Goal: Task Accomplishment & Management: Use online tool/utility

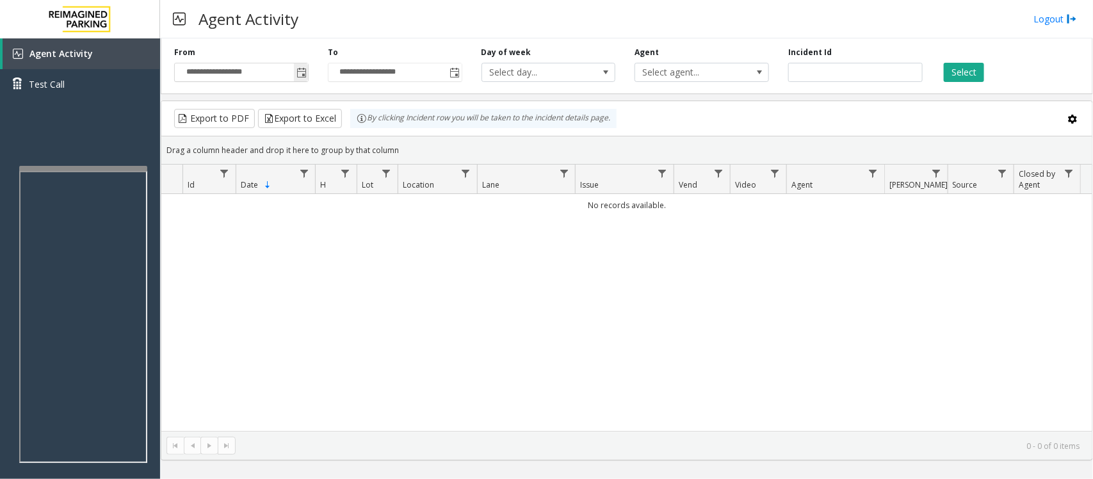
click at [298, 70] on span "Toggle popup" at bounding box center [301, 73] width 10 height 10
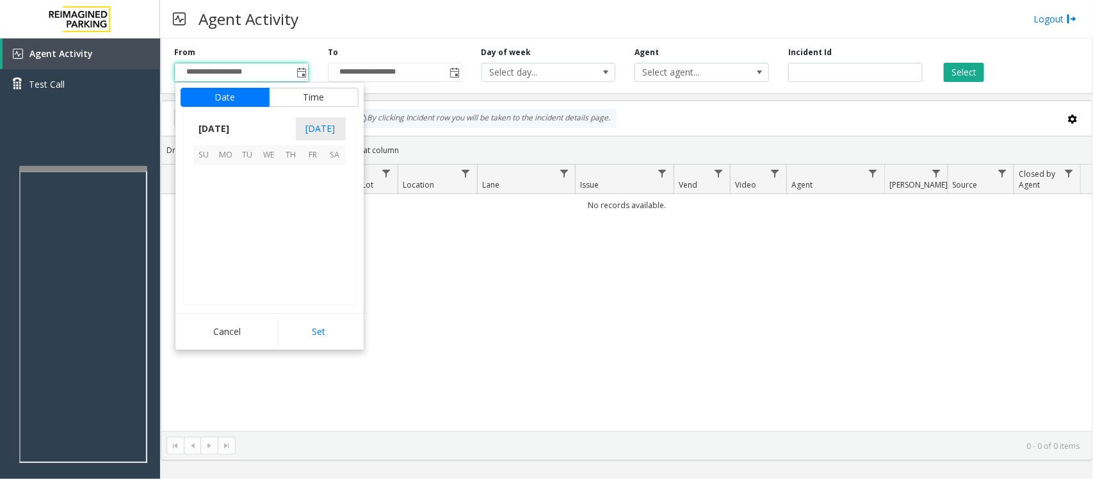
scroll to position [229614, 0]
click at [264, 241] on span "24" at bounding box center [270, 241] width 22 height 22
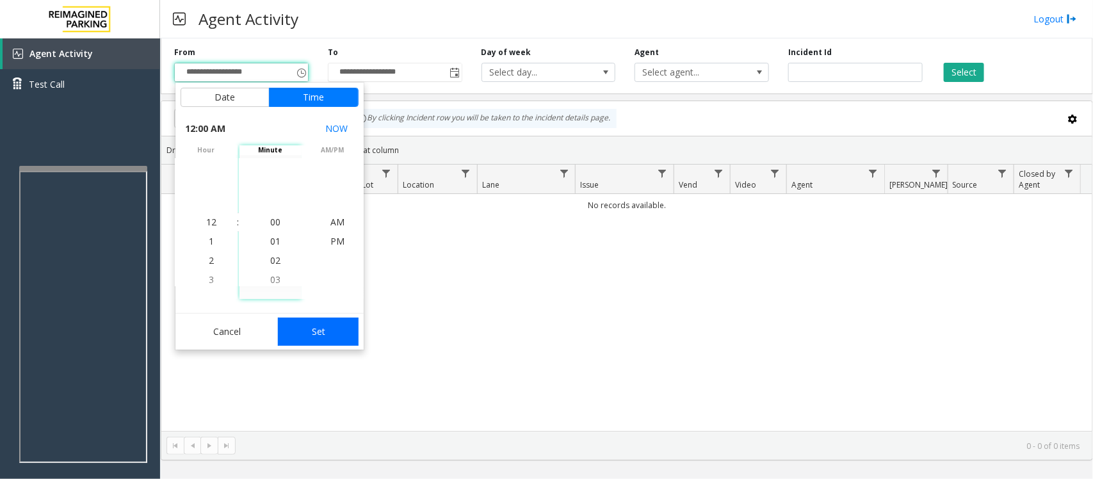
click at [319, 332] on button "Set" at bounding box center [318, 331] width 81 height 28
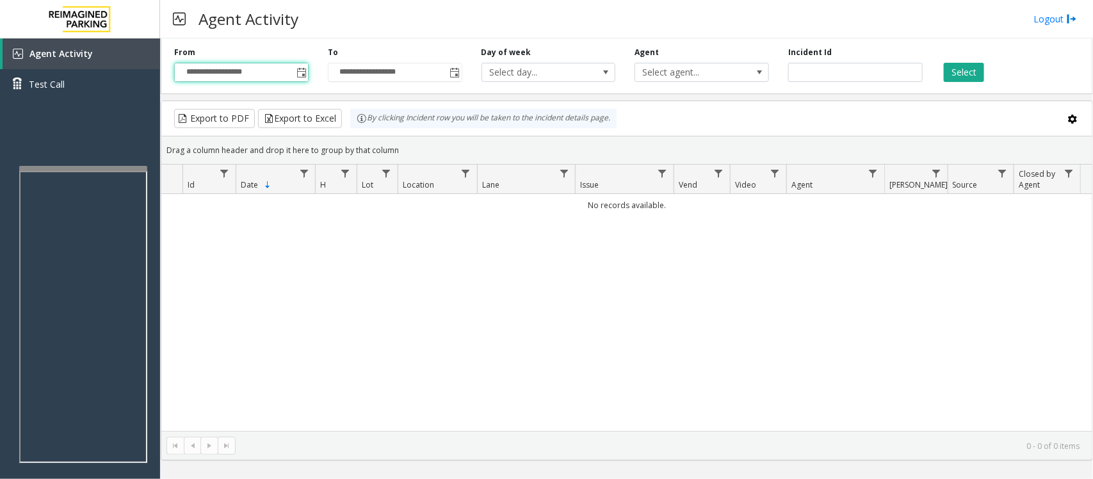
type input "**********"
click at [952, 74] on button "Select" at bounding box center [963, 72] width 40 height 19
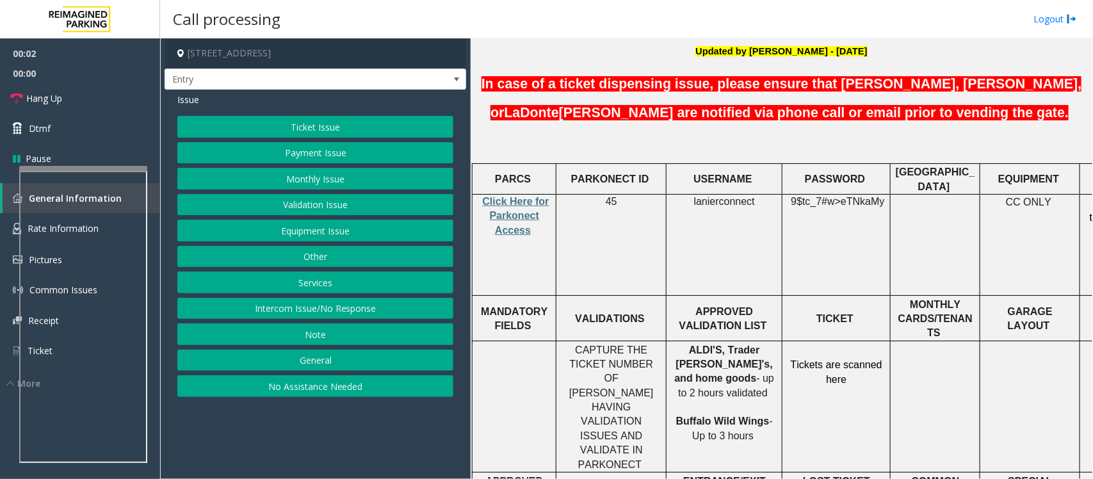
scroll to position [480, 0]
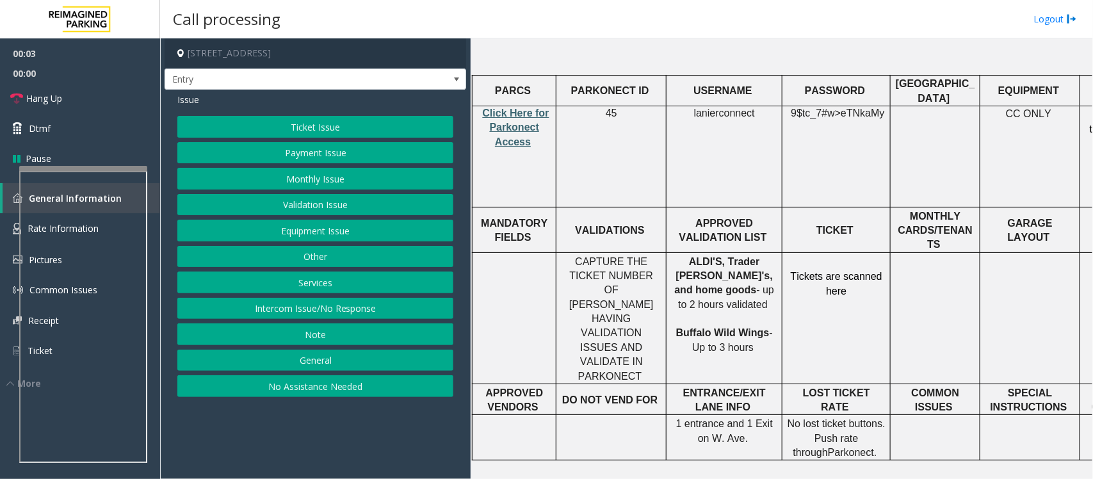
click at [506, 108] on span "Click Here for Parkonect Access" at bounding box center [516, 128] width 67 height 40
click at [290, 315] on button "Intercom Issue/No Response" at bounding box center [315, 309] width 276 height 22
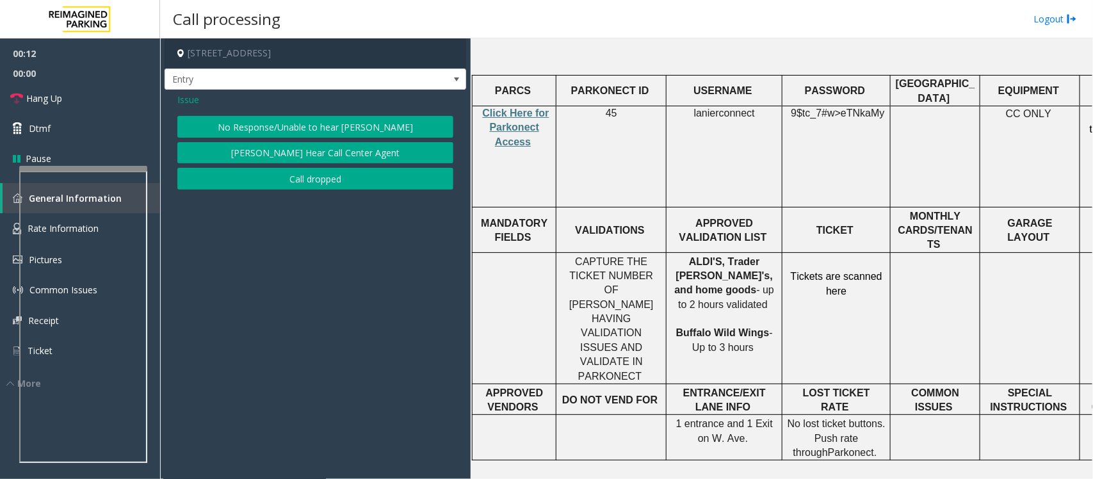
click at [279, 127] on button "No Response/Unable to hear [PERSON_NAME]" at bounding box center [315, 127] width 276 height 22
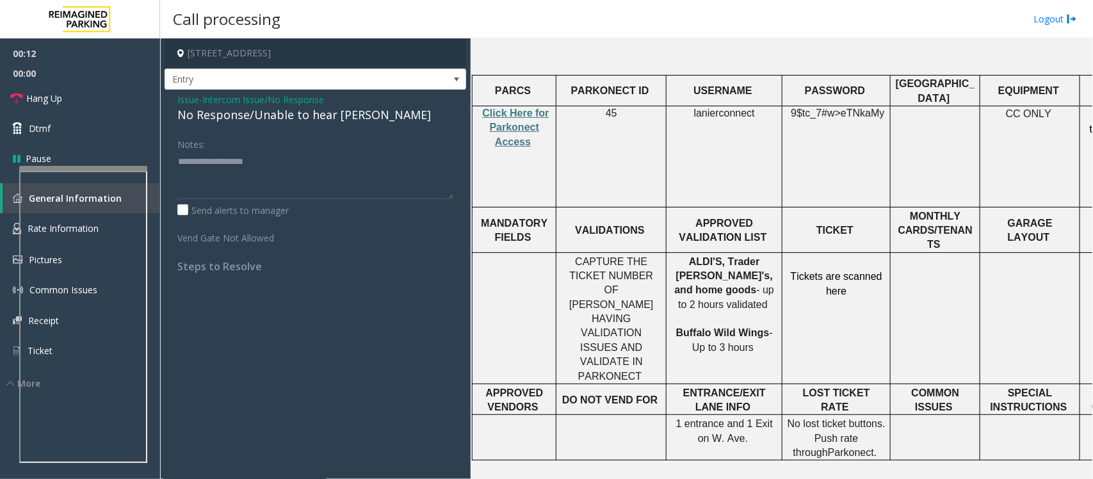
click at [271, 120] on div "No Response/Unable to hear [PERSON_NAME]" at bounding box center [315, 114] width 276 height 17
type textarea "**********"
click at [83, 95] on link "Hang Up" at bounding box center [80, 98] width 160 height 30
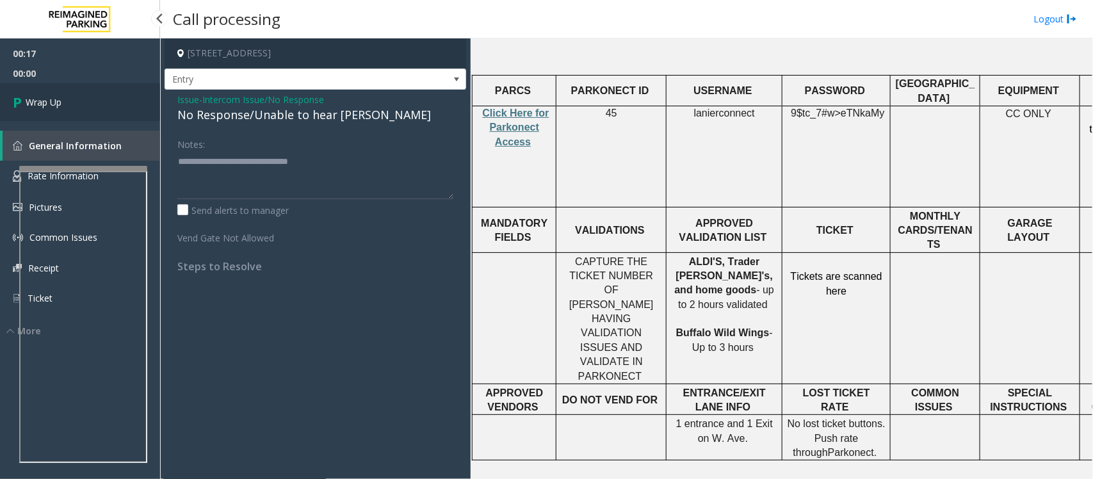
click at [83, 95] on link "Wrap Up" at bounding box center [80, 102] width 160 height 38
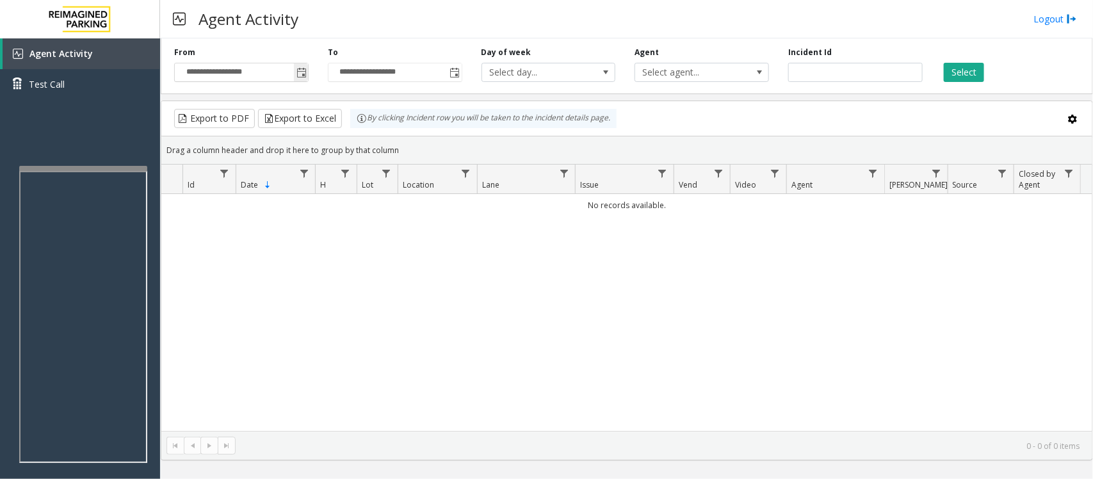
click at [301, 71] on span "Toggle popup" at bounding box center [301, 73] width 10 height 10
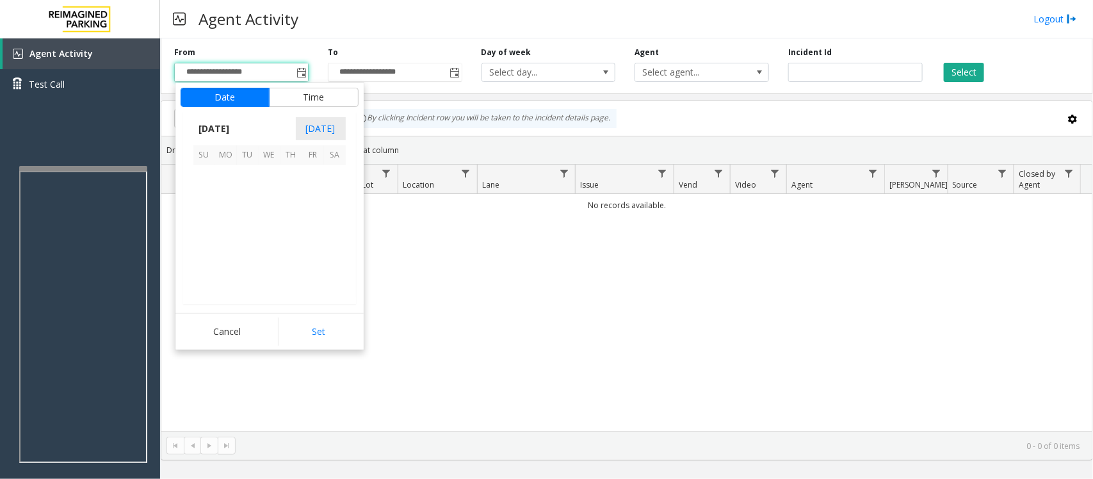
scroll to position [229614, 0]
click at [269, 242] on span "24" at bounding box center [270, 241] width 22 height 22
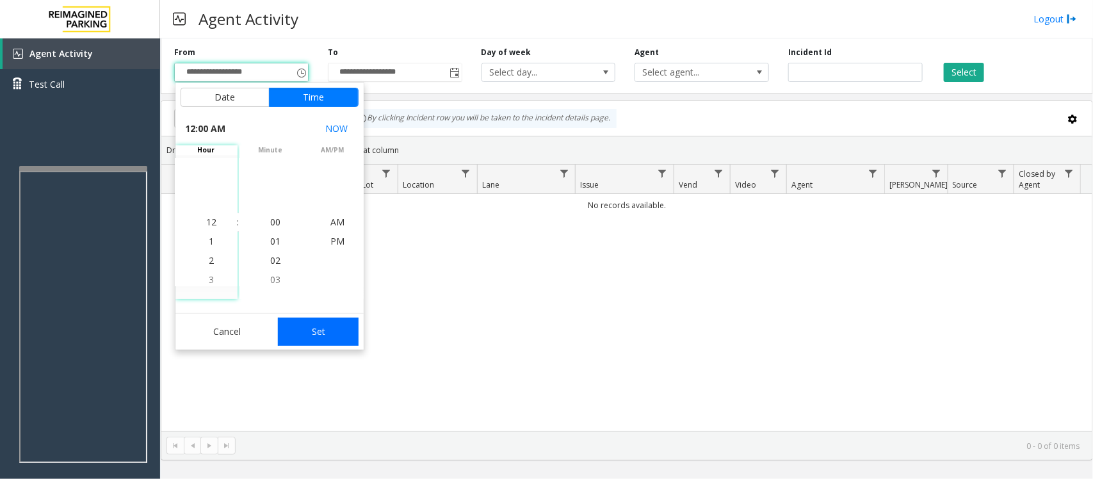
click at [335, 322] on button "Set" at bounding box center [318, 331] width 81 height 28
type input "**********"
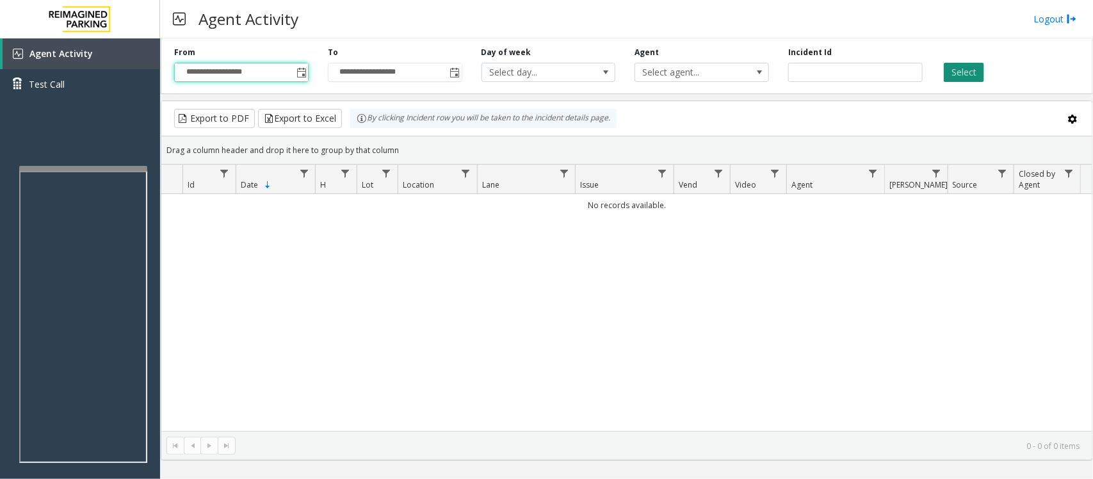
click at [958, 66] on button "Select" at bounding box center [963, 72] width 40 height 19
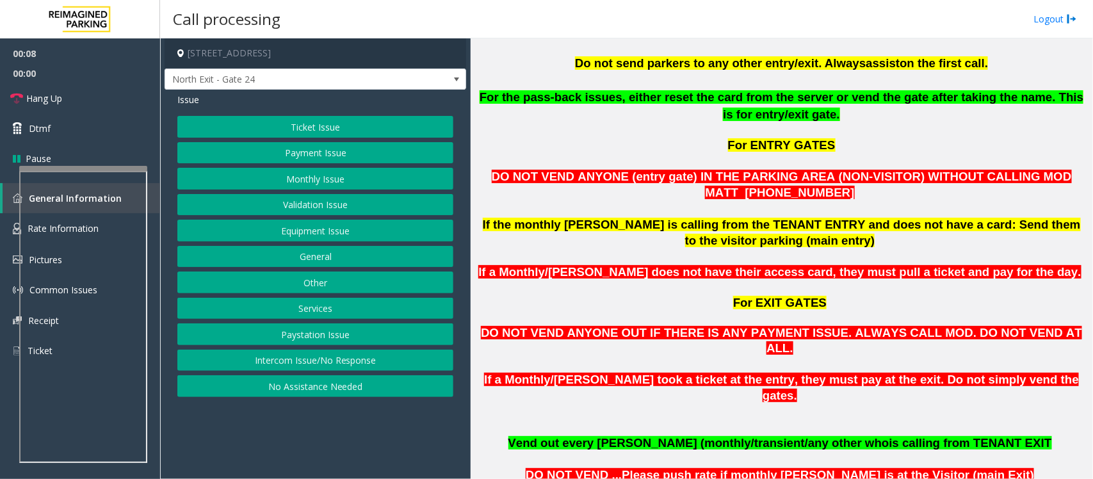
scroll to position [640, 0]
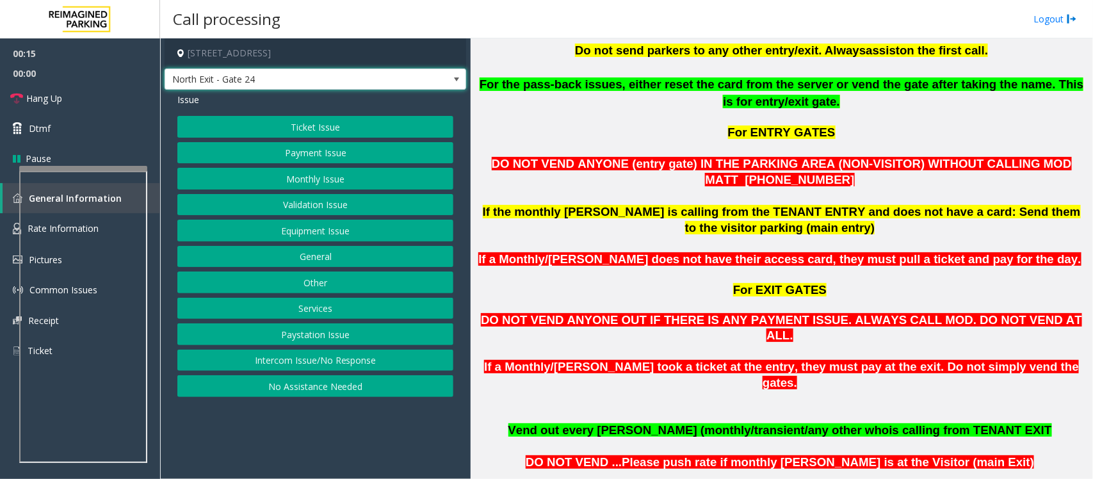
click at [452, 74] on span at bounding box center [456, 79] width 10 height 10
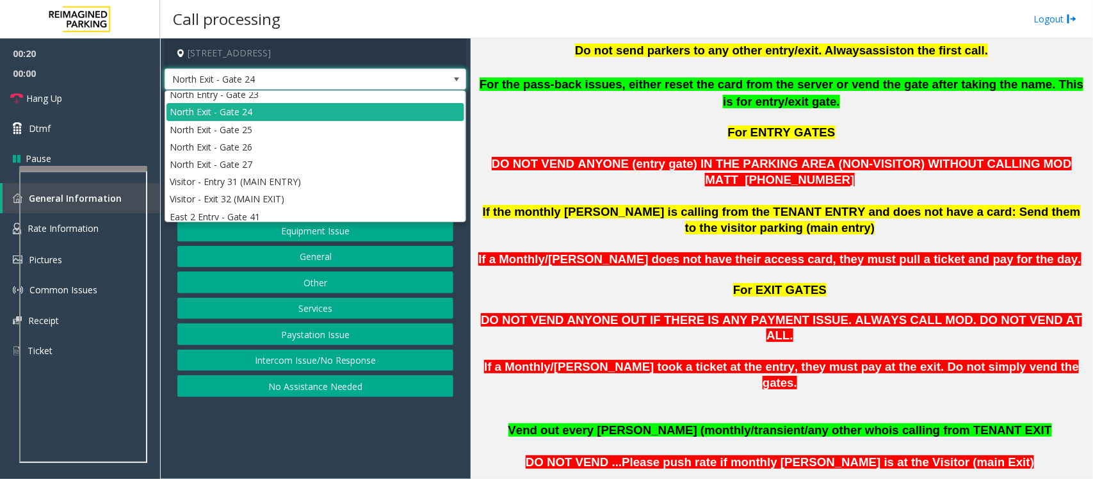
scroll to position [280, 0]
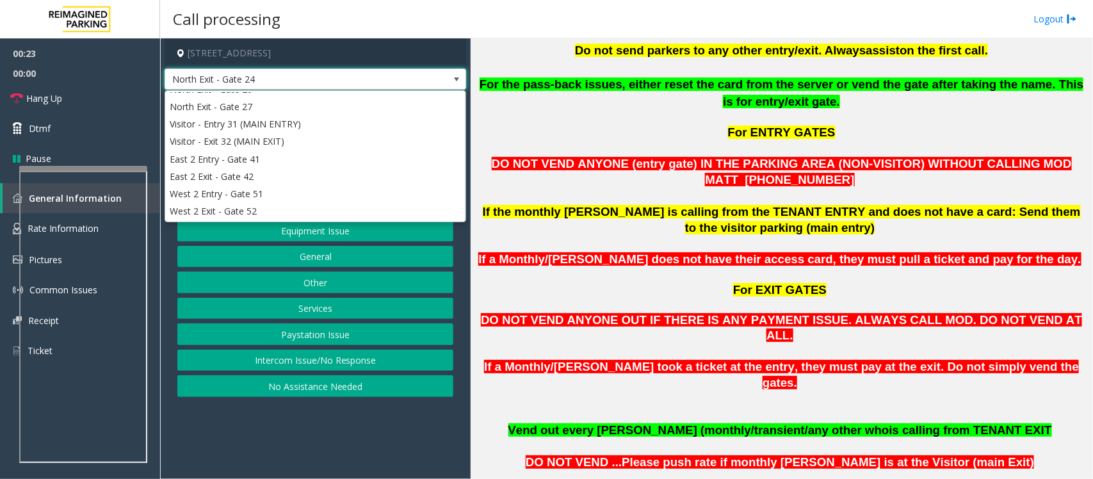
click at [398, 428] on app-call-processing-form "[STREET_ADDRESS] North Exit - Gate 24 Issue Ticket Issue Payment Issue Monthly …" at bounding box center [315, 258] width 310 height 440
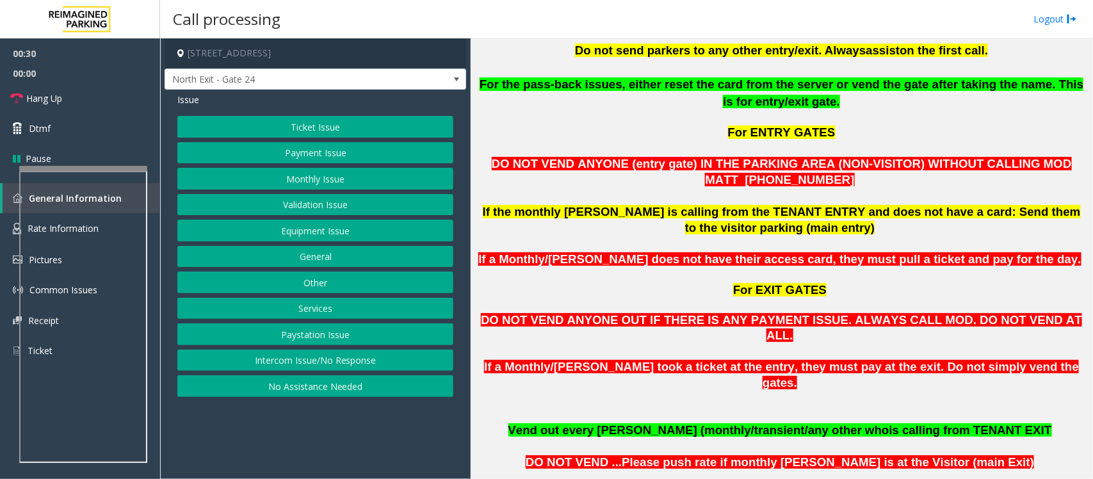
click at [314, 177] on button "Monthly Issue" at bounding box center [315, 179] width 276 height 22
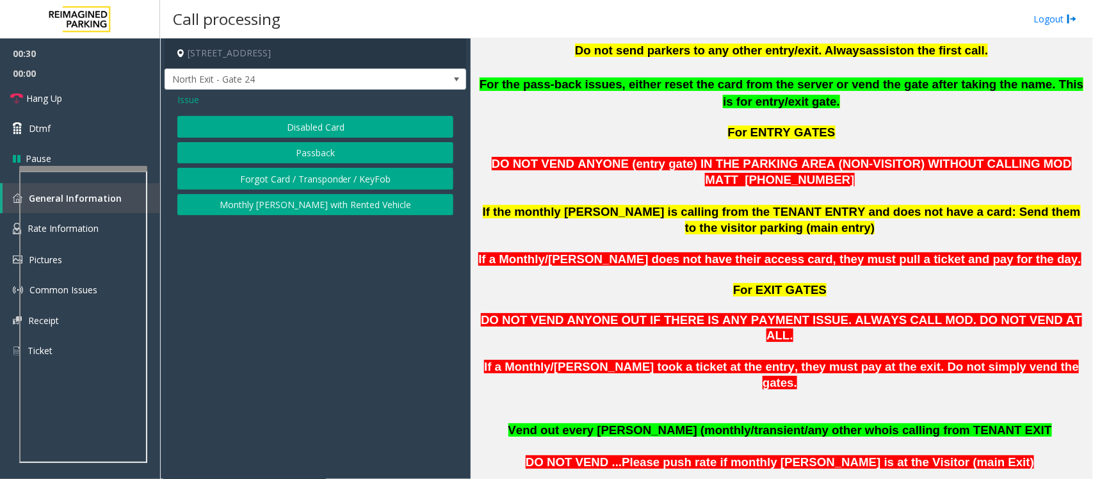
click at [330, 127] on button "Disabled Card" at bounding box center [315, 127] width 276 height 22
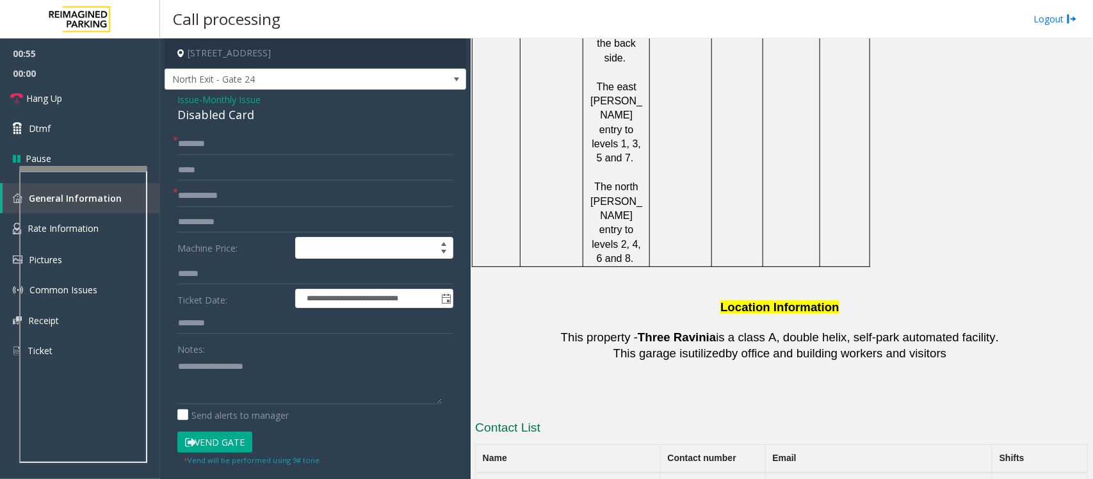
scroll to position [2080, 0]
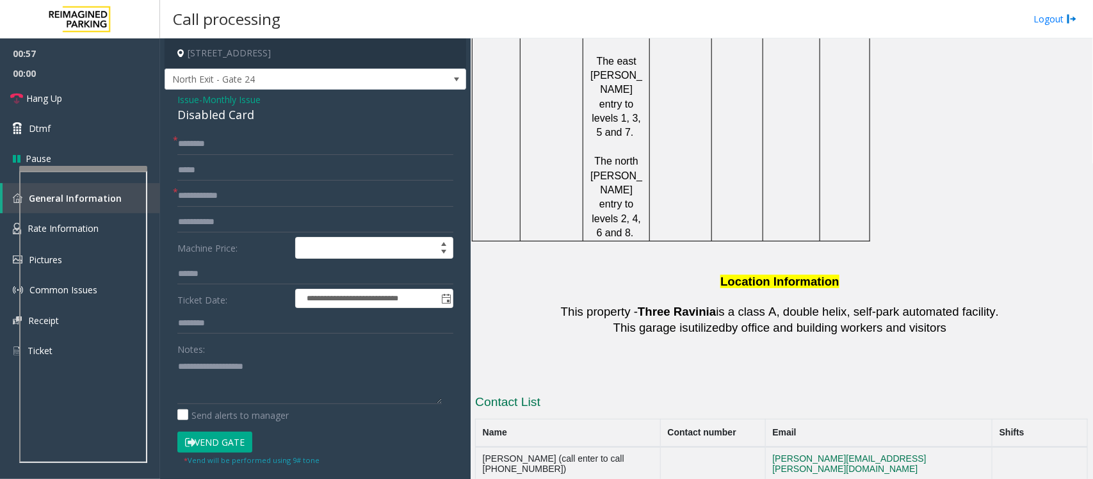
drag, startPoint x: 754, startPoint y: 325, endPoint x: 689, endPoint y: 326, distance: 65.3
copy button "[PHONE_NUMBER]"
click at [192, 192] on input "text" at bounding box center [315, 196] width 276 height 22
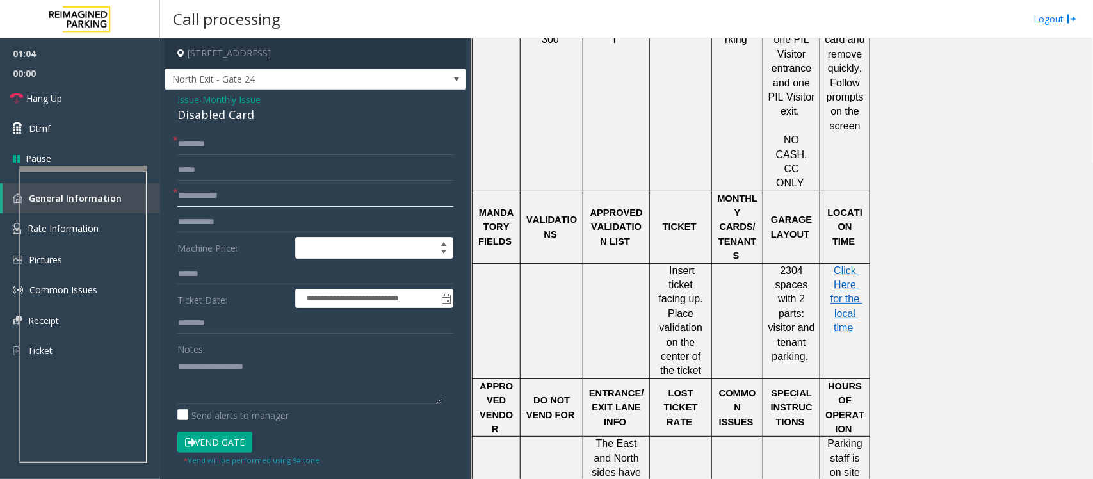
scroll to position [1280, 0]
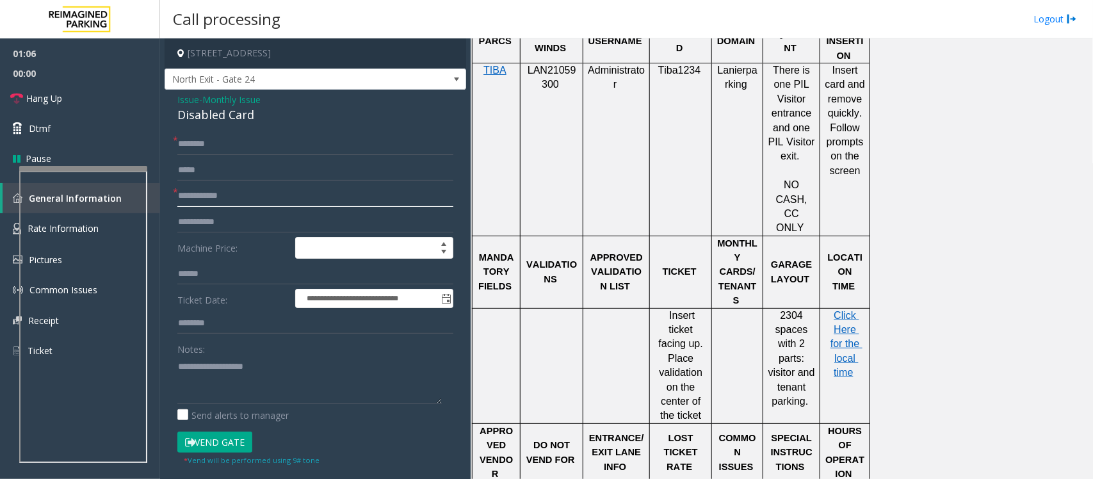
click at [184, 194] on input "text" at bounding box center [315, 196] width 276 height 22
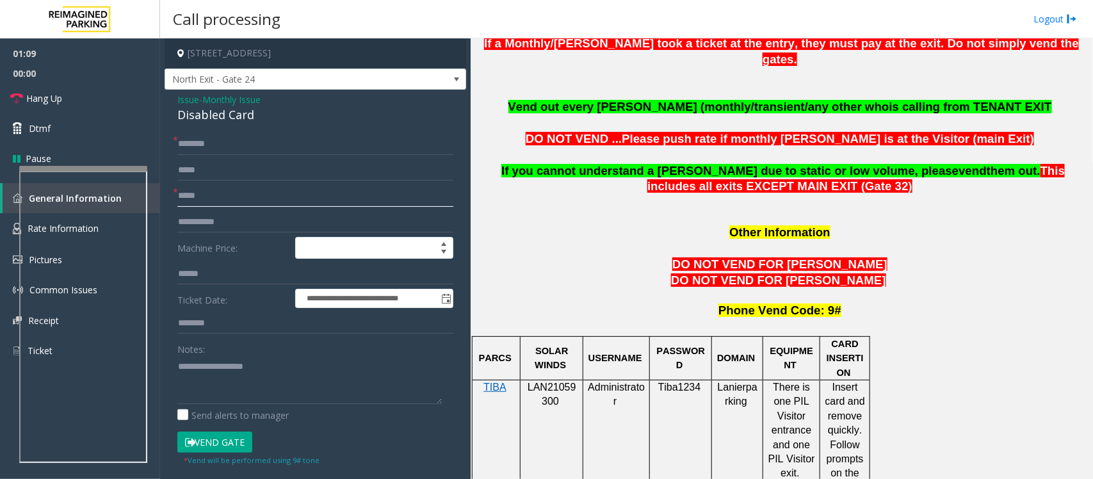
scroll to position [960, 0]
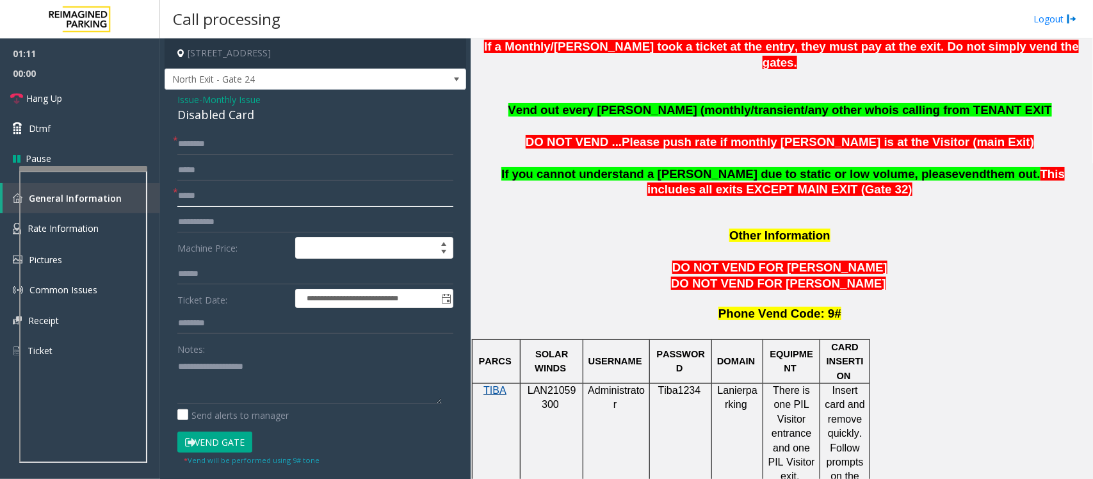
type input "*****"
click at [493, 385] on span "TIBA" at bounding box center [494, 390] width 23 height 11
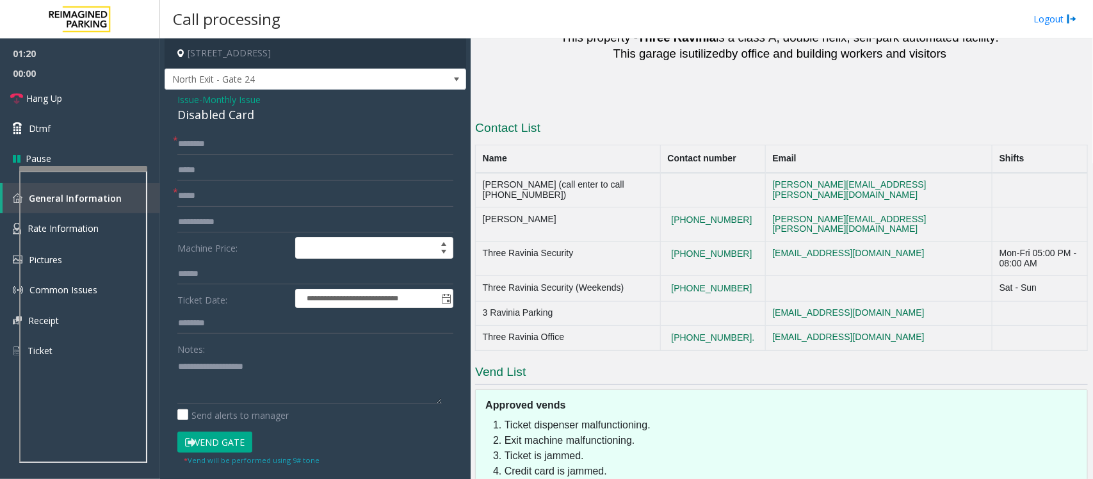
scroll to position [2274, 0]
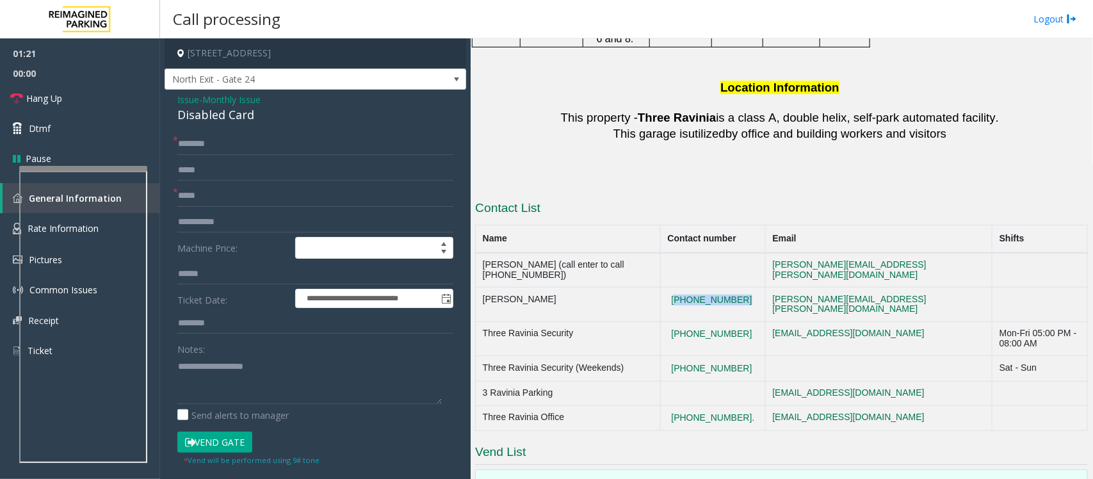
drag, startPoint x: 755, startPoint y: 132, endPoint x: 682, endPoint y: 132, distance: 73.0
click at [682, 287] on td "[PHONE_NUMBER]" at bounding box center [713, 304] width 105 height 35
copy button "[PHONE_NUMBER]"
click at [196, 116] on div "Disabled Card" at bounding box center [315, 114] width 276 height 17
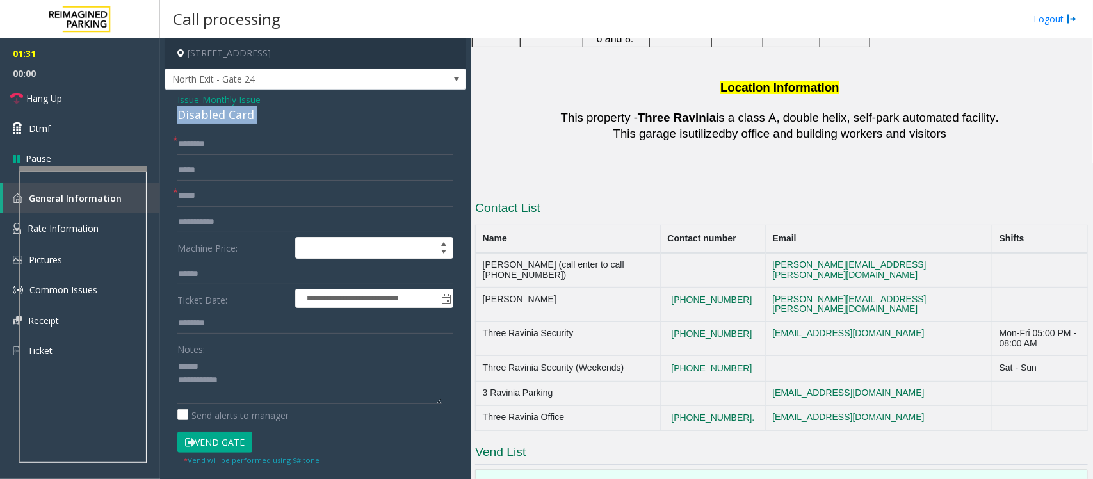
click at [196, 116] on div "Disabled Card" at bounding box center [315, 114] width 276 height 17
click at [202, 362] on textarea at bounding box center [309, 380] width 264 height 48
click at [251, 390] on textarea at bounding box center [309, 380] width 264 height 48
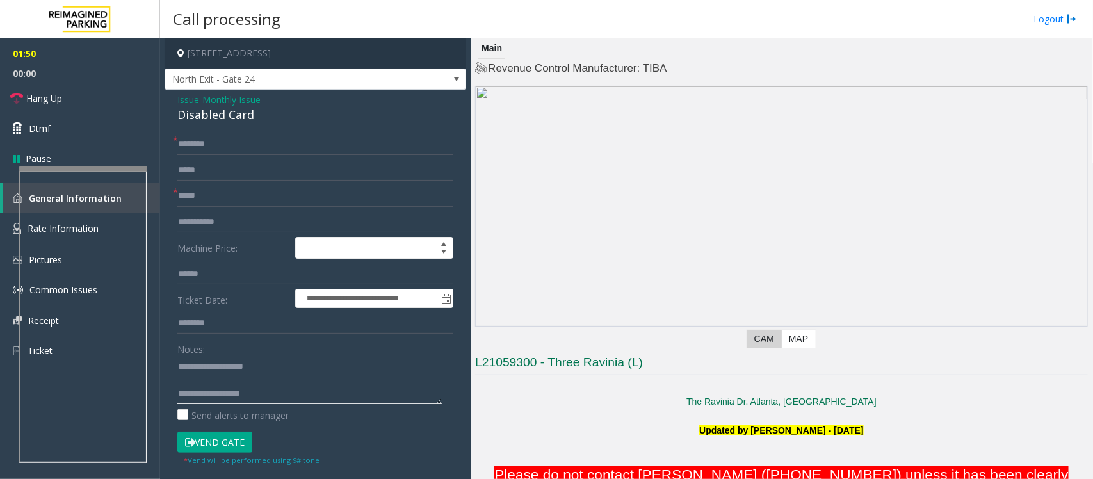
scroll to position [80, 0]
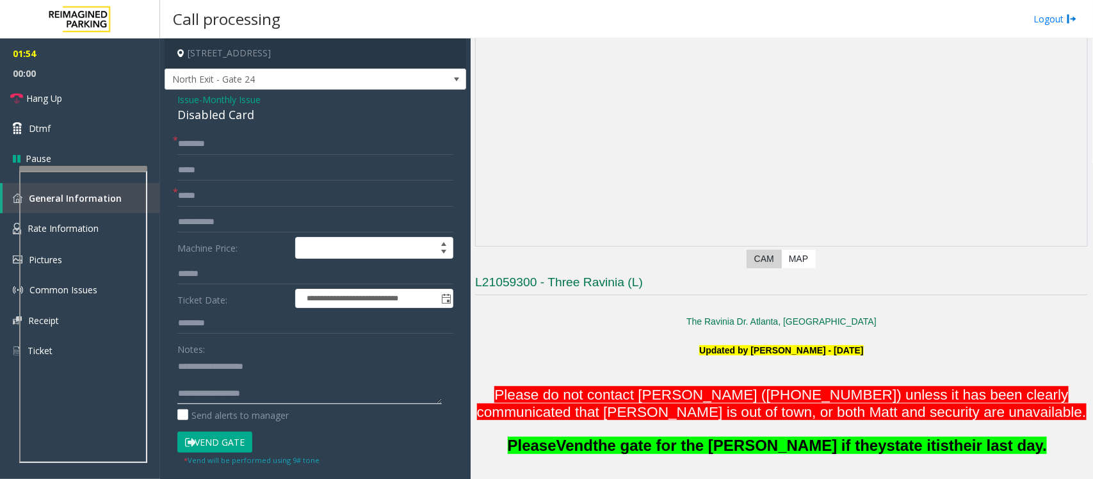
click at [227, 379] on textarea at bounding box center [309, 380] width 264 height 48
click at [268, 385] on textarea at bounding box center [309, 380] width 264 height 48
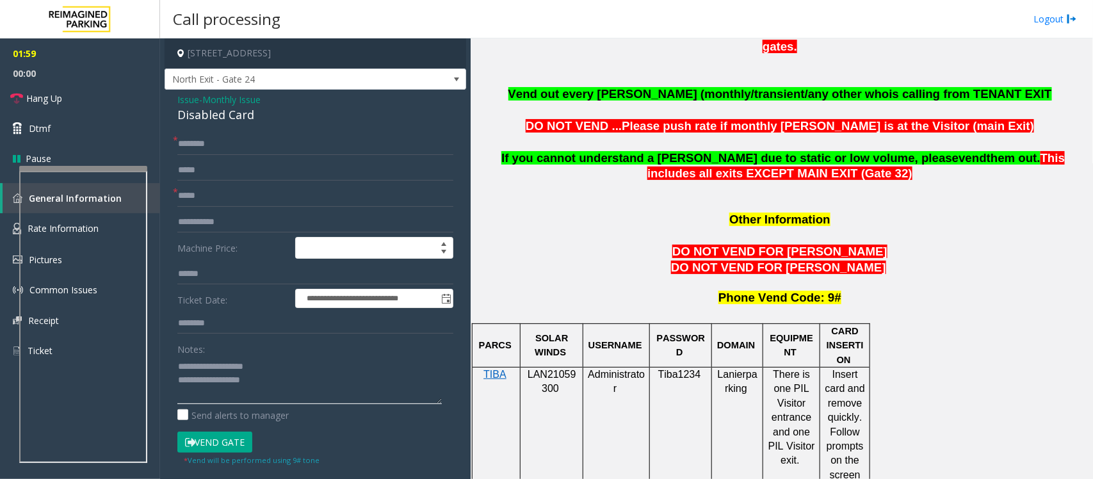
scroll to position [1120, 0]
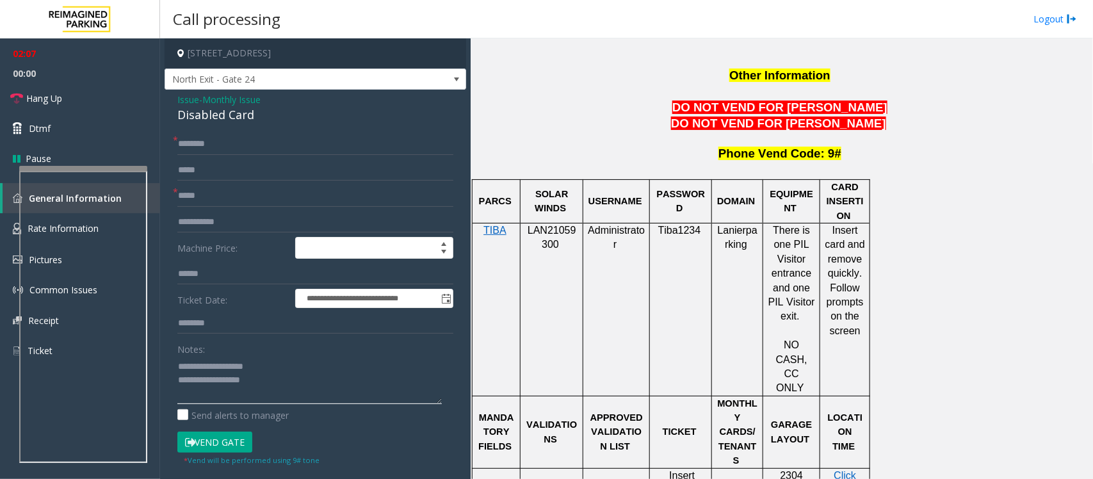
click at [264, 382] on textarea at bounding box center [309, 380] width 264 height 48
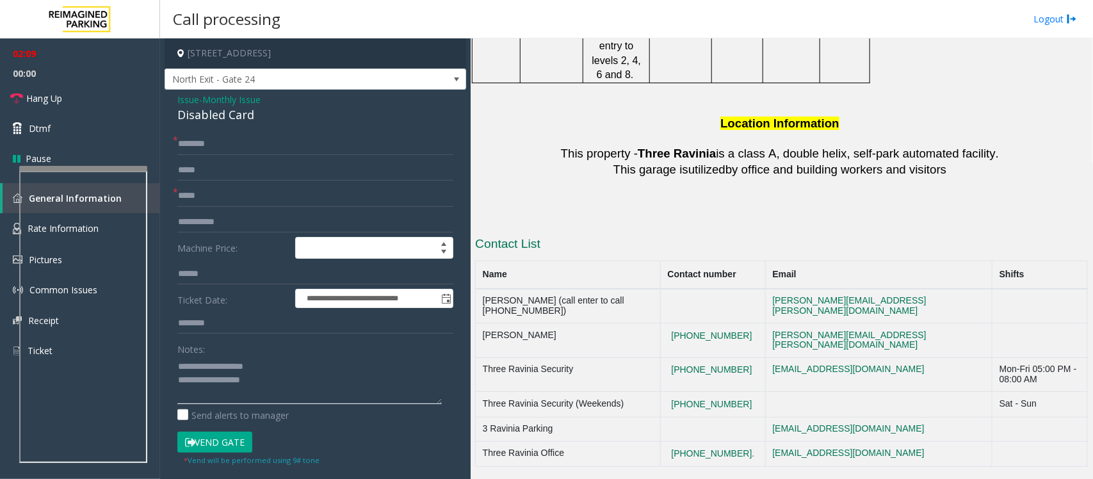
scroll to position [2240, 0]
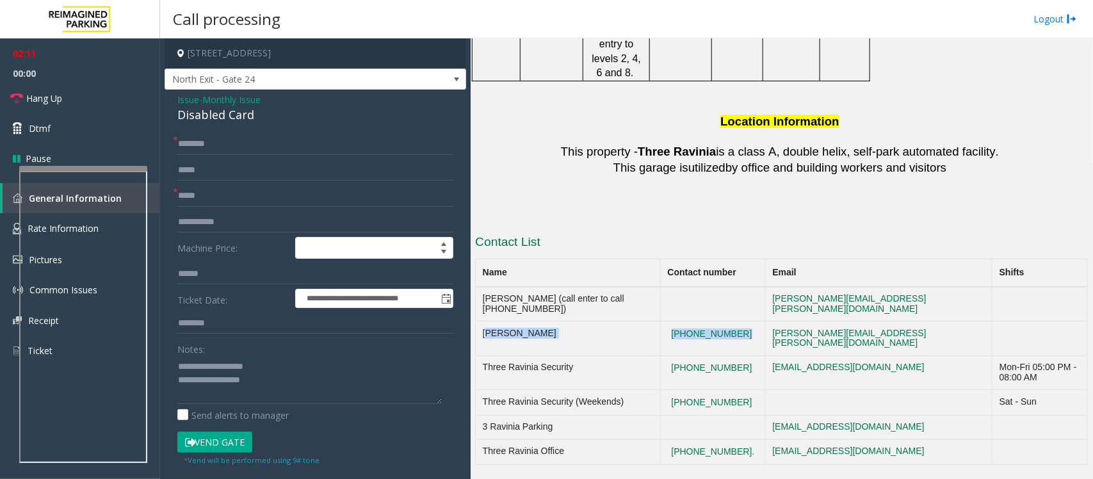
drag, startPoint x: 757, startPoint y: 170, endPoint x: 478, endPoint y: 170, distance: 278.4
click at [478, 321] on tr "[PERSON_NAME] [PHONE_NUMBER] [EMAIL_ADDRESS][PERSON_NAME][DOMAIN_NAME]" at bounding box center [782, 338] width 612 height 35
copy tr "[PERSON_NAME] [PHONE_NUMBER]"
click at [273, 378] on textarea at bounding box center [309, 380] width 264 height 48
paste textarea "**********"
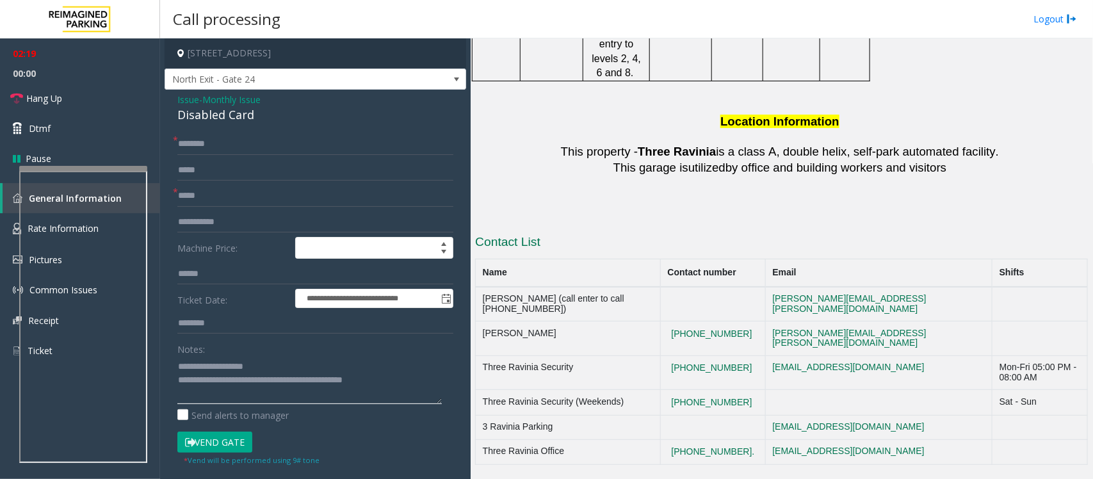
type textarea "**********"
click at [189, 140] on input "text" at bounding box center [315, 144] width 276 height 22
type input "*"
click at [418, 376] on textarea at bounding box center [309, 380] width 264 height 48
paste textarea "**********"
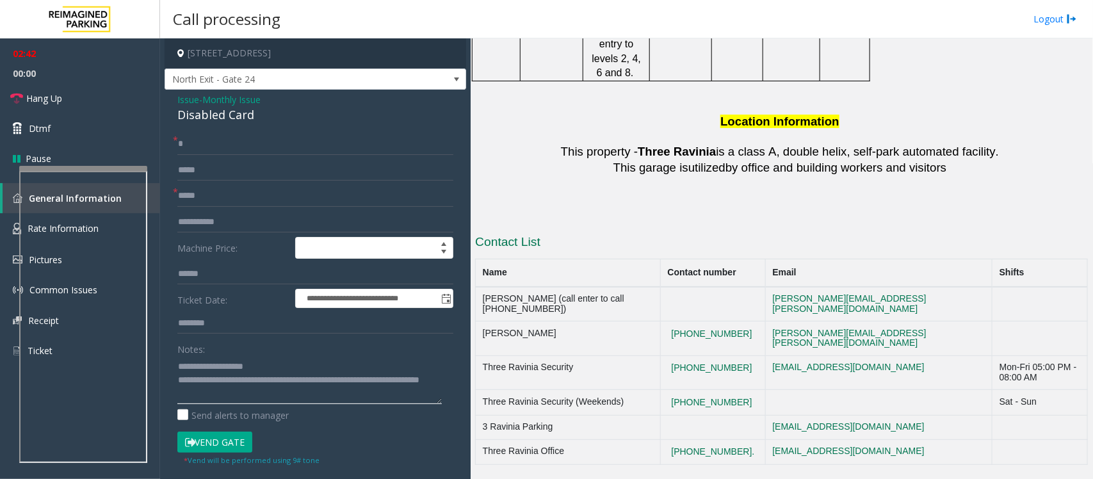
click at [382, 382] on textarea at bounding box center [309, 380] width 264 height 48
click at [399, 381] on textarea at bounding box center [309, 380] width 264 height 48
type textarea "**********"
click at [221, 141] on input "*" at bounding box center [315, 144] width 276 height 22
type input "*******"
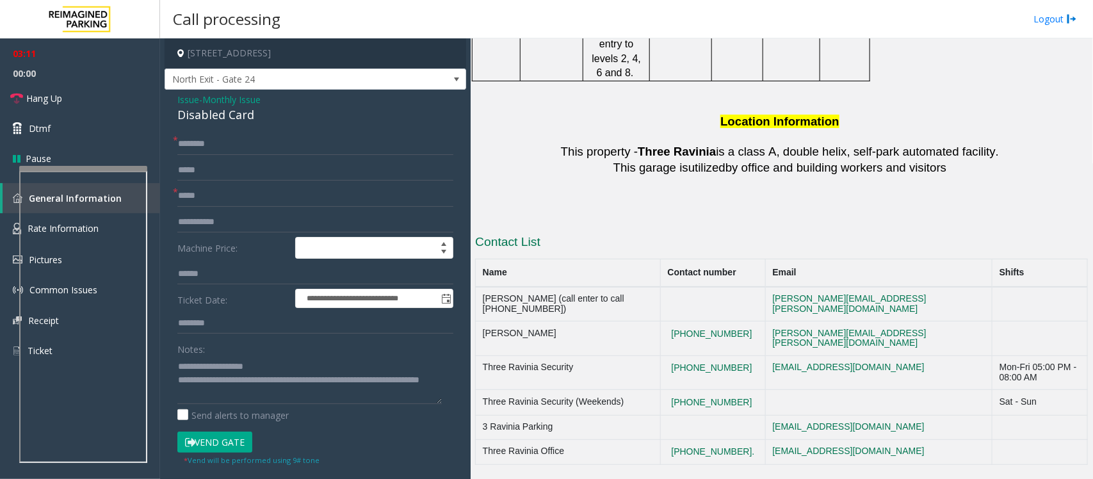
click at [213, 444] on button "Vend Gate" at bounding box center [214, 442] width 75 height 22
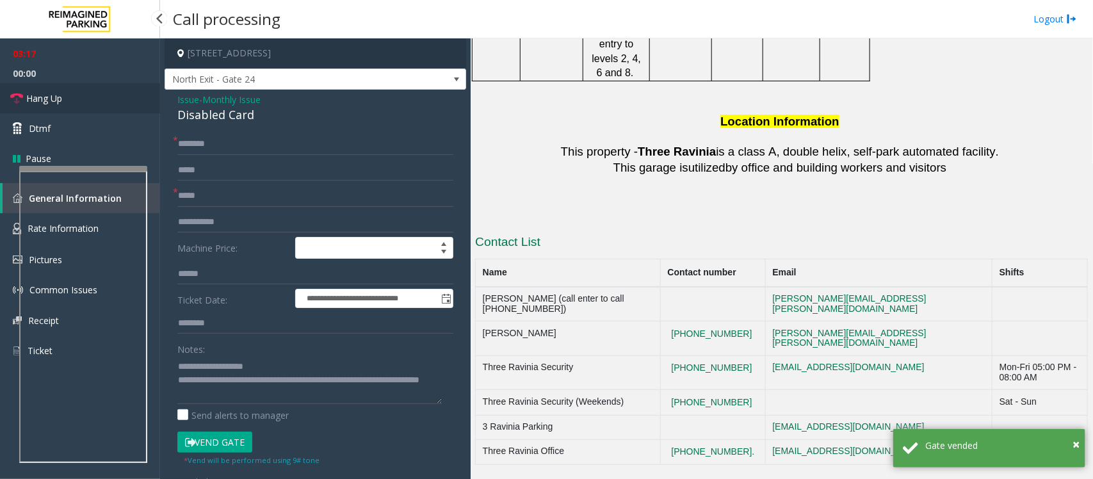
click at [72, 102] on link "Hang Up" at bounding box center [80, 98] width 160 height 30
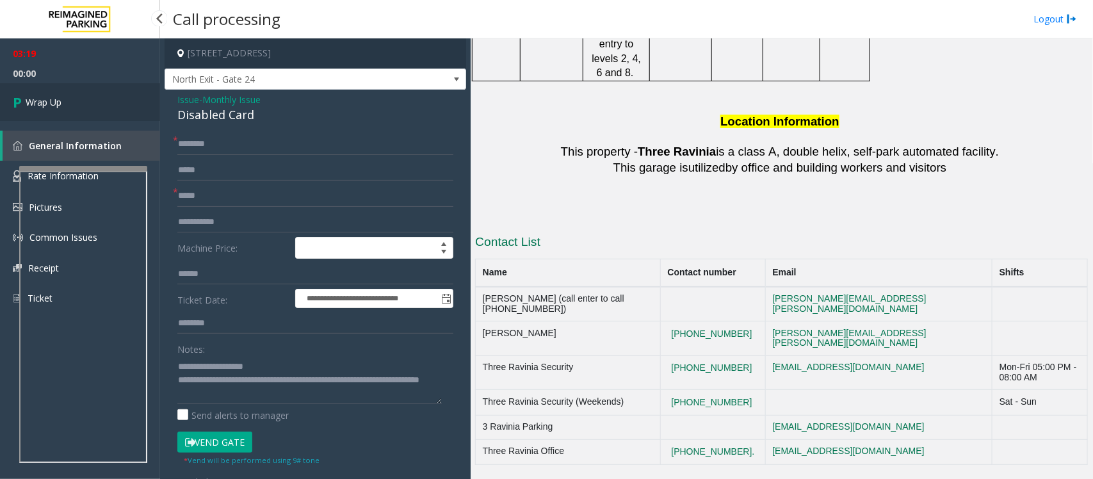
click at [72, 102] on link "Wrap Up" at bounding box center [80, 102] width 160 height 38
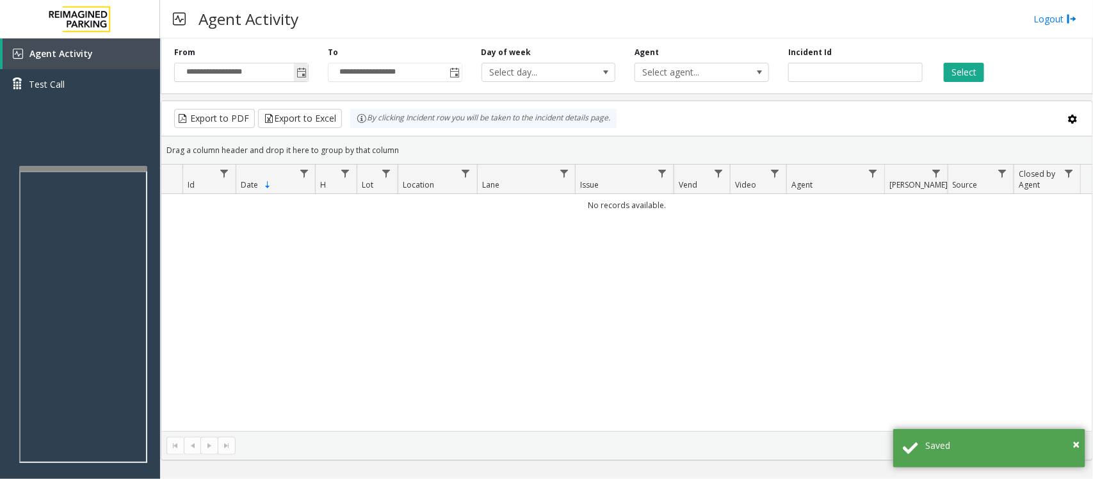
click at [304, 72] on span "Toggle popup" at bounding box center [301, 73] width 10 height 10
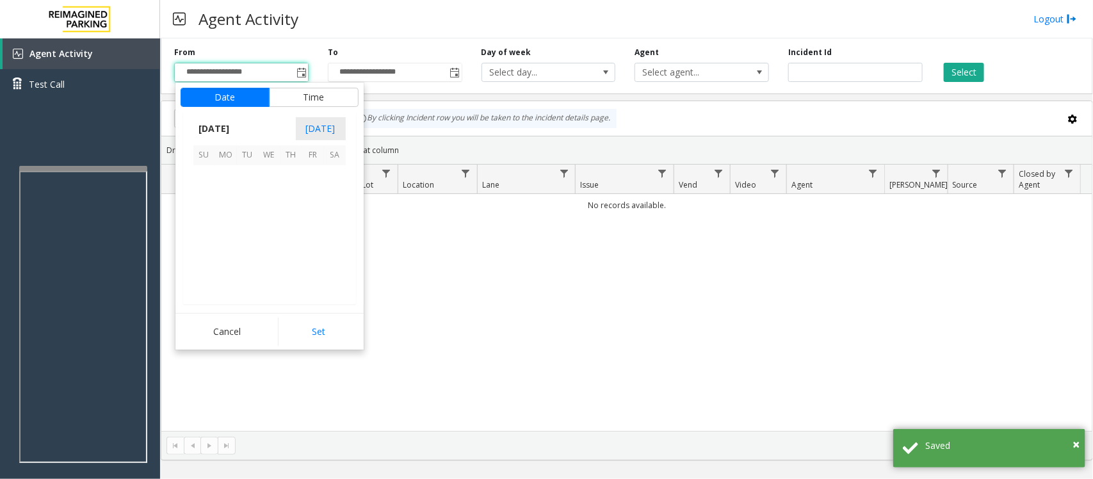
scroll to position [229614, 0]
click at [268, 240] on span "24" at bounding box center [270, 241] width 22 height 22
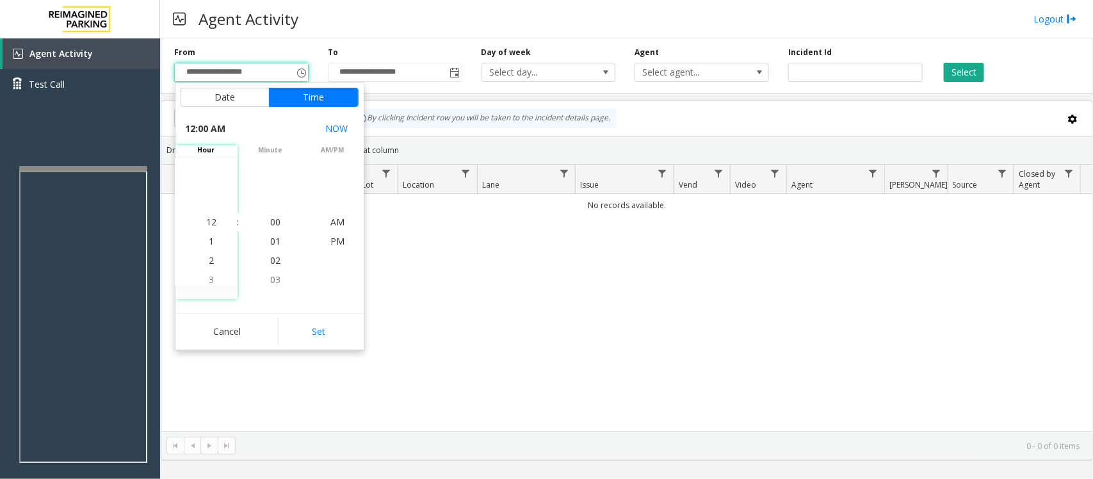
drag, startPoint x: 321, startPoint y: 326, endPoint x: 552, endPoint y: 264, distance: 238.6
click at [321, 326] on button "Set" at bounding box center [318, 331] width 81 height 28
type input "**********"
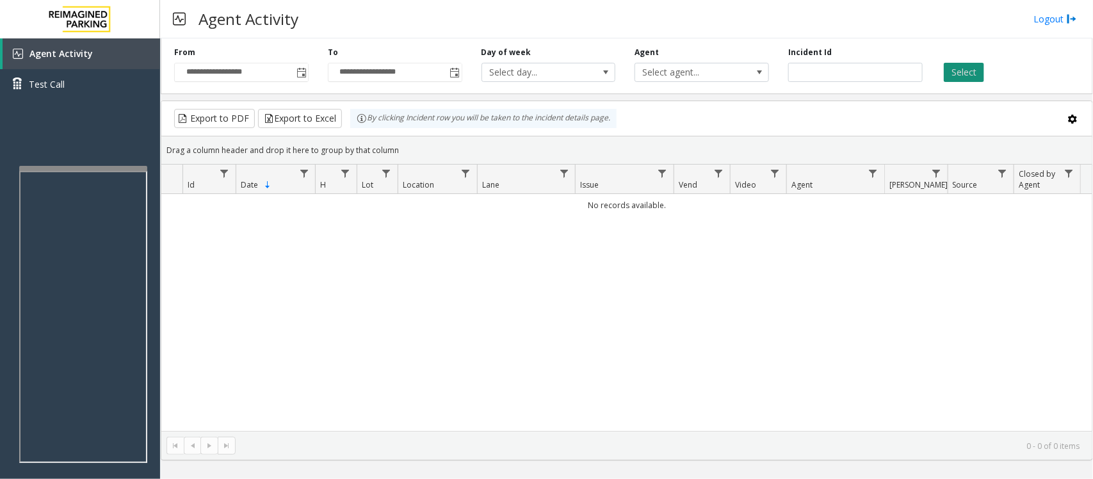
click at [963, 72] on button "Select" at bounding box center [963, 72] width 40 height 19
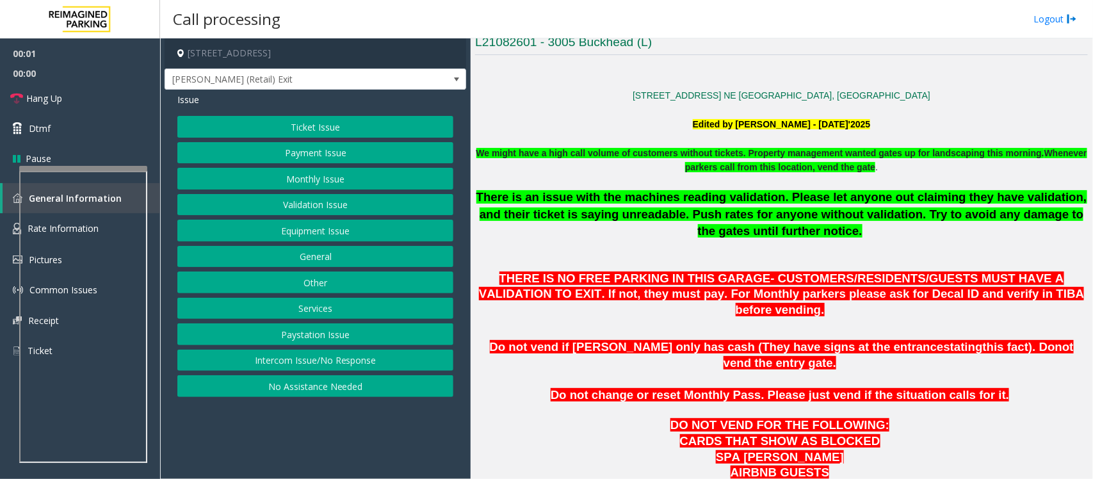
scroll to position [560, 0]
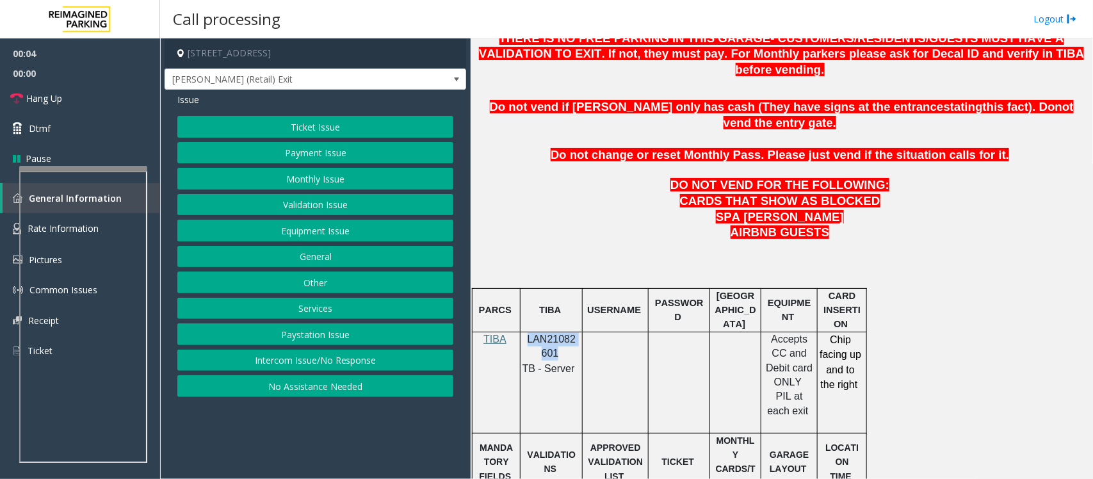
drag, startPoint x: 527, startPoint y: 305, endPoint x: 557, endPoint y: 317, distance: 33.0
click at [556, 332] on p "LAN21082601" at bounding box center [551, 346] width 52 height 29
copy span "LAN21082601"
click at [322, 184] on button "Monthly Issue" at bounding box center [315, 179] width 276 height 22
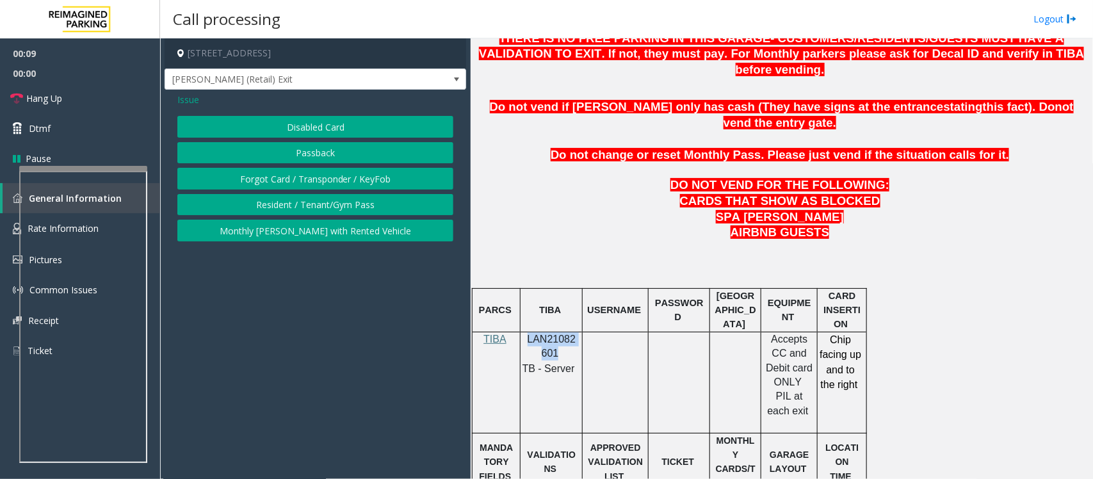
click at [317, 154] on button "Passback" at bounding box center [315, 153] width 276 height 22
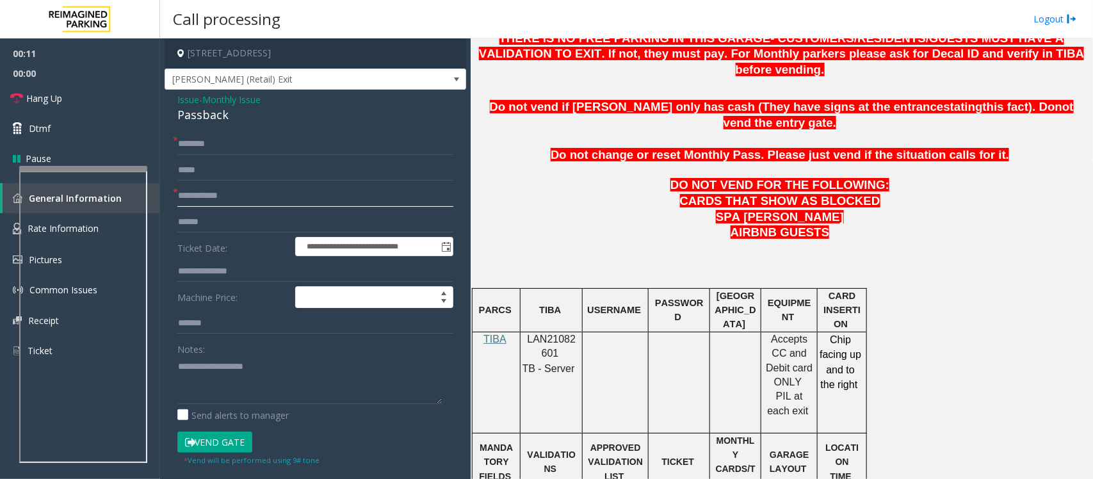
click at [229, 202] on input "text" at bounding box center [315, 196] width 276 height 22
click at [202, 197] on input "text" at bounding box center [315, 196] width 276 height 22
click at [228, 194] on input "***" at bounding box center [315, 196] width 276 height 22
type input "******"
click at [204, 136] on input "text" at bounding box center [315, 144] width 276 height 22
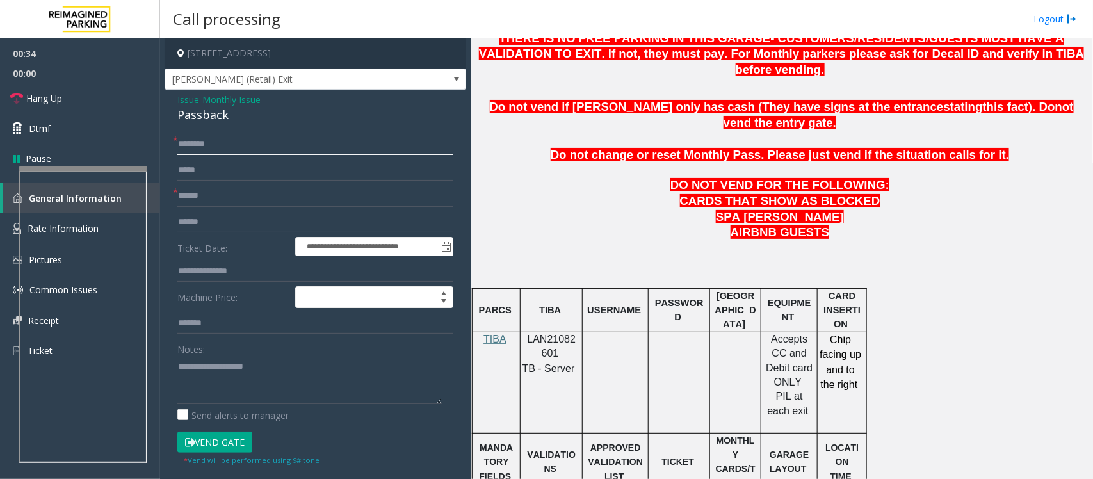
click at [205, 144] on input "text" at bounding box center [315, 144] width 276 height 22
type input "*******"
click at [209, 109] on div "Passback" at bounding box center [315, 114] width 276 height 17
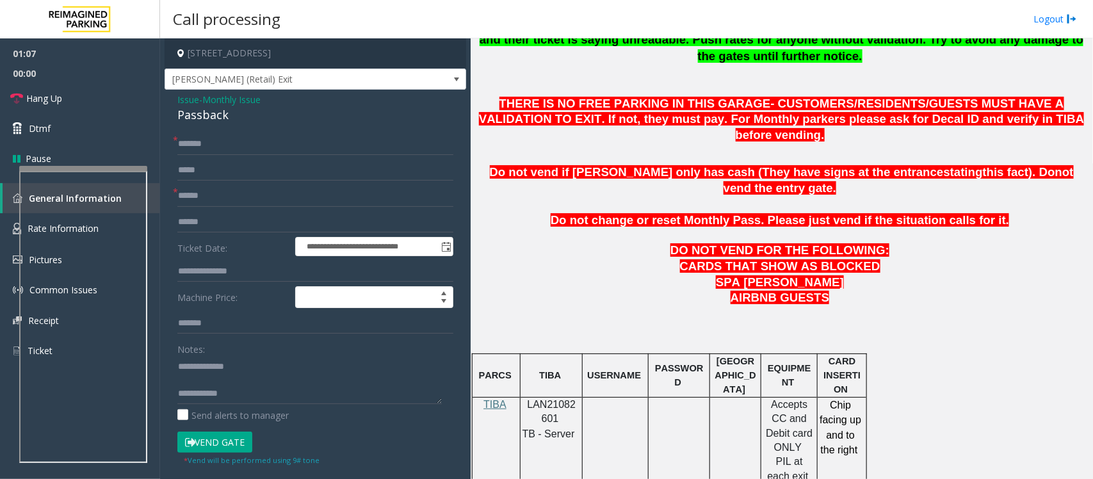
scroll to position [640, 0]
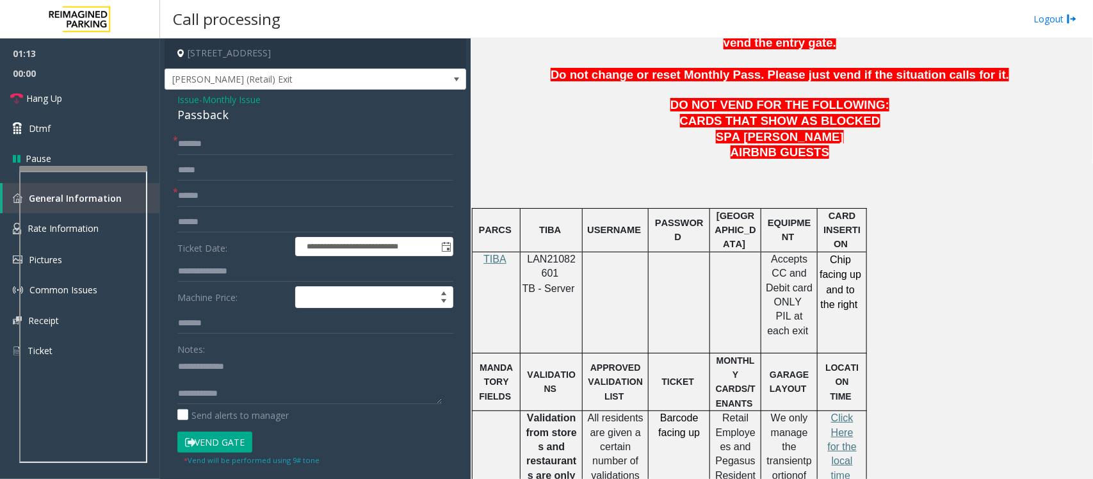
click at [225, 445] on button "Vend Gate" at bounding box center [214, 442] width 75 height 22
click at [216, 378] on textarea at bounding box center [309, 380] width 264 height 48
type textarea "**********"
click at [87, 99] on link "Hang Up" at bounding box center [80, 98] width 160 height 30
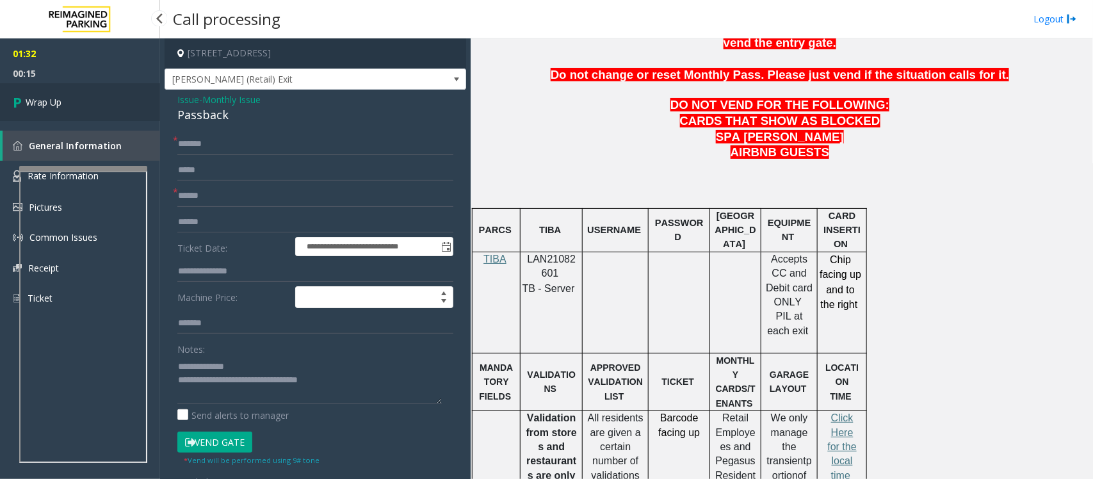
drag, startPoint x: 63, startPoint y: 98, endPoint x: 68, endPoint y: 102, distance: 7.3
click at [63, 98] on link "Wrap Up" at bounding box center [80, 102] width 160 height 38
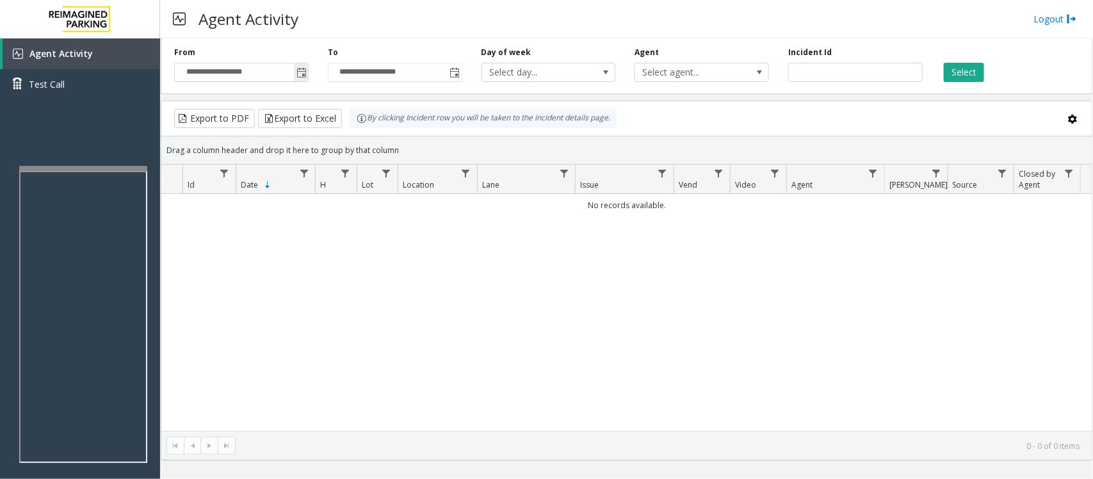
click at [302, 74] on span "Toggle popup" at bounding box center [301, 73] width 10 height 10
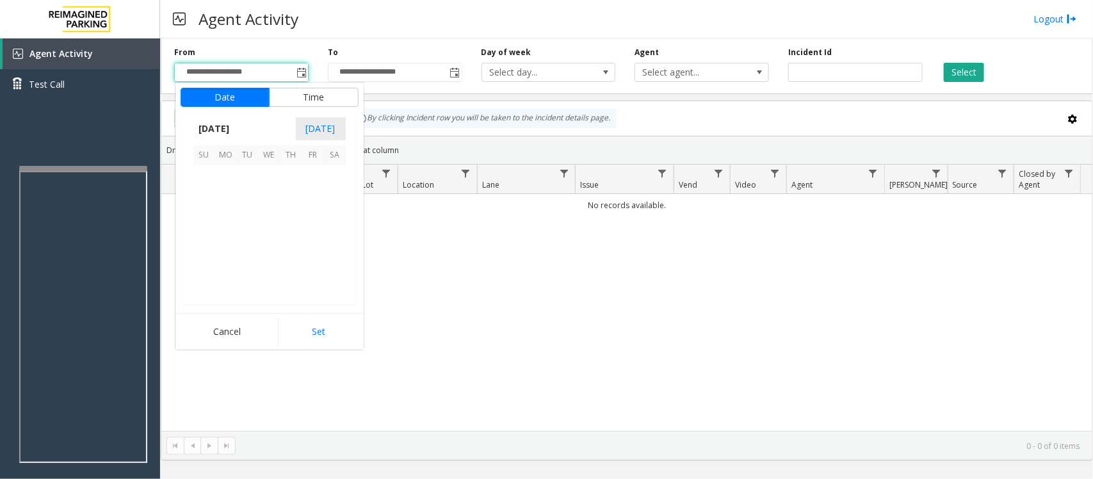
scroll to position [229614, 0]
click at [266, 244] on span "24" at bounding box center [270, 241] width 22 height 22
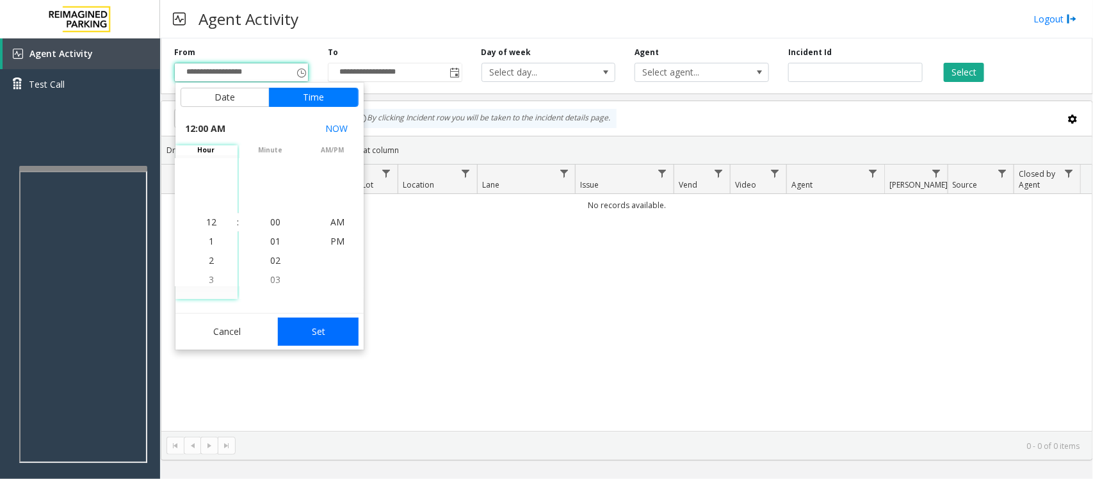
click at [323, 330] on button "Set" at bounding box center [318, 331] width 81 height 28
type input "**********"
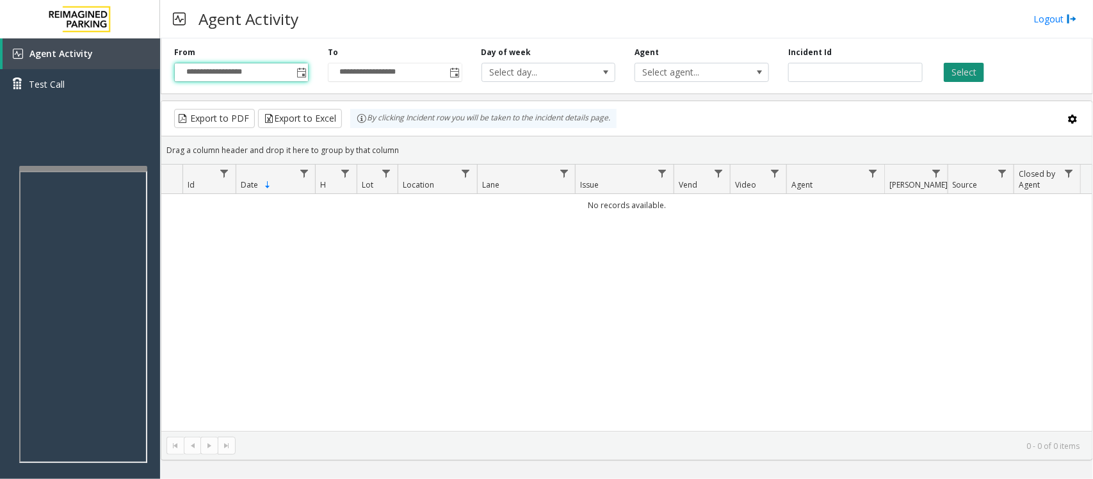
click at [970, 66] on button "Select" at bounding box center [963, 72] width 40 height 19
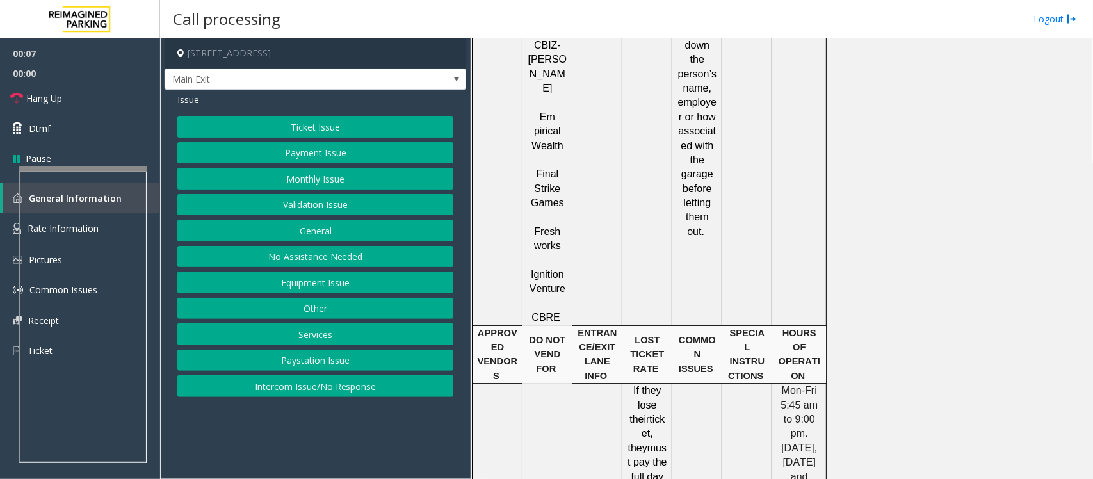
scroll to position [2240, 0]
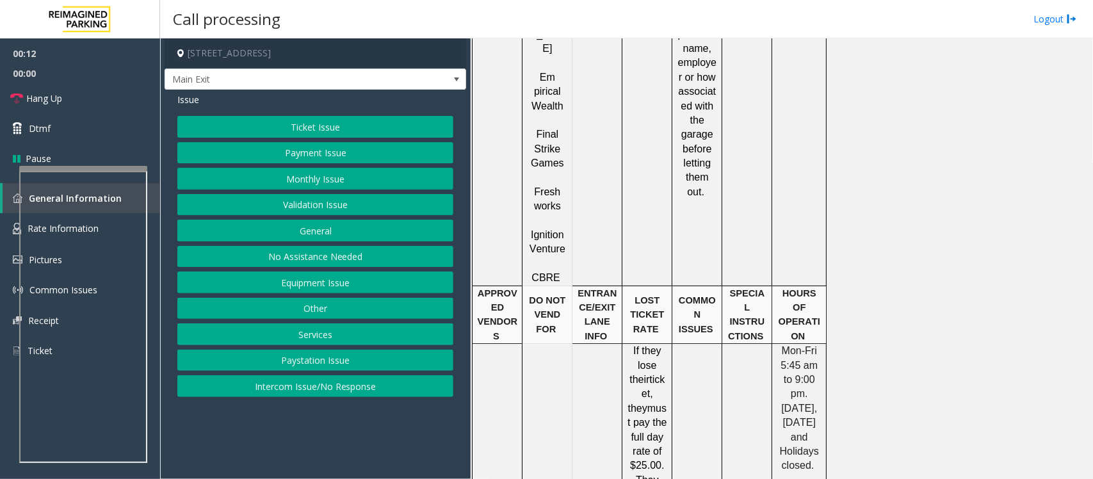
click at [317, 125] on button "Ticket Issue" at bounding box center [315, 127] width 276 height 22
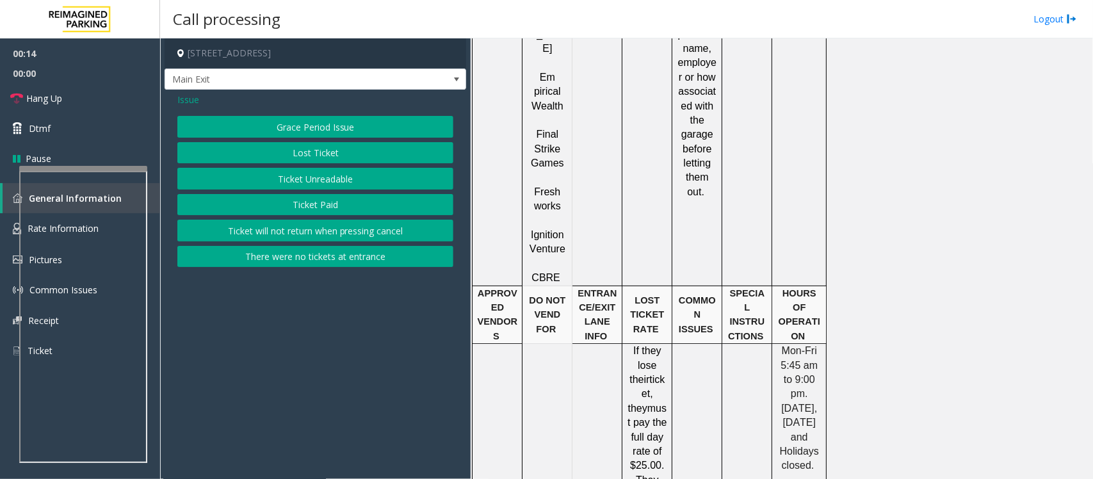
click at [311, 154] on button "Lost Ticket" at bounding box center [315, 153] width 276 height 22
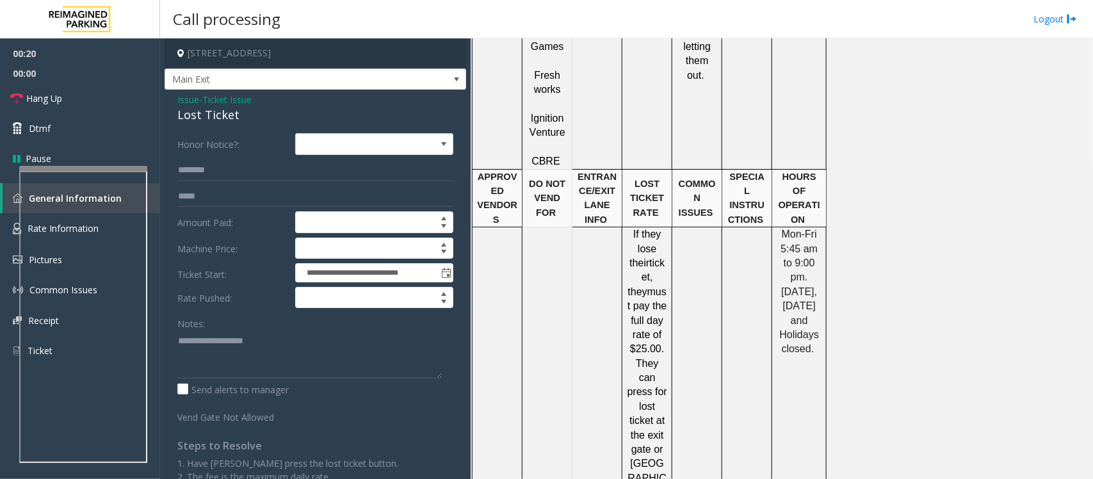
scroll to position [2320, 0]
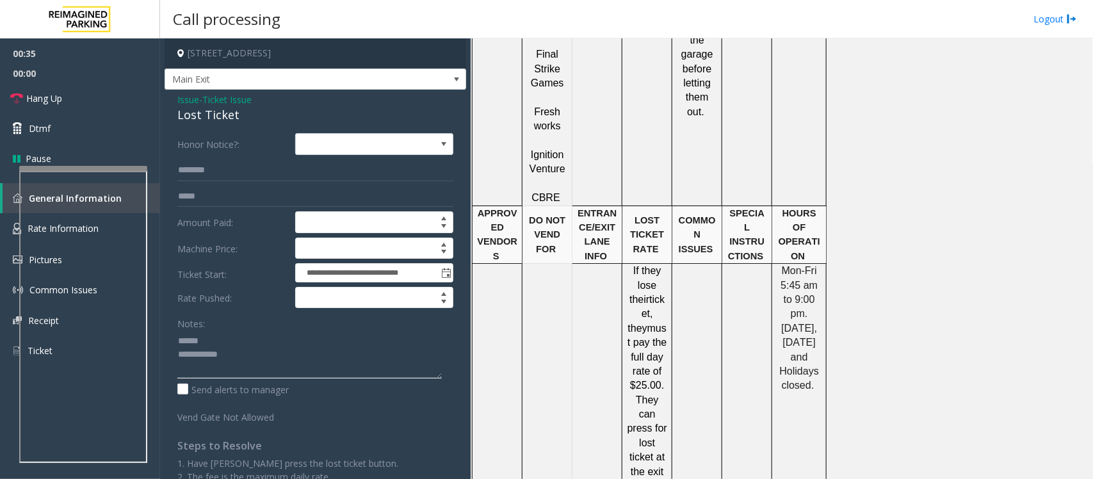
click at [264, 360] on textarea at bounding box center [309, 354] width 264 height 48
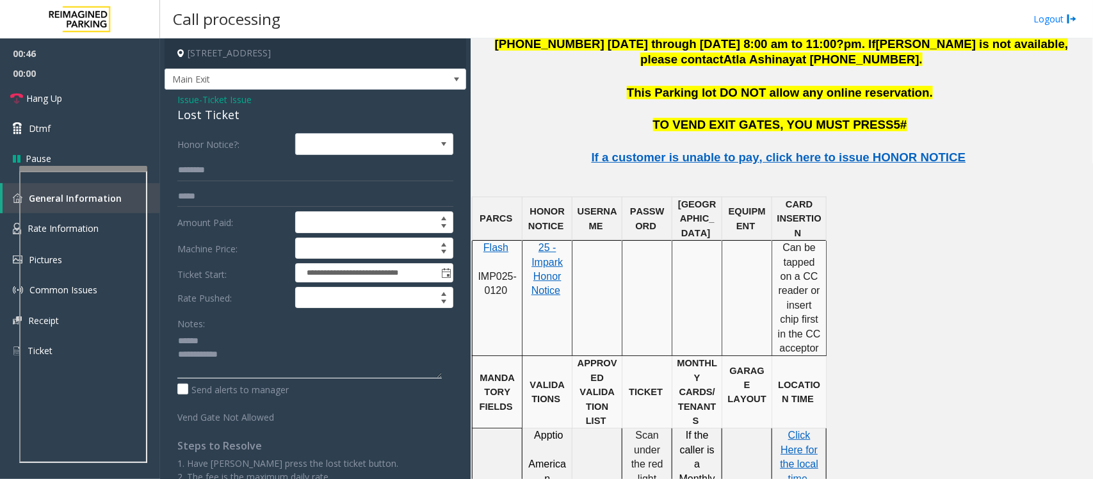
scroll to position [1600, 0]
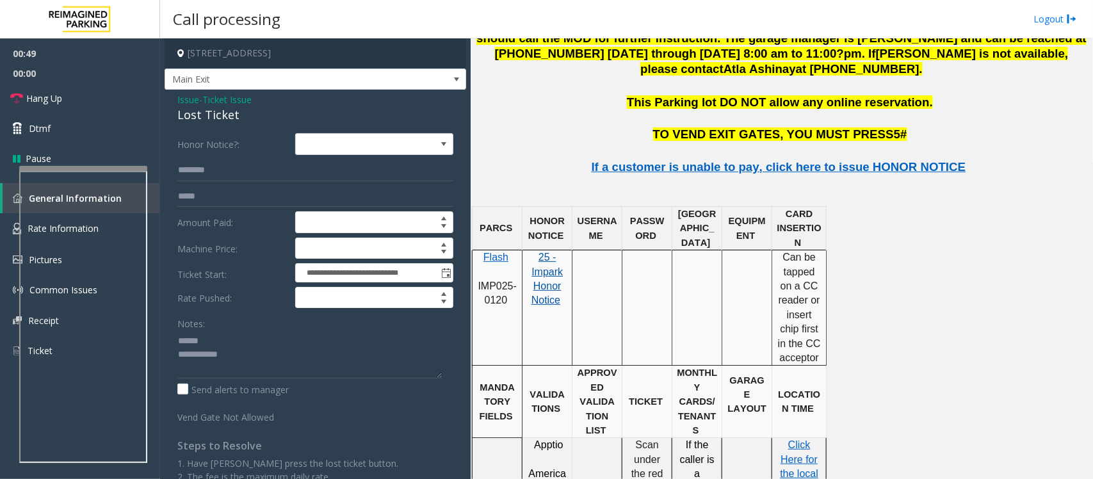
click at [551, 252] on span "25 - Impark Honor Notice" at bounding box center [546, 279] width 31 height 54
click at [195, 108] on div "Lost Ticket" at bounding box center [315, 114] width 276 height 17
click at [216, 355] on textarea at bounding box center [309, 354] width 264 height 48
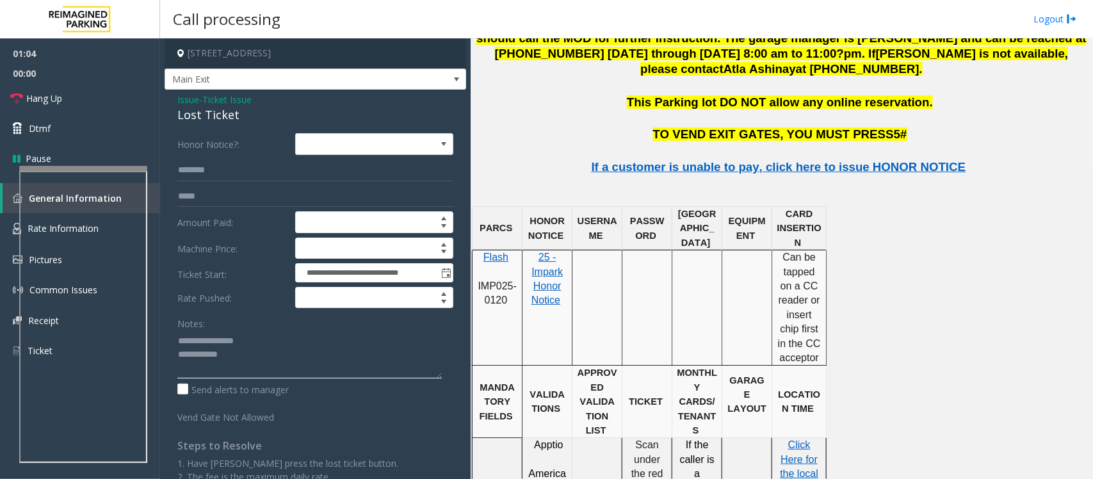
click at [239, 353] on textarea at bounding box center [309, 354] width 264 height 48
click at [205, 341] on textarea at bounding box center [309, 354] width 264 height 48
click at [202, 341] on textarea at bounding box center [309, 354] width 264 height 48
click at [275, 362] on textarea at bounding box center [309, 354] width 264 height 48
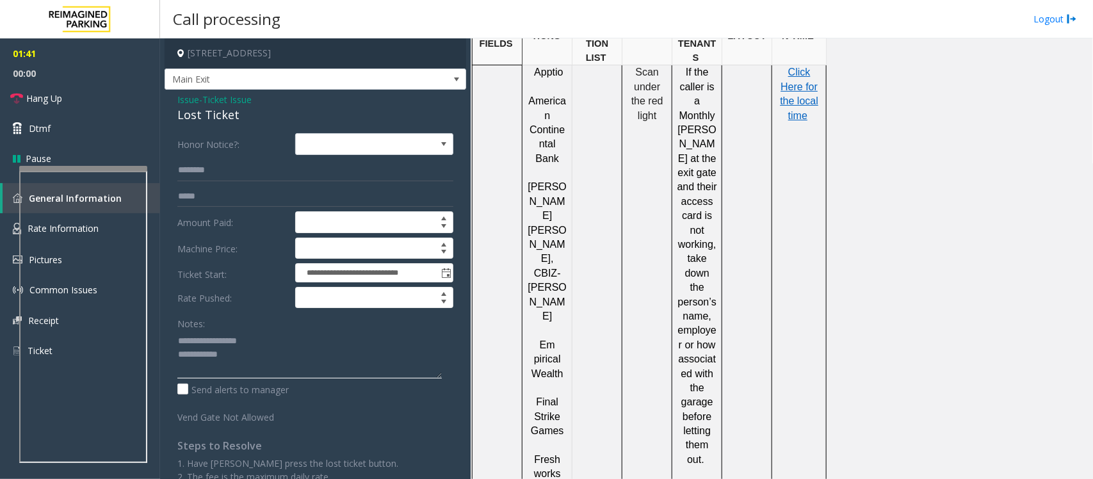
scroll to position [2003, 0]
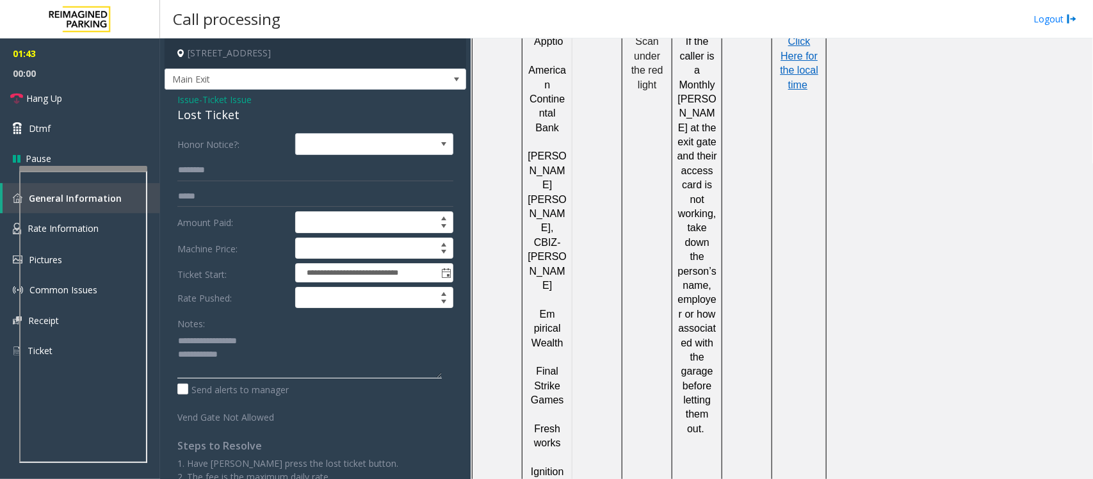
click at [245, 355] on textarea at bounding box center [309, 354] width 264 height 48
click at [376, 352] on textarea at bounding box center [309, 354] width 264 height 48
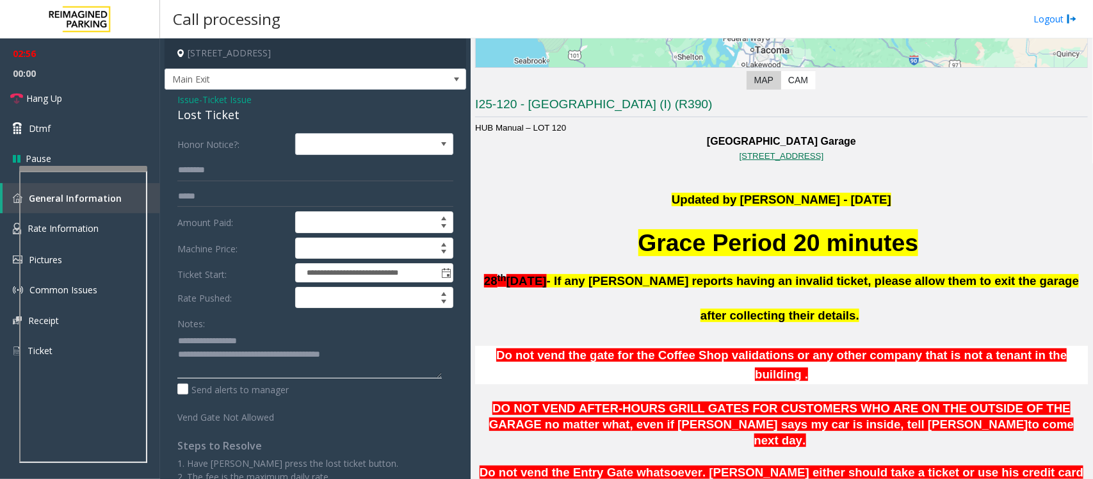
scroll to position [243, 0]
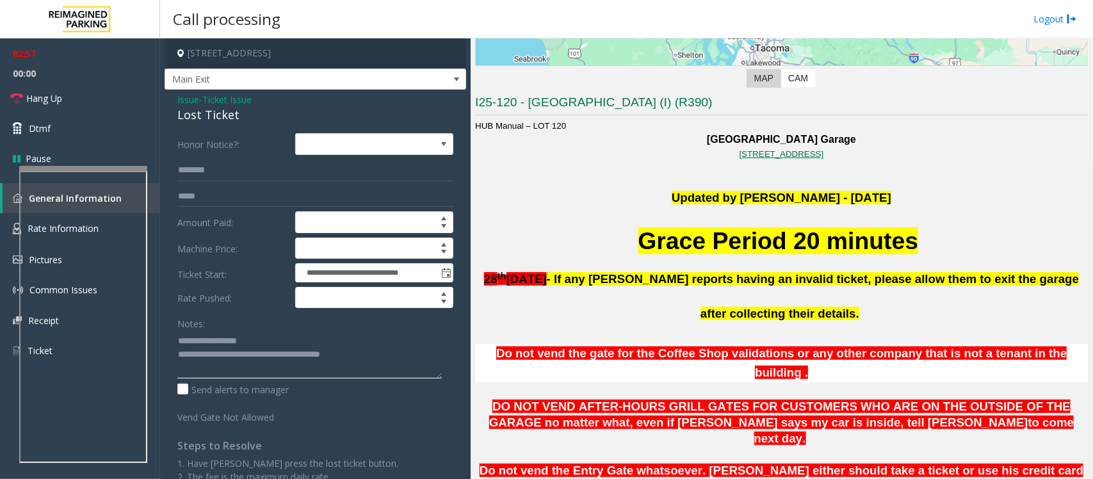
click at [376, 365] on textarea at bounding box center [309, 354] width 264 height 48
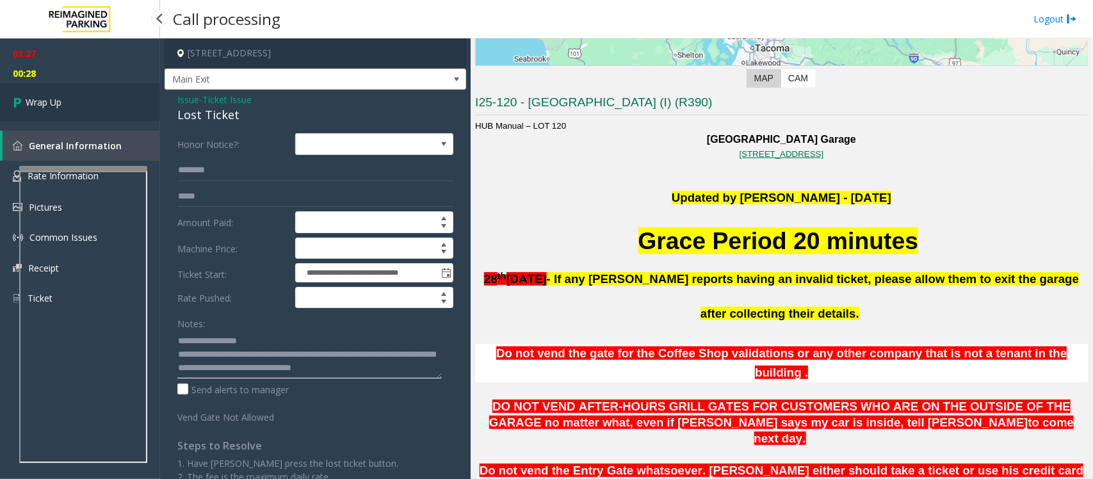
type textarea "**********"
click at [82, 93] on link "Wrap Up" at bounding box center [80, 102] width 160 height 38
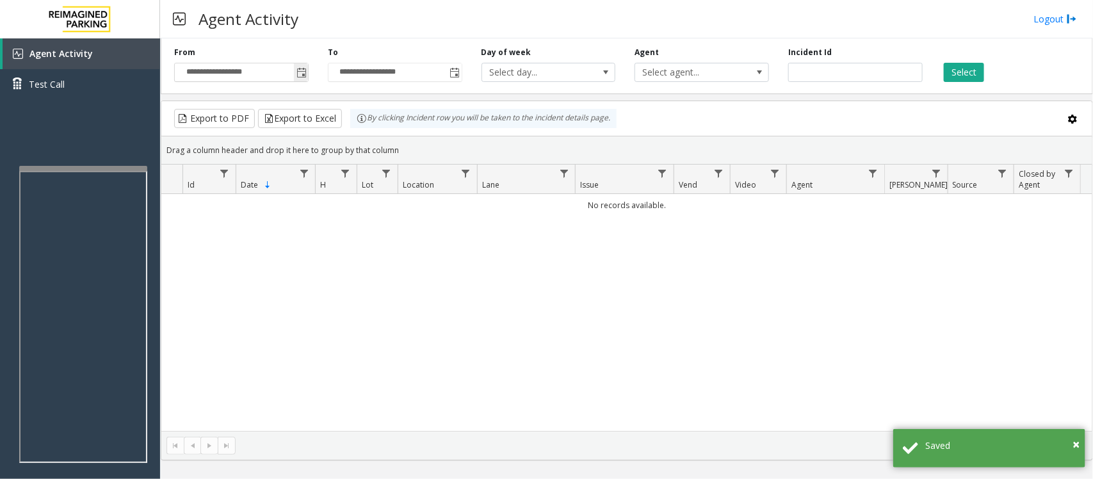
click at [303, 68] on span "Toggle popup" at bounding box center [301, 73] width 10 height 10
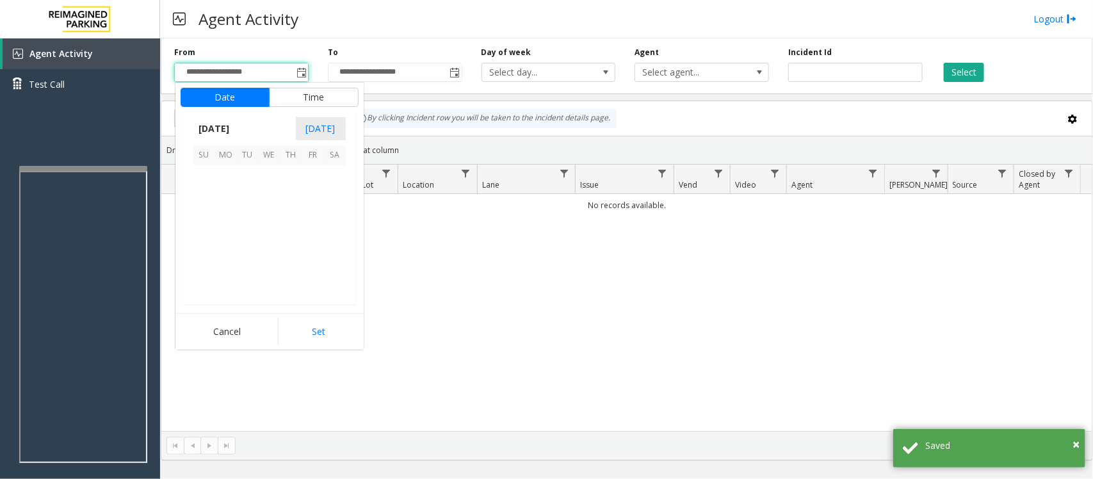
scroll to position [229614, 0]
click at [270, 244] on span "24" at bounding box center [270, 241] width 22 height 22
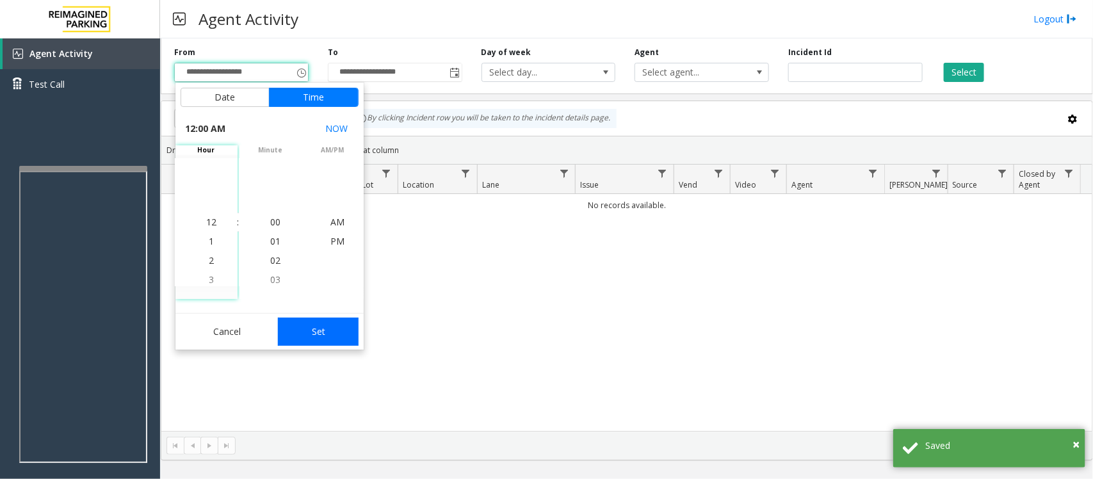
click at [308, 328] on button "Set" at bounding box center [318, 331] width 81 height 28
type input "**********"
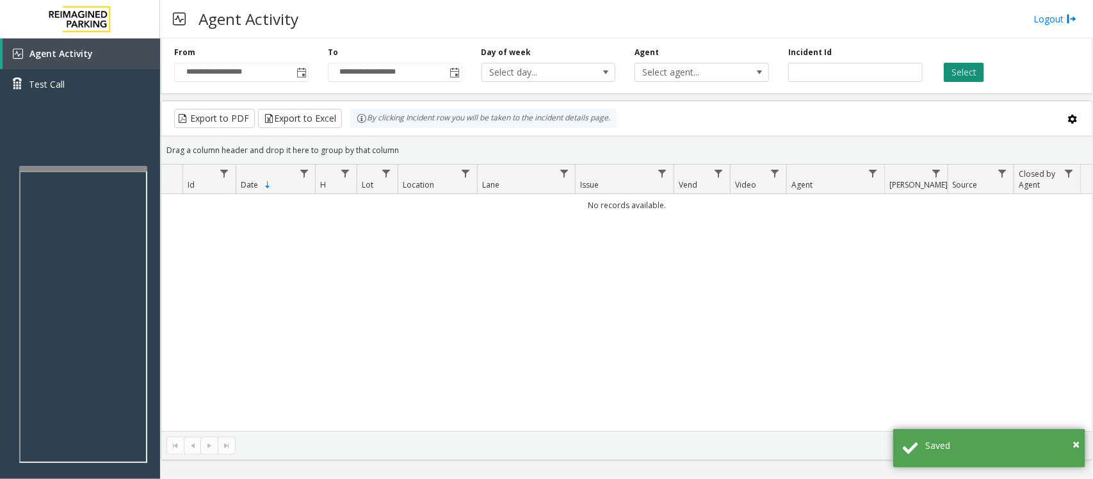
click at [959, 74] on button "Select" at bounding box center [963, 72] width 40 height 19
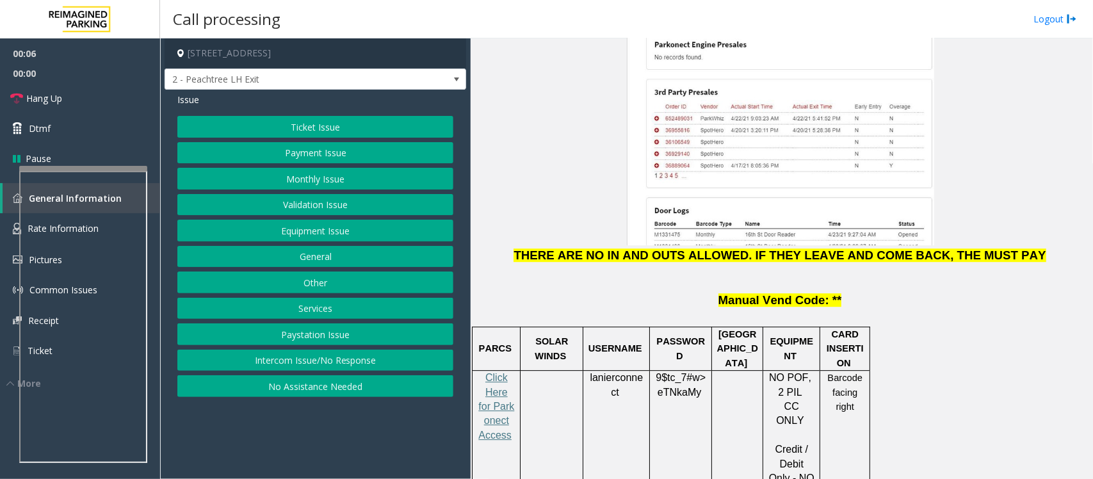
scroll to position [1600, 0]
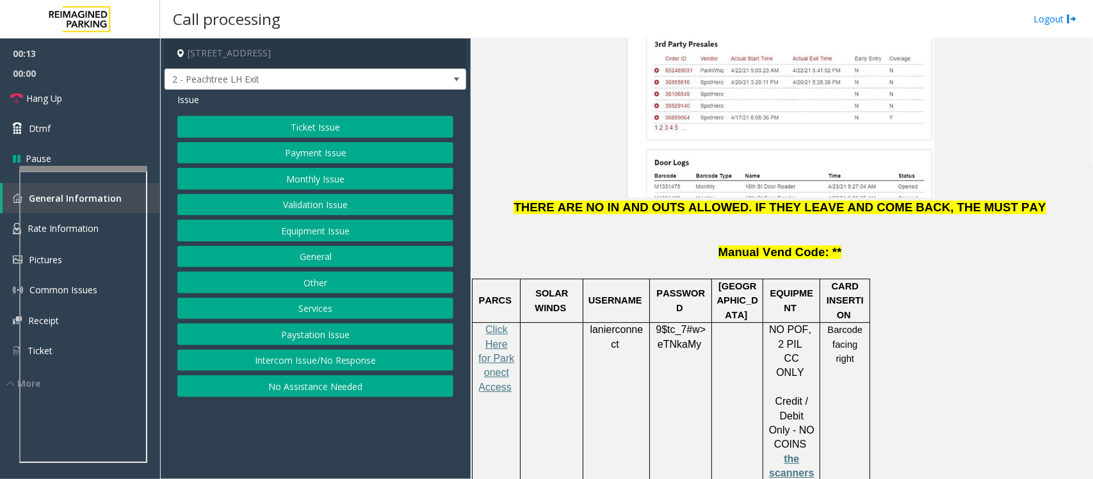
click at [294, 151] on button "Payment Issue" at bounding box center [315, 153] width 276 height 22
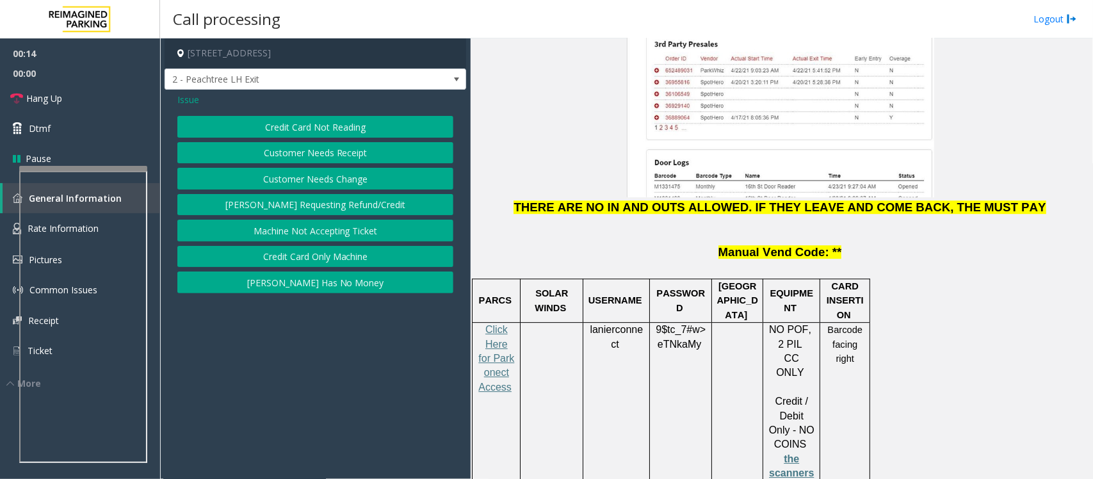
click at [315, 125] on button "Credit Card Not Reading" at bounding box center [315, 127] width 276 height 22
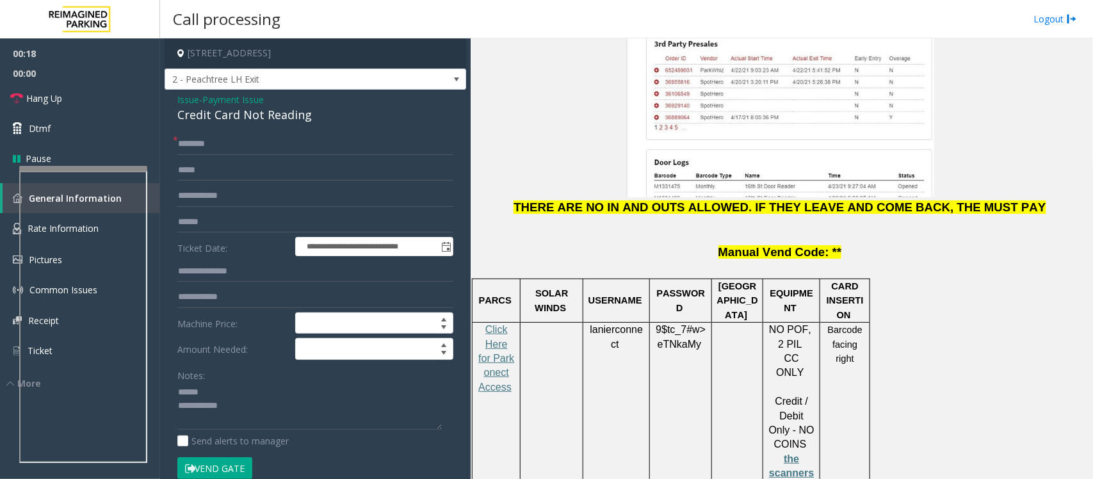
click at [227, 115] on div "Credit Card Not Reading" at bounding box center [315, 114] width 276 height 17
click at [225, 405] on textarea at bounding box center [309, 406] width 264 height 48
click at [243, 410] on textarea at bounding box center [309, 406] width 264 height 48
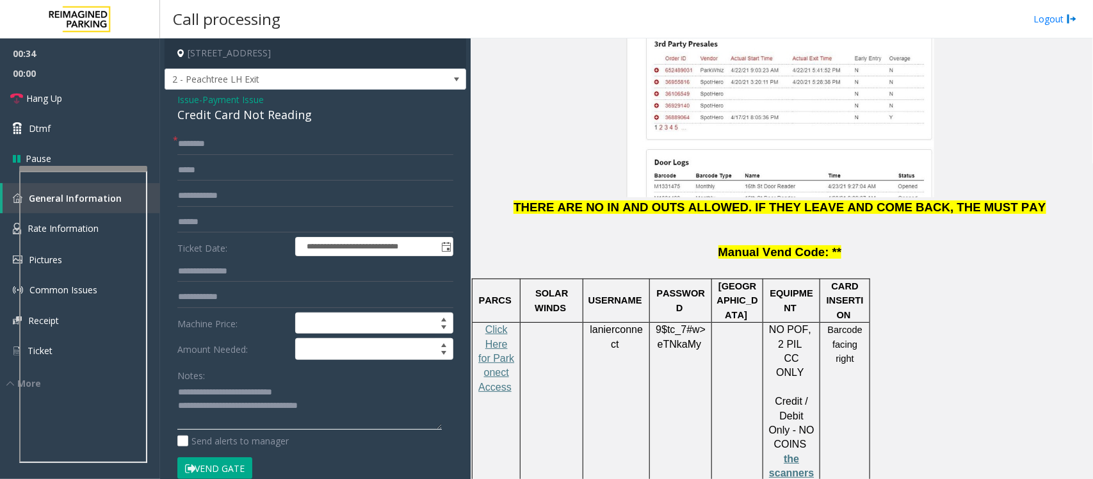
type textarea "**********"
click at [222, 140] on input "text" at bounding box center [315, 144] width 276 height 22
click at [209, 218] on input "text" at bounding box center [315, 222] width 276 height 22
click at [219, 222] on input "text" at bounding box center [315, 222] width 276 height 22
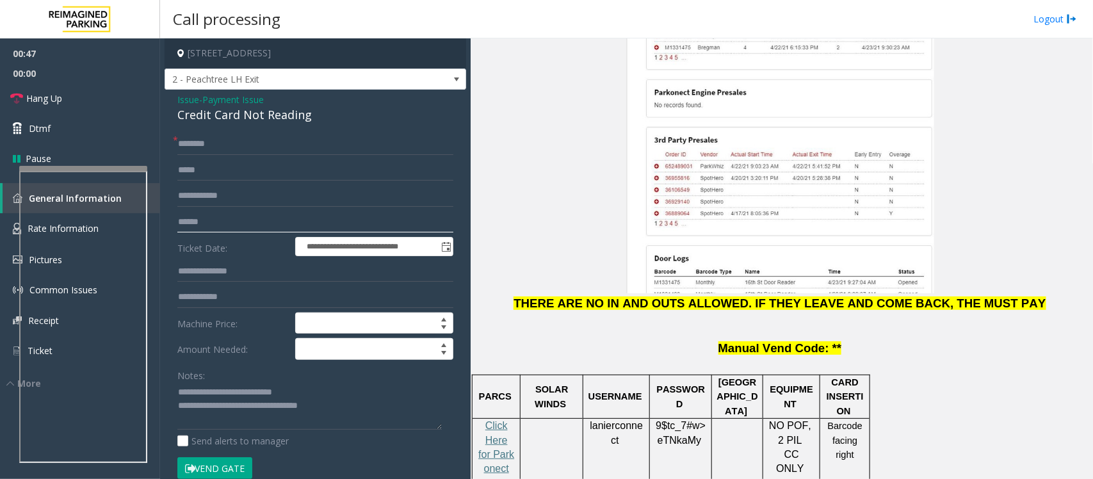
scroll to position [1360, 0]
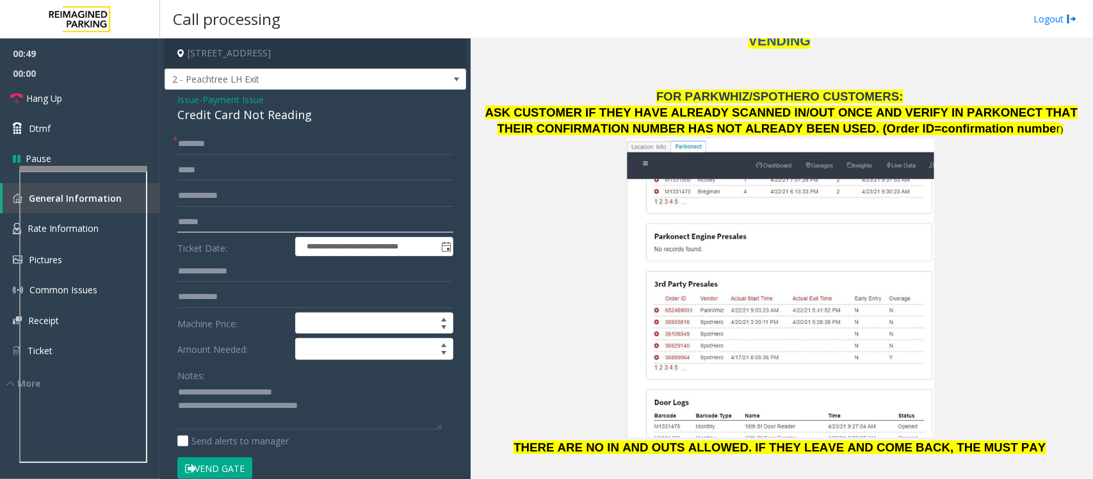
click at [221, 230] on input "text" at bounding box center [315, 222] width 276 height 22
type input "**********"
click at [239, 145] on input "text" at bounding box center [315, 144] width 276 height 22
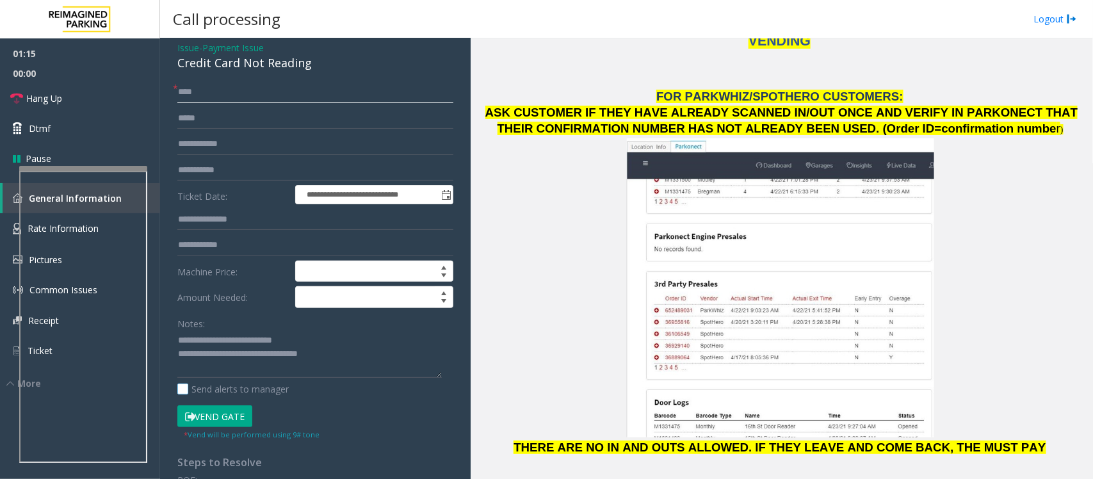
scroll to position [80, 0]
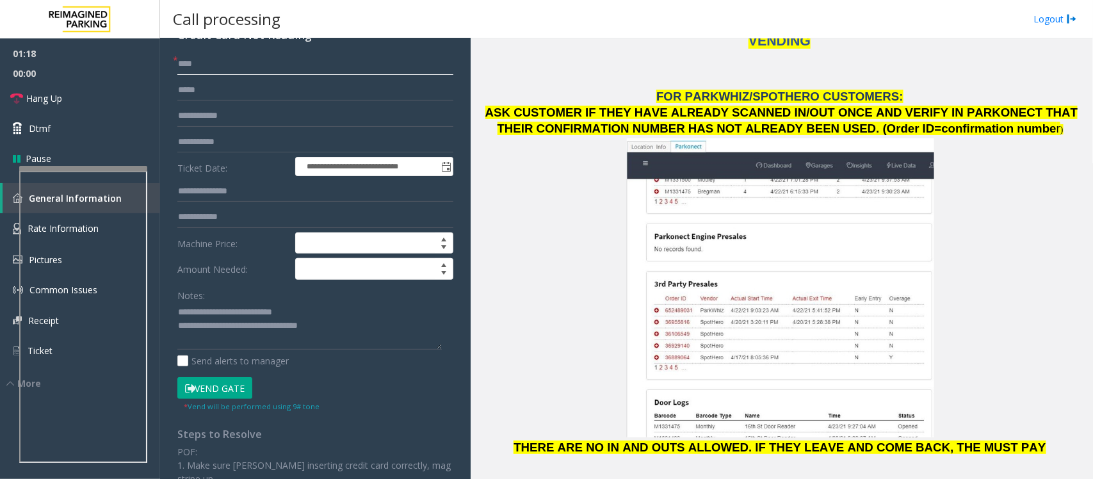
type input "****"
click at [231, 394] on button "Vend Gate" at bounding box center [214, 388] width 75 height 22
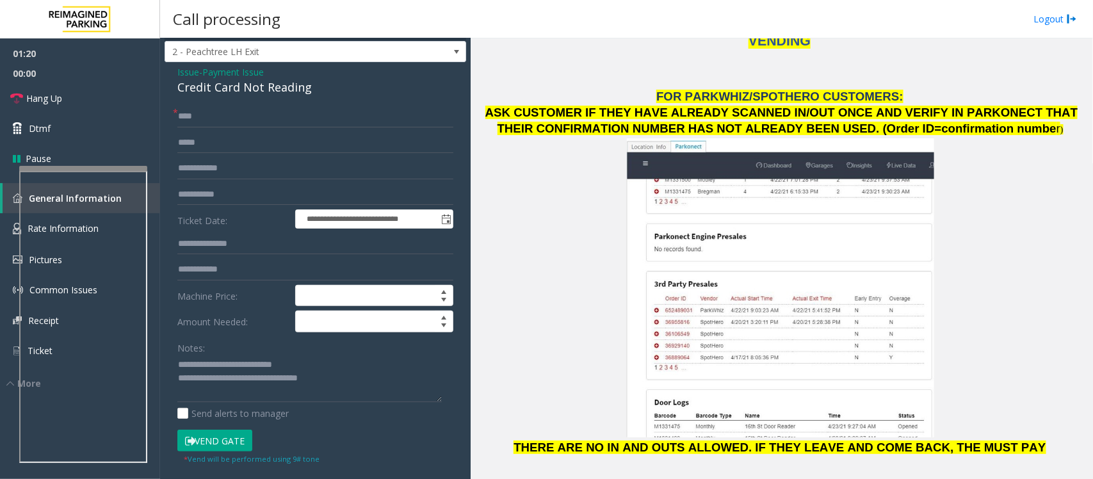
scroll to position [0, 0]
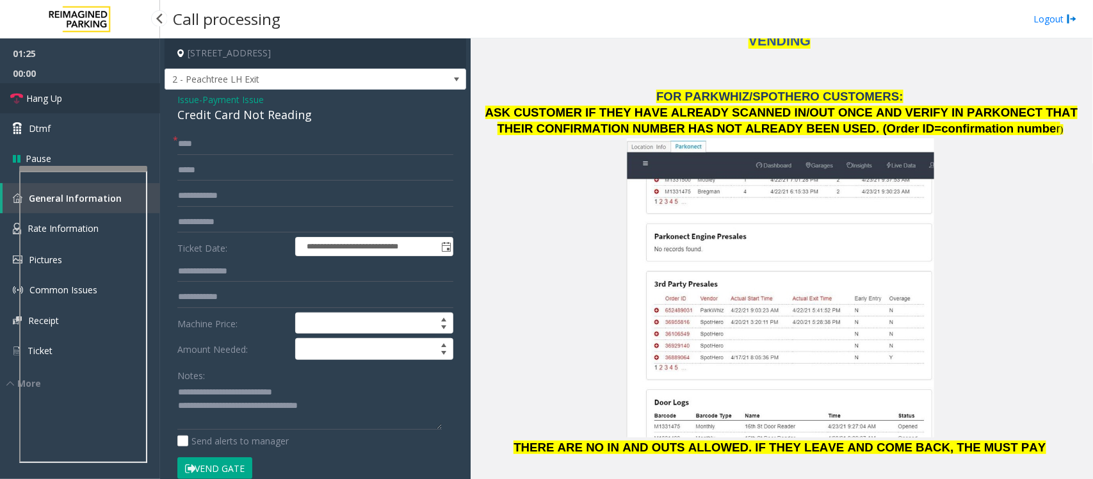
click at [96, 97] on link "Hang Up" at bounding box center [80, 98] width 160 height 30
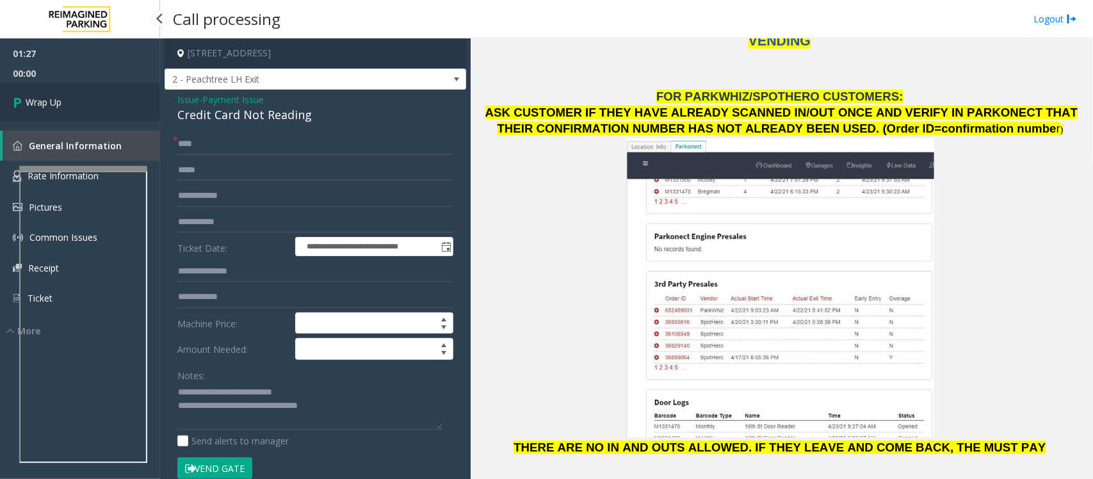
click at [96, 97] on link "Wrap Up" at bounding box center [80, 102] width 160 height 38
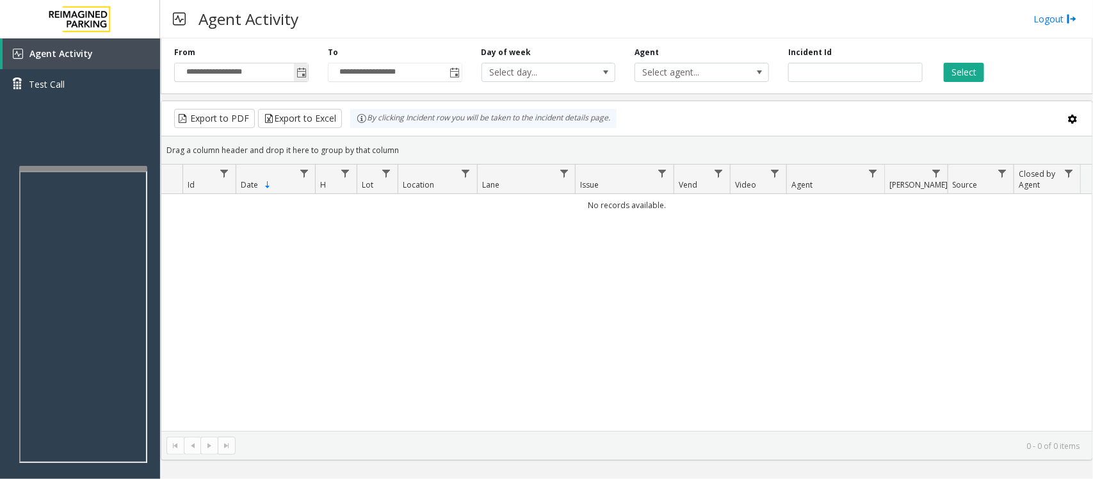
click at [301, 72] on span "Toggle popup" at bounding box center [301, 73] width 10 height 10
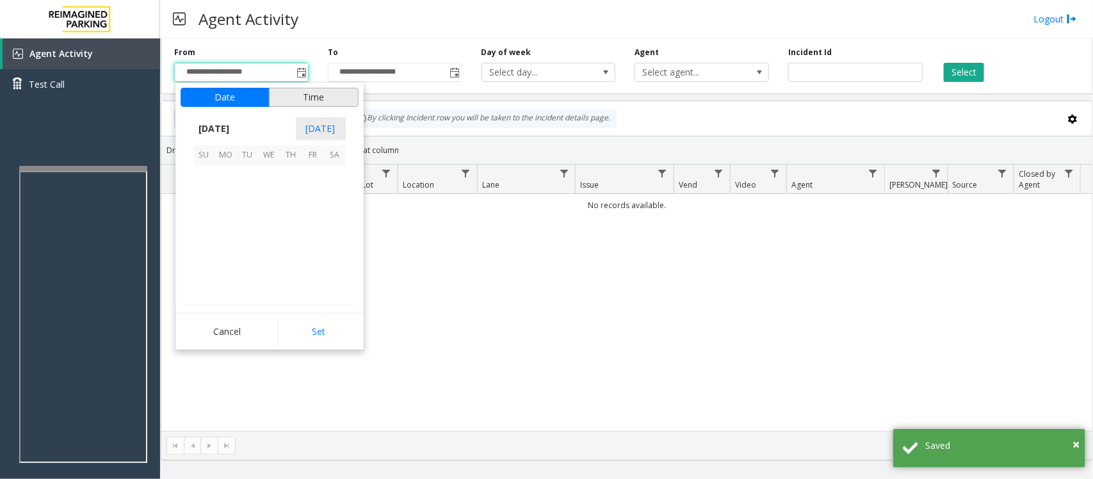
scroll to position [229614, 0]
click at [268, 243] on span "24" at bounding box center [270, 241] width 22 height 22
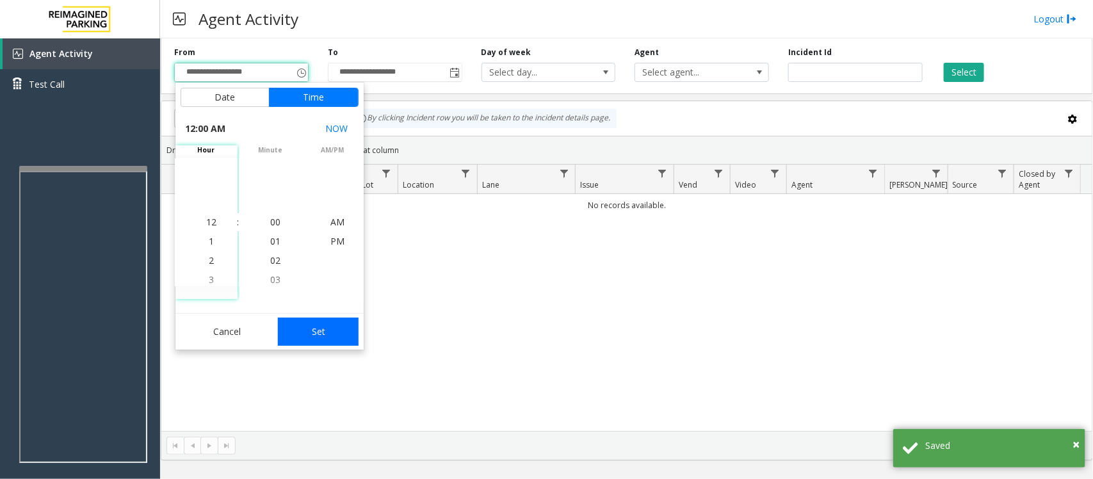
click at [314, 336] on button "Set" at bounding box center [318, 331] width 81 height 28
type input "**********"
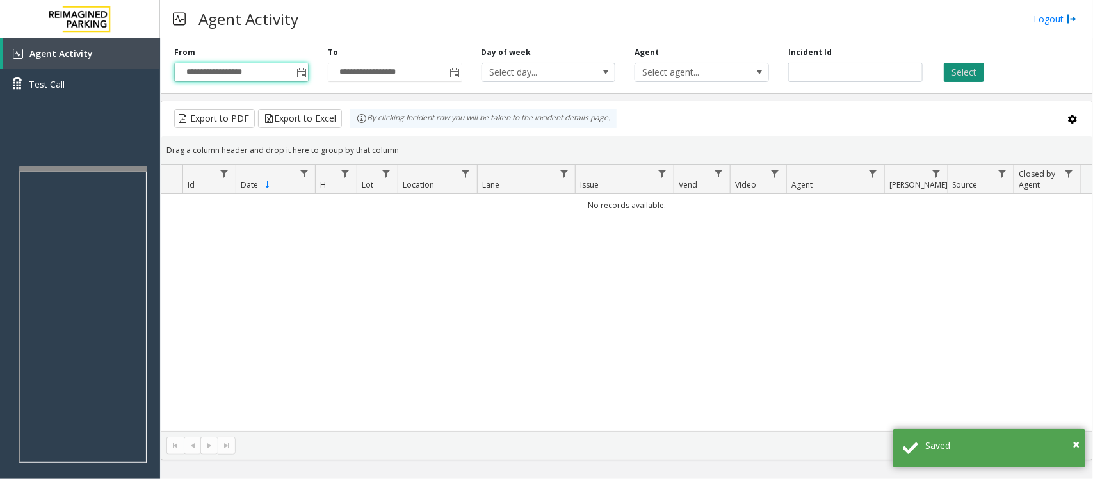
click at [961, 68] on button "Select" at bounding box center [963, 72] width 40 height 19
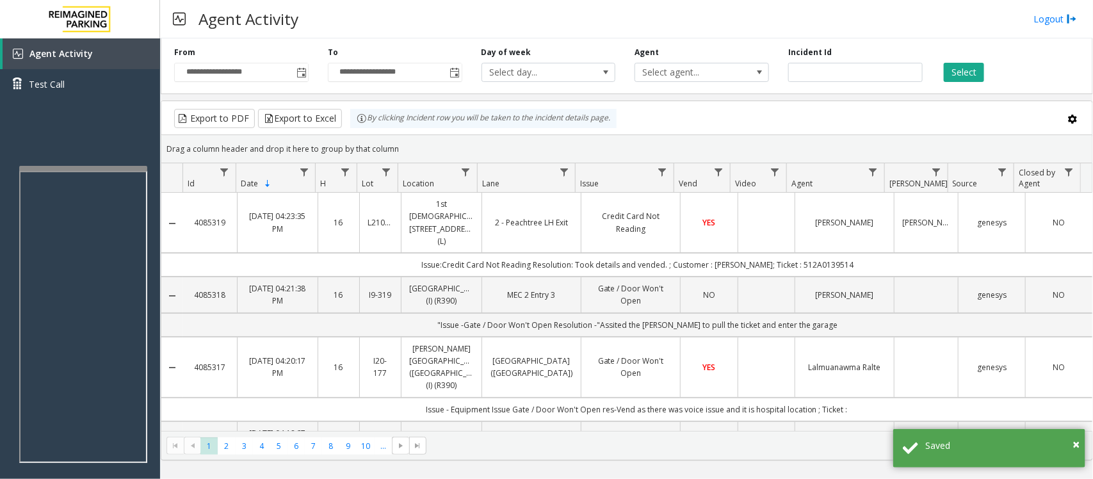
click at [648, 232] on td "Credit Card Not Reading" at bounding box center [630, 223] width 99 height 60
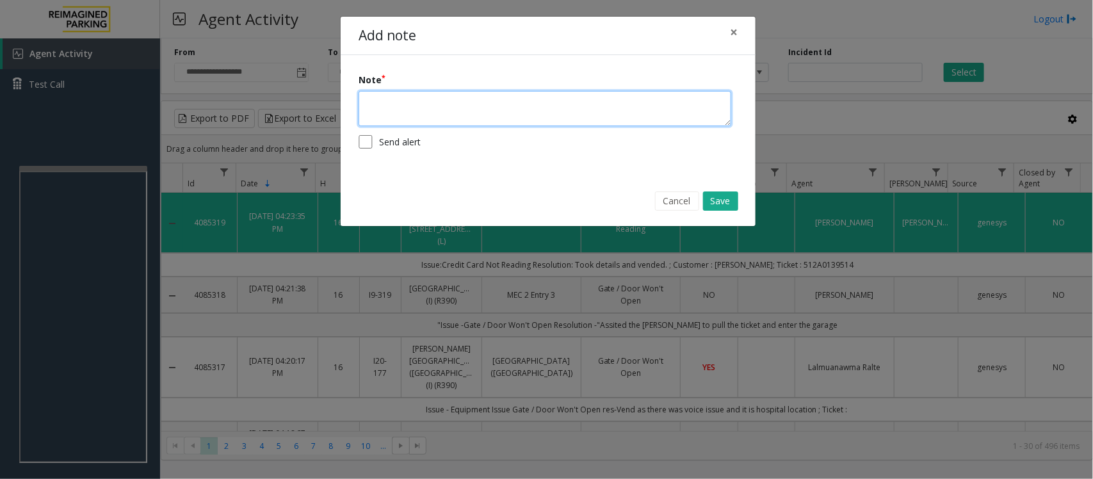
click at [430, 103] on textarea at bounding box center [544, 108] width 373 height 35
type textarea "**********"
click at [709, 199] on button "Save" at bounding box center [720, 200] width 35 height 19
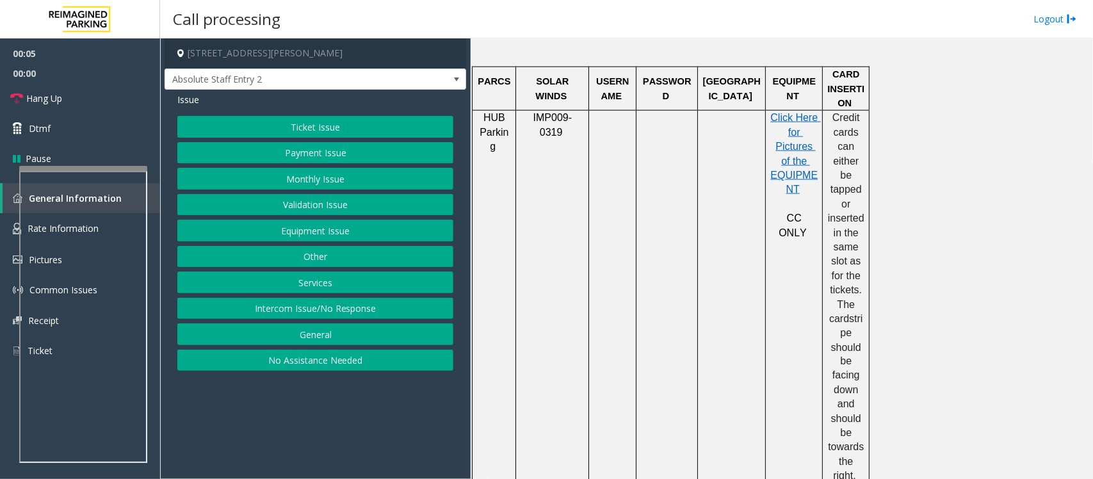
scroll to position [800, 0]
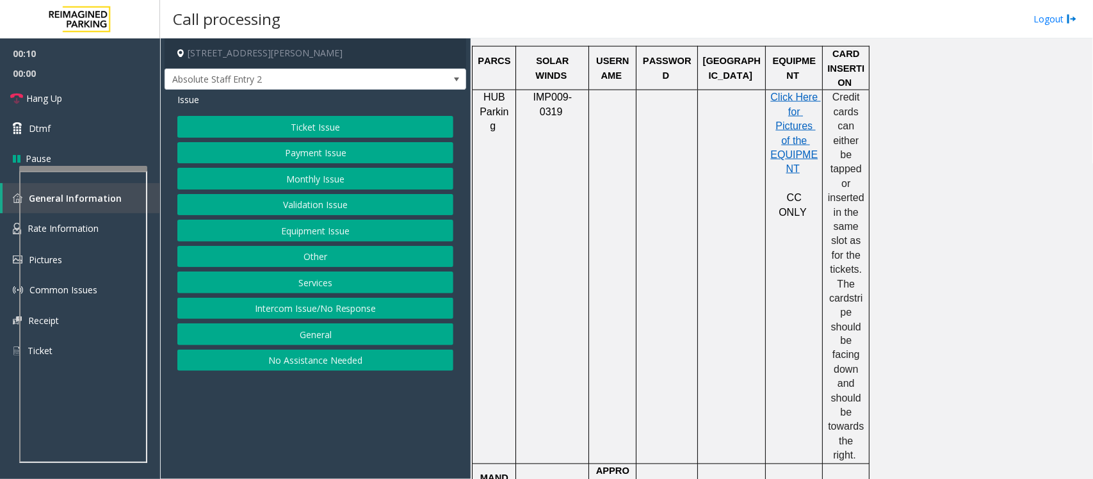
click at [288, 232] on button "Equipment Issue" at bounding box center [315, 231] width 276 height 22
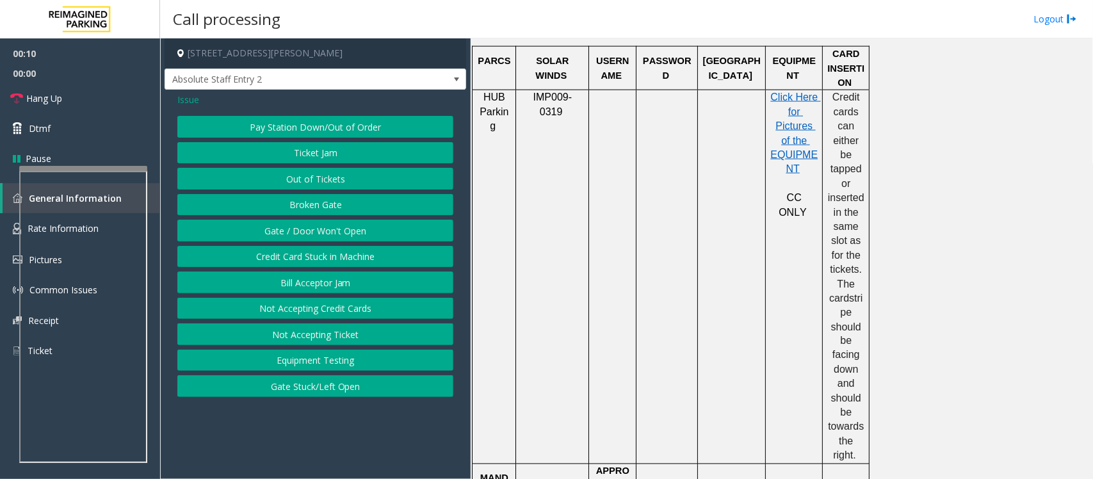
click at [289, 232] on button "Gate / Door Won't Open" at bounding box center [315, 231] width 276 height 22
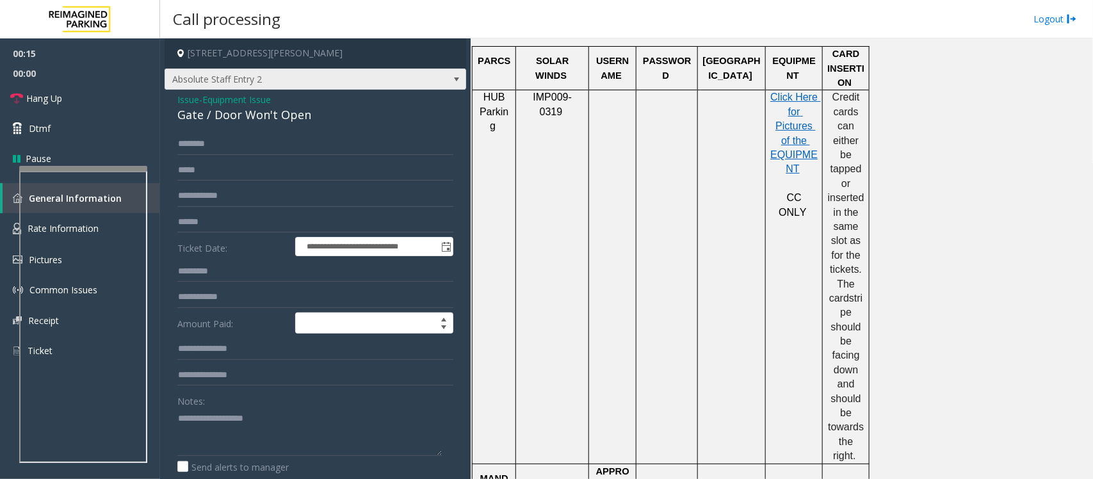
click at [411, 79] on span "Absolute Staff Entry 2" at bounding box center [314, 79] width 301 height 22
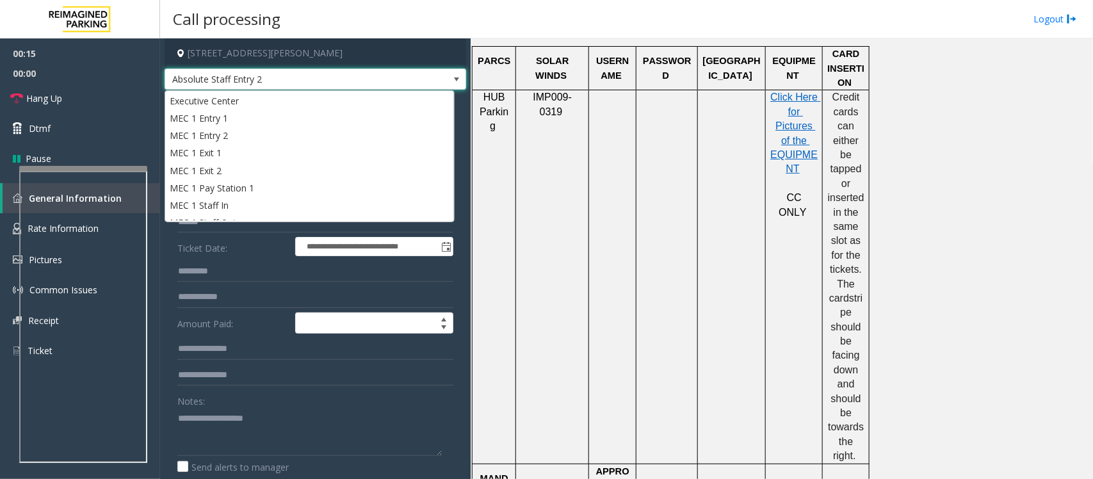
scroll to position [191, 0]
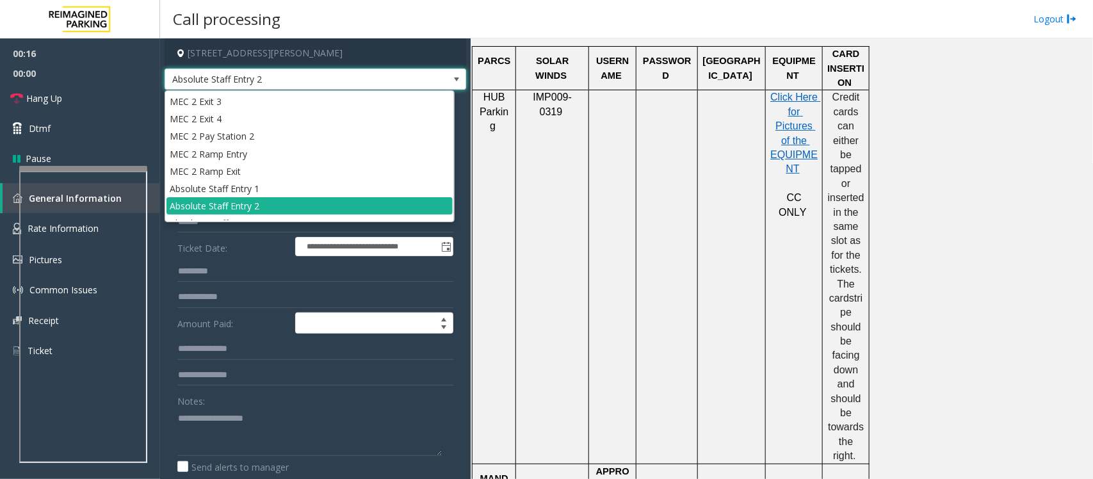
click at [411, 81] on span "Absolute Staff Entry 2" at bounding box center [314, 79] width 301 height 22
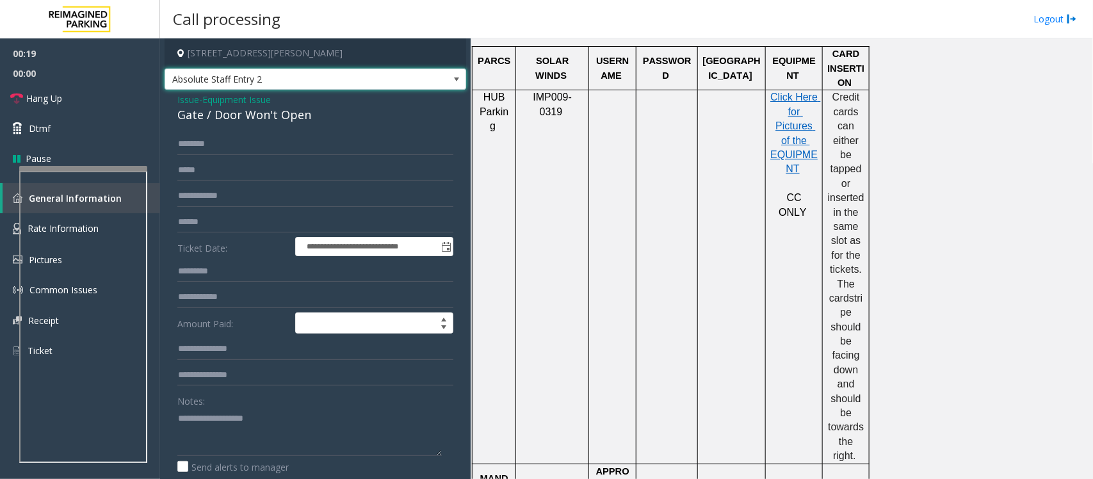
click at [250, 103] on span "Equipment Issue" at bounding box center [236, 99] width 68 height 13
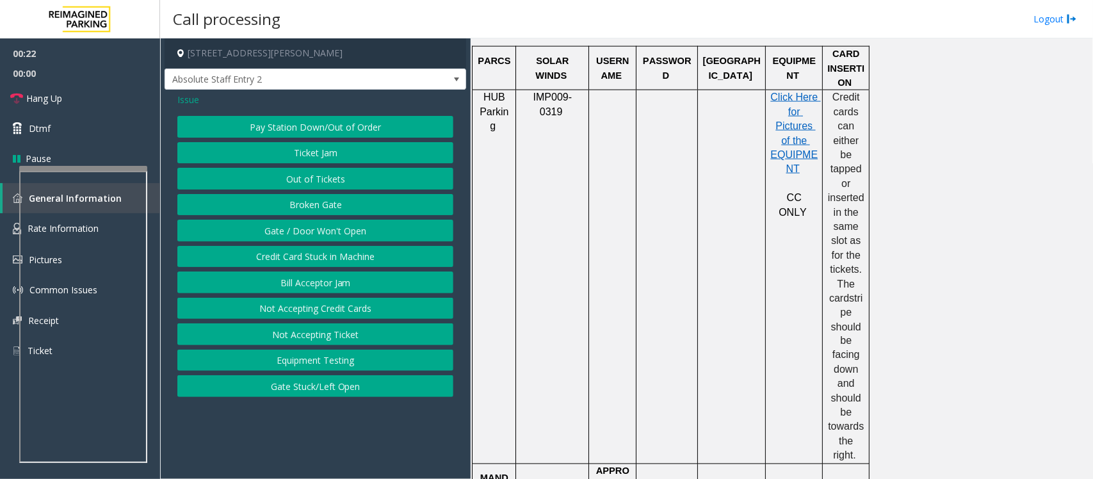
click at [189, 97] on span "Issue" at bounding box center [188, 99] width 22 height 13
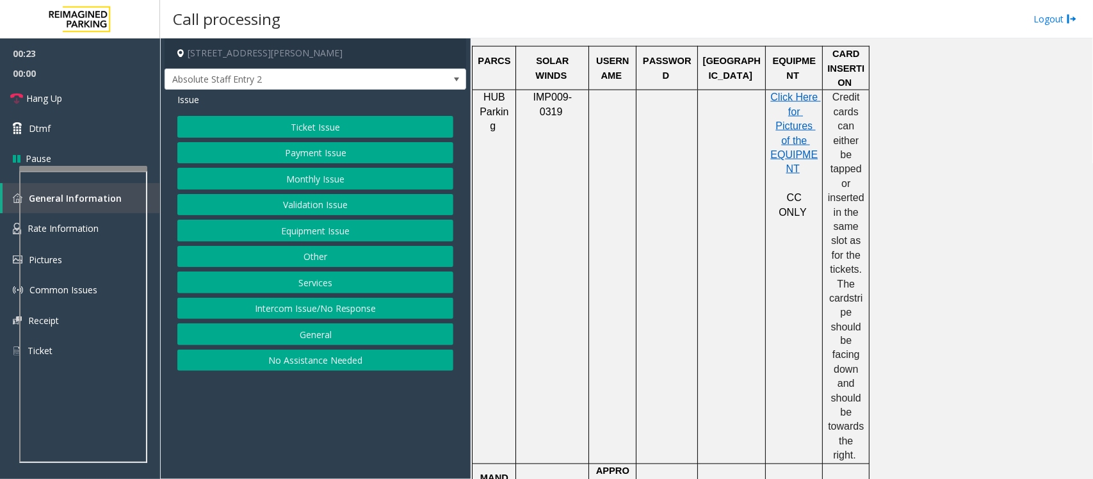
click at [309, 261] on button "Other" at bounding box center [315, 257] width 276 height 22
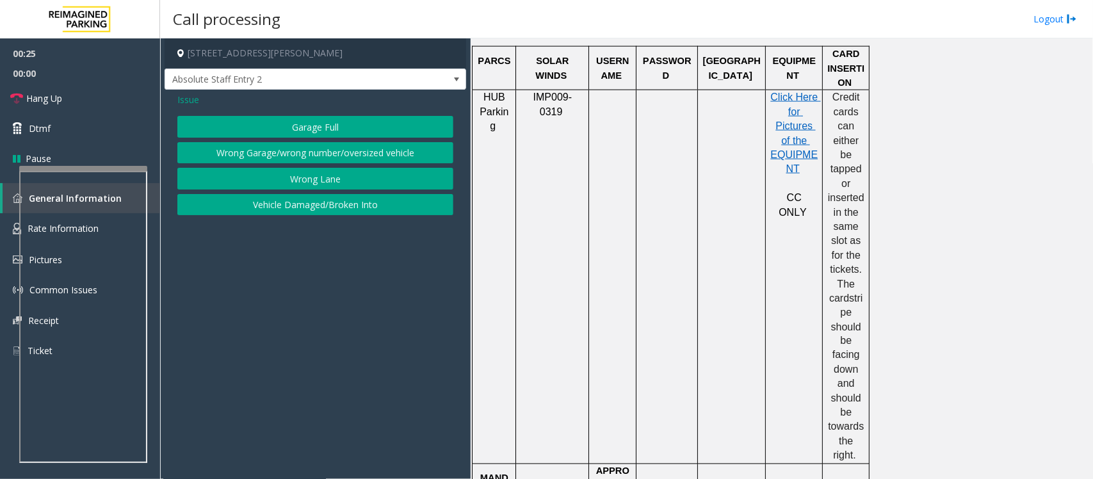
click at [289, 184] on button "Wrong Lane" at bounding box center [315, 179] width 276 height 22
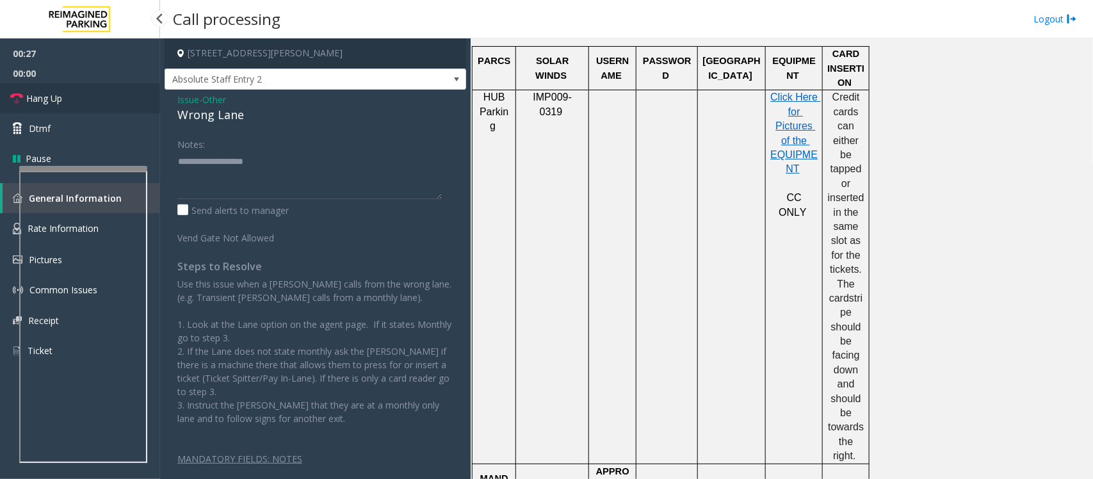
click at [40, 95] on span "Hang Up" at bounding box center [44, 98] width 36 height 13
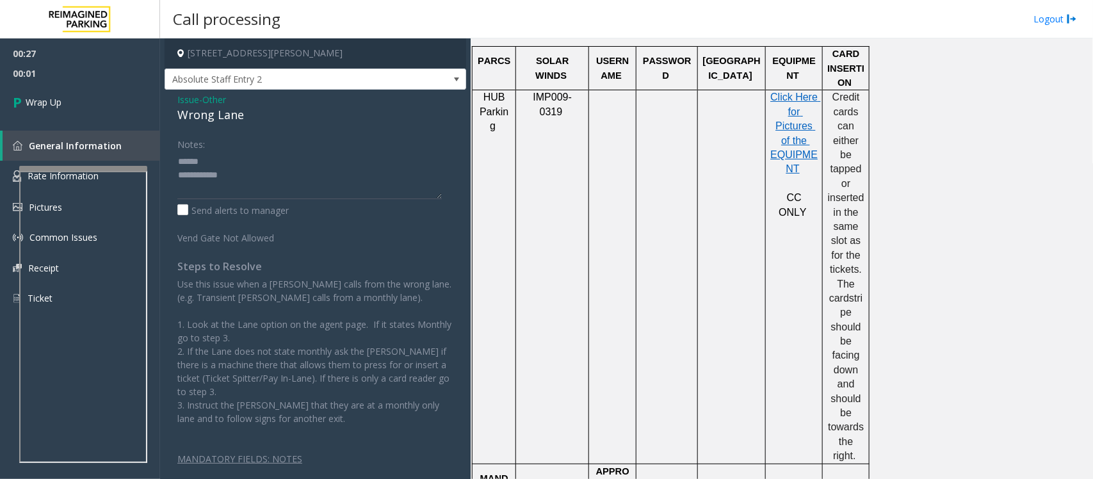
click at [236, 120] on div "Wrong Lane" at bounding box center [315, 114] width 276 height 17
click at [236, 118] on div "Wrong Lane" at bounding box center [315, 114] width 276 height 17
click at [252, 188] on textarea at bounding box center [309, 175] width 264 height 48
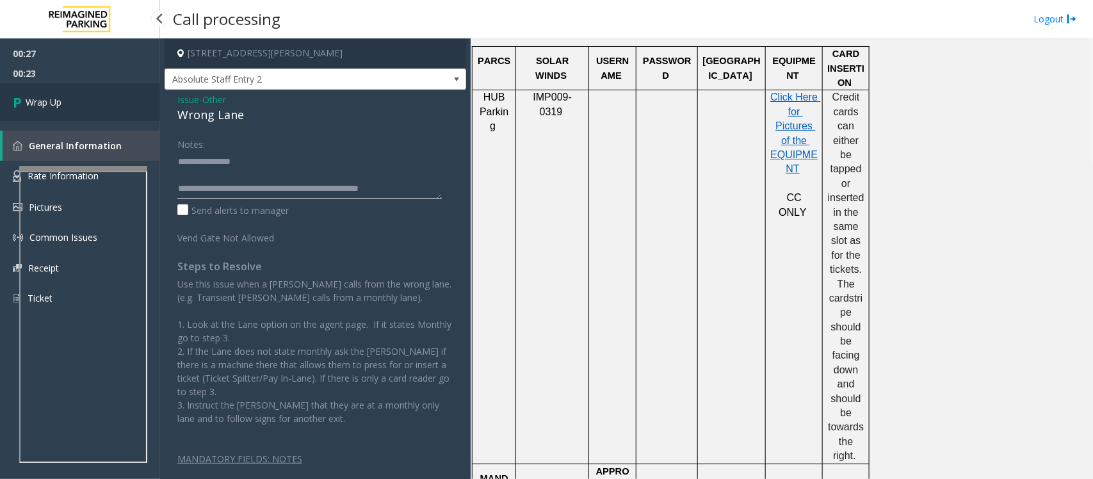
type textarea "**********"
click at [104, 98] on link "Wrap Up" at bounding box center [80, 102] width 160 height 38
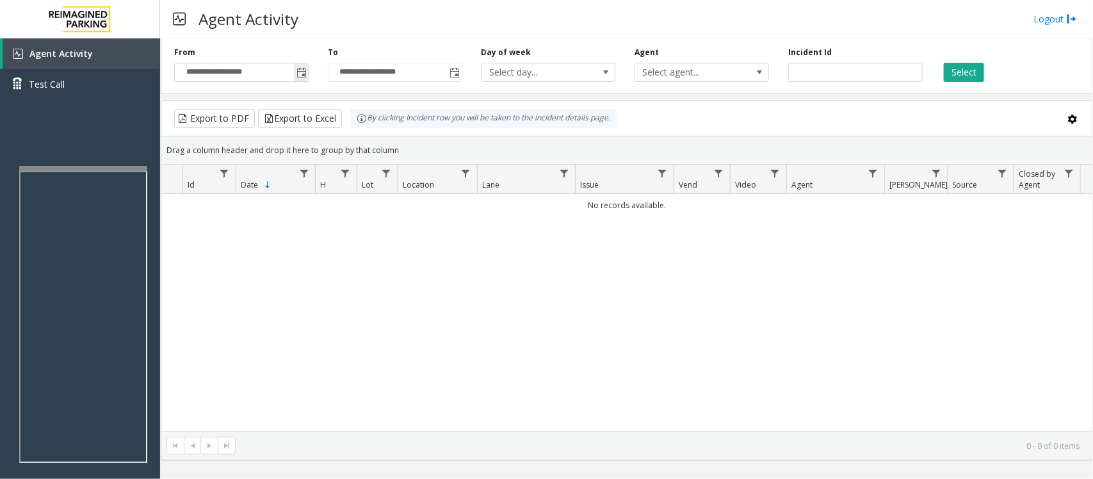
click at [298, 68] on span "Toggle popup" at bounding box center [301, 73] width 10 height 10
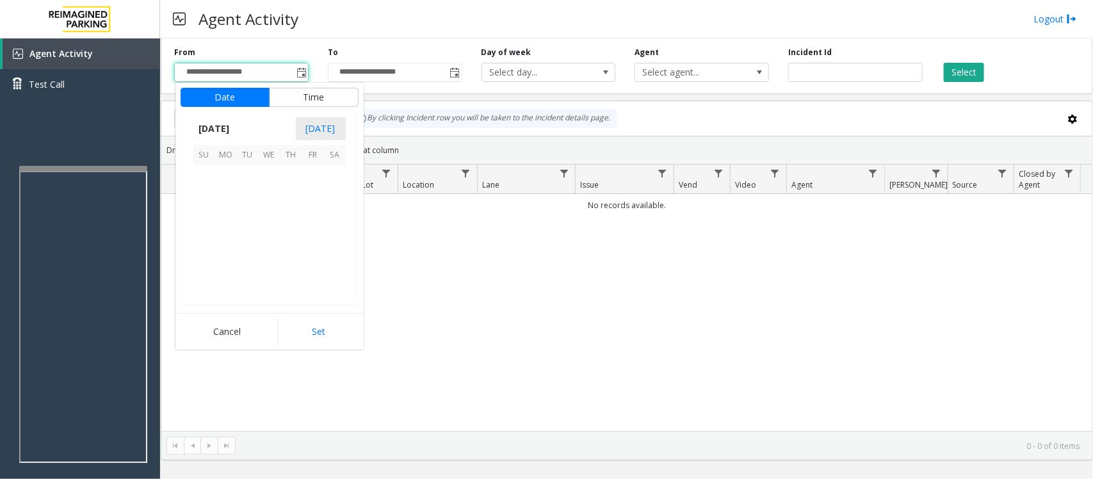
scroll to position [229614, 0]
click at [271, 236] on span "24" at bounding box center [270, 241] width 22 height 22
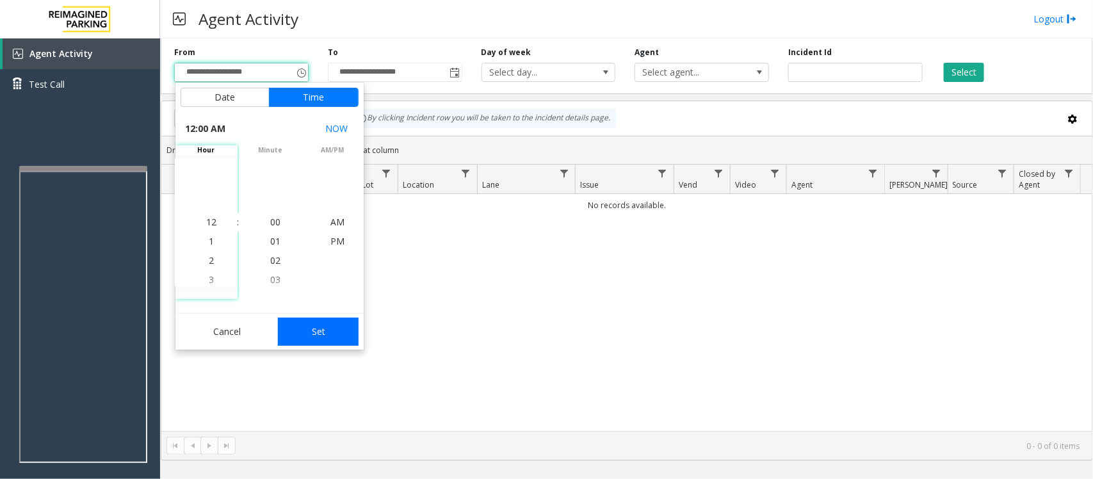
click at [348, 331] on button "Set" at bounding box center [318, 331] width 81 height 28
type input "**********"
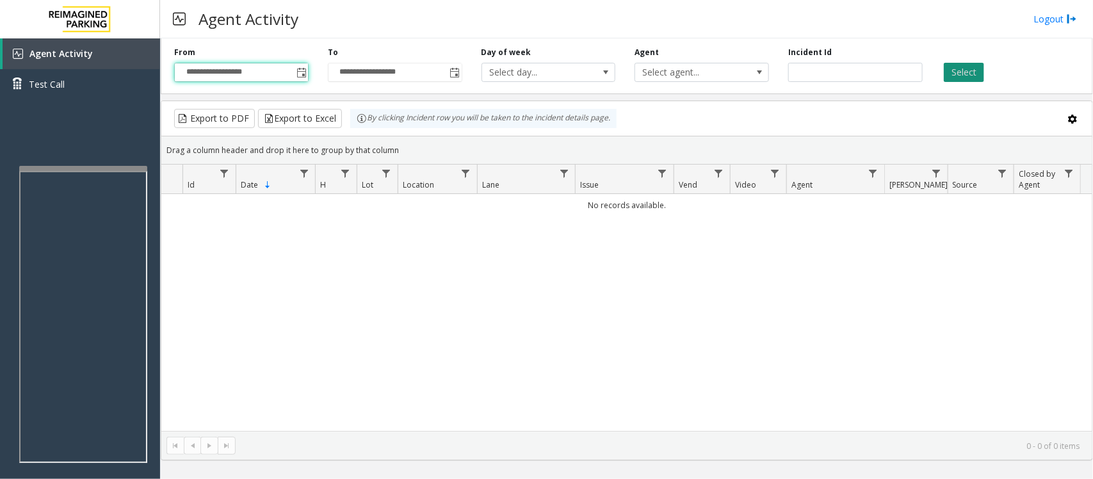
click at [958, 66] on button "Select" at bounding box center [963, 72] width 40 height 19
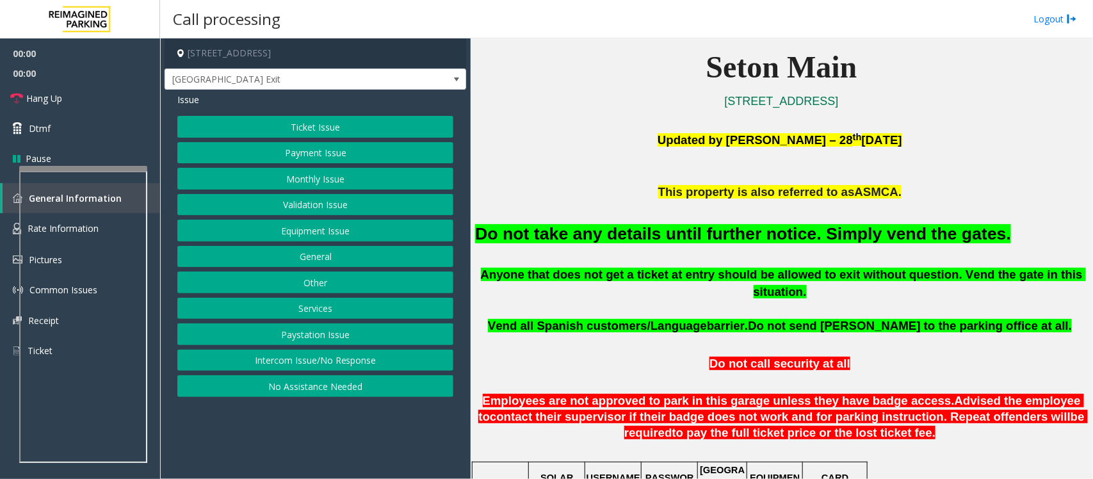
scroll to position [400, 0]
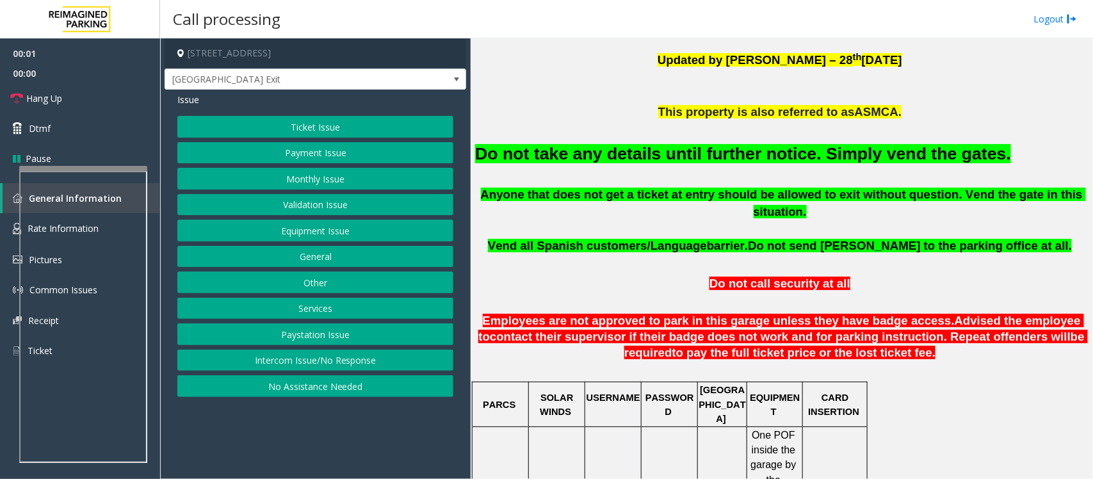
click at [309, 230] on button "Equipment Issue" at bounding box center [315, 231] width 276 height 22
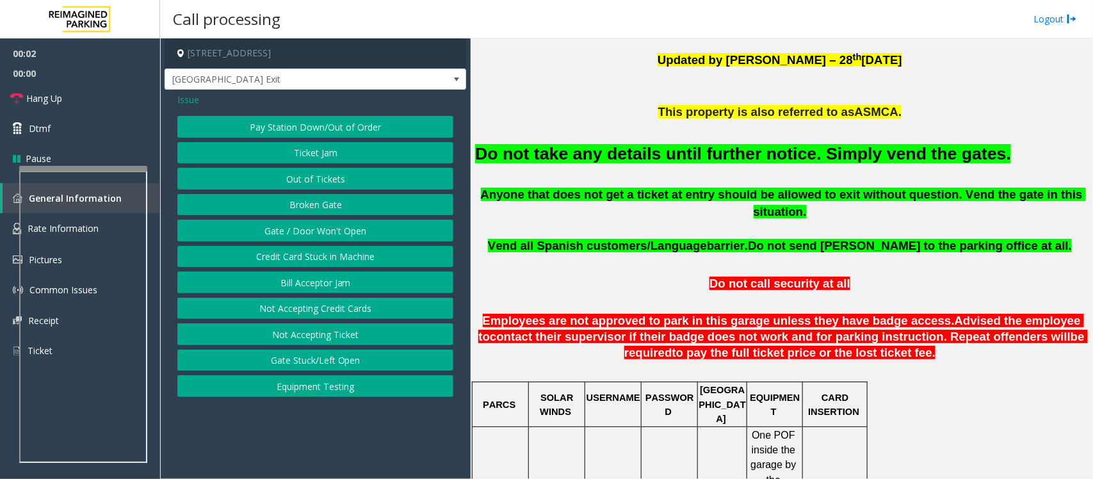
click at [291, 237] on button "Gate / Door Won't Open" at bounding box center [315, 231] width 276 height 22
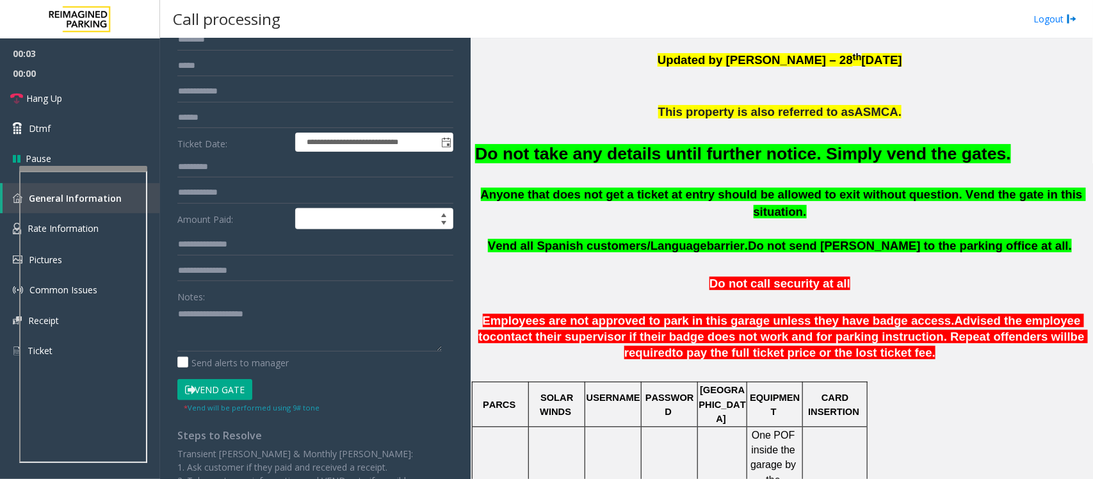
scroll to position [220, 0]
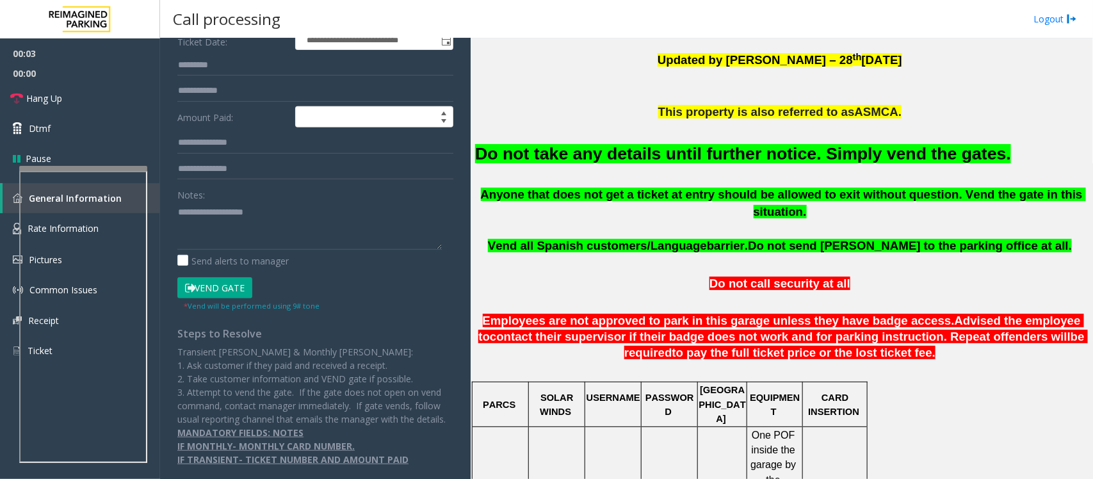
click at [212, 277] on button "Vend Gate" at bounding box center [214, 288] width 75 height 22
click at [699, 154] on font "Do not take any details until further notice. Simply vend the gates." at bounding box center [743, 153] width 536 height 19
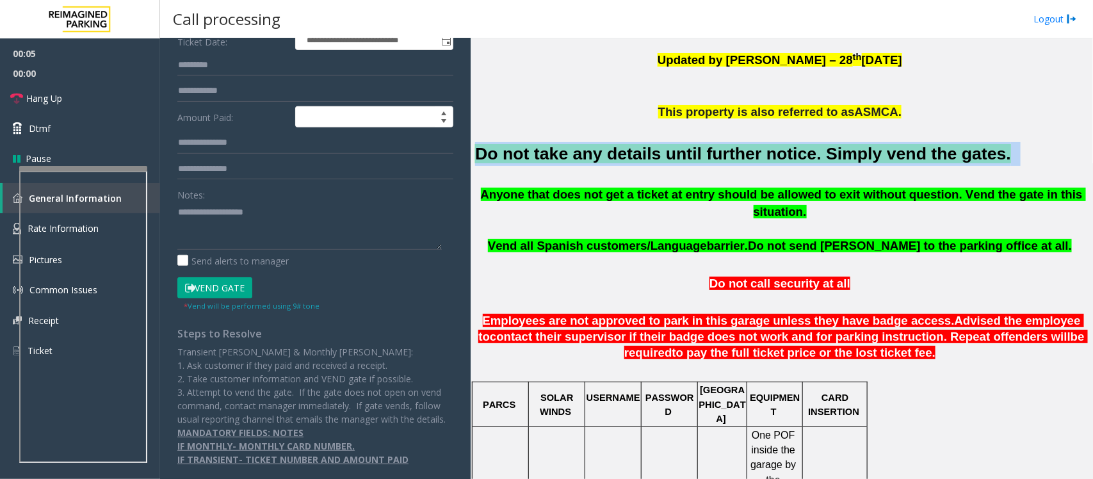
click at [699, 154] on font "Do not take any details until further notice. Simply vend the gates." at bounding box center [743, 153] width 536 height 19
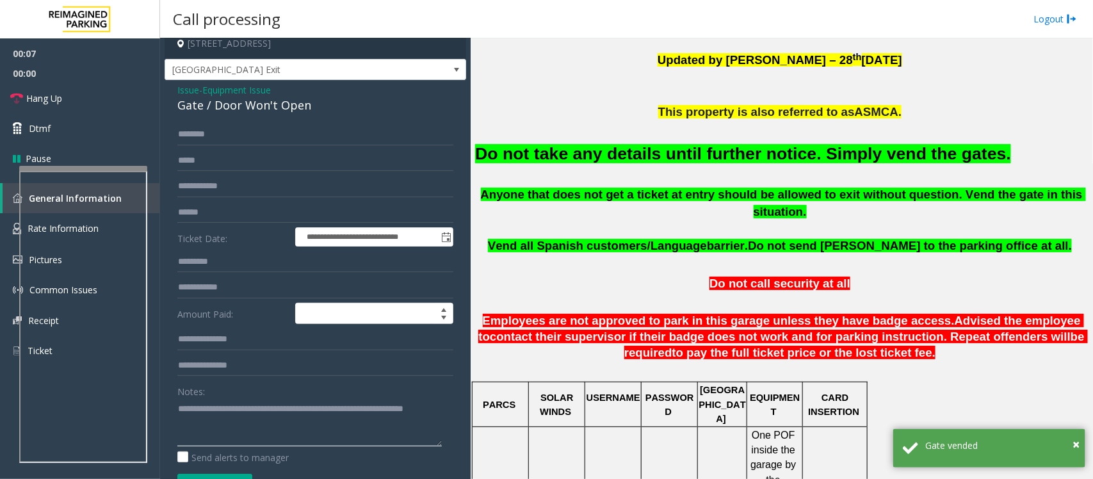
scroll to position [0, 0]
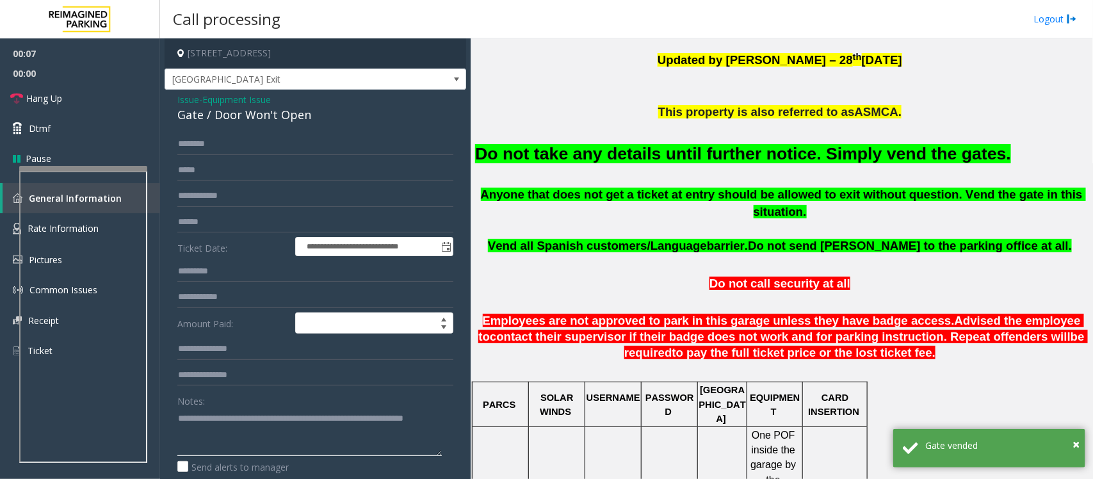
type textarea "**********"
click at [222, 97] on span "Equipment Issue" at bounding box center [236, 99] width 68 height 13
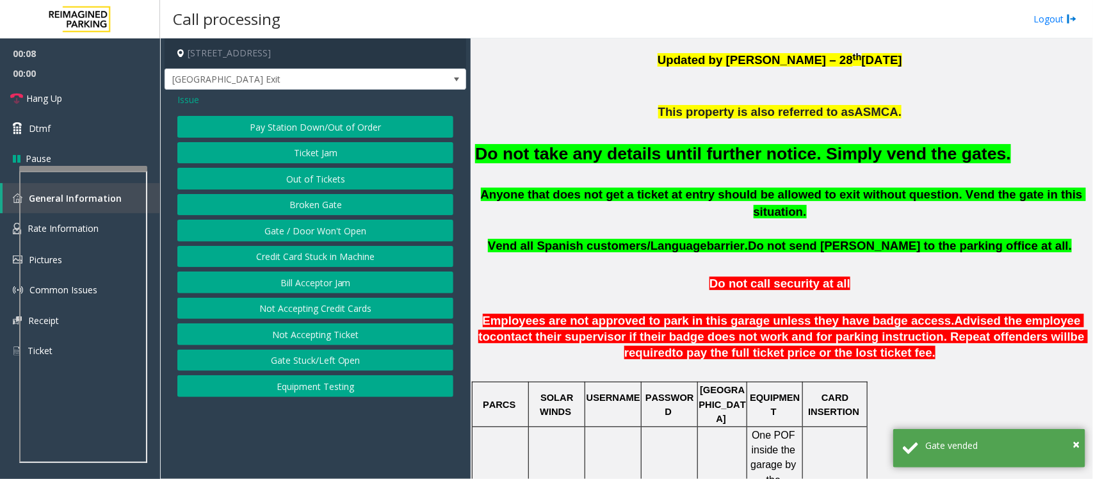
click at [190, 100] on span "Issue" at bounding box center [188, 99] width 22 height 13
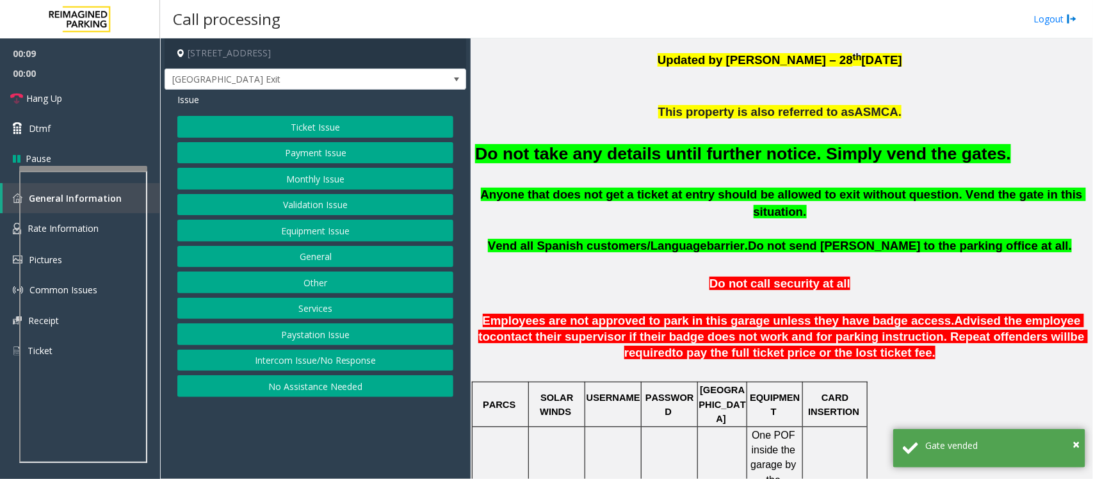
click at [285, 122] on button "Ticket Issue" at bounding box center [315, 127] width 276 height 22
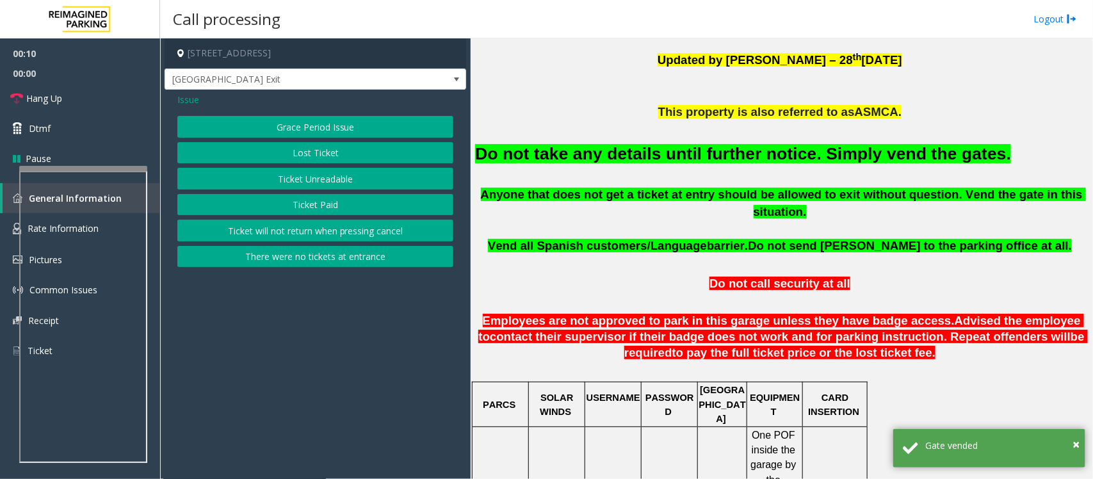
click at [310, 174] on button "Ticket Unreadable" at bounding box center [315, 179] width 276 height 22
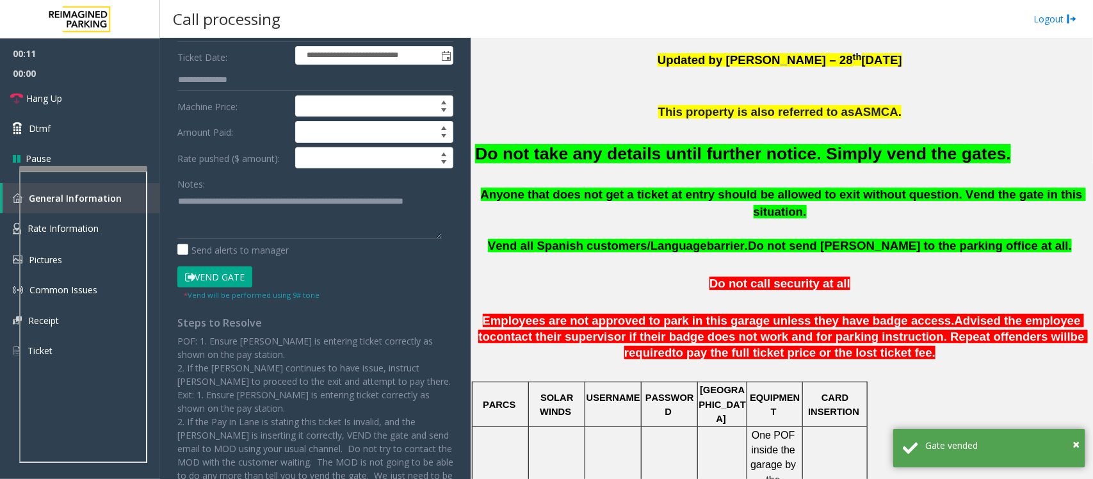
scroll to position [76, 0]
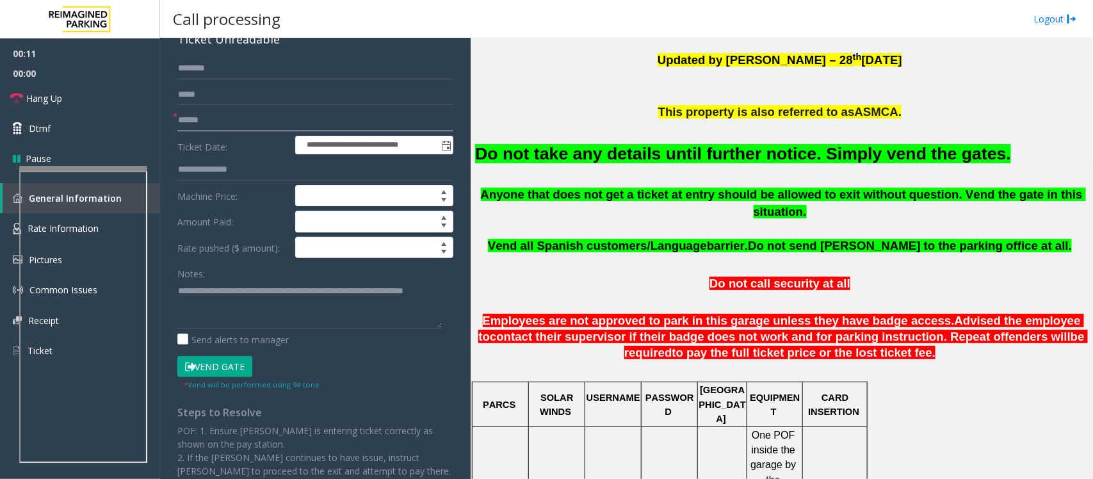
click at [212, 114] on input "text" at bounding box center [315, 120] width 276 height 22
type input "**"
click at [109, 96] on link "Hang Up" at bounding box center [80, 98] width 160 height 30
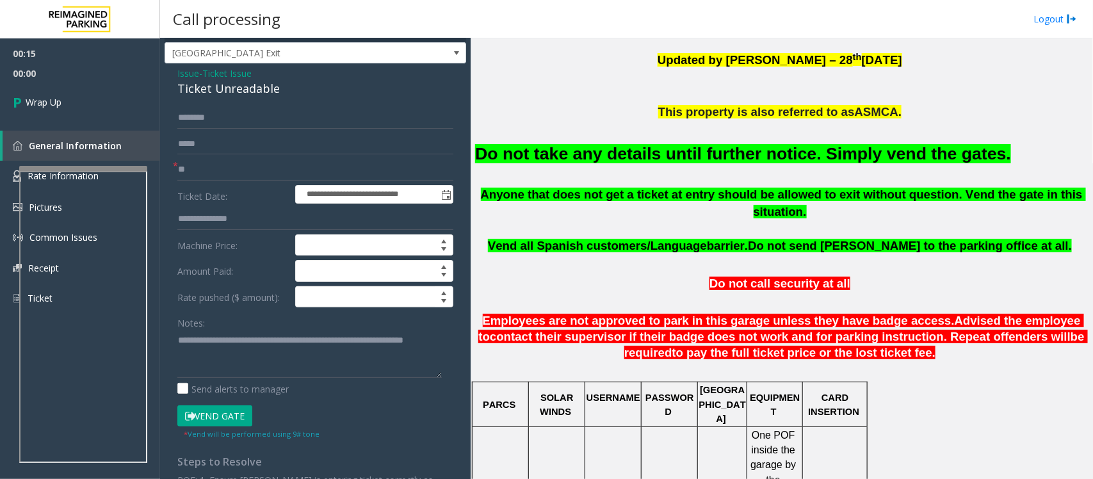
scroll to position [0, 0]
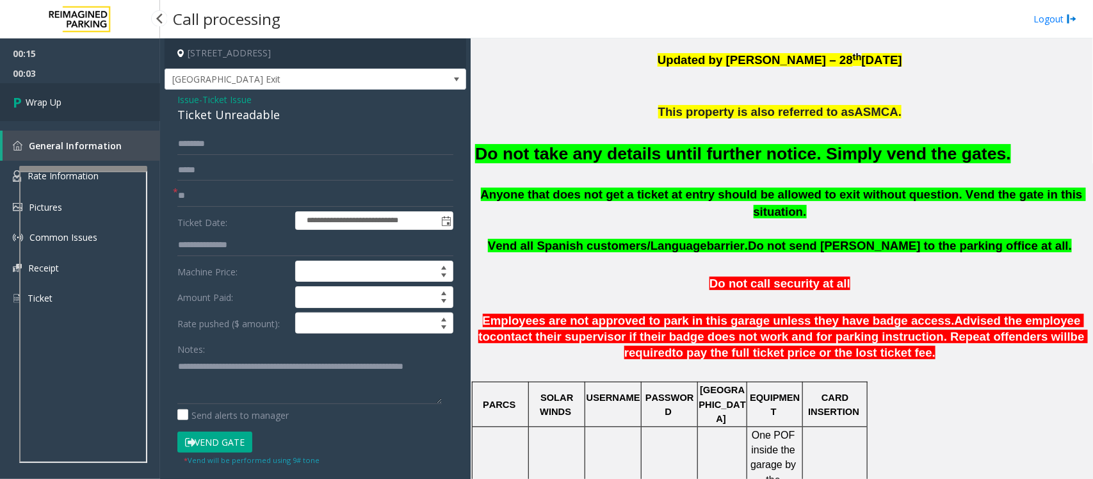
click at [50, 102] on span "Wrap Up" at bounding box center [44, 101] width 36 height 13
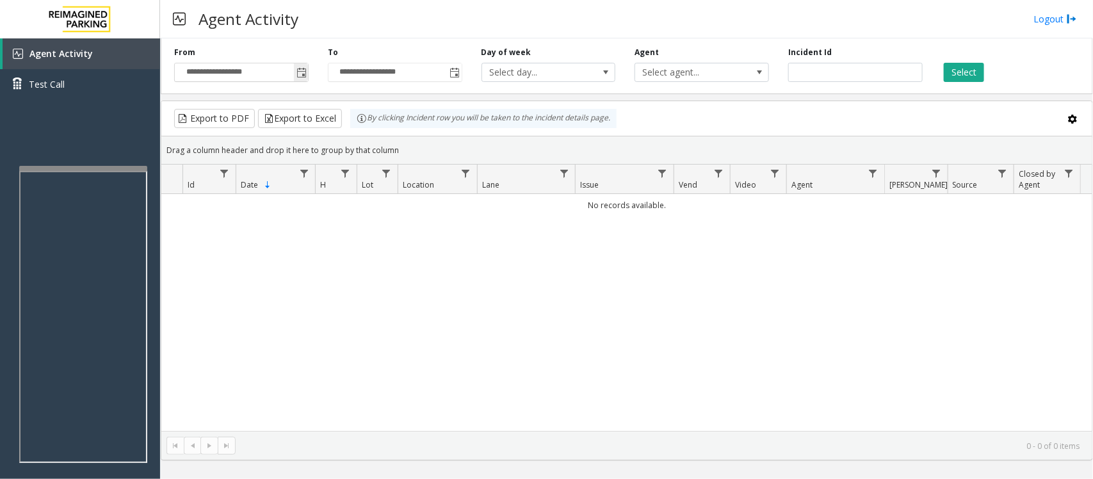
drag, startPoint x: 304, startPoint y: 69, endPoint x: 306, endPoint y: 80, distance: 11.0
click at [303, 69] on span "Toggle popup" at bounding box center [301, 73] width 10 height 10
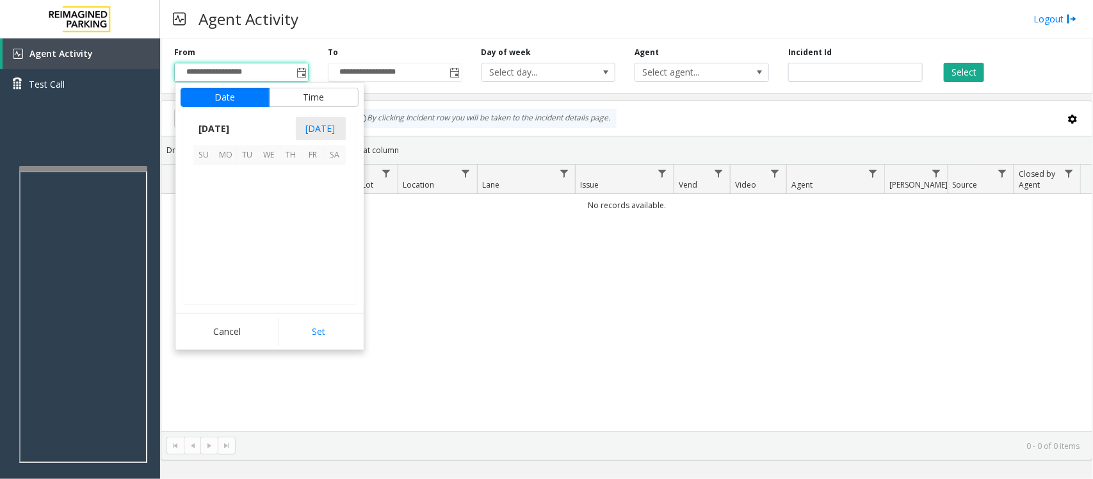
scroll to position [229614, 0]
click at [267, 245] on span "24" at bounding box center [270, 241] width 22 height 22
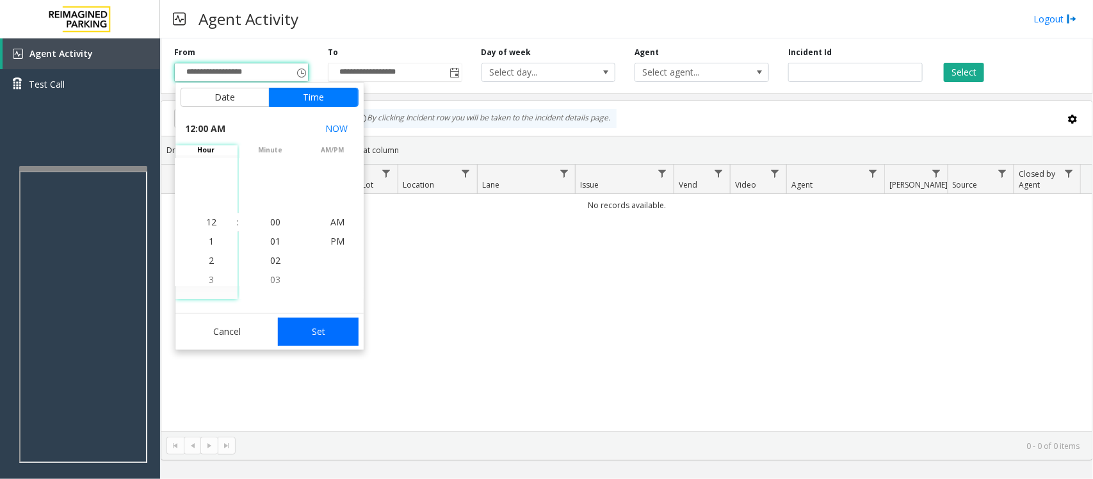
click at [324, 339] on button "Set" at bounding box center [318, 331] width 81 height 28
type input "**********"
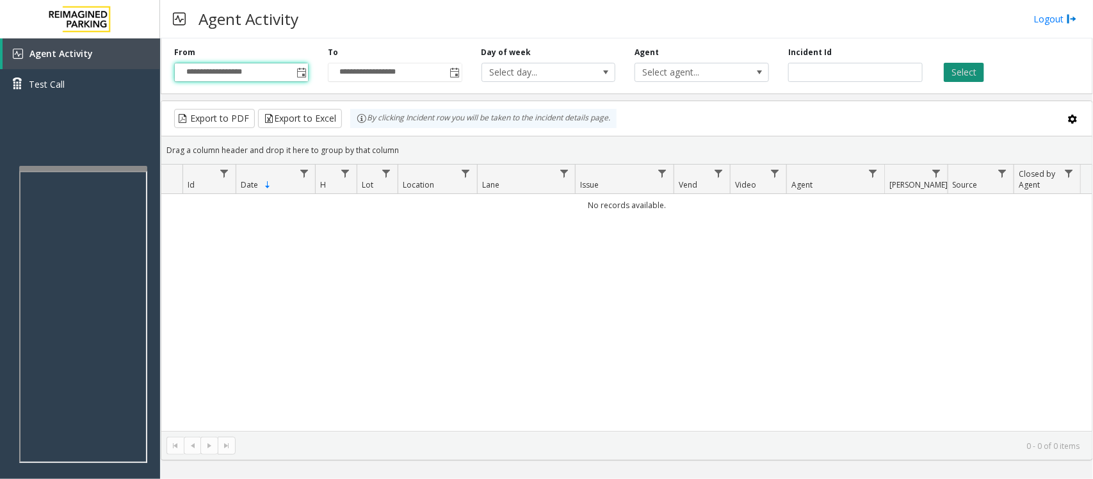
click at [955, 63] on button "Select" at bounding box center [963, 72] width 40 height 19
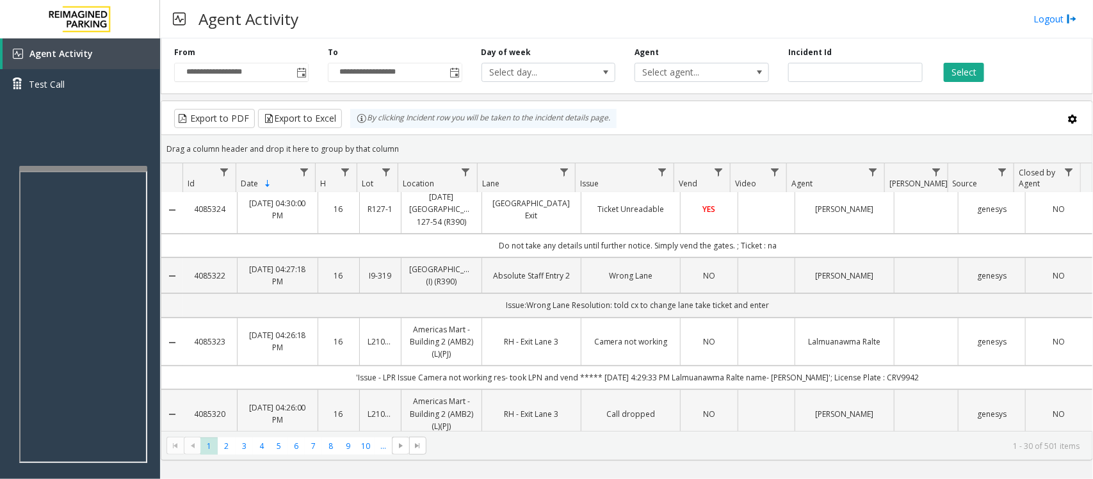
scroll to position [0, 0]
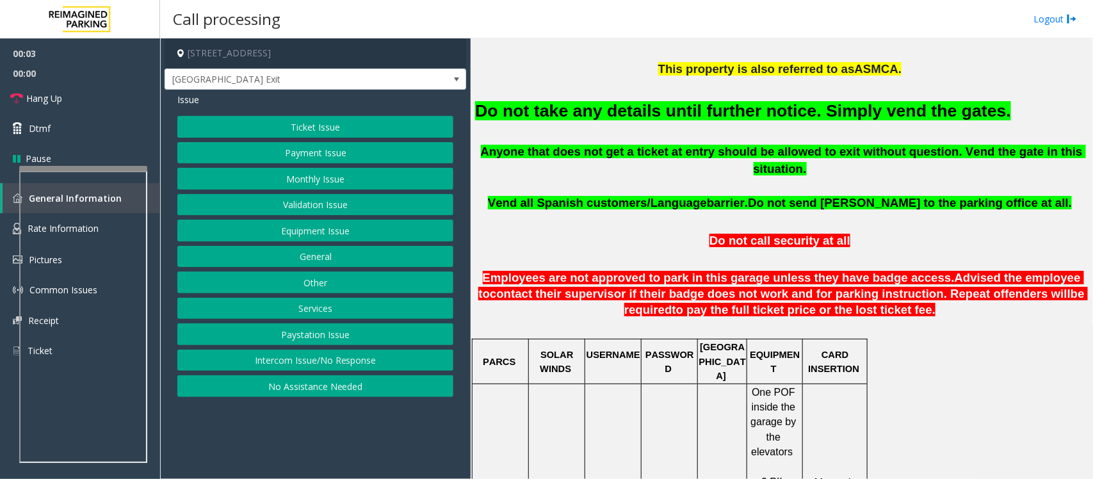
scroll to position [480, 0]
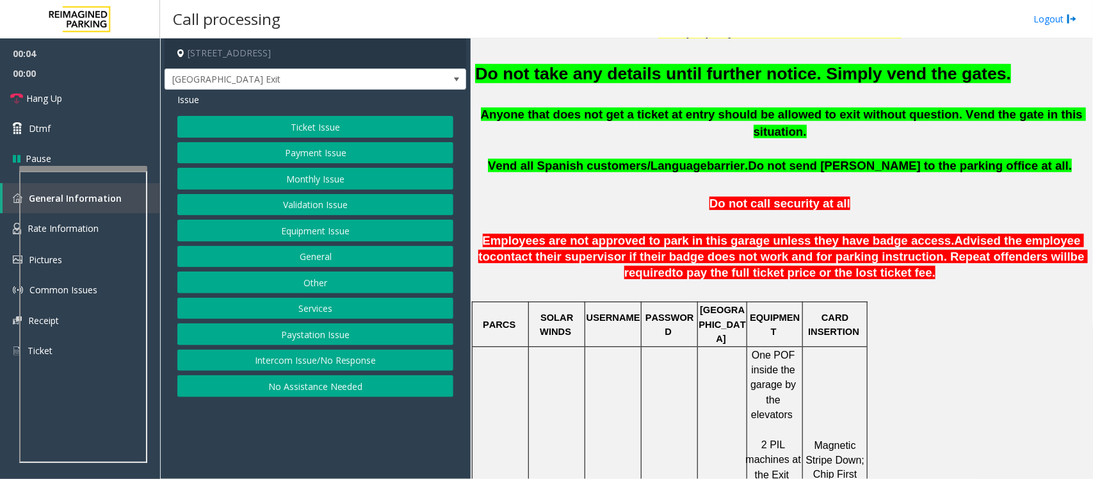
click at [369, 237] on button "Equipment Issue" at bounding box center [315, 231] width 276 height 22
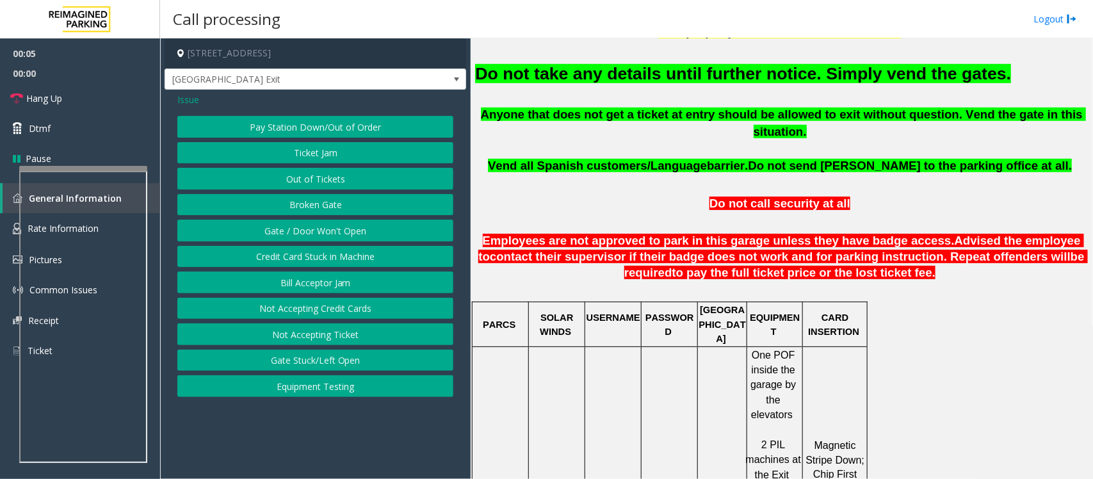
click at [315, 230] on button "Gate / Door Won't Open" at bounding box center [315, 231] width 276 height 22
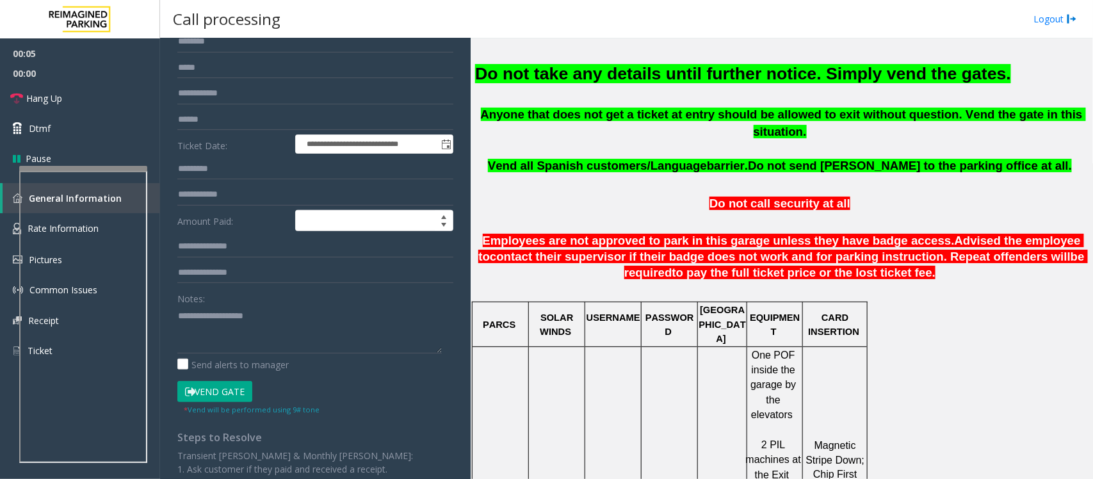
scroll to position [220, 0]
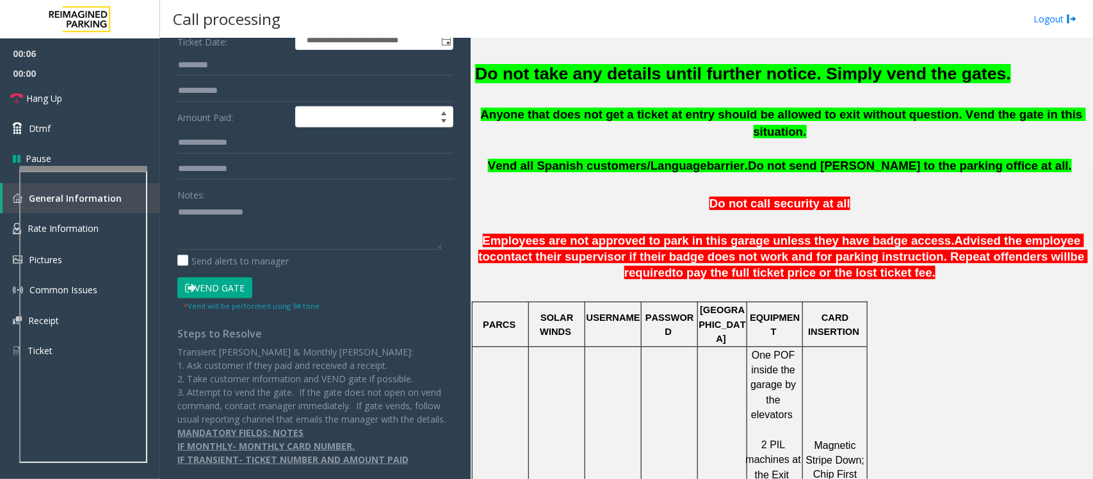
click at [230, 280] on button "Vend Gate" at bounding box center [214, 288] width 75 height 22
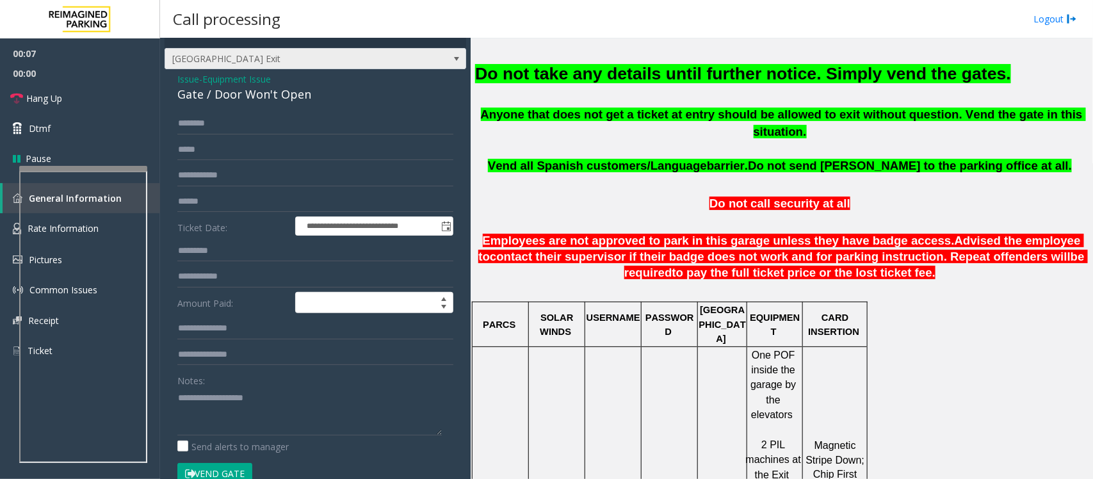
scroll to position [0, 0]
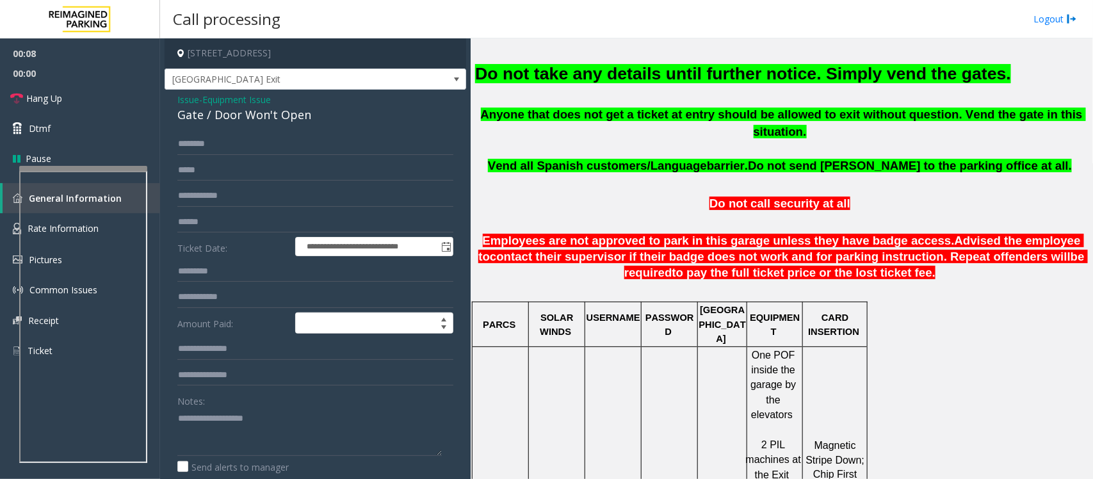
click at [232, 98] on span "Equipment Issue" at bounding box center [236, 99] width 68 height 13
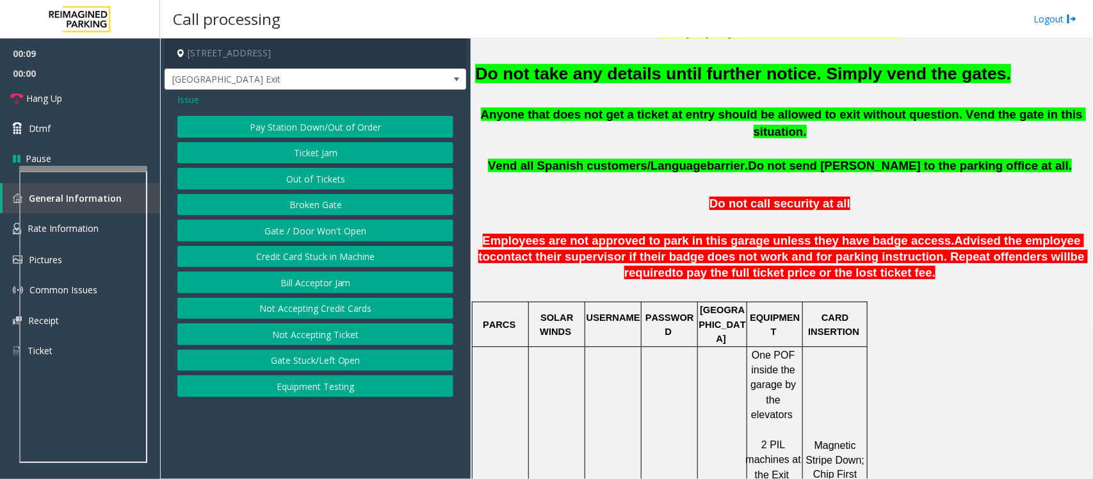
click at [184, 97] on span "Issue" at bounding box center [188, 99] width 22 height 13
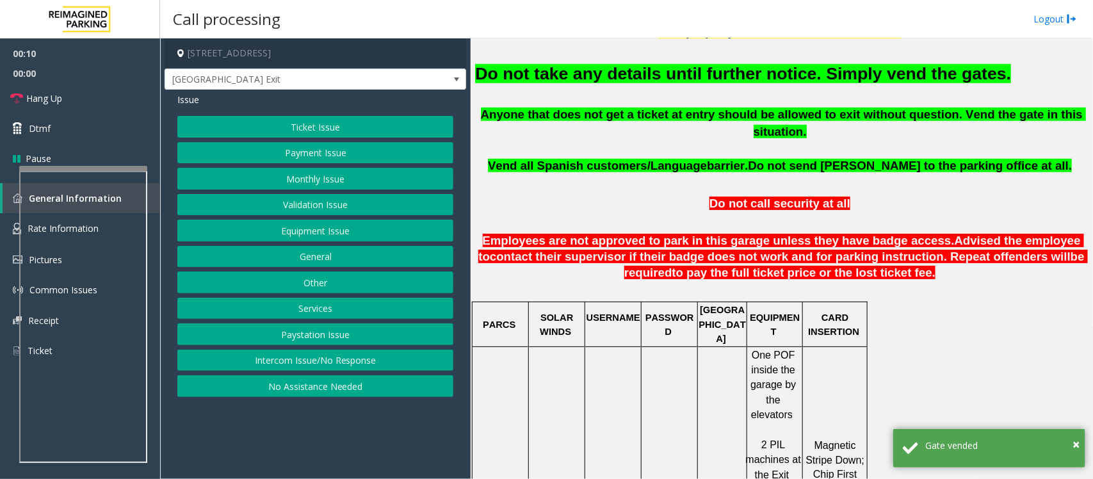
click at [288, 134] on button "Ticket Issue" at bounding box center [315, 127] width 276 height 22
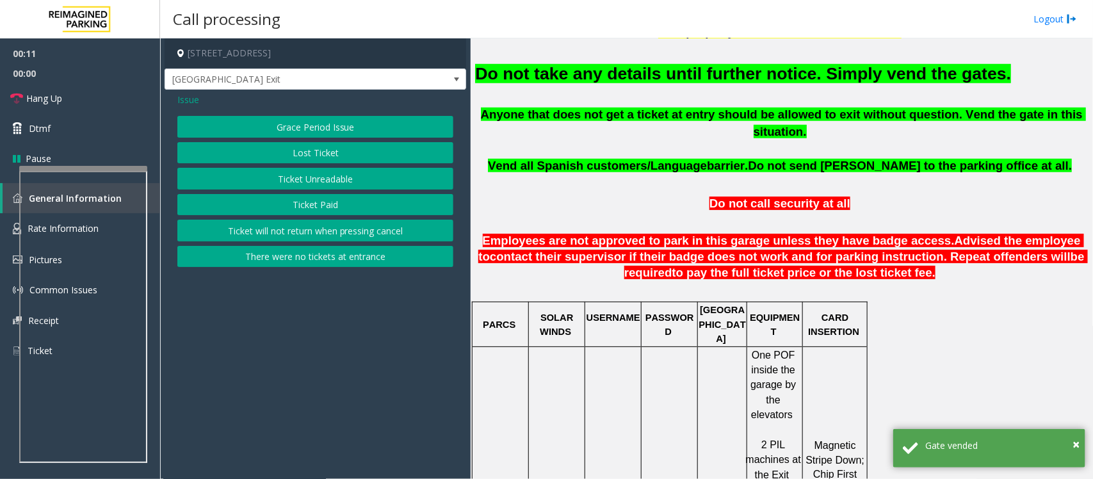
click at [292, 184] on button "Ticket Unreadable" at bounding box center [315, 179] width 276 height 22
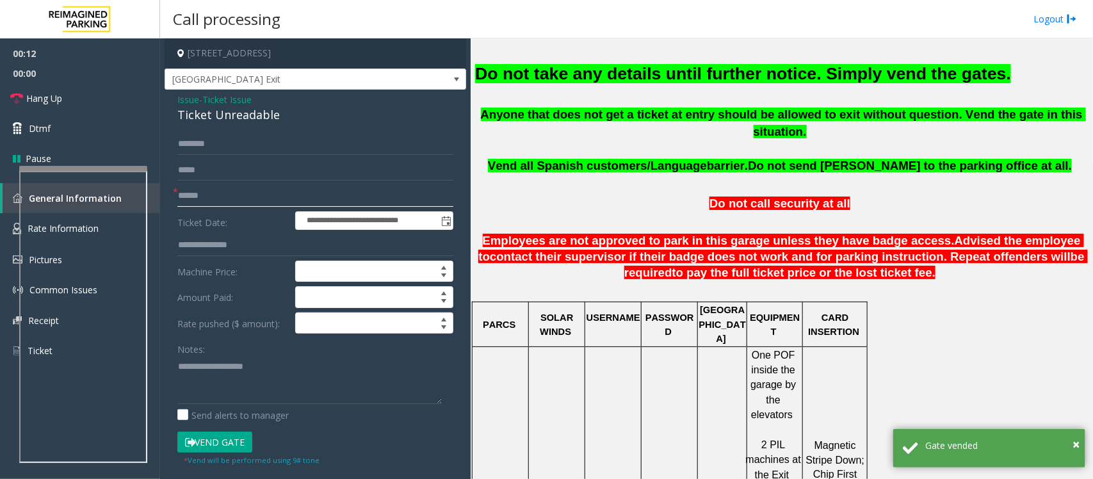
drag, startPoint x: 221, startPoint y: 191, endPoint x: 275, endPoint y: 227, distance: 65.0
click at [221, 190] on input "text" at bounding box center [315, 196] width 276 height 22
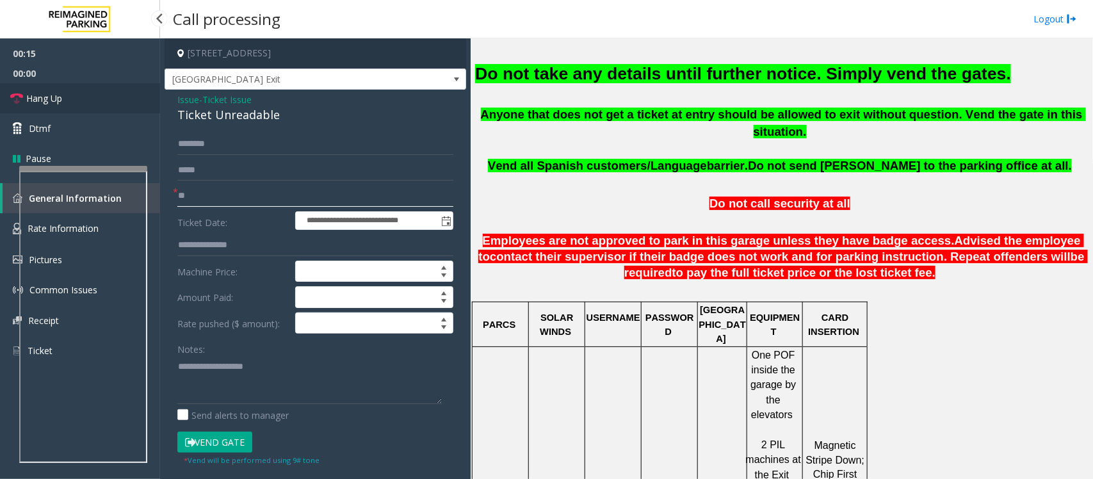
type input "**"
click at [84, 97] on link "Hang Up" at bounding box center [80, 98] width 160 height 30
click at [517, 72] on font "Do not take any details until further notice. Simply vend the gates." at bounding box center [743, 73] width 536 height 19
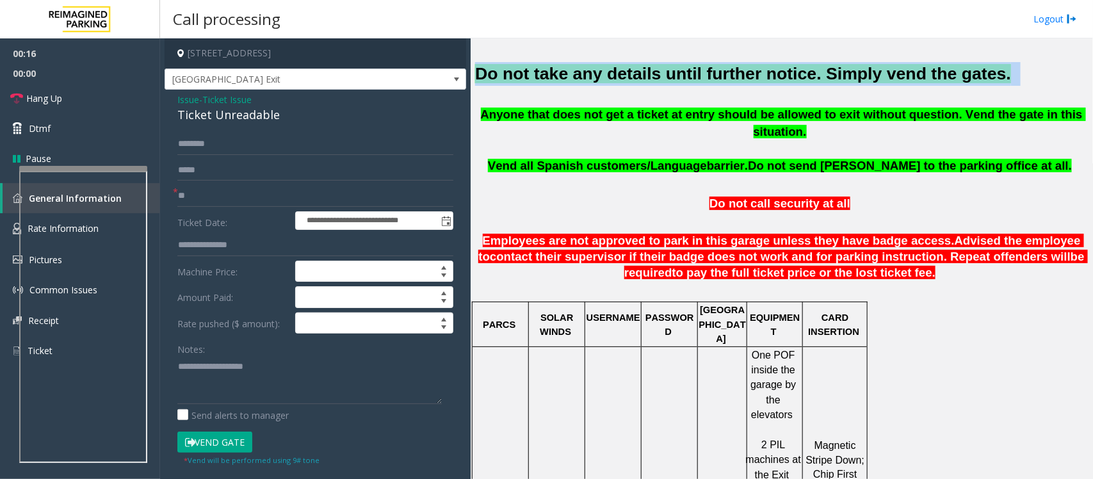
click at [517, 72] on font "Do not take any details until further notice. Simply vend the gates." at bounding box center [743, 73] width 536 height 19
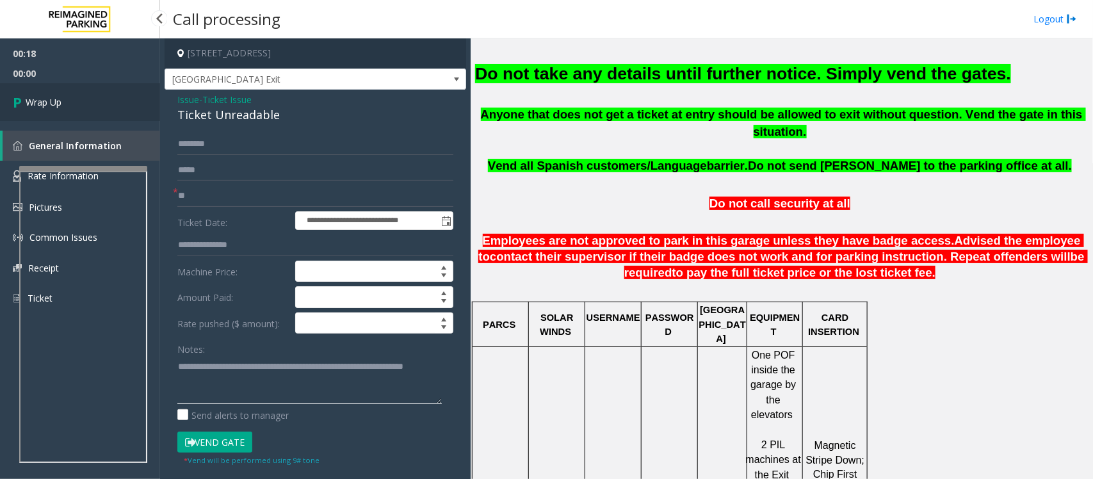
type textarea "**********"
click at [61, 100] on span "Wrap Up" at bounding box center [44, 101] width 36 height 13
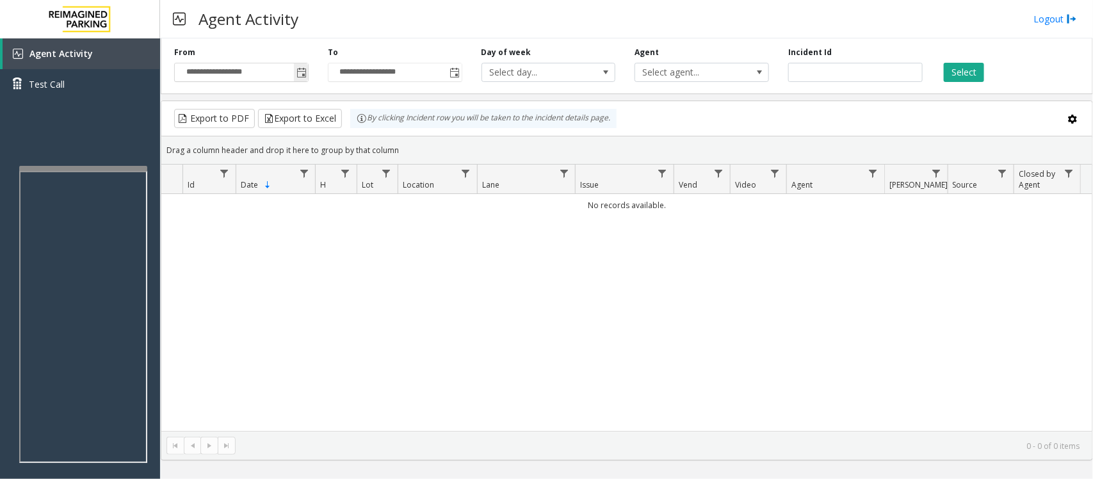
click at [301, 74] on span "Toggle popup" at bounding box center [301, 73] width 10 height 10
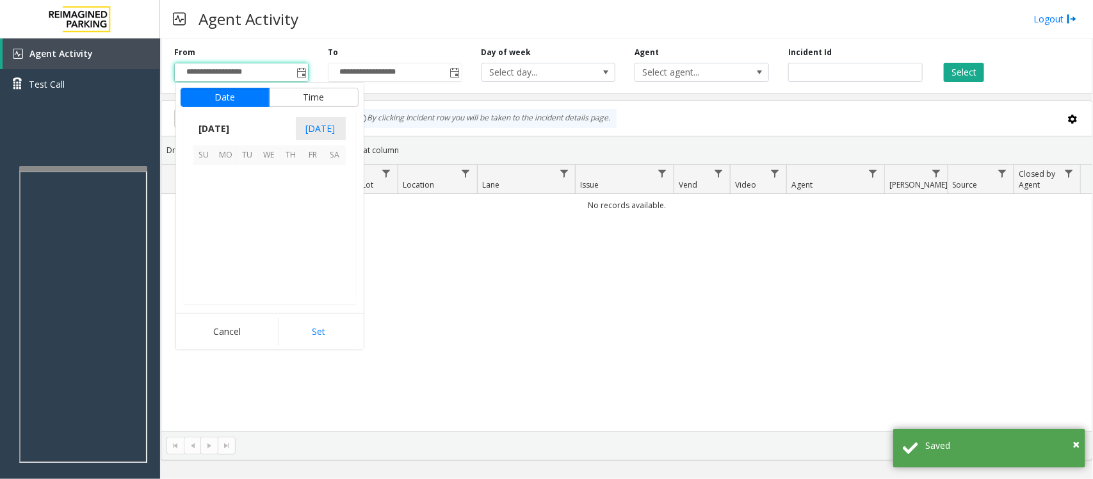
scroll to position [229614, 0]
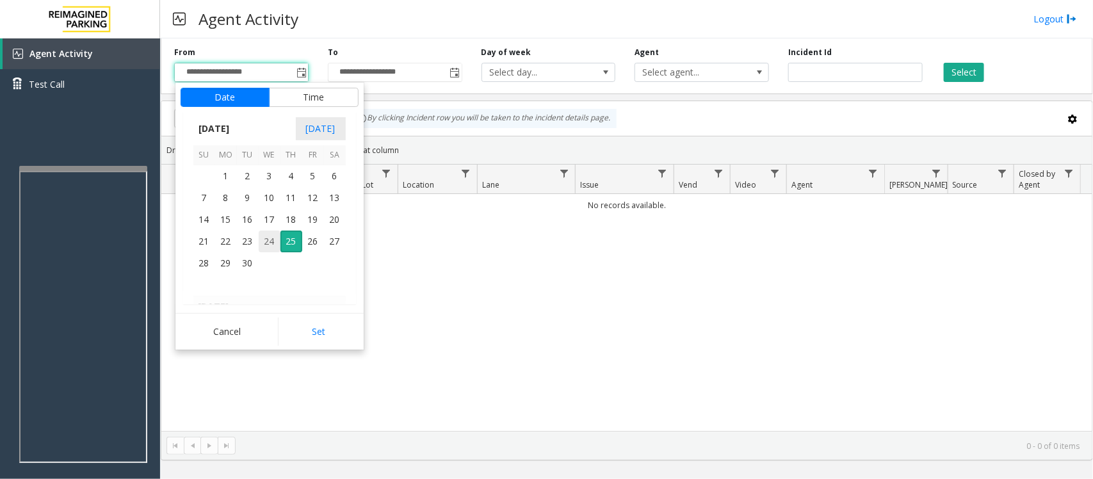
click at [266, 245] on span "24" at bounding box center [270, 241] width 22 height 22
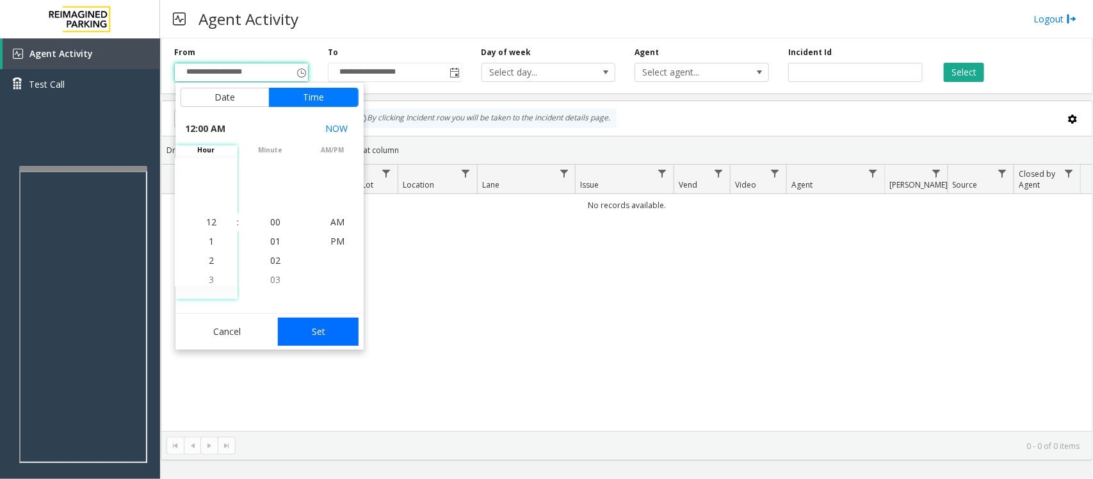
click at [325, 330] on button "Set" at bounding box center [318, 331] width 81 height 28
type input "**********"
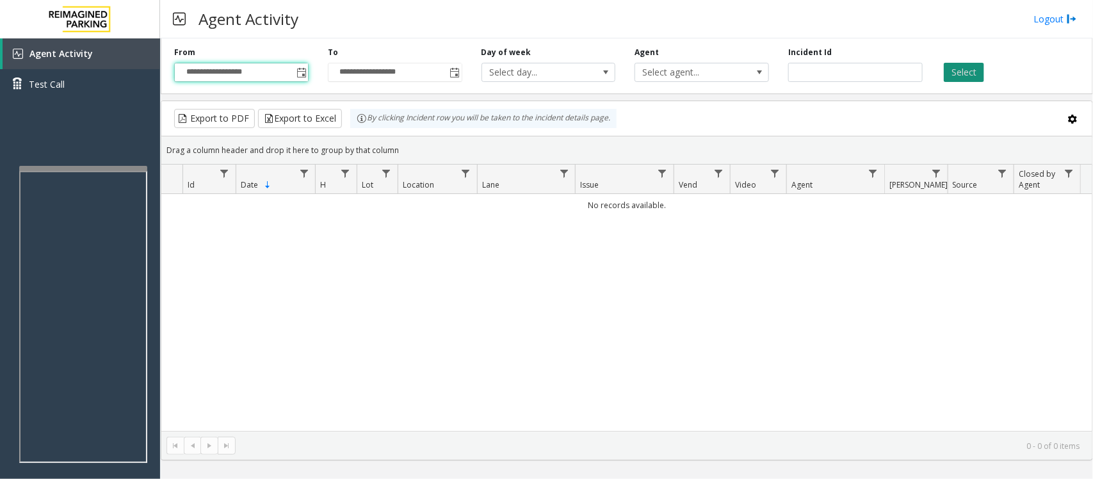
click at [961, 72] on button "Select" at bounding box center [963, 72] width 40 height 19
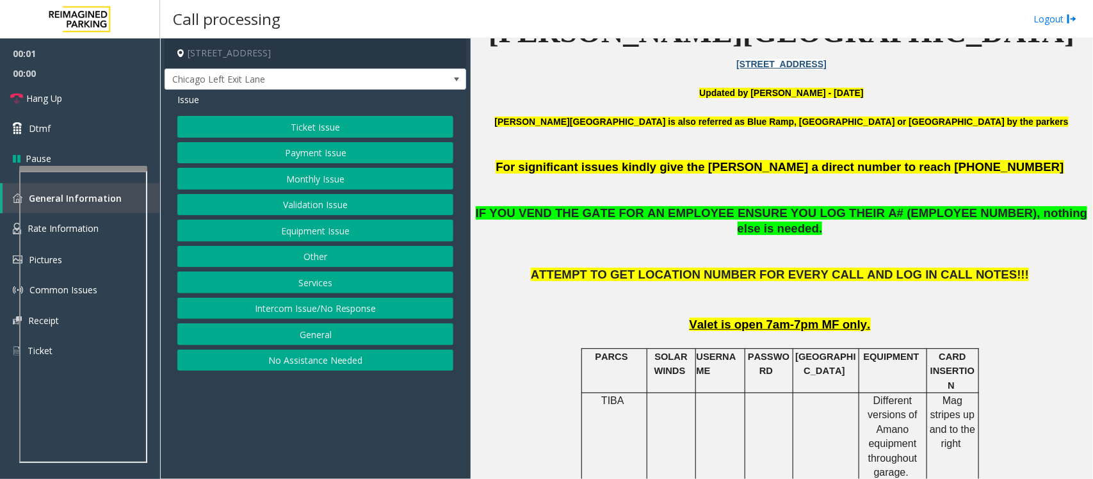
scroll to position [400, 0]
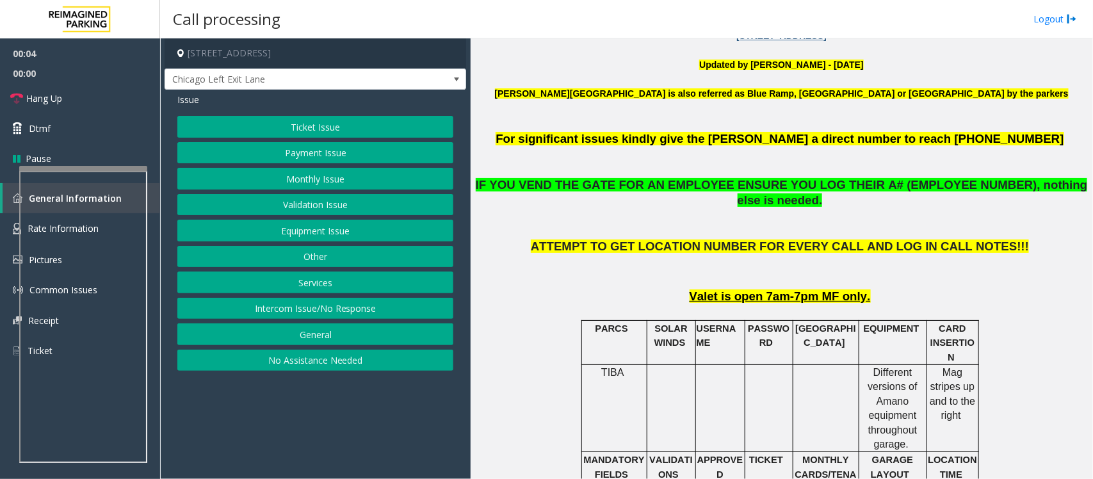
click at [344, 180] on button "Monthly Issue" at bounding box center [315, 179] width 276 height 22
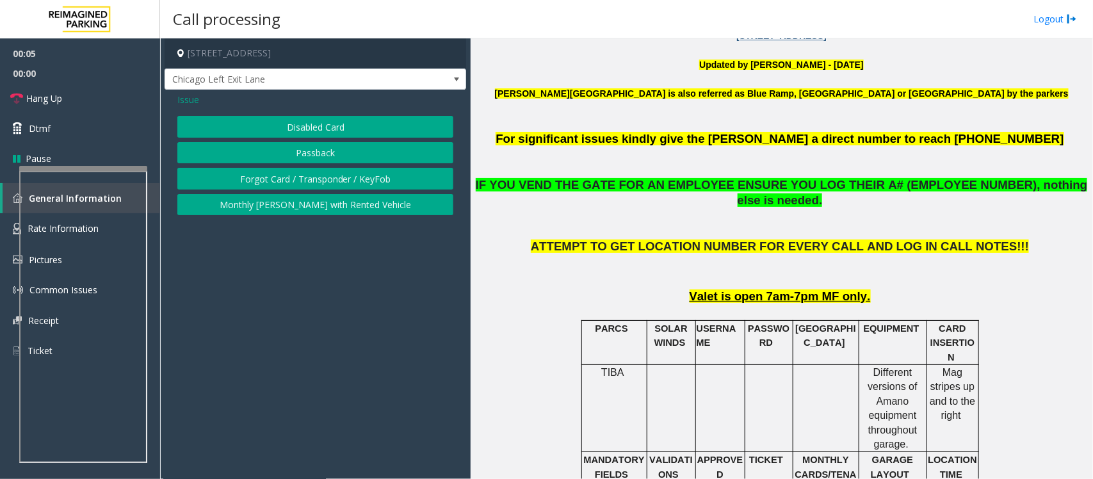
click at [301, 152] on button "Passback" at bounding box center [315, 153] width 276 height 22
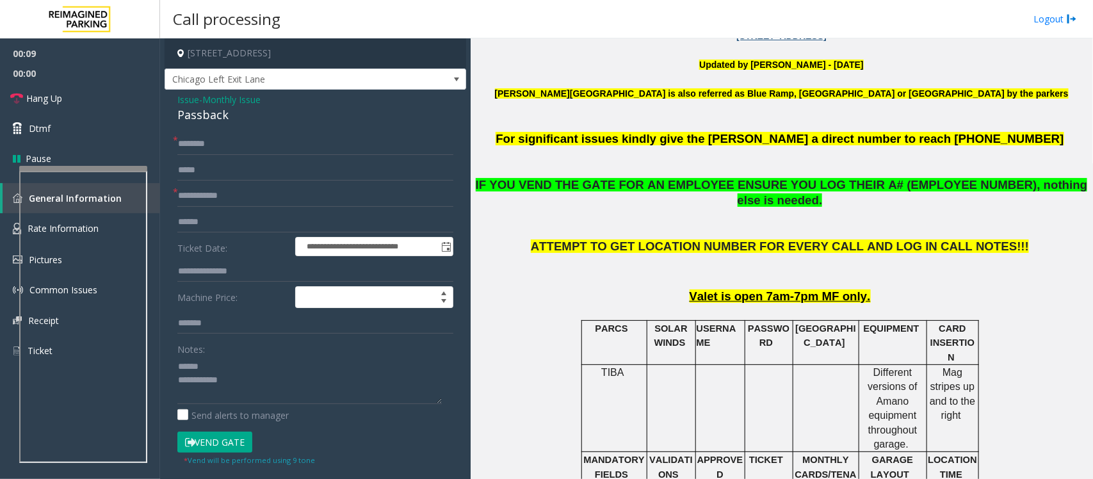
click at [192, 122] on div "Passback" at bounding box center [315, 114] width 276 height 17
click at [219, 196] on input "text" at bounding box center [315, 196] width 276 height 22
click at [189, 384] on textarea at bounding box center [309, 380] width 264 height 48
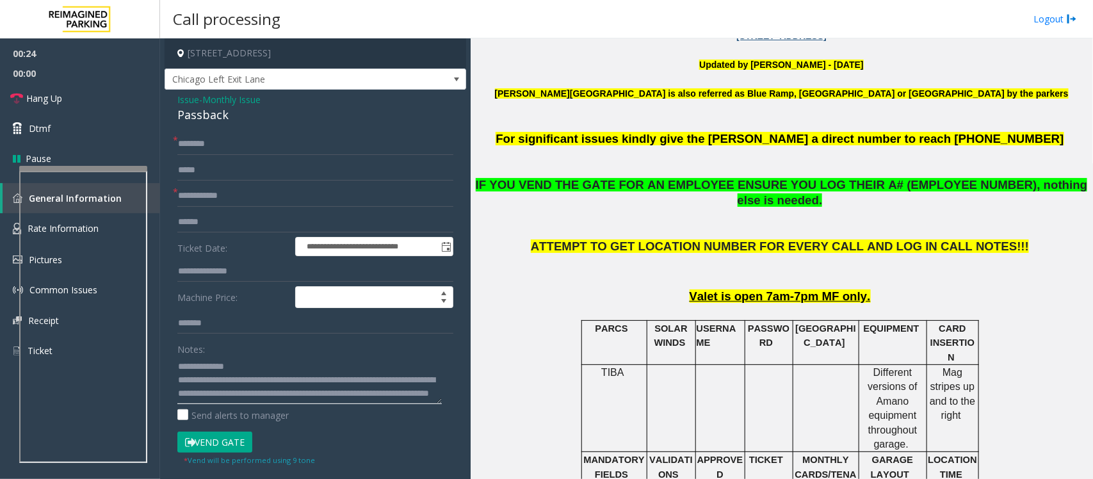
type textarea "**********"
click at [219, 445] on button "Vend Gate" at bounding box center [214, 442] width 75 height 22
click at [195, 139] on input "text" at bounding box center [315, 144] width 276 height 22
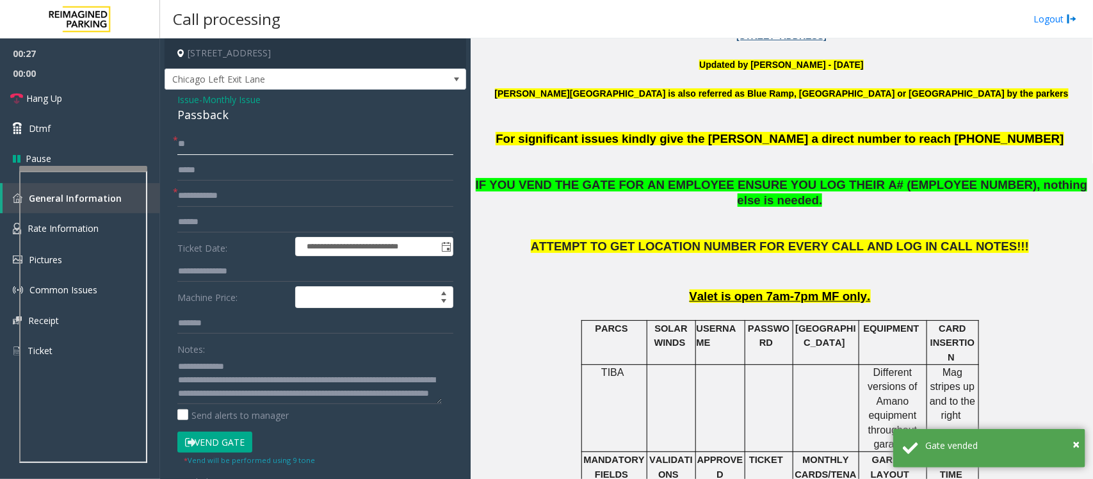
type input "**"
click at [212, 189] on input "text" at bounding box center [315, 196] width 276 height 22
type input "**"
click at [40, 99] on span "Hang Up" at bounding box center [44, 98] width 36 height 13
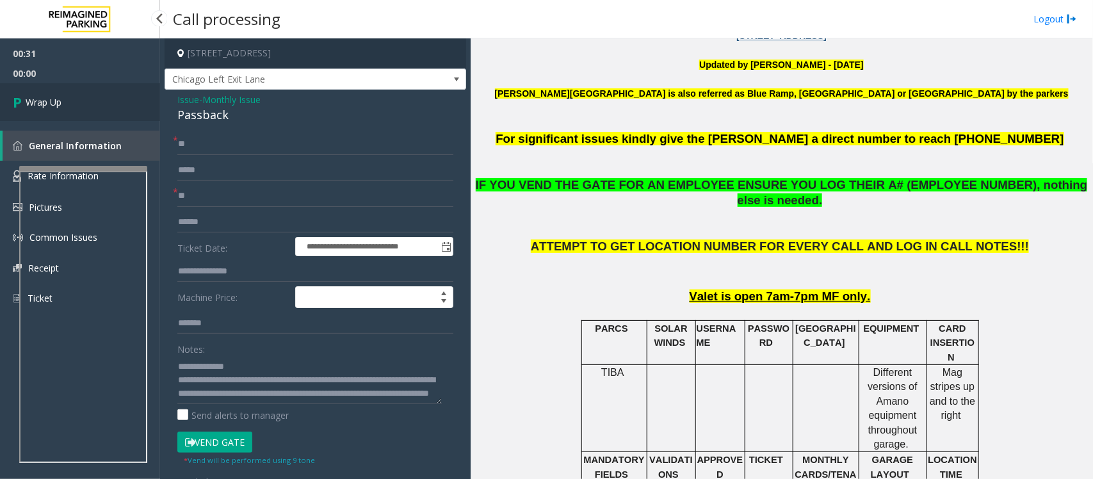
click at [40, 99] on span "Wrap Up" at bounding box center [44, 101] width 36 height 13
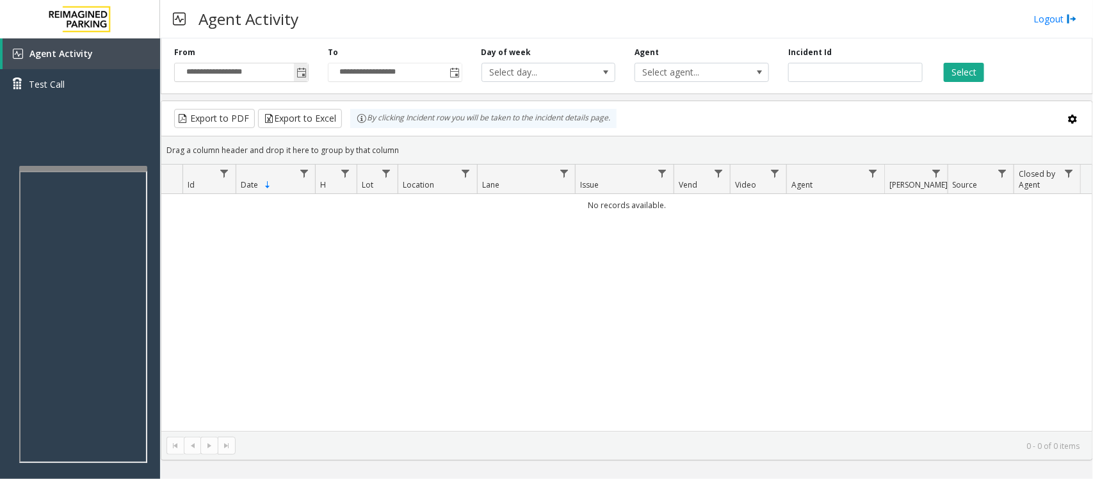
click at [303, 66] on span "Toggle popup" at bounding box center [301, 72] width 14 height 20
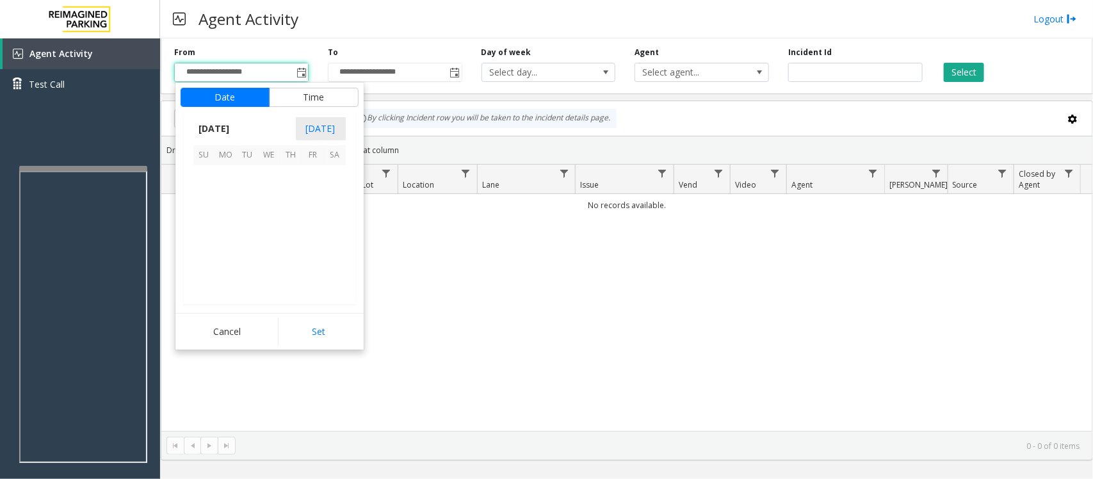
scroll to position [229614, 0]
click at [269, 240] on span "24" at bounding box center [270, 241] width 22 height 22
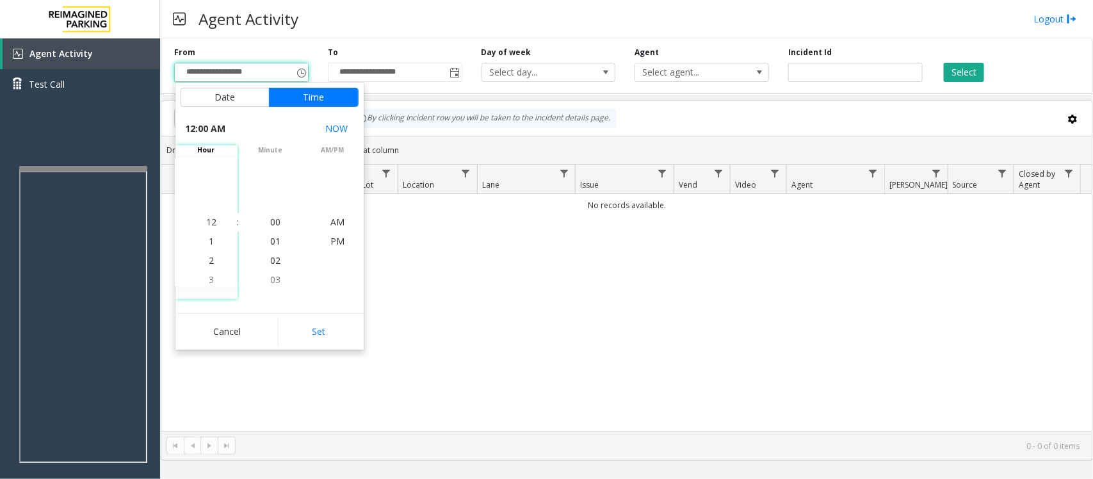
drag, startPoint x: 321, startPoint y: 334, endPoint x: 398, endPoint y: 336, distance: 76.8
click at [322, 336] on button "Set" at bounding box center [318, 331] width 81 height 28
type input "**********"
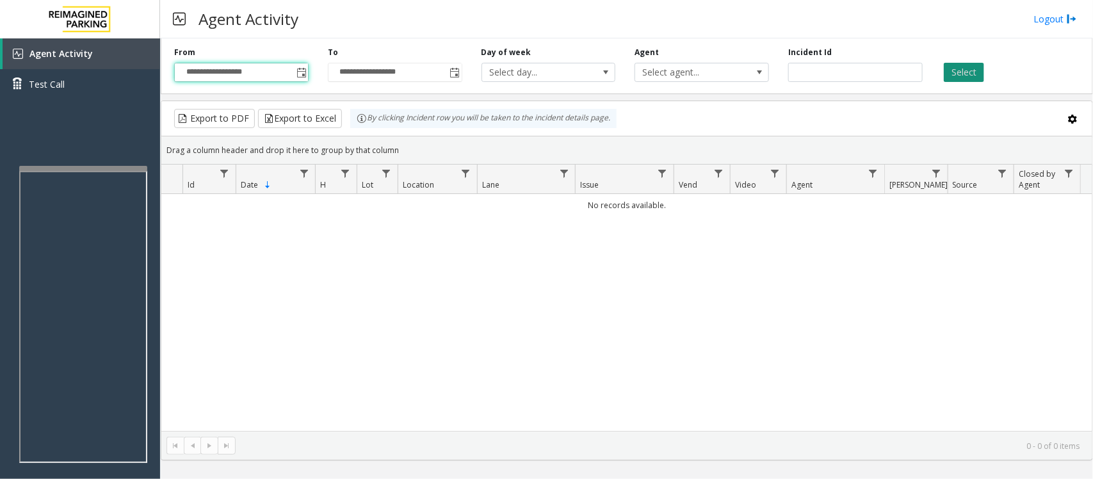
click at [970, 71] on button "Select" at bounding box center [963, 72] width 40 height 19
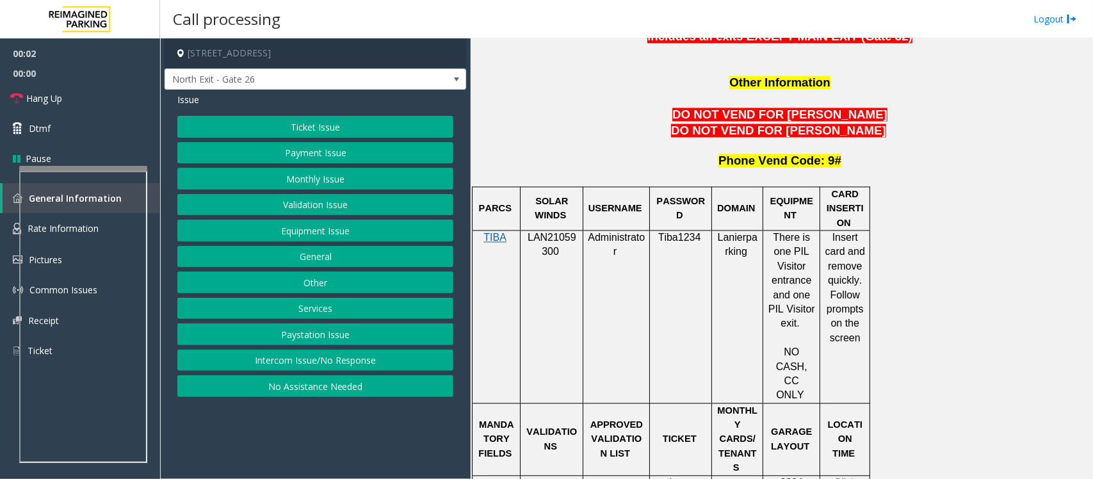
scroll to position [1120, 0]
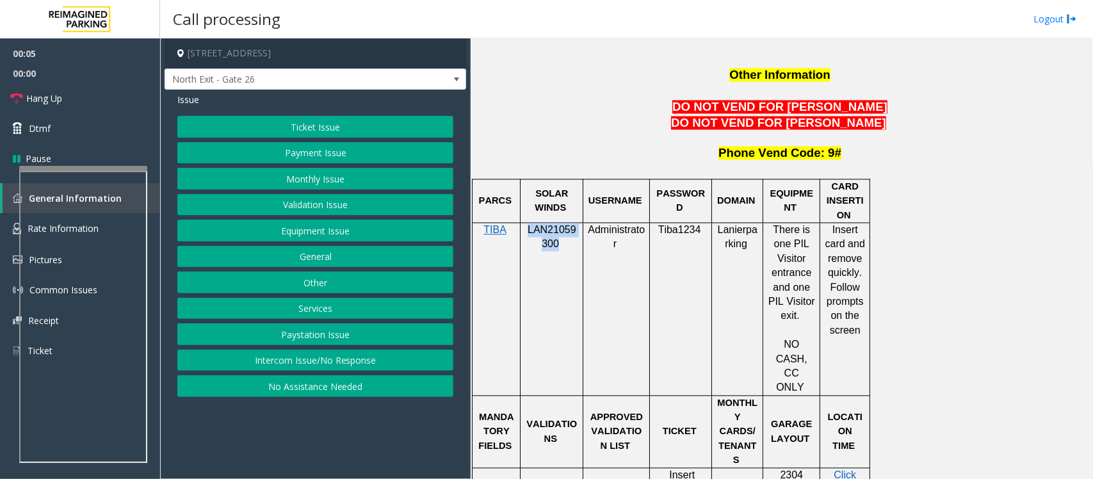
drag, startPoint x: 529, startPoint y: 180, endPoint x: 554, endPoint y: 196, distance: 30.2
click at [554, 225] on span "LAN21059300" at bounding box center [551, 237] width 49 height 25
copy span "LAN21059300"
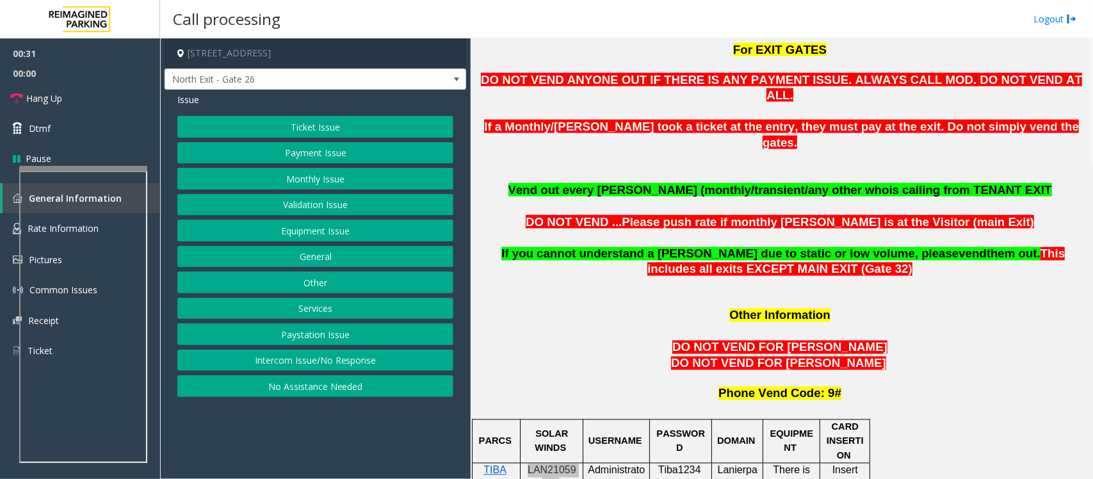
scroll to position [800, 0]
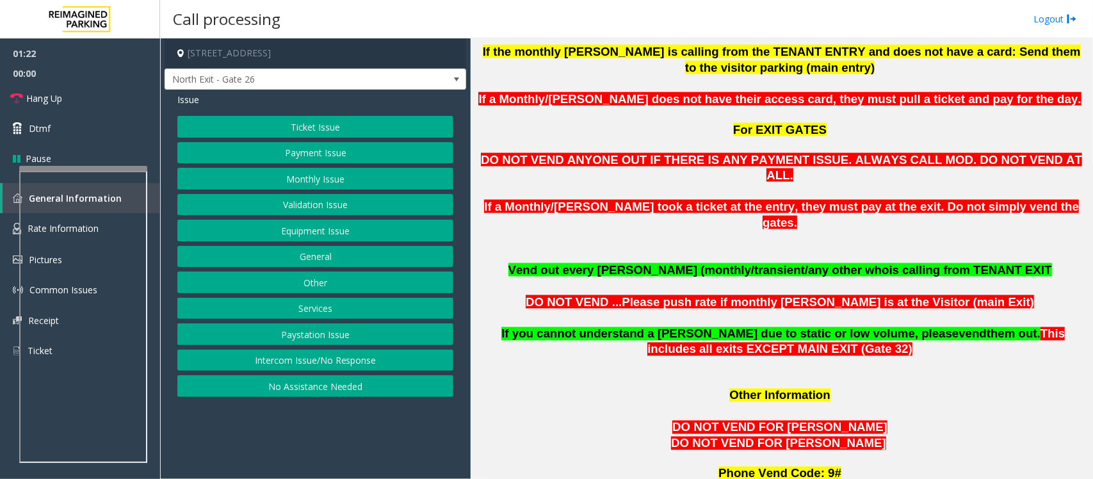
click at [292, 178] on button "Monthly Issue" at bounding box center [315, 179] width 276 height 22
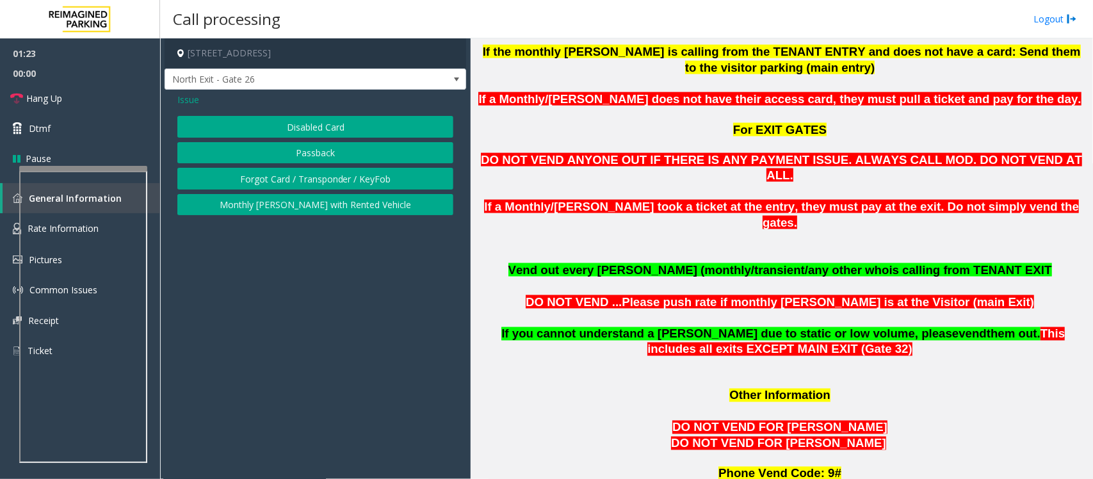
click at [305, 148] on button "Passback" at bounding box center [315, 153] width 276 height 22
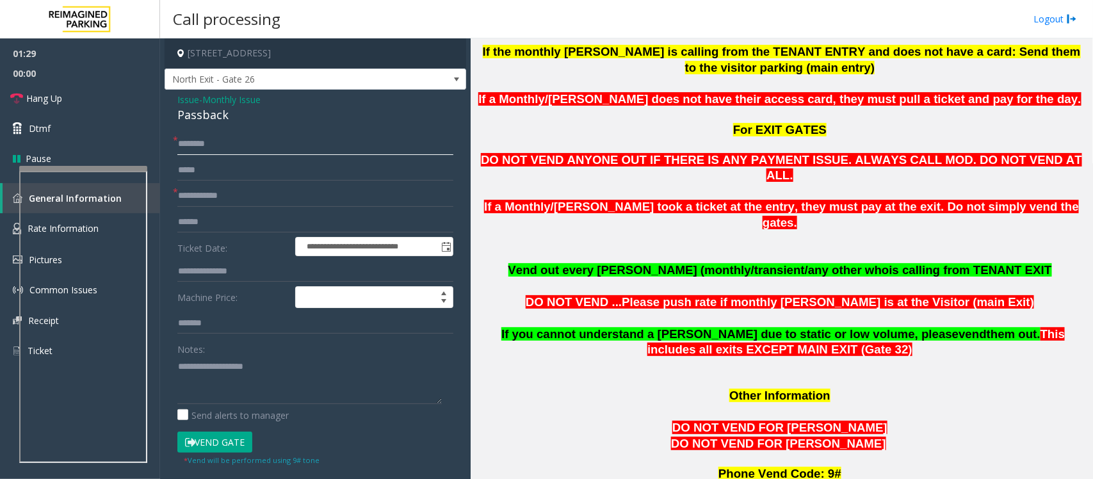
click at [234, 142] on input "text" at bounding box center [315, 144] width 276 height 22
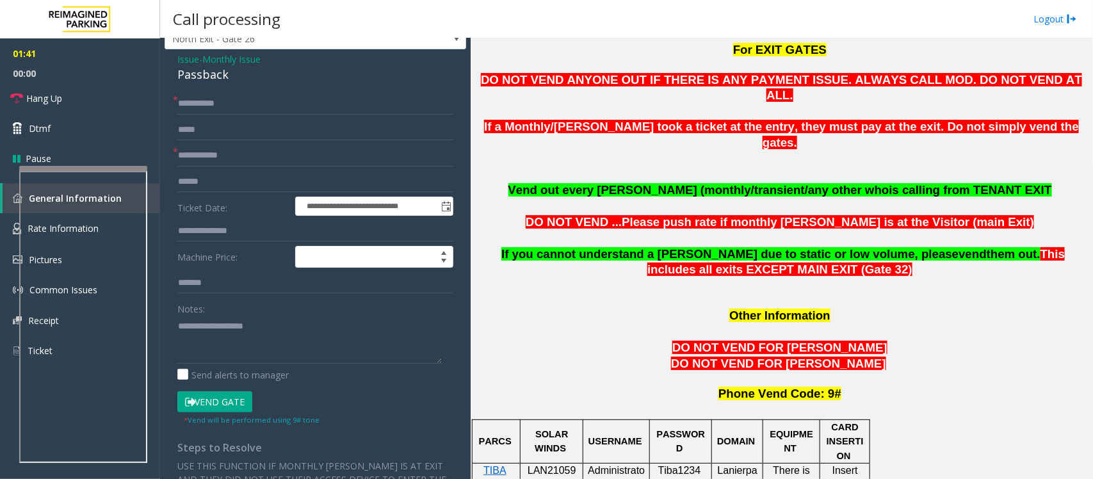
scroll to position [80, 0]
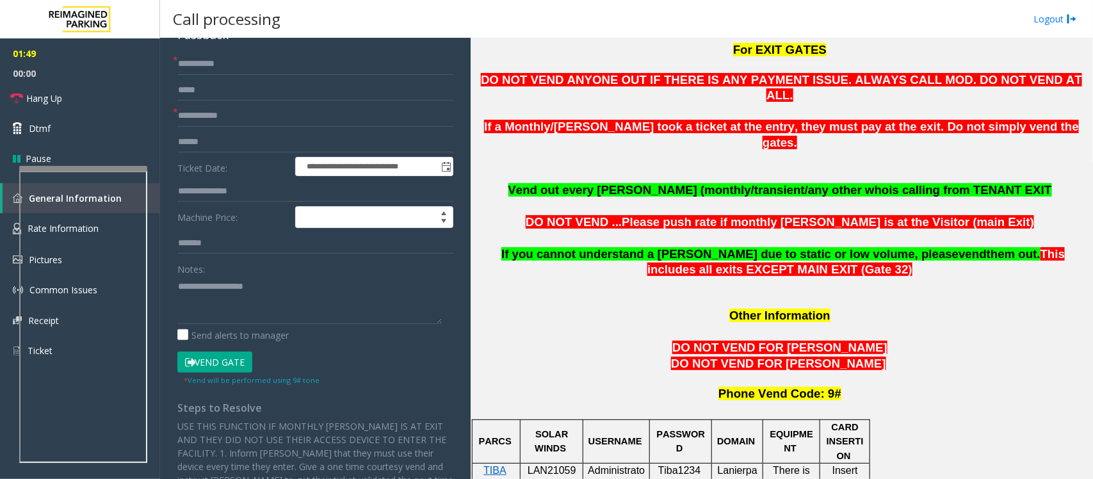
click at [207, 360] on button "Vend Gate" at bounding box center [214, 362] width 75 height 22
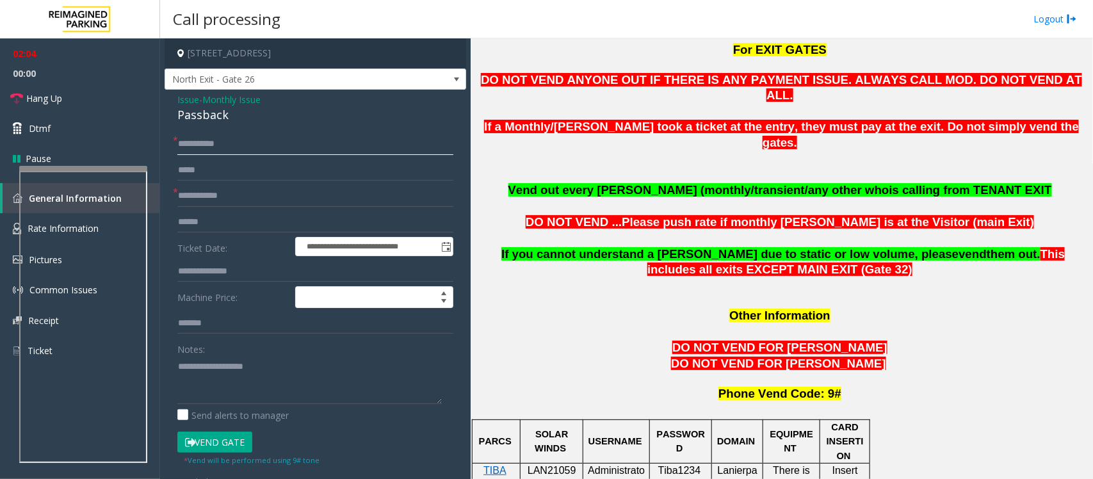
drag, startPoint x: 234, startPoint y: 139, endPoint x: 207, endPoint y: 147, distance: 28.1
click at [207, 147] on input "**********" at bounding box center [315, 144] width 276 height 22
drag, startPoint x: 66, startPoint y: 97, endPoint x: 98, endPoint y: 104, distance: 32.6
click at [66, 97] on link "Hang Up" at bounding box center [80, 98] width 160 height 30
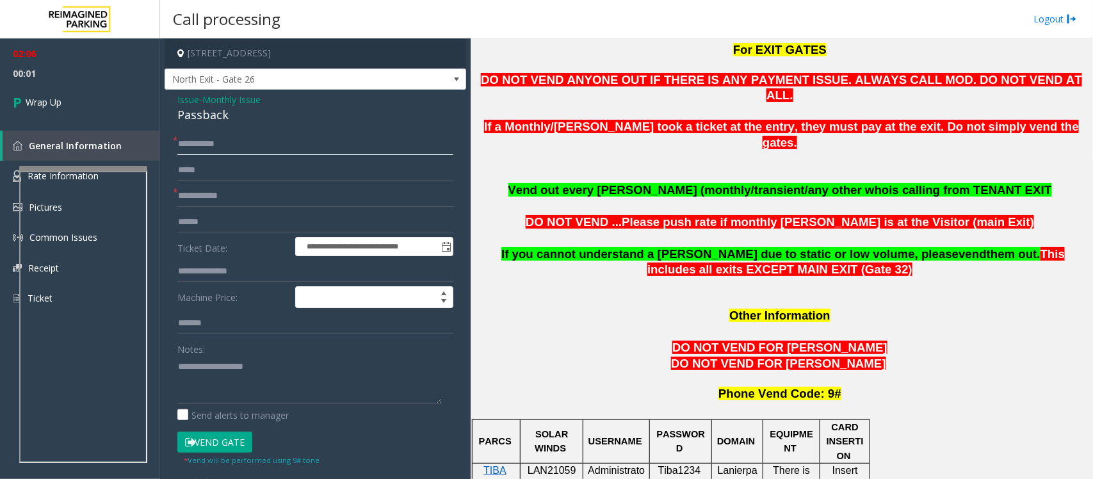
paste input "****"
type input "**********"
click at [245, 200] on input "text" at bounding box center [315, 196] width 276 height 22
paste input "*****"
type input "*****"
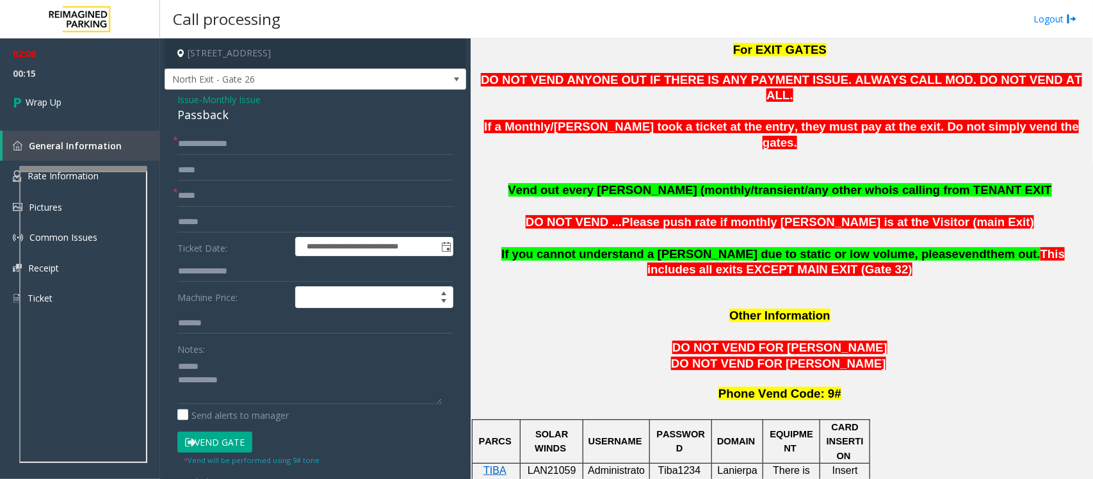
click at [205, 114] on div "Passback" at bounding box center [315, 114] width 276 height 17
click at [246, 391] on textarea at bounding box center [309, 380] width 264 height 48
type textarea "**********"
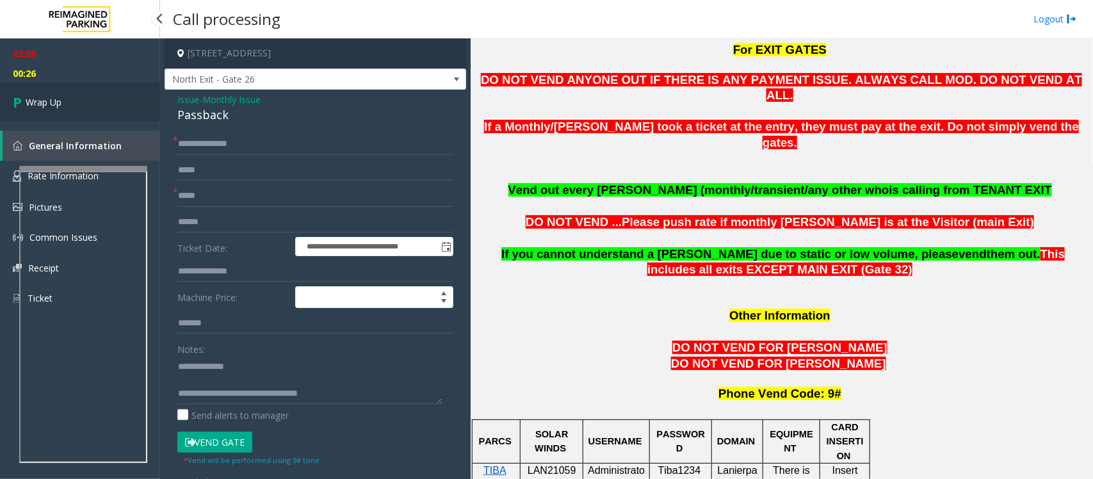
click at [49, 100] on span "Wrap Up" at bounding box center [44, 101] width 36 height 13
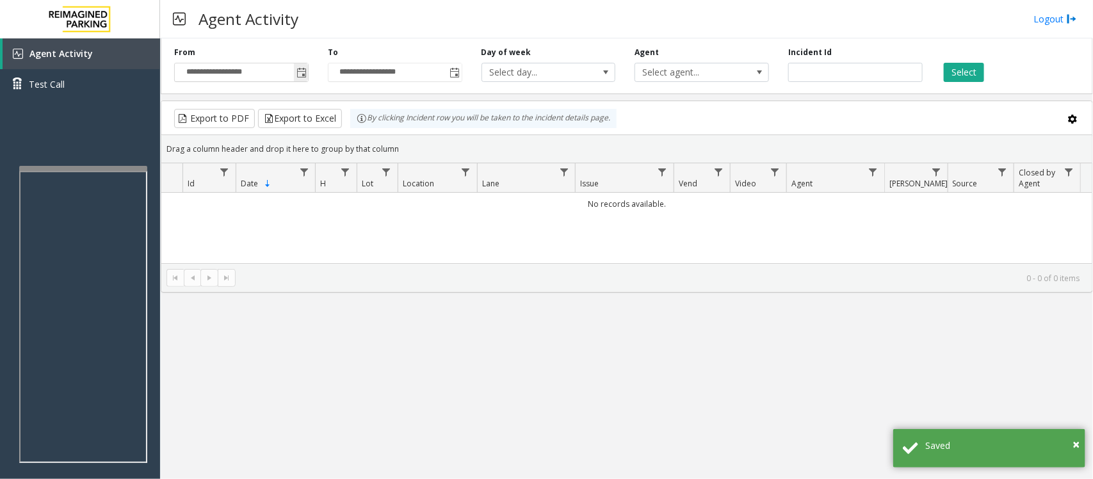
click at [302, 68] on span "Toggle popup" at bounding box center [301, 73] width 10 height 10
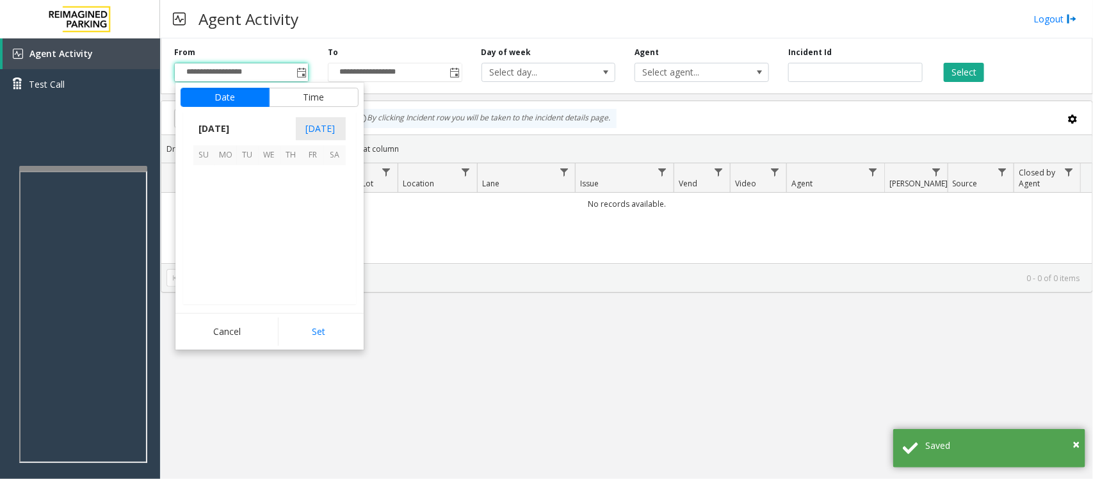
scroll to position [229614, 0]
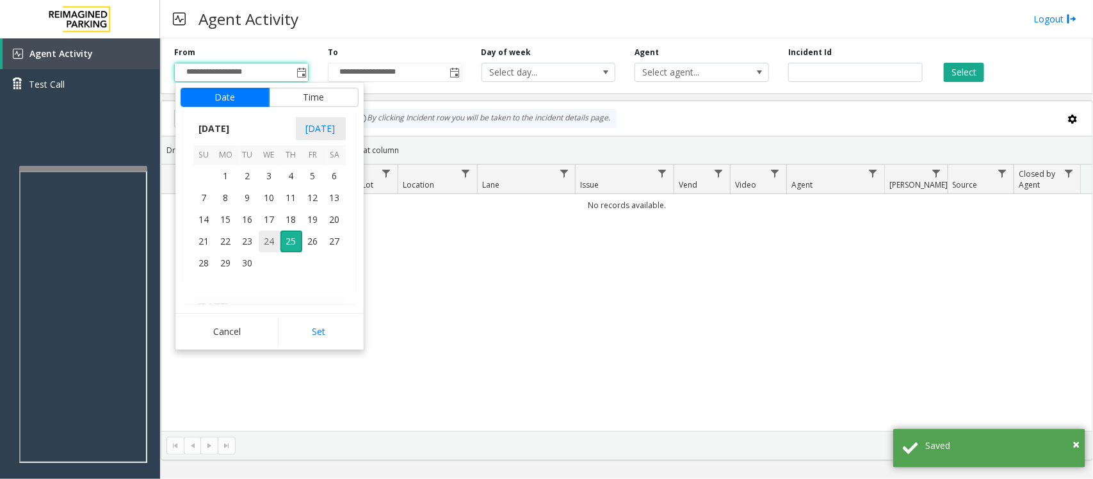
click at [268, 246] on span "24" at bounding box center [270, 241] width 22 height 22
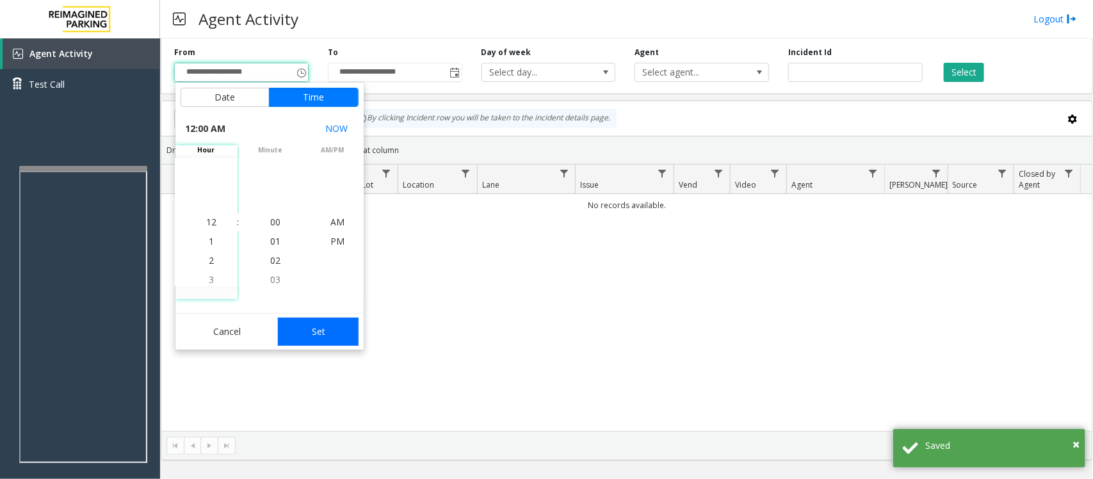
drag, startPoint x: 321, startPoint y: 332, endPoint x: 788, endPoint y: 183, distance: 489.7
click at [323, 332] on button "Set" at bounding box center [318, 331] width 81 height 28
type input "**********"
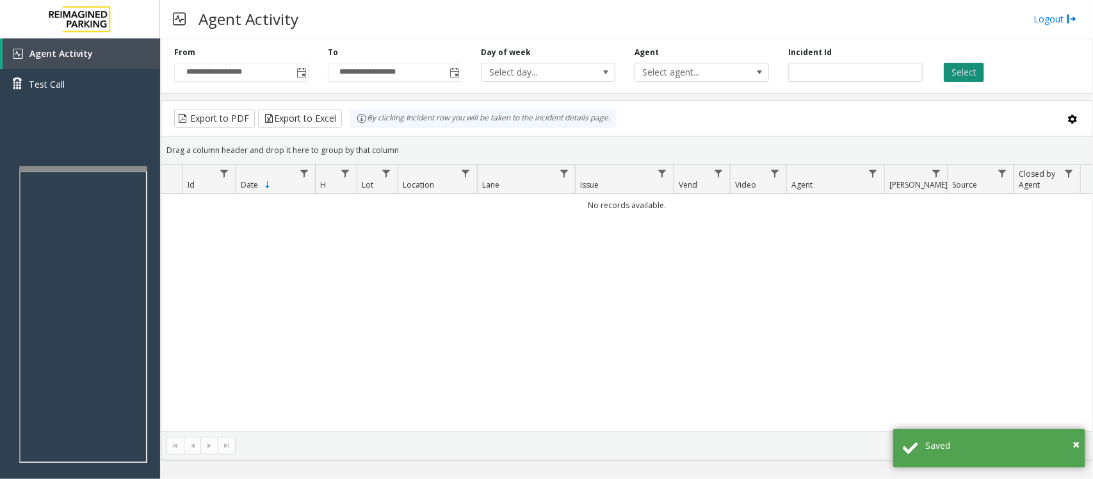
click at [956, 77] on button "Select" at bounding box center [963, 72] width 40 height 19
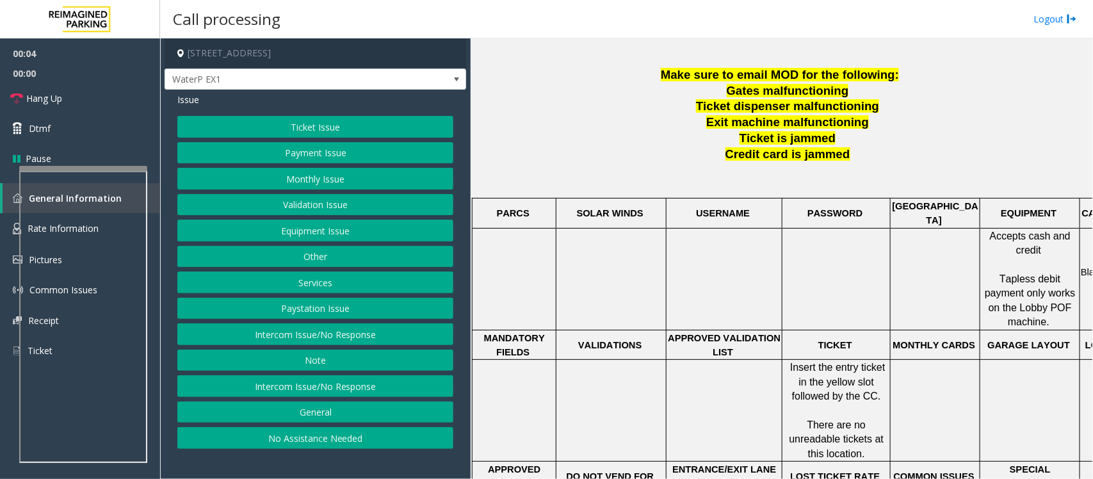
scroll to position [400, 0]
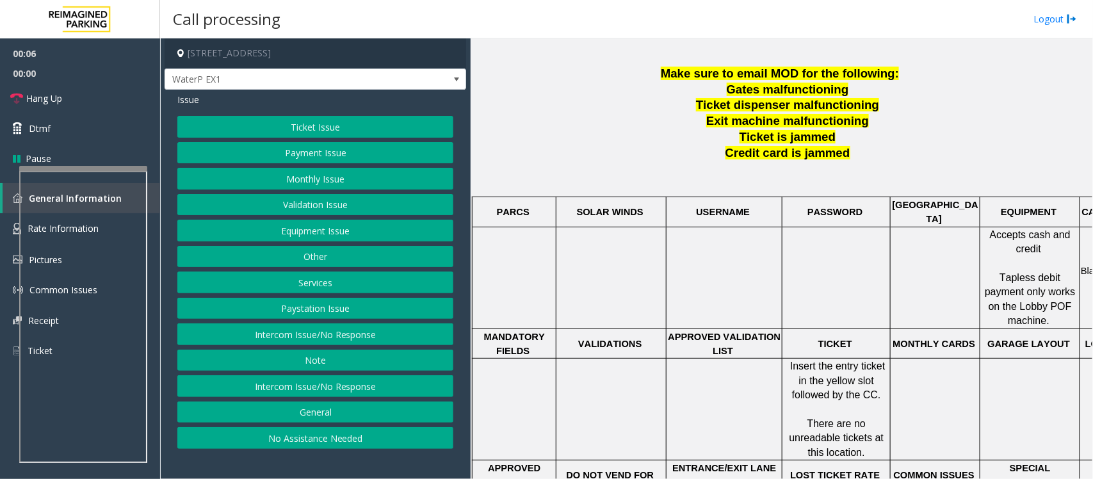
click at [257, 331] on button "Intercom Issue/No Response" at bounding box center [315, 334] width 276 height 22
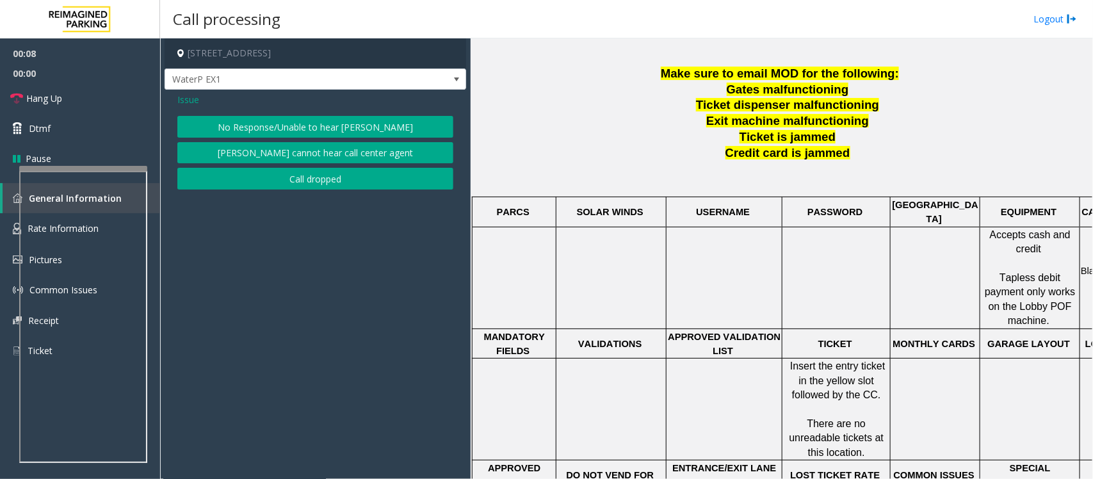
click at [228, 130] on button "No Response/Unable to hear [PERSON_NAME]" at bounding box center [315, 127] width 276 height 22
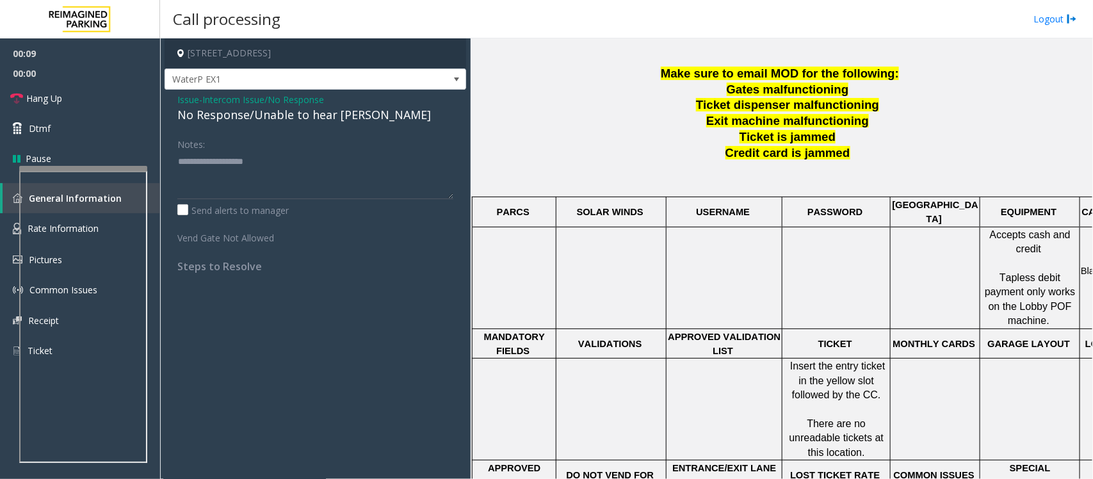
click at [214, 122] on div "No Response/Unable to hear [PERSON_NAME]" at bounding box center [315, 114] width 276 height 17
click at [219, 118] on div "No Response/Unable to hear [PERSON_NAME]" at bounding box center [315, 114] width 276 height 17
type textarea "**********"
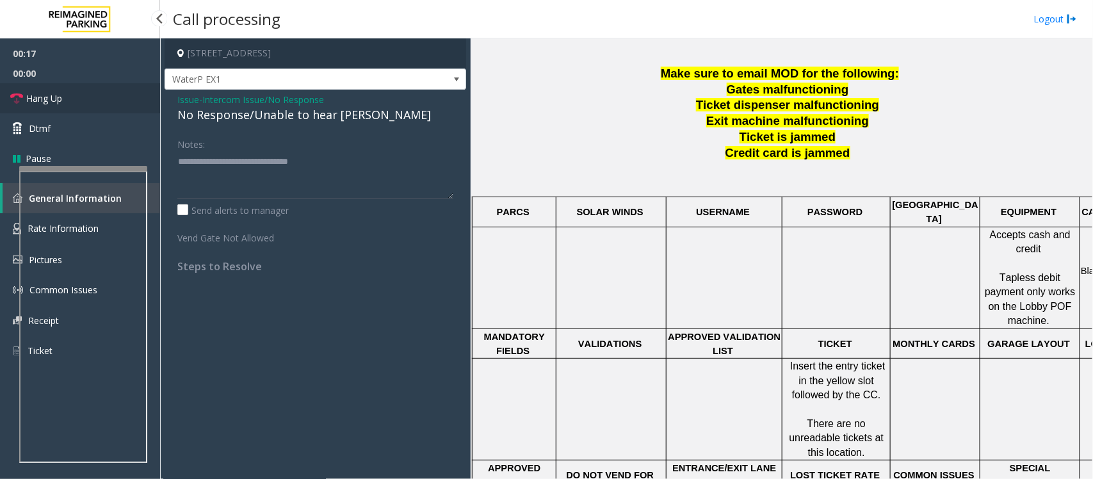
click at [97, 97] on link "Hang Up" at bounding box center [80, 98] width 160 height 30
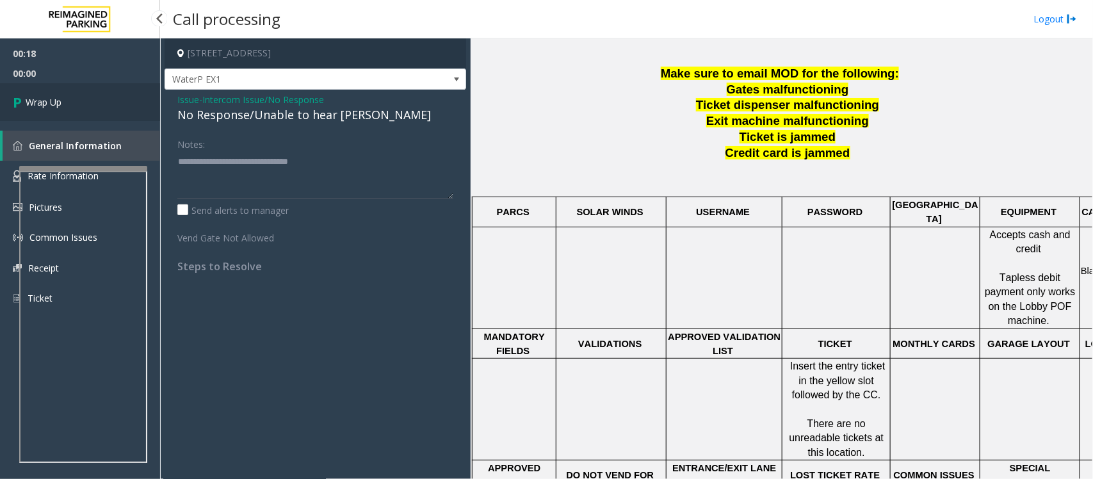
click at [97, 97] on link "Wrap Up" at bounding box center [80, 102] width 160 height 38
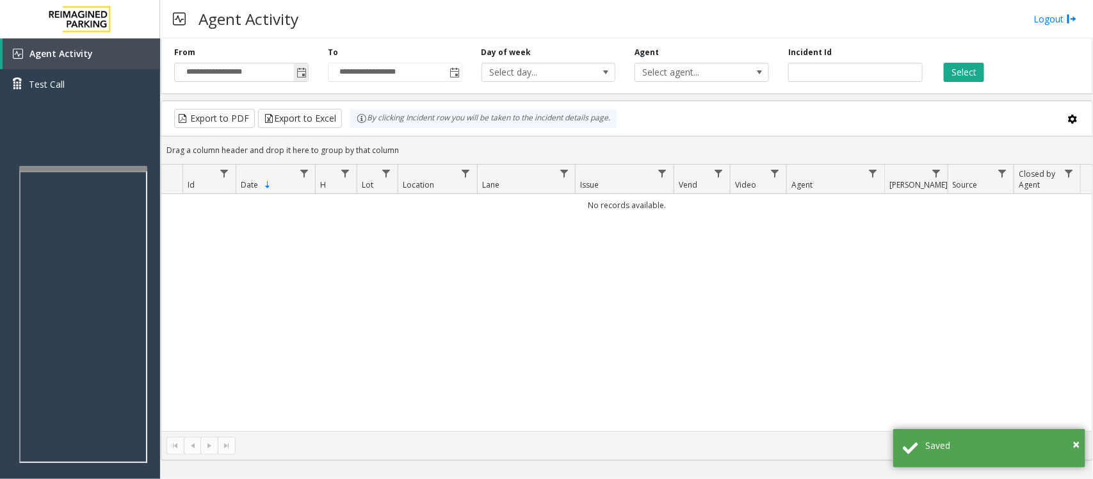
drag, startPoint x: 302, startPoint y: 70, endPoint x: 301, endPoint y: 81, distance: 10.3
click at [301, 70] on span "Toggle popup" at bounding box center [301, 73] width 10 height 10
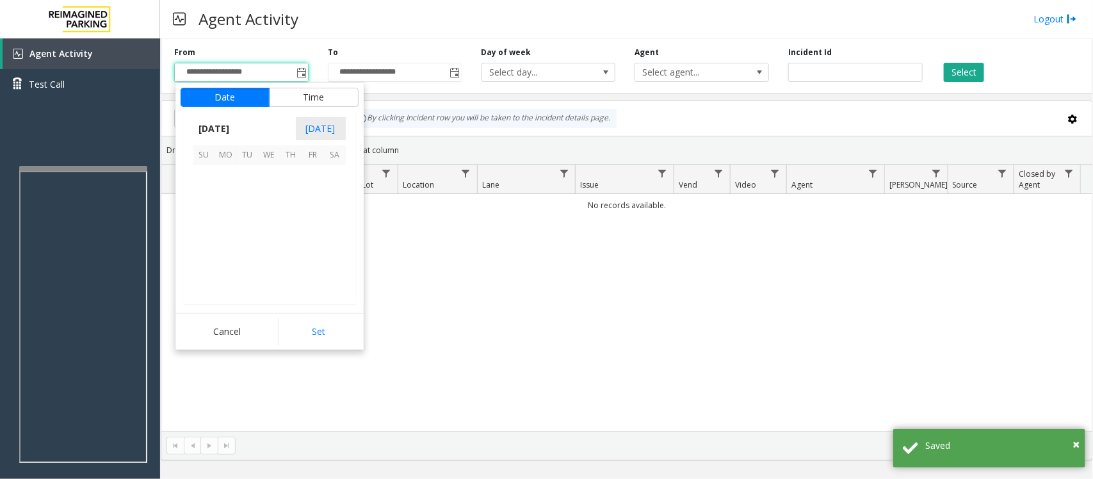
scroll to position [229614, 0]
click at [266, 247] on span "24" at bounding box center [270, 241] width 22 height 22
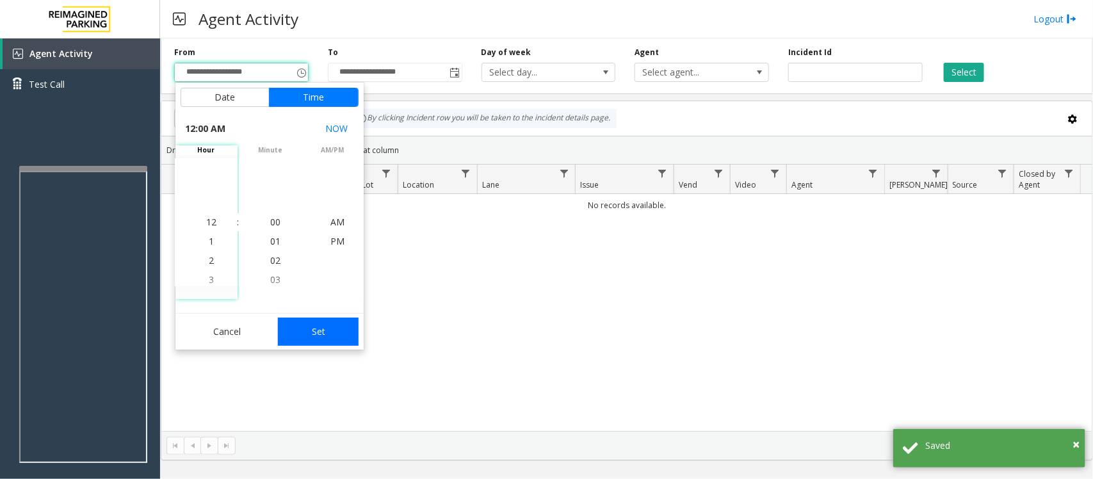
click at [312, 337] on button "Set" at bounding box center [318, 331] width 81 height 28
type input "**********"
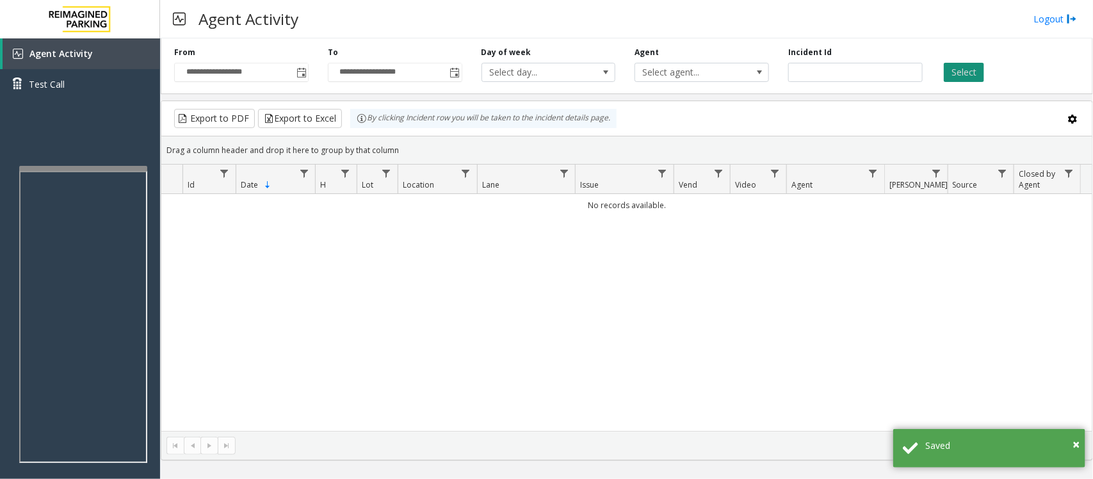
click at [977, 65] on button "Select" at bounding box center [963, 72] width 40 height 19
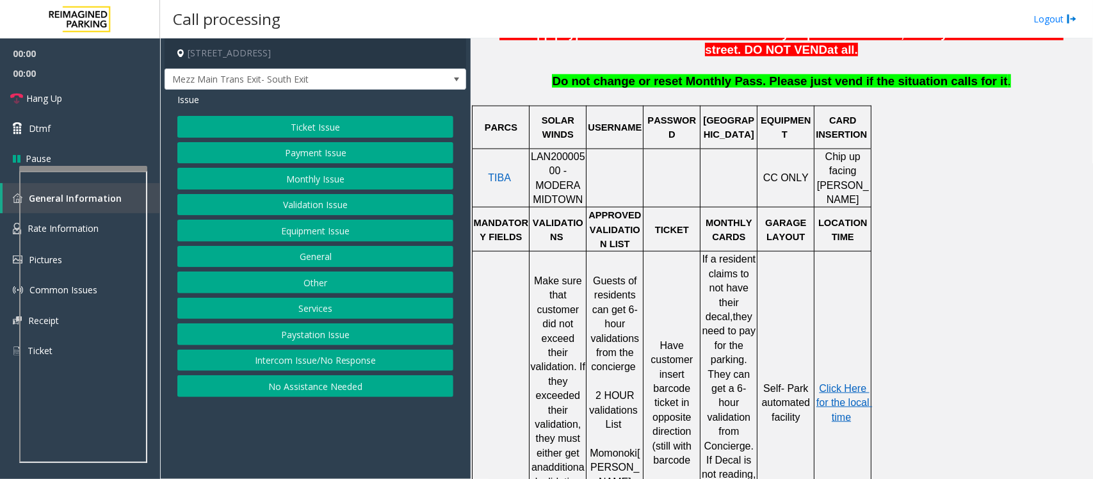
scroll to position [560, 0]
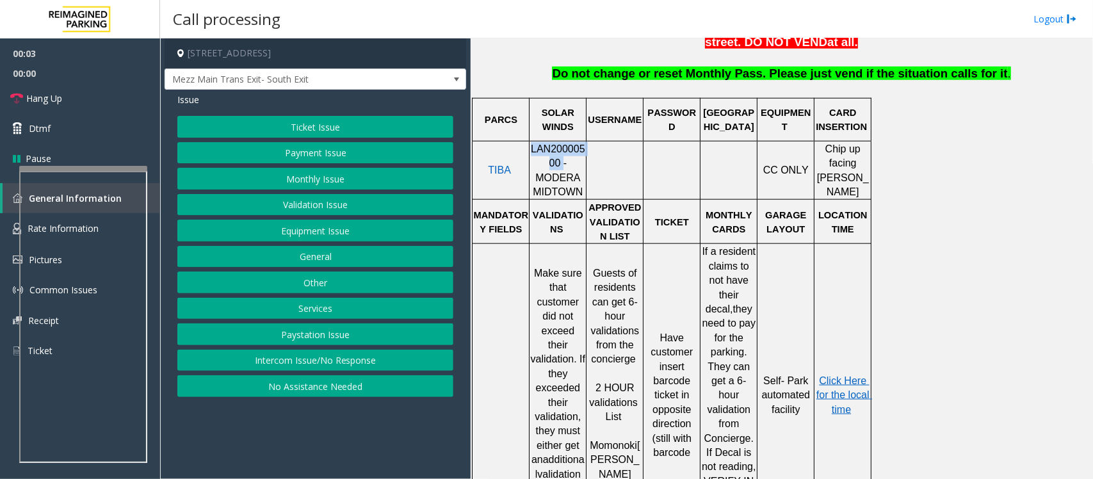
drag, startPoint x: 533, startPoint y: 156, endPoint x: 540, endPoint y: 164, distance: 11.4
click at [540, 164] on span "LAN20000500 - MODERA MIDTOWN" at bounding box center [558, 170] width 54 height 54
copy span "LAN20000500"
click at [332, 229] on button "Equipment Issue" at bounding box center [315, 231] width 276 height 22
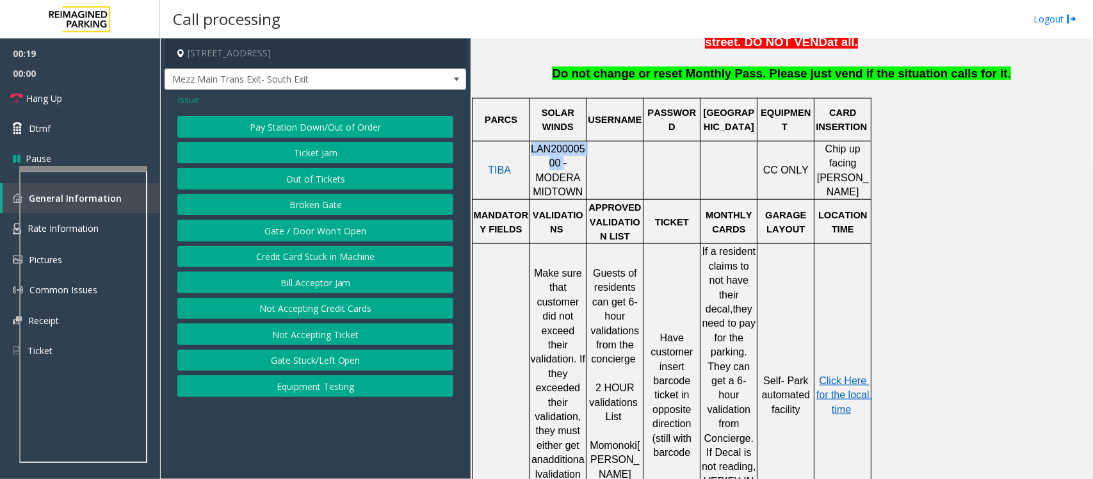
click at [357, 155] on button "Ticket Jam" at bounding box center [315, 153] width 276 height 22
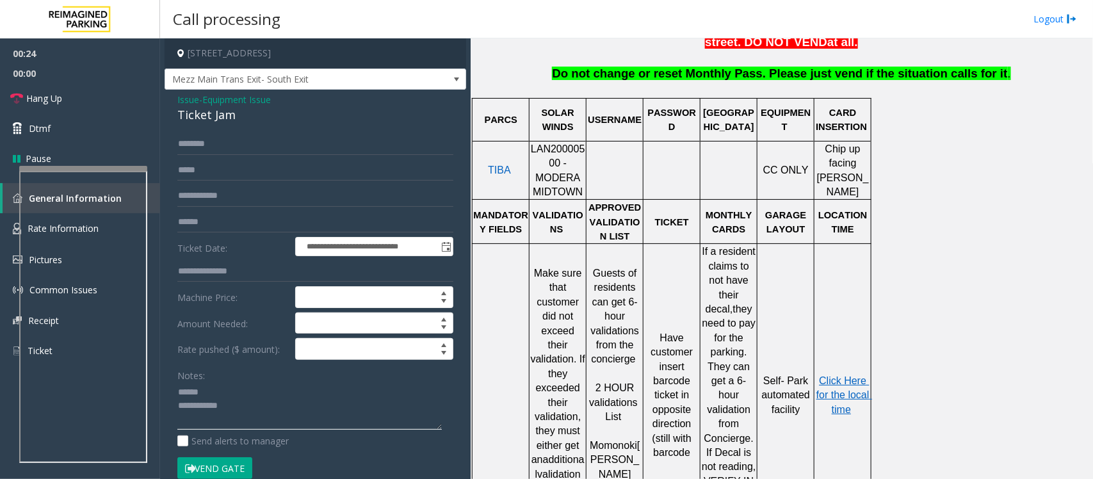
click at [262, 410] on textarea at bounding box center [309, 406] width 264 height 48
type textarea "**********"
click at [235, 100] on span "Equipment Issue" at bounding box center [236, 99] width 68 height 13
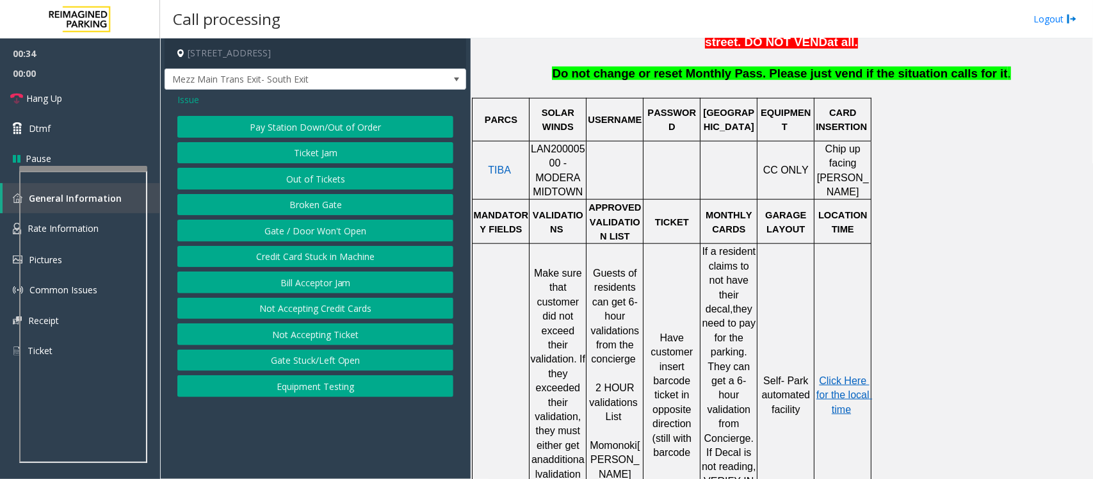
click at [187, 100] on span "Issue" at bounding box center [188, 99] width 22 height 13
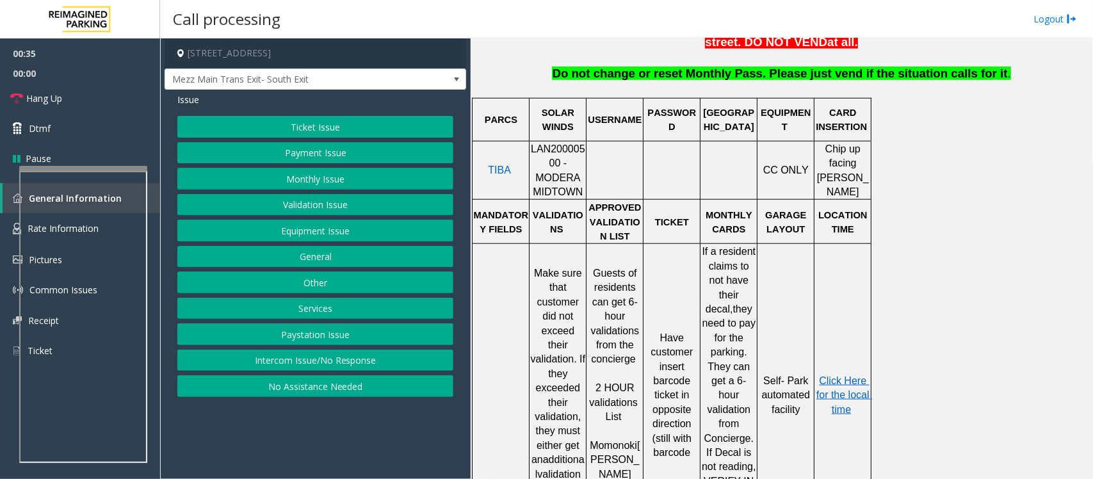
click at [312, 208] on button "Validation Issue" at bounding box center [315, 205] width 276 height 22
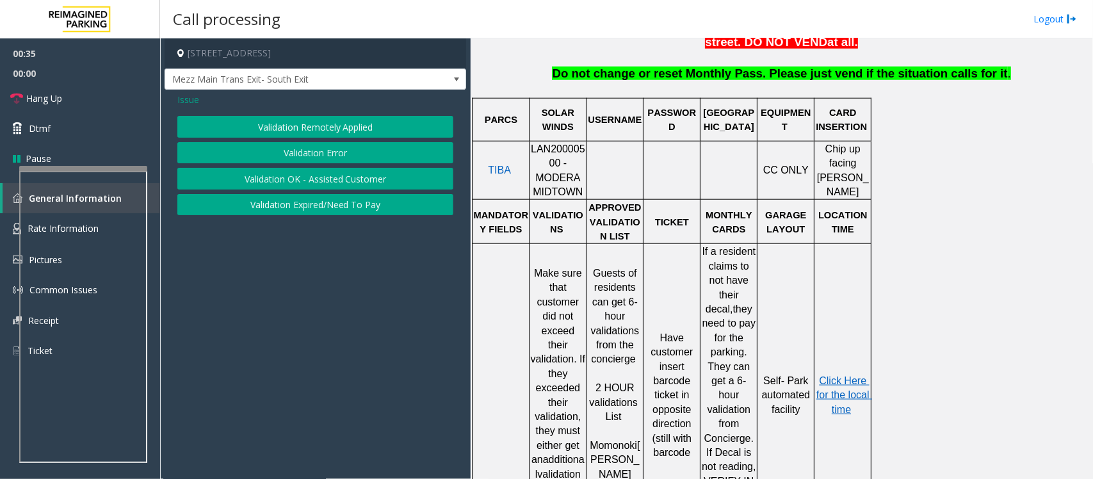
click at [309, 150] on button "Validation Error" at bounding box center [315, 153] width 276 height 22
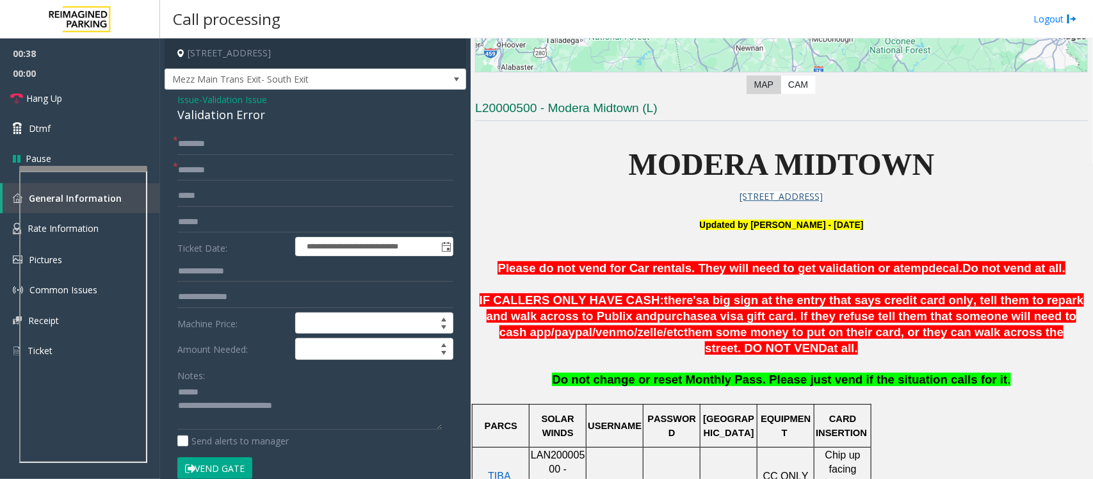
scroll to position [240, 0]
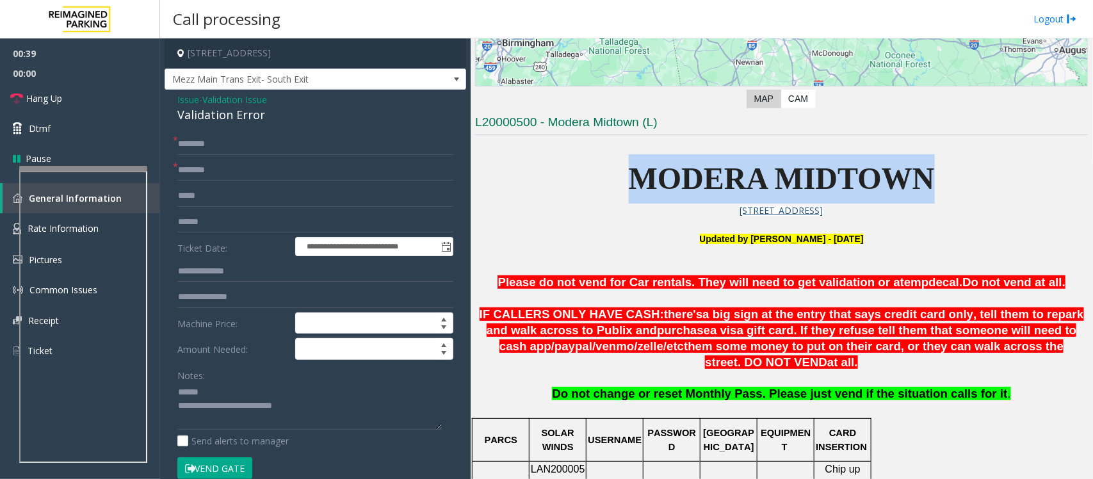
drag, startPoint x: 625, startPoint y: 180, endPoint x: 920, endPoint y: 196, distance: 296.1
click at [920, 196] on p "MODERA MIDTOWN" at bounding box center [781, 178] width 613 height 49
copy span "MODERA MIDTOWN"
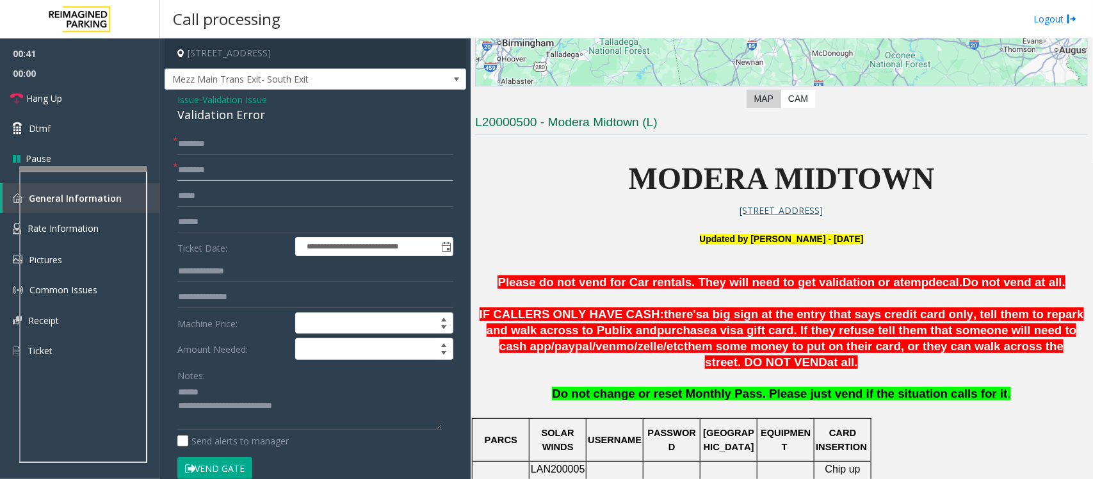
click at [230, 170] on input "text" at bounding box center [315, 170] width 276 height 22
paste input "**********"
type input "**********"
click at [215, 218] on input "text" at bounding box center [315, 222] width 276 height 22
click at [304, 408] on textarea at bounding box center [309, 406] width 264 height 48
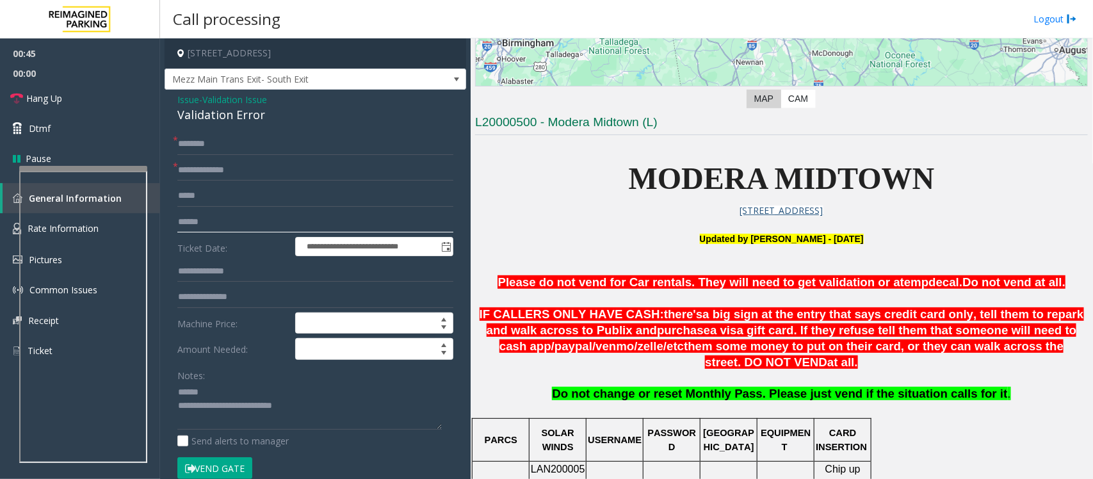
click at [210, 219] on input "text" at bounding box center [315, 222] width 276 height 22
click at [211, 221] on input "text" at bounding box center [315, 222] width 276 height 22
type input "*******"
click at [192, 218] on input "*******" at bounding box center [315, 222] width 276 height 22
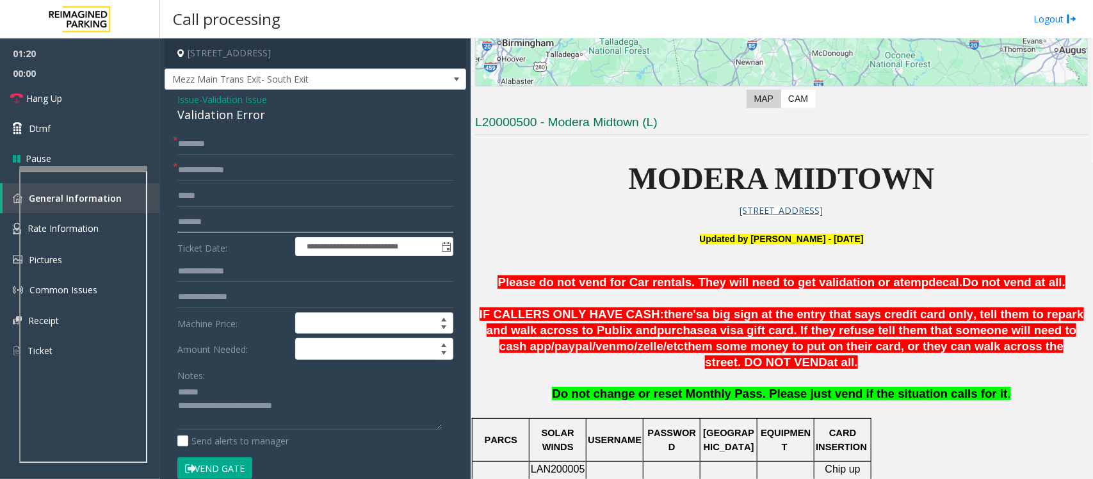
click at [192, 218] on input "*******" at bounding box center [315, 222] width 276 height 22
type input "*******"
click at [248, 428] on textarea at bounding box center [309, 406] width 264 height 48
click at [323, 408] on textarea at bounding box center [309, 406] width 264 height 48
click at [189, 221] on input "text" at bounding box center [315, 222] width 276 height 22
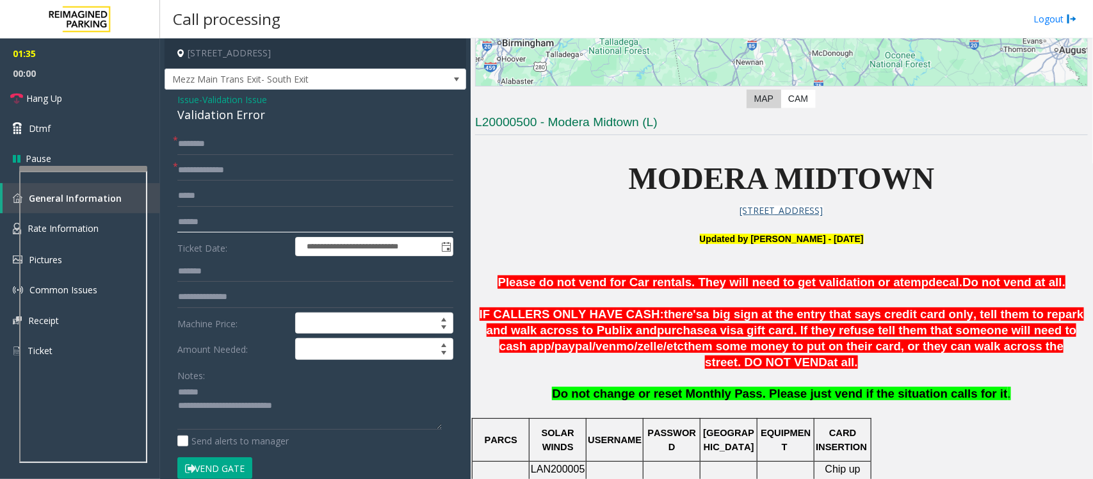
type input "******"
click at [223, 273] on input "*******" at bounding box center [315, 272] width 276 height 22
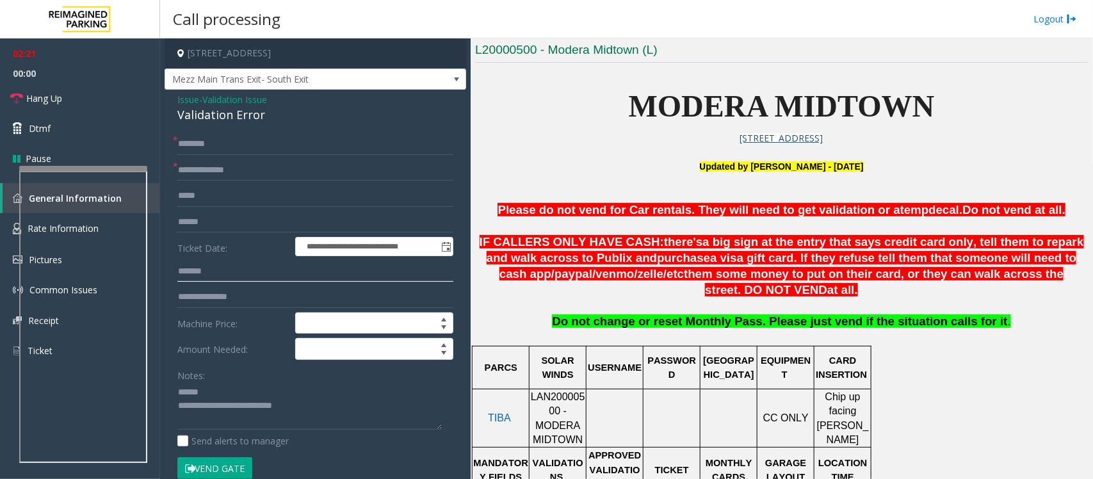
scroll to position [480, 0]
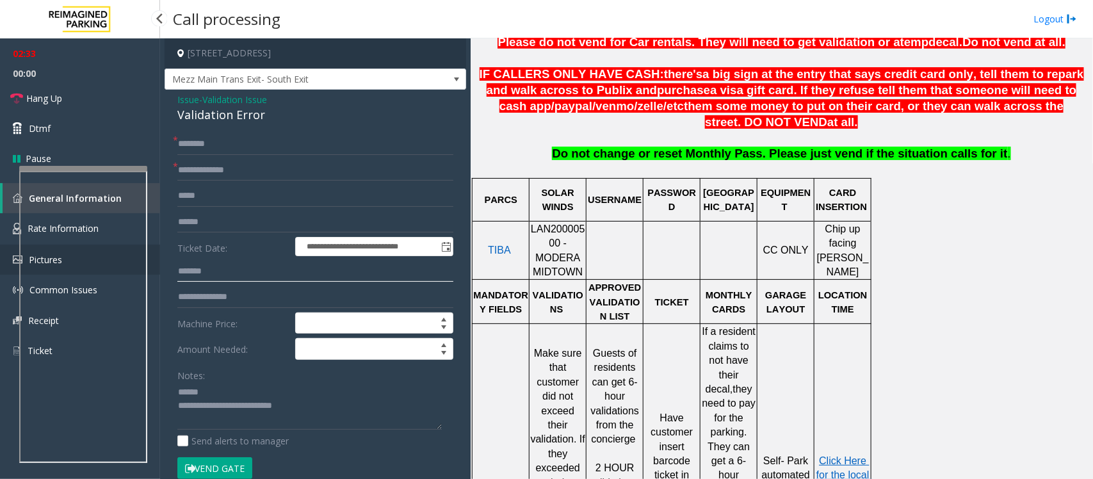
drag, startPoint x: 219, startPoint y: 274, endPoint x: 158, endPoint y: 264, distance: 61.7
click at [158, 264] on app-root "**********" at bounding box center [546, 239] width 1093 height 479
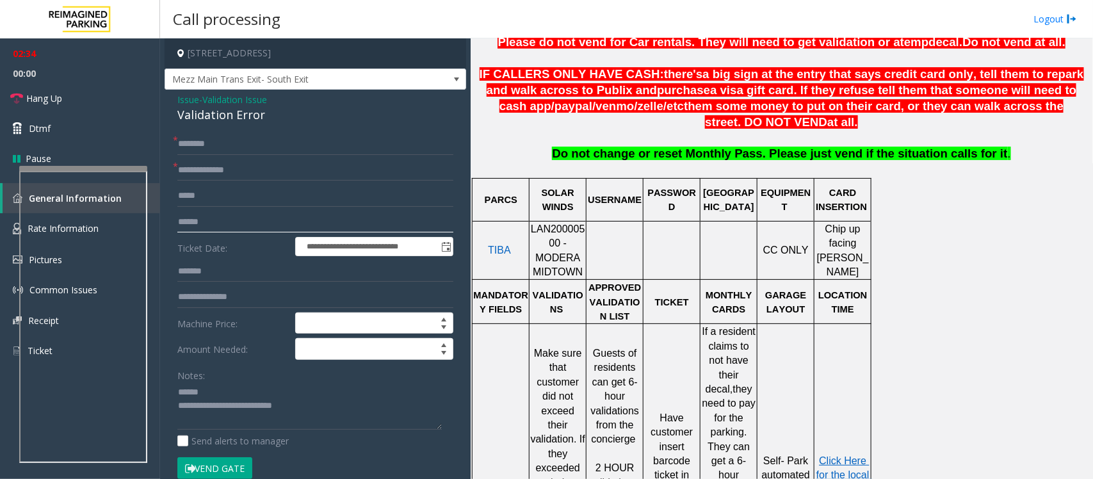
click at [189, 222] on input "******" at bounding box center [315, 222] width 276 height 22
drag, startPoint x: 228, startPoint y: 271, endPoint x: 141, endPoint y: 266, distance: 87.8
click at [115, 94] on app-root "**********" at bounding box center [546, 239] width 1093 height 479
paste input "text"
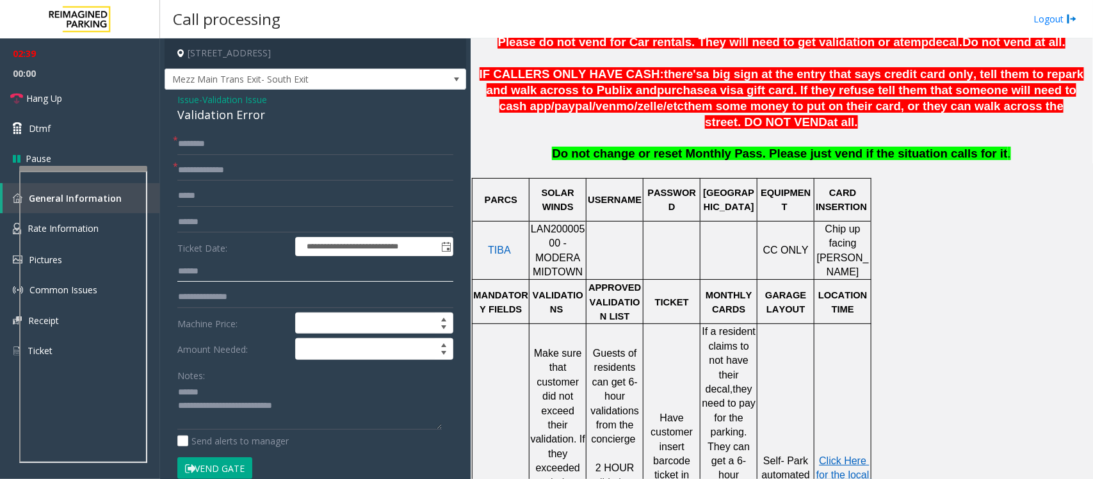
type input "******"
drag, startPoint x: 213, startPoint y: 221, endPoint x: 126, endPoint y: 225, distance: 87.1
click at [65, 58] on app-root "**********" at bounding box center [546, 239] width 1093 height 479
click at [204, 145] on input "text" at bounding box center [315, 144] width 276 height 22
click at [220, 112] on div "Validation Error" at bounding box center [315, 114] width 276 height 17
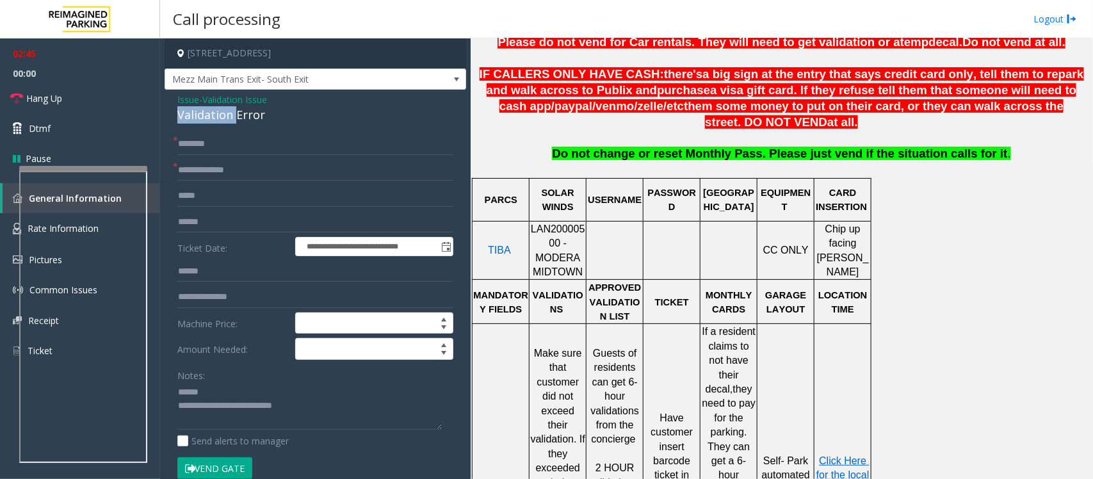
click at [220, 112] on div "Validation Error" at bounding box center [315, 114] width 276 height 17
click at [302, 417] on textarea at bounding box center [309, 406] width 264 height 48
click at [222, 405] on textarea at bounding box center [309, 406] width 264 height 48
type textarea "**********"
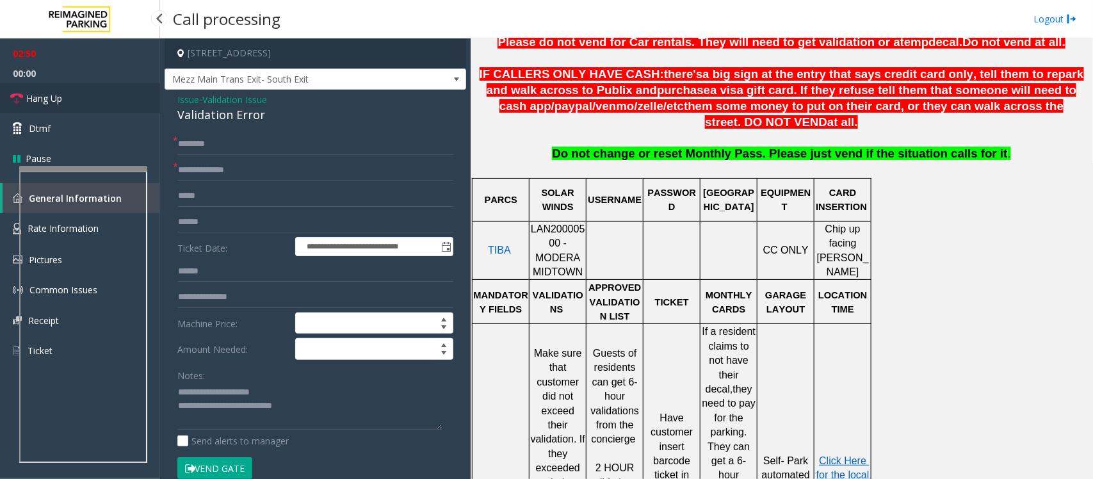
drag, startPoint x: 38, startPoint y: 100, endPoint x: 149, endPoint y: 136, distance: 116.6
click at [39, 100] on span "Hang Up" at bounding box center [44, 98] width 36 height 13
click at [184, 138] on input "text" at bounding box center [315, 144] width 276 height 22
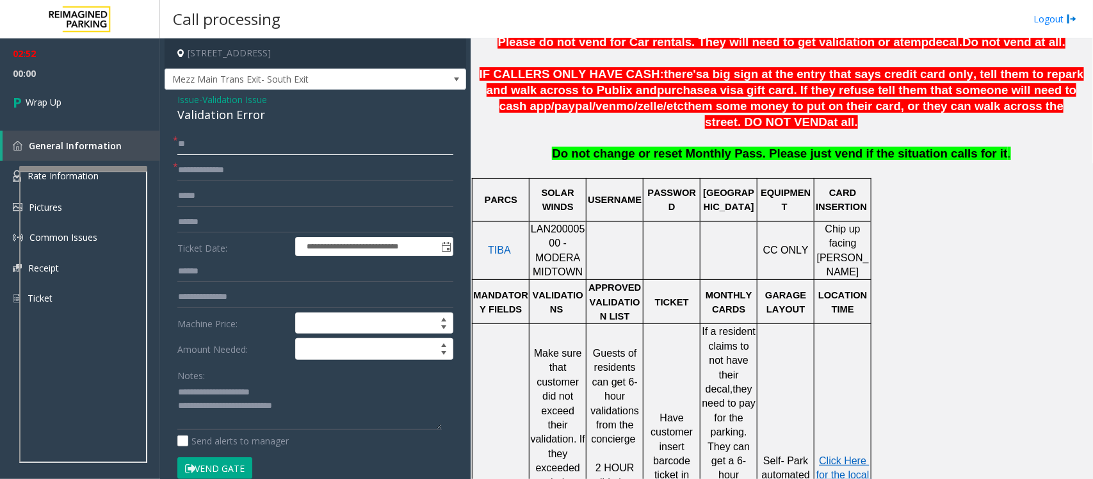
type input "**"
click at [321, 407] on textarea at bounding box center [309, 406] width 264 height 48
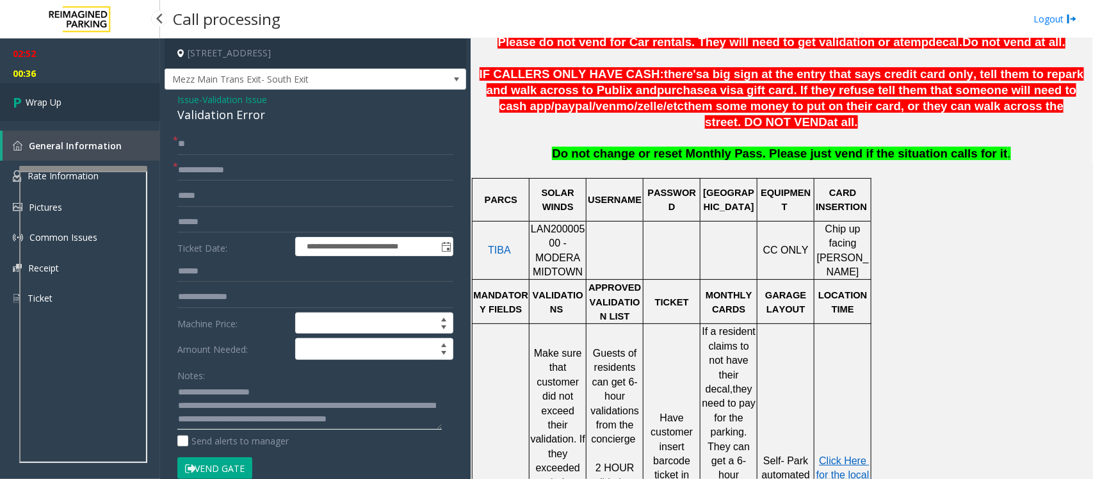
type textarea "**********"
click at [68, 98] on link "Wrap Up" at bounding box center [80, 102] width 160 height 38
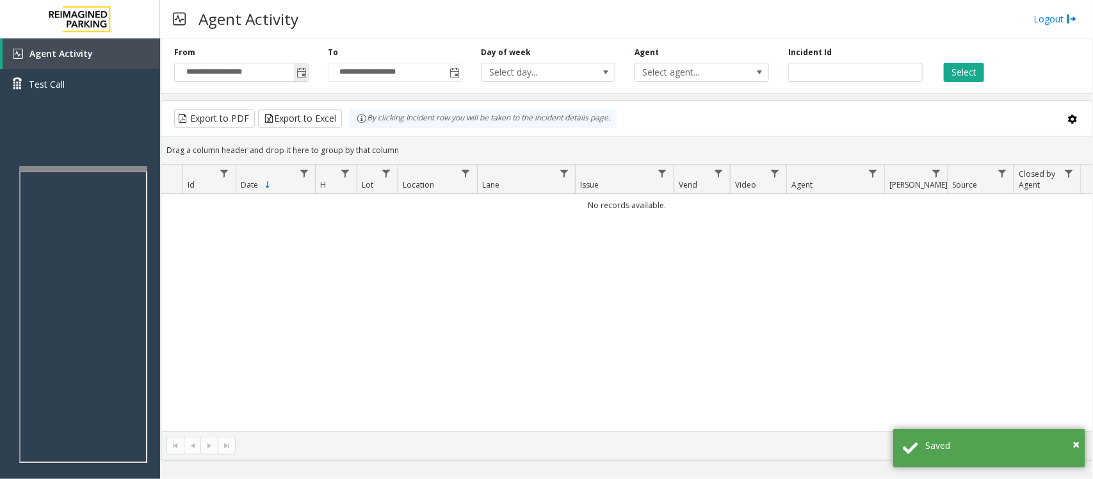
click at [302, 77] on span "Toggle popup" at bounding box center [301, 73] width 10 height 10
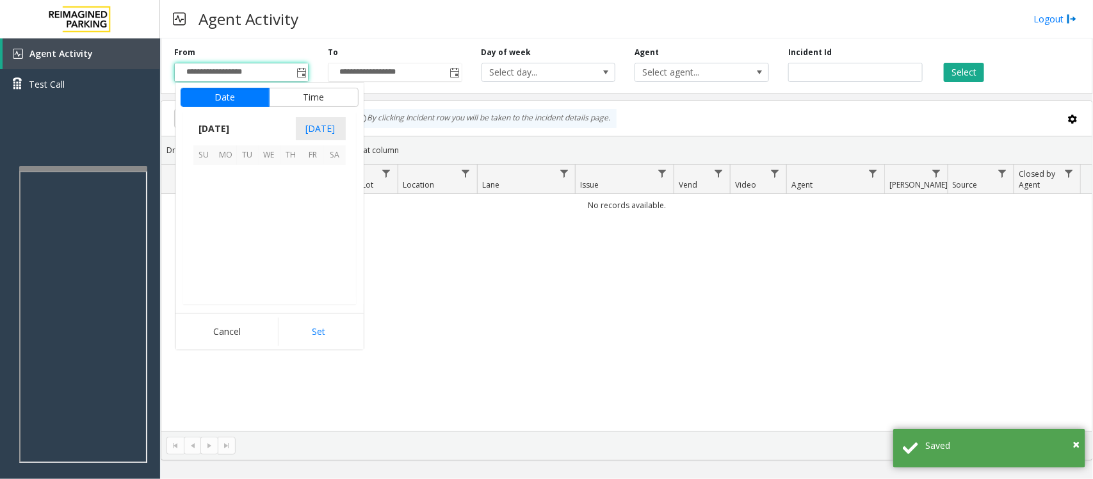
scroll to position [229614, 0]
click at [264, 240] on span "24" at bounding box center [270, 241] width 22 height 22
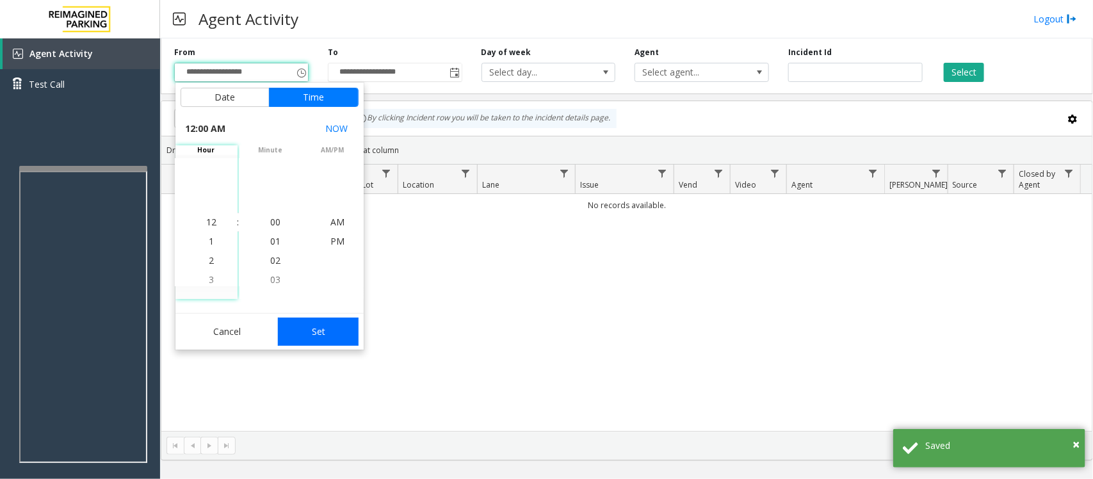
click at [331, 334] on button "Set" at bounding box center [318, 331] width 81 height 28
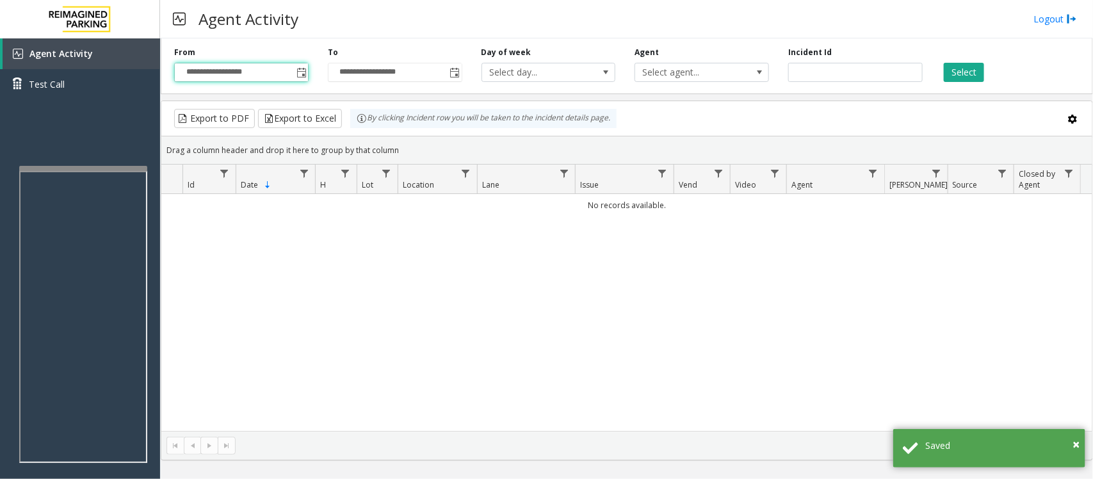
type input "**********"
click at [975, 65] on button "Select" at bounding box center [963, 72] width 40 height 19
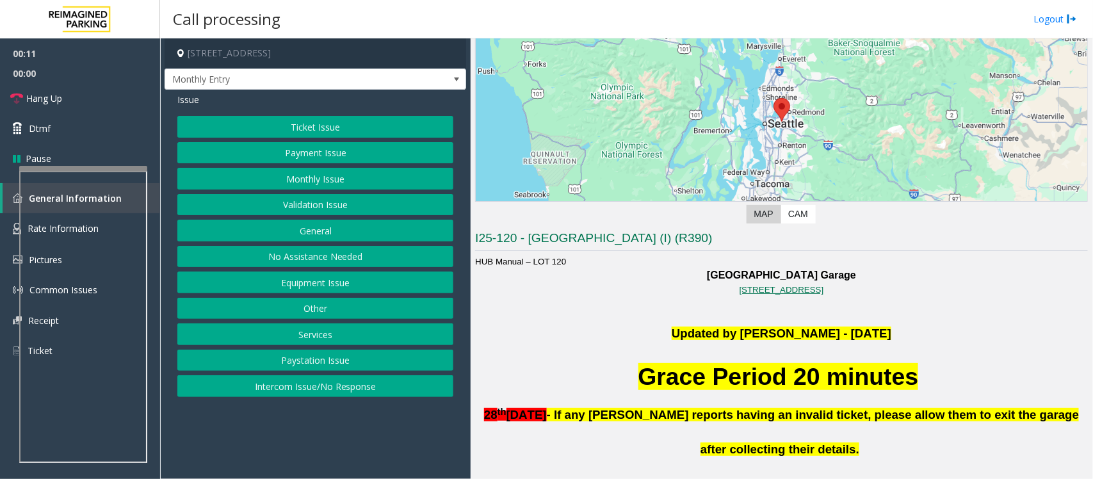
scroll to position [80, 0]
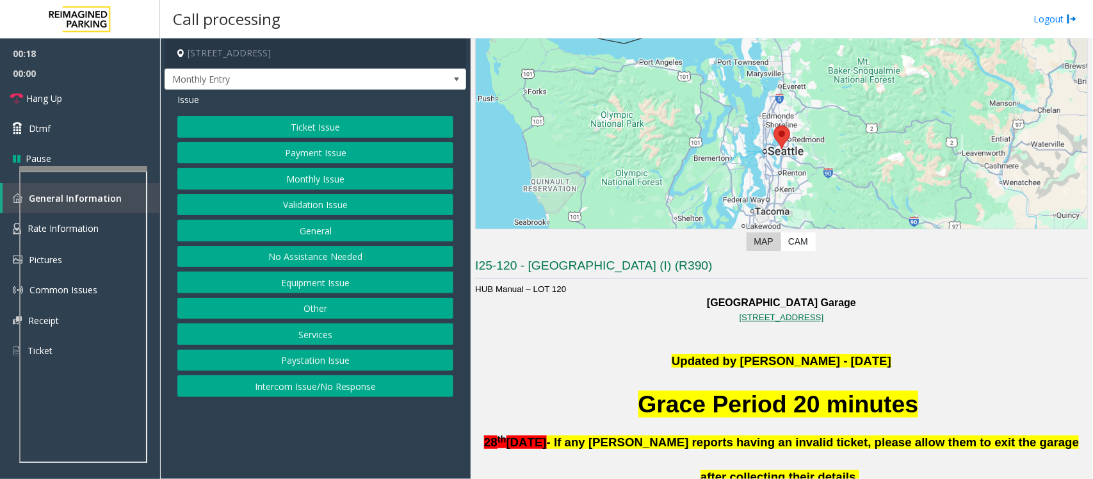
click at [305, 308] on button "Other" at bounding box center [315, 309] width 276 height 22
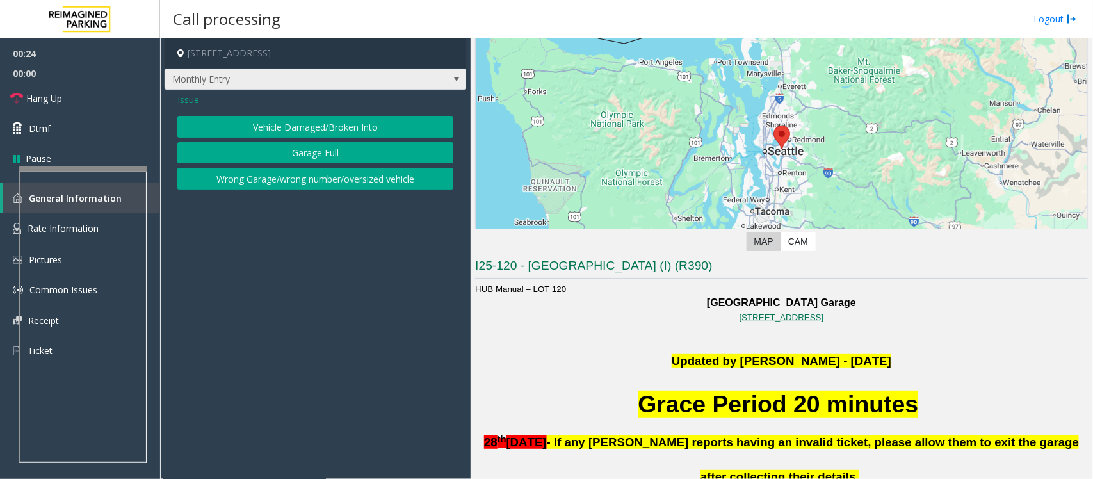
click at [450, 77] on span at bounding box center [456, 79] width 18 height 20
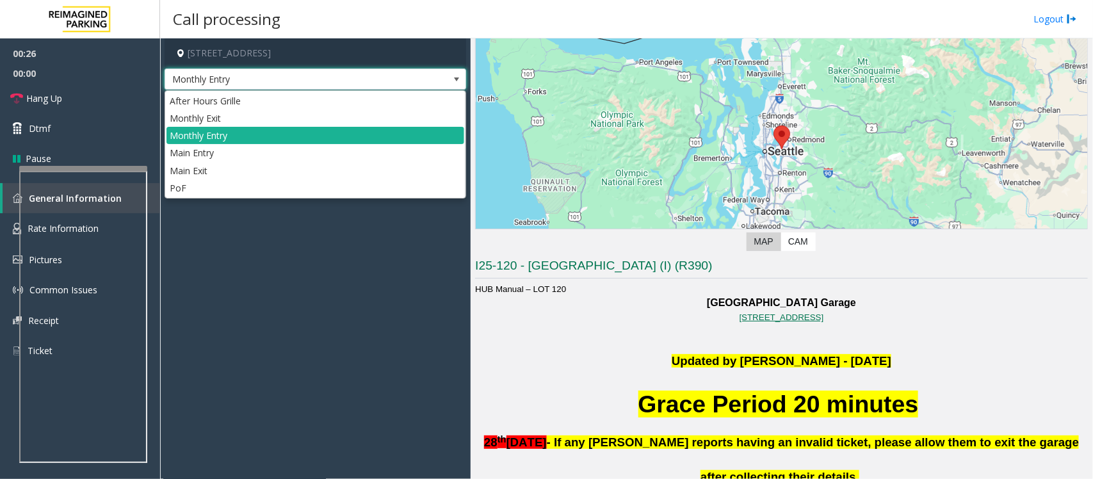
click at [450, 77] on span at bounding box center [456, 79] width 18 height 20
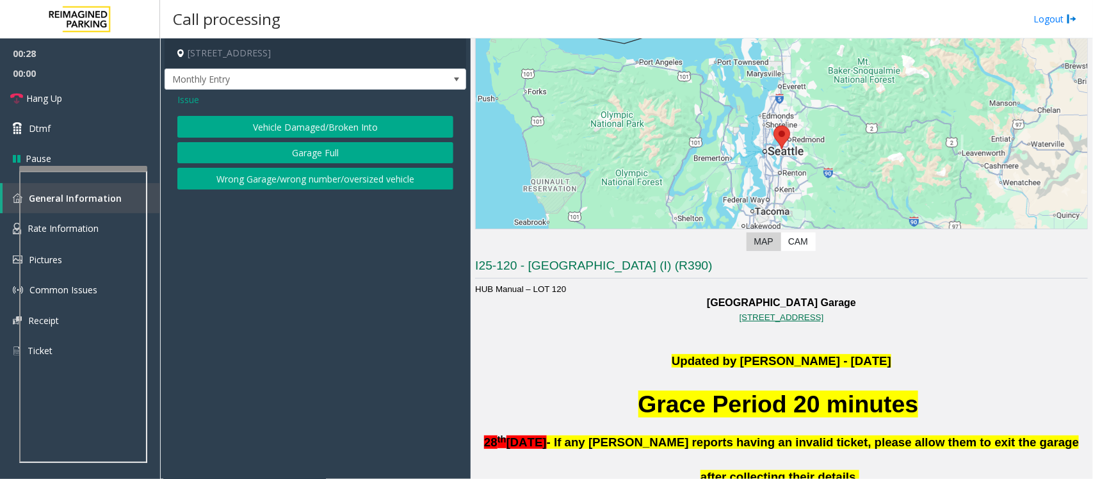
click at [257, 184] on button "Wrong Garage/wrong number/oversized vehicle" at bounding box center [315, 179] width 276 height 22
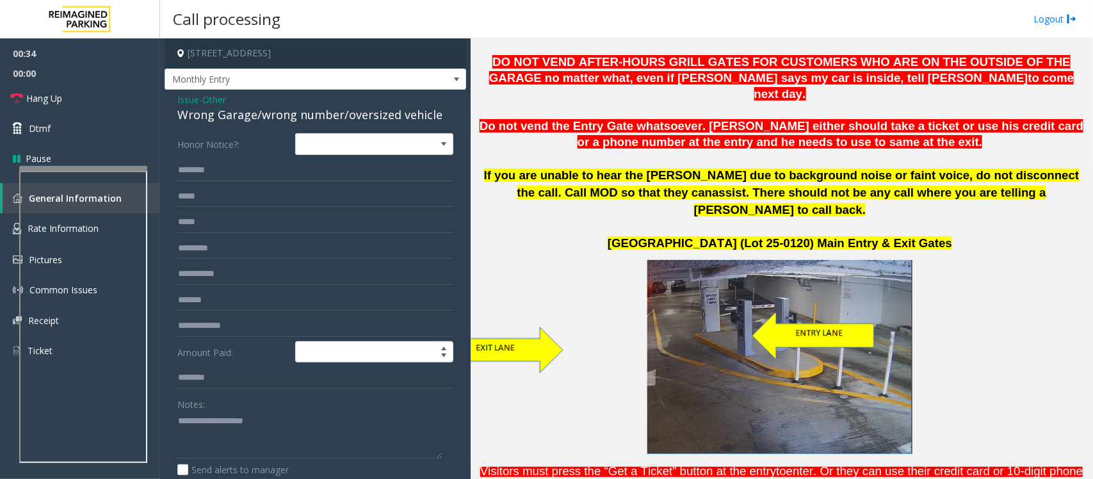
scroll to position [720, 0]
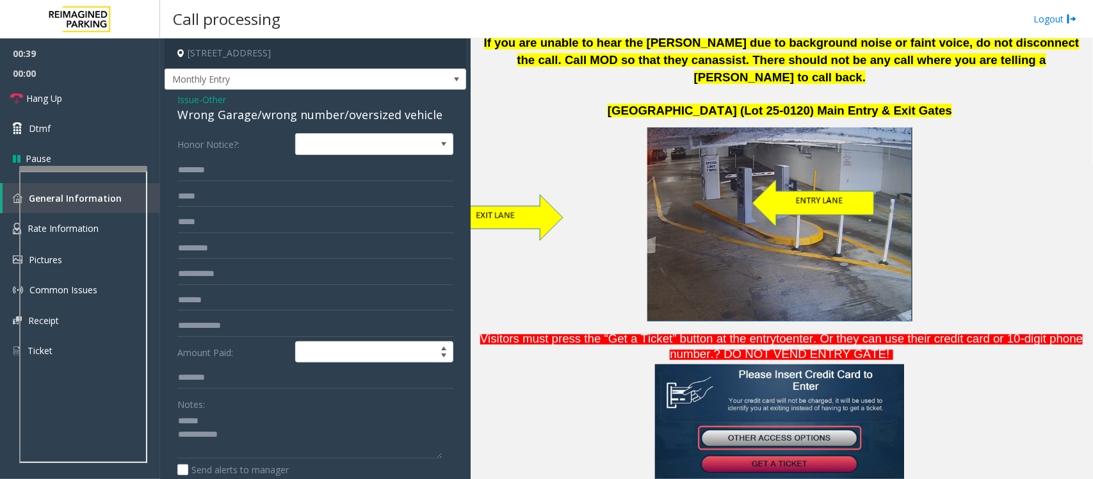
click at [232, 116] on div "Wrong Garage/wrong number/oversized vehicle" at bounding box center [315, 114] width 276 height 17
click at [298, 447] on textarea at bounding box center [309, 435] width 264 height 48
click at [200, 434] on textarea at bounding box center [309, 435] width 264 height 48
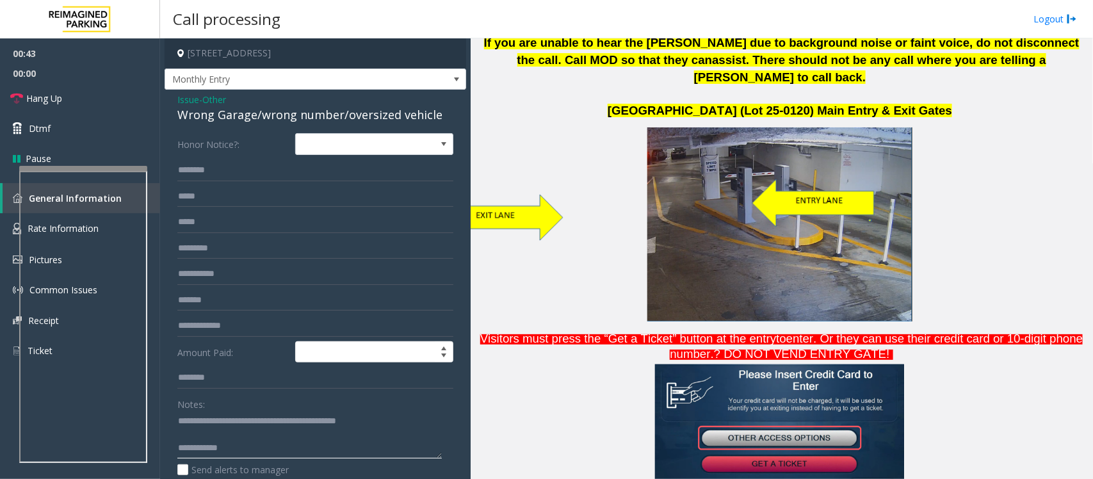
click at [266, 453] on textarea at bounding box center [309, 435] width 264 height 48
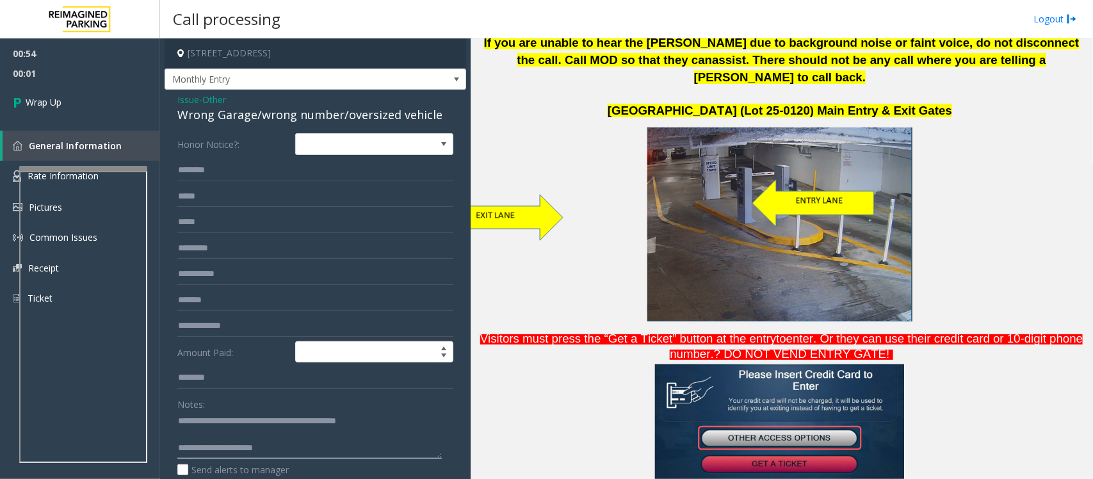
click at [332, 455] on textarea at bounding box center [309, 435] width 264 height 48
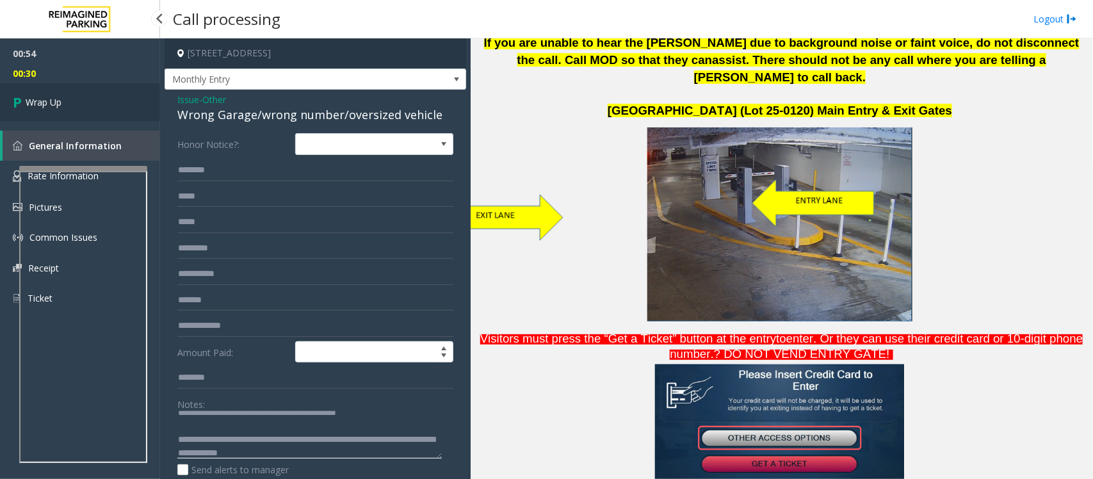
type textarea "**********"
click at [68, 109] on link "Wrap Up" at bounding box center [80, 102] width 160 height 38
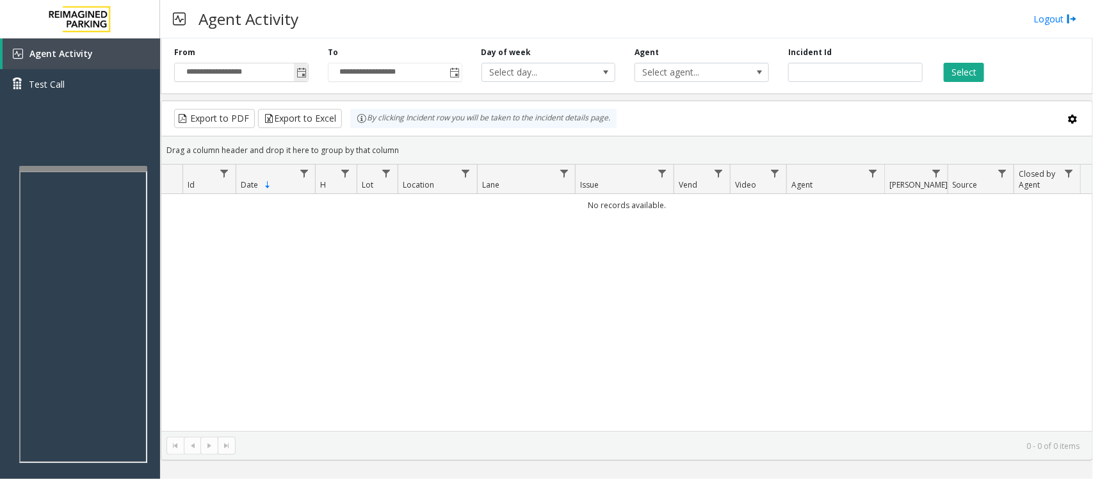
click at [298, 72] on span "Toggle popup" at bounding box center [301, 73] width 10 height 10
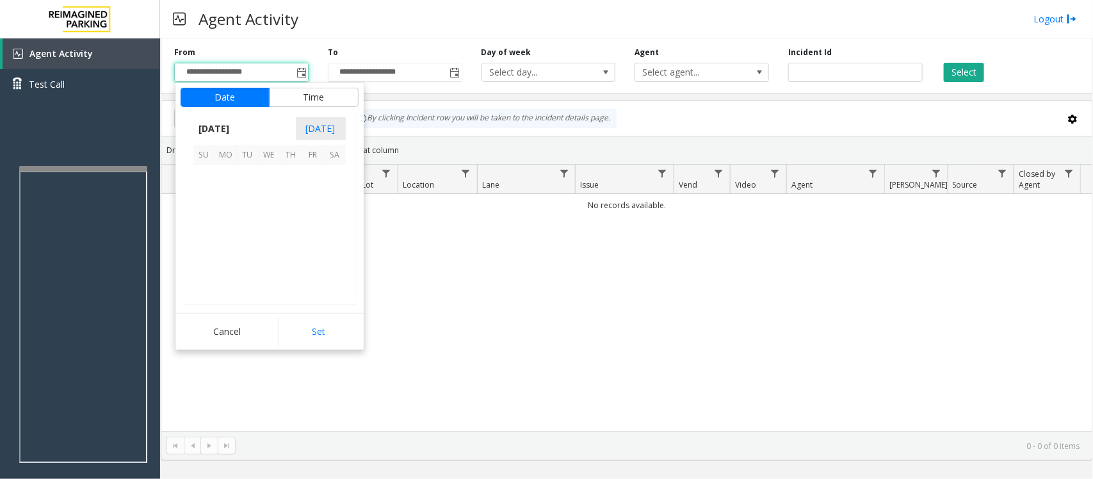
scroll to position [229614, 0]
click at [269, 243] on span "24" at bounding box center [270, 241] width 22 height 22
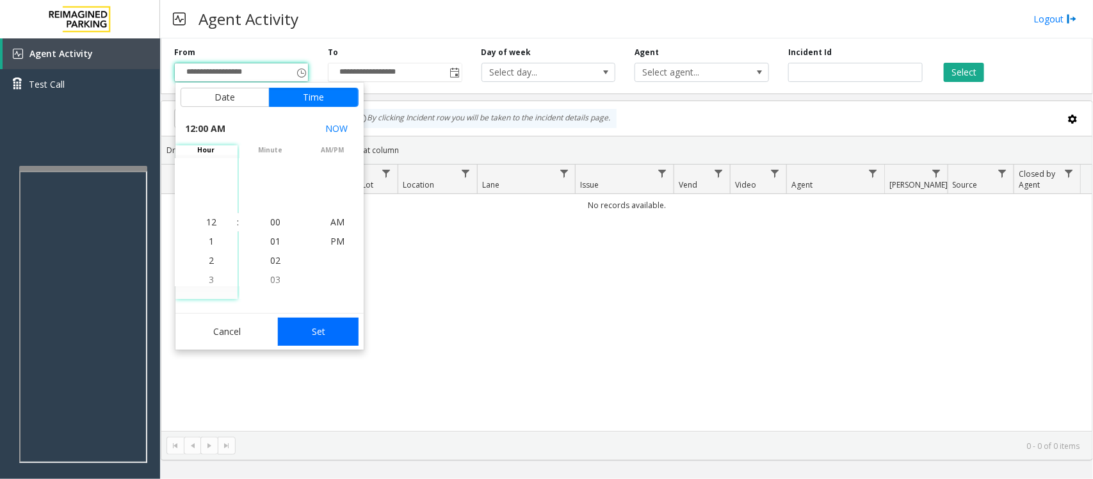
click at [336, 332] on button "Set" at bounding box center [318, 331] width 81 height 28
type input "**********"
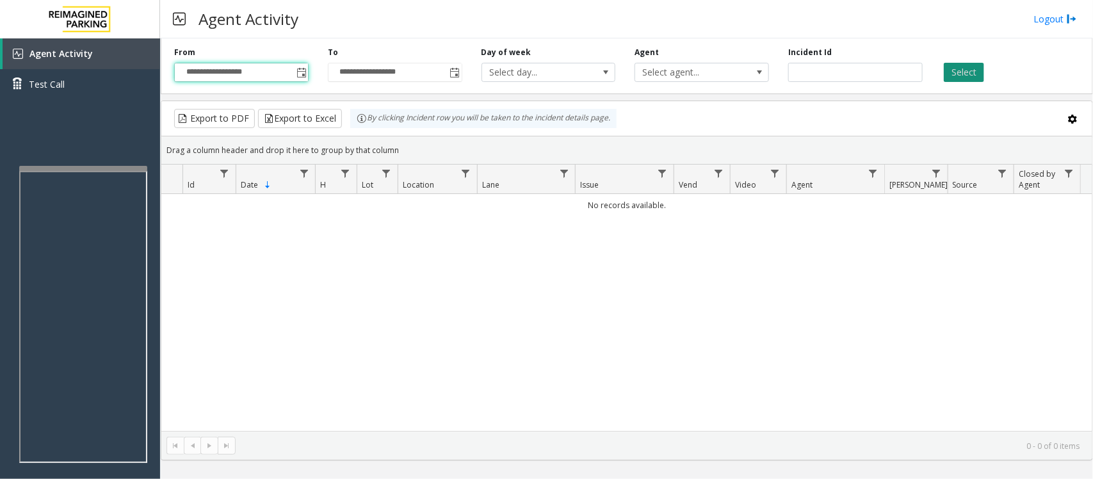
click at [964, 72] on button "Select" at bounding box center [963, 72] width 40 height 19
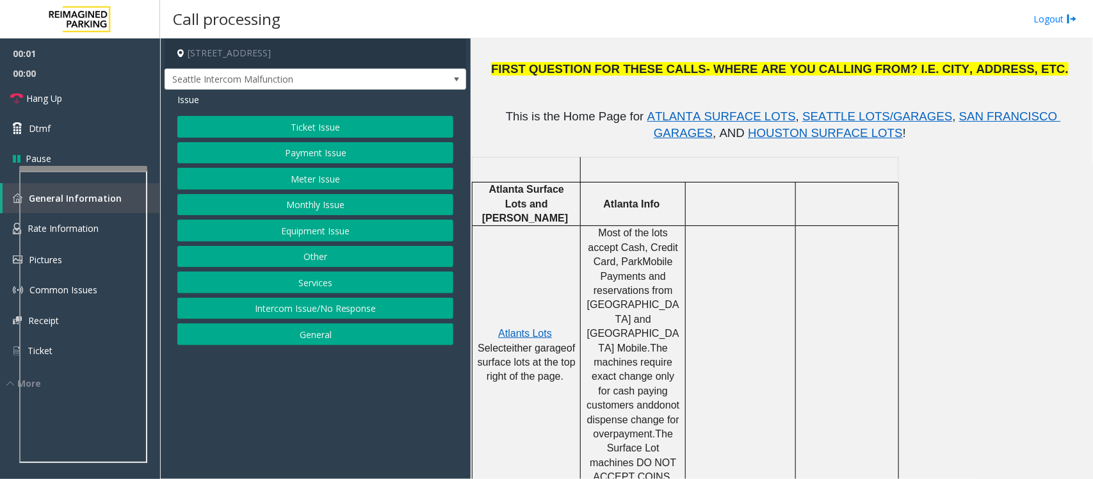
scroll to position [400, 0]
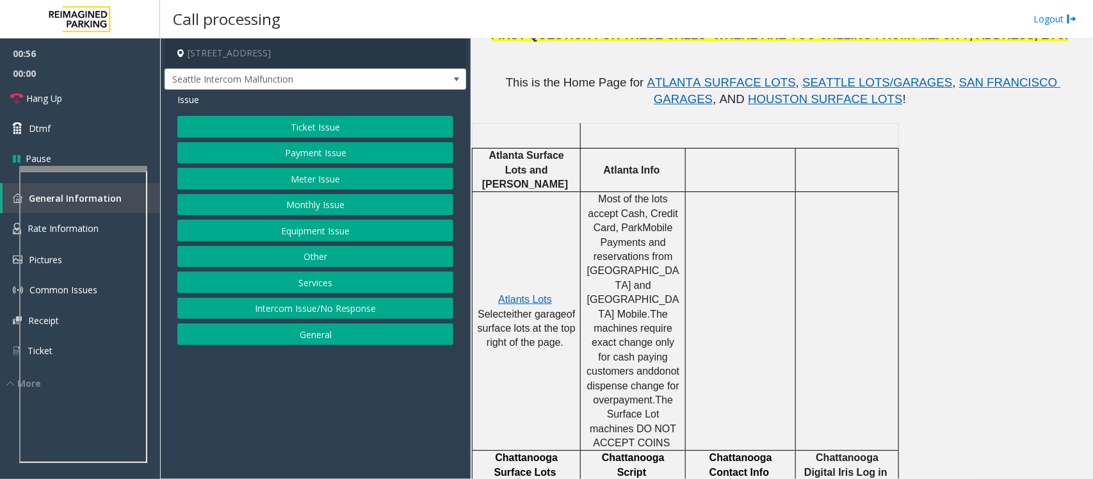
click at [314, 232] on button "Equipment Issue" at bounding box center [315, 231] width 276 height 22
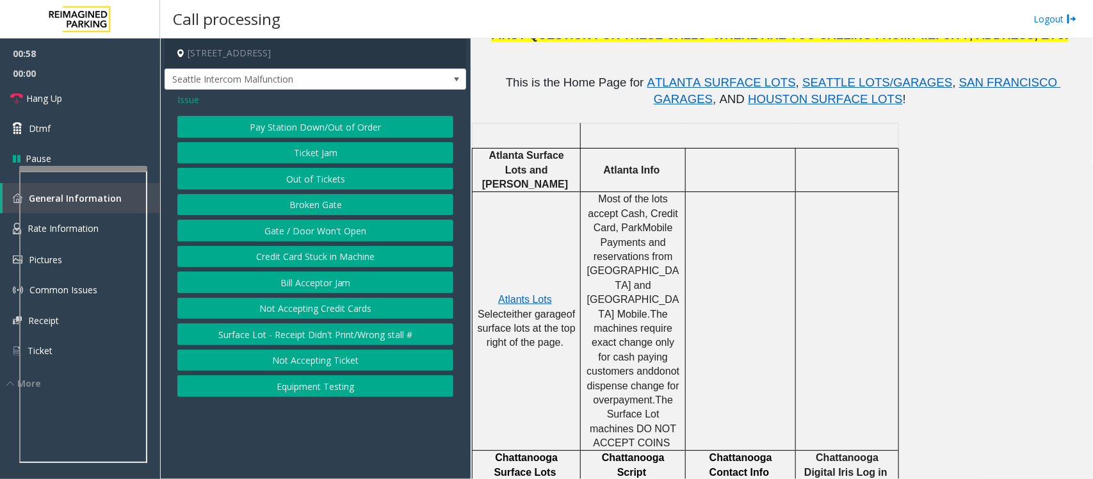
click at [303, 226] on button "Gate / Door Won't Open" at bounding box center [315, 231] width 276 height 22
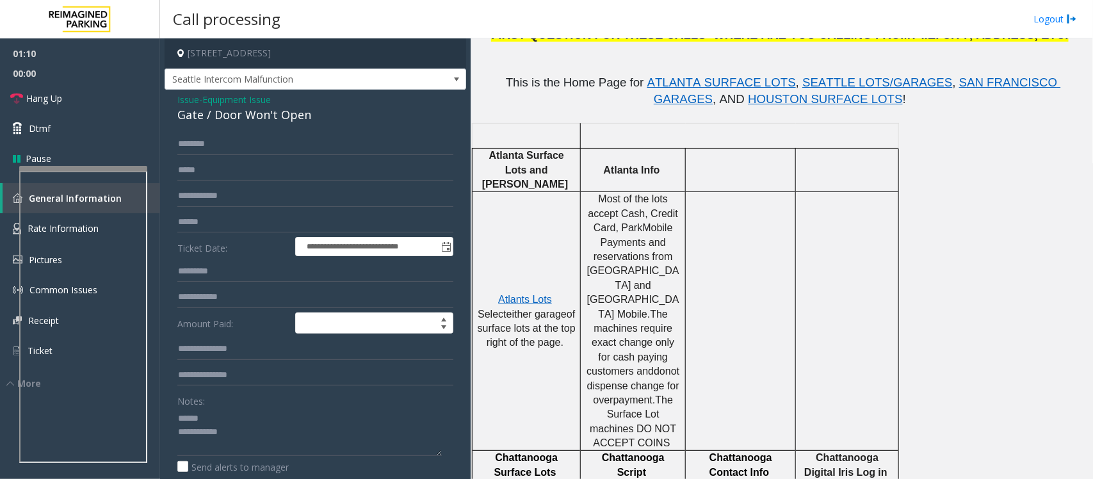
click at [231, 113] on div "Gate / Door Won't Open" at bounding box center [315, 114] width 276 height 17
click at [181, 429] on textarea at bounding box center [309, 432] width 264 height 48
click at [202, 420] on textarea at bounding box center [309, 432] width 264 height 48
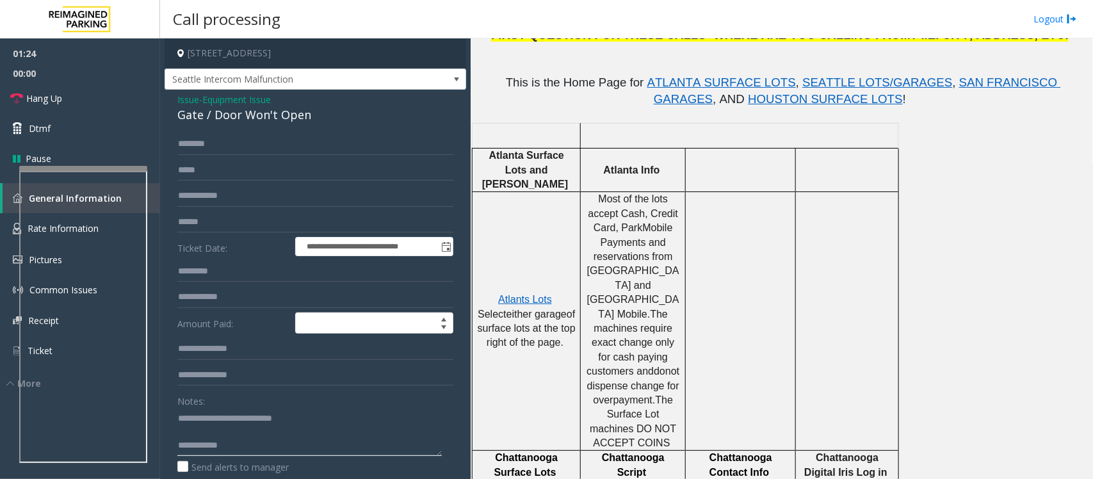
click at [188, 434] on textarea at bounding box center [309, 432] width 264 height 48
click at [280, 446] on textarea at bounding box center [309, 432] width 264 height 48
paste textarea "**********"
click at [81, 95] on link "Hang Up" at bounding box center [80, 98] width 160 height 30
click at [362, 440] on textarea at bounding box center [309, 432] width 264 height 48
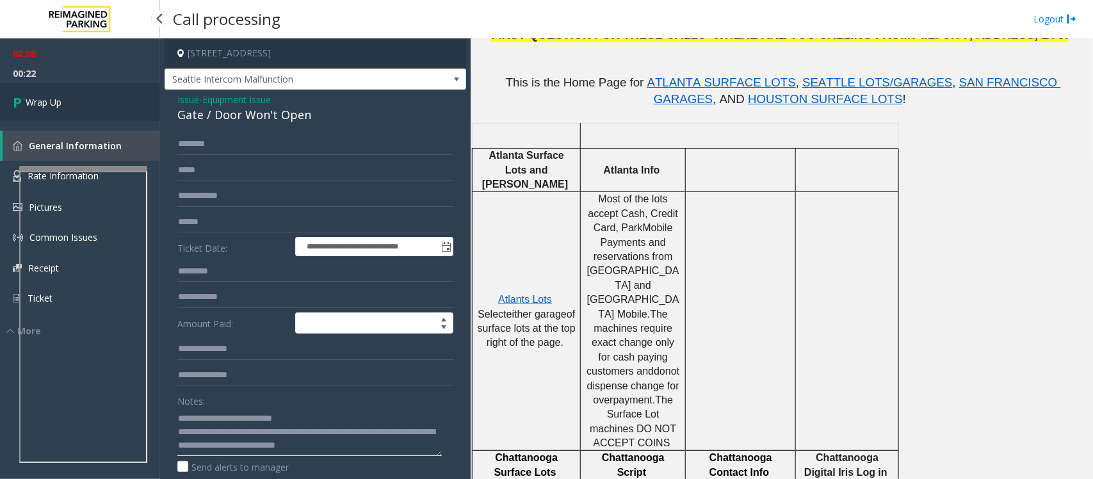
type textarea "**********"
click at [50, 109] on link "Wrap Up" at bounding box center [80, 102] width 160 height 38
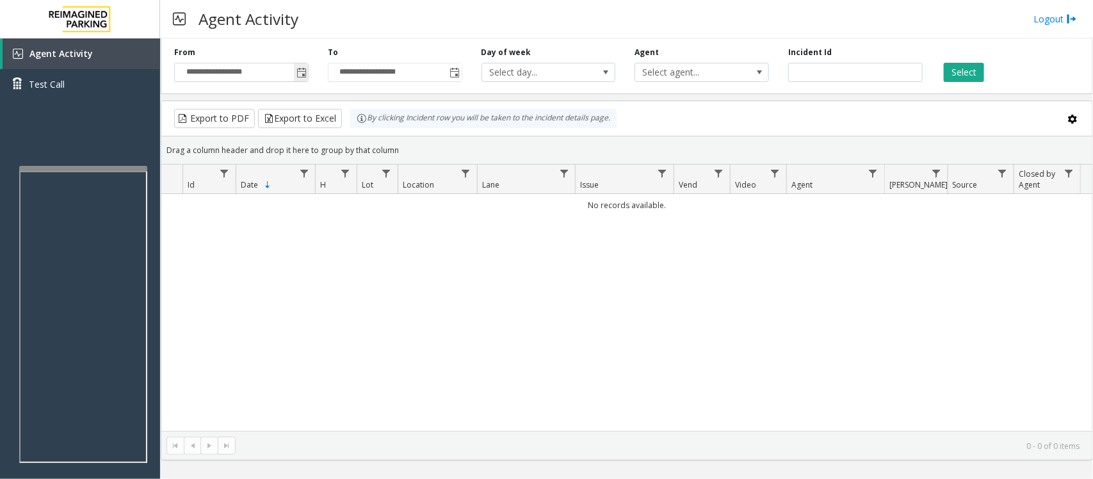
click at [303, 72] on span "Toggle popup" at bounding box center [301, 73] width 10 height 10
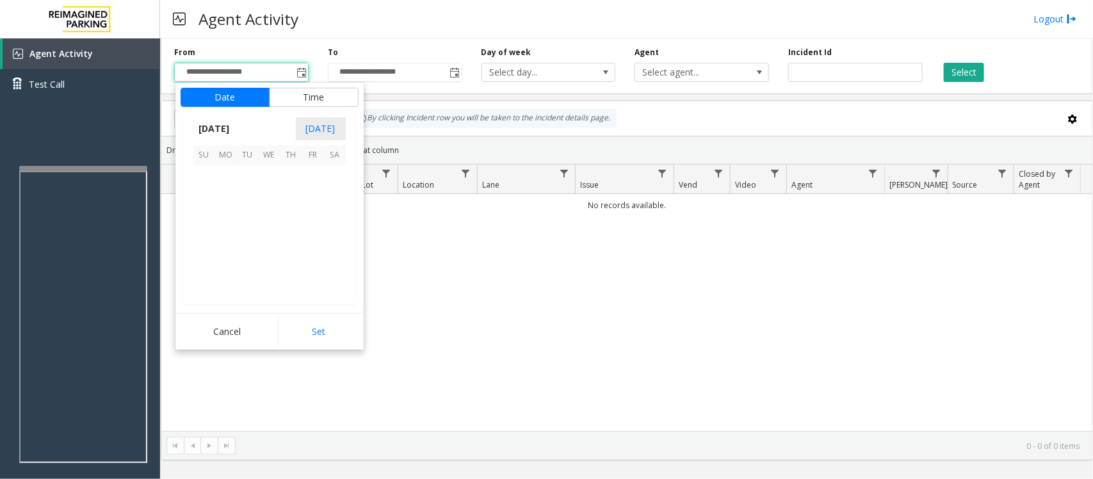
scroll to position [229614, 0]
click at [268, 241] on span "24" at bounding box center [270, 241] width 22 height 22
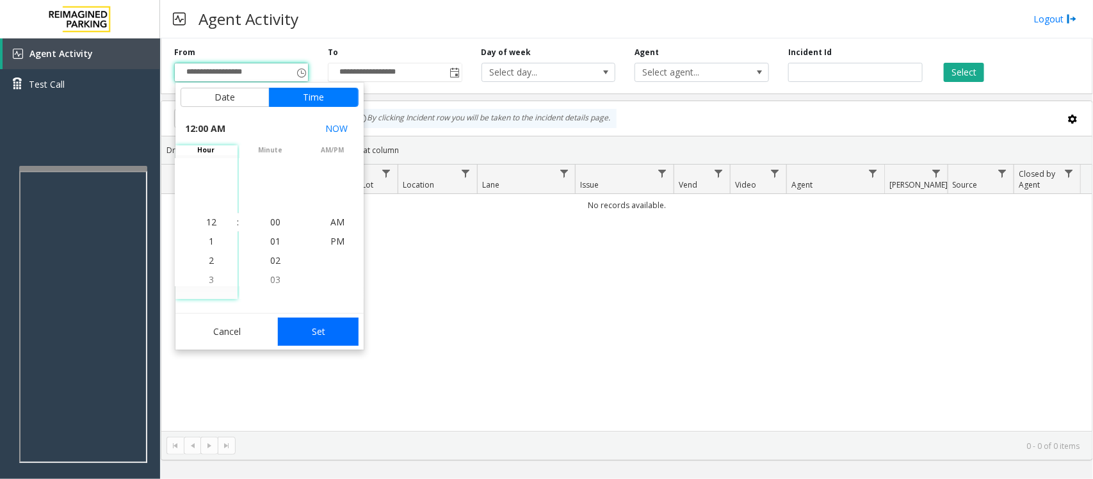
click at [320, 330] on button "Set" at bounding box center [318, 331] width 81 height 28
type input "**********"
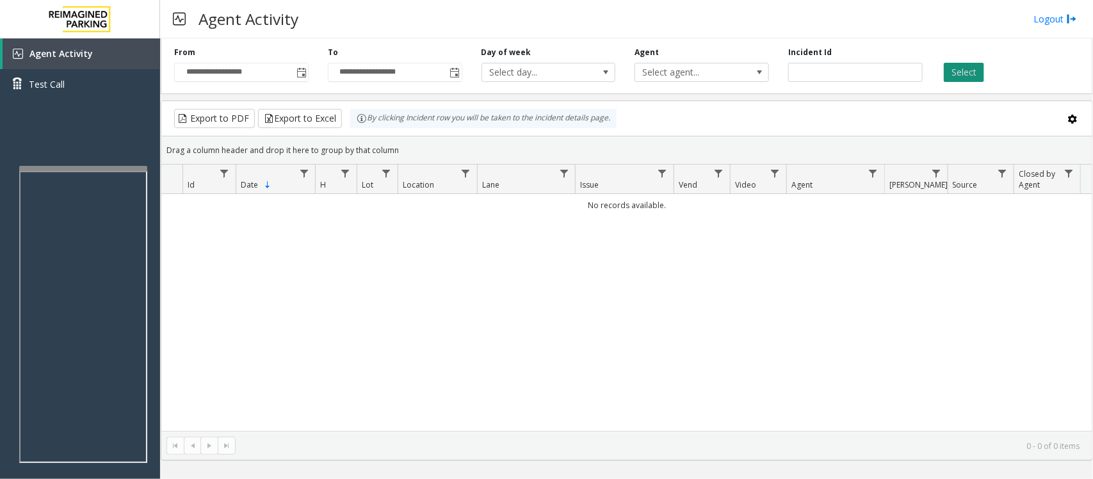
click at [958, 68] on button "Select" at bounding box center [963, 72] width 40 height 19
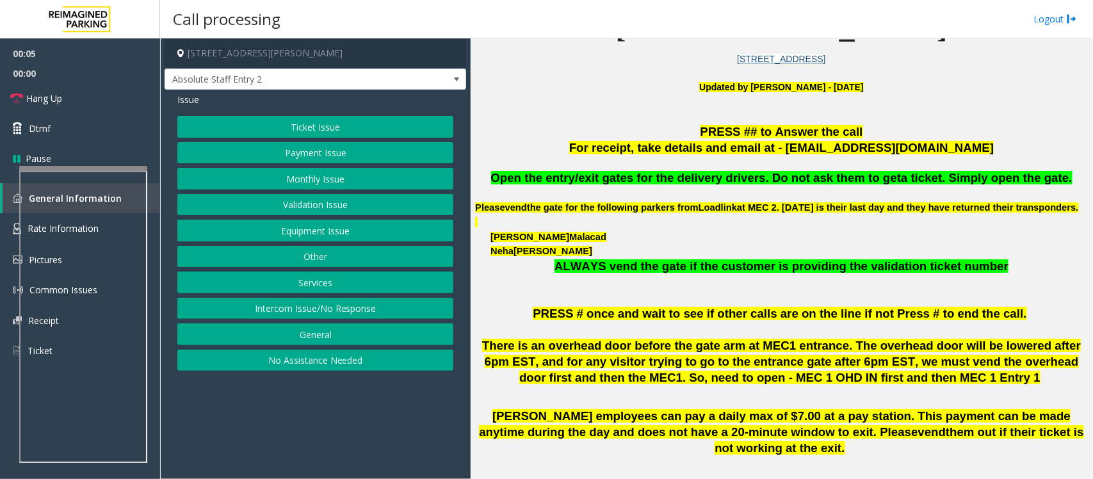
scroll to position [320, 0]
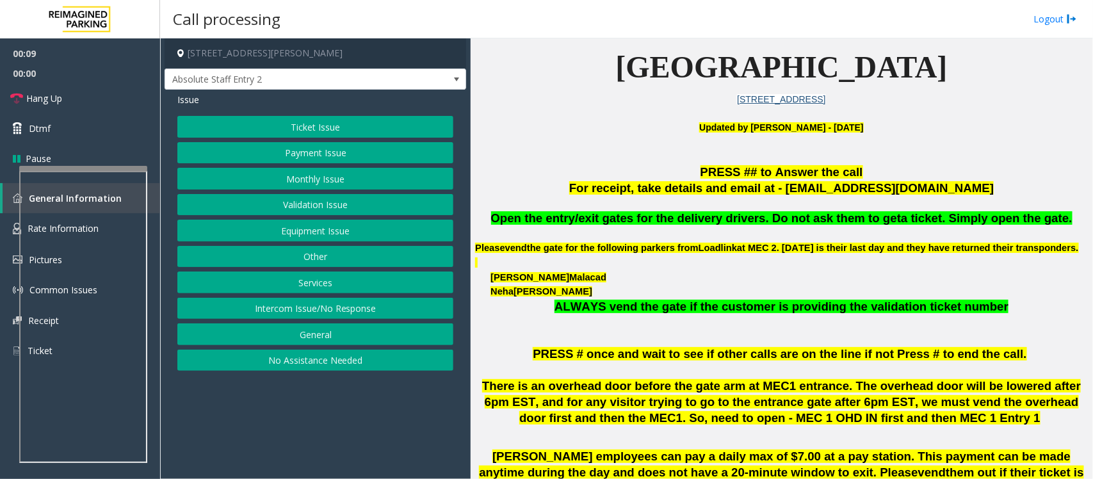
click at [298, 305] on button "Intercom Issue/No Response" at bounding box center [315, 309] width 276 height 22
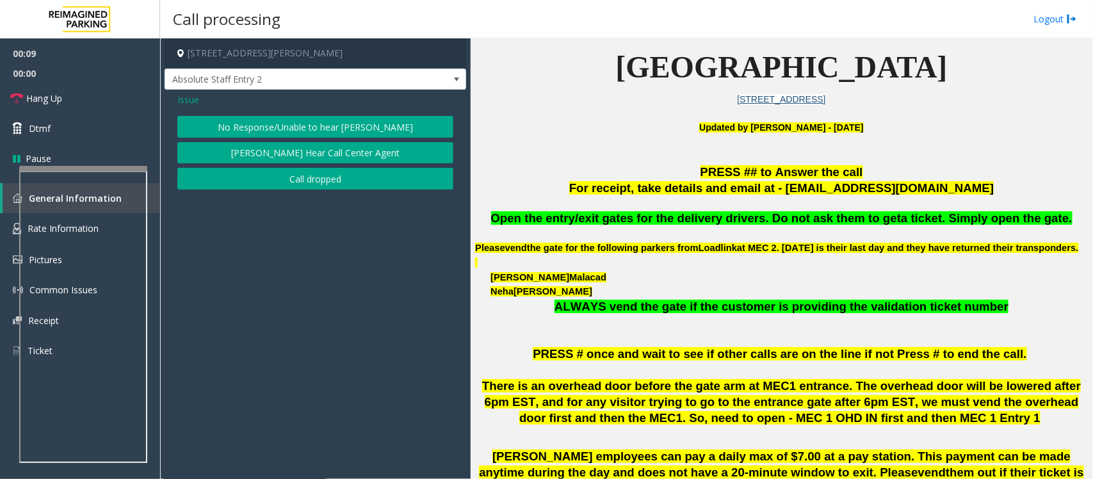
click at [285, 124] on button "No Response/Unable to hear [PERSON_NAME]" at bounding box center [315, 127] width 276 height 22
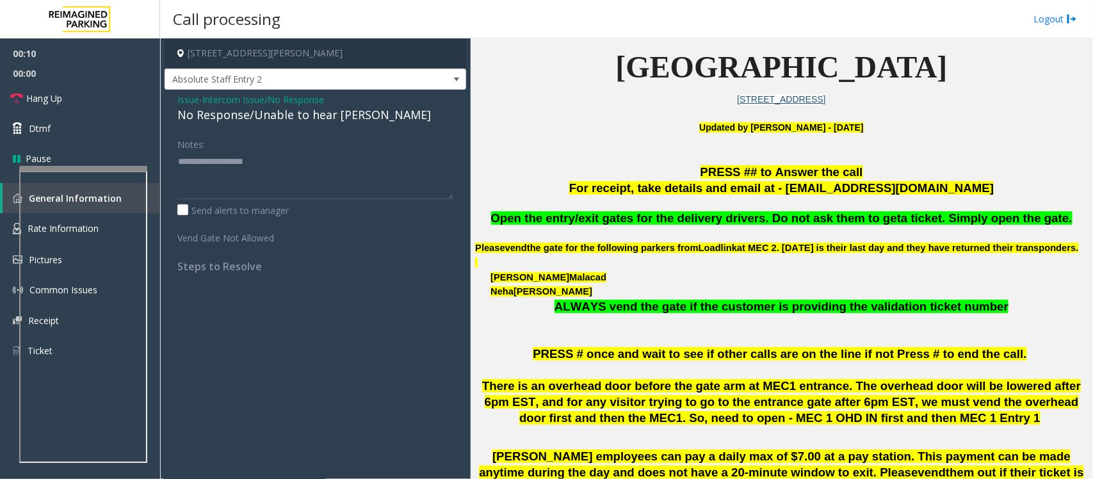
click at [275, 113] on div "No Response/Unable to hear [PERSON_NAME]" at bounding box center [315, 114] width 276 height 17
click at [205, 102] on span "- Intercom Issue/No Response" at bounding box center [261, 99] width 125 height 12
click at [225, 101] on span "Intercom Issue/No Response" at bounding box center [263, 99] width 122 height 13
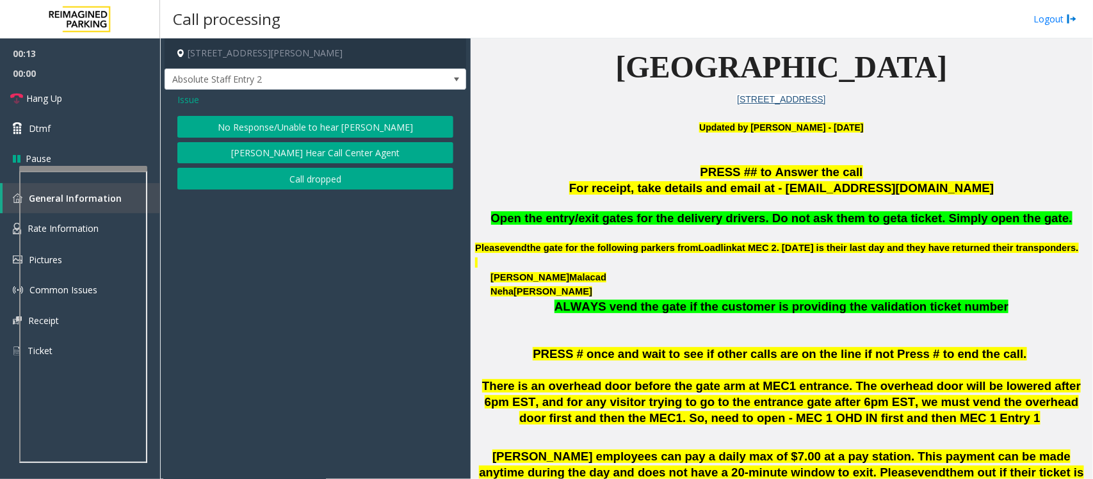
click at [187, 100] on span "Issue" at bounding box center [188, 99] width 22 height 13
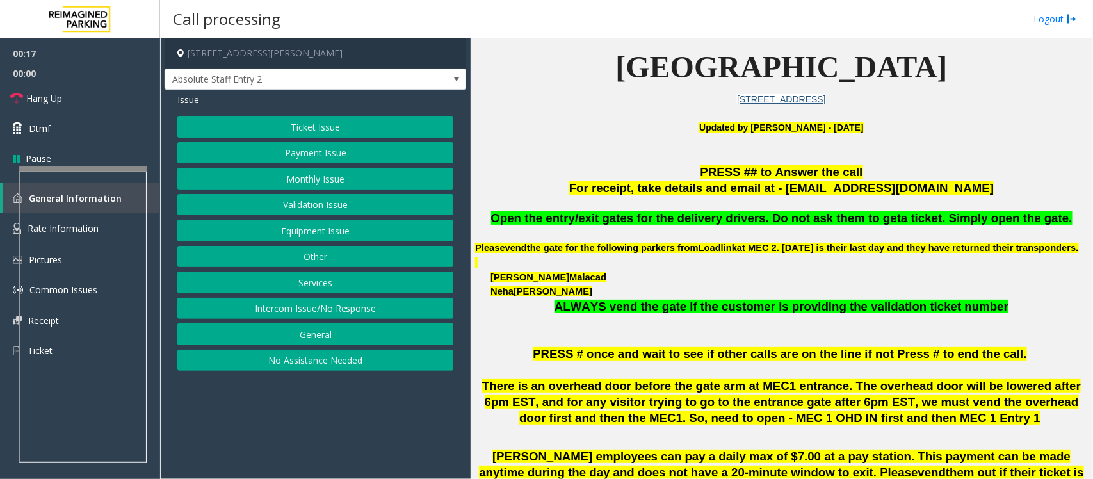
click at [309, 252] on button "Other" at bounding box center [315, 257] width 276 height 22
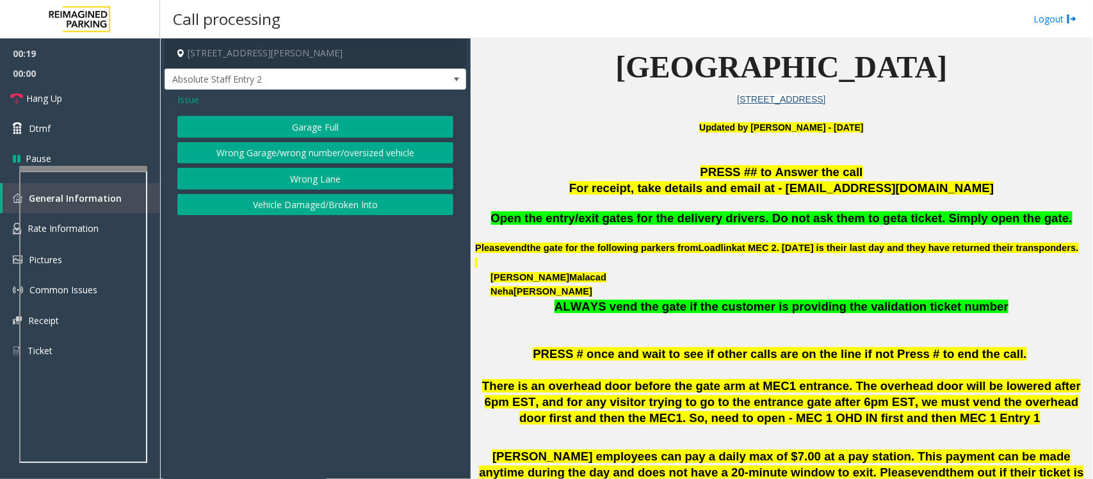
click at [302, 152] on button "Wrong Garage/wrong number/oversized vehicle" at bounding box center [315, 153] width 276 height 22
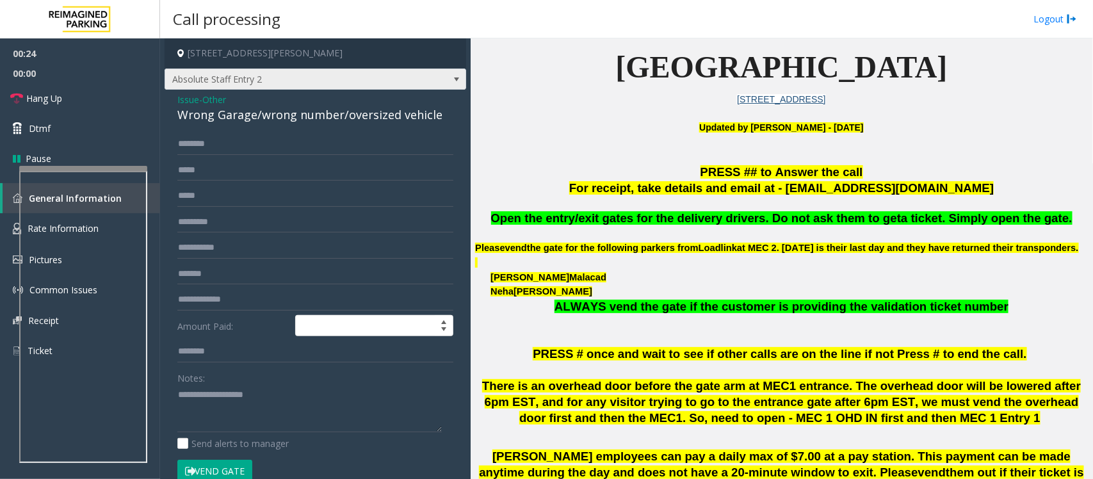
click at [424, 79] on span "Absolute Staff Entry 2" at bounding box center [314, 79] width 301 height 22
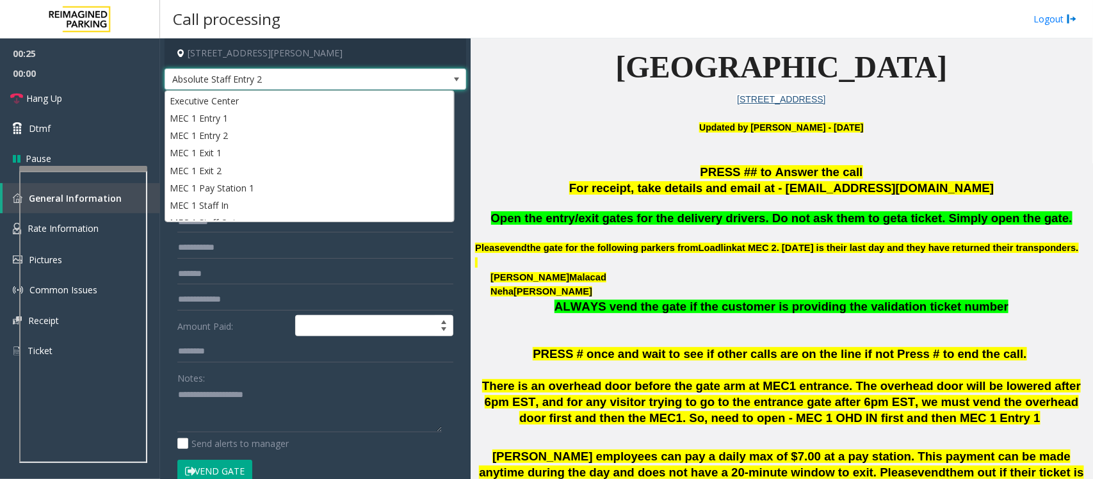
scroll to position [191, 0]
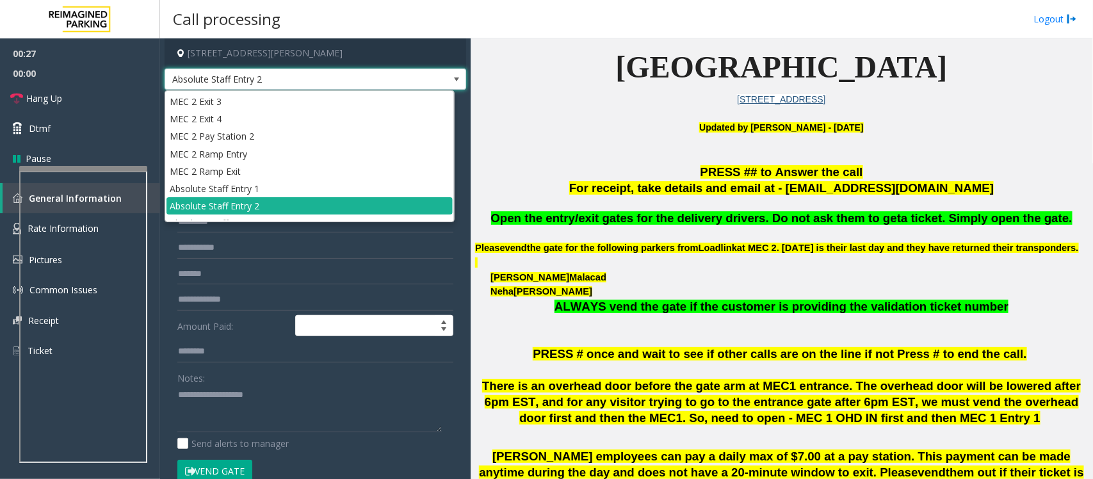
click at [451, 80] on span at bounding box center [456, 79] width 10 height 10
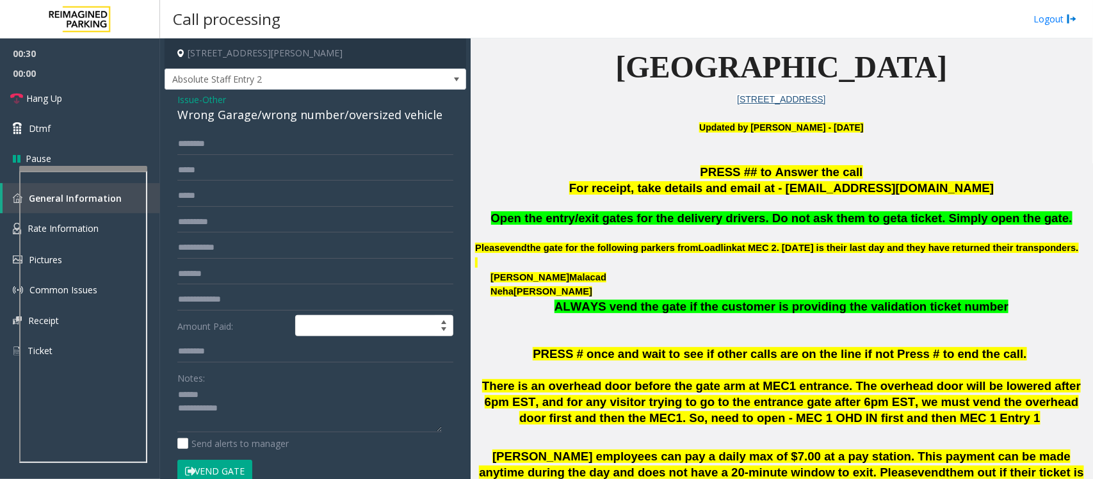
click at [268, 113] on div "Wrong Garage/wrong number/oversized vehicle" at bounding box center [315, 114] width 276 height 17
click at [311, 113] on div "Wrong Garage/wrong number/oversized vehicle" at bounding box center [315, 114] width 276 height 17
click at [295, 118] on div "Wrong Garage/wrong number/oversized vehicle" at bounding box center [315, 114] width 276 height 17
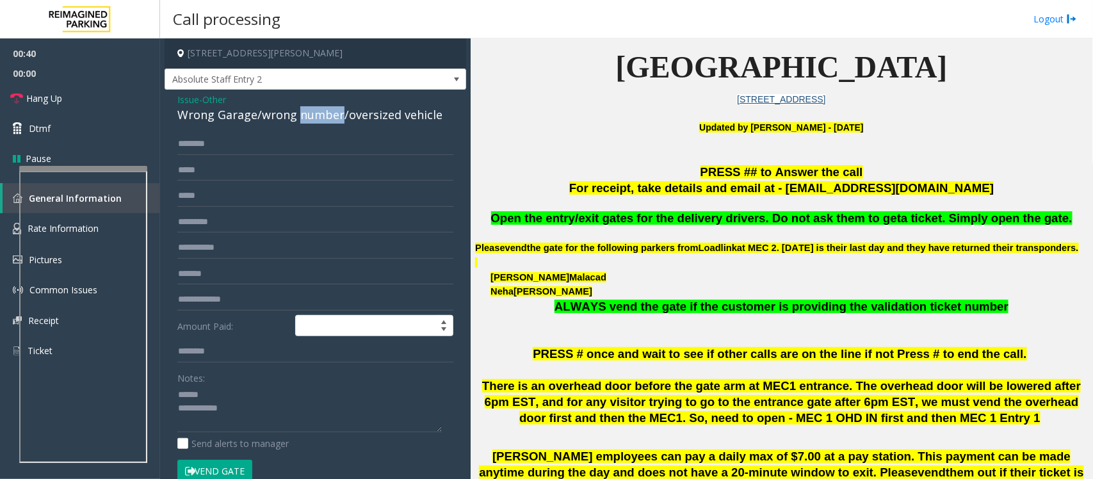
click at [295, 118] on div "Wrong Garage/wrong number/oversized vehicle" at bounding box center [315, 114] width 276 height 17
click at [202, 392] on textarea at bounding box center [309, 409] width 264 height 48
type textarea "**********"
click at [223, 97] on span "Other" at bounding box center [214, 99] width 24 height 13
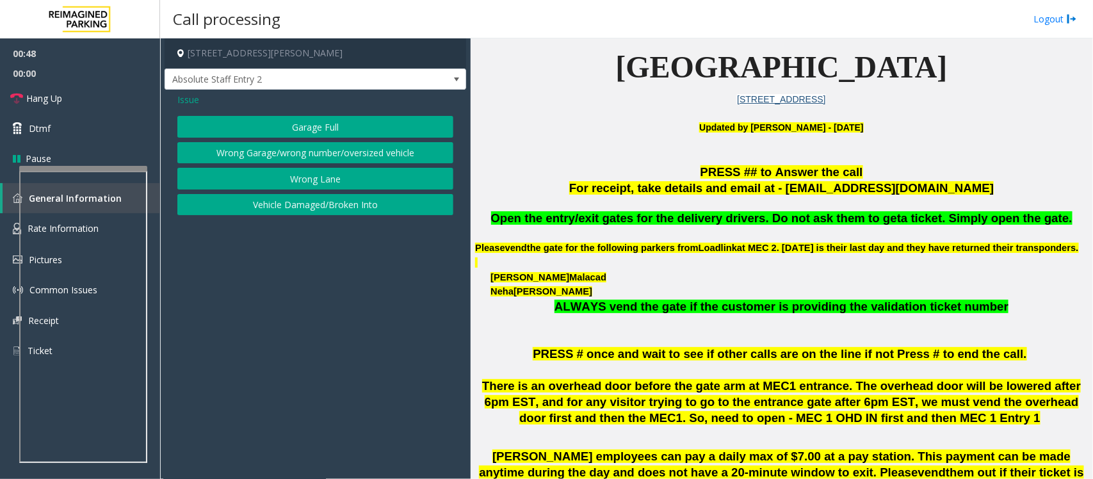
click at [299, 179] on button "Wrong Lane" at bounding box center [315, 179] width 276 height 22
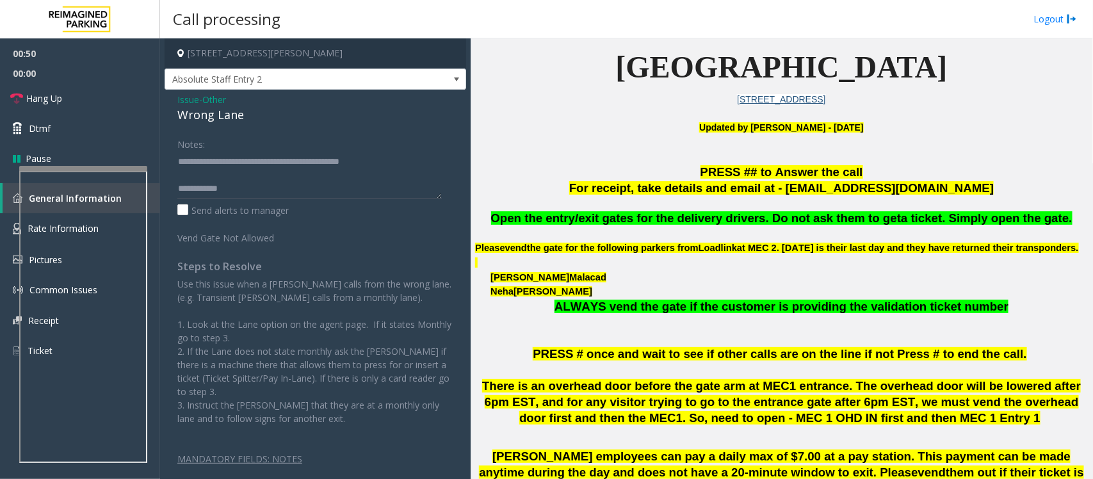
click at [219, 116] on div "Wrong Lane" at bounding box center [315, 114] width 276 height 17
drag, startPoint x: 205, startPoint y: 161, endPoint x: 420, endPoint y: 150, distance: 215.3
click at [420, 150] on div "Notes:" at bounding box center [315, 166] width 276 height 66
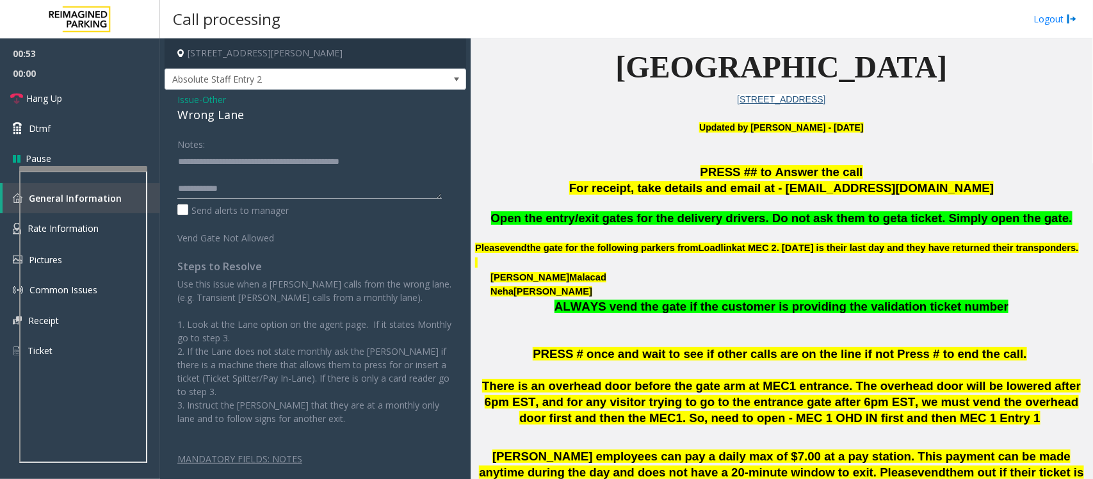
paste textarea
drag, startPoint x: 204, startPoint y: 165, endPoint x: 314, endPoint y: 151, distance: 111.0
click at [314, 151] on textarea at bounding box center [309, 175] width 264 height 48
click at [209, 114] on div "Wrong Lane" at bounding box center [315, 114] width 276 height 17
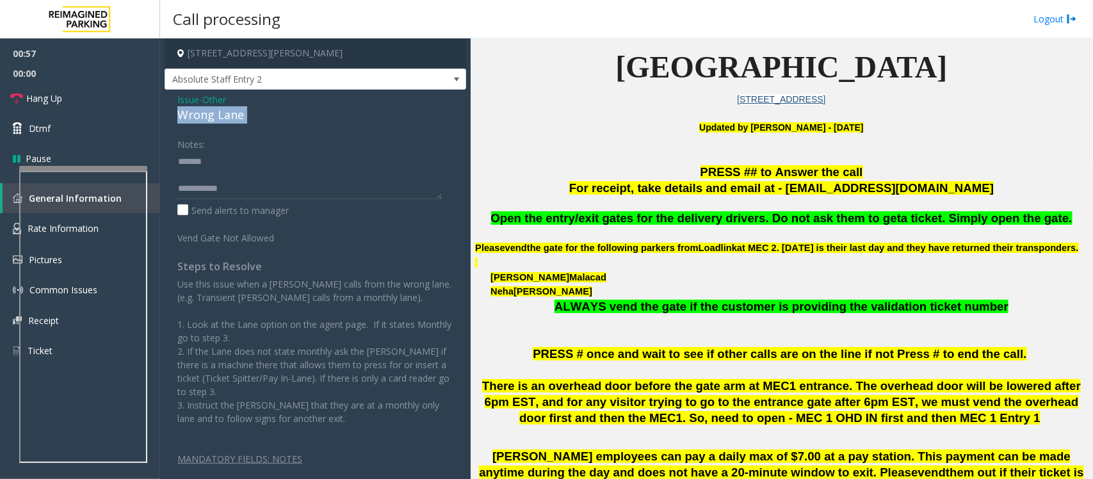
click at [209, 114] on div "Wrong Lane" at bounding box center [315, 114] width 276 height 17
copy div "Wrong Lane"
click at [216, 158] on textarea at bounding box center [309, 175] width 264 height 48
paste textarea "**********"
click at [190, 186] on textarea at bounding box center [309, 175] width 264 height 48
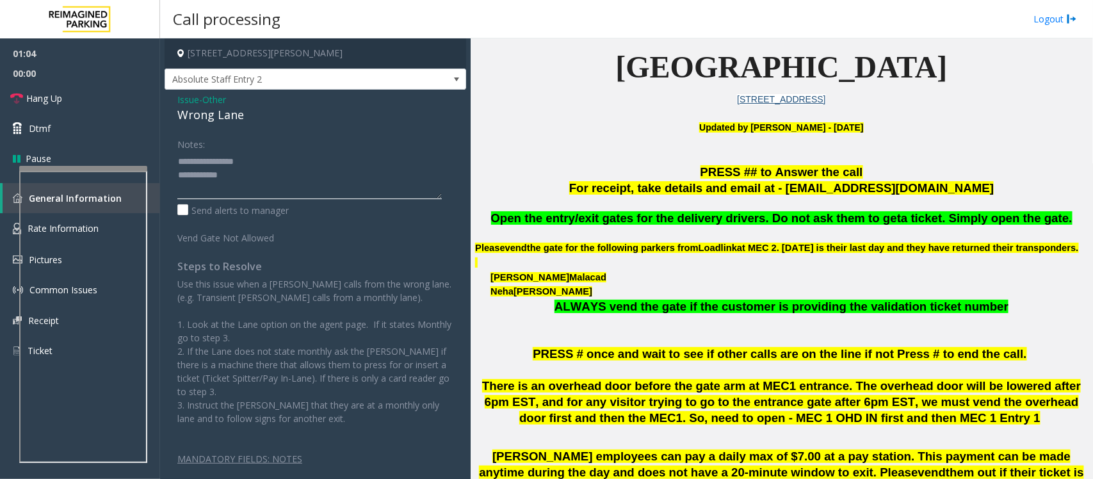
click at [264, 181] on textarea at bounding box center [309, 175] width 264 height 48
click at [339, 83] on span "Absolute Staff Entry 2" at bounding box center [285, 79] width 240 height 20
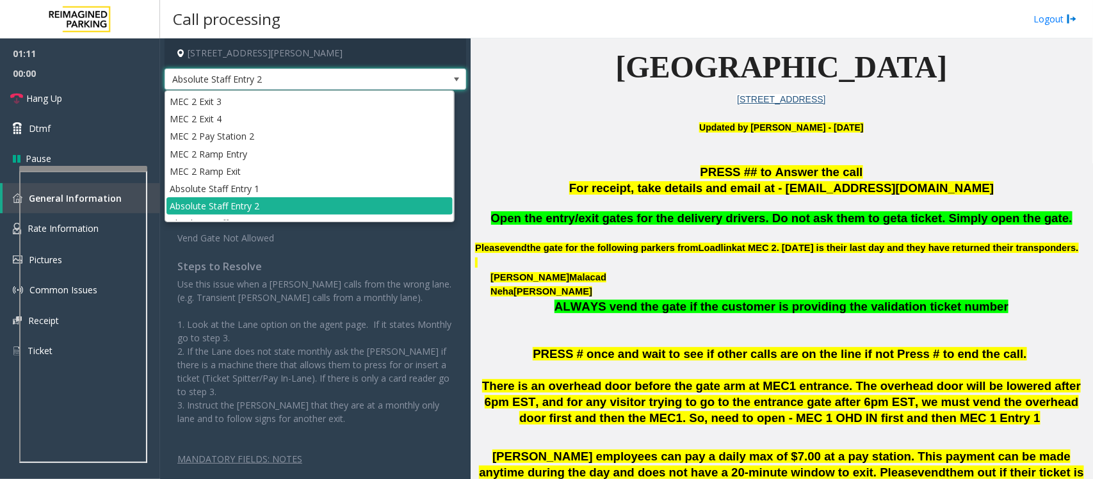
click at [447, 78] on span at bounding box center [456, 79] width 18 height 20
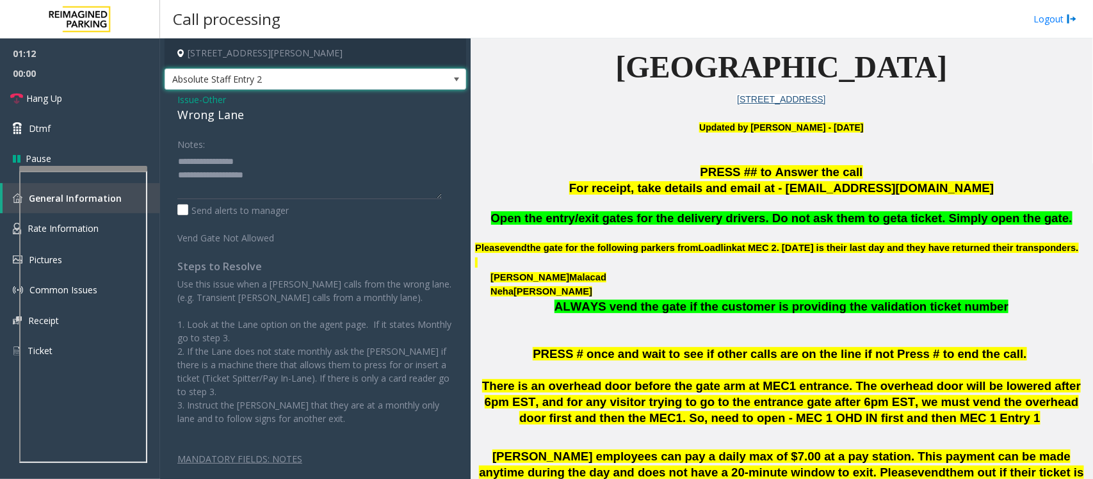
click at [447, 78] on span at bounding box center [456, 79] width 18 height 20
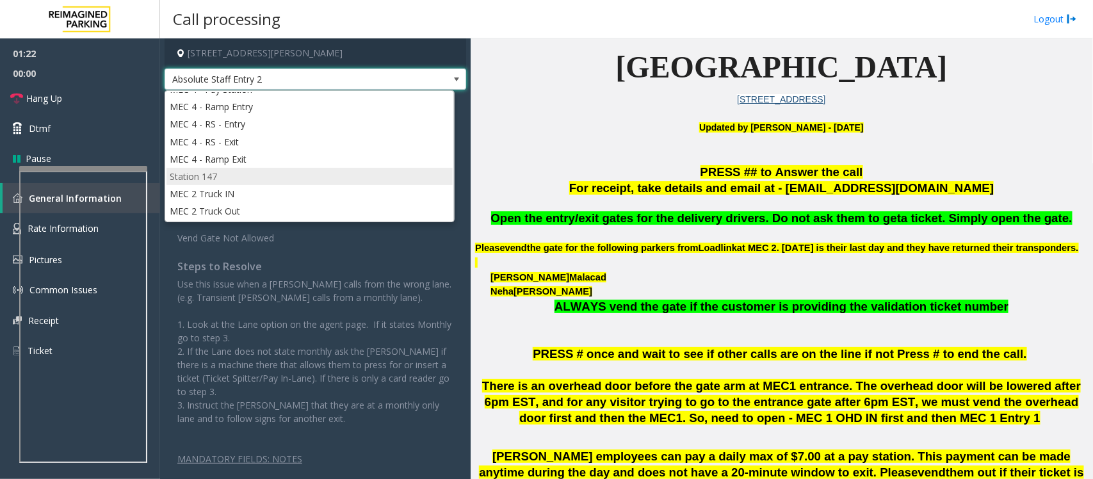
scroll to position [723, 0]
click at [275, 243] on label "Vend Gate Not Allowed" at bounding box center [233, 236] width 118 height 18
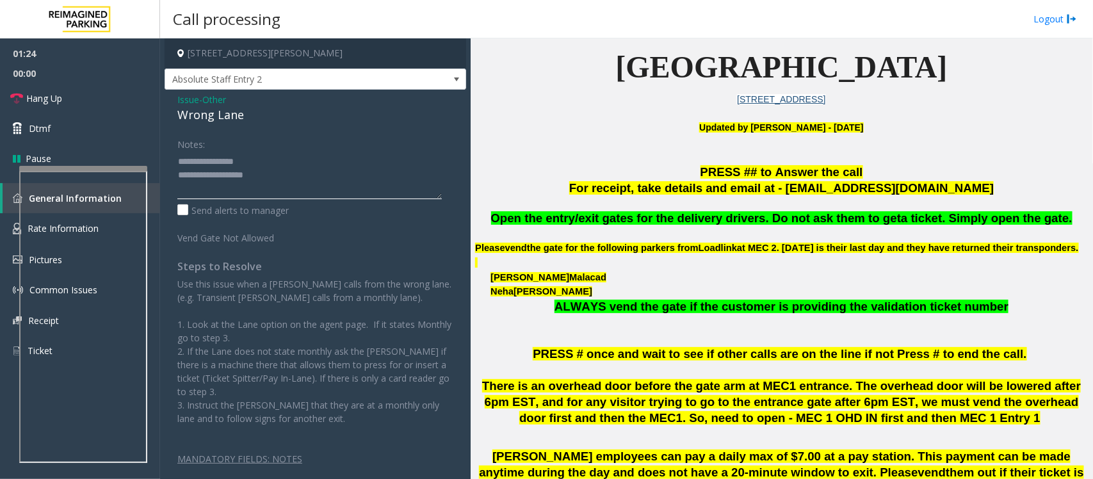
click at [266, 179] on textarea at bounding box center [309, 175] width 264 height 48
drag, startPoint x: 87, startPoint y: 97, endPoint x: 370, endPoint y: 177, distance: 294.0
click at [88, 97] on link "Hang Up" at bounding box center [80, 98] width 160 height 30
click at [366, 186] on textarea at bounding box center [309, 175] width 264 height 48
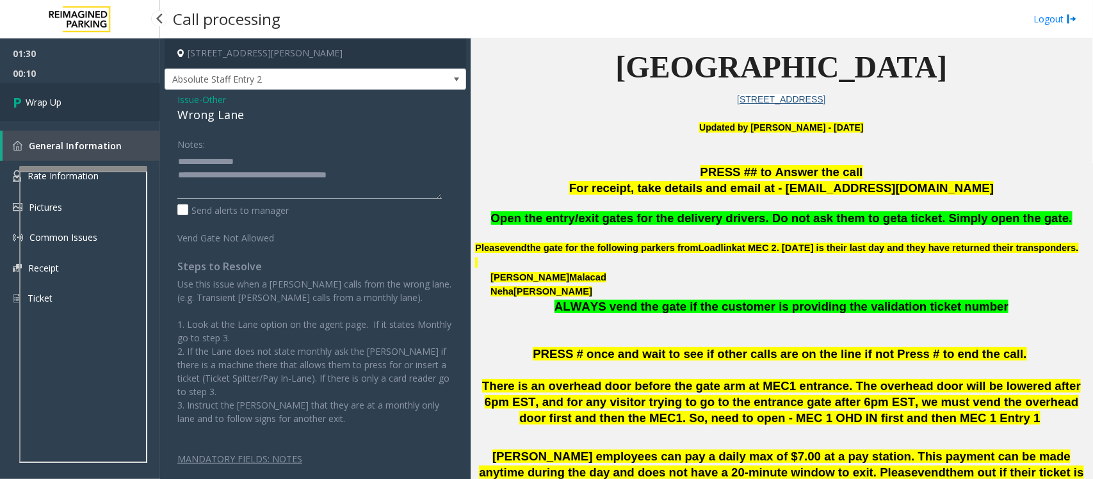
type textarea "**********"
click at [48, 108] on span "Wrap Up" at bounding box center [44, 101] width 36 height 13
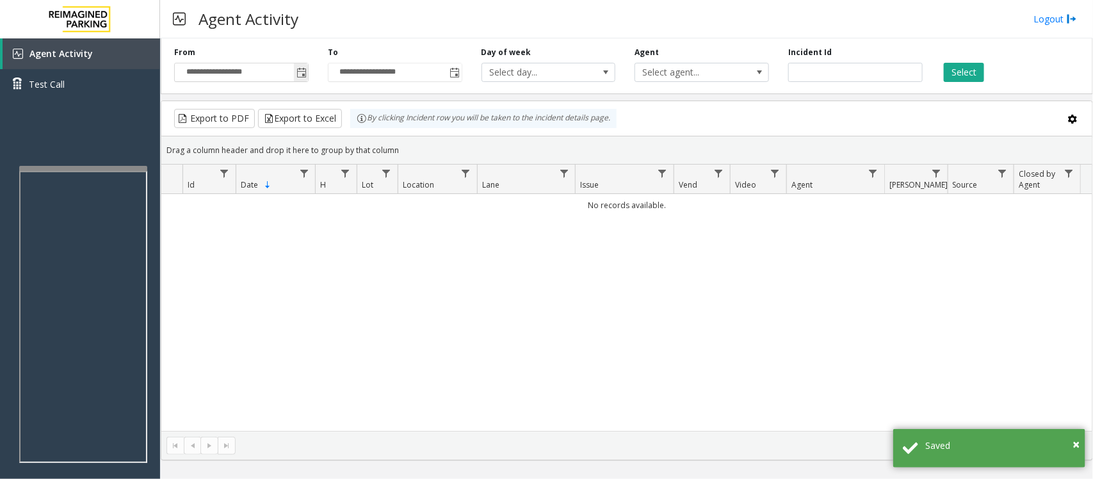
click at [300, 68] on span "Toggle popup" at bounding box center [301, 73] width 10 height 10
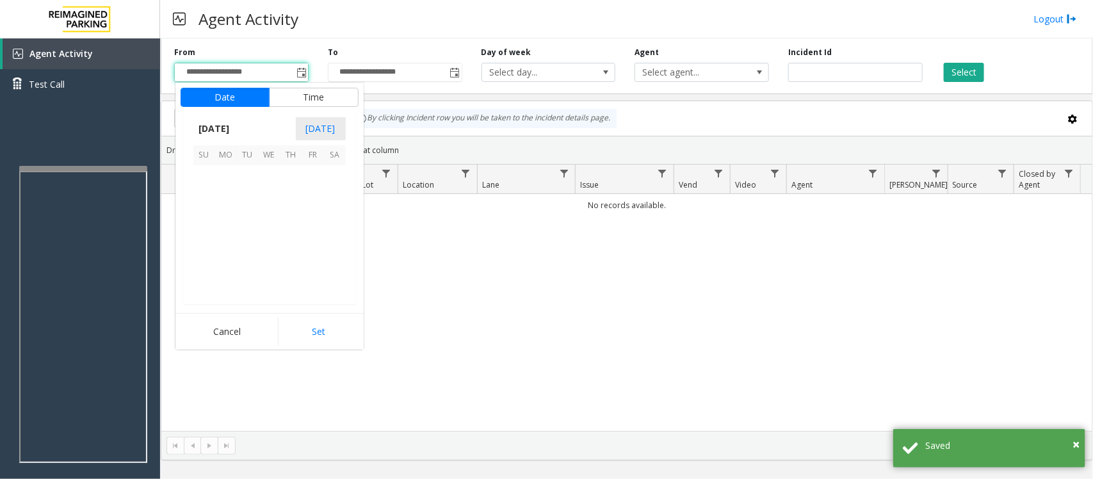
scroll to position [229614, 0]
click at [270, 246] on span "24" at bounding box center [270, 241] width 22 height 22
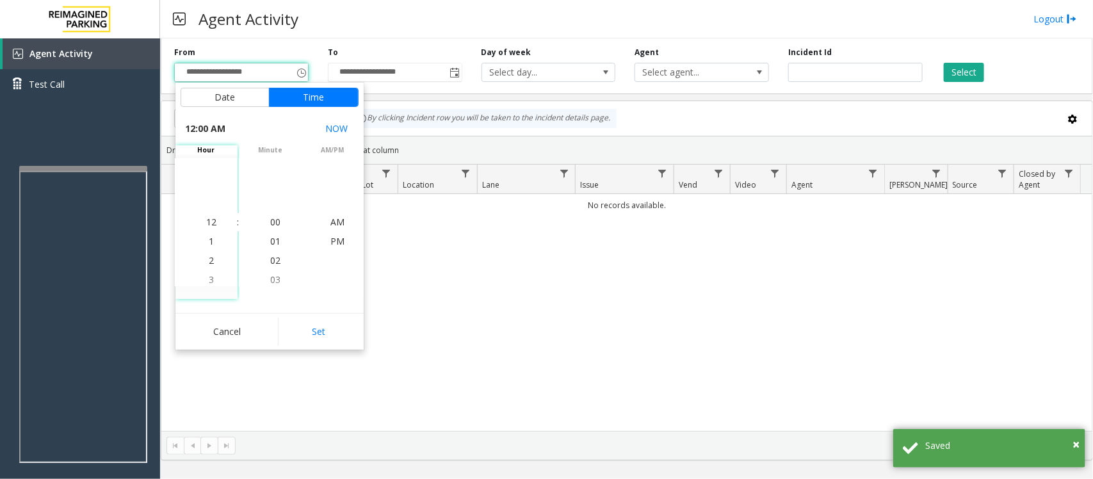
drag, startPoint x: 323, startPoint y: 330, endPoint x: 351, endPoint y: 325, distance: 28.0
click at [322, 330] on button "Set" at bounding box center [318, 331] width 81 height 28
type input "**********"
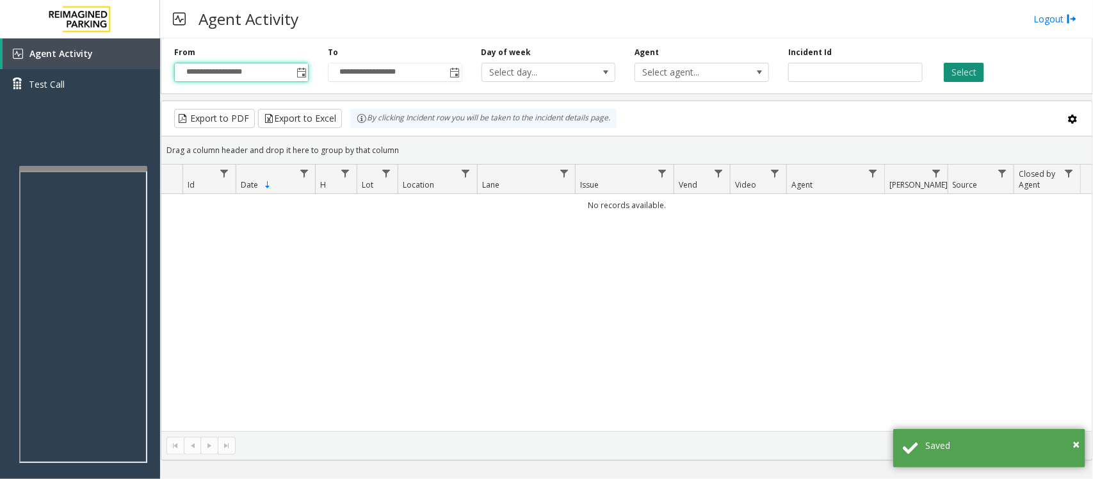
click at [958, 75] on button "Select" at bounding box center [963, 72] width 40 height 19
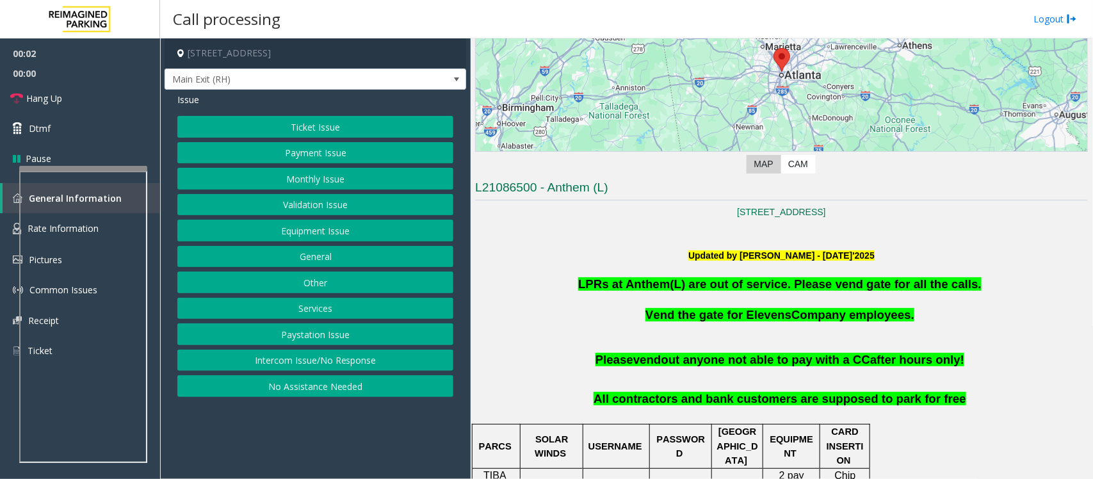
scroll to position [320, 0]
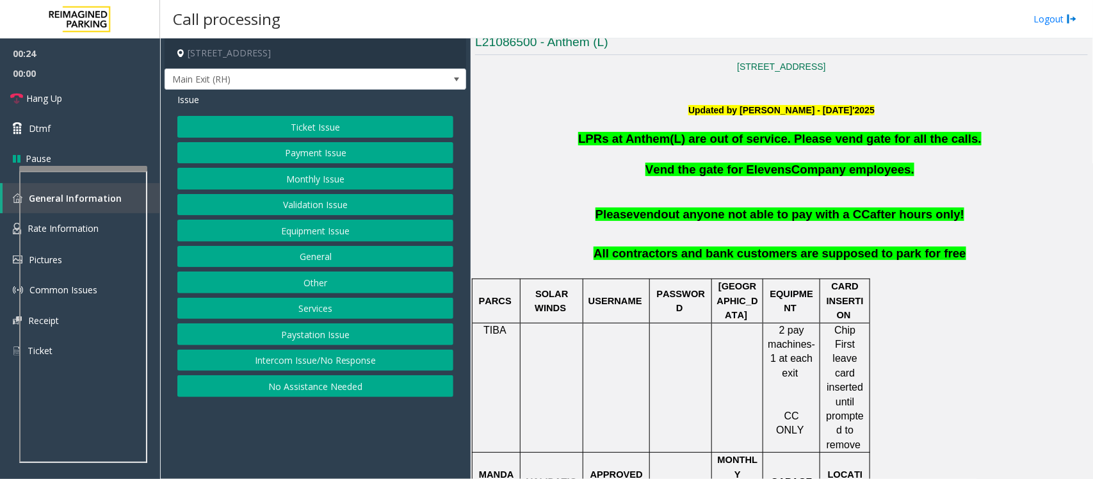
click at [325, 174] on button "Monthly Issue" at bounding box center [315, 179] width 276 height 22
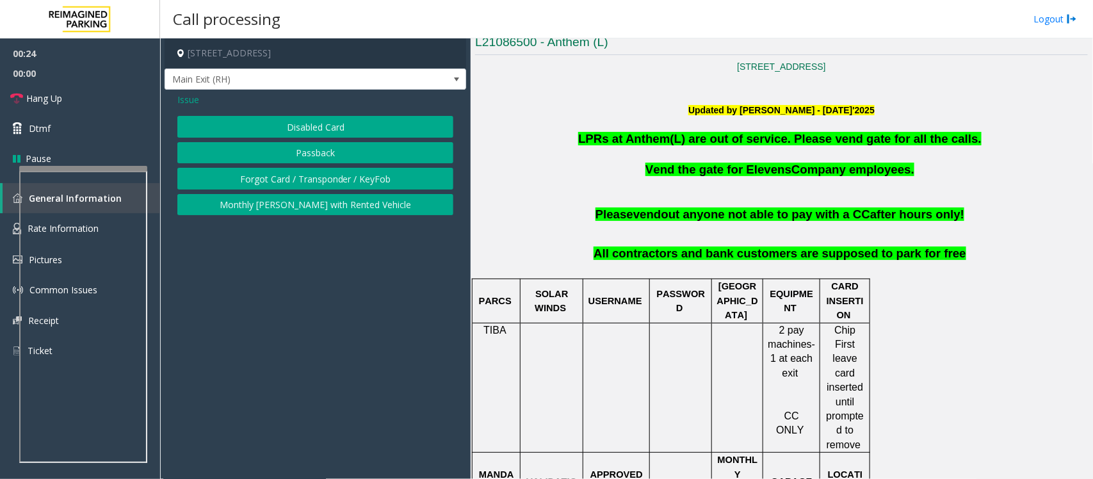
click at [319, 129] on button "Disabled Card" at bounding box center [315, 127] width 276 height 22
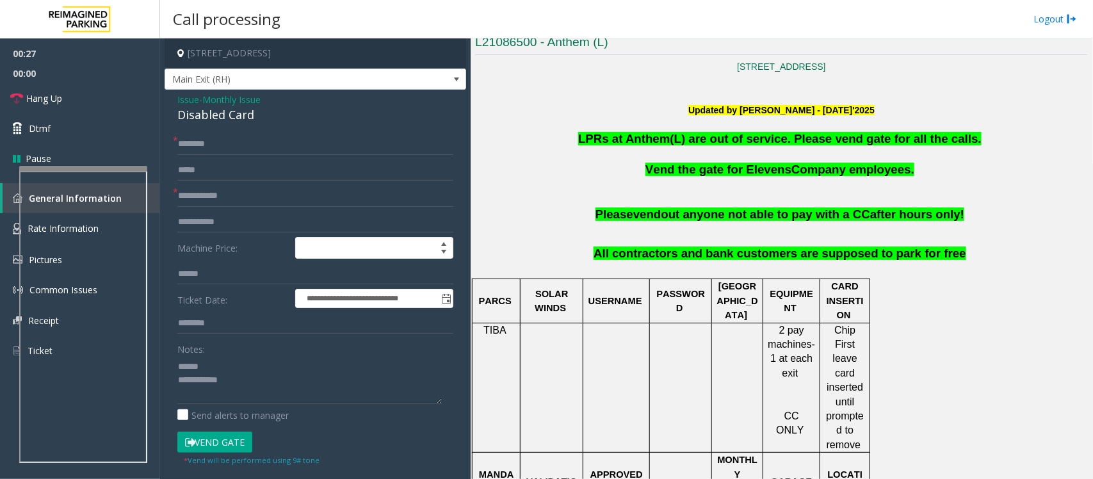
click at [218, 120] on div "Disabled Card" at bounding box center [315, 114] width 276 height 17
click at [202, 365] on textarea at bounding box center [309, 380] width 264 height 48
click at [225, 190] on input "text" at bounding box center [315, 196] width 276 height 22
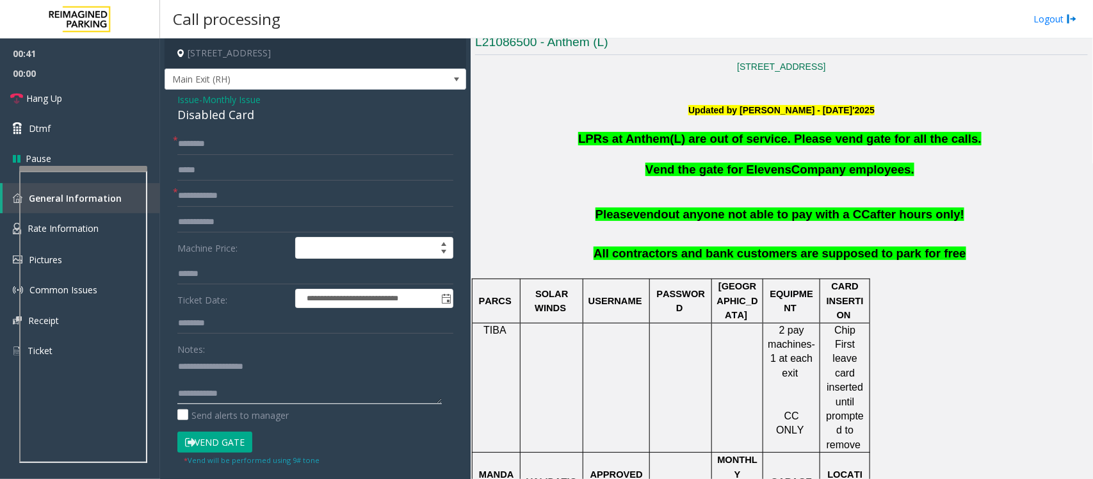
click at [200, 380] on textarea at bounding box center [309, 380] width 264 height 48
drag, startPoint x: 253, startPoint y: 380, endPoint x: 1070, endPoint y: 374, distance: 816.7
click at [254, 381] on textarea at bounding box center [309, 380] width 264 height 48
type textarea "**********"
click at [216, 194] on input "text" at bounding box center [315, 196] width 276 height 22
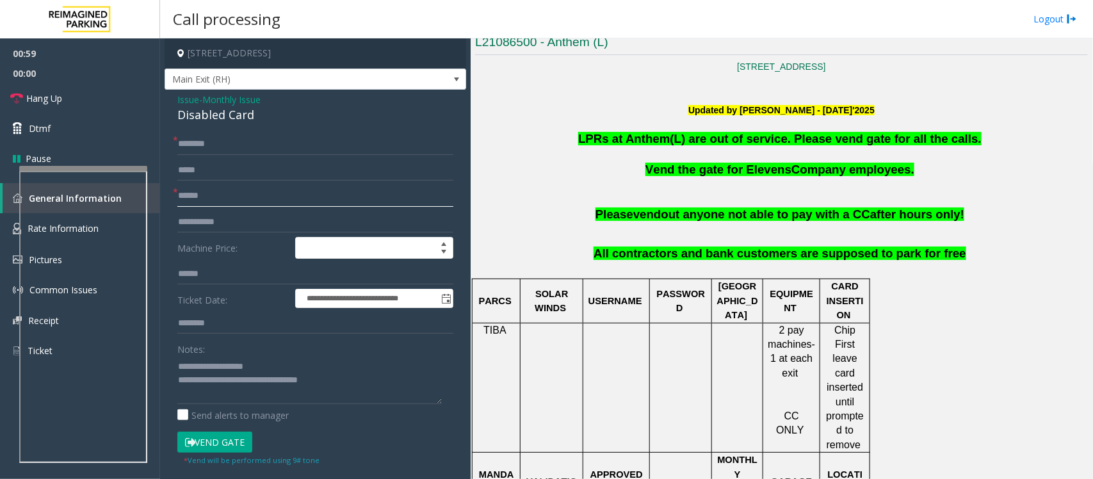
type input "******"
click at [238, 147] on input "text" at bounding box center [315, 144] width 276 height 22
type input "**********"
drag, startPoint x: 205, startPoint y: 326, endPoint x: 264, endPoint y: 320, distance: 59.9
click at [205, 326] on input "text" at bounding box center [315, 323] width 276 height 22
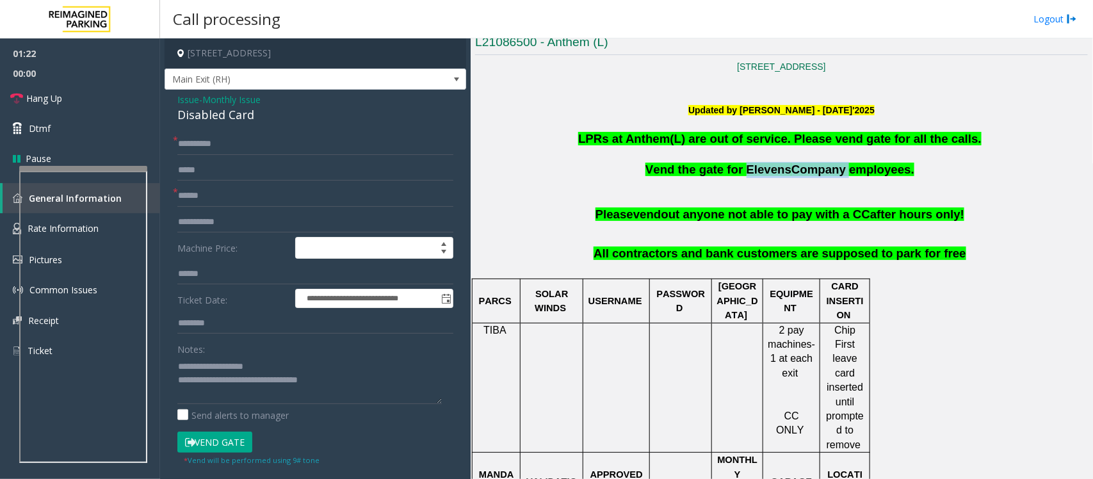
drag, startPoint x: 746, startPoint y: 170, endPoint x: 831, endPoint y: 173, distance: 85.2
click at [831, 173] on span "Vend the gate for Elevens Company employees." at bounding box center [779, 169] width 269 height 13
type input "**********"
click at [247, 144] on input "**********" at bounding box center [315, 144] width 276 height 22
type input "**********"
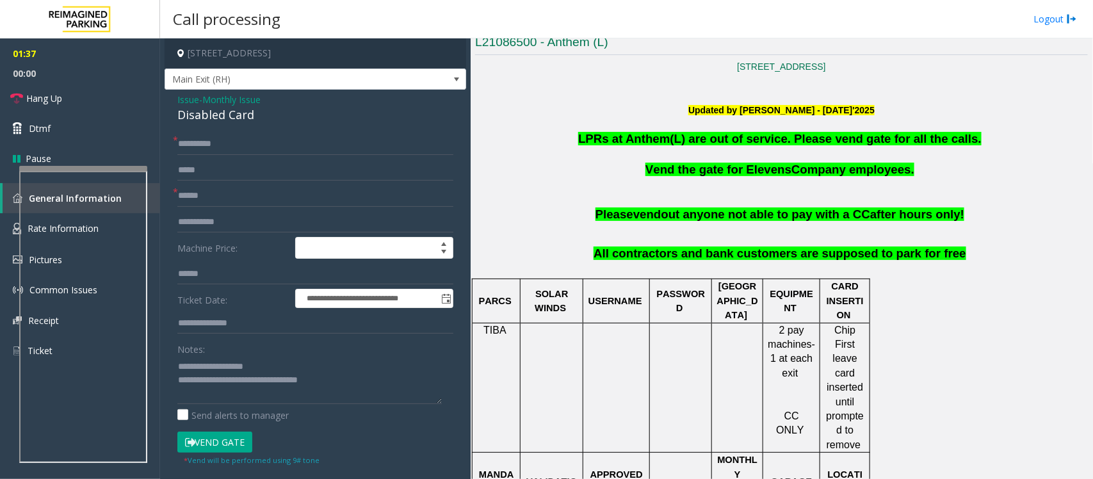
click at [230, 440] on button "Vend Gate" at bounding box center [214, 442] width 75 height 22
click at [84, 99] on link "Hang Up" at bounding box center [80, 98] width 160 height 30
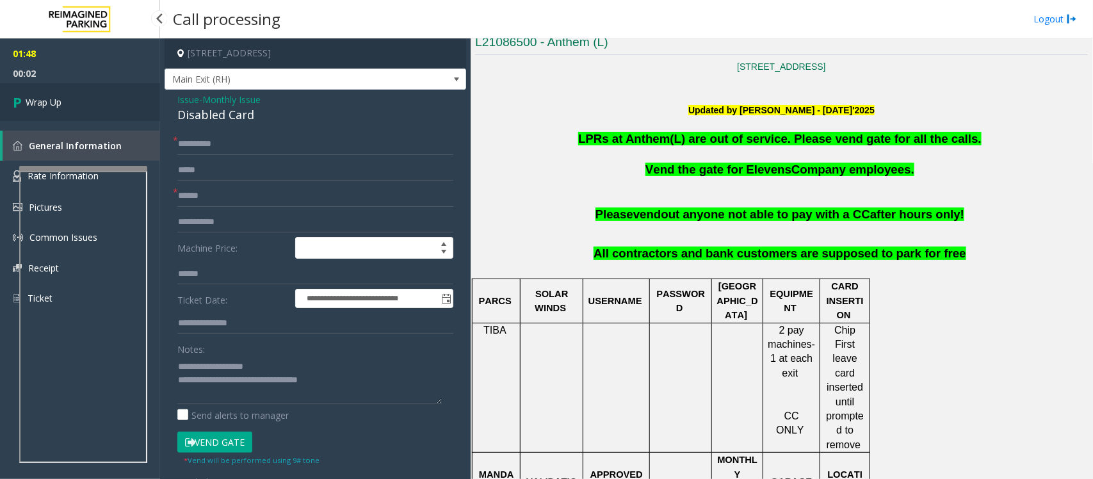
click at [83, 99] on link "Wrap Up" at bounding box center [80, 102] width 160 height 38
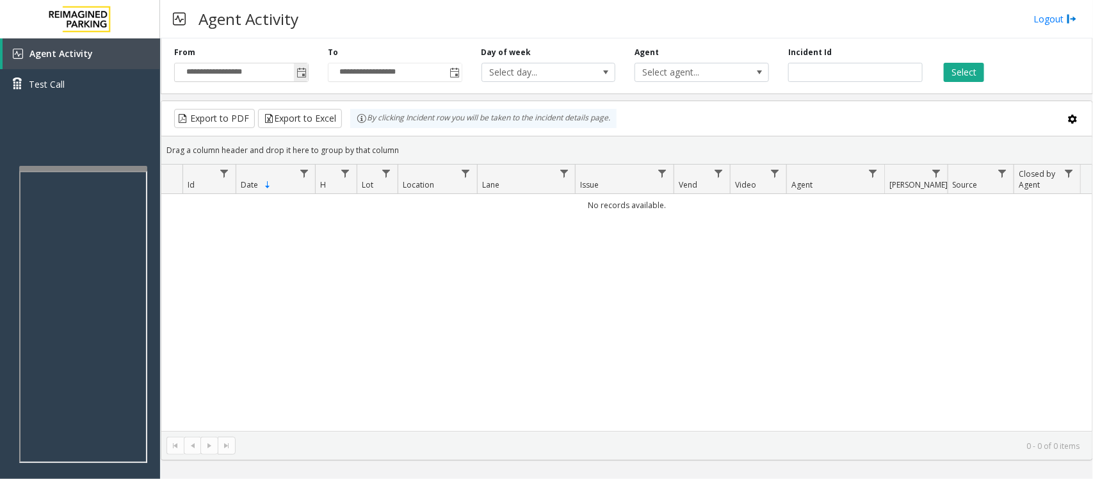
drag, startPoint x: 296, startPoint y: 65, endPoint x: 301, endPoint y: 71, distance: 8.2
click at [298, 65] on span "Toggle popup" at bounding box center [301, 72] width 14 height 20
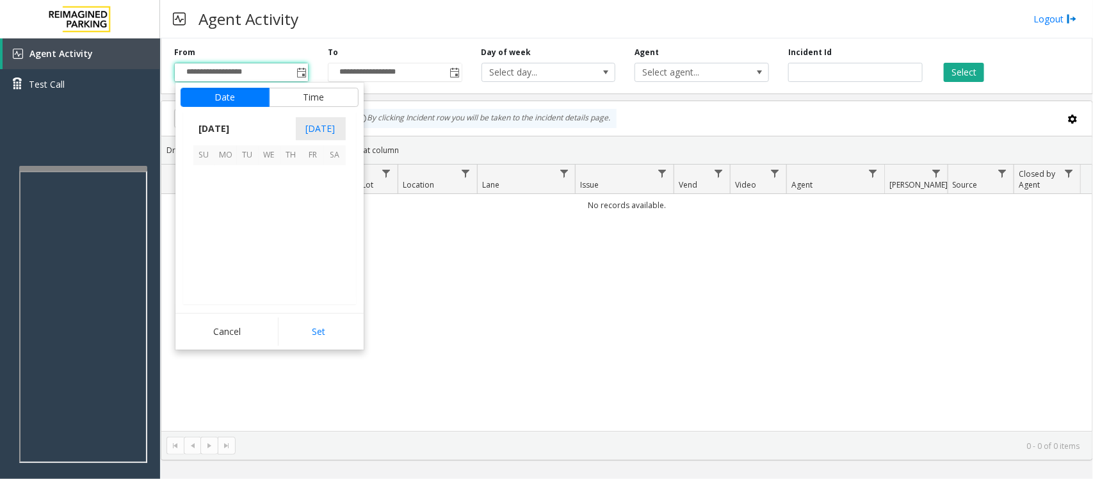
scroll to position [229614, 0]
click at [269, 242] on span "24" at bounding box center [270, 241] width 22 height 22
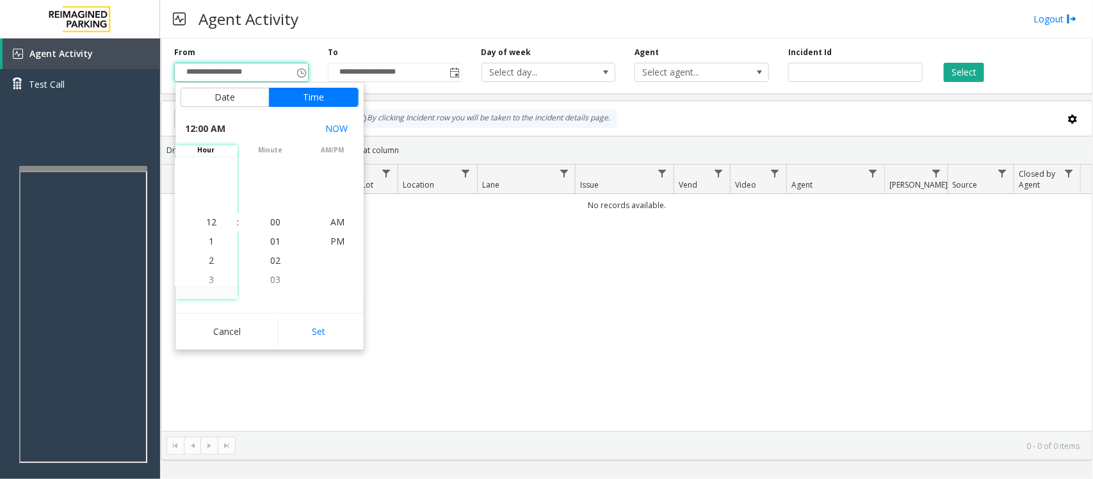
click at [305, 332] on button "Set" at bounding box center [318, 331] width 81 height 28
type input "**********"
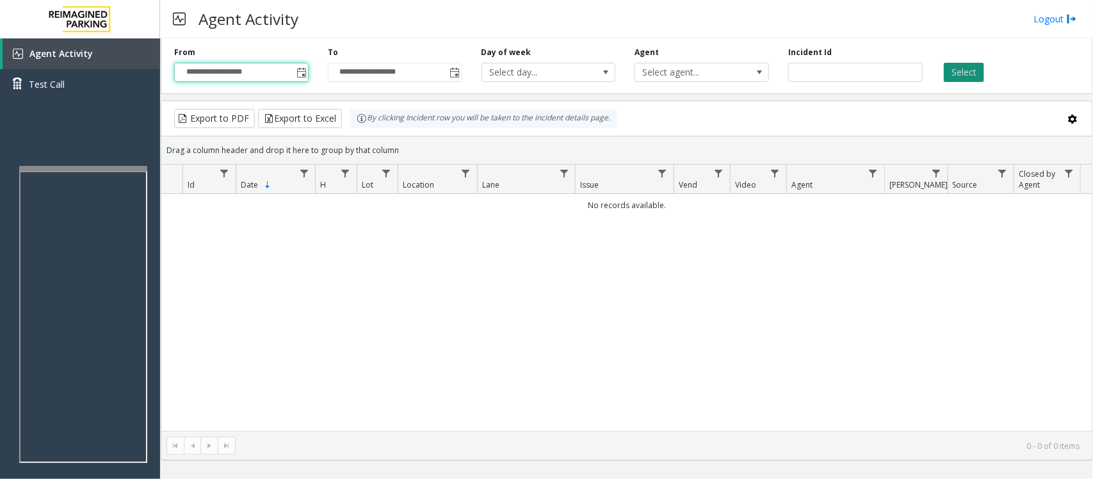
click at [968, 77] on button "Select" at bounding box center [963, 72] width 40 height 19
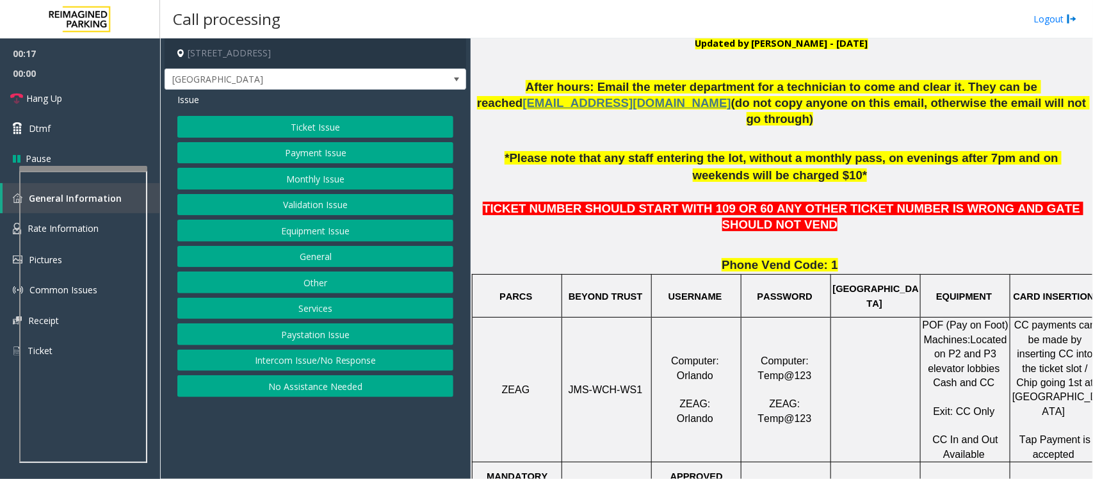
scroll to position [400, 0]
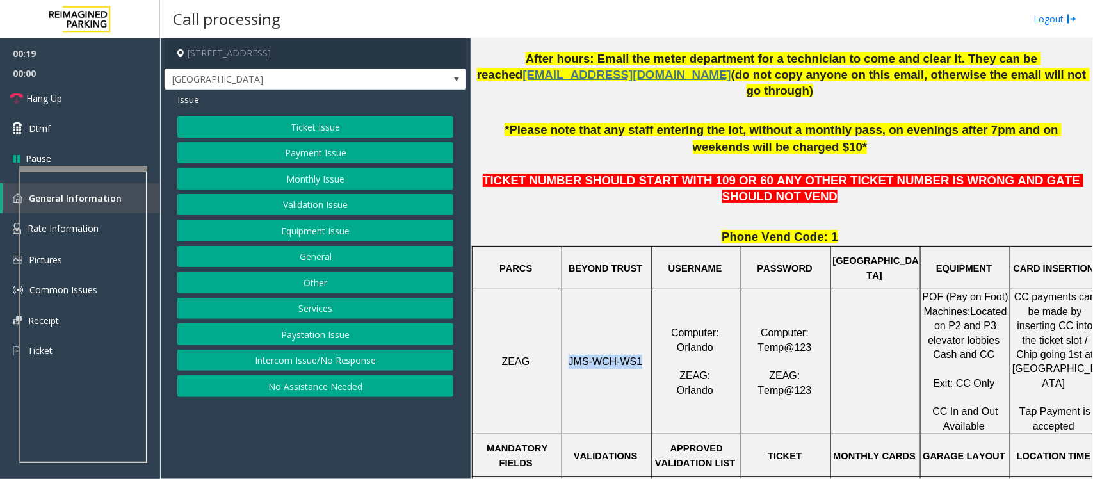
drag, startPoint x: 573, startPoint y: 349, endPoint x: 637, endPoint y: 344, distance: 64.2
click at [637, 355] on p "JMS-WCH-WS1" at bounding box center [607, 362] width 88 height 14
click at [296, 148] on button "Payment Issue" at bounding box center [315, 153] width 276 height 22
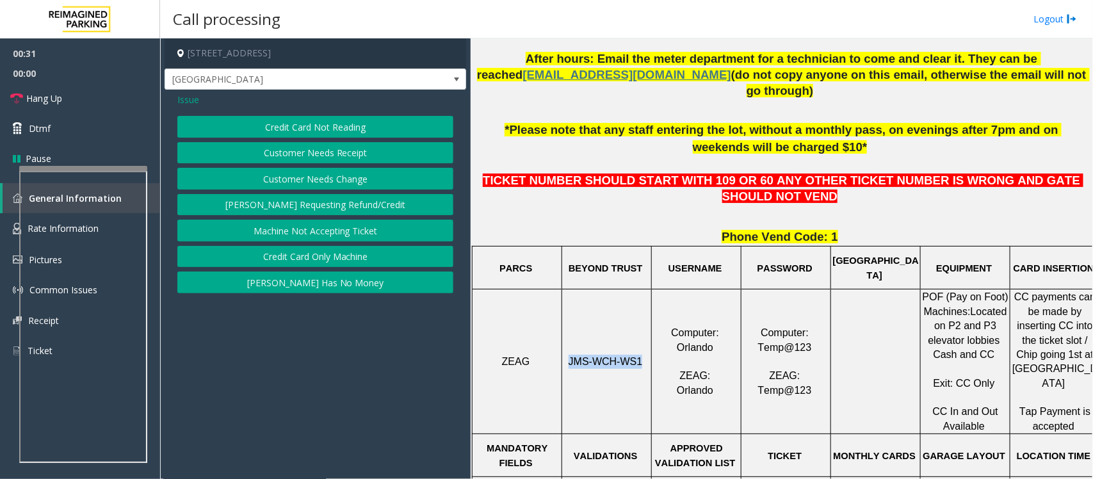
click at [328, 128] on button "Credit Card Not Reading" at bounding box center [315, 127] width 276 height 22
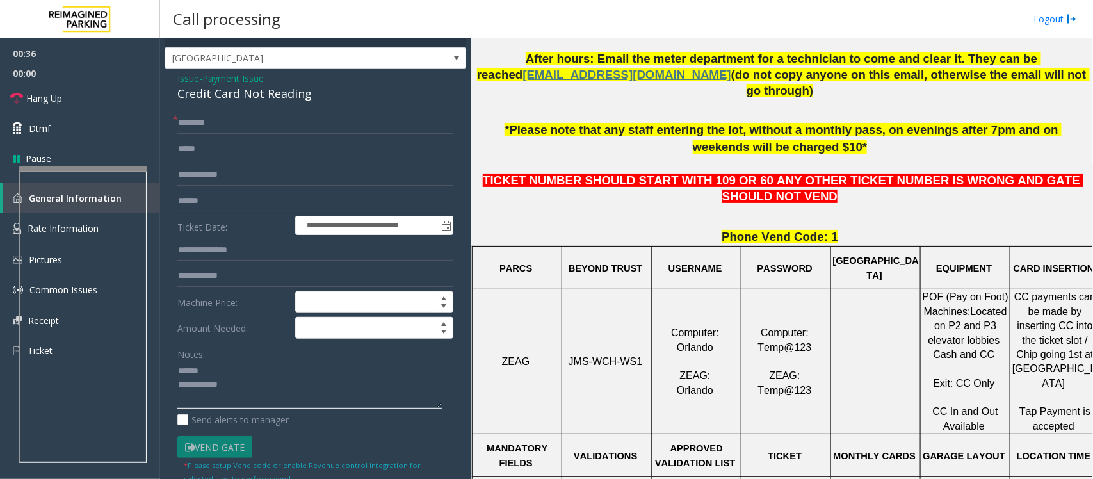
scroll to position [400, 20]
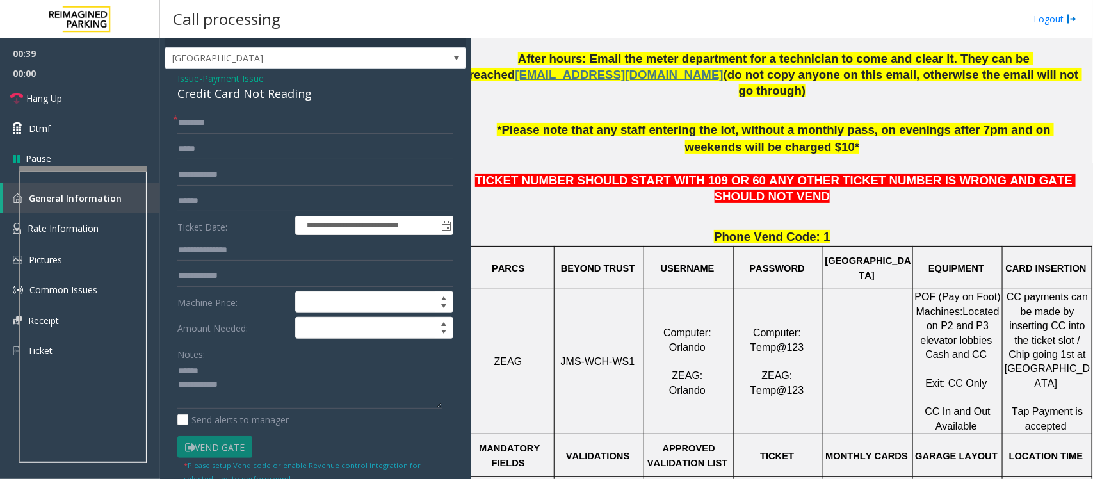
click at [219, 96] on div "Credit Card Not Reading" at bounding box center [315, 93] width 276 height 17
click at [203, 372] on textarea at bounding box center [309, 385] width 264 height 48
click at [202, 373] on textarea at bounding box center [309, 385] width 264 height 48
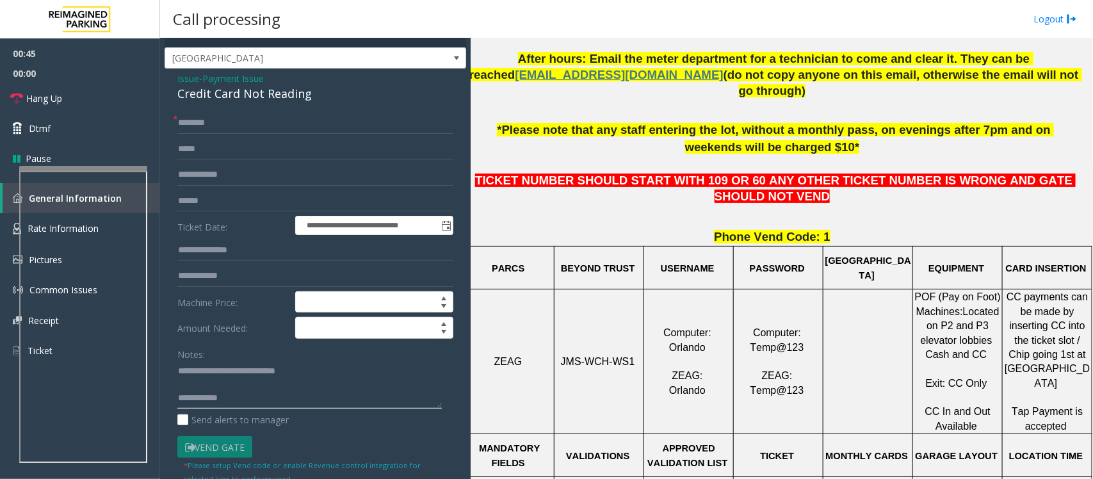
scroll to position [320, 20]
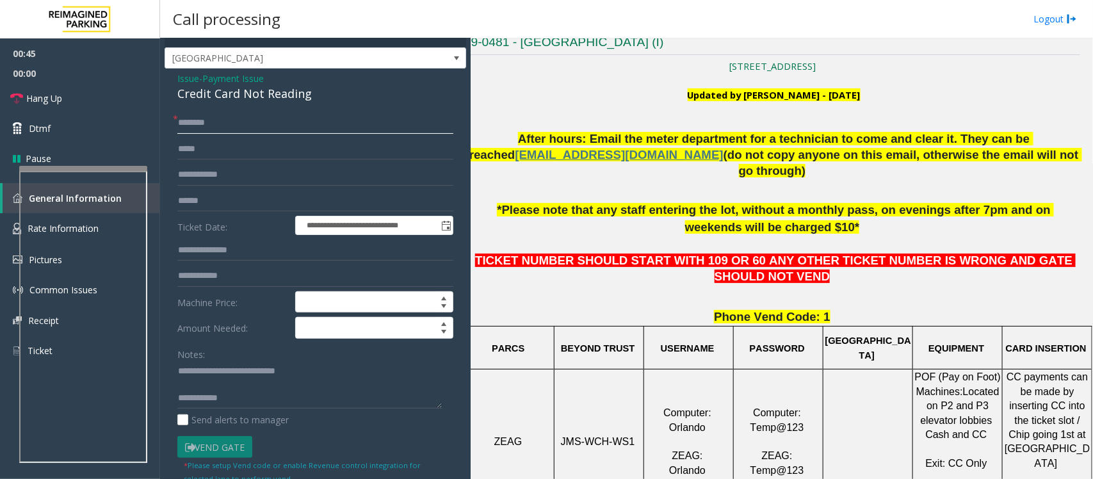
click at [263, 123] on input "text" at bounding box center [315, 123] width 276 height 22
click at [196, 386] on textarea at bounding box center [309, 385] width 264 height 48
click at [237, 385] on textarea at bounding box center [309, 385] width 264 height 48
type textarea "**********"
click at [209, 122] on input "text" at bounding box center [315, 123] width 276 height 22
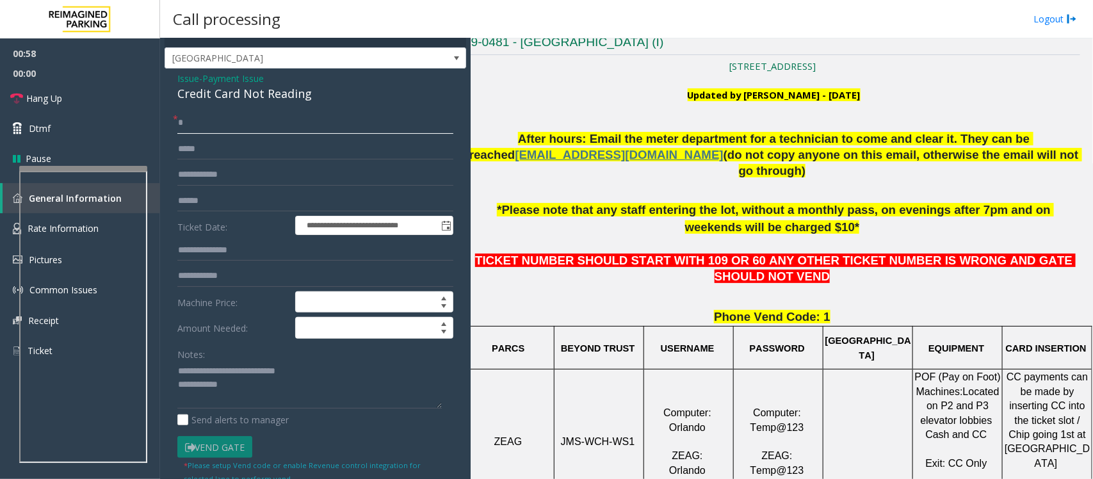
click at [194, 125] on input "*" at bounding box center [315, 123] width 276 height 22
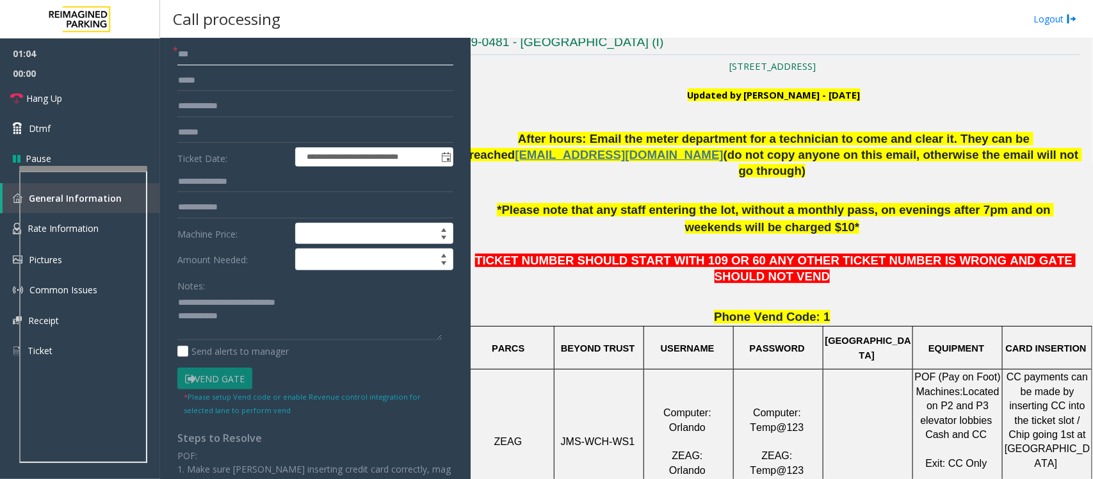
scroll to position [181, 0]
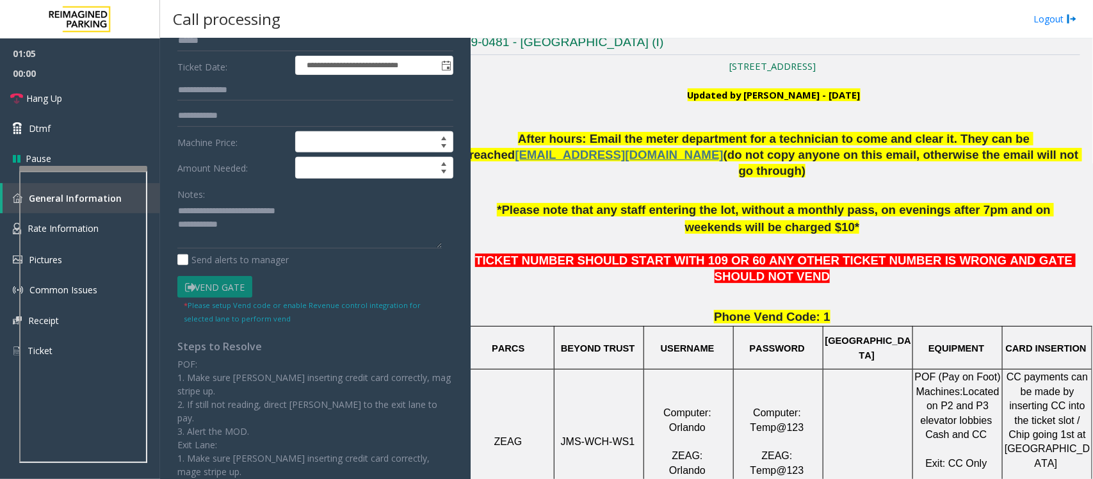
type input "***"
click at [267, 234] on textarea at bounding box center [309, 225] width 264 height 48
click at [90, 99] on link "Hang Up" at bounding box center [80, 98] width 160 height 30
click at [319, 245] on textarea at bounding box center [309, 225] width 264 height 48
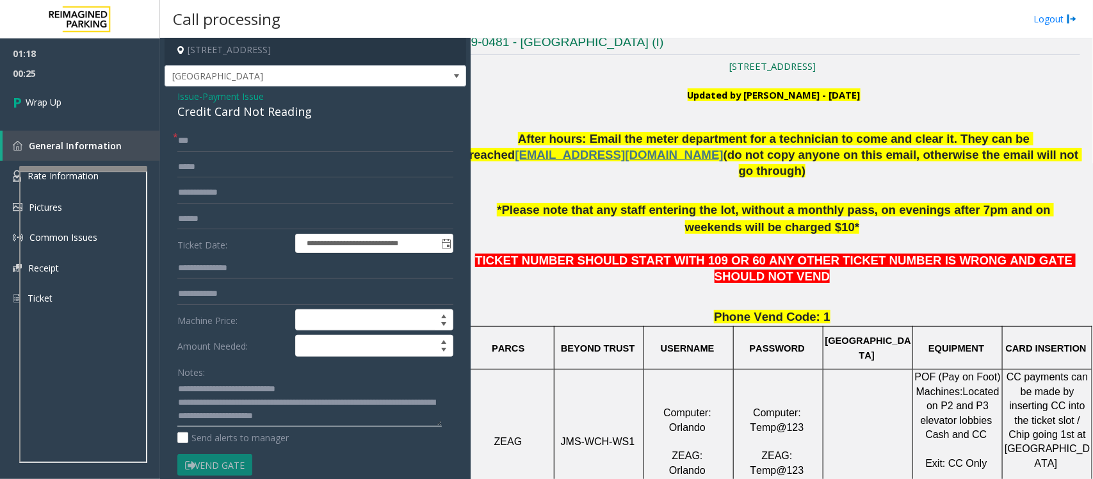
scroll to position [0, 0]
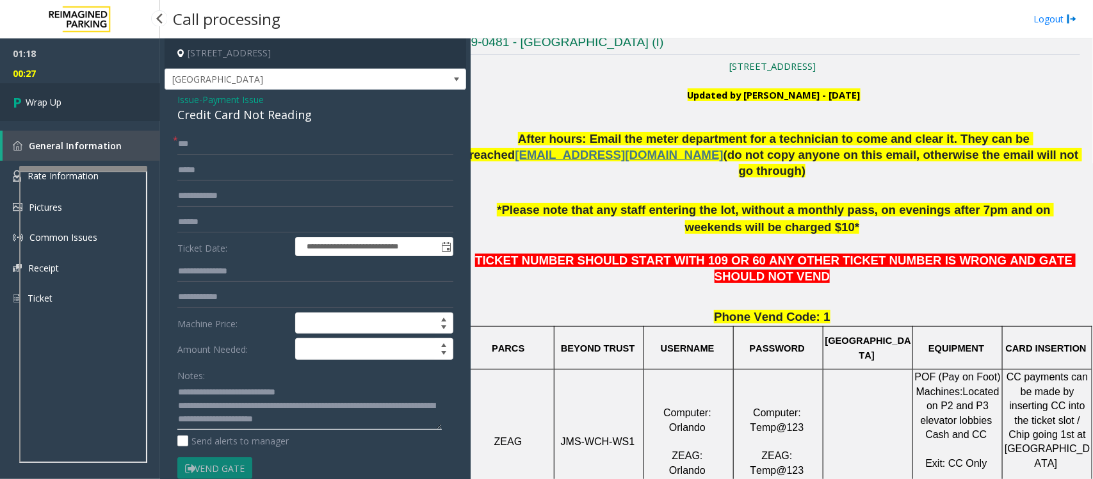
type textarea "**********"
click at [66, 103] on link "Wrap Up" at bounding box center [80, 102] width 160 height 38
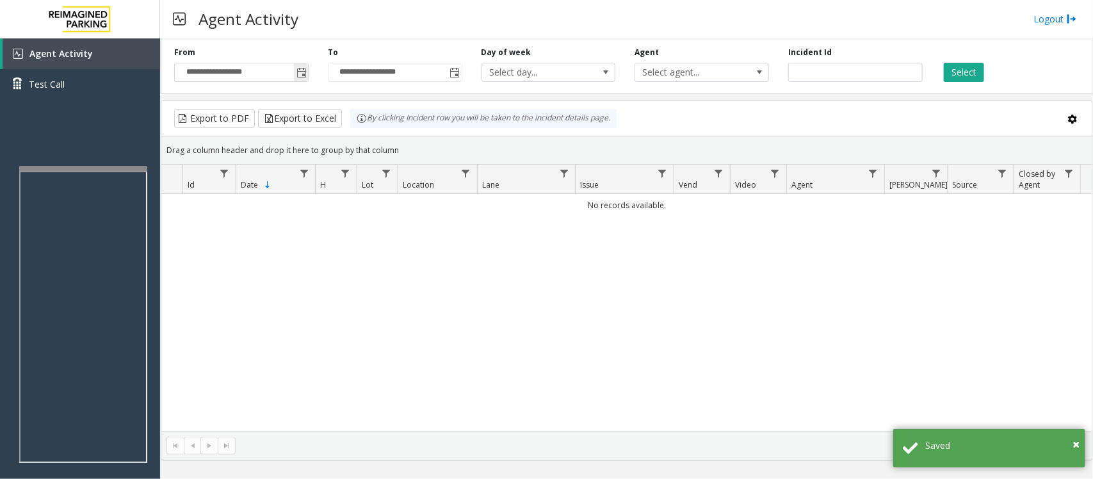
click at [301, 74] on span "Toggle popup" at bounding box center [301, 73] width 10 height 10
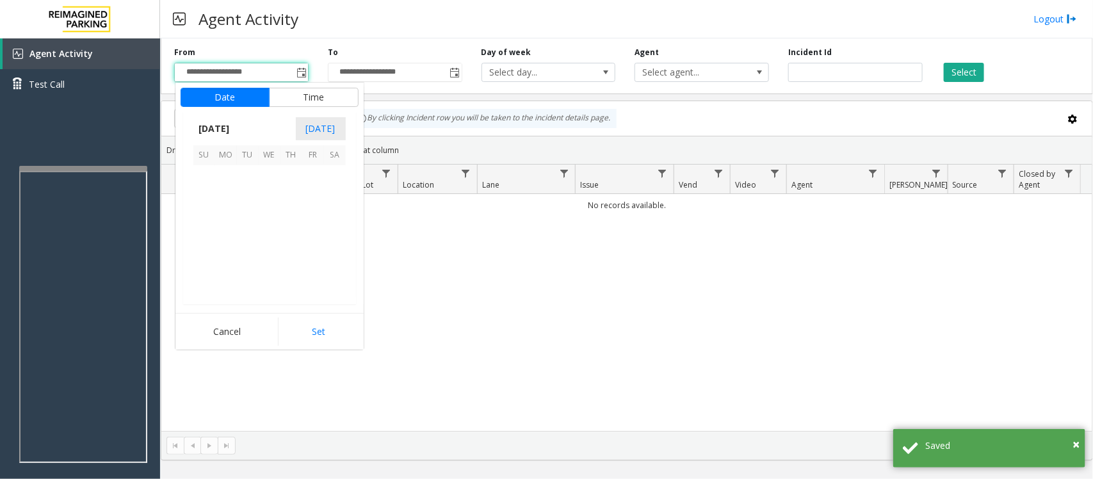
scroll to position [229614, 0]
click at [266, 240] on span "24" at bounding box center [270, 241] width 22 height 22
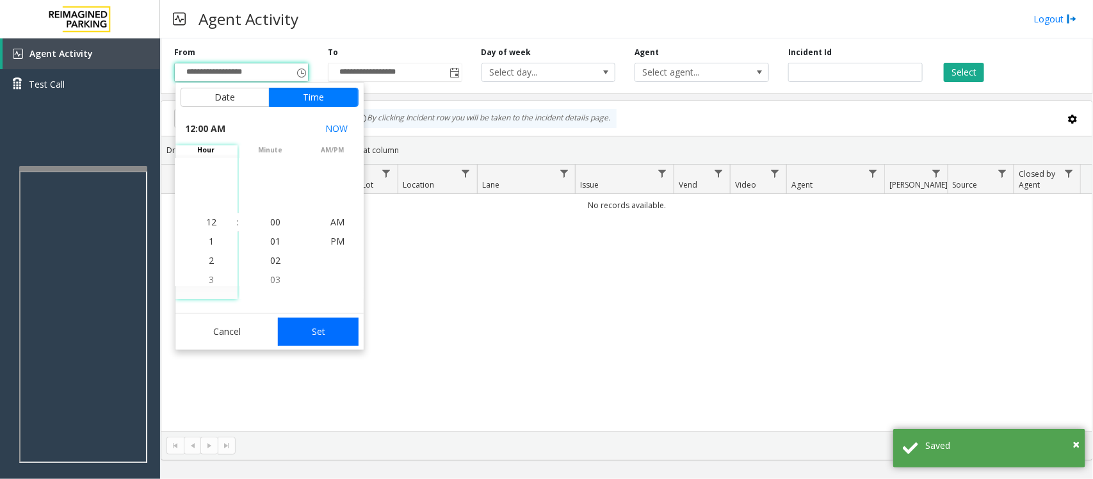
click at [308, 331] on button "Set" at bounding box center [318, 331] width 81 height 28
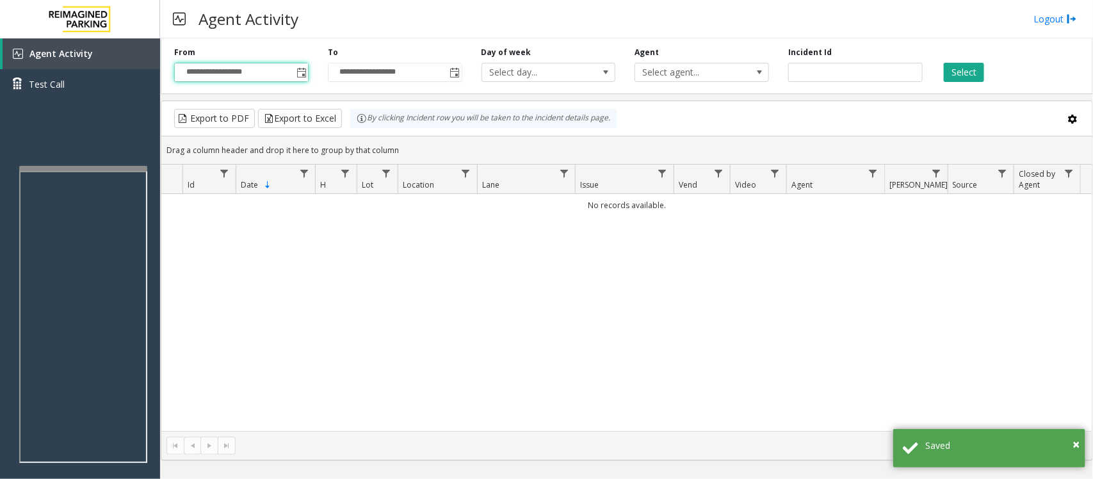
type input "**********"
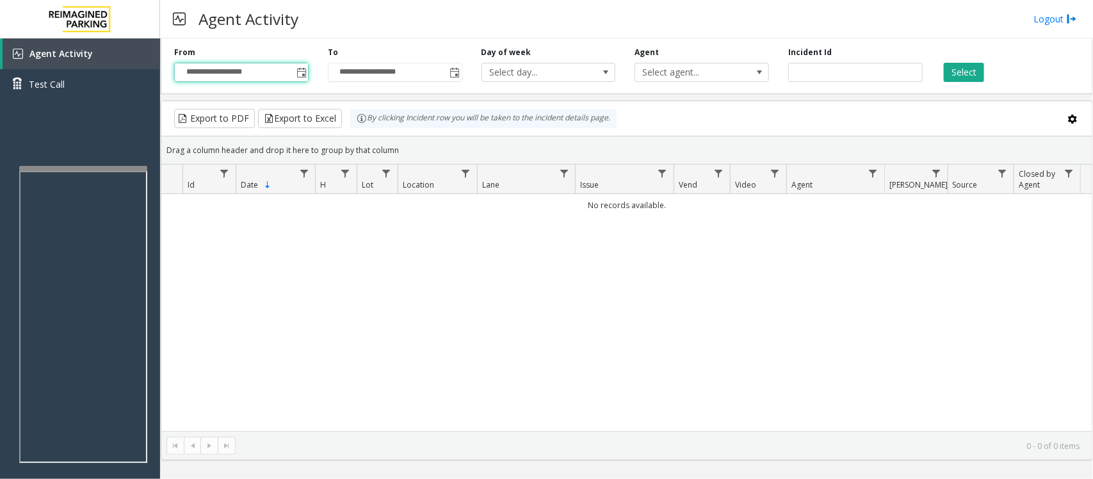
drag, startPoint x: 961, startPoint y: 77, endPoint x: 957, endPoint y: 90, distance: 13.4
click at [961, 77] on button "Select" at bounding box center [963, 72] width 40 height 19
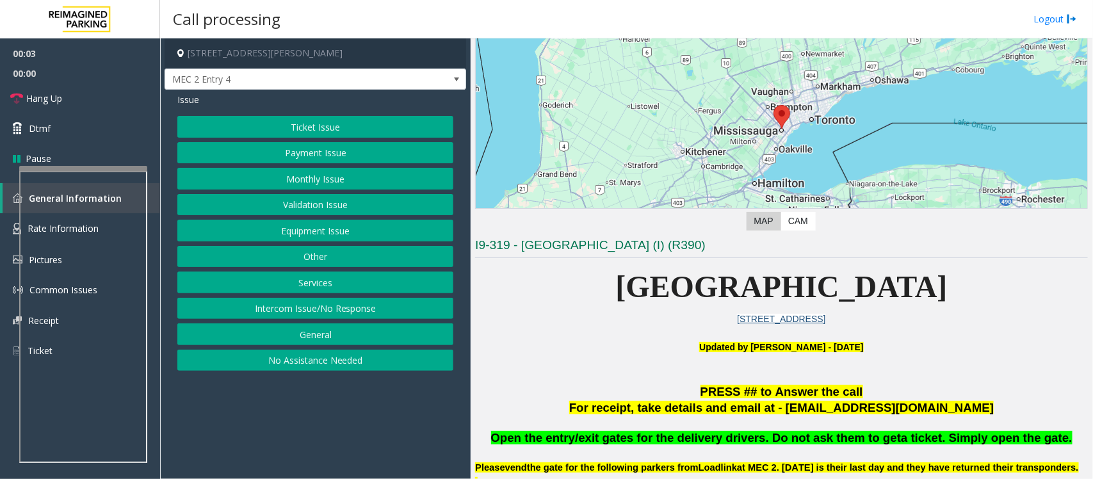
scroll to position [400, 0]
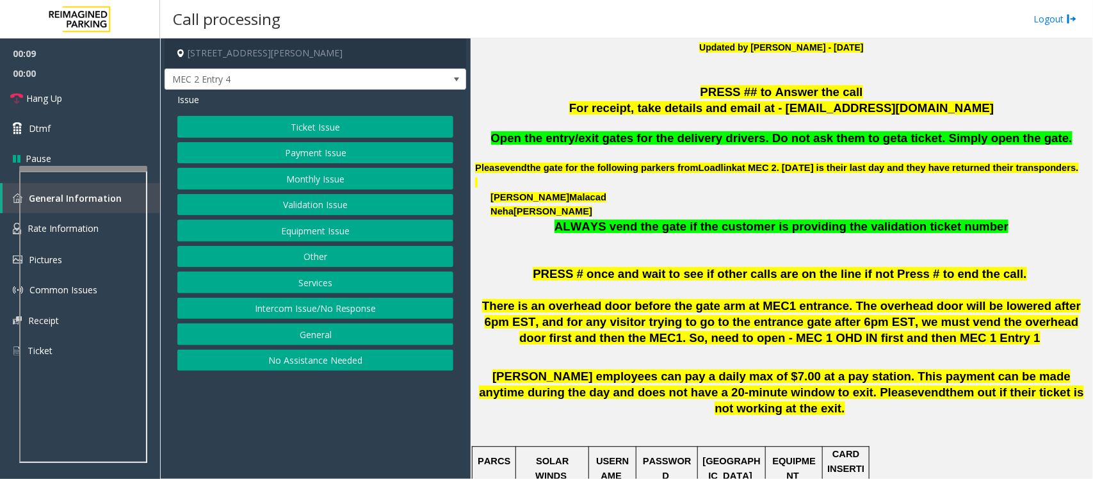
click at [296, 312] on button "Intercom Issue/No Response" at bounding box center [315, 309] width 276 height 22
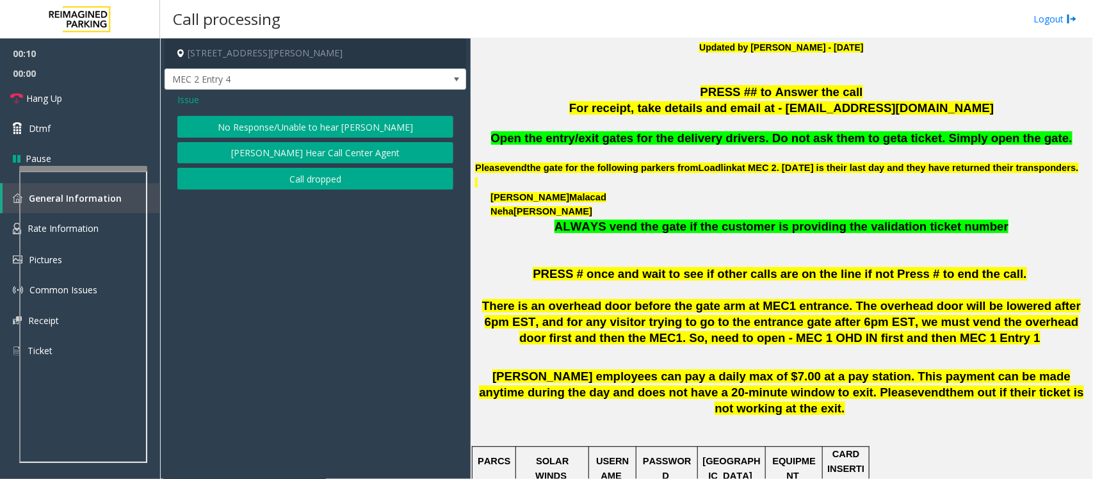
click at [289, 128] on button "No Response/Unable to hear [PERSON_NAME]" at bounding box center [315, 127] width 276 height 22
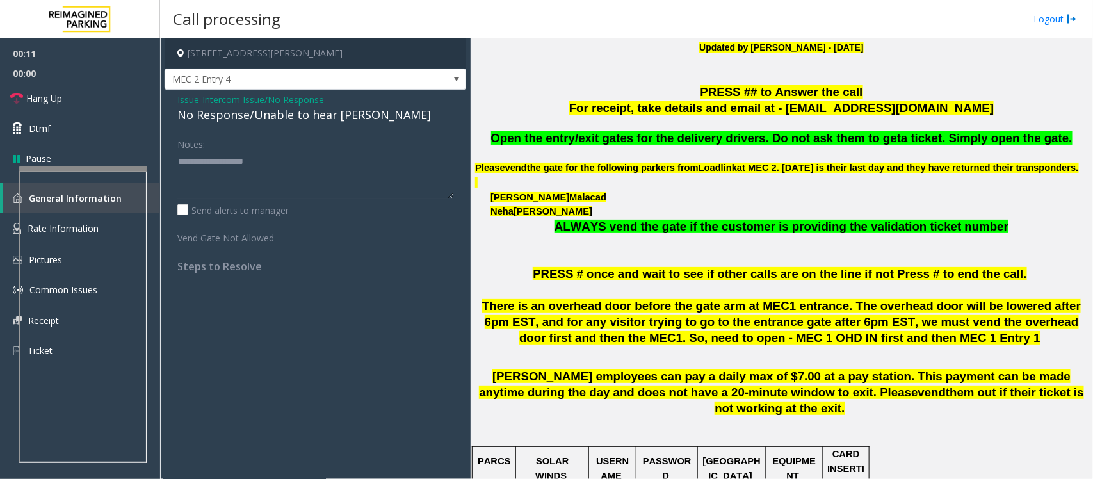
click at [277, 116] on div "No Response/Unable to hear [PERSON_NAME]" at bounding box center [315, 114] width 276 height 17
click at [223, 104] on span "Intercom Issue/No Response" at bounding box center [263, 99] width 122 height 13
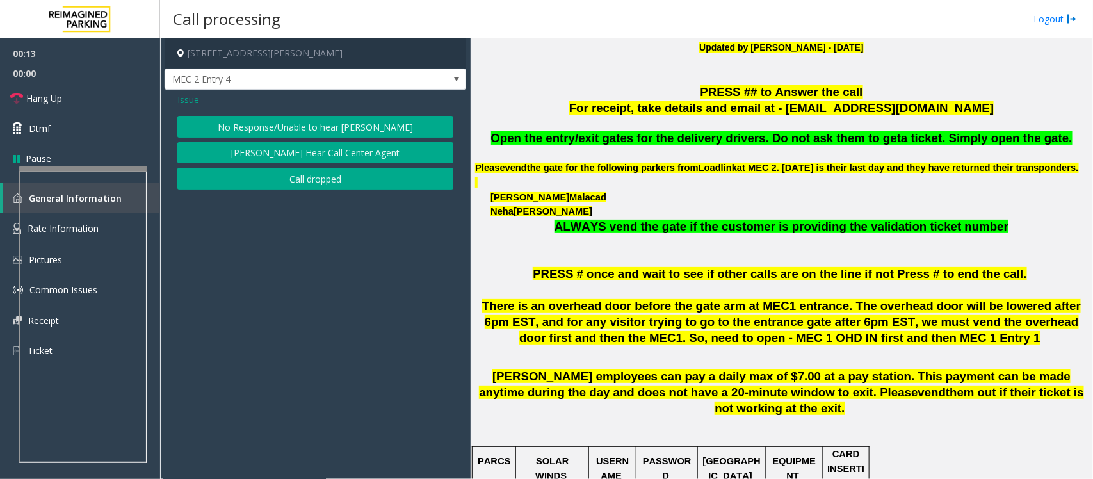
click at [193, 97] on span "Issue" at bounding box center [188, 99] width 22 height 13
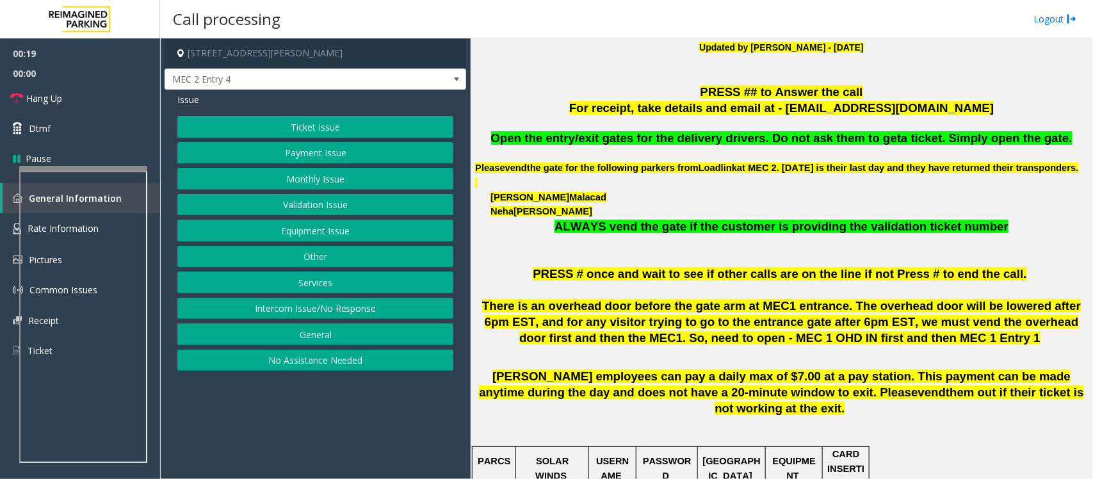
click at [269, 229] on button "Equipment Issue" at bounding box center [315, 231] width 276 height 22
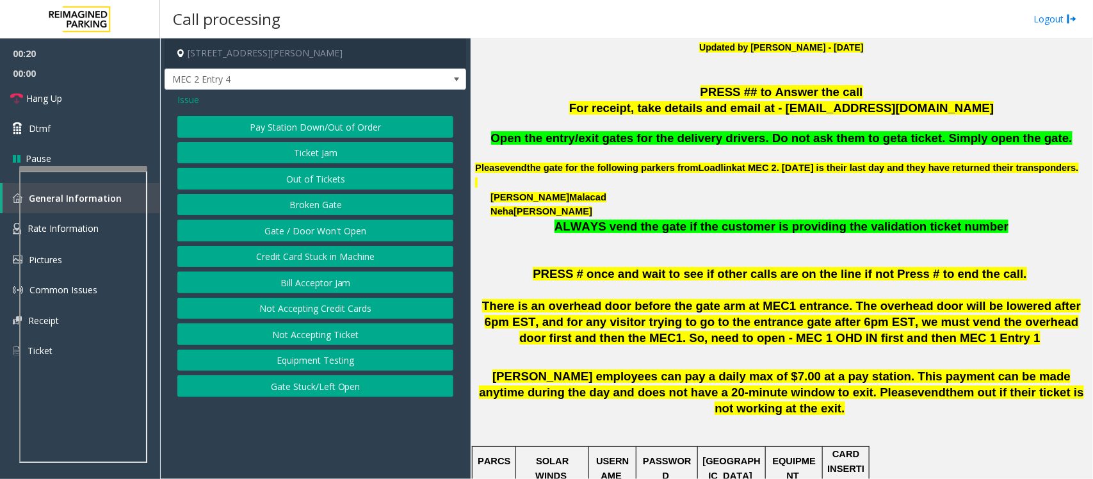
click at [269, 228] on button "Gate / Door Won't Open" at bounding box center [315, 231] width 276 height 22
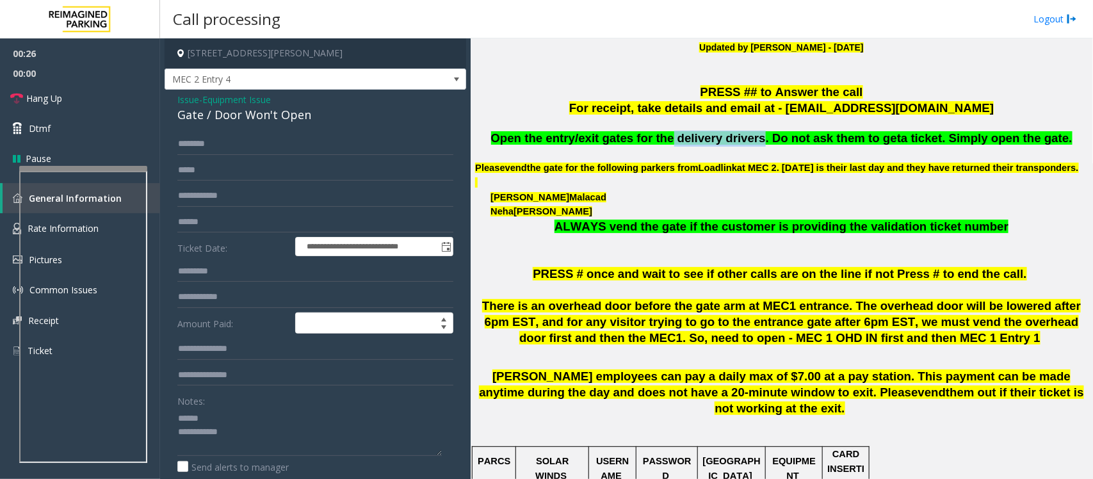
drag, startPoint x: 682, startPoint y: 140, endPoint x: 762, endPoint y: 138, distance: 80.0
click at [762, 138] on span "Open the entry/exit gates for the delivery drivers. Do not ask them to get" at bounding box center [696, 137] width 410 height 13
click at [212, 417] on textarea at bounding box center [309, 432] width 264 height 48
drag, startPoint x: 230, startPoint y: 429, endPoint x: 293, endPoint y: 432, distance: 62.1
click at [293, 432] on textarea at bounding box center [309, 432] width 264 height 48
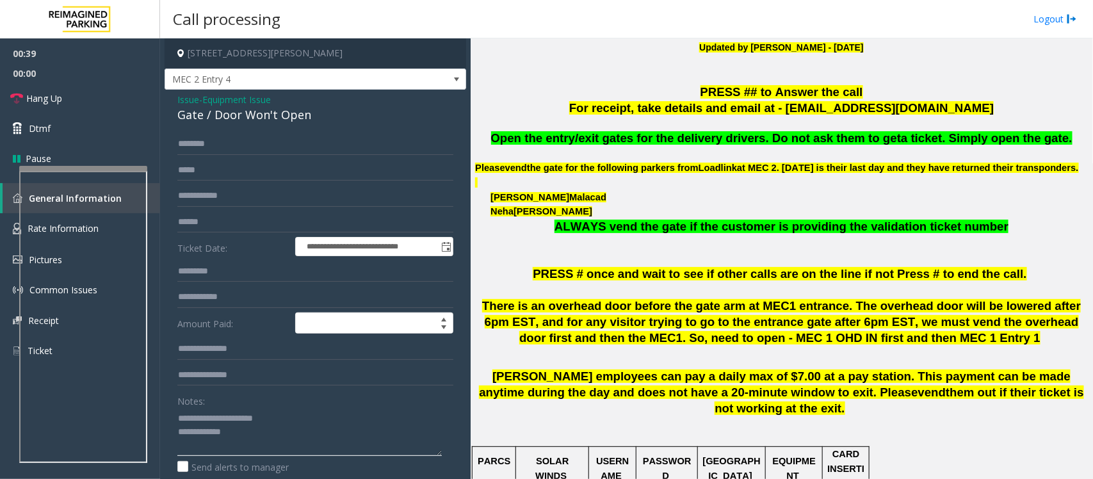
drag, startPoint x: 236, startPoint y: 438, endPoint x: 245, endPoint y: 438, distance: 9.0
click at [241, 438] on textarea at bounding box center [309, 432] width 264 height 48
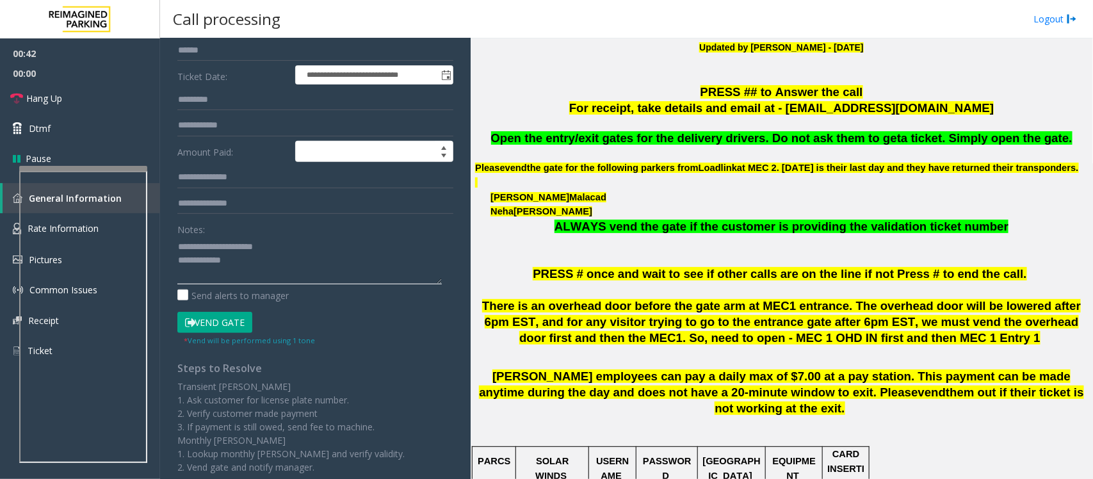
scroll to position [0, 0]
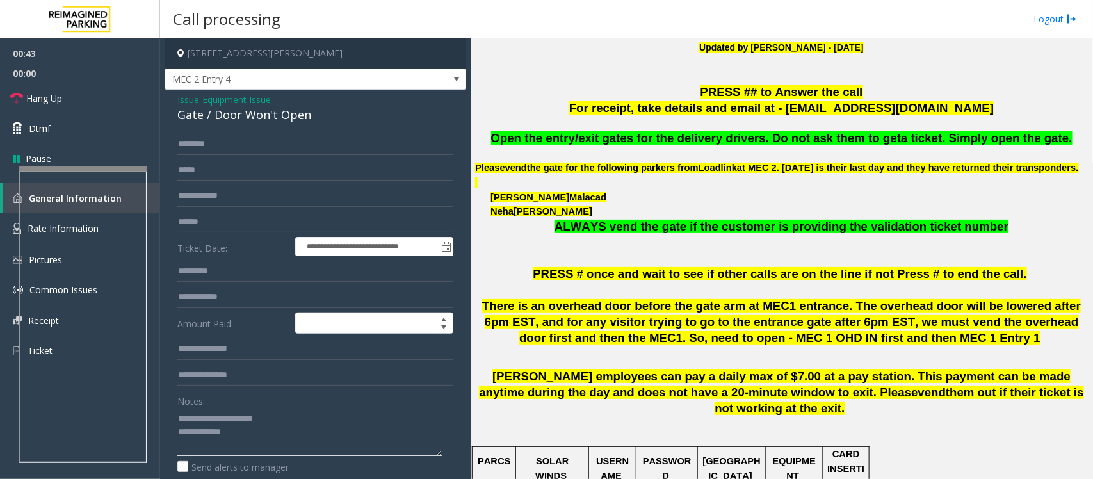
click at [261, 431] on textarea at bounding box center [309, 432] width 264 height 48
click at [77, 99] on link "Hang Up" at bounding box center [80, 98] width 160 height 30
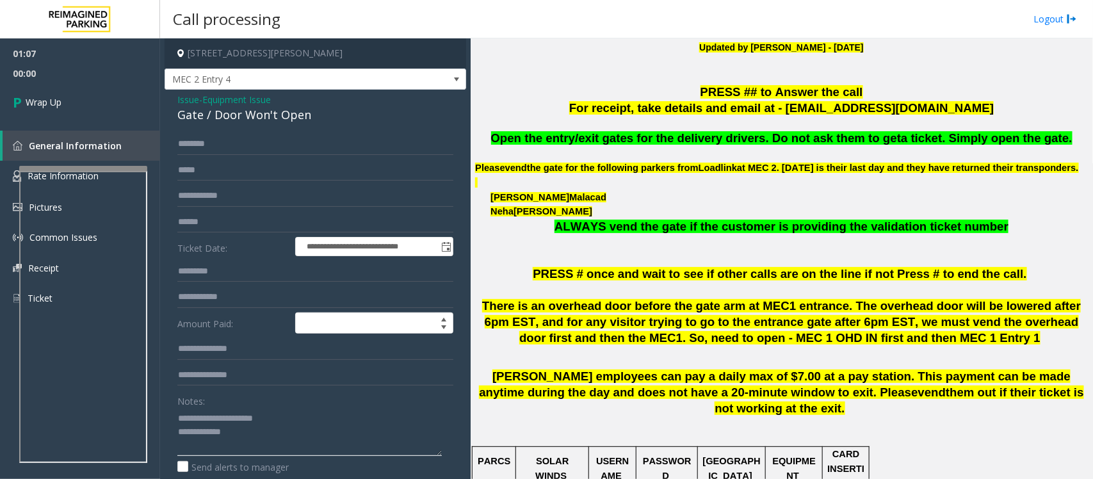
click at [246, 432] on textarea at bounding box center [309, 432] width 264 height 48
type textarea "**********"
click at [52, 104] on span "Wrap Up" at bounding box center [44, 101] width 36 height 13
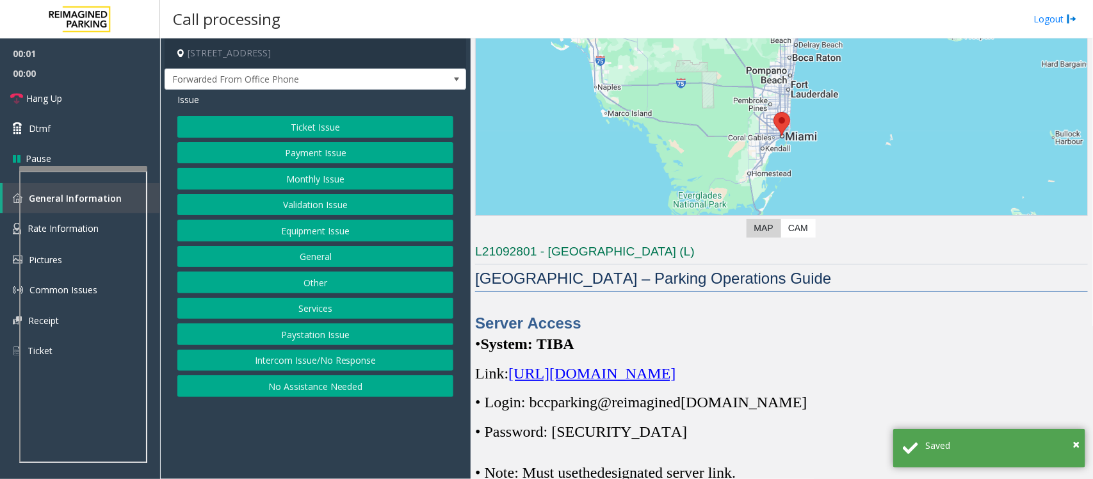
scroll to position [240, 0]
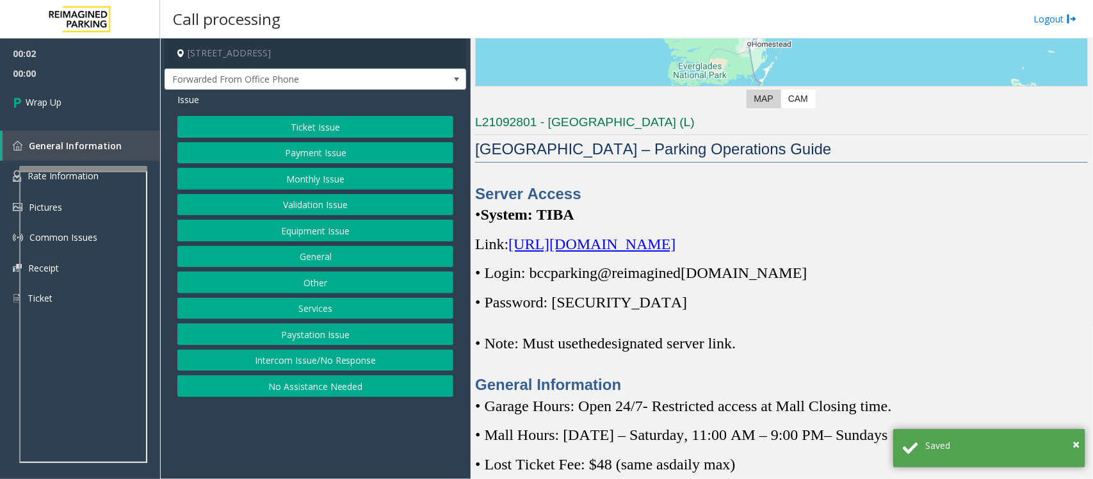
drag, startPoint x: 290, startPoint y: 362, endPoint x: 293, endPoint y: 348, distance: 15.1
click at [290, 362] on button "Intercom Issue/No Response" at bounding box center [315, 360] width 276 height 22
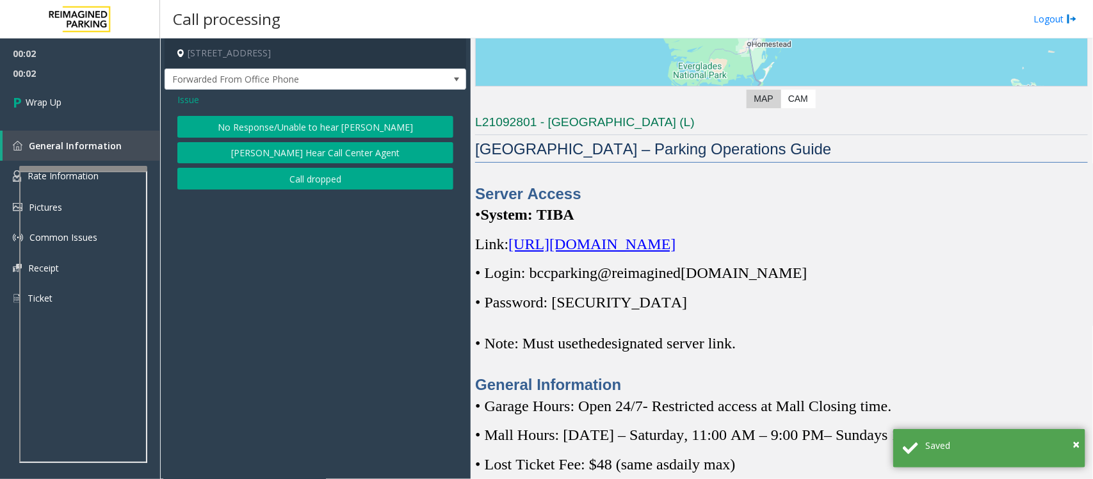
click at [279, 177] on button "Call dropped" at bounding box center [315, 179] width 276 height 22
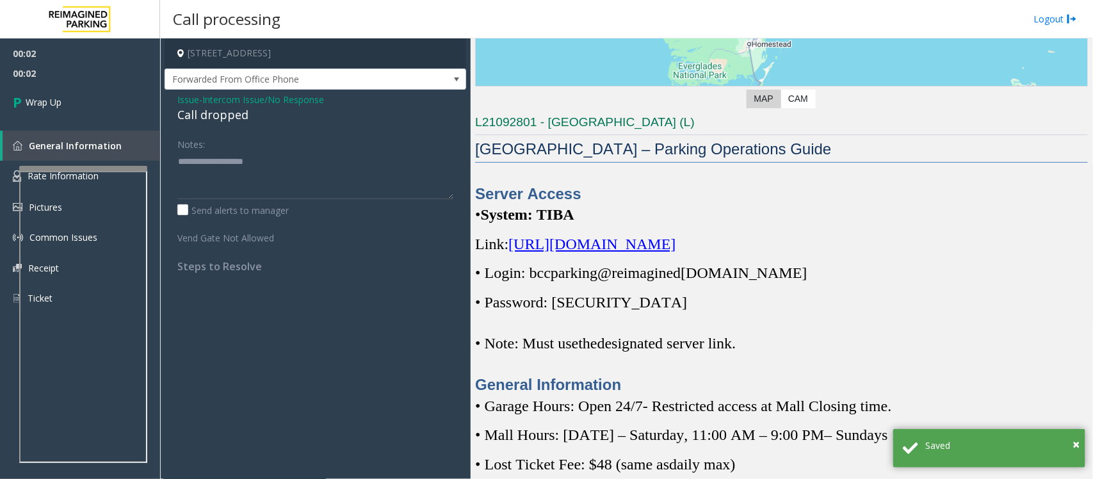
click at [240, 116] on div "Call dropped" at bounding box center [315, 114] width 276 height 17
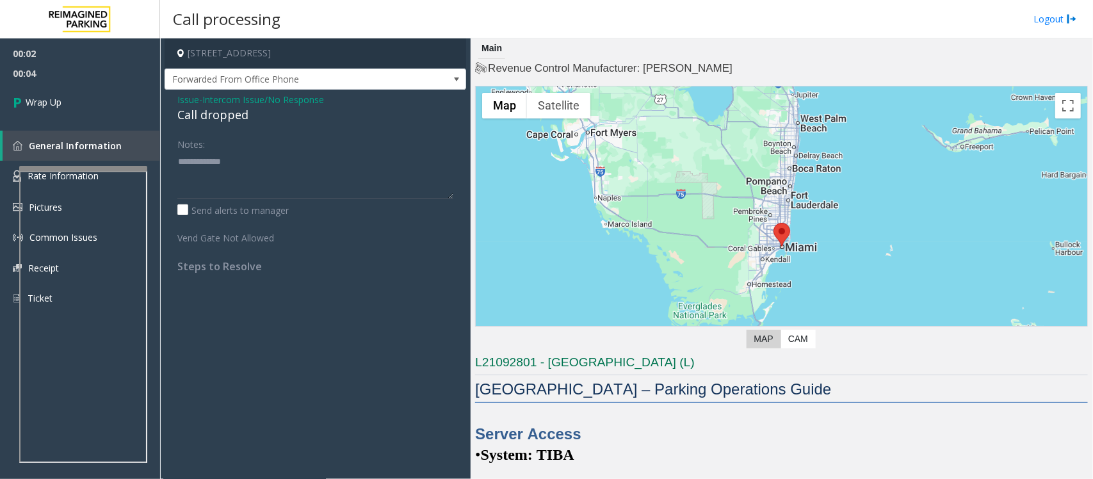
scroll to position [240, 0]
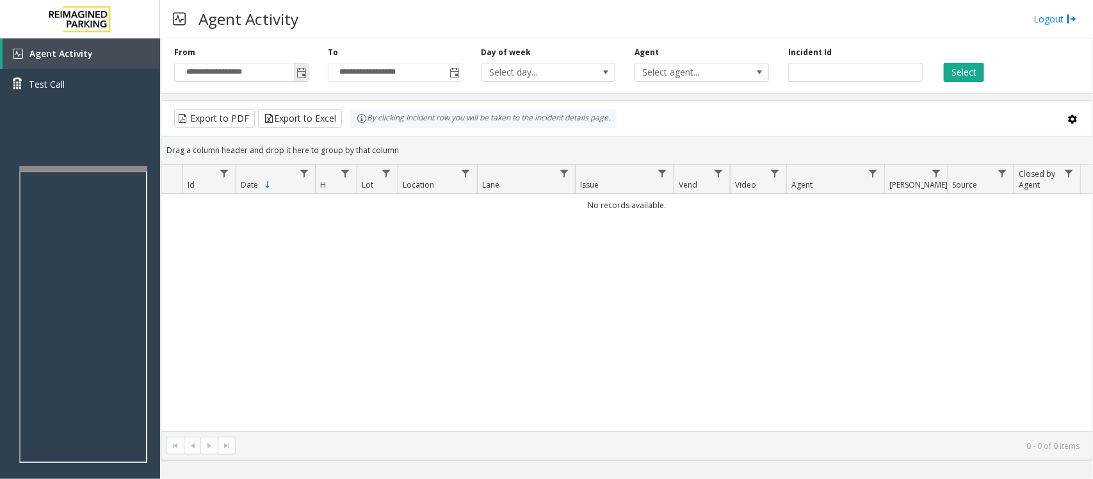
click at [295, 68] on span "Toggle popup" at bounding box center [301, 72] width 14 height 20
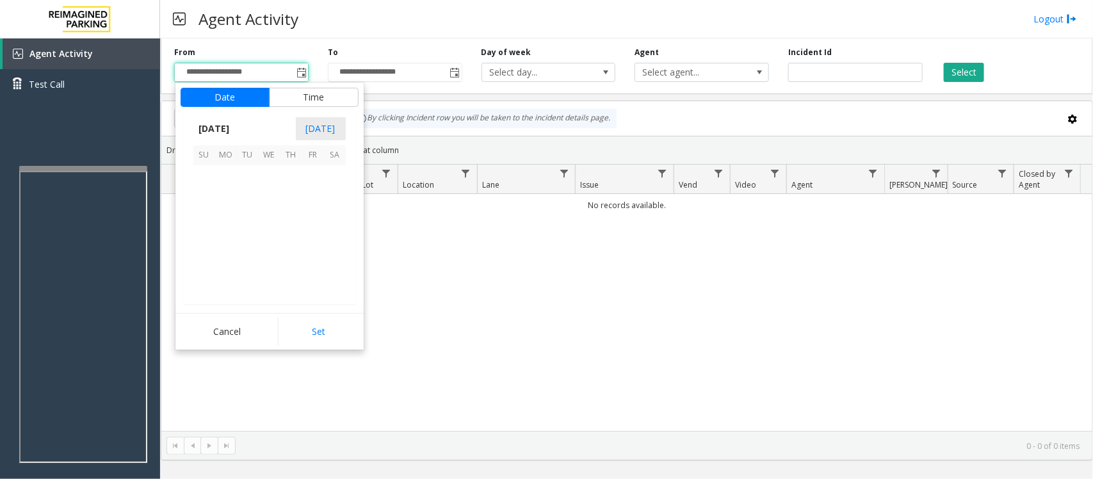
scroll to position [229614, 0]
click at [269, 241] on span "24" at bounding box center [270, 241] width 22 height 22
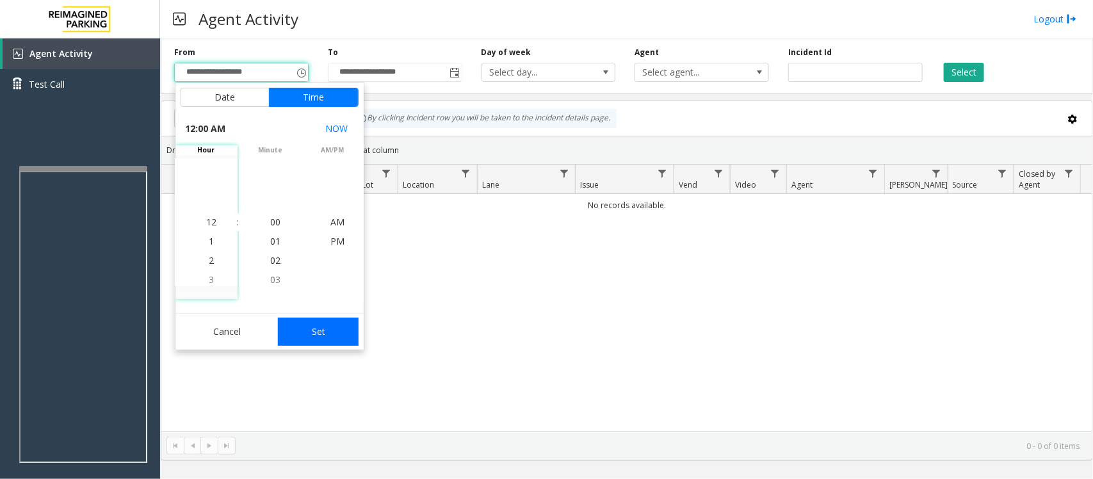
click at [288, 328] on button "Set" at bounding box center [318, 331] width 81 height 28
type input "**********"
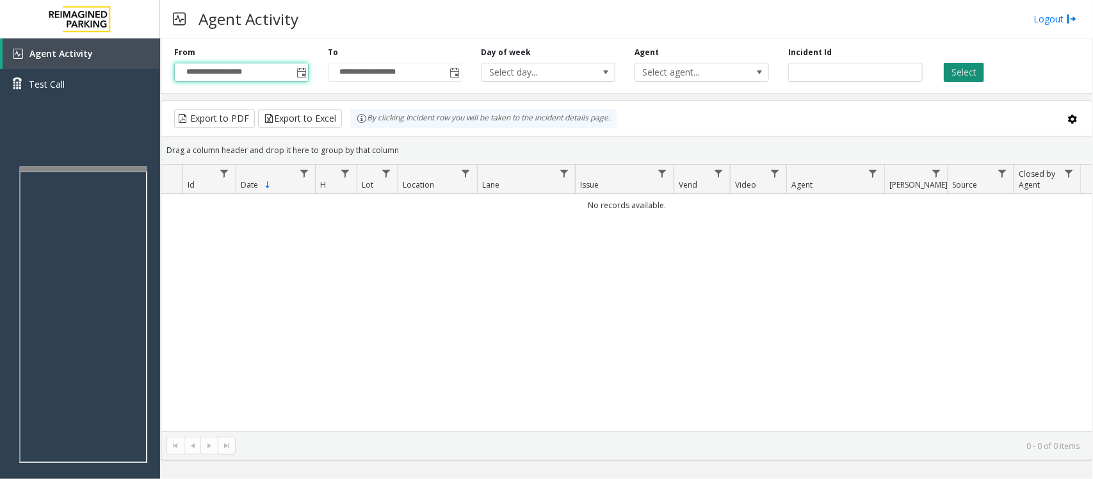
click at [954, 72] on button "Select" at bounding box center [963, 72] width 40 height 19
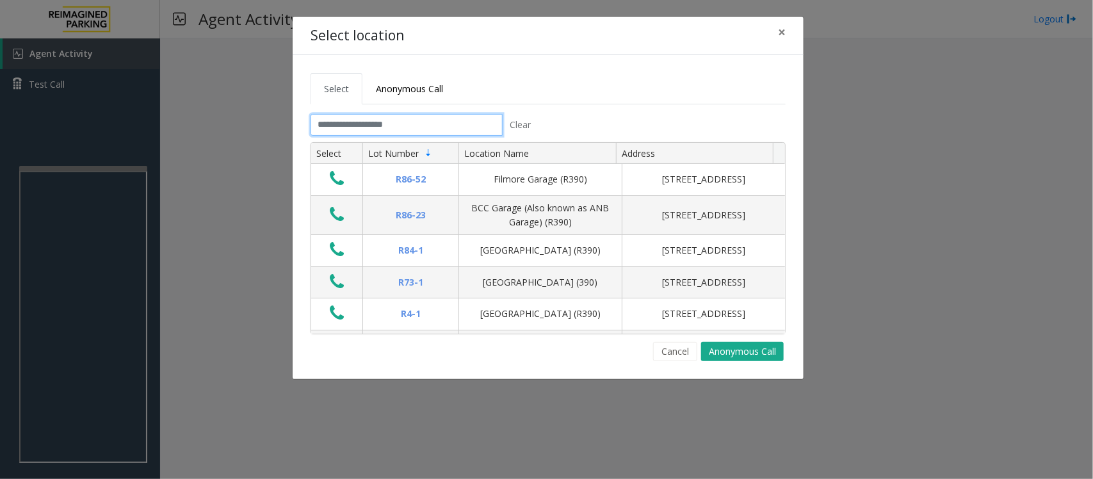
click at [433, 119] on input "text" at bounding box center [406, 125] width 192 height 22
click at [433, 117] on input "text" at bounding box center [406, 125] width 192 height 22
click at [427, 125] on input "text" at bounding box center [406, 125] width 192 height 22
click at [445, 123] on input "text" at bounding box center [406, 125] width 192 height 22
click at [779, 31] on span "×" at bounding box center [782, 32] width 8 height 18
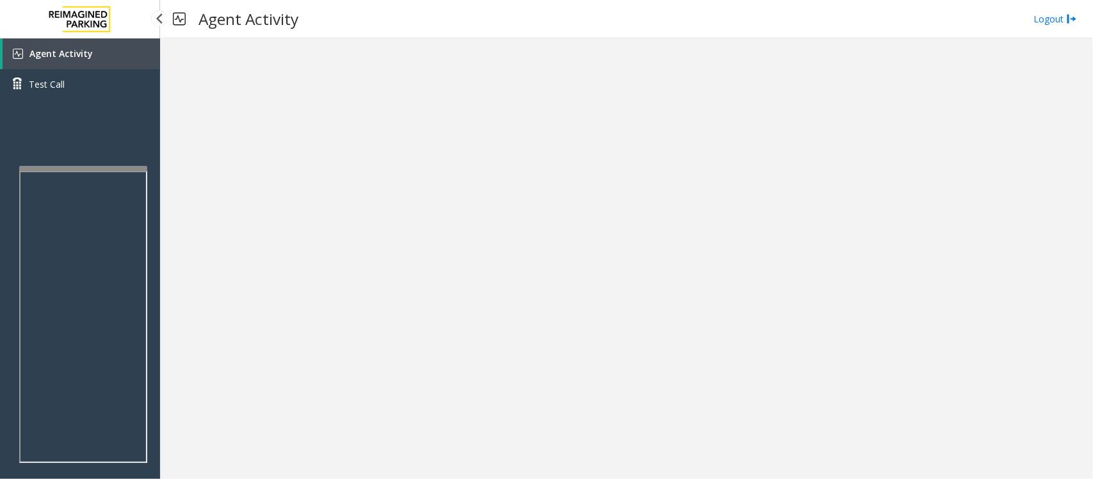
click at [80, 53] on span "Agent Activity" at bounding box center [60, 53] width 63 height 12
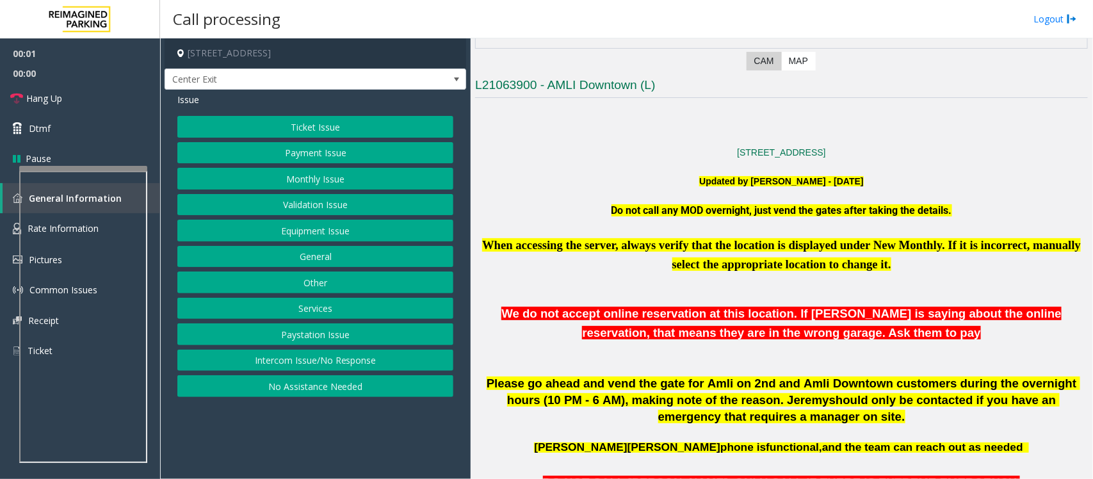
scroll to position [400, 0]
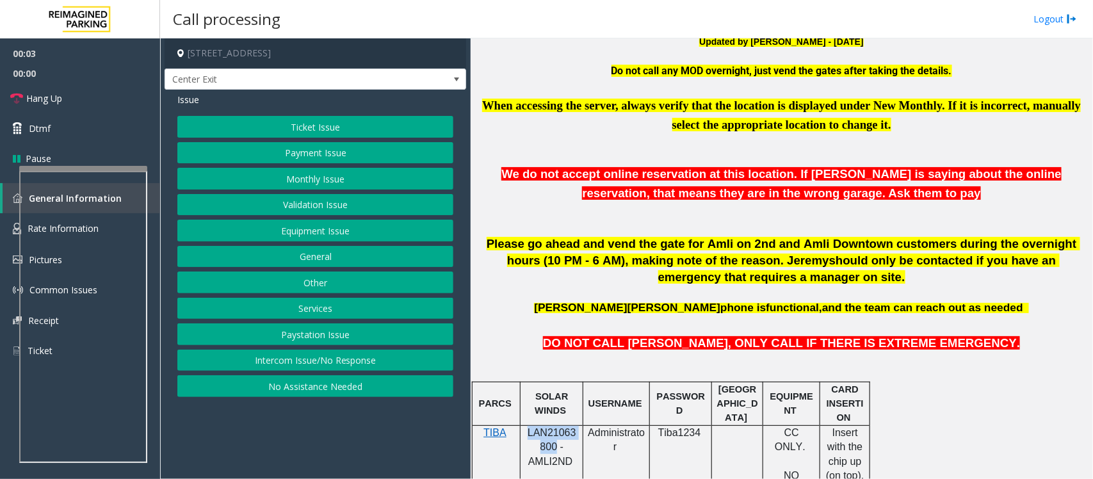
drag, startPoint x: 526, startPoint y: 432, endPoint x: 552, endPoint y: 445, distance: 28.6
click at [552, 445] on p "LAN21063800 - AMLI2ND" at bounding box center [551, 455] width 53 height 58
copy span "LAN21063800"
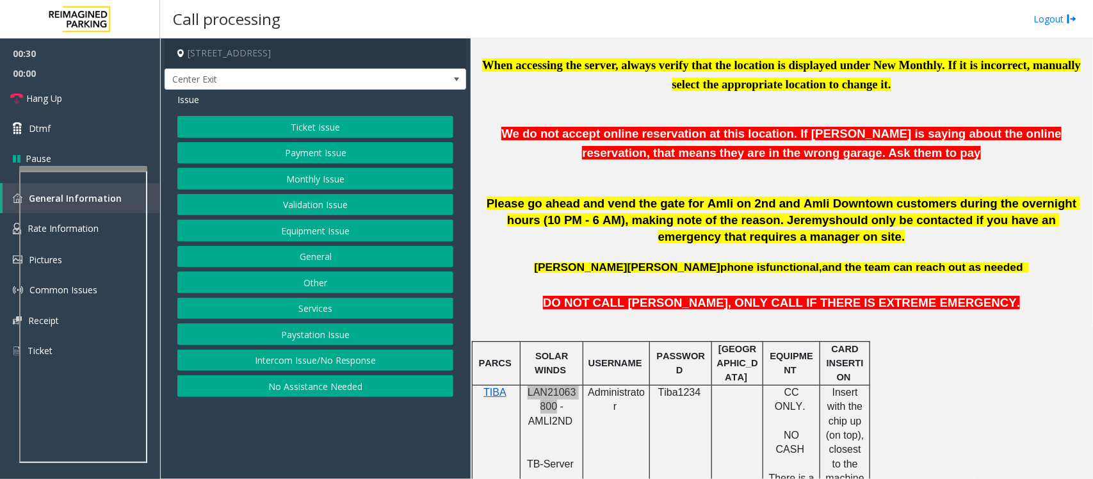
scroll to position [560, 0]
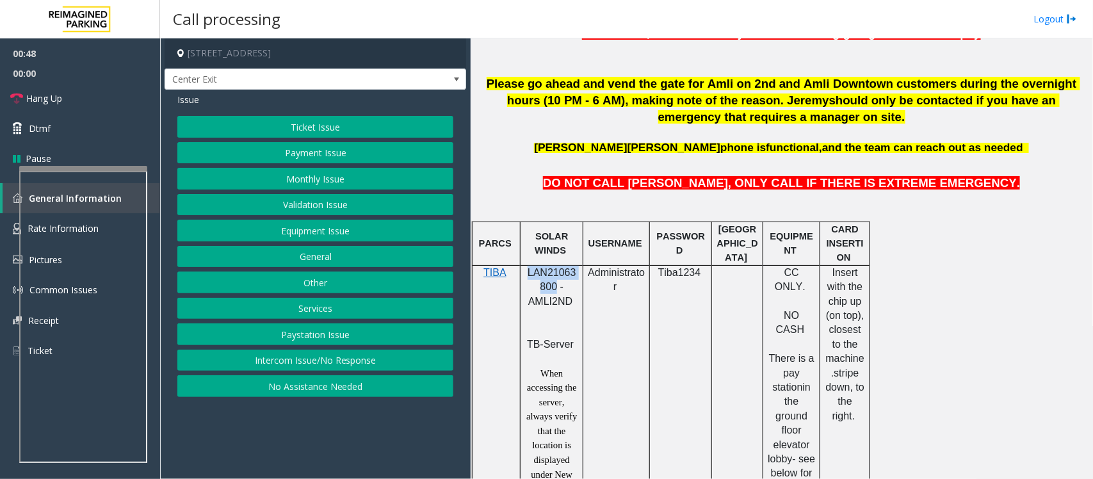
click at [312, 154] on button "Payment Issue" at bounding box center [315, 153] width 276 height 22
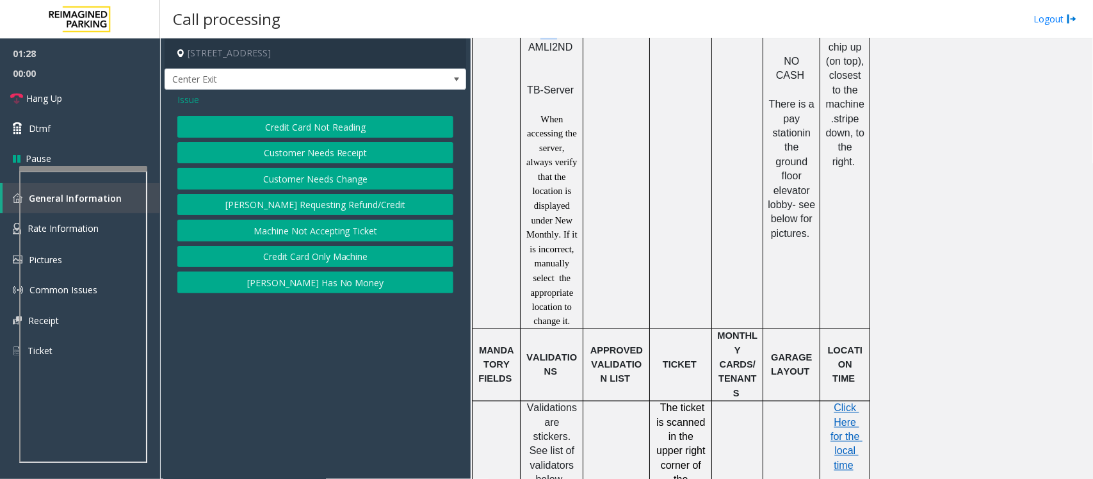
scroll to position [960, 0]
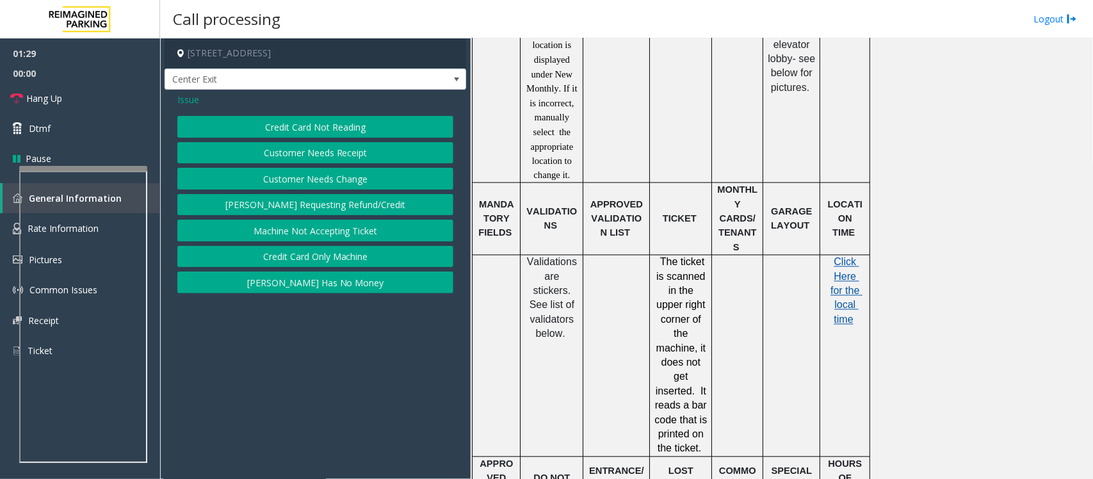
click at [837, 298] on span "Click Here for the local time" at bounding box center [846, 291] width 32 height 68
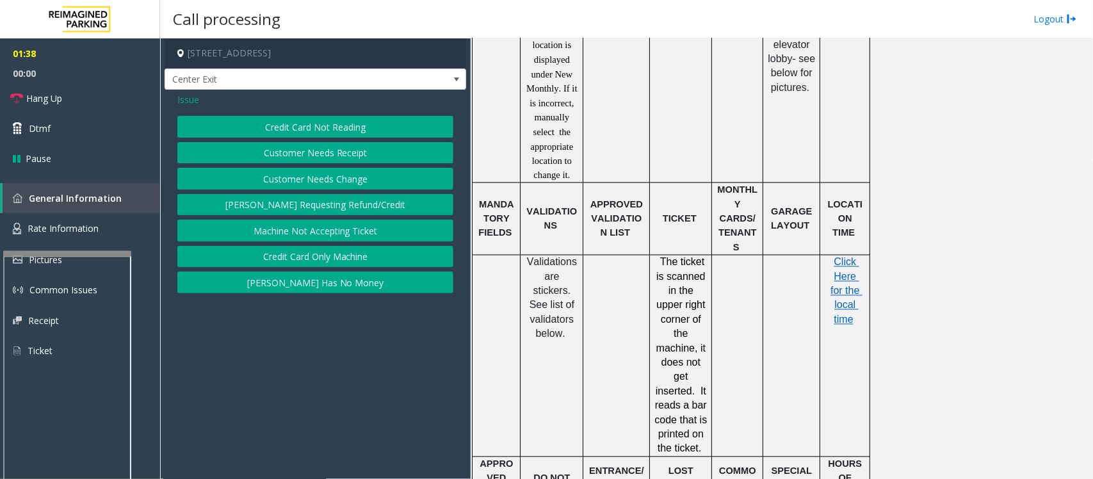
click at [65, 253] on div at bounding box center [67, 253] width 128 height 5
click at [97, 232] on span "Rate Information" at bounding box center [63, 228] width 71 height 12
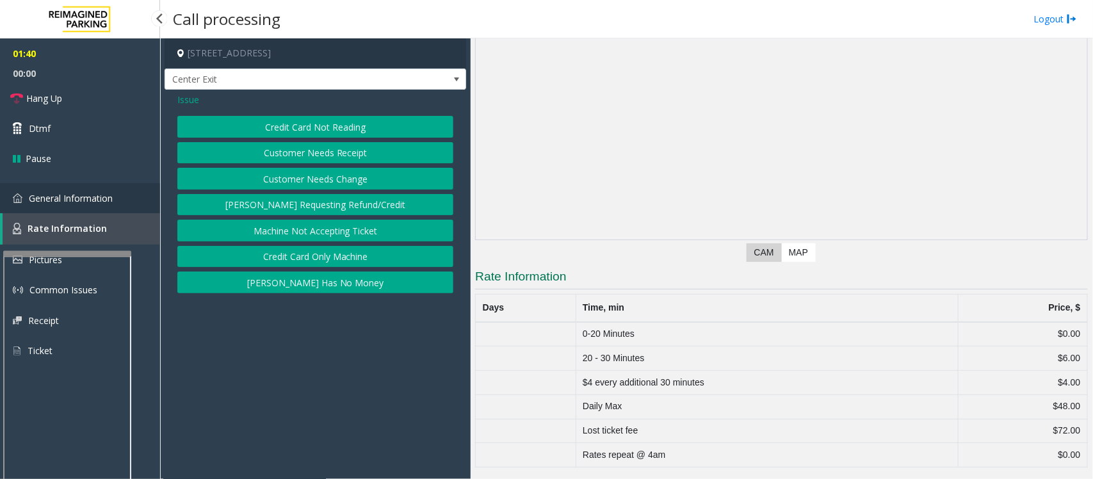
click at [97, 199] on span "General Information" at bounding box center [71, 198] width 84 height 12
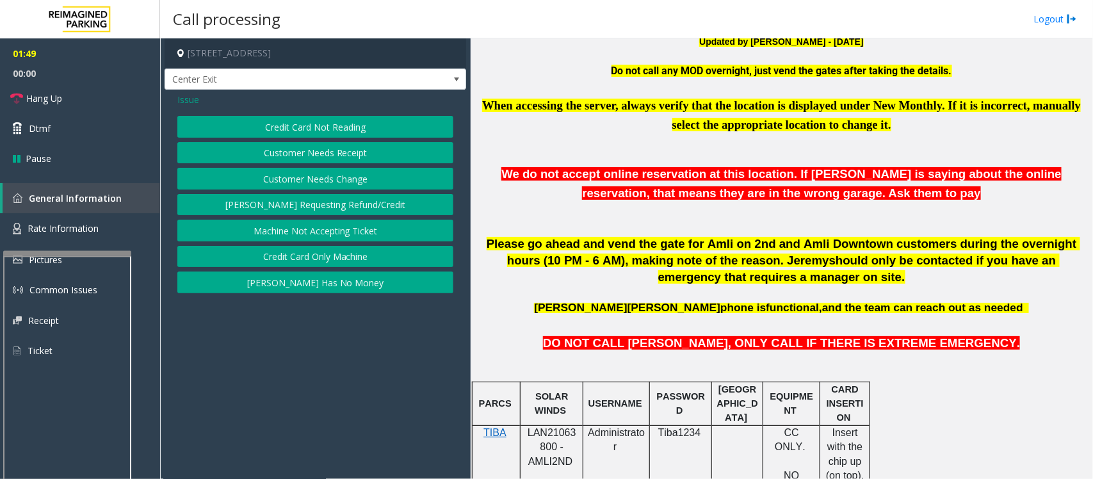
scroll to position [480, 0]
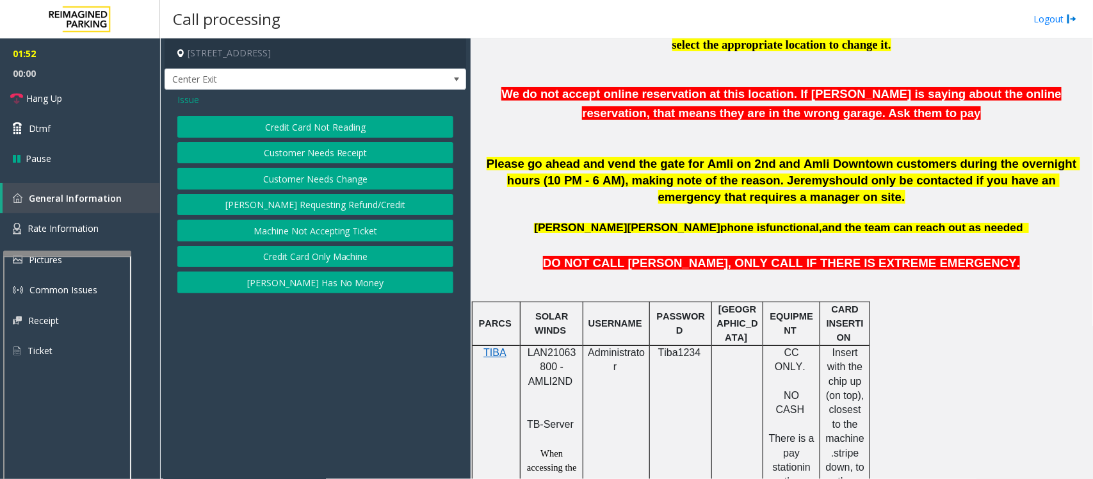
click at [279, 126] on button "Credit Card Not Reading" at bounding box center [315, 127] width 276 height 22
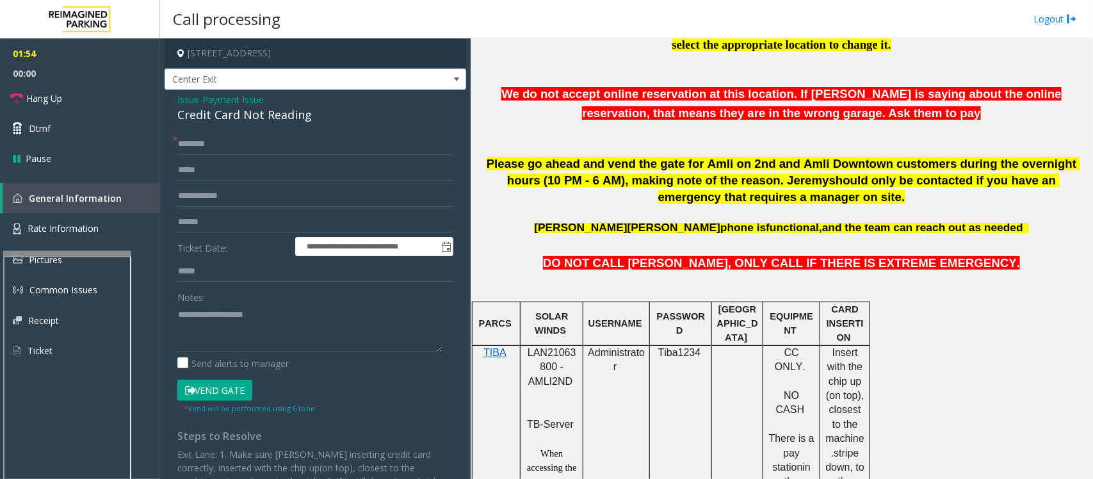
click at [221, 99] on span "Payment Issue" at bounding box center [232, 99] width 61 height 13
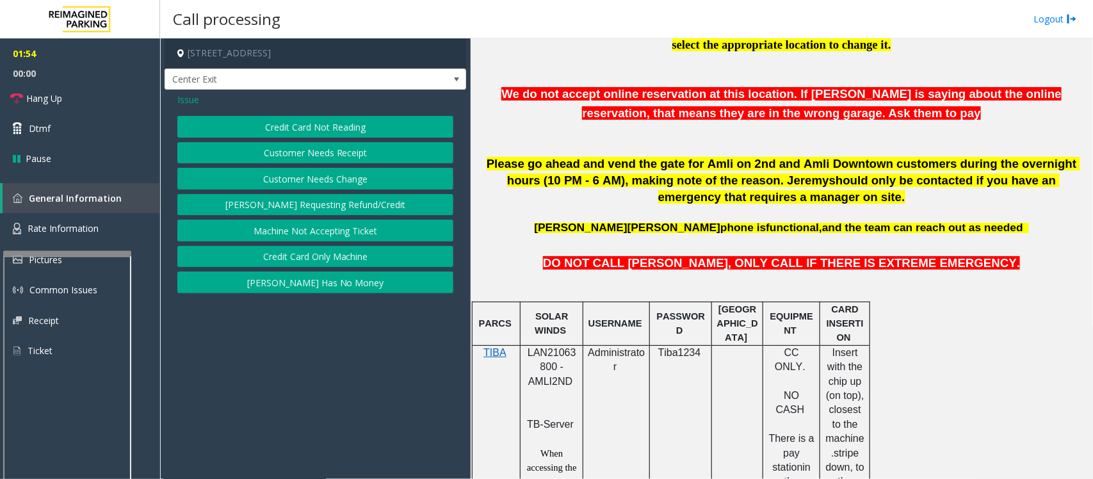
click at [308, 259] on button "Credit Card Only Machine" at bounding box center [315, 257] width 276 height 22
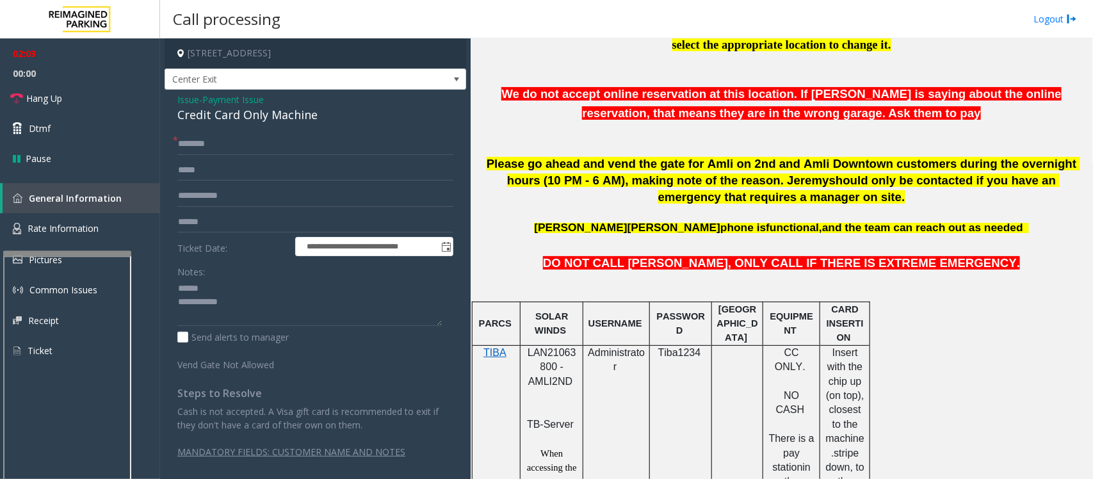
click at [199, 110] on div "Credit Card Only Machine" at bounding box center [315, 114] width 276 height 17
click at [252, 317] on textarea at bounding box center [309, 302] width 264 height 48
type textarea "**********"
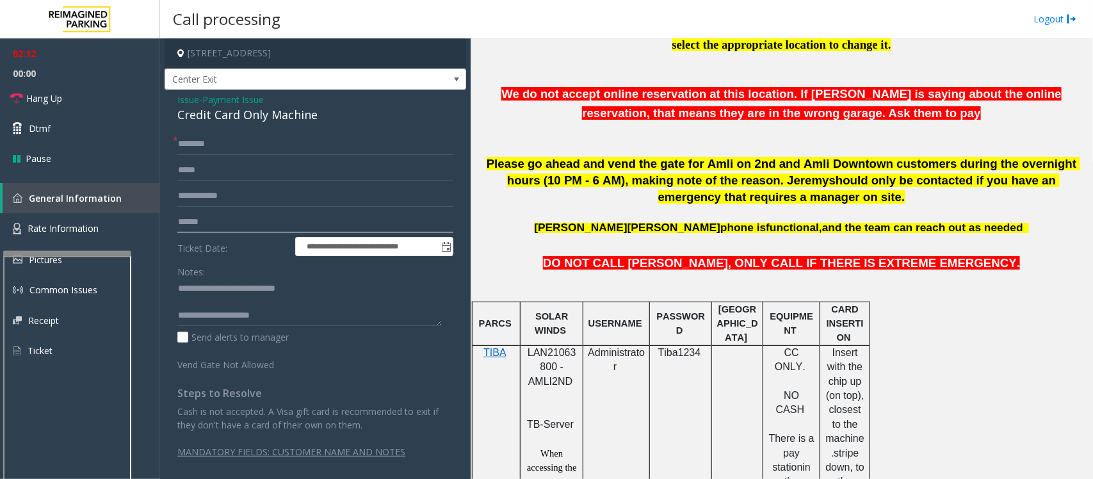
click at [226, 216] on input "text" at bounding box center [315, 222] width 276 height 22
click at [205, 222] on input "******" at bounding box center [315, 222] width 276 height 22
type input "*******"
click at [216, 139] on input "text" at bounding box center [315, 144] width 276 height 22
click at [282, 317] on textarea at bounding box center [309, 302] width 264 height 48
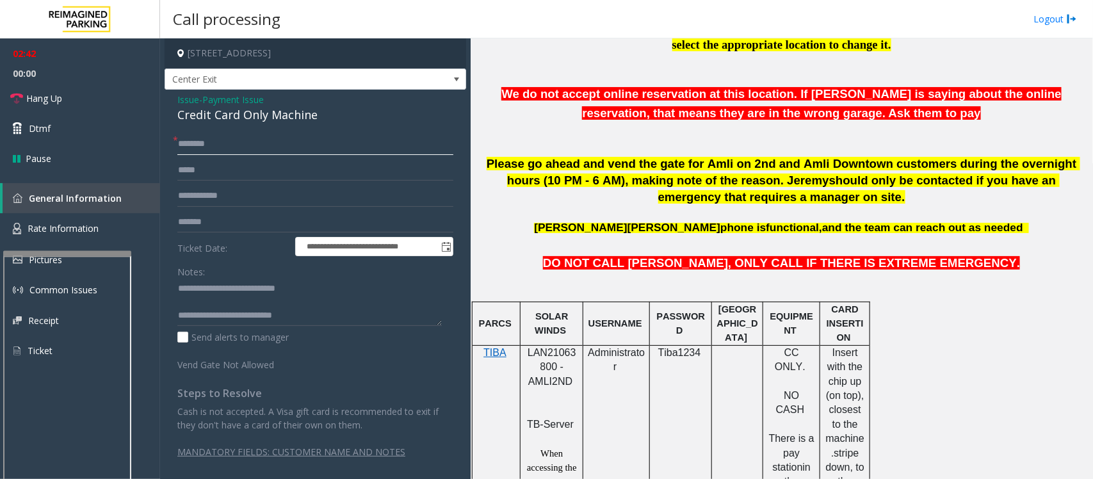
click at [209, 146] on input "text" at bounding box center [315, 144] width 276 height 22
click at [311, 311] on textarea at bounding box center [309, 302] width 264 height 48
type textarea "**********"
click at [231, 141] on input "text" at bounding box center [315, 144] width 276 height 22
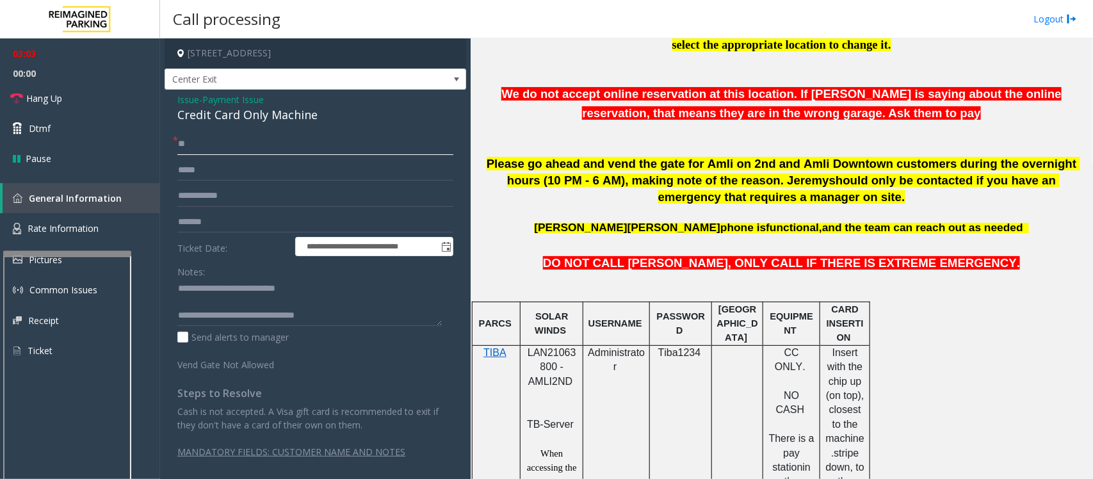
type input "**"
click at [238, 301] on textarea at bounding box center [309, 302] width 264 height 48
click at [348, 305] on textarea at bounding box center [309, 302] width 264 height 48
click at [65, 97] on link "Hang Up" at bounding box center [80, 98] width 160 height 30
click at [388, 306] on textarea at bounding box center [309, 302] width 264 height 48
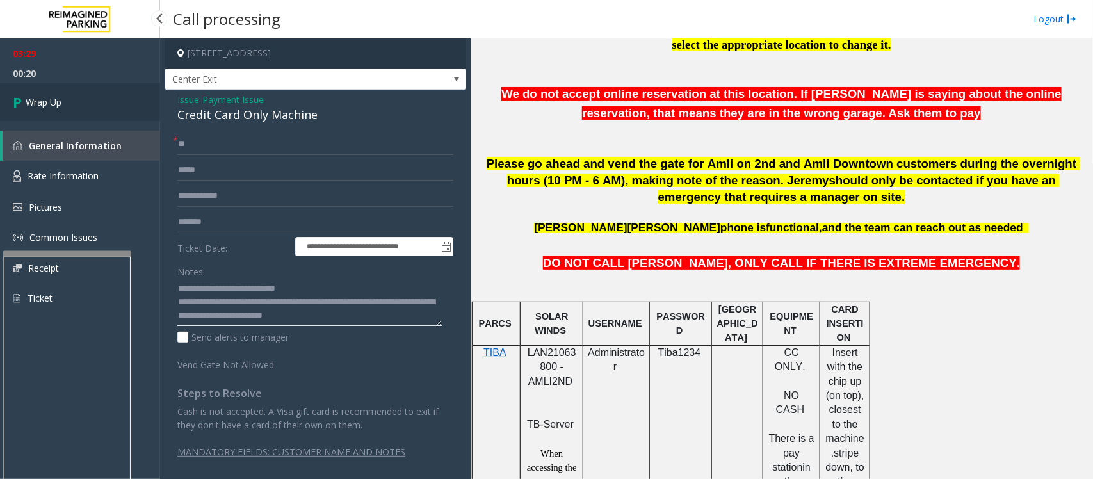
type textarea "**********"
click at [51, 97] on span "Wrap Up" at bounding box center [44, 101] width 36 height 13
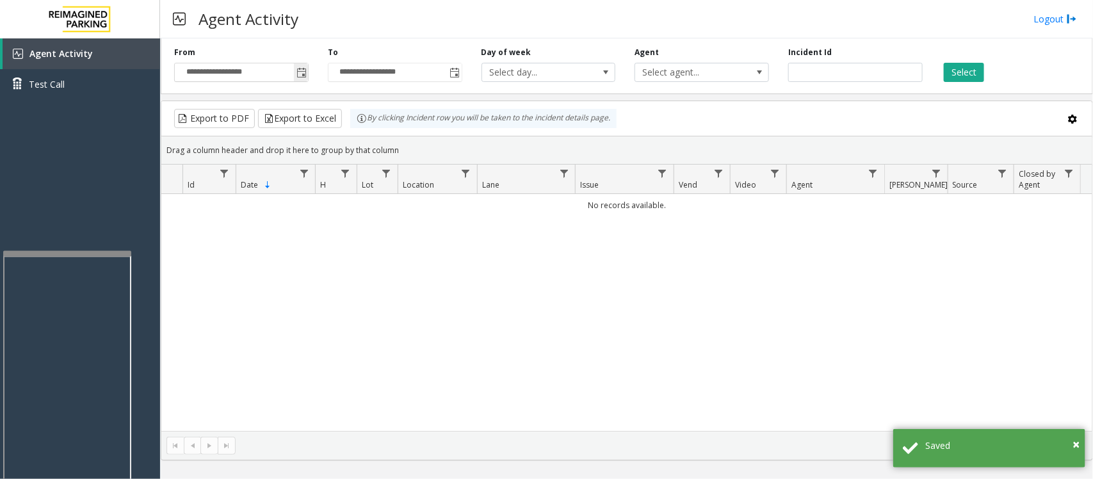
click at [304, 70] on span "Toggle popup" at bounding box center [301, 73] width 10 height 10
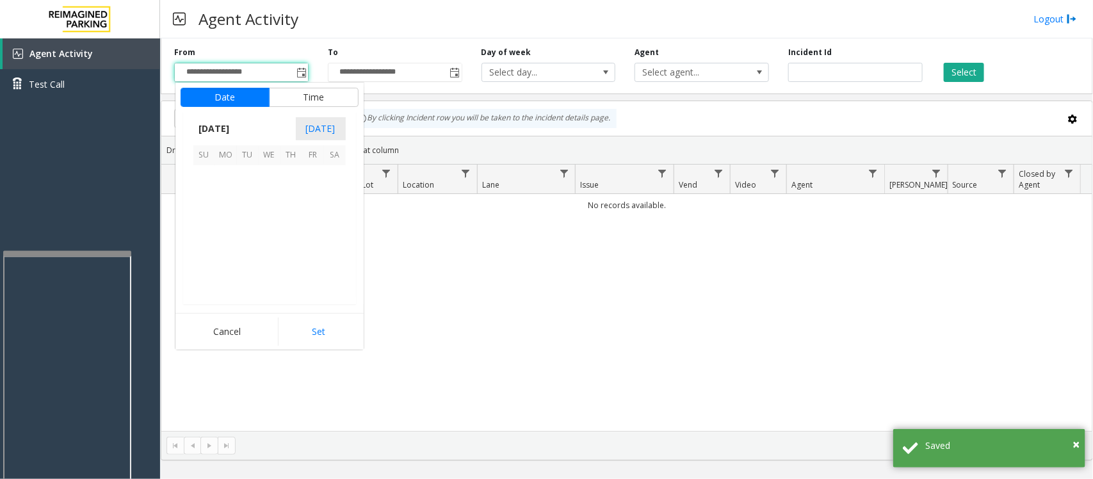
scroll to position [229614, 0]
click at [268, 241] on span "24" at bounding box center [270, 241] width 22 height 22
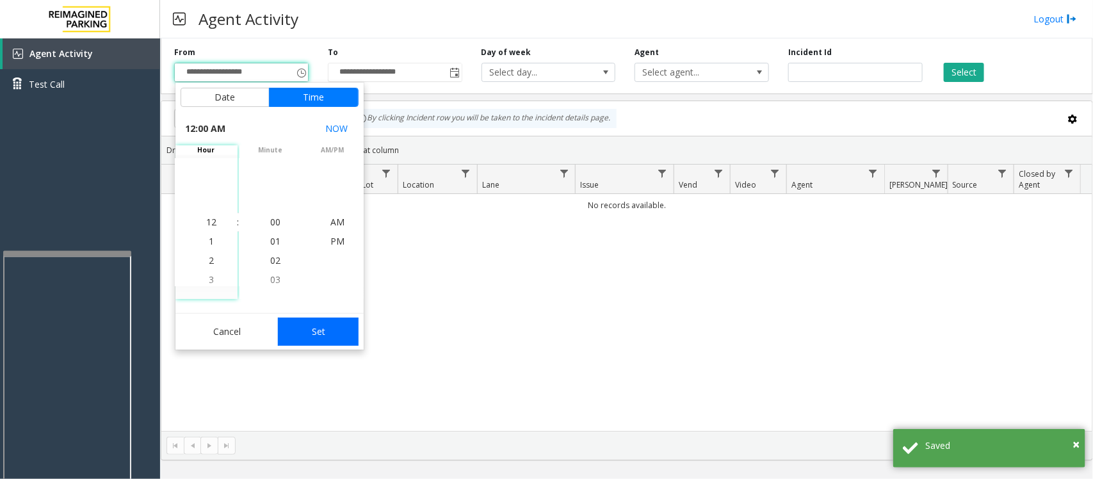
click at [309, 325] on button "Set" at bounding box center [318, 331] width 81 height 28
type input "**********"
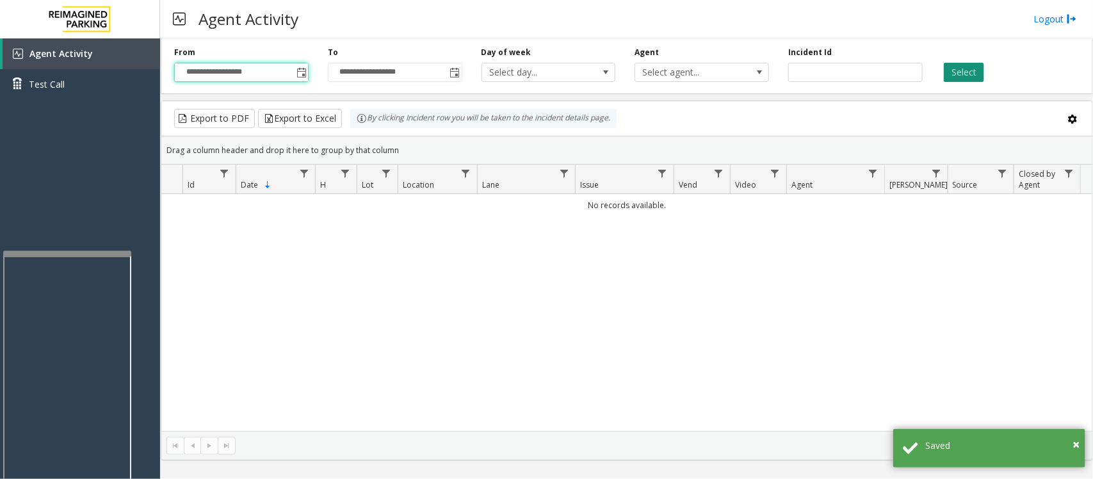
click at [970, 78] on button "Select" at bounding box center [963, 72] width 40 height 19
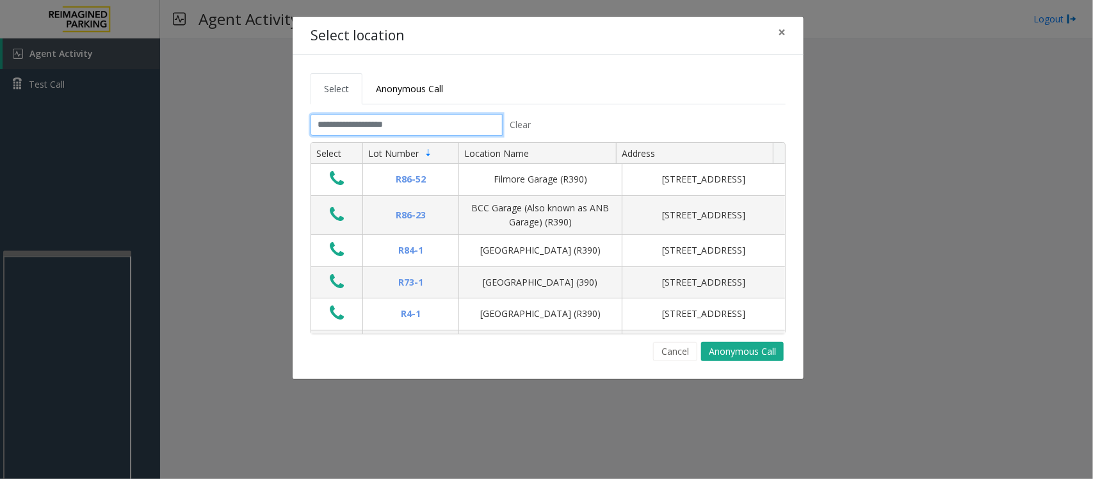
click at [346, 127] on input "text" at bounding box center [406, 125] width 192 height 22
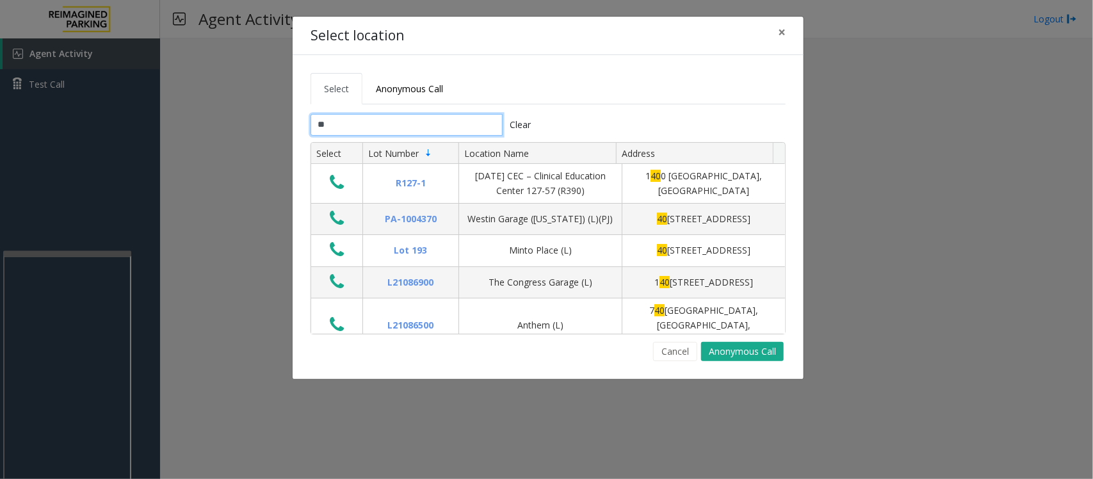
type input "*"
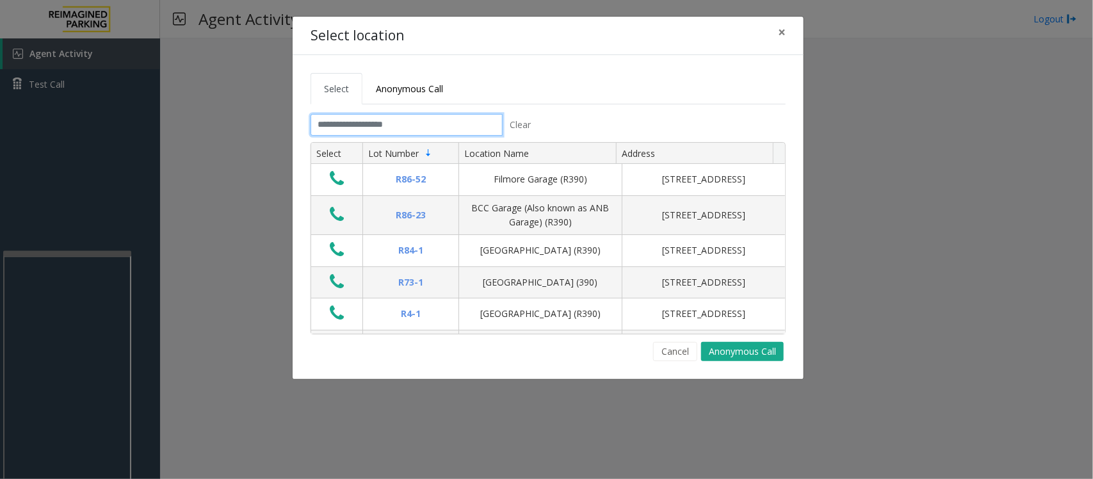
click at [399, 128] on input "text" at bounding box center [406, 125] width 192 height 22
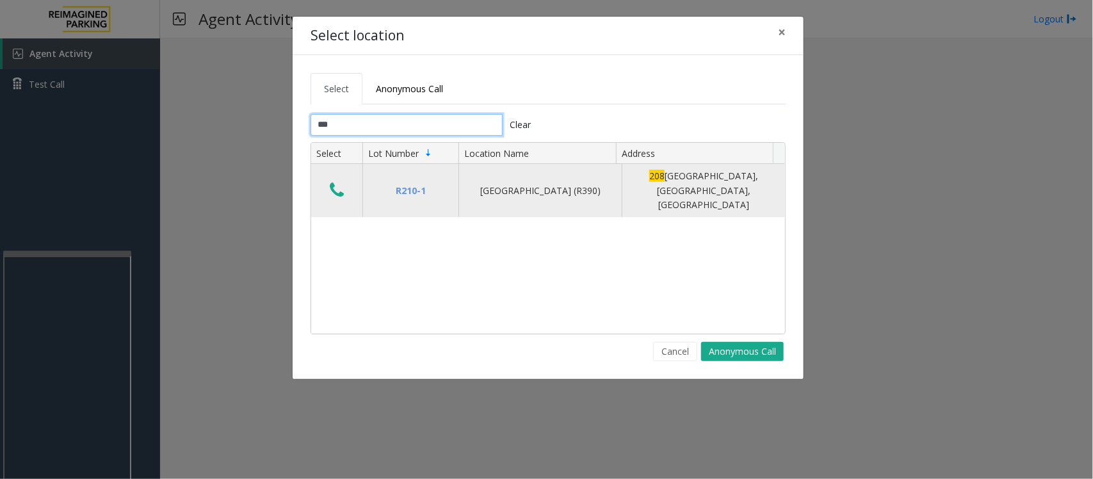
type input "***"
click at [338, 186] on icon "Data table" at bounding box center [337, 190] width 14 height 18
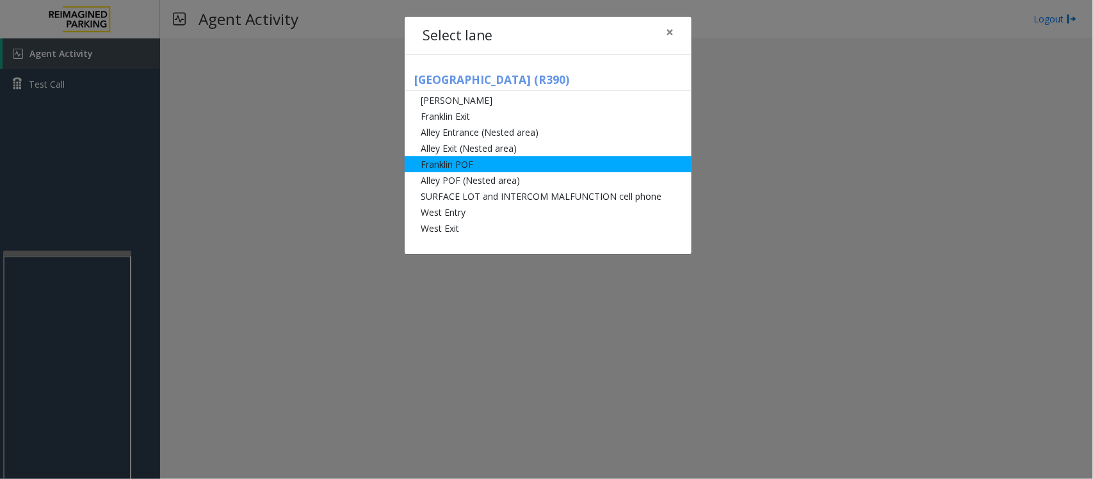
click at [483, 162] on li "Franklin POF" at bounding box center [548, 164] width 287 height 16
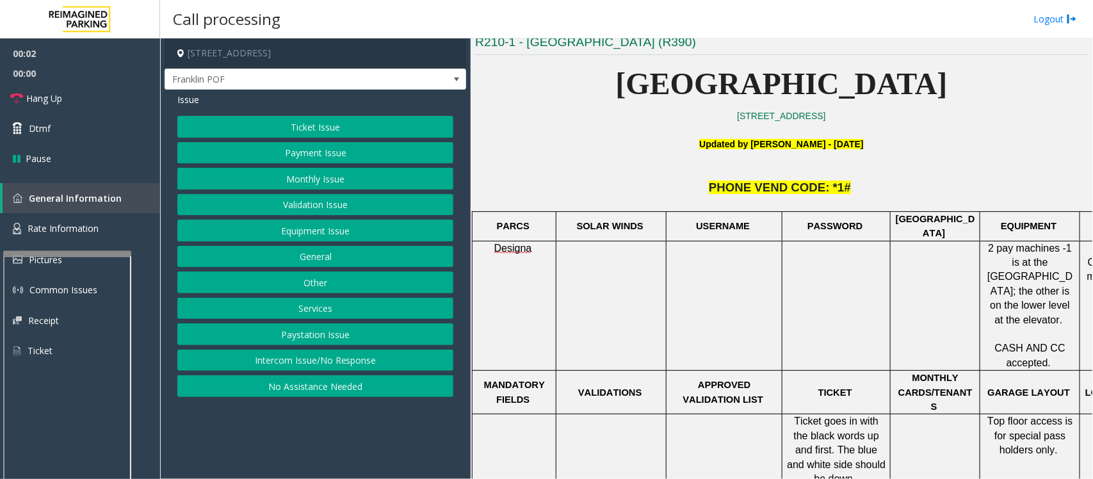
scroll to position [320, 87]
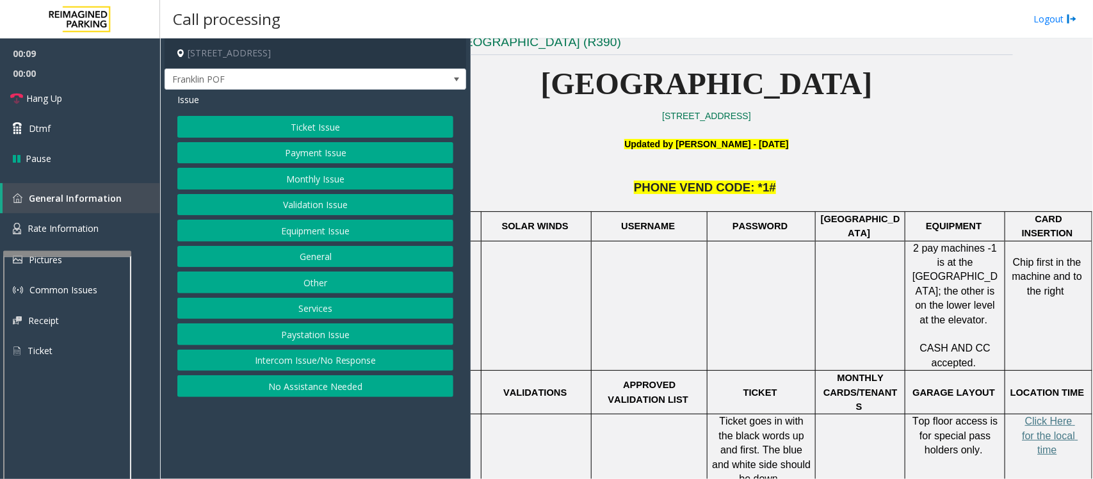
click at [278, 154] on button "Payment Issue" at bounding box center [315, 153] width 276 height 22
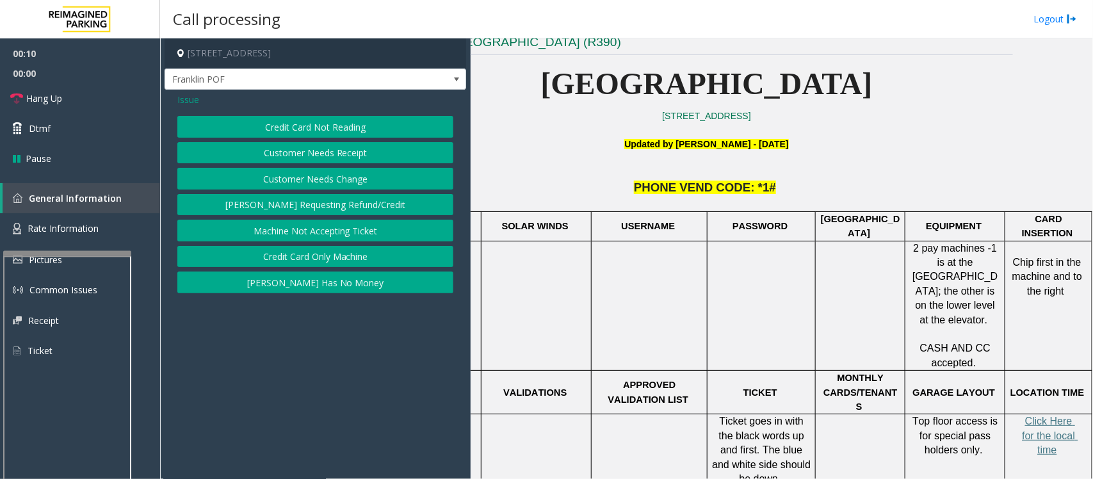
click at [303, 127] on button "Credit Card Not Reading" at bounding box center [315, 127] width 276 height 22
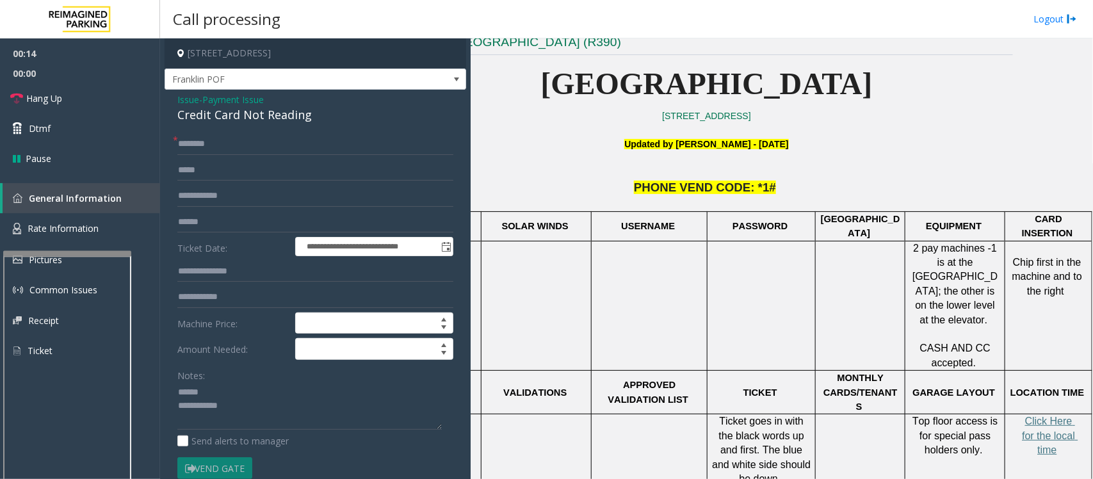
click at [230, 117] on div "Credit Card Not Reading" at bounding box center [315, 114] width 276 height 17
click at [272, 417] on textarea at bounding box center [309, 406] width 264 height 48
type textarea "**********"
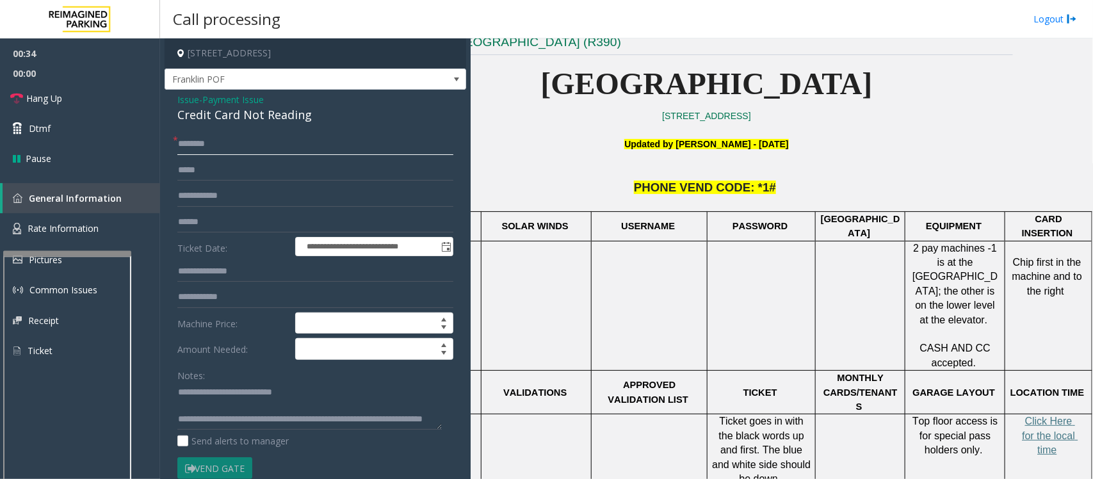
click at [205, 144] on input "text" at bounding box center [315, 144] width 276 height 22
type input "**"
click at [222, 410] on textarea at bounding box center [309, 406] width 264 height 48
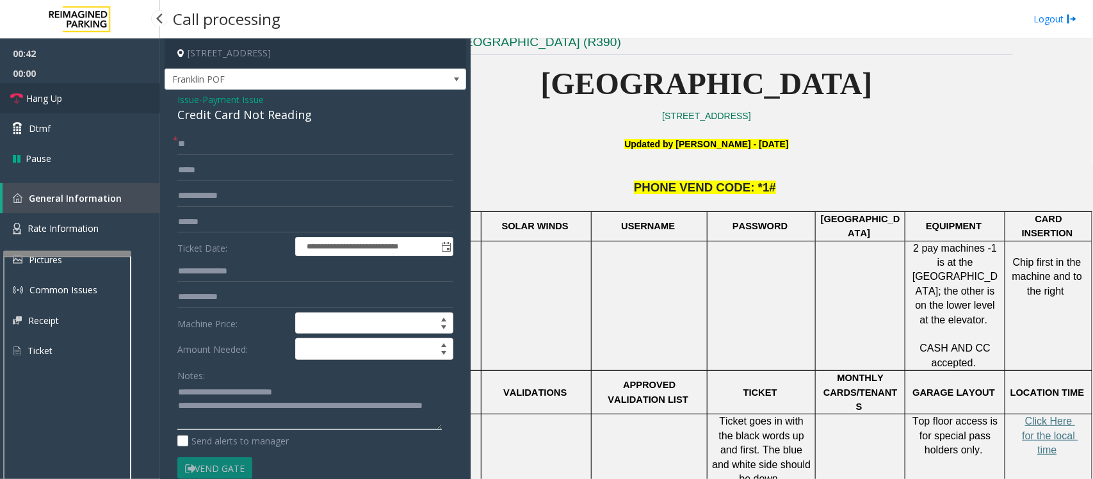
type textarea "**********"
click at [53, 98] on span "Hang Up" at bounding box center [44, 98] width 36 height 13
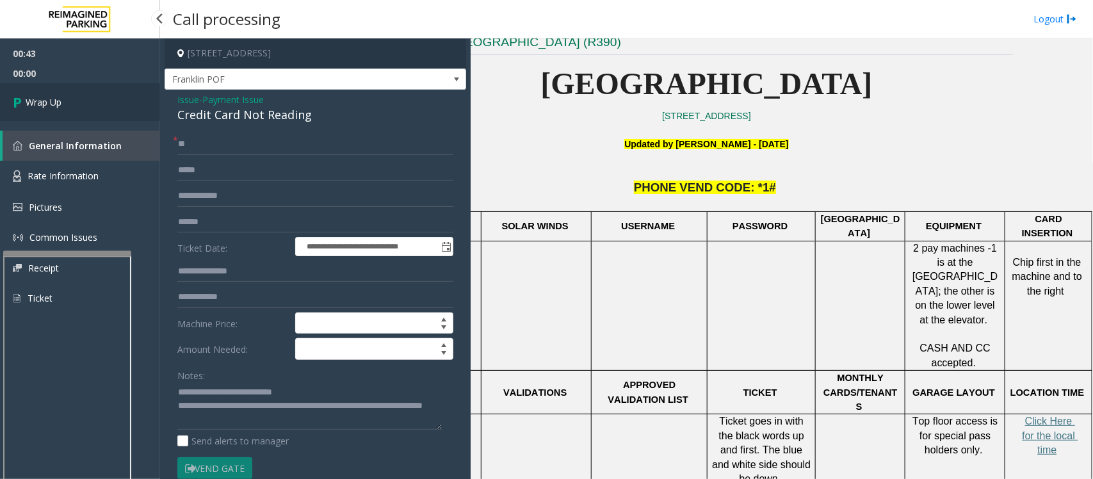
click at [53, 98] on span "Wrap Up" at bounding box center [44, 101] width 36 height 13
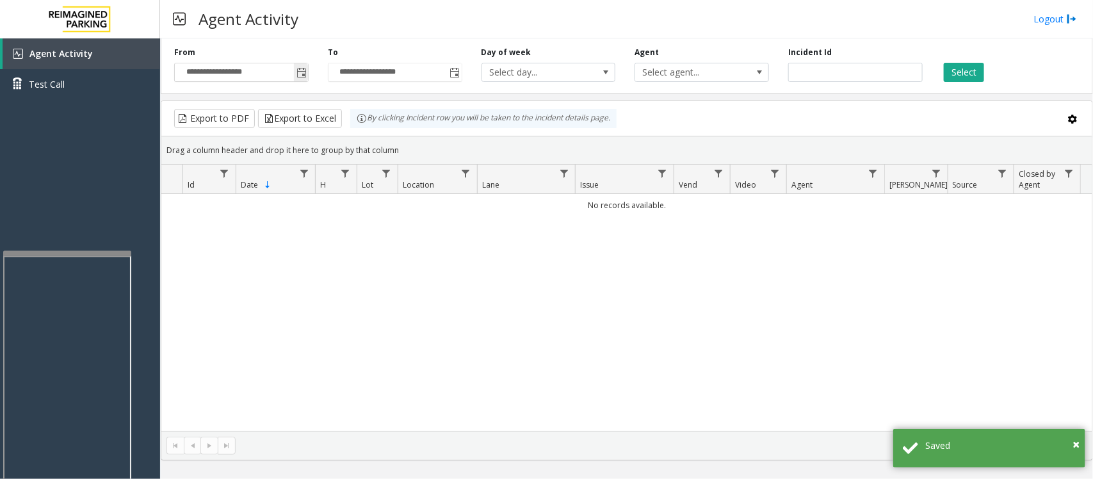
click at [296, 71] on span "Toggle popup" at bounding box center [301, 73] width 10 height 10
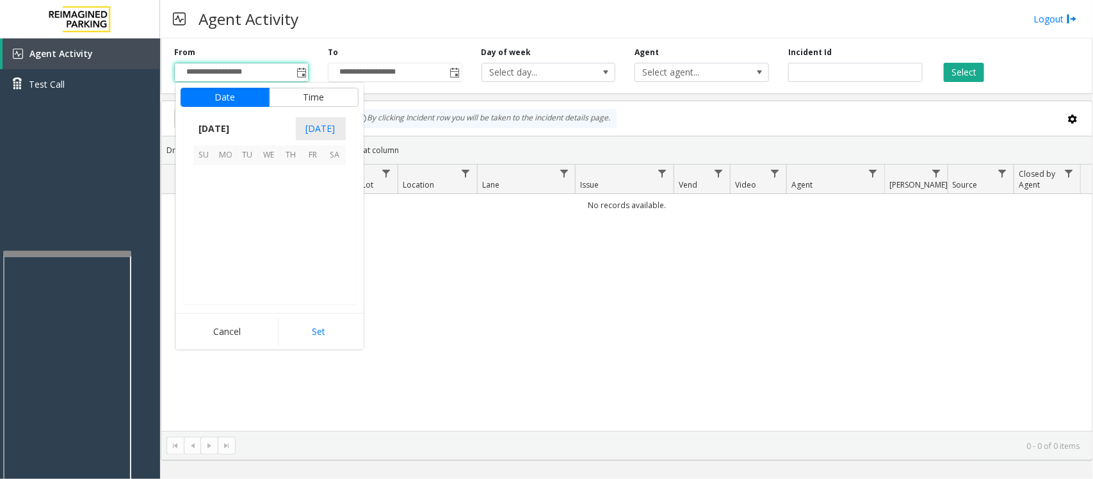
scroll to position [229614, 0]
click at [268, 240] on span "24" at bounding box center [270, 241] width 22 height 22
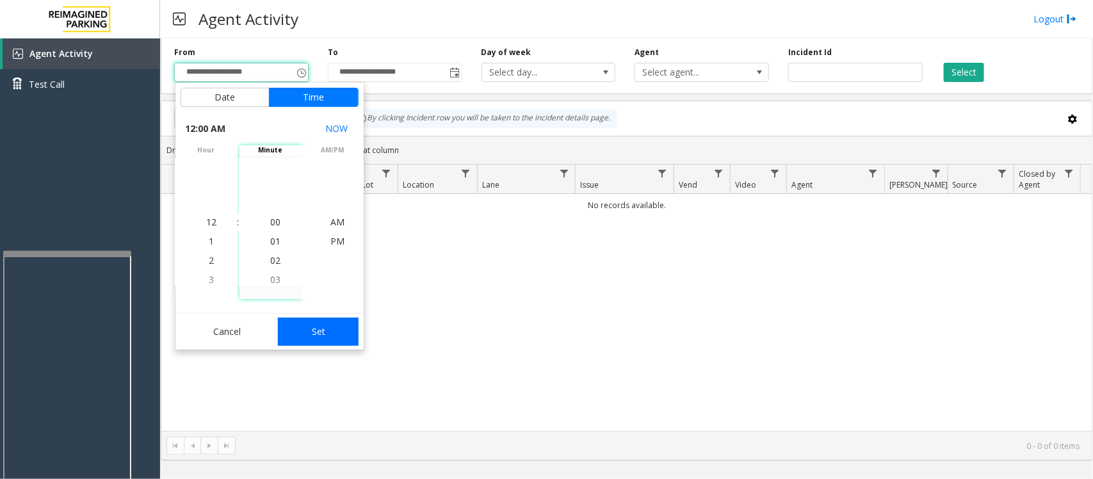
click at [327, 337] on button "Set" at bounding box center [318, 331] width 81 height 28
type input "**********"
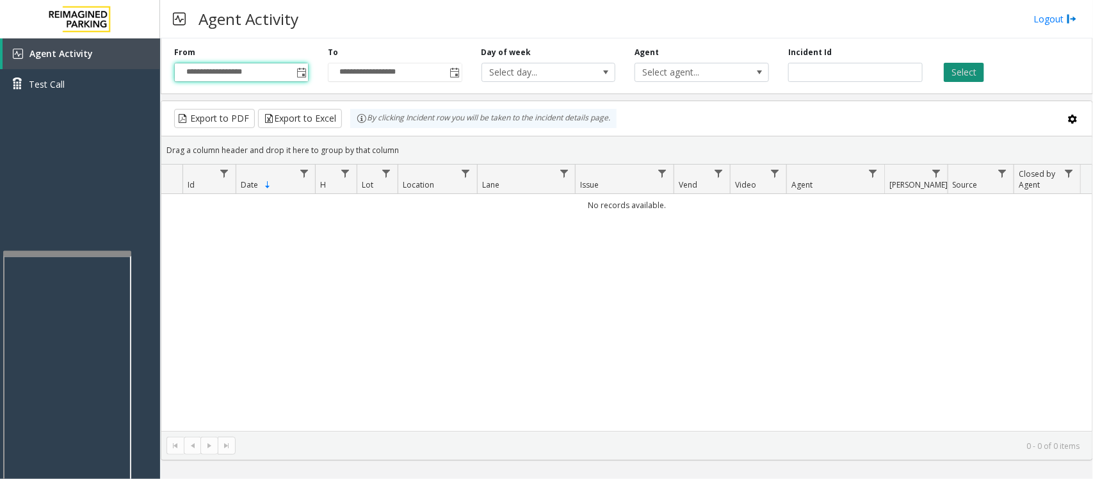
click at [970, 74] on button "Select" at bounding box center [963, 72] width 40 height 19
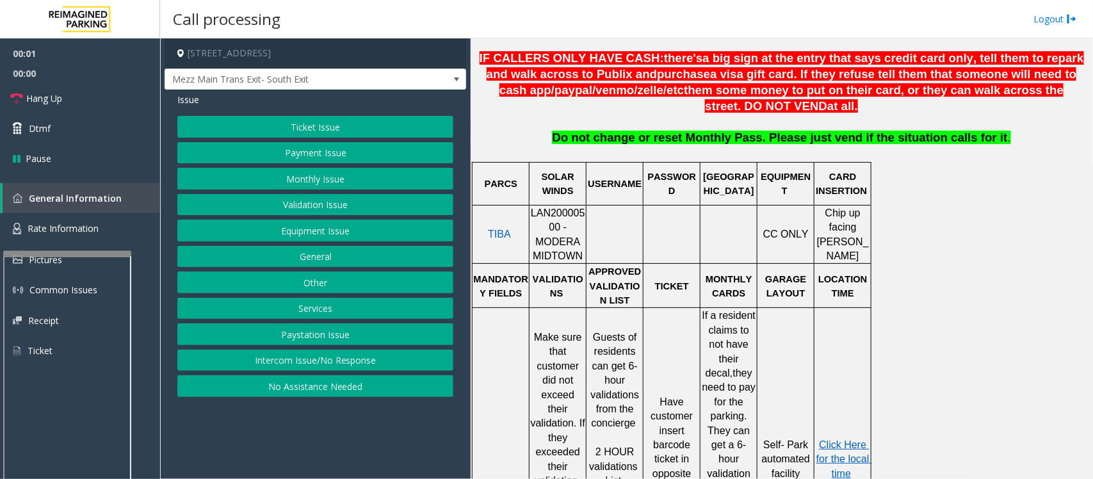
scroll to position [640, 0]
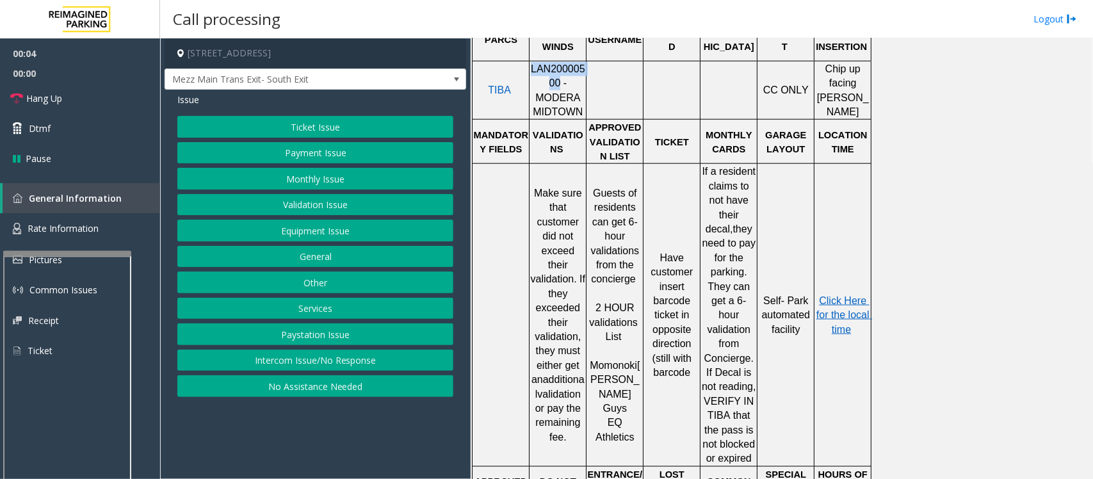
drag, startPoint x: 532, startPoint y: 77, endPoint x: 536, endPoint y: 91, distance: 14.6
click at [536, 91] on span "LAN20000500 - MODERA MIDTOWN" at bounding box center [558, 90] width 54 height 54
copy span "LAN20000500"
click at [317, 210] on button "Validation Issue" at bounding box center [315, 205] width 276 height 22
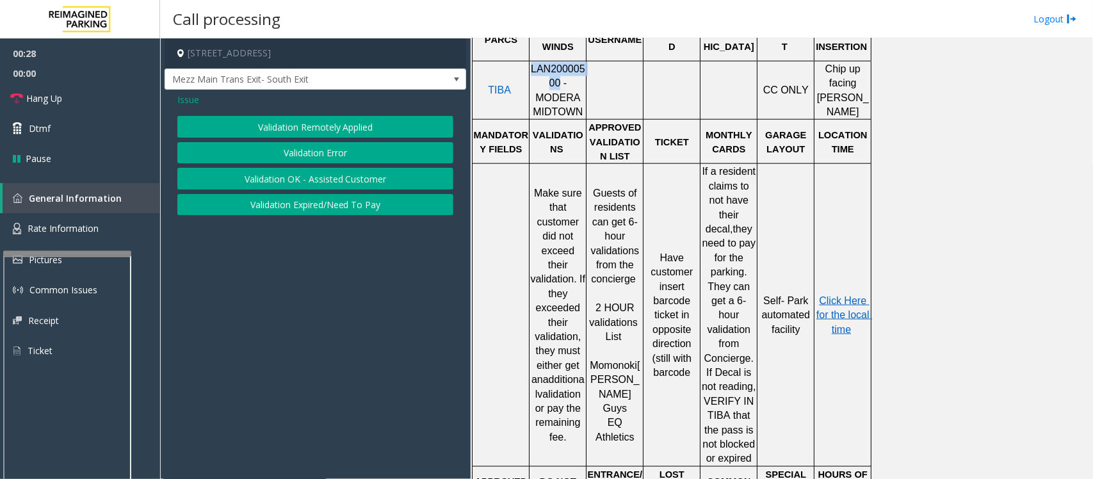
click at [317, 154] on button "Validation Error" at bounding box center [315, 153] width 276 height 22
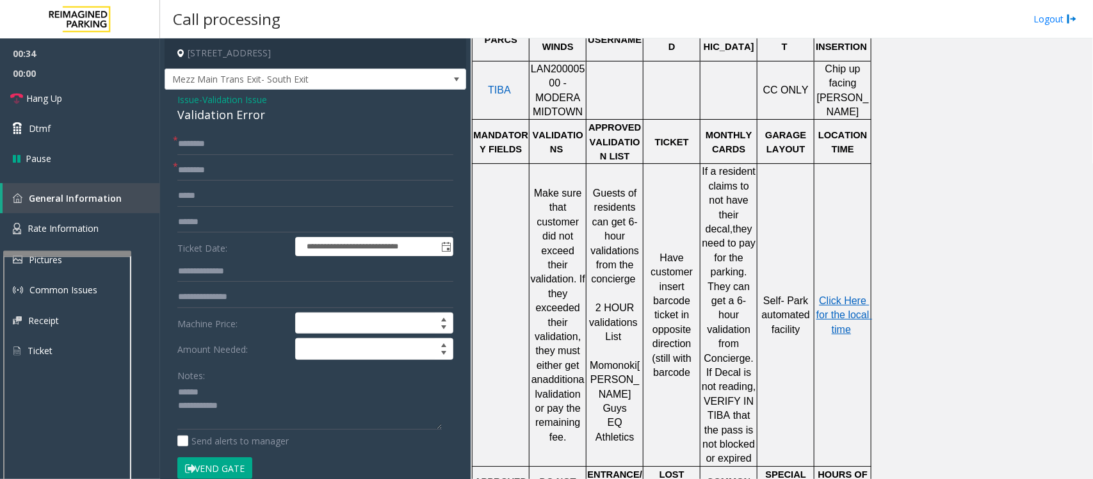
click at [219, 113] on div "Validation Error" at bounding box center [315, 114] width 276 height 17
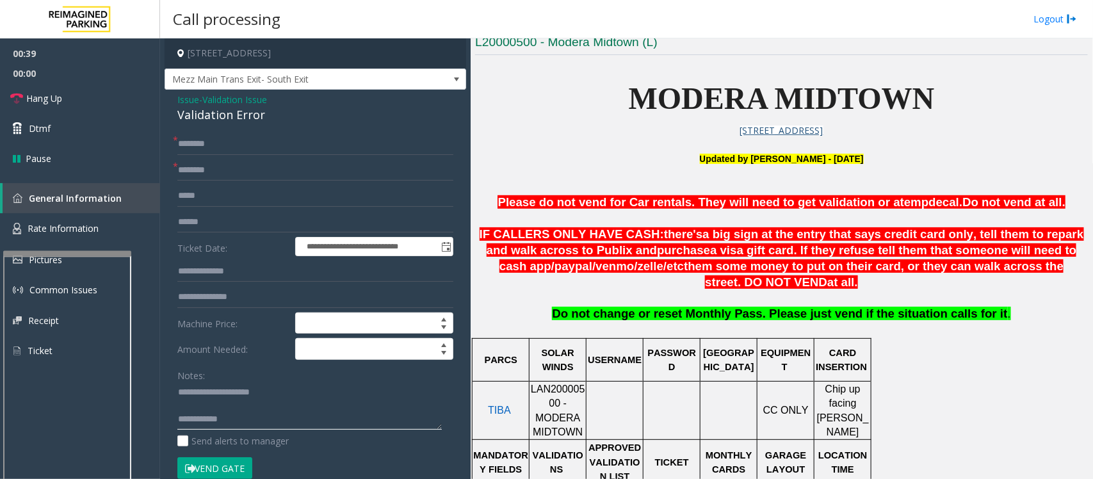
type textarea "**********"
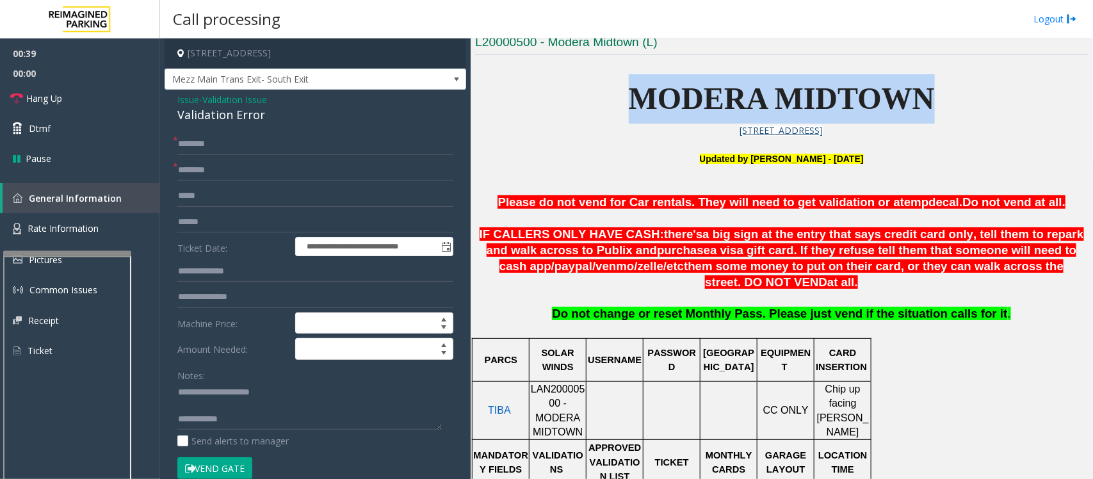
drag, startPoint x: 962, startPoint y: 104, endPoint x: 606, endPoint y: 104, distance: 355.9
click at [606, 104] on p "MODERA MIDTOWN" at bounding box center [781, 98] width 613 height 49
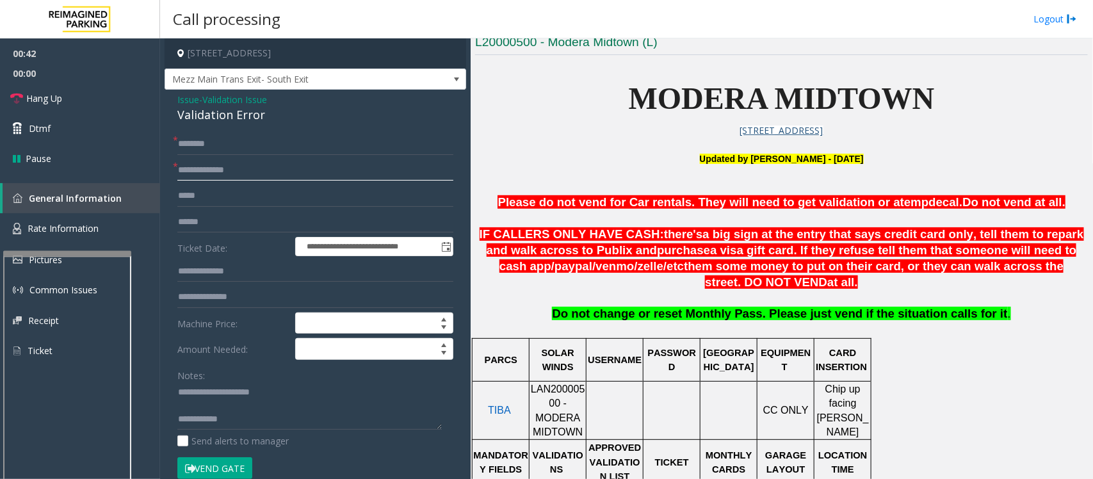
type input "**********"
click at [221, 408] on textarea at bounding box center [309, 406] width 264 height 48
click at [205, 395] on textarea at bounding box center [309, 406] width 264 height 48
click at [204, 394] on textarea at bounding box center [309, 406] width 264 height 48
click at [250, 405] on textarea at bounding box center [309, 406] width 264 height 48
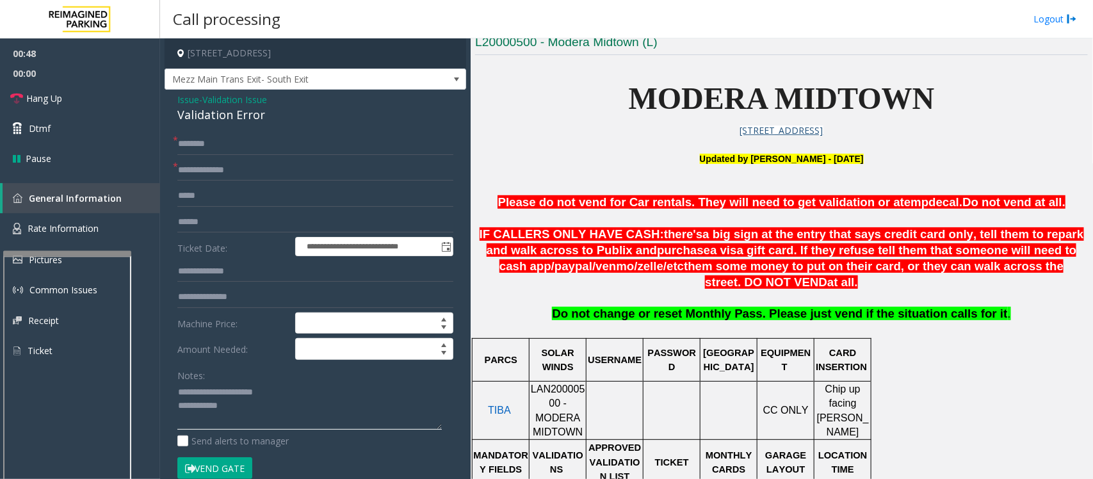
type textarea "**********"
click at [218, 216] on input "text" at bounding box center [315, 222] width 276 height 22
click at [193, 219] on input "*******" at bounding box center [315, 222] width 276 height 22
click at [199, 220] on input "*******" at bounding box center [315, 222] width 276 height 22
click at [194, 221] on input "*******" at bounding box center [315, 222] width 276 height 22
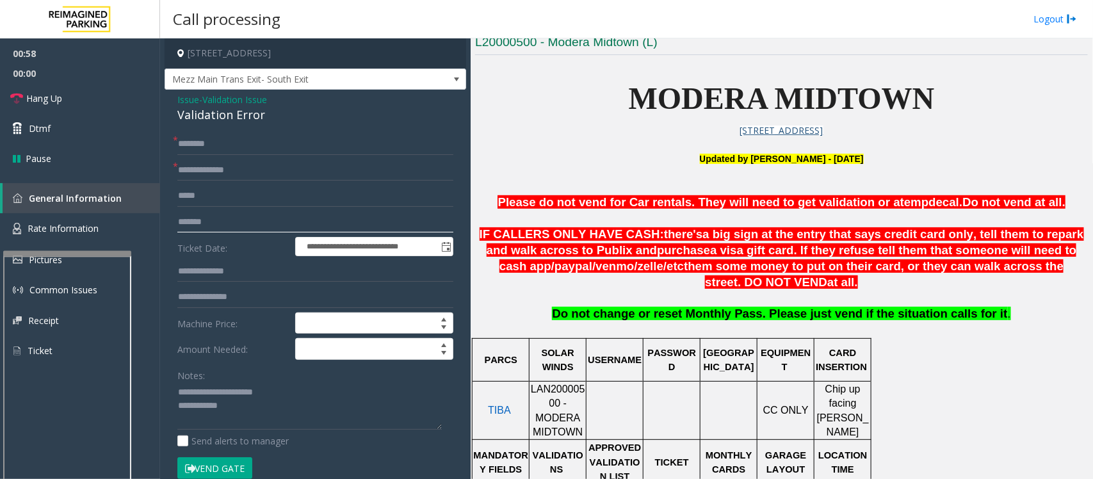
click at [202, 223] on input "*******" at bounding box center [315, 222] width 276 height 22
click at [200, 222] on input "*******" at bounding box center [315, 222] width 276 height 22
click at [200, 220] on input "*******" at bounding box center [315, 222] width 276 height 22
type input "*******"
click at [247, 273] on input "text" at bounding box center [315, 272] width 276 height 22
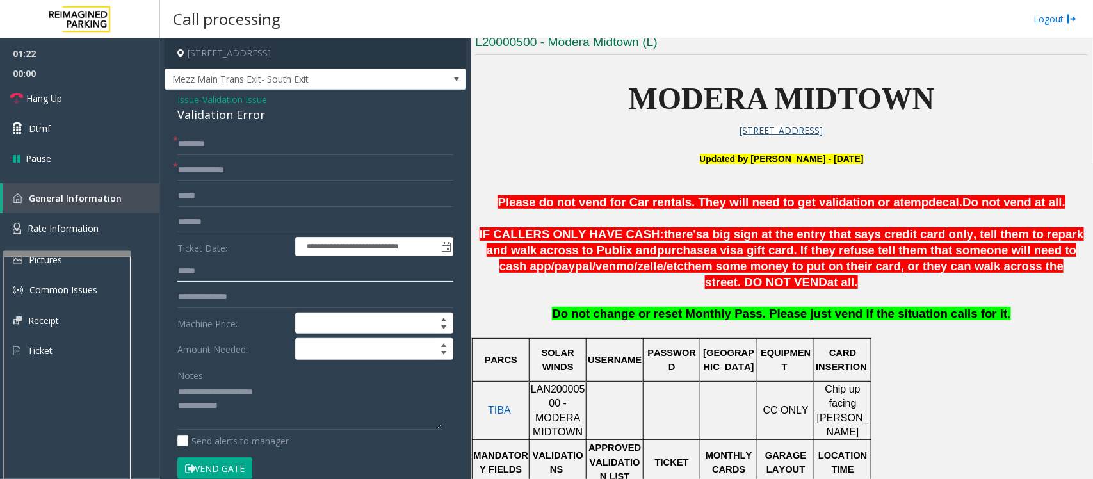
click at [190, 271] on input "*****" at bounding box center [315, 272] width 276 height 22
click at [207, 273] on input "*****" at bounding box center [315, 272] width 276 height 22
drag, startPoint x: 247, startPoint y: 268, endPoint x: 266, endPoint y: 282, distance: 23.8
click at [160, 278] on div "**********" at bounding box center [626, 258] width 933 height 440
type input "***"
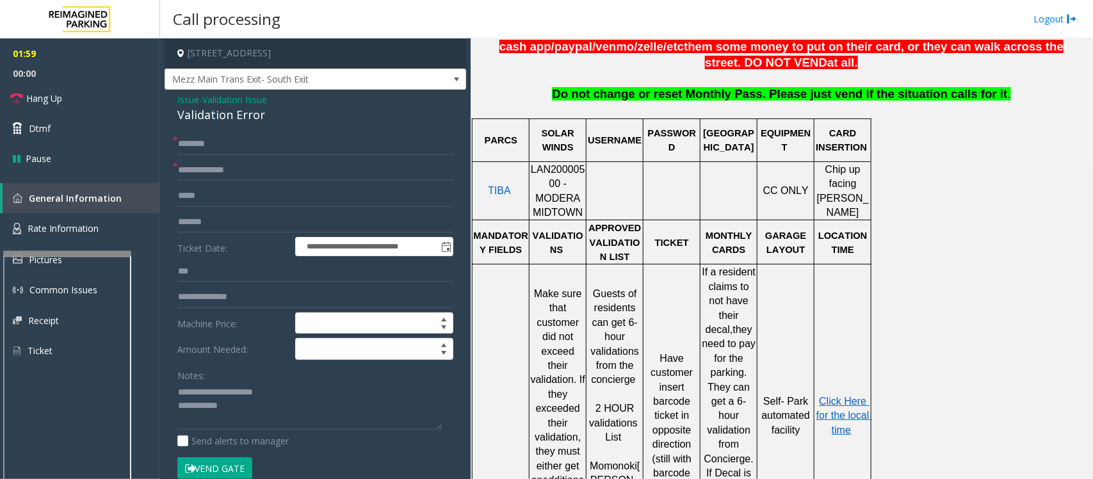
scroll to position [640, 0]
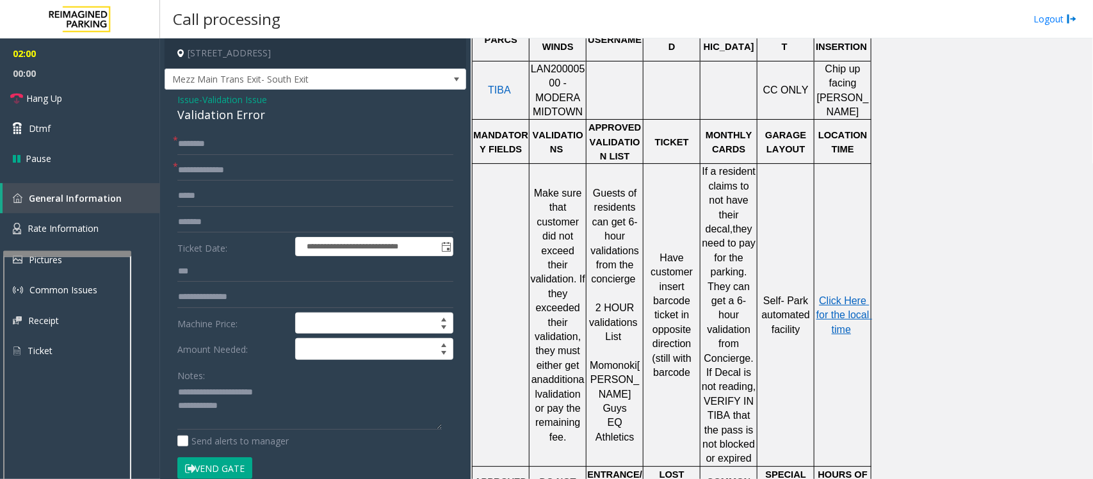
click at [856, 310] on p "Click Here for the local time" at bounding box center [842, 315] width 55 height 43
click at [852, 296] on span "Click Here for the local time" at bounding box center [844, 315] width 56 height 40
click at [177, 387] on textarea at bounding box center [309, 406] width 264 height 48
click at [254, 392] on textarea at bounding box center [309, 406] width 264 height 48
click at [251, 408] on textarea at bounding box center [309, 406] width 264 height 48
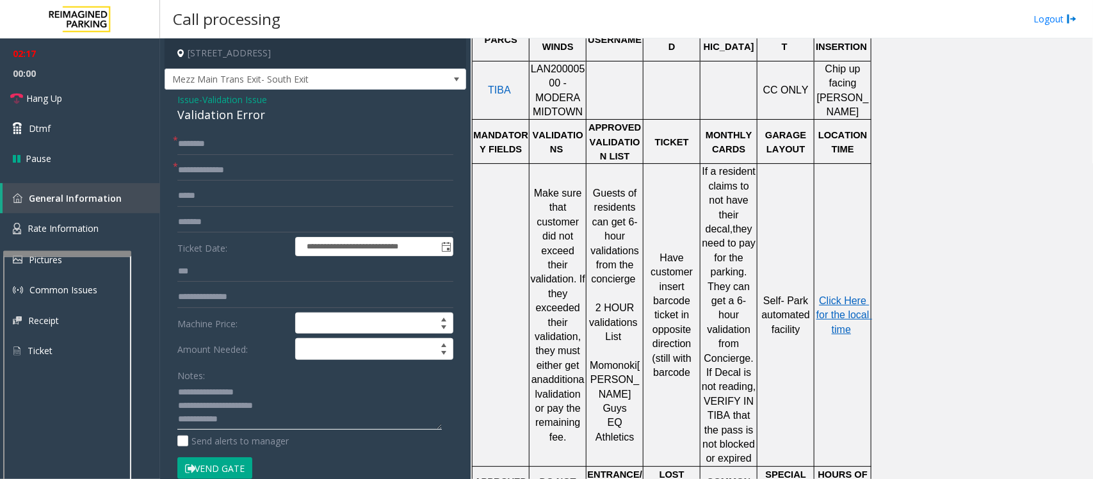
click at [250, 412] on textarea at bounding box center [309, 406] width 264 height 48
click at [250, 418] on textarea at bounding box center [309, 406] width 264 height 48
type textarea "**********"
click at [216, 145] on input "text" at bounding box center [315, 144] width 276 height 22
type input "**"
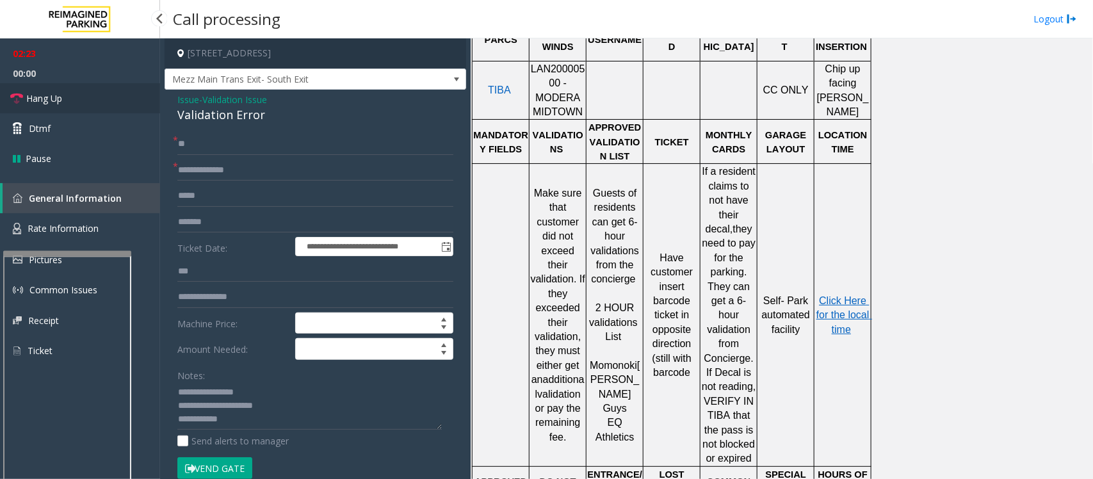
drag, startPoint x: 65, startPoint y: 97, endPoint x: 74, endPoint y: 100, distance: 9.7
click at [65, 97] on link "Hang Up" at bounding box center [80, 98] width 160 height 30
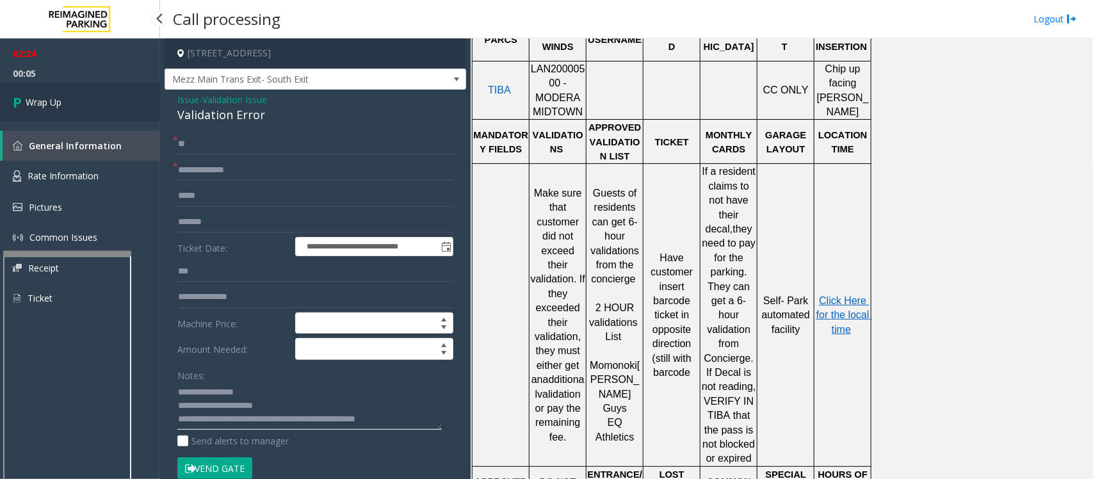
type textarea "**********"
click at [49, 101] on span "Wrap Up" at bounding box center [44, 101] width 36 height 13
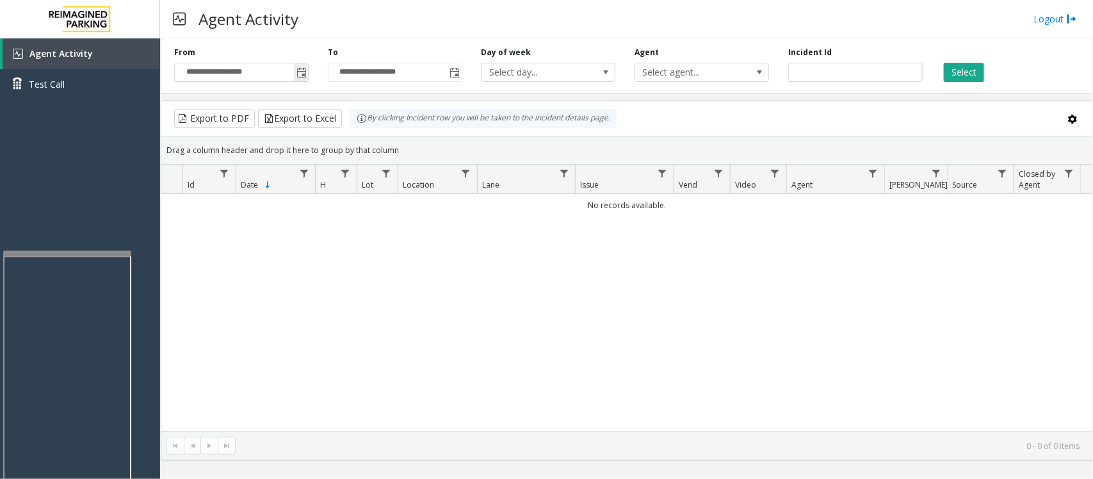
click at [304, 80] on span "Toggle popup" at bounding box center [301, 72] width 14 height 20
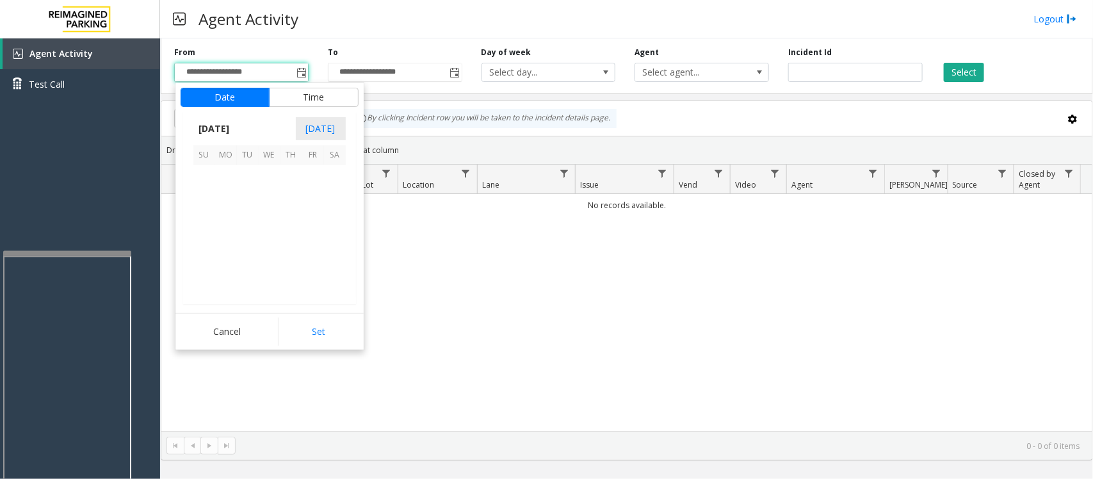
scroll to position [229614, 0]
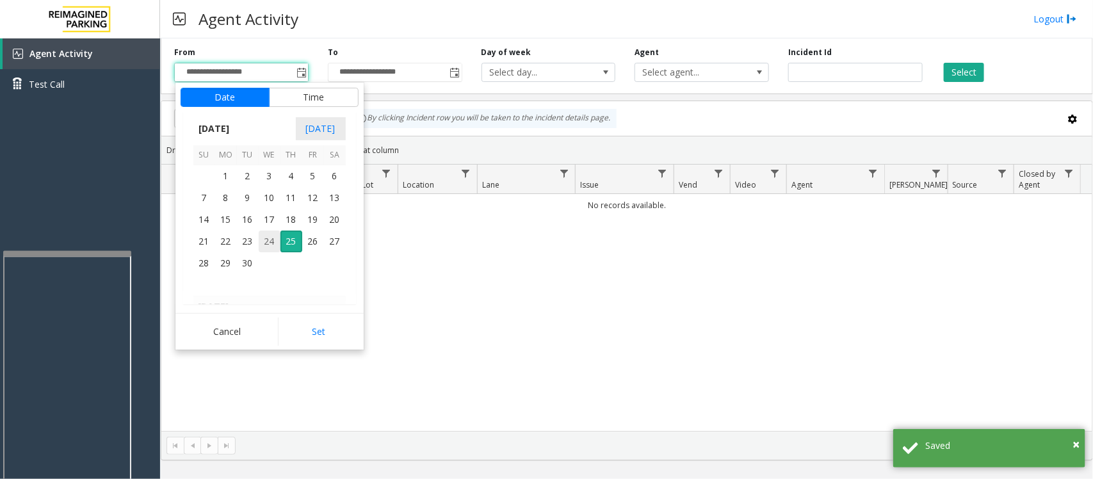
click at [263, 241] on span "24" at bounding box center [270, 241] width 22 height 22
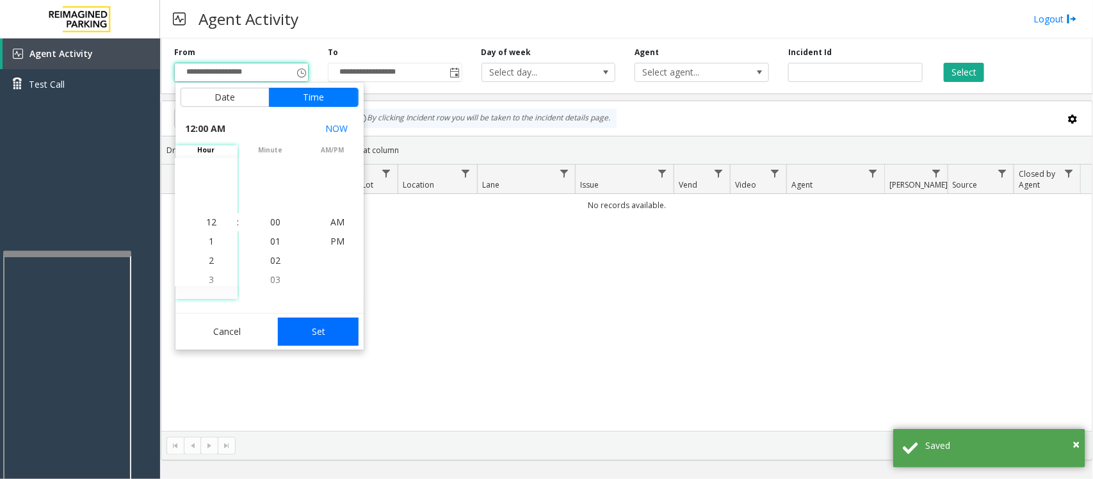
click at [325, 334] on button "Set" at bounding box center [318, 331] width 81 height 28
type input "**********"
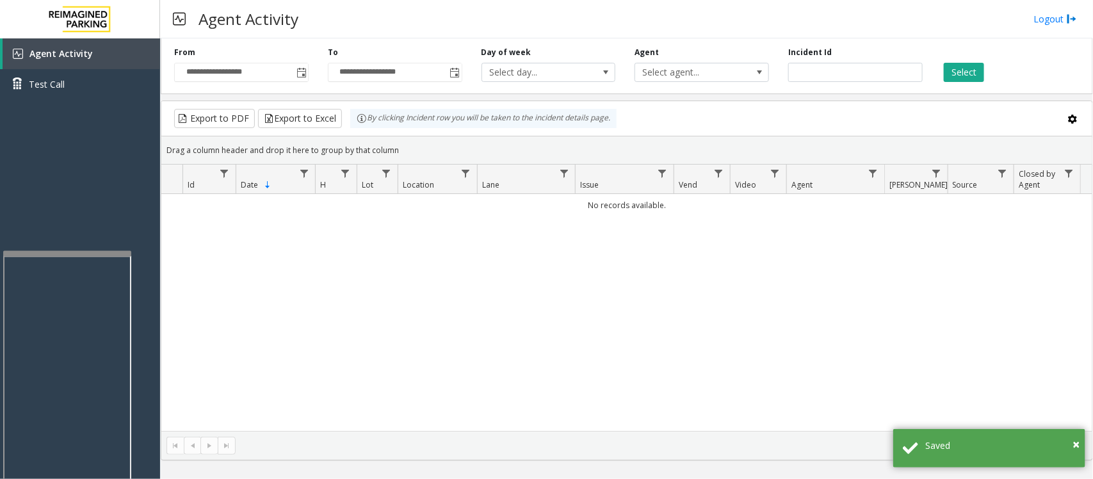
click at [962, 61] on div "Select" at bounding box center [1009, 64] width 154 height 35
click at [957, 81] on button "Select" at bounding box center [963, 72] width 40 height 19
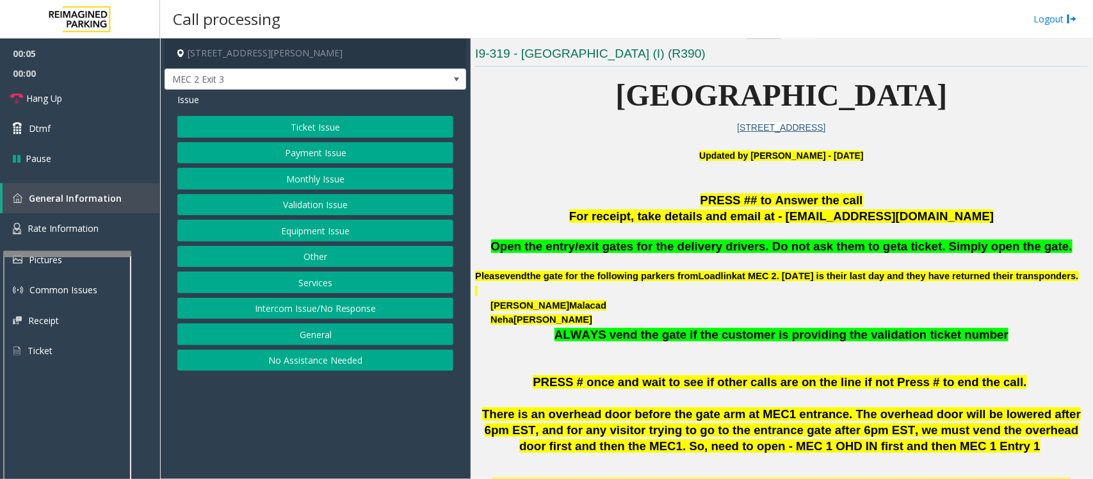
scroll to position [320, 0]
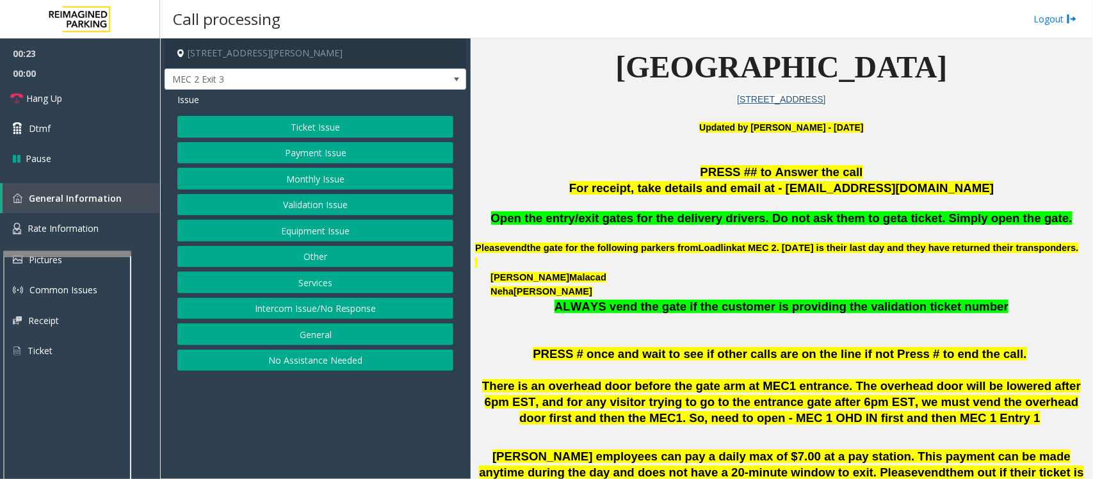
click at [298, 203] on button "Validation Issue" at bounding box center [315, 205] width 276 height 22
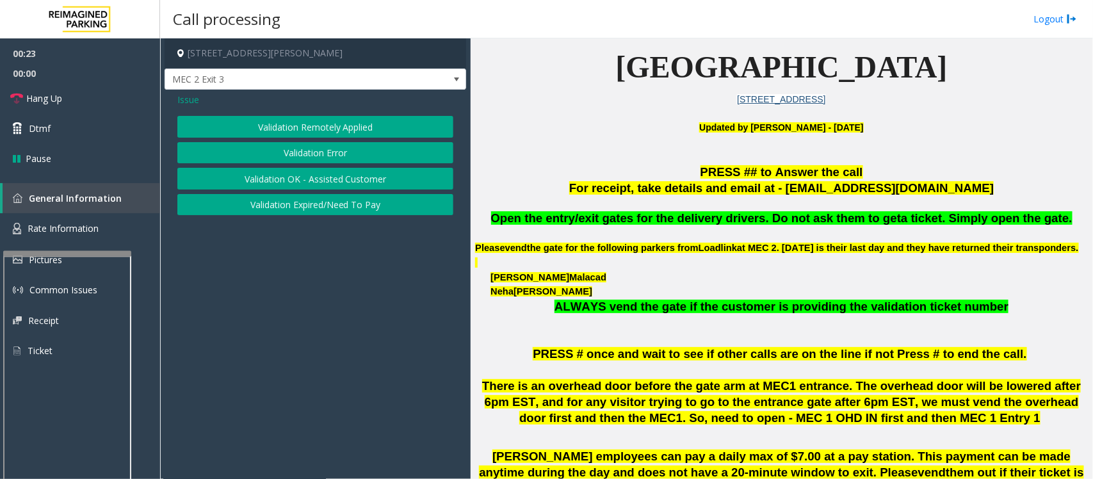
click at [301, 156] on button "Validation Error" at bounding box center [315, 153] width 276 height 22
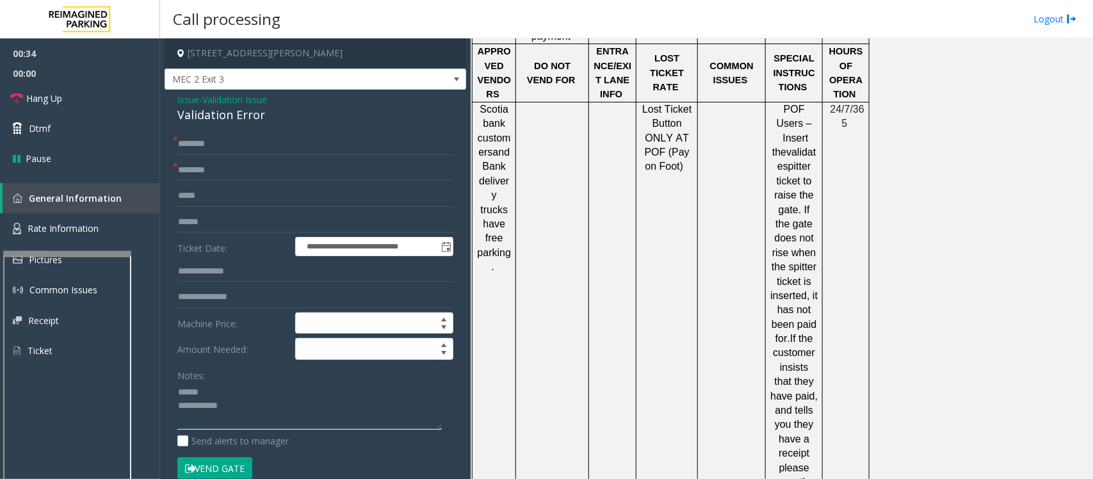
scroll to position [1600, 0]
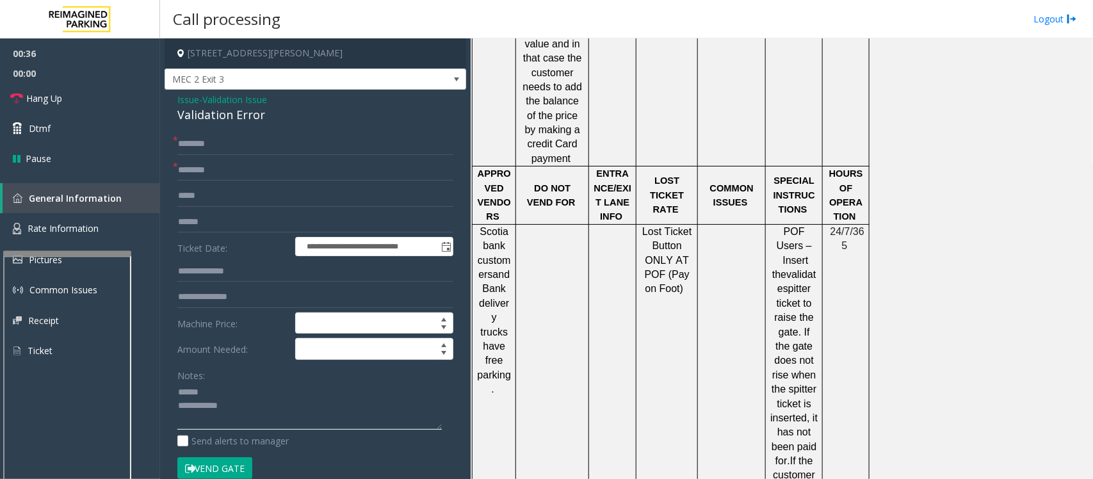
type textarea "**********"
click at [216, 170] on input "text" at bounding box center [315, 170] width 276 height 22
type input "***"
click at [192, 98] on span "Issue" at bounding box center [188, 99] width 22 height 13
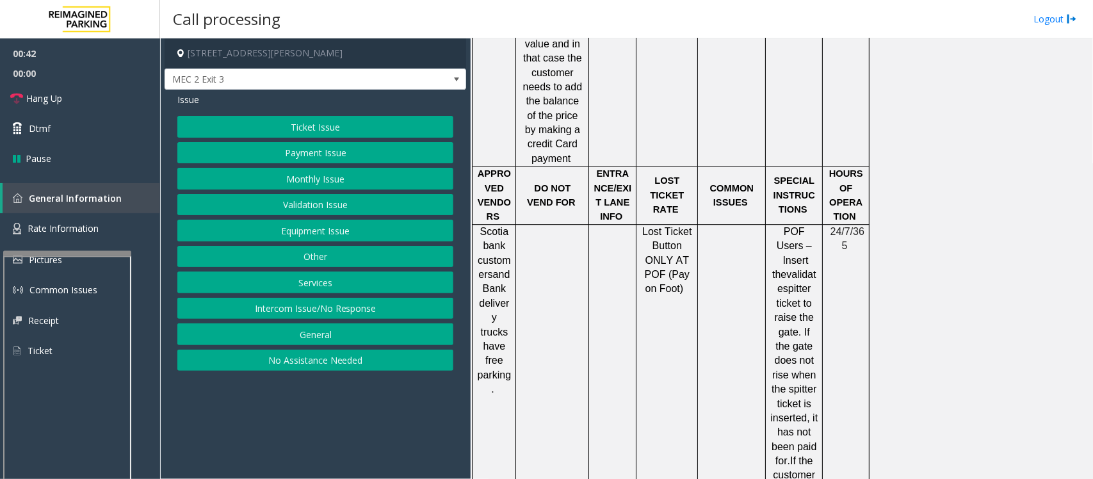
click at [293, 213] on button "Validation Issue" at bounding box center [315, 205] width 276 height 22
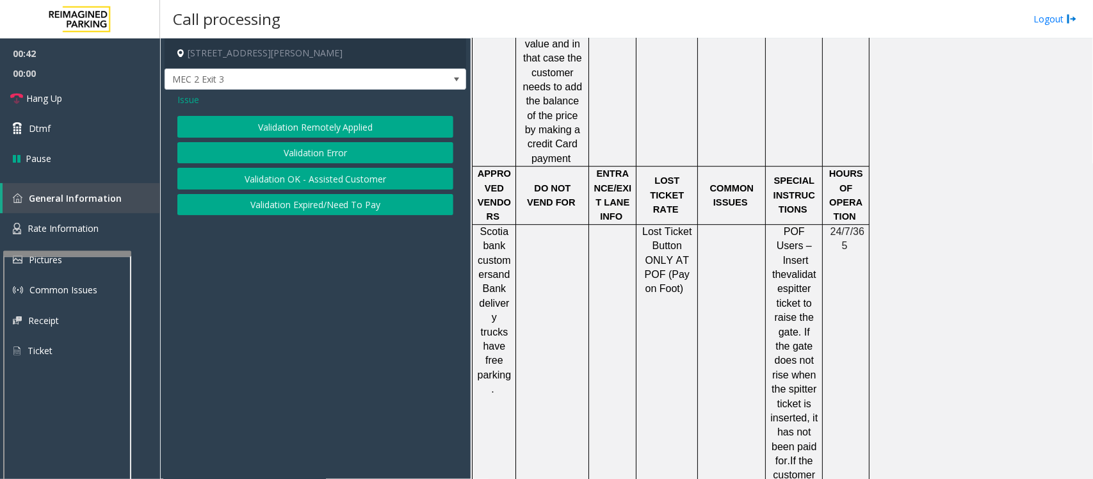
click at [277, 154] on button "Validation Error" at bounding box center [315, 153] width 276 height 22
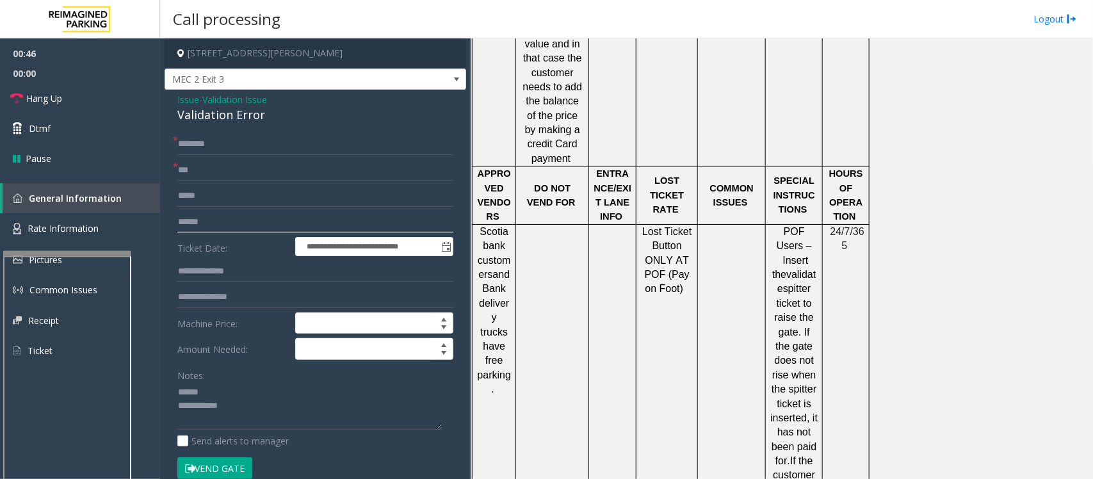
drag, startPoint x: 195, startPoint y: 222, endPoint x: 194, endPoint y: 212, distance: 9.7
click at [195, 218] on input "text" at bounding box center [315, 222] width 276 height 22
type input "******"
click at [200, 113] on div "Validation Error" at bounding box center [315, 114] width 276 height 17
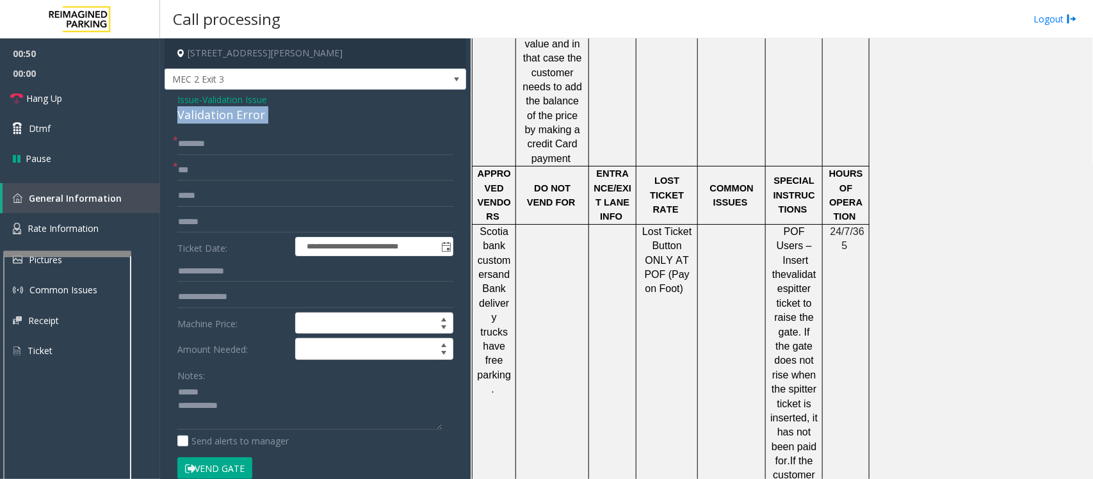
click at [200, 113] on div "Validation Error" at bounding box center [315, 114] width 276 height 17
click at [203, 396] on textarea at bounding box center [309, 406] width 264 height 48
type textarea "**********"
click at [218, 266] on input "text" at bounding box center [315, 272] width 276 height 22
type input "*******"
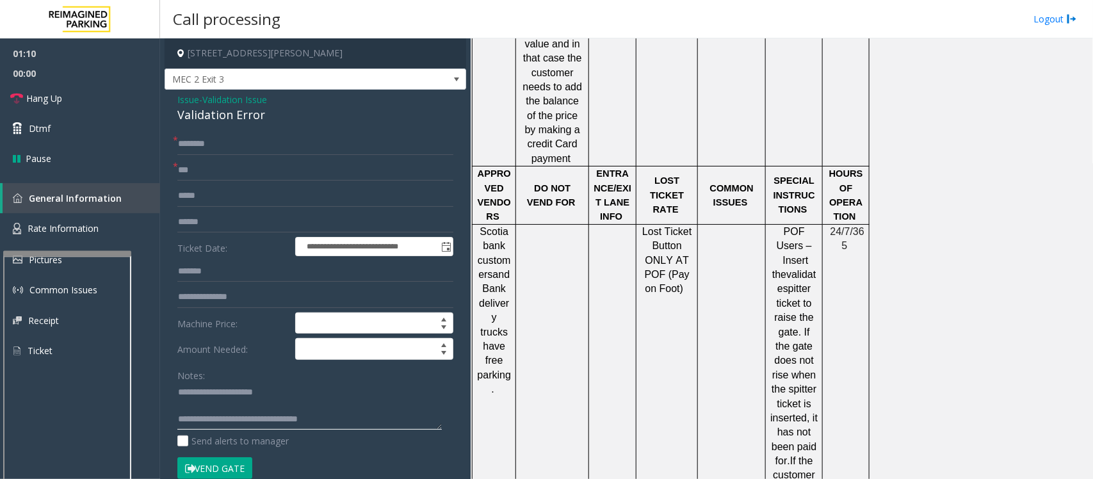
type textarea "**********"
click at [221, 147] on input "text" at bounding box center [315, 144] width 276 height 22
type input "*****"
click at [261, 410] on textarea at bounding box center [309, 406] width 264 height 48
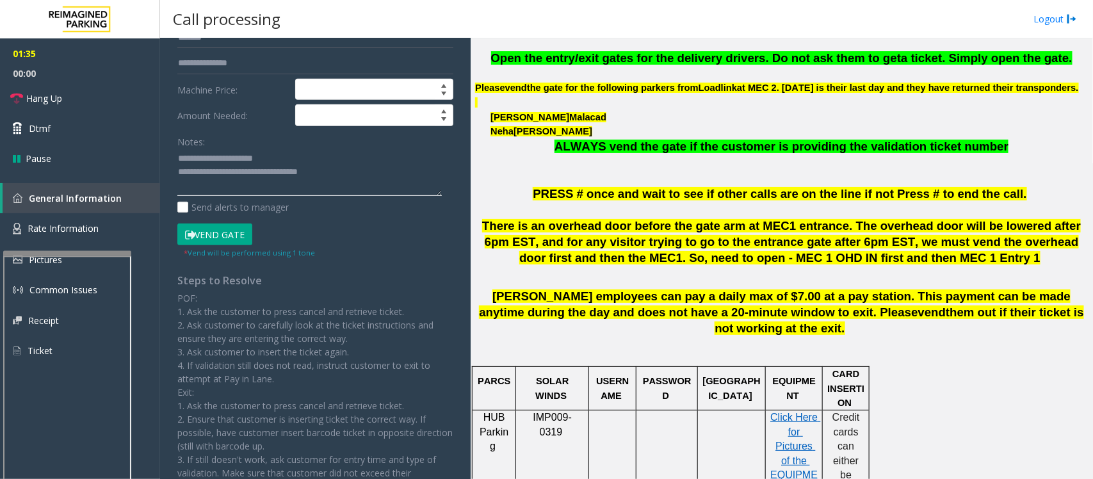
scroll to position [240, 0]
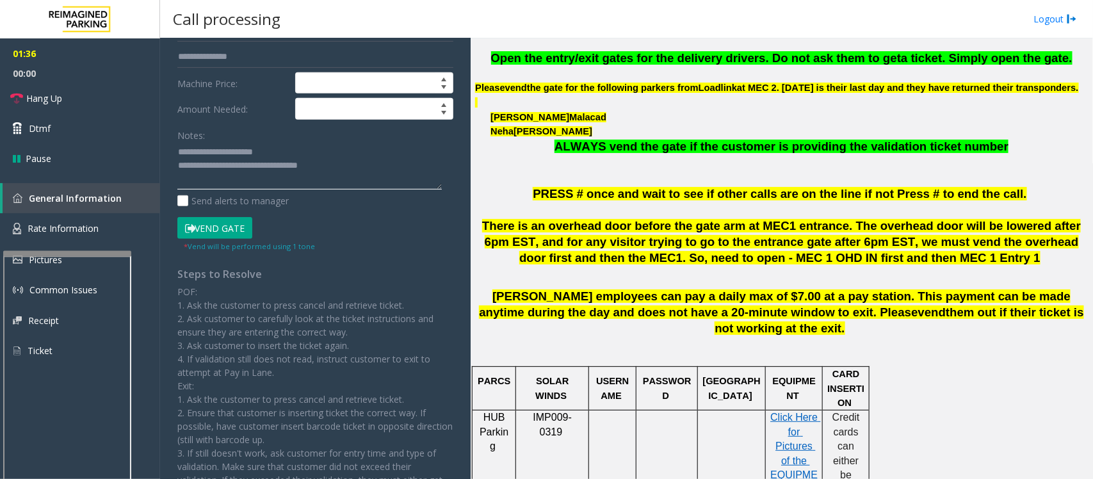
type textarea "**********"
click at [235, 237] on button "Vend Gate" at bounding box center [214, 228] width 75 height 22
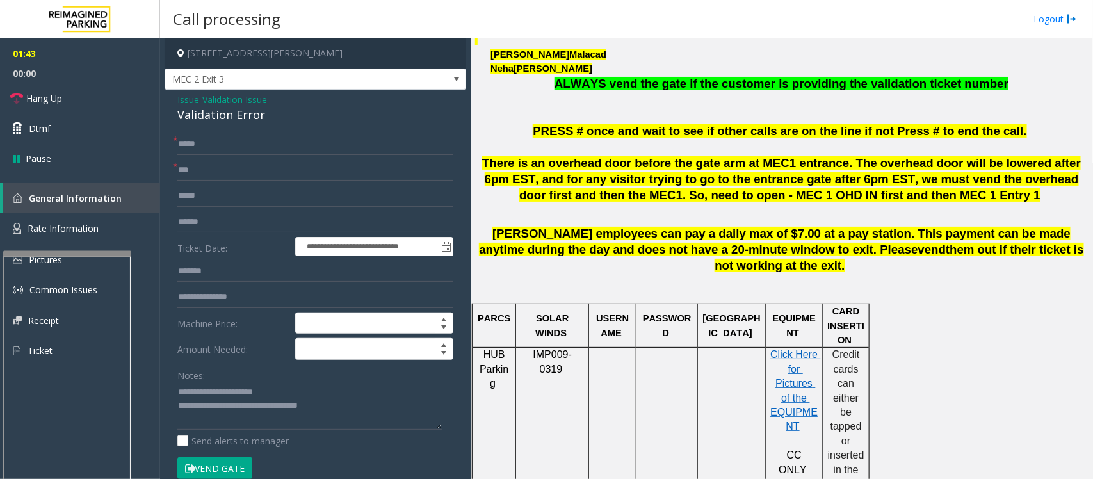
scroll to position [560, 0]
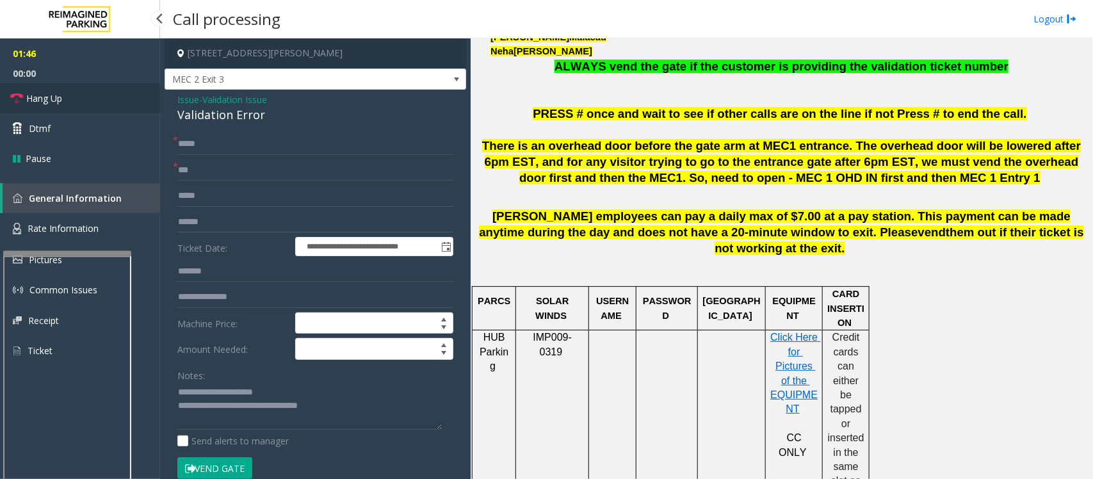
click at [51, 98] on span "Hang Up" at bounding box center [44, 98] width 36 height 13
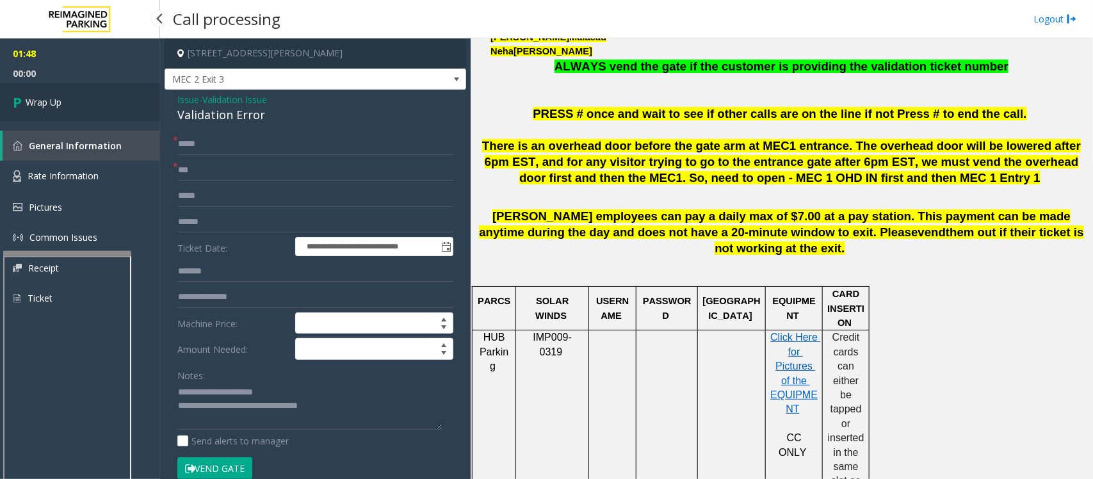
click at [51, 98] on span "Wrap Up" at bounding box center [44, 101] width 36 height 13
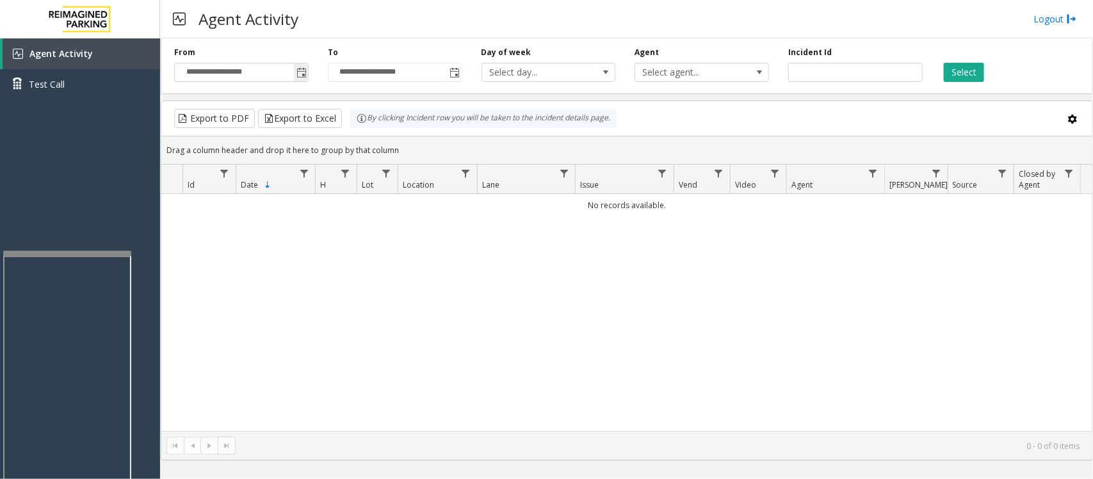
click at [299, 68] on span "Toggle popup" at bounding box center [301, 73] width 10 height 10
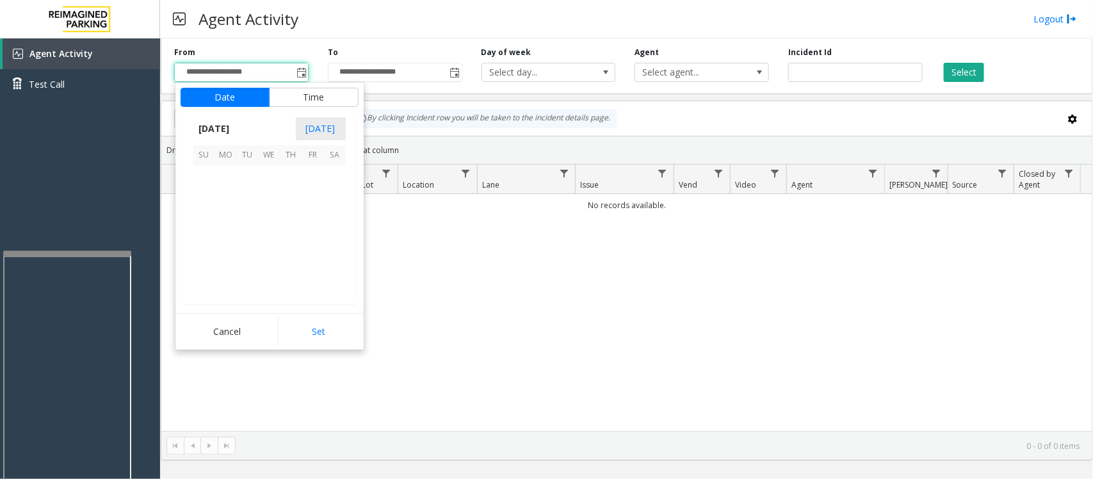
scroll to position [229614, 0]
click at [266, 237] on span "24" at bounding box center [270, 241] width 22 height 22
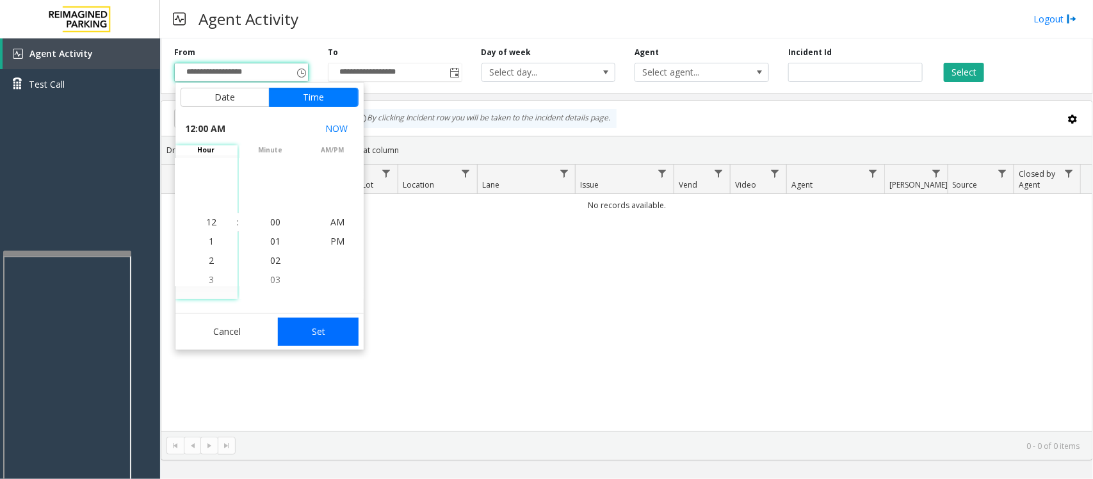
drag, startPoint x: 314, startPoint y: 333, endPoint x: 330, endPoint y: 324, distance: 19.2
click at [314, 333] on button "Set" at bounding box center [318, 331] width 81 height 28
type input "**********"
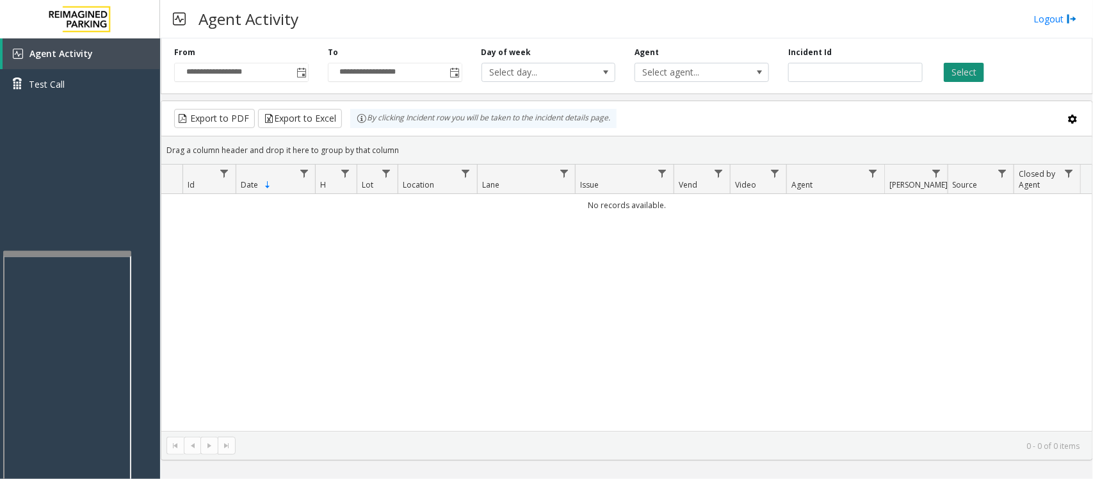
click at [960, 75] on button "Select" at bounding box center [963, 72] width 40 height 19
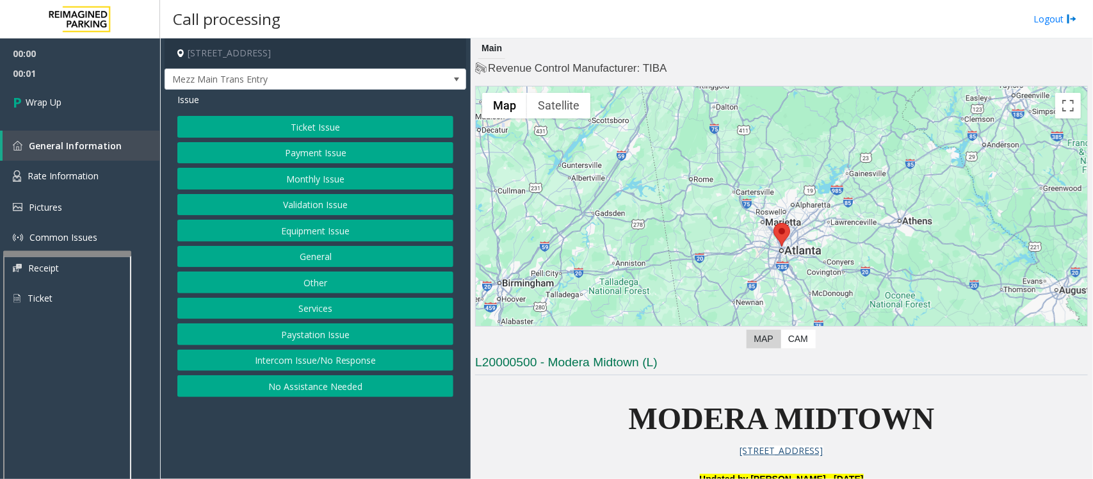
click at [365, 357] on button "Intercom Issue/No Response" at bounding box center [315, 360] width 276 height 22
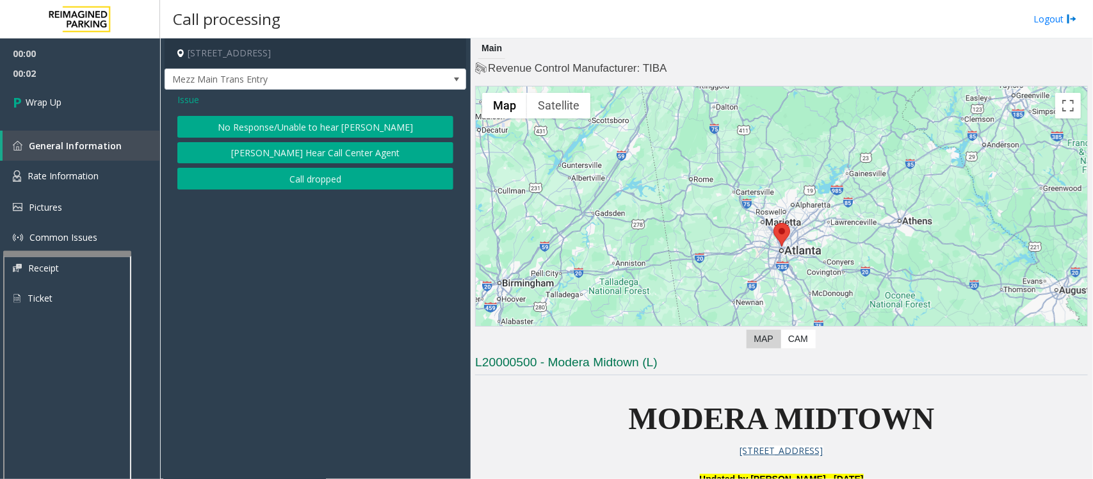
click at [275, 180] on button "Call dropped" at bounding box center [315, 179] width 276 height 22
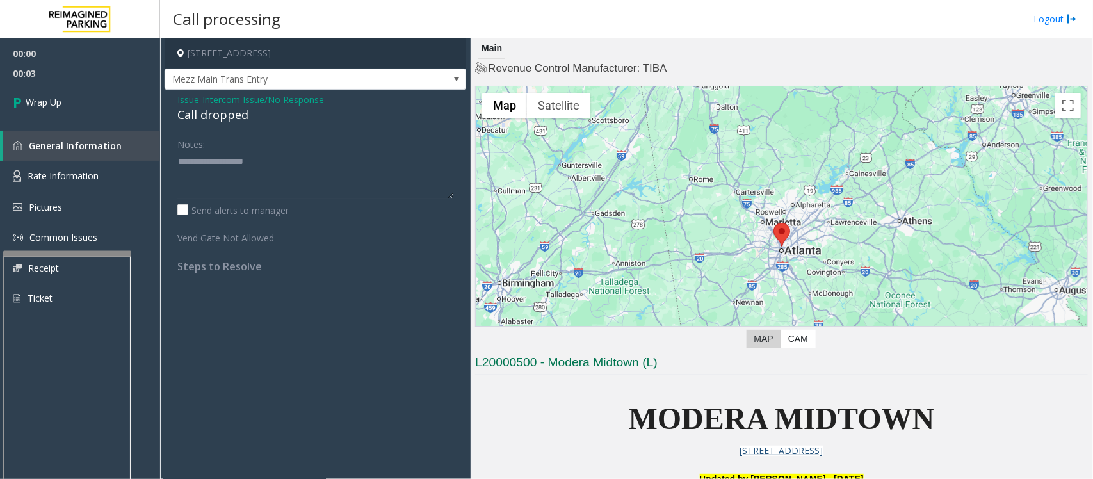
click at [208, 112] on div "Call dropped" at bounding box center [315, 114] width 276 height 17
click at [209, 112] on div "Call dropped" at bounding box center [315, 114] width 276 height 17
type textarea "**********"
click at [87, 109] on link "Wrap Up" at bounding box center [80, 102] width 160 height 38
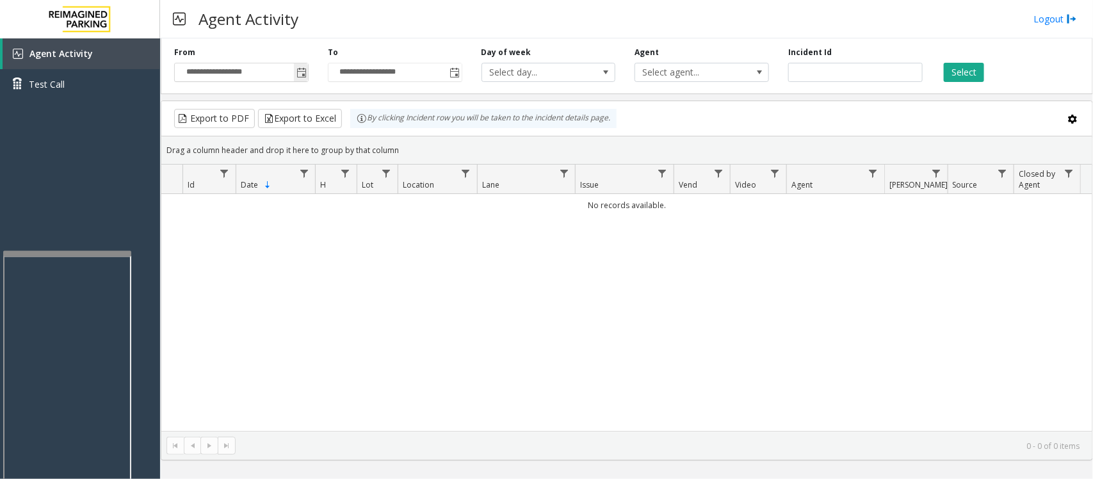
click at [305, 78] on span "Toggle popup" at bounding box center [301, 73] width 10 height 10
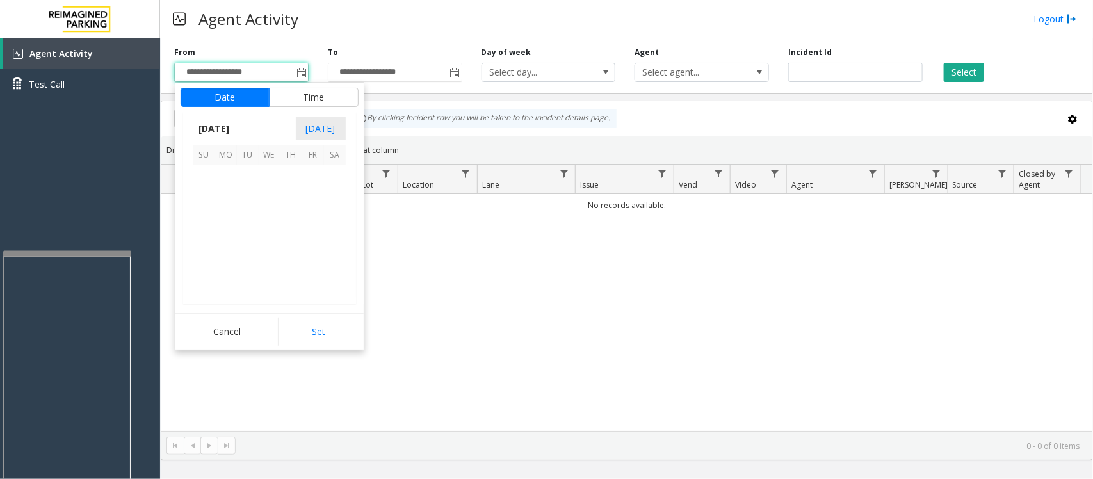
scroll to position [229614, 0]
click at [266, 237] on span "24" at bounding box center [270, 241] width 22 height 22
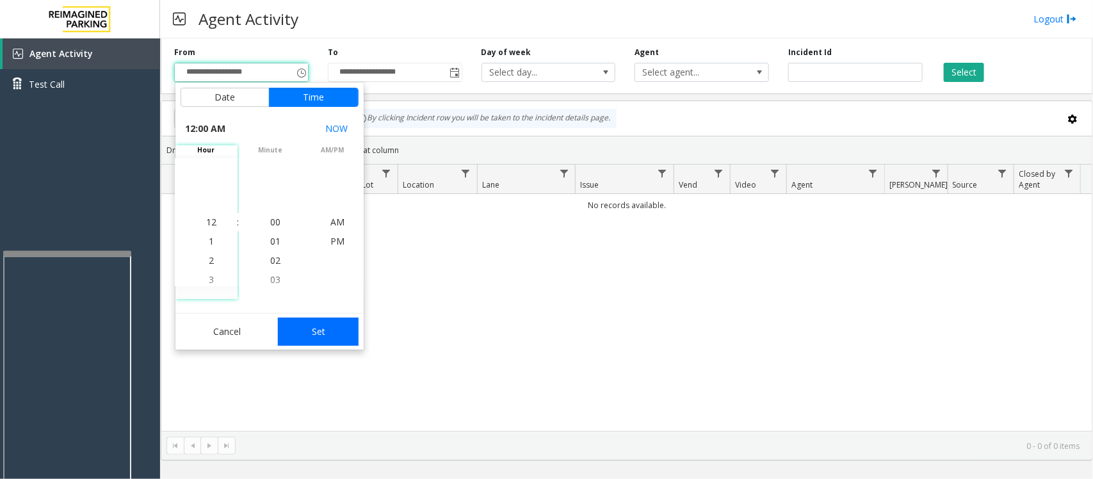
click at [301, 334] on button "Set" at bounding box center [318, 331] width 81 height 28
type input "**********"
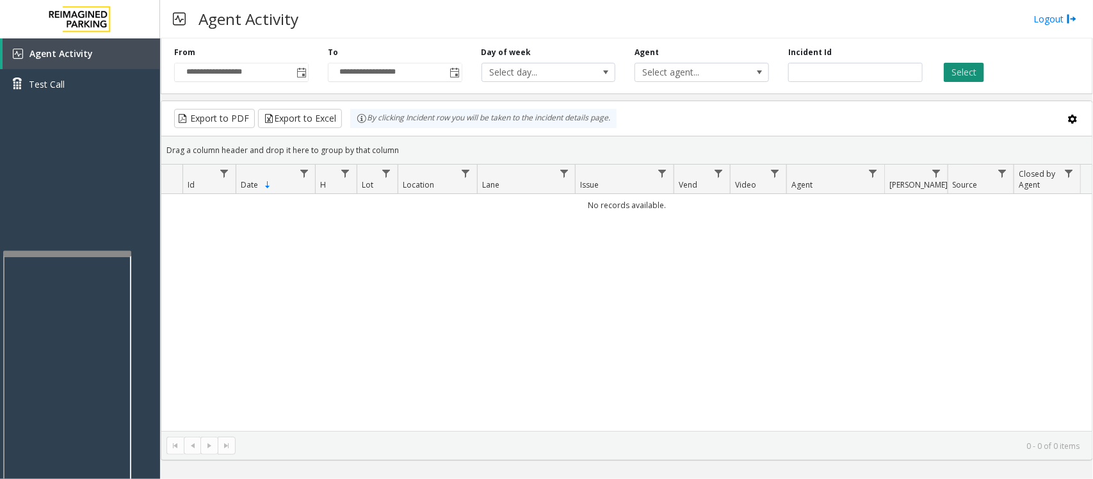
click at [966, 69] on button "Select" at bounding box center [963, 72] width 40 height 19
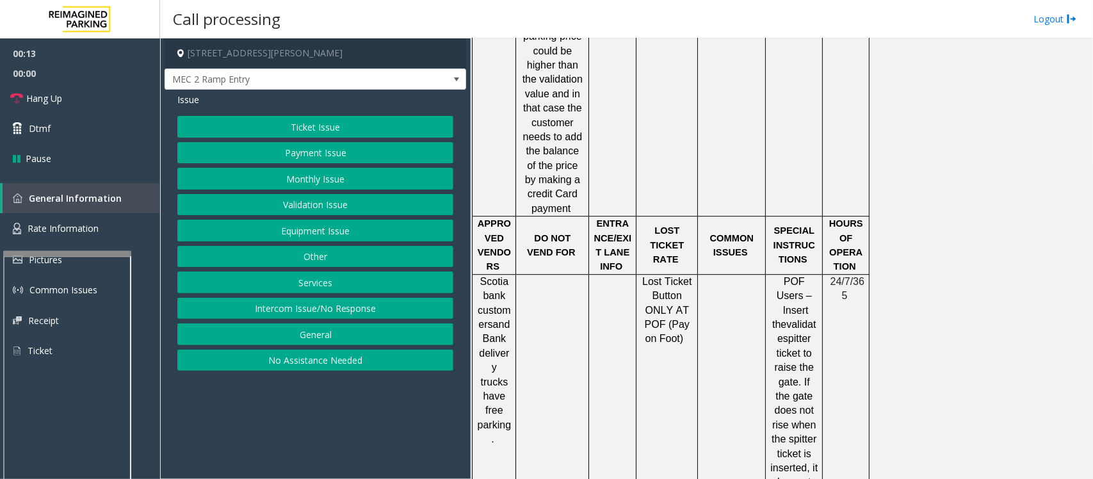
scroll to position [1520, 0]
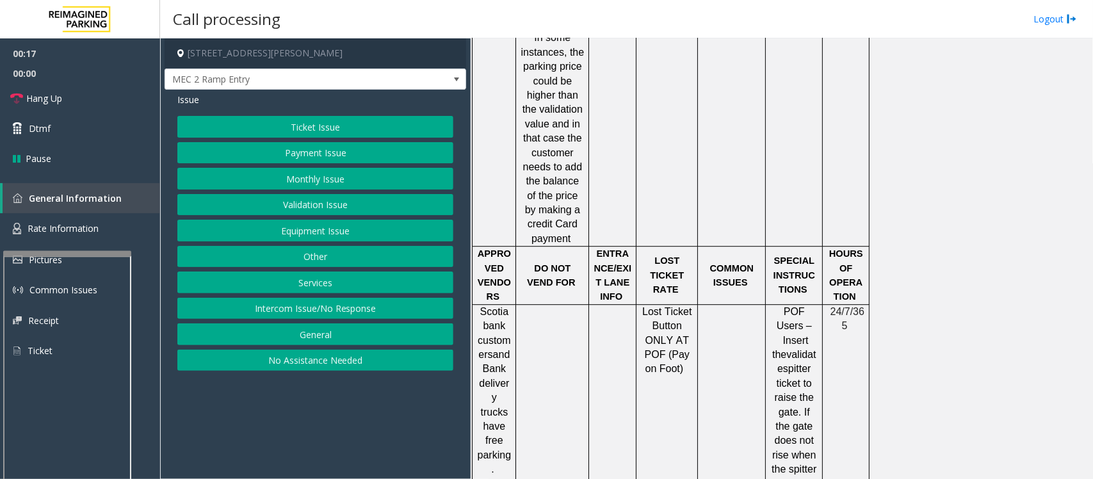
click at [262, 228] on button "Equipment Issue" at bounding box center [315, 231] width 276 height 22
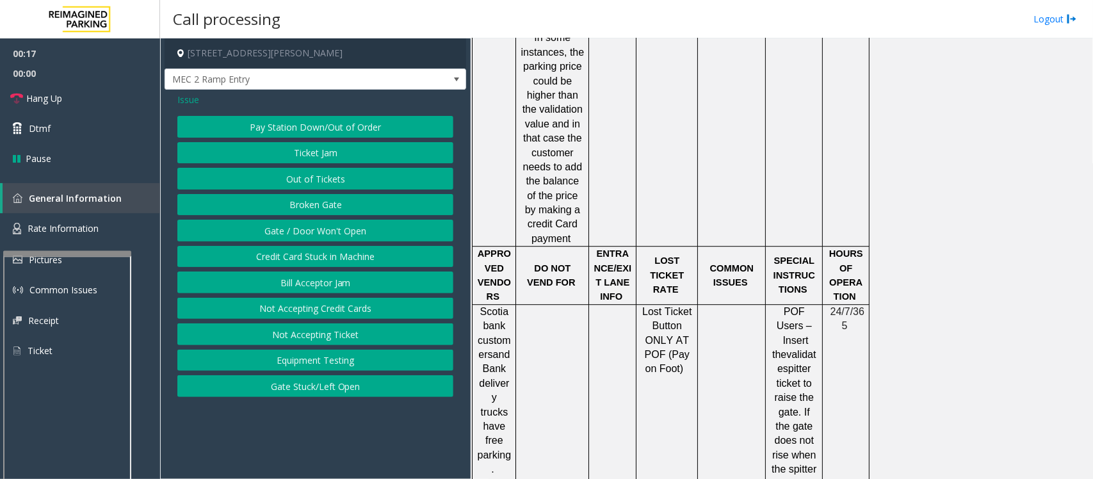
click at [266, 223] on button "Gate / Door Won't Open" at bounding box center [315, 231] width 276 height 22
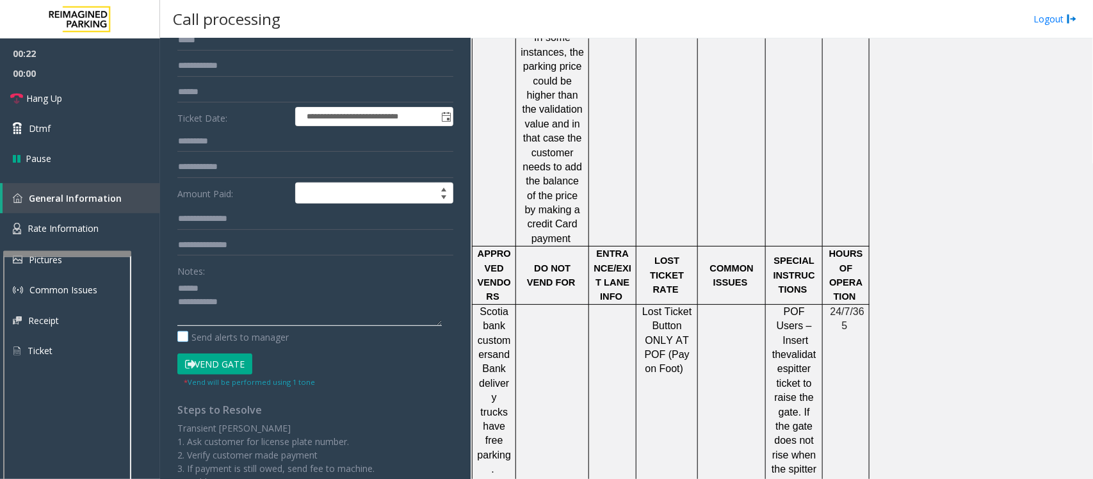
scroll to position [0, 0]
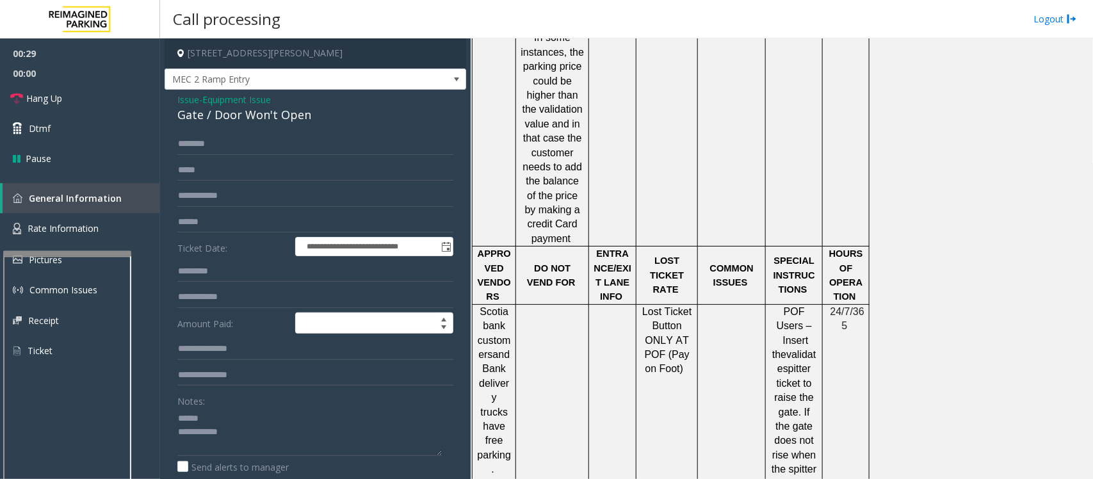
click at [241, 114] on div "Gate / Door Won't Open" at bounding box center [315, 114] width 276 height 17
click at [289, 448] on textarea at bounding box center [309, 432] width 264 height 48
click at [46, 225] on span "Rate Information" at bounding box center [63, 228] width 71 height 12
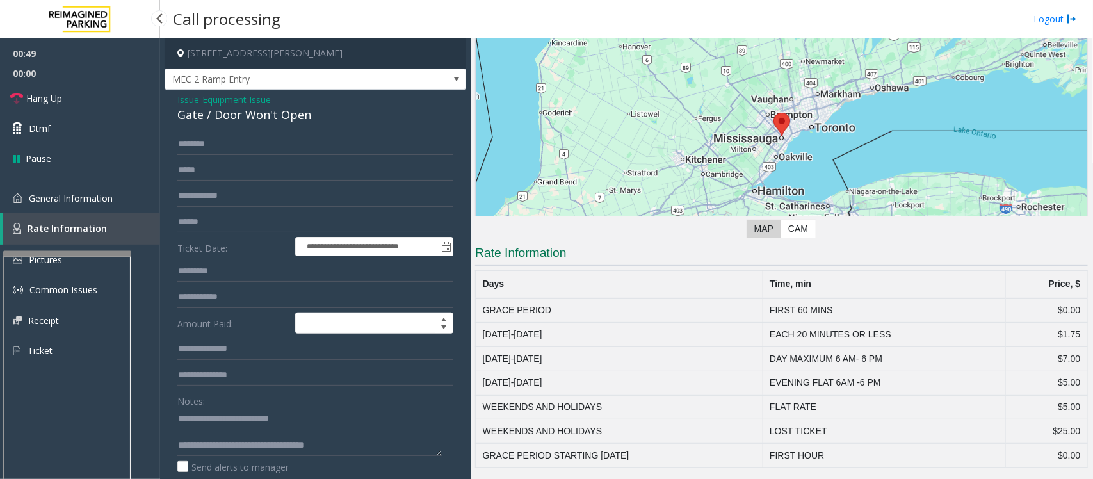
scroll to position [94, 0]
click at [60, 196] on span "General Information" at bounding box center [71, 198] width 84 height 12
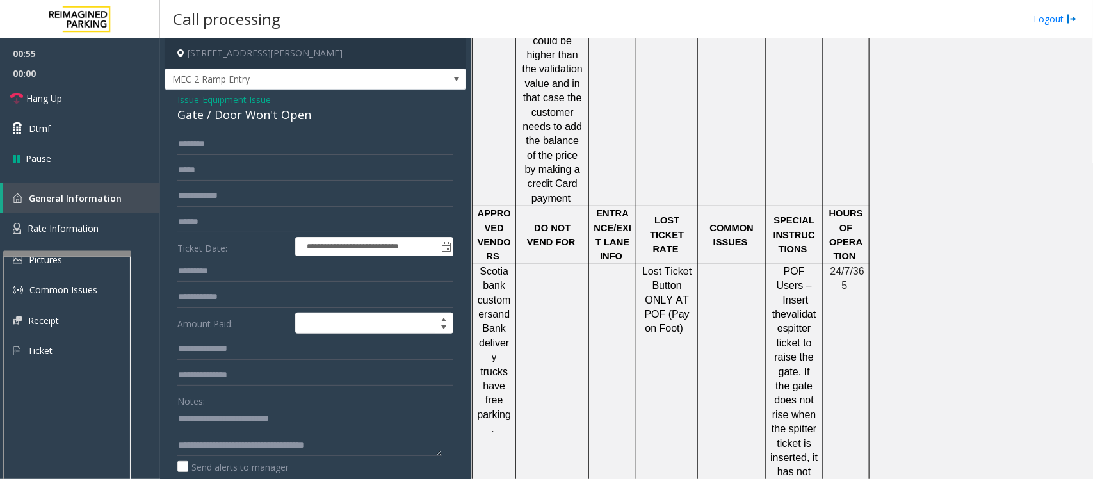
scroll to position [1520, 0]
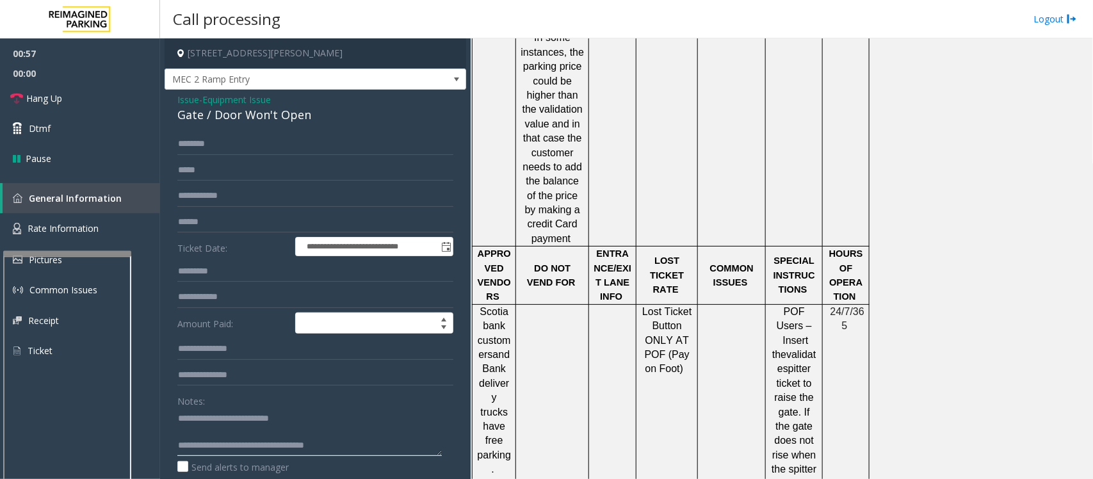
click at [344, 447] on textarea at bounding box center [309, 432] width 264 height 48
click at [280, 432] on textarea at bounding box center [309, 432] width 264 height 48
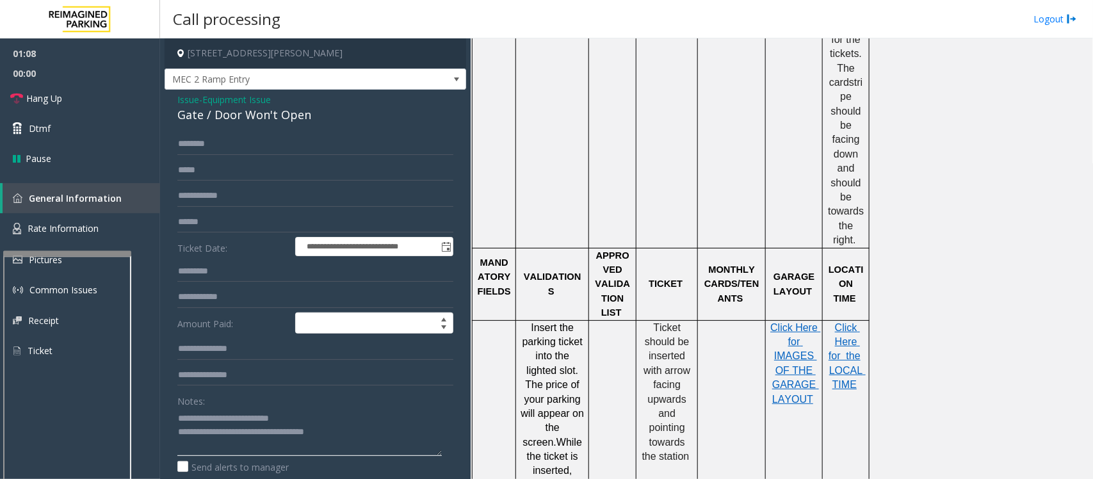
scroll to position [880, 0]
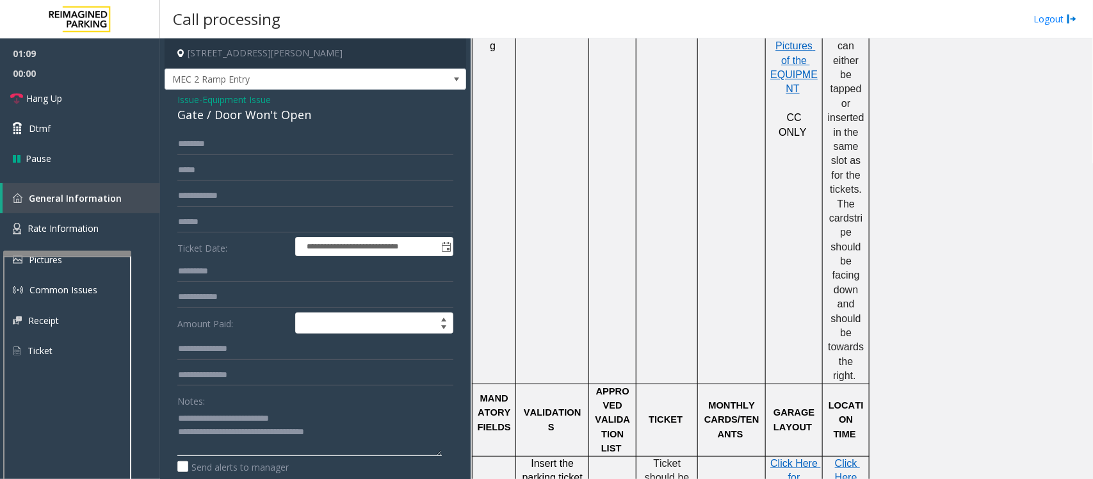
click at [352, 438] on textarea at bounding box center [309, 432] width 264 height 48
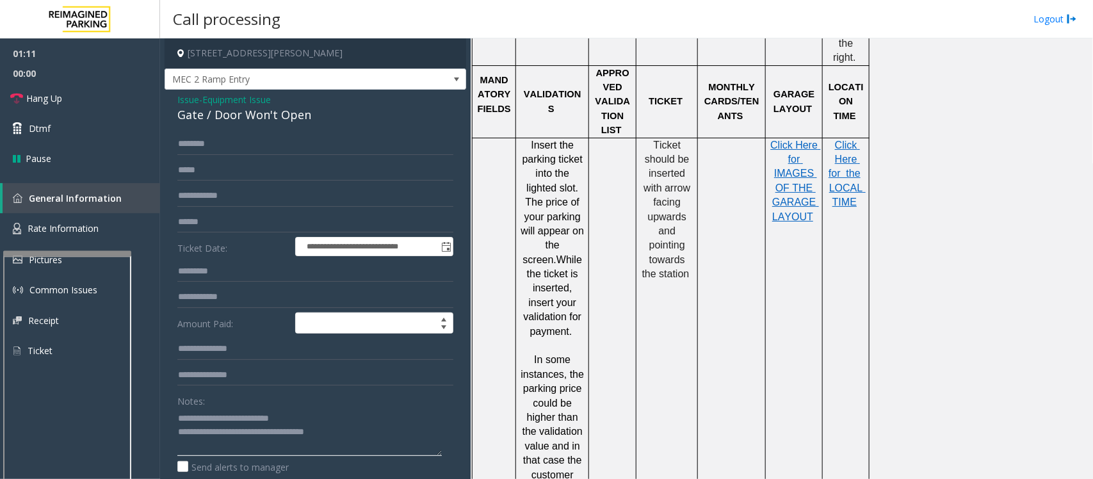
scroll to position [1200, 0]
click at [367, 433] on textarea at bounding box center [309, 432] width 264 height 48
click at [375, 434] on textarea at bounding box center [309, 432] width 264 height 48
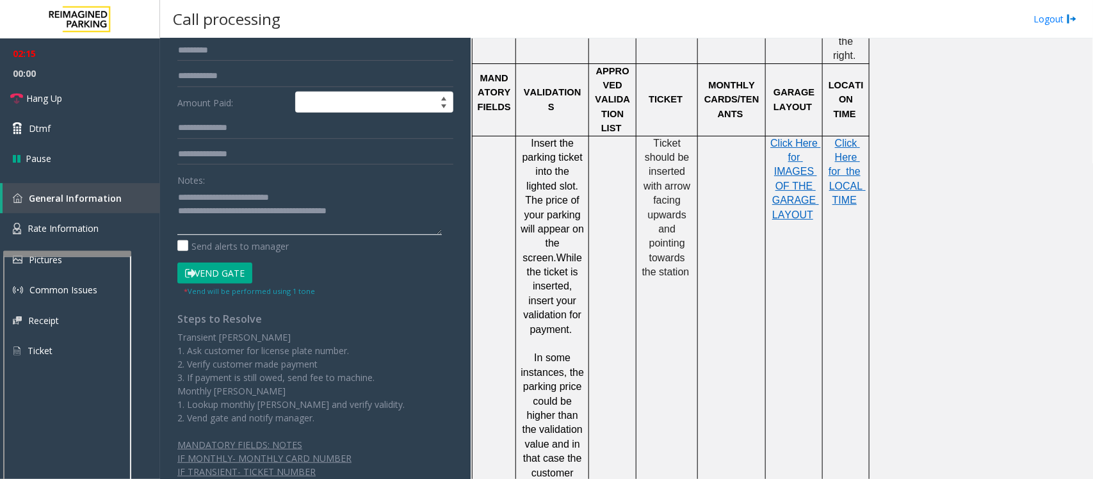
scroll to position [240, 0]
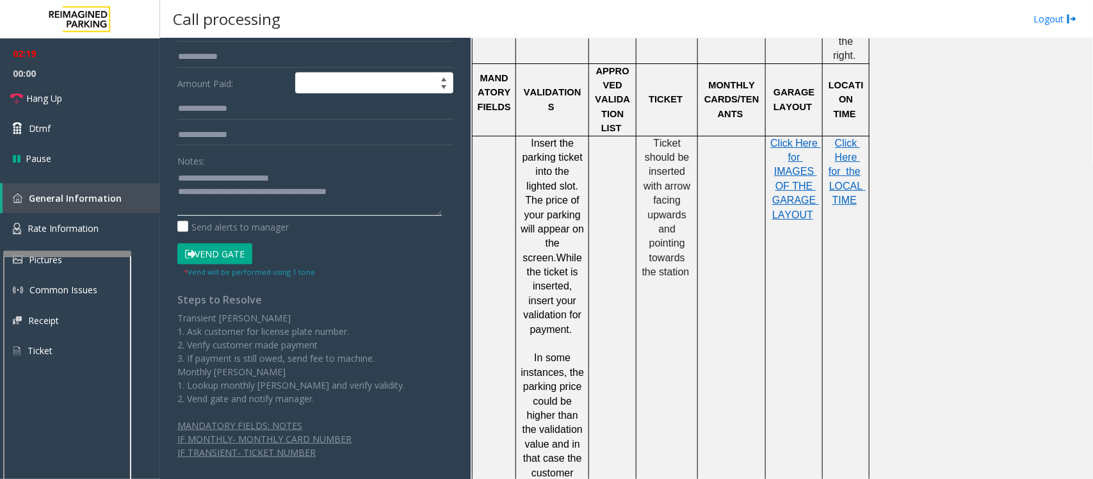
click at [373, 194] on textarea at bounding box center [309, 192] width 264 height 48
click at [64, 98] on link "Hang Up" at bounding box center [80, 98] width 160 height 30
click at [417, 192] on textarea at bounding box center [309, 192] width 264 height 48
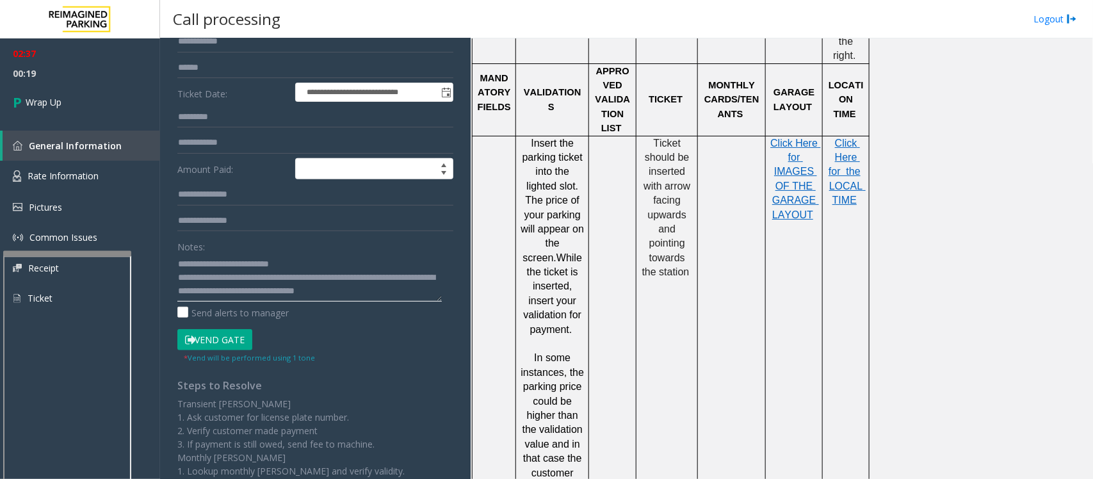
scroll to position [0, 0]
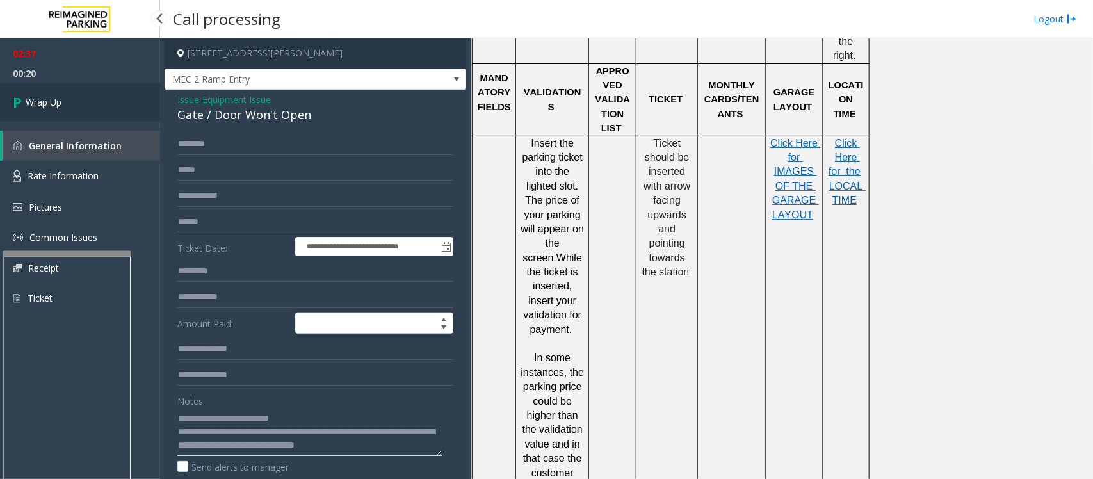
type textarea "**********"
click at [48, 102] on span "Wrap Up" at bounding box center [44, 101] width 36 height 13
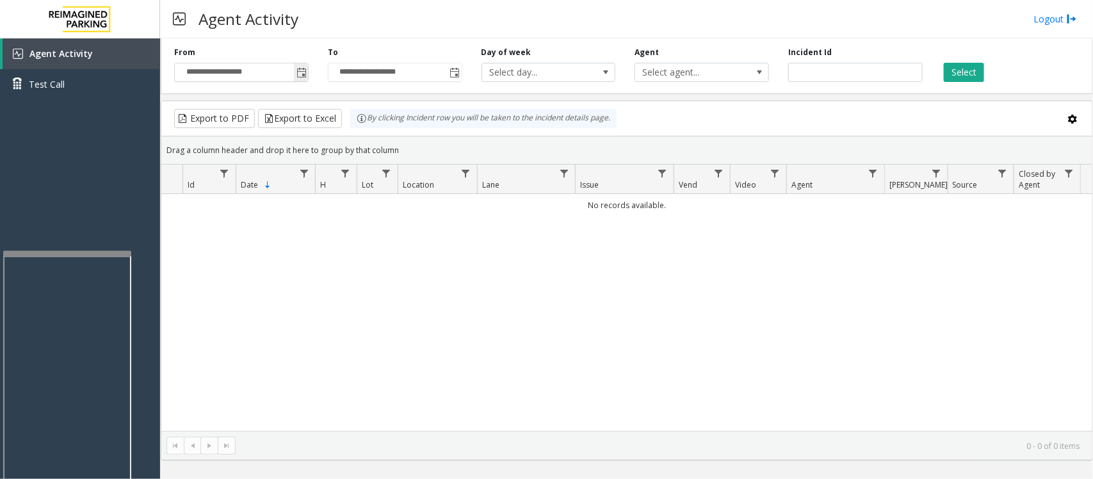
click at [296, 70] on span "Toggle popup" at bounding box center [301, 73] width 10 height 10
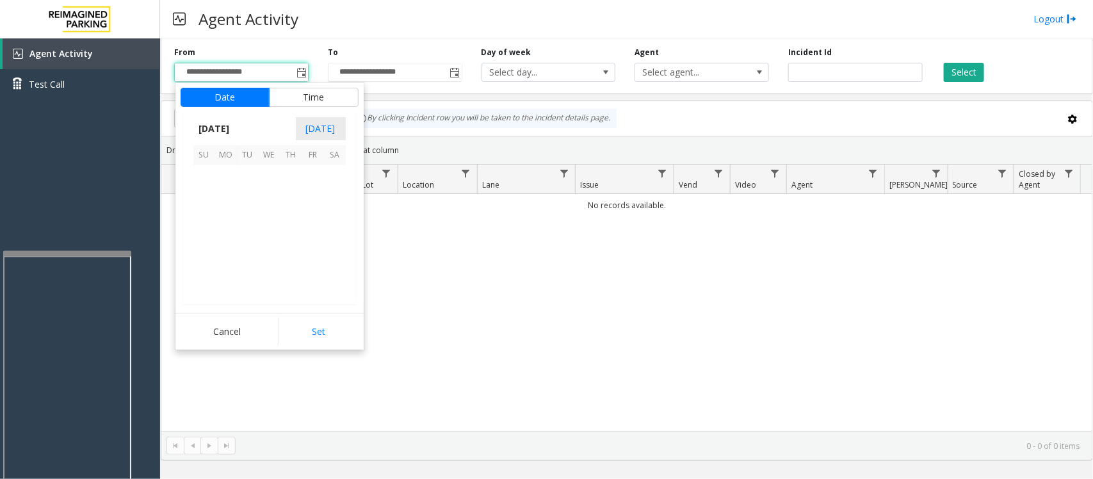
scroll to position [229614, 0]
click at [270, 241] on span "24" at bounding box center [270, 241] width 22 height 22
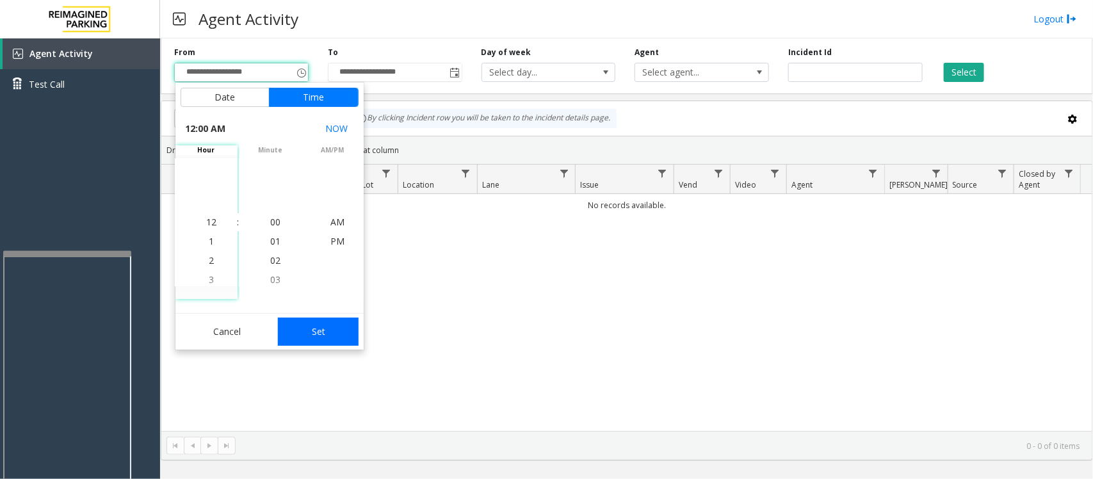
click at [315, 332] on button "Set" at bounding box center [318, 331] width 81 height 28
type input "**********"
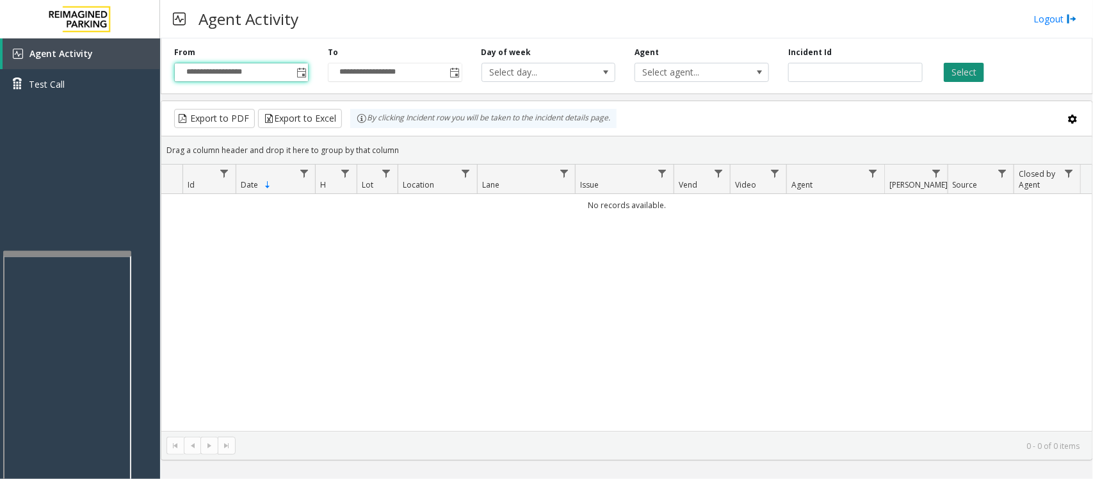
click at [958, 71] on button "Select" at bounding box center [963, 72] width 40 height 19
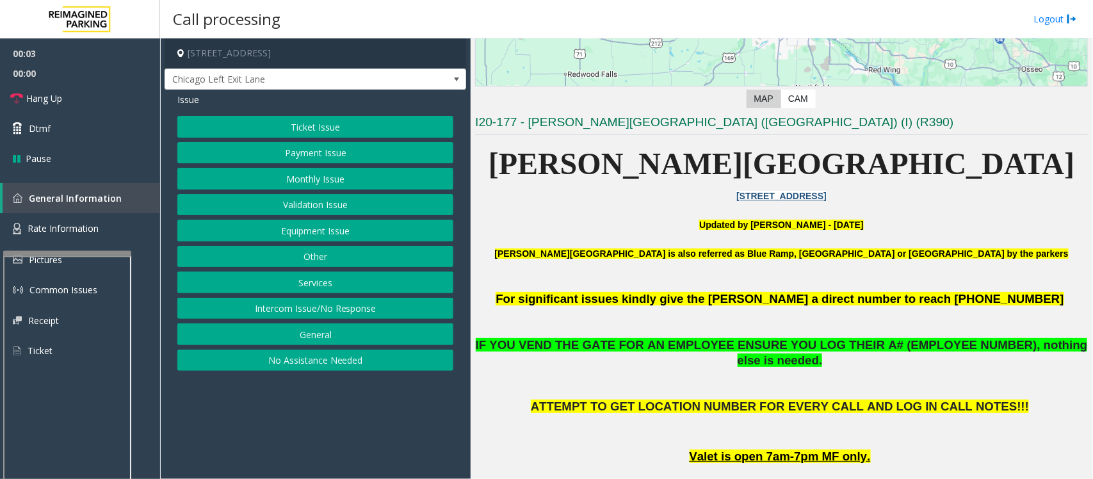
scroll to position [560, 0]
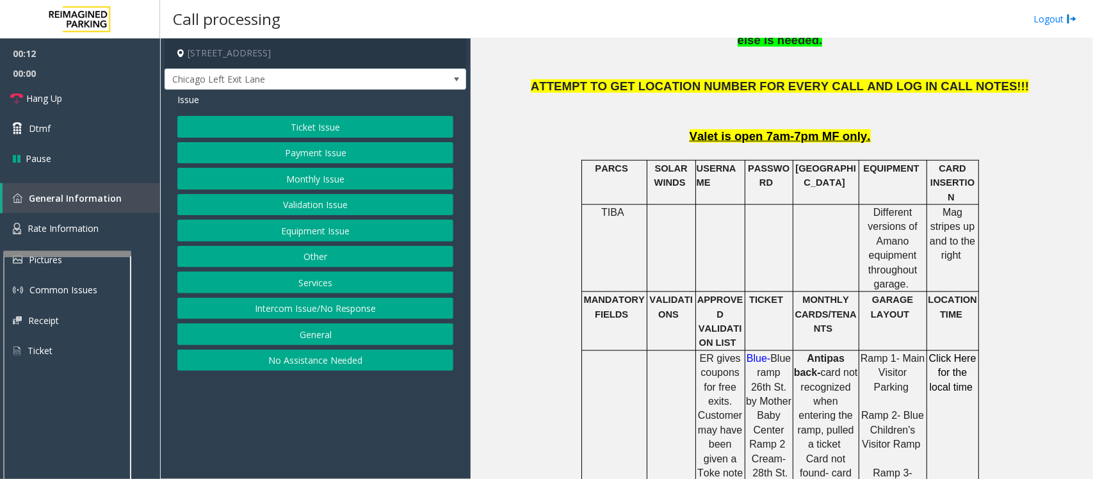
click at [357, 117] on button "Ticket Issue" at bounding box center [315, 127] width 276 height 22
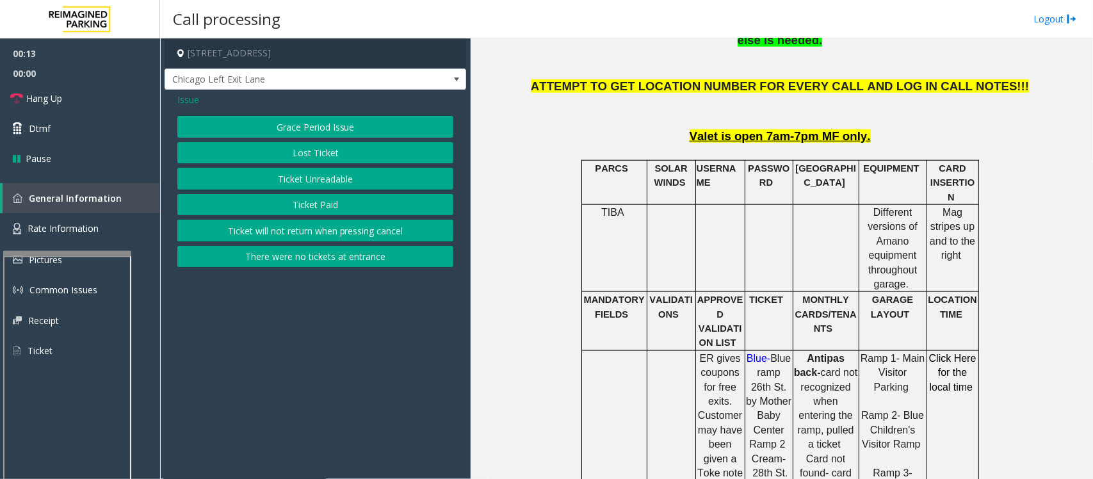
click at [305, 177] on button "Ticket Unreadable" at bounding box center [315, 179] width 276 height 22
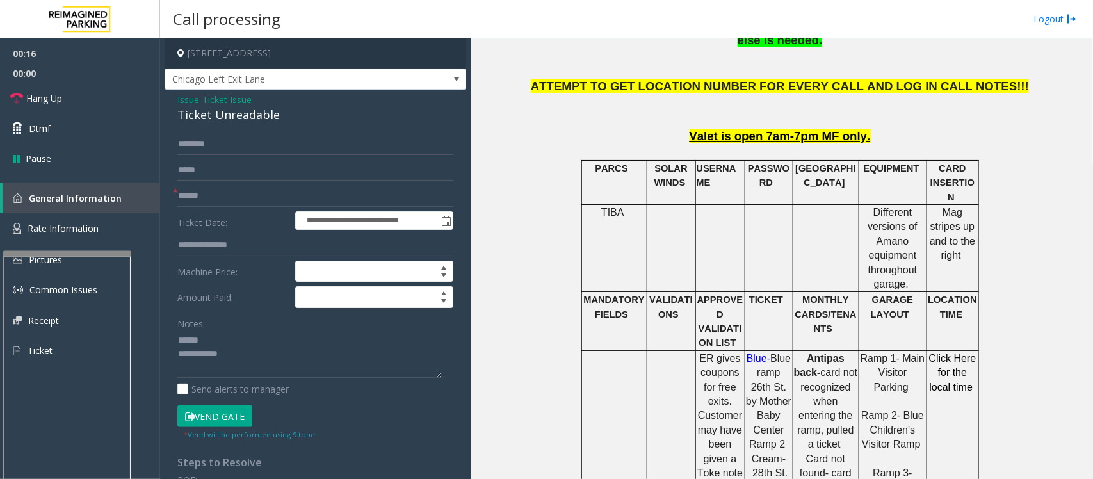
click at [192, 127] on div "**********" at bounding box center [314, 382] width 301 height 584
click at [193, 127] on div "**********" at bounding box center [314, 382] width 301 height 584
click at [209, 115] on div "Ticket Unreadable" at bounding box center [315, 114] width 276 height 17
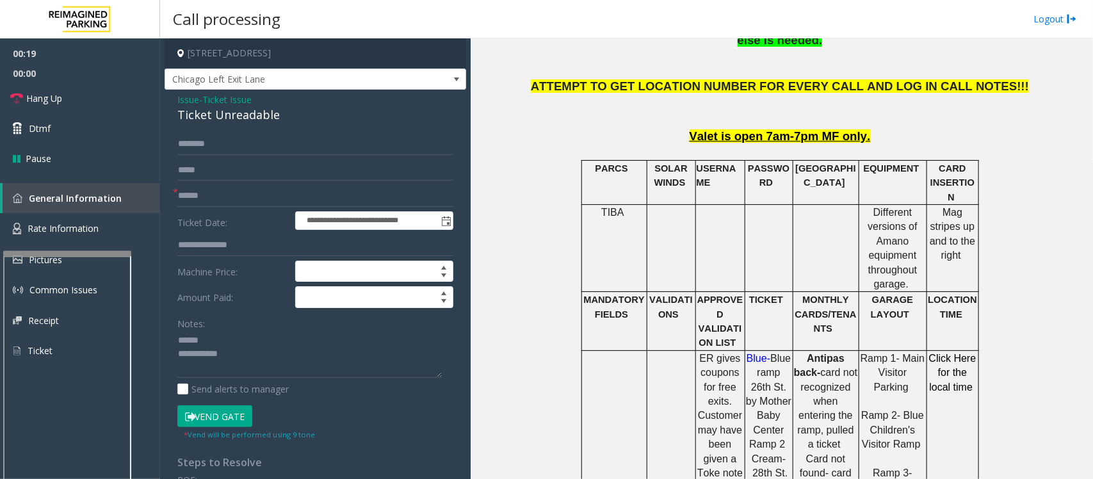
drag, startPoint x: 261, startPoint y: 250, endPoint x: 250, endPoint y: 290, distance: 41.8
click at [245, 309] on div "**********" at bounding box center [314, 382] width 301 height 584
click at [197, 114] on div "Ticket Unreadable" at bounding box center [315, 114] width 276 height 17
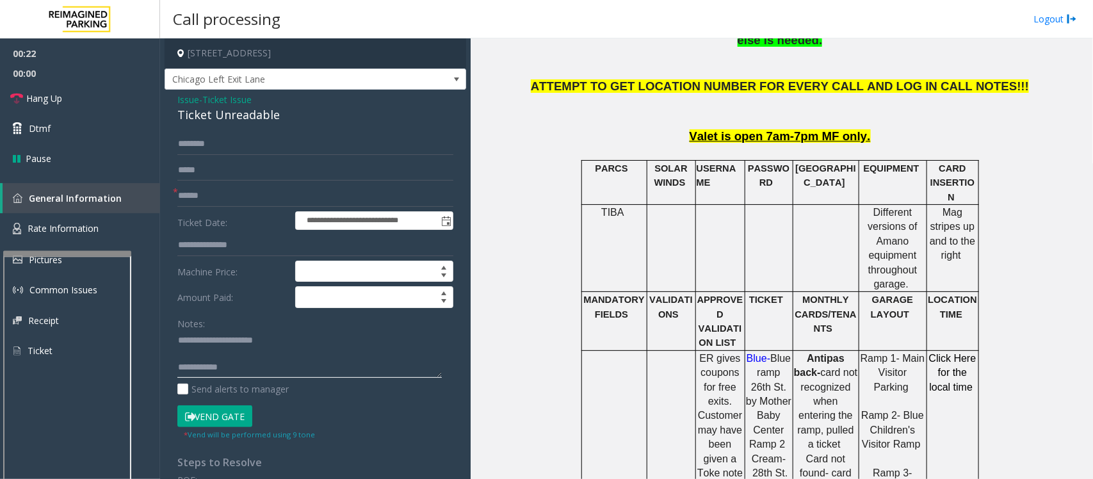
type textarea "**********"
click at [219, 190] on input "text" at bounding box center [315, 196] width 276 height 22
type input "*******"
drag, startPoint x: 282, startPoint y: 383, endPoint x: 283, endPoint y: 373, distance: 9.7
click at [282, 382] on div "Notes: Send alerts to manager" at bounding box center [315, 354] width 276 height 84
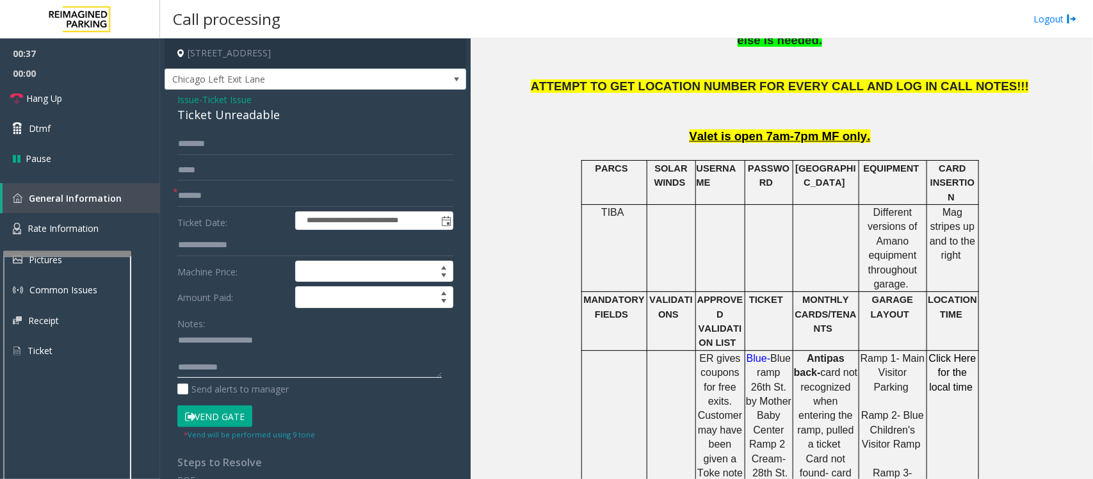
click at [283, 373] on textarea at bounding box center [309, 354] width 264 height 48
paste textarea "**********"
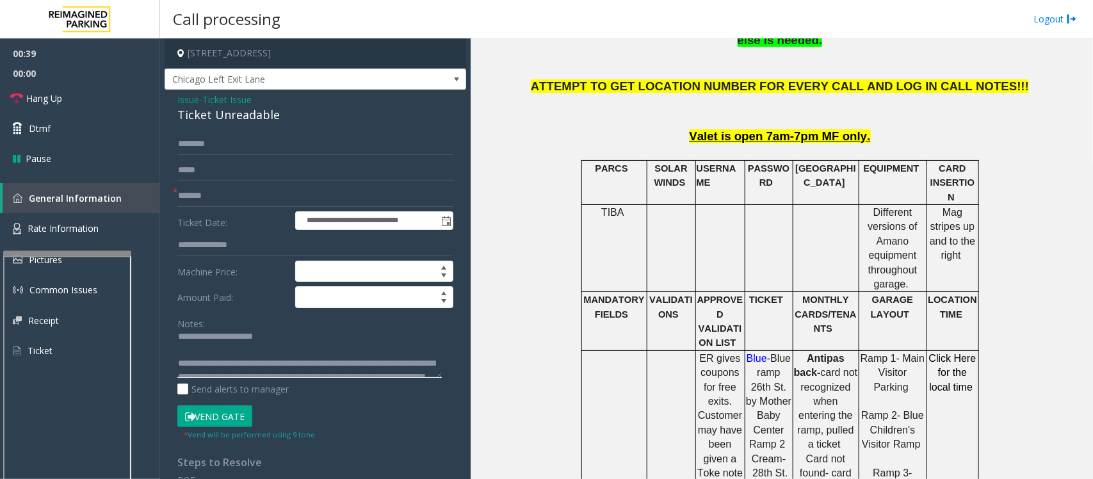
scroll to position [0, 0]
click at [216, 347] on textarea at bounding box center [309, 354] width 264 height 48
click at [212, 355] on textarea at bounding box center [309, 354] width 264 height 48
type textarea "**********"
click at [213, 99] on span "Ticket Issue" at bounding box center [226, 99] width 49 height 13
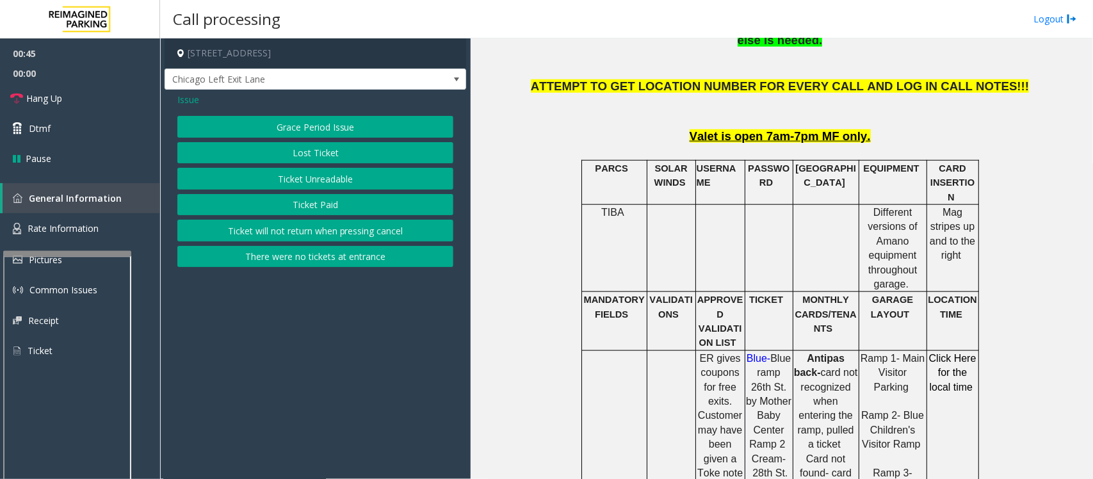
click at [191, 100] on span "Issue" at bounding box center [188, 99] width 22 height 13
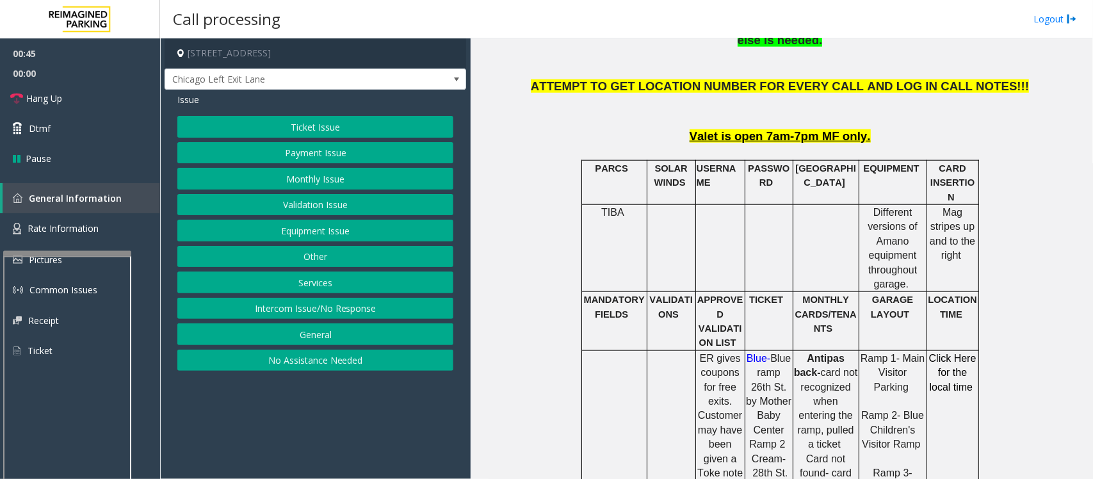
click at [279, 207] on button "Validation Issue" at bounding box center [315, 205] width 276 height 22
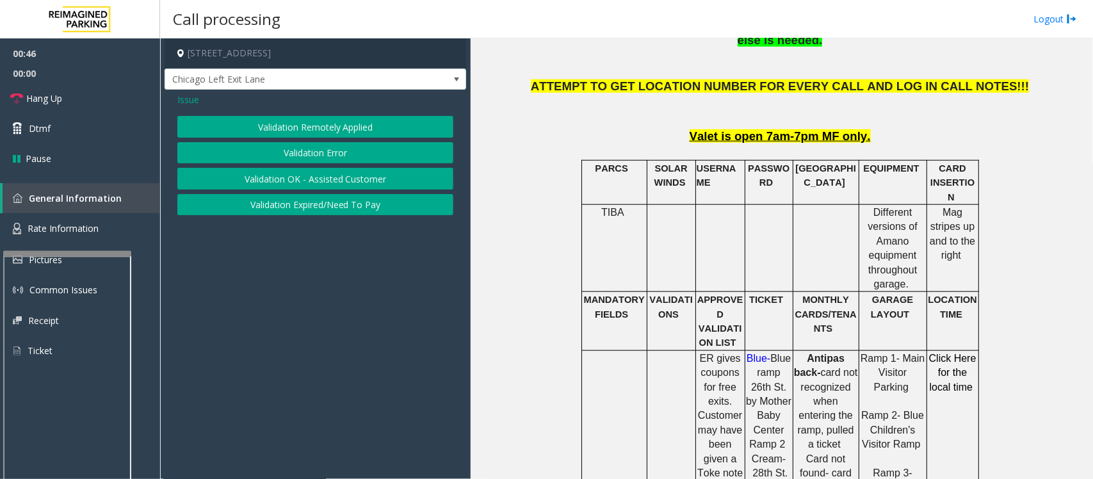
click at [286, 152] on button "Validation Error" at bounding box center [315, 153] width 276 height 22
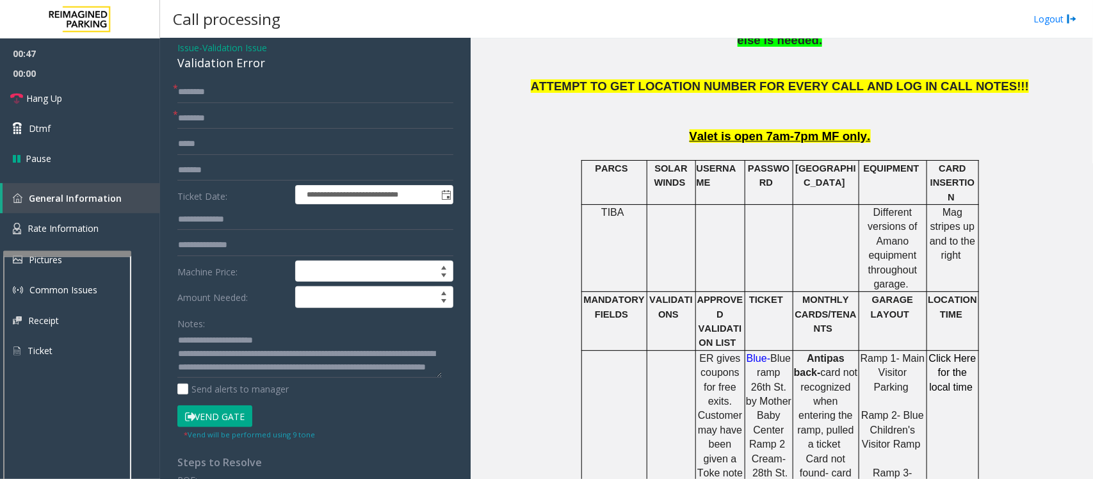
scroll to position [80, 0]
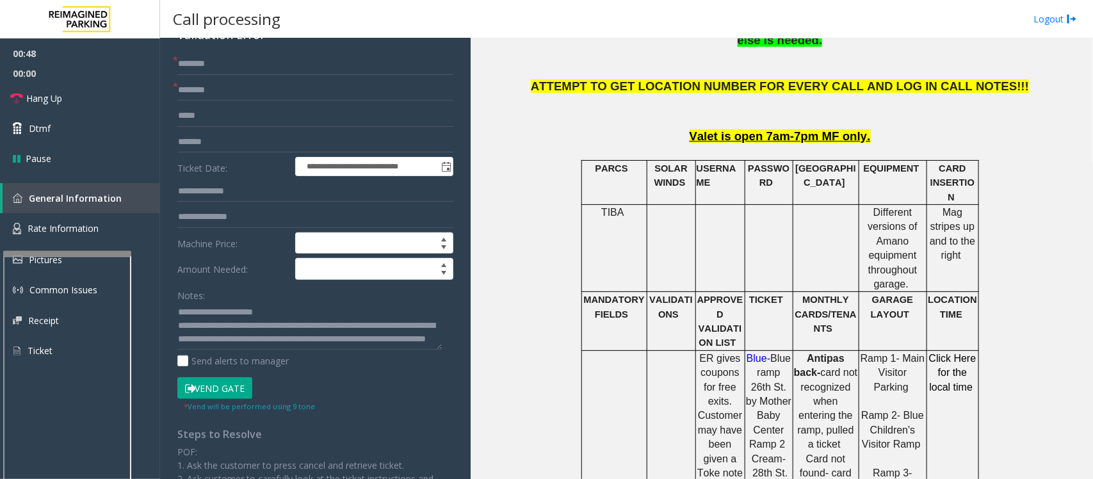
click at [228, 388] on button "Vend Gate" at bounding box center [214, 388] width 75 height 22
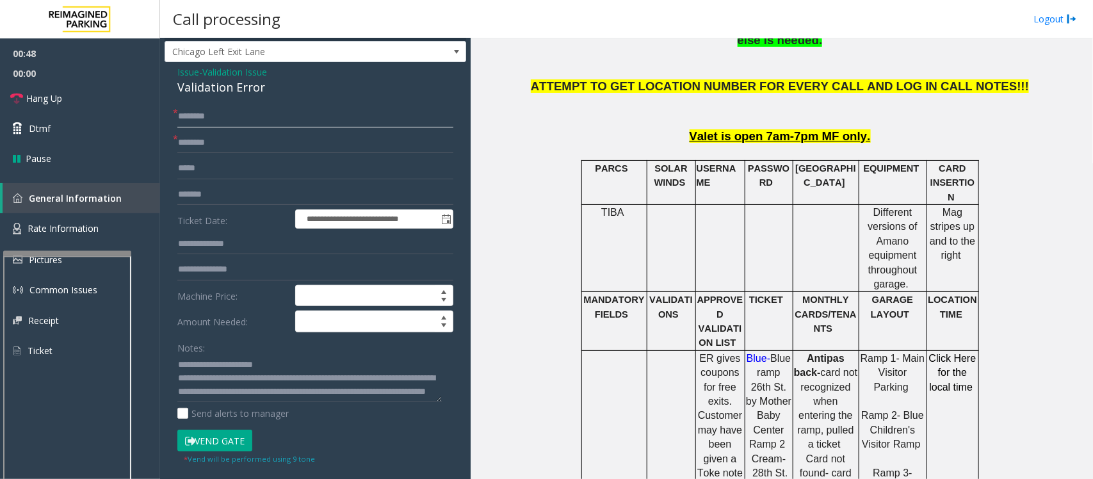
scroll to position [0, 0]
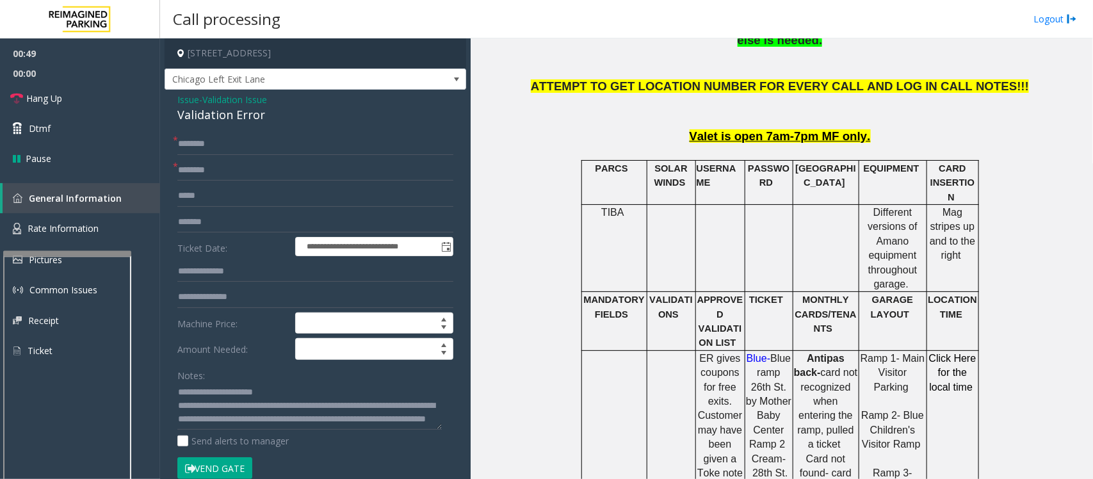
click at [202, 114] on div "Validation Error" at bounding box center [315, 114] width 276 height 17
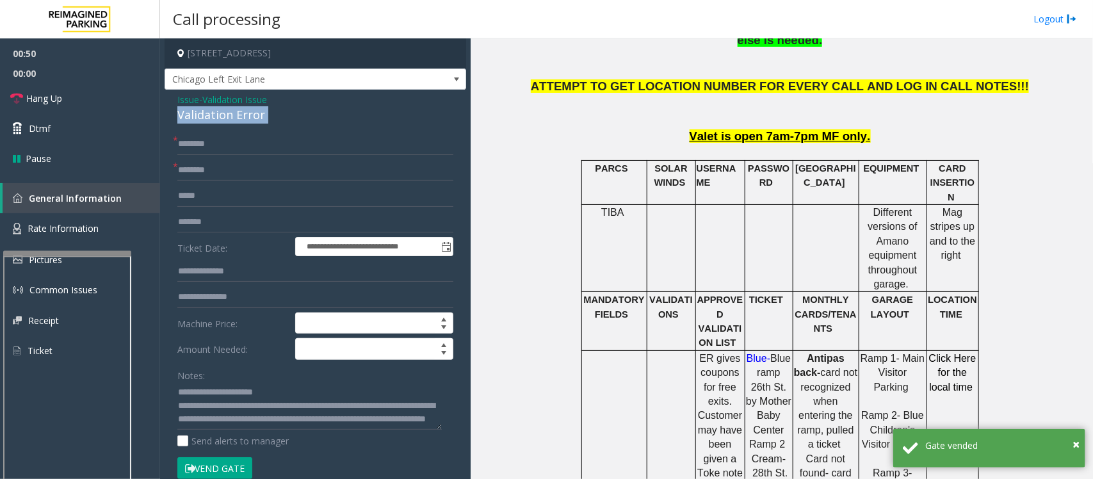
copy div "Validation Error"
drag, startPoint x: 202, startPoint y: 392, endPoint x: 296, endPoint y: 389, distance: 94.2
click at [296, 389] on textarea at bounding box center [309, 406] width 264 height 48
paste textarea
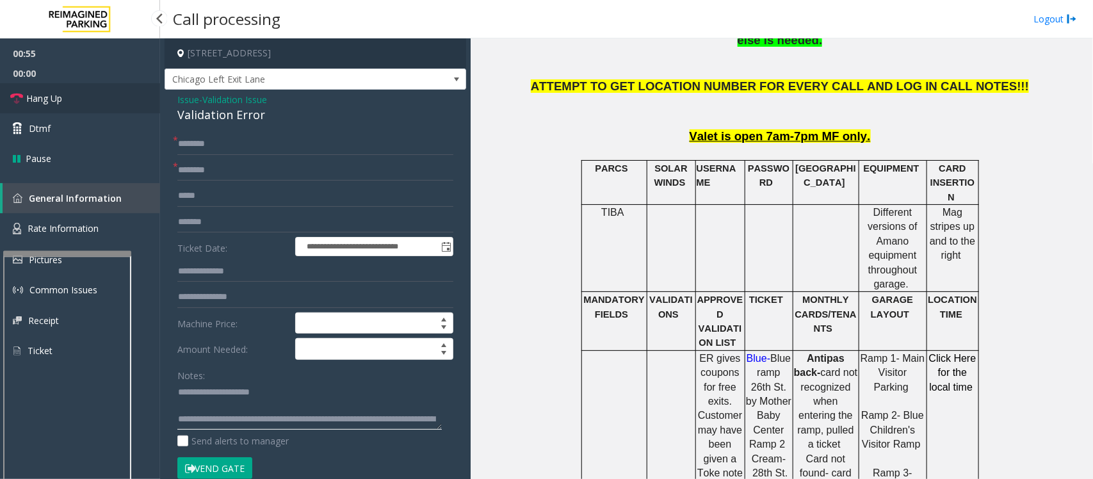
type textarea "**********"
click at [54, 92] on span "Hang Up" at bounding box center [44, 98] width 36 height 13
click at [209, 164] on input "text" at bounding box center [315, 170] width 276 height 22
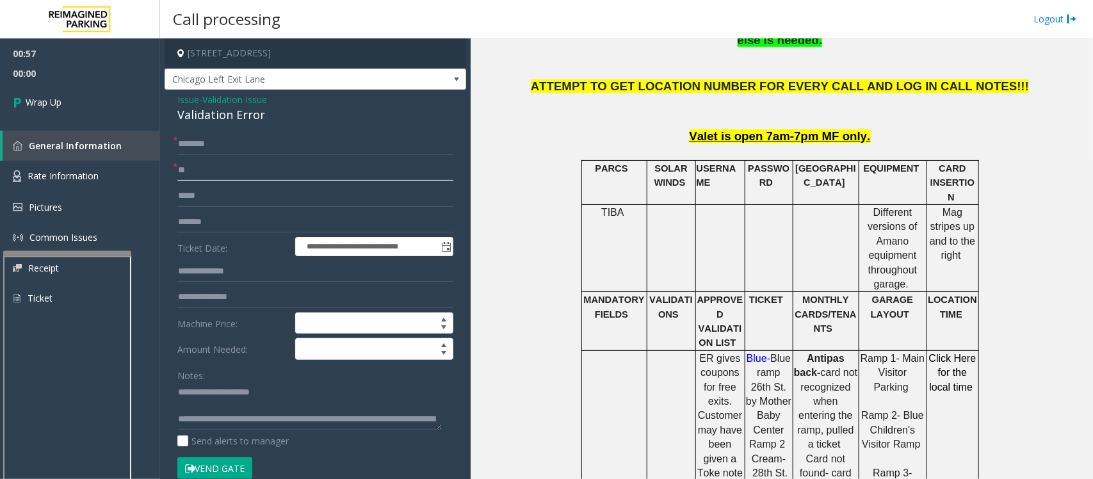
type input "**"
click at [220, 148] on input "text" at bounding box center [315, 144] width 276 height 22
type input "**"
click at [69, 100] on link "Wrap Up" at bounding box center [80, 102] width 160 height 38
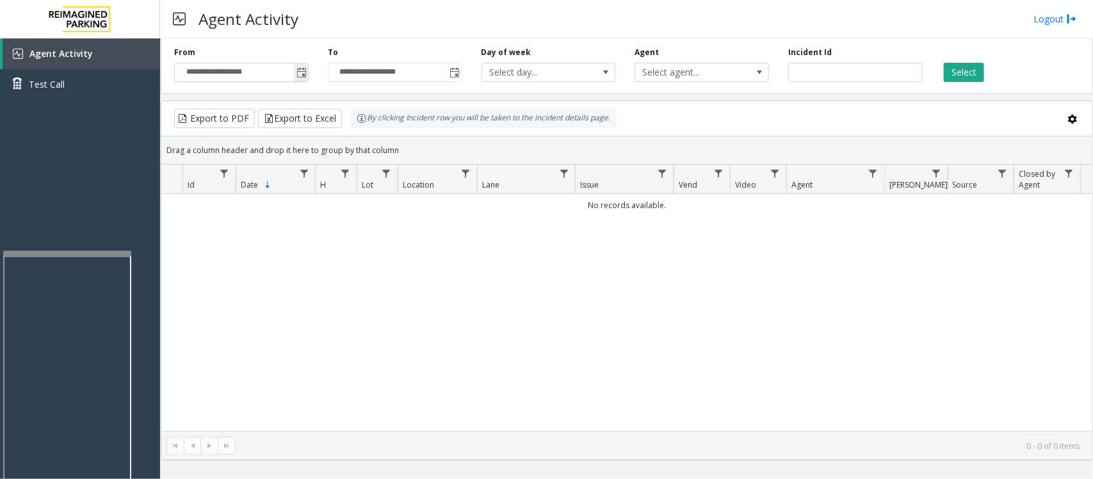
click at [296, 65] on span "Toggle popup" at bounding box center [301, 72] width 14 height 20
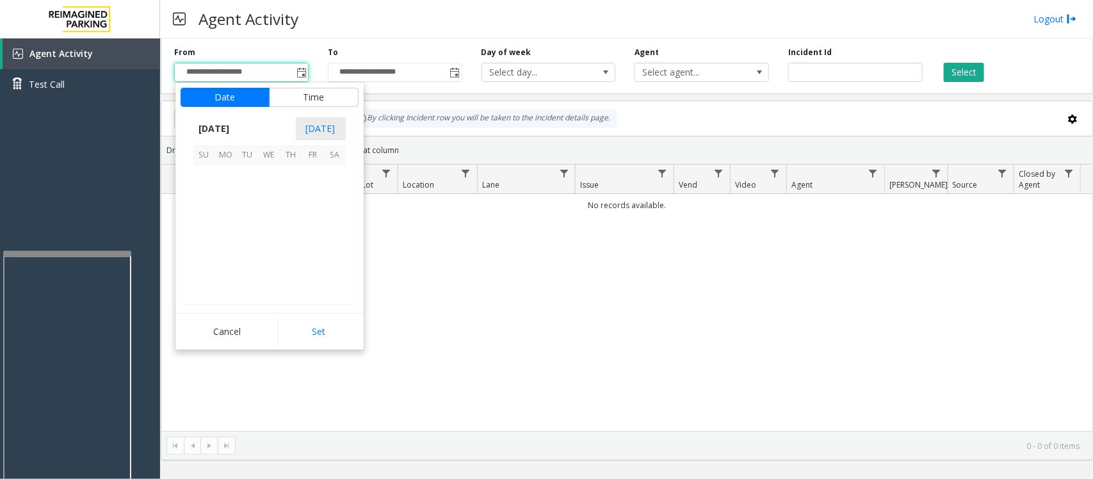
scroll to position [229614, 0]
click at [268, 239] on span "24" at bounding box center [270, 241] width 22 height 22
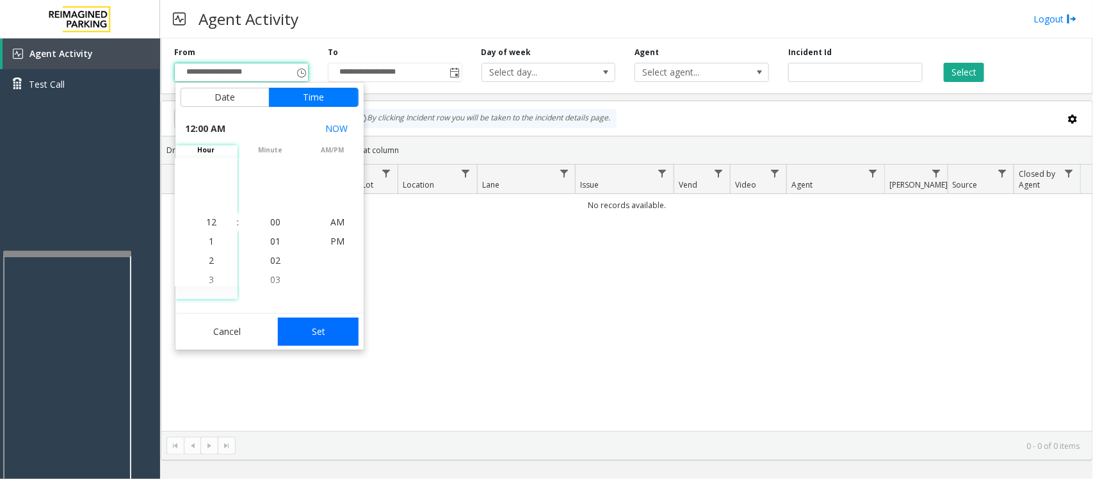
click at [293, 324] on button "Set" at bounding box center [318, 331] width 81 height 28
type input "**********"
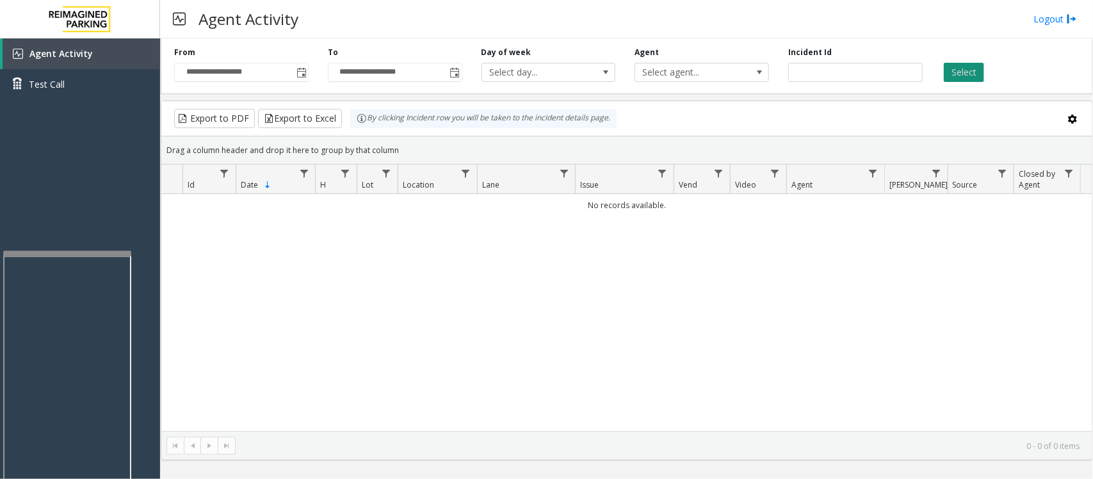
click at [956, 66] on button "Select" at bounding box center [963, 72] width 40 height 19
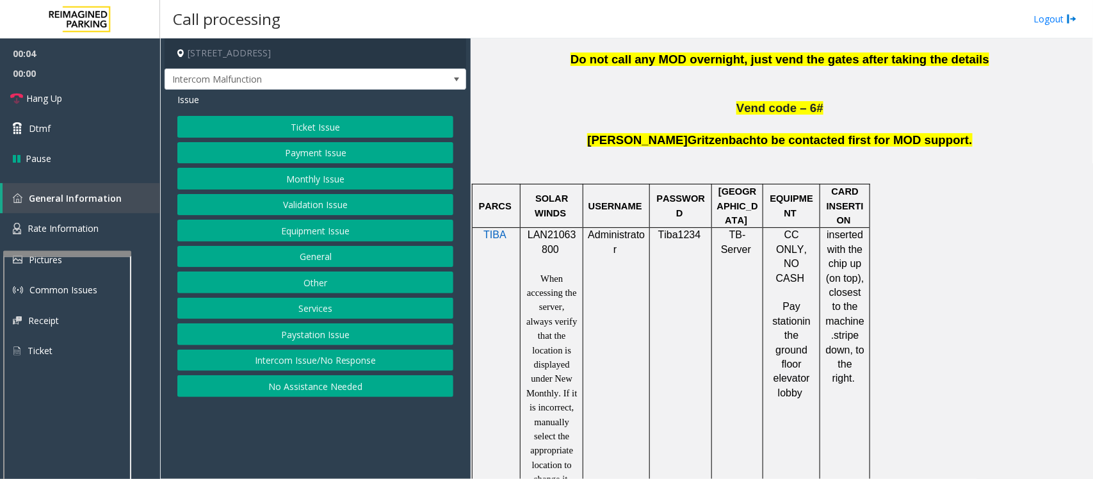
scroll to position [720, 0]
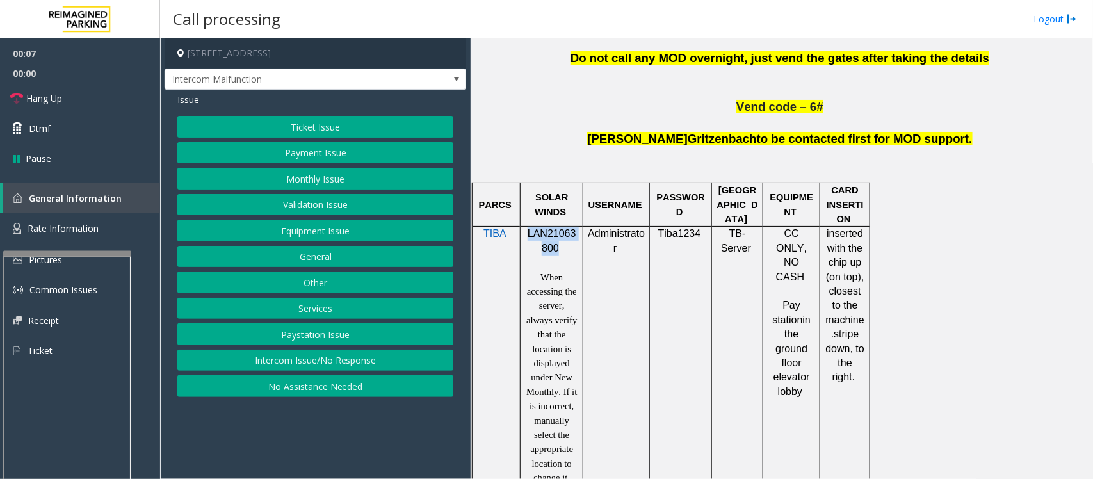
drag, startPoint x: 526, startPoint y: 236, endPoint x: 555, endPoint y: 248, distance: 31.5
click at [555, 248] on p "LAN21063800" at bounding box center [551, 241] width 53 height 29
copy span "LAN21063800"
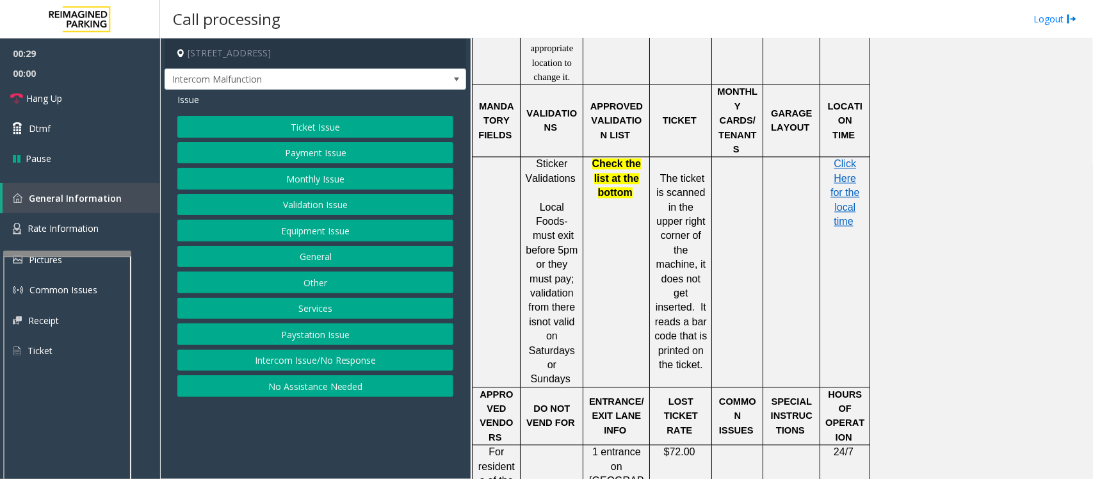
scroll to position [800, 0]
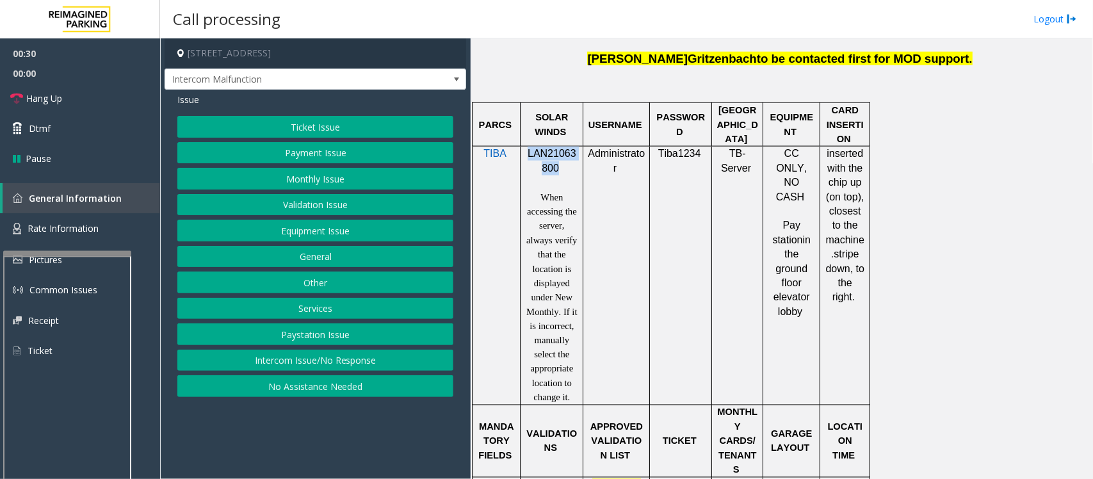
click at [296, 206] on button "Validation Issue" at bounding box center [315, 205] width 276 height 22
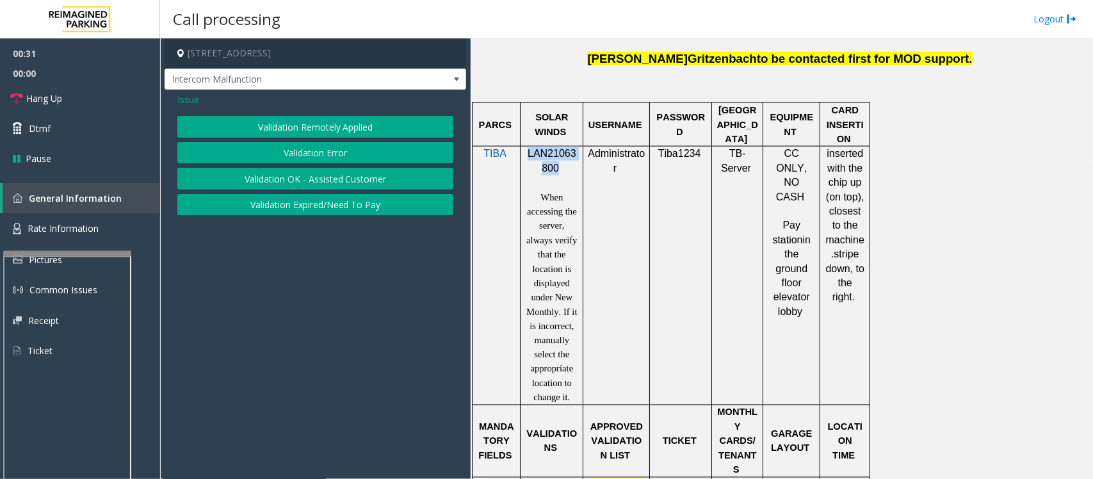
click at [304, 160] on button "Validation Error" at bounding box center [315, 153] width 276 height 22
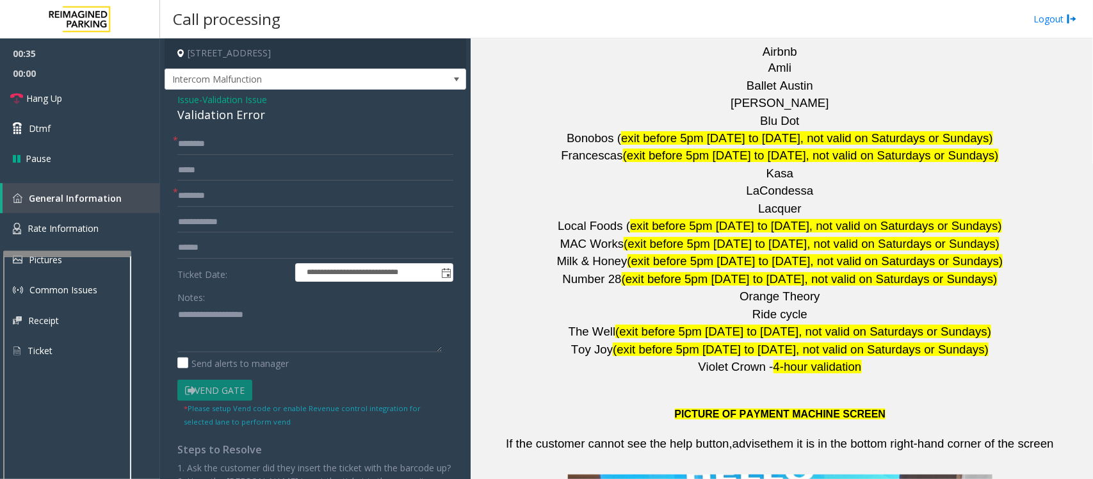
scroll to position [1920, 0]
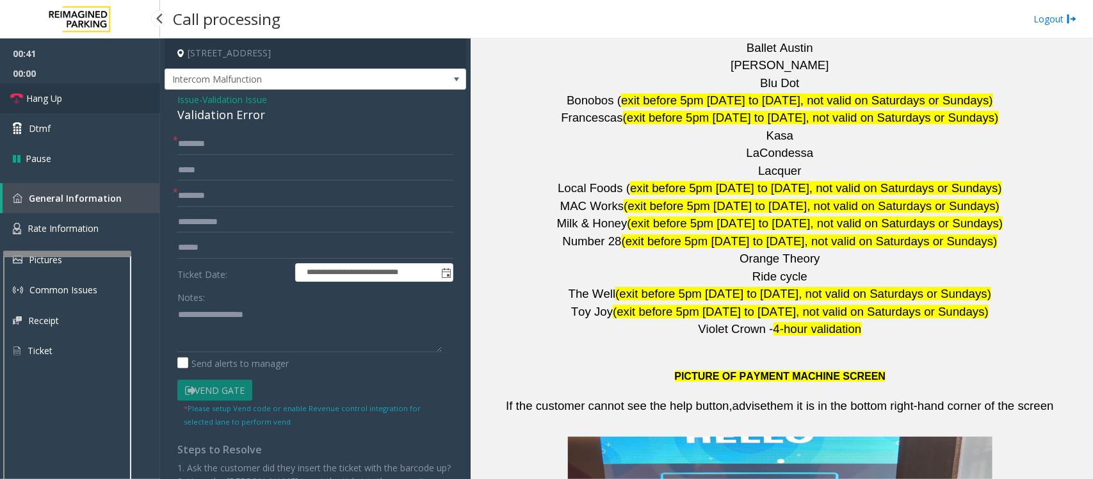
click at [56, 101] on span "Hang Up" at bounding box center [44, 98] width 36 height 13
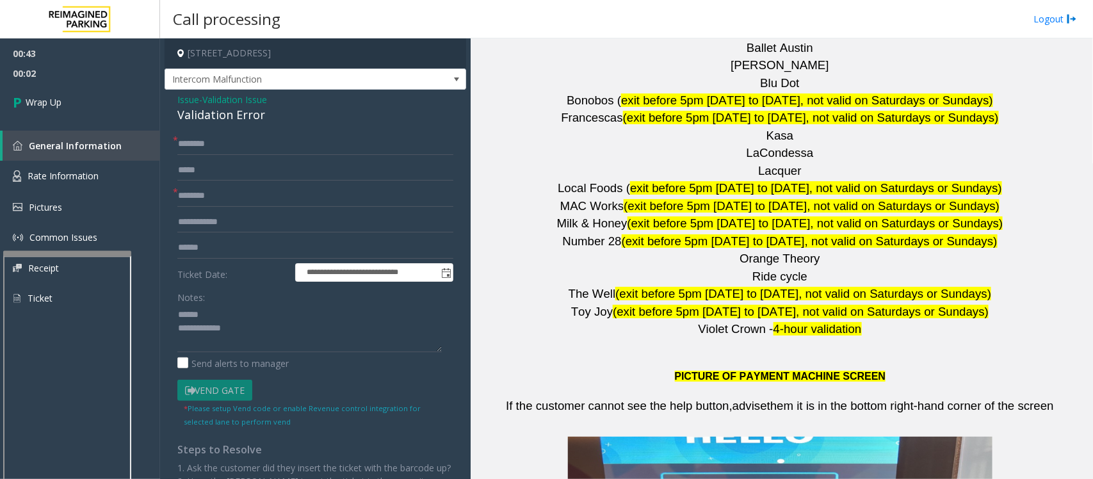
click at [223, 118] on div "Validation Error" at bounding box center [315, 114] width 276 height 17
type textarea "**********"
click at [256, 198] on input "text" at bounding box center [315, 196] width 276 height 22
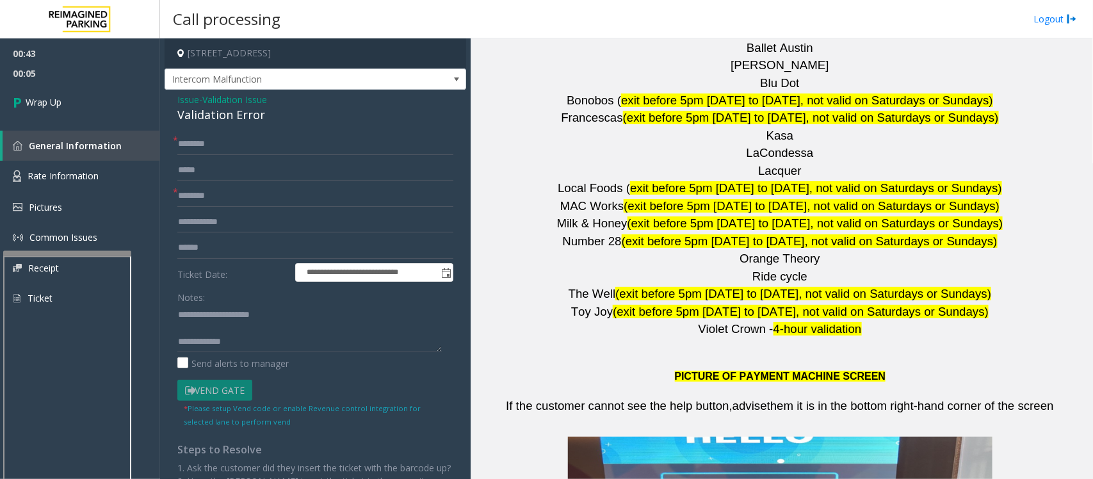
drag, startPoint x: 817, startPoint y: 183, endPoint x: 819, endPoint y: 193, distance: 10.4
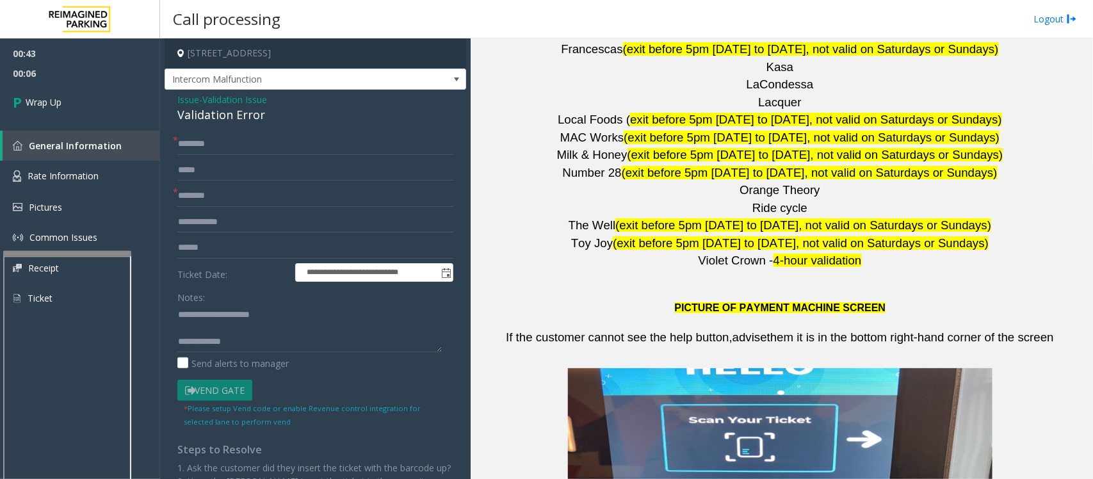
scroll to position [1992, 0]
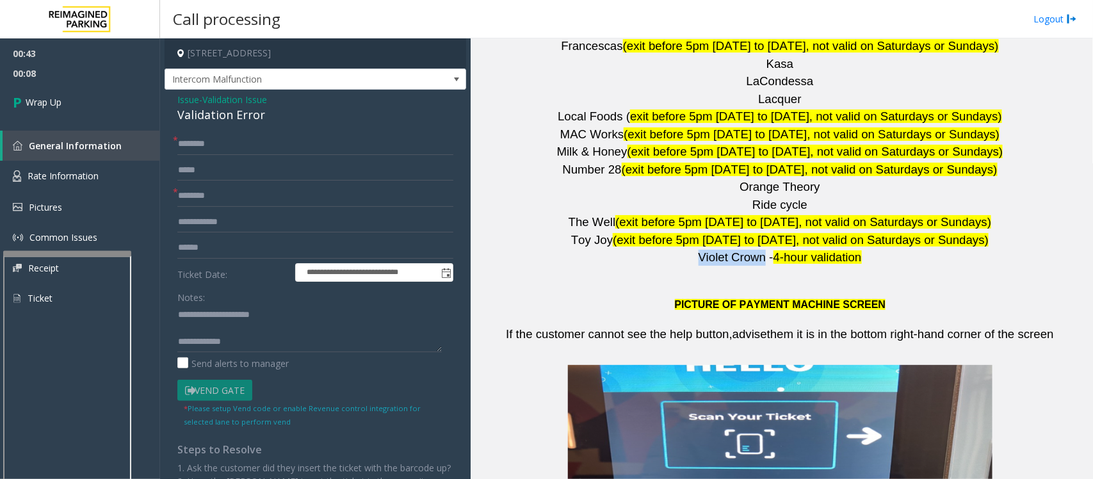
drag, startPoint x: 695, startPoint y: 181, endPoint x: 759, endPoint y: 184, distance: 64.1
click at [759, 250] on p "Violet Crown - 4-hour validation" at bounding box center [781, 258] width 613 height 16
copy span "Violet Crown"
click at [203, 190] on input "text" at bounding box center [315, 196] width 276 height 22
paste input "**********"
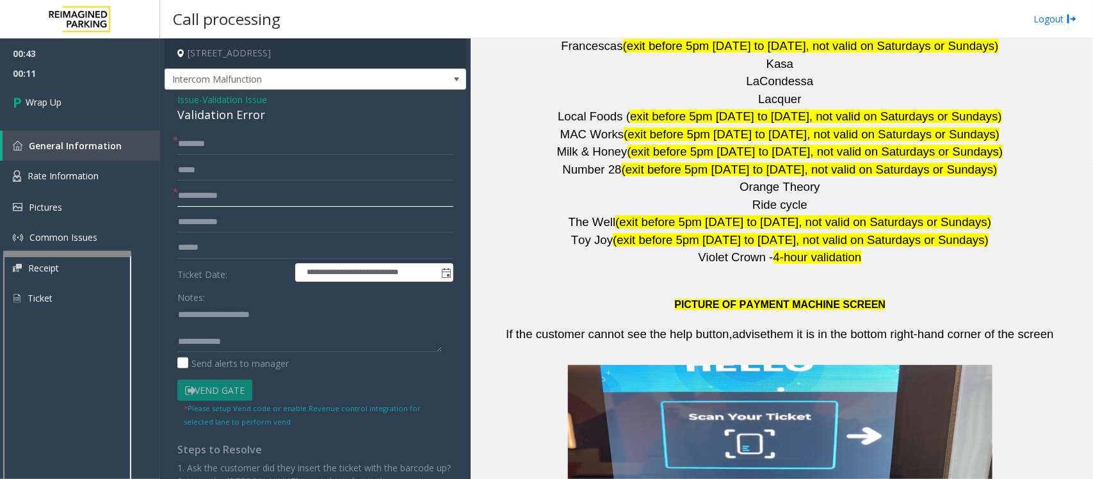
type input "**********"
click at [209, 142] on input "text" at bounding box center [315, 144] width 276 height 22
type input "**"
click at [257, 342] on textarea at bounding box center [309, 328] width 264 height 48
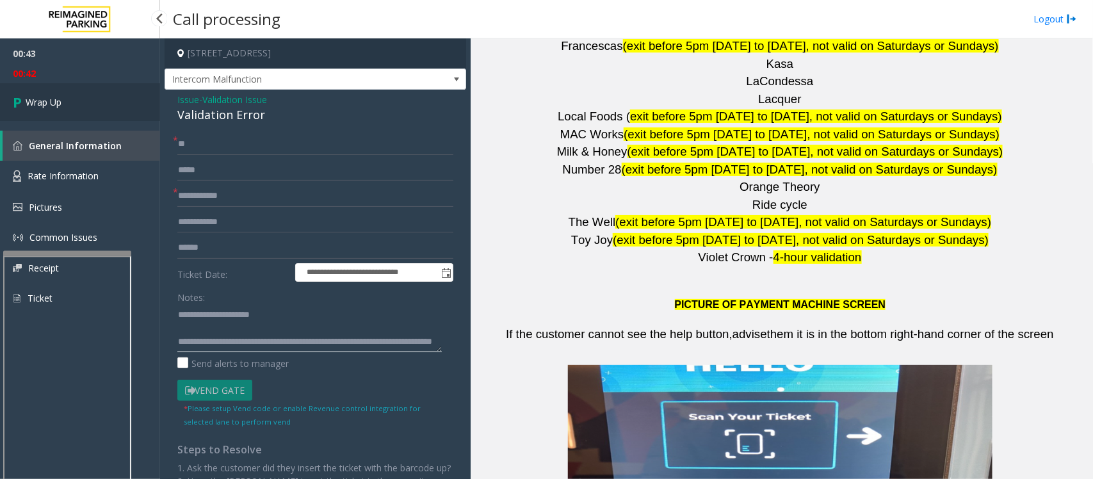
type textarea "**********"
click at [55, 96] on span "Wrap Up" at bounding box center [44, 101] width 36 height 13
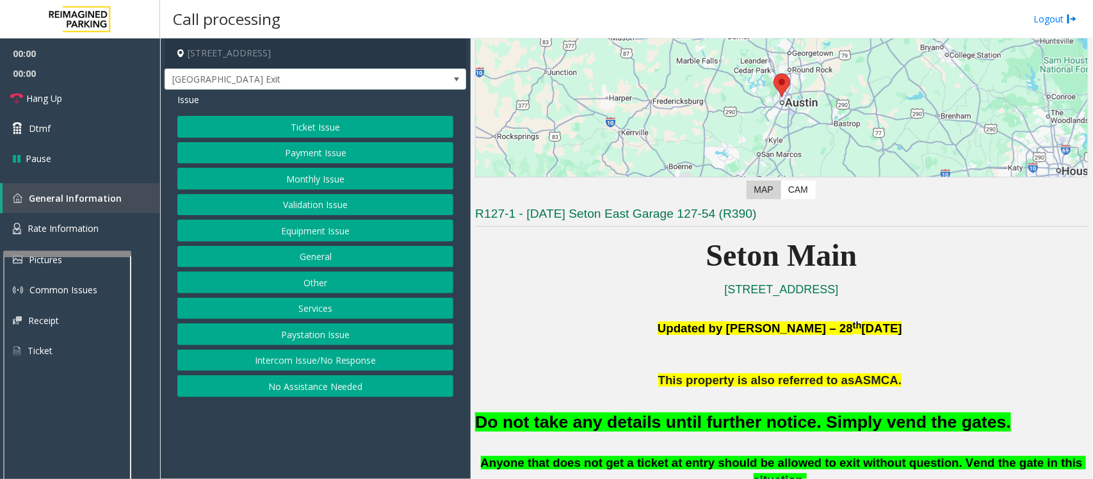
scroll to position [240, 0]
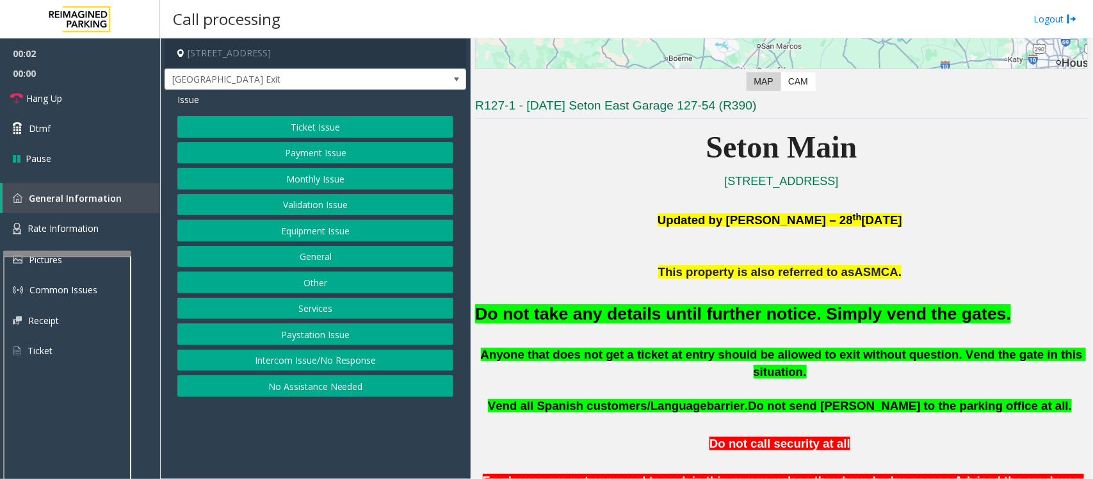
click at [279, 234] on button "Equipment Issue" at bounding box center [315, 231] width 276 height 22
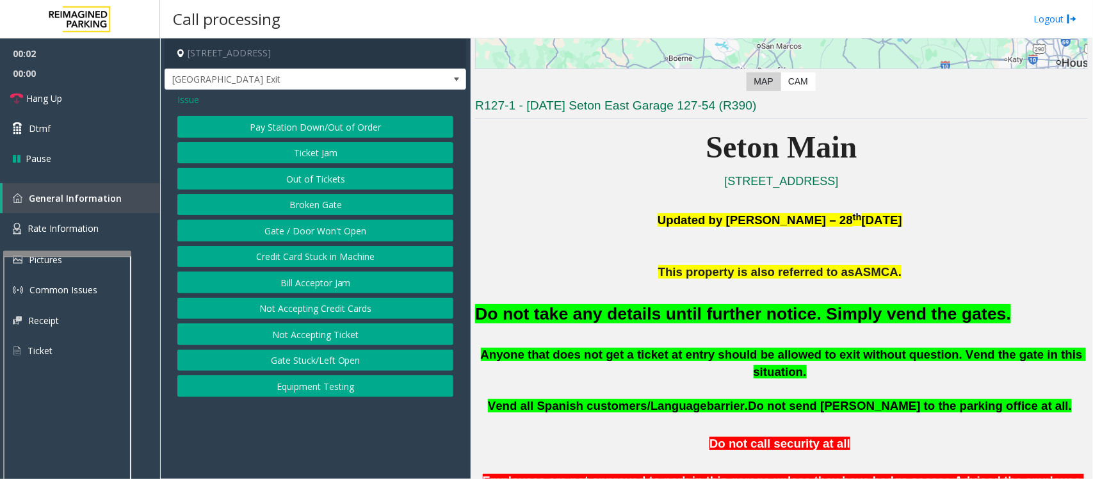
click at [282, 232] on button "Gate / Door Won't Open" at bounding box center [315, 231] width 276 height 22
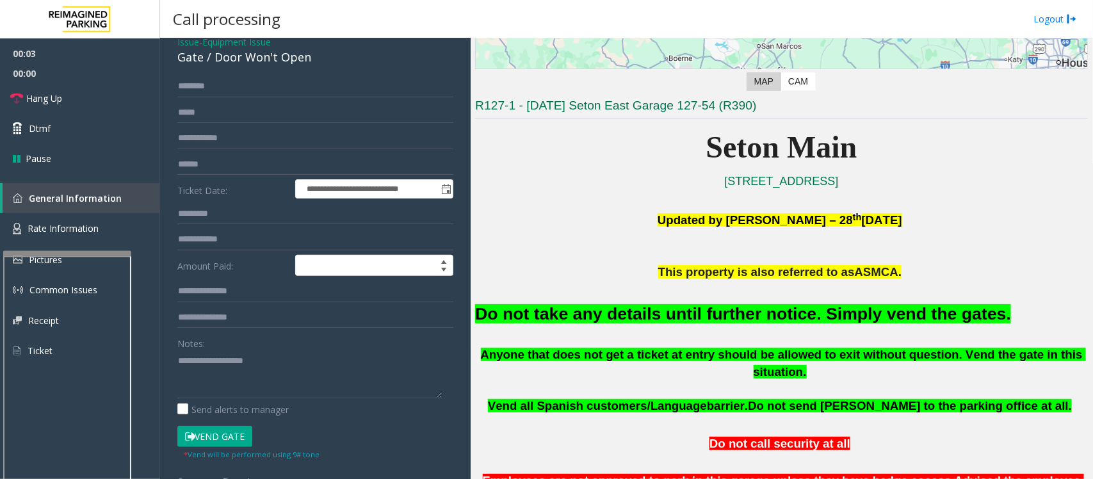
scroll to position [220, 0]
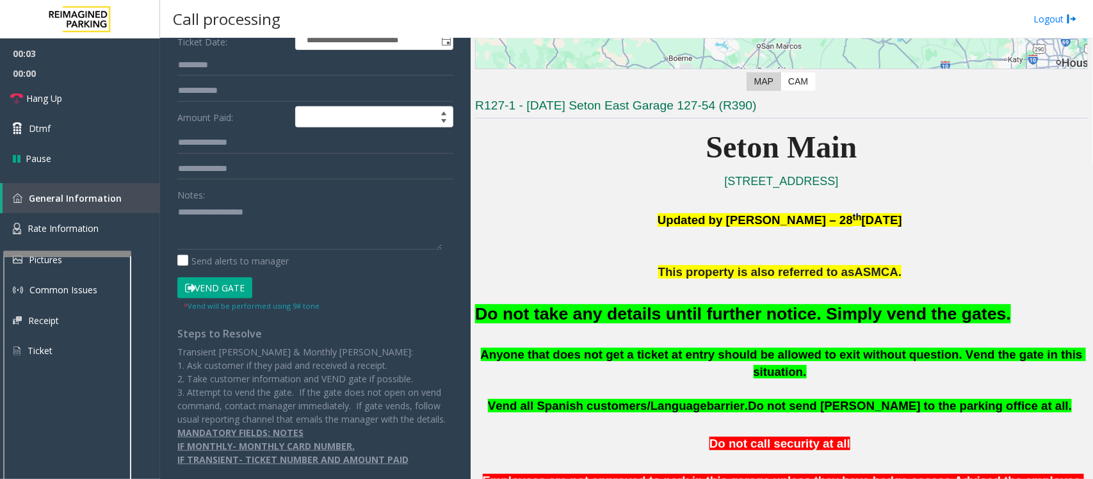
click at [227, 277] on button "Vend Gate" at bounding box center [214, 288] width 75 height 22
click at [599, 310] on font "Do not take any details until further notice. Simply vend the gates." at bounding box center [743, 313] width 536 height 19
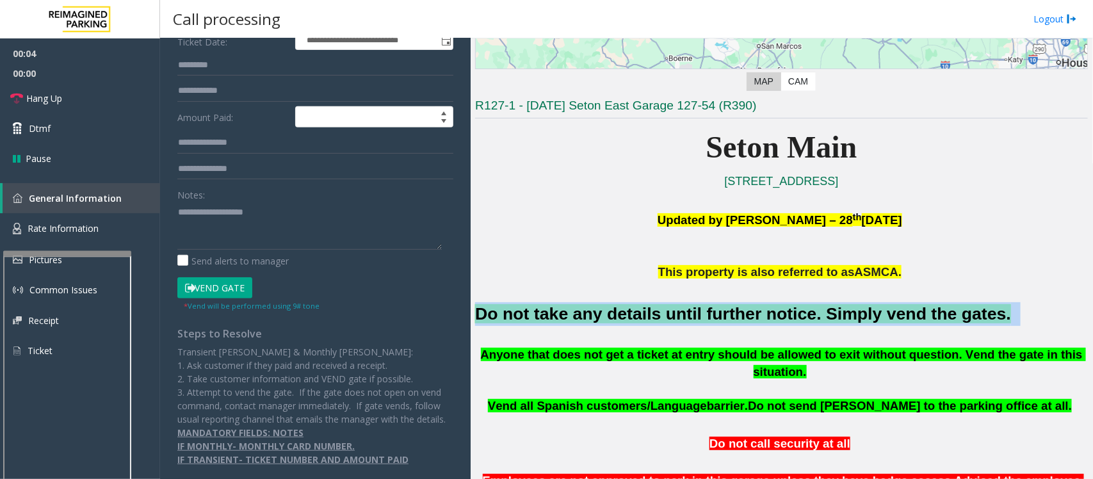
click at [599, 310] on font "Do not take any details until further notice. Simply vend the gates." at bounding box center [743, 313] width 536 height 19
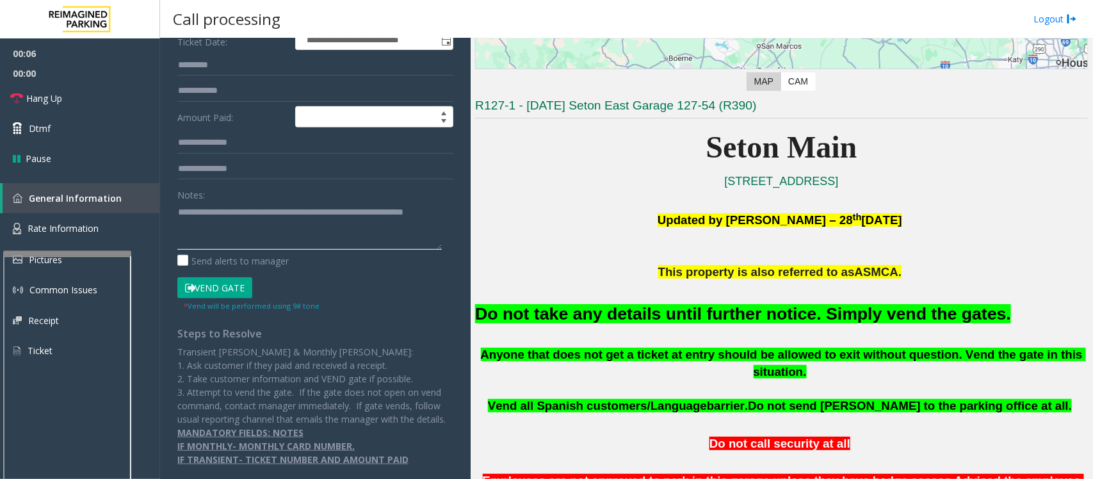
scroll to position [0, 0]
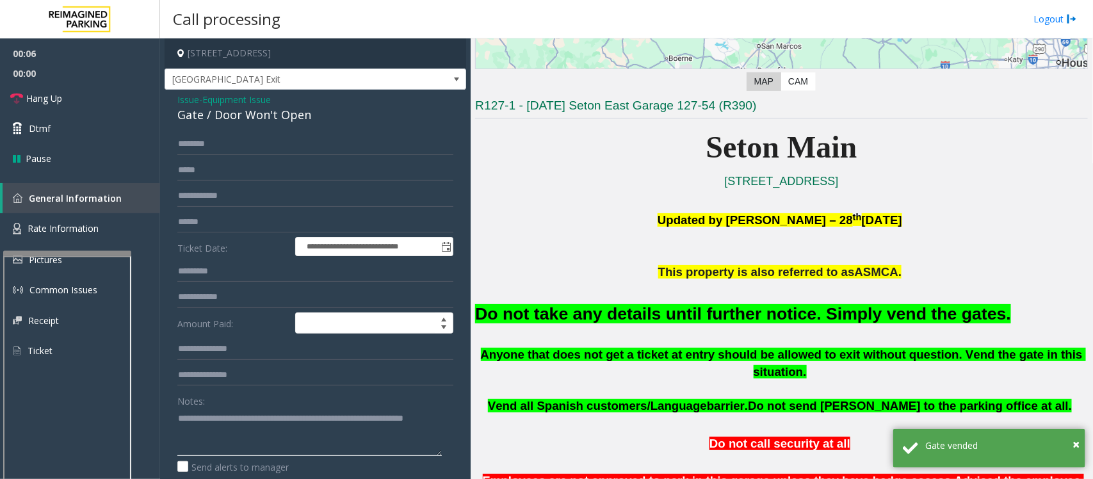
type textarea "**********"
click at [220, 99] on span "Equipment Issue" at bounding box center [236, 99] width 68 height 13
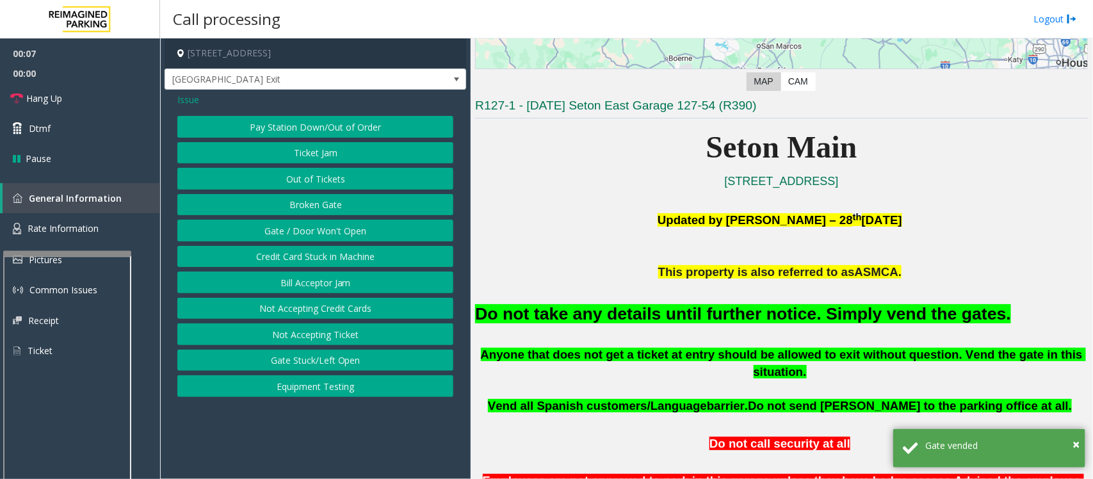
click at [191, 97] on span "Issue" at bounding box center [188, 99] width 22 height 13
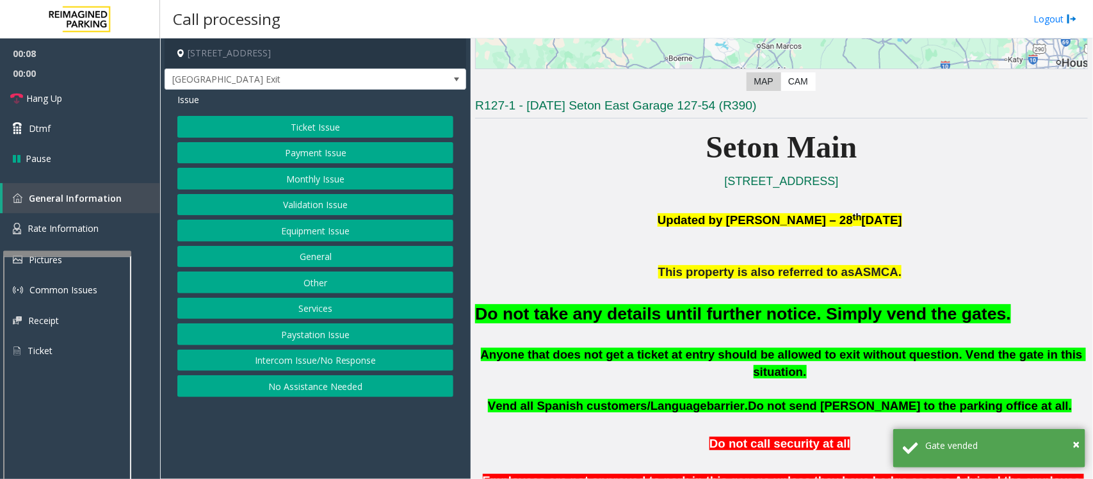
click at [290, 129] on button "Ticket Issue" at bounding box center [315, 127] width 276 height 22
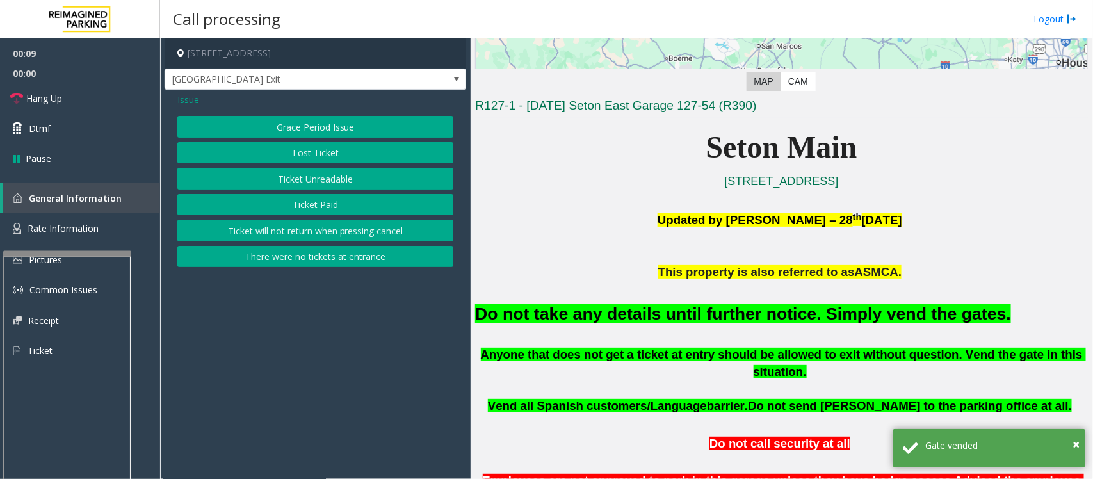
click at [296, 262] on button "There were no tickets at entrance" at bounding box center [315, 257] width 276 height 22
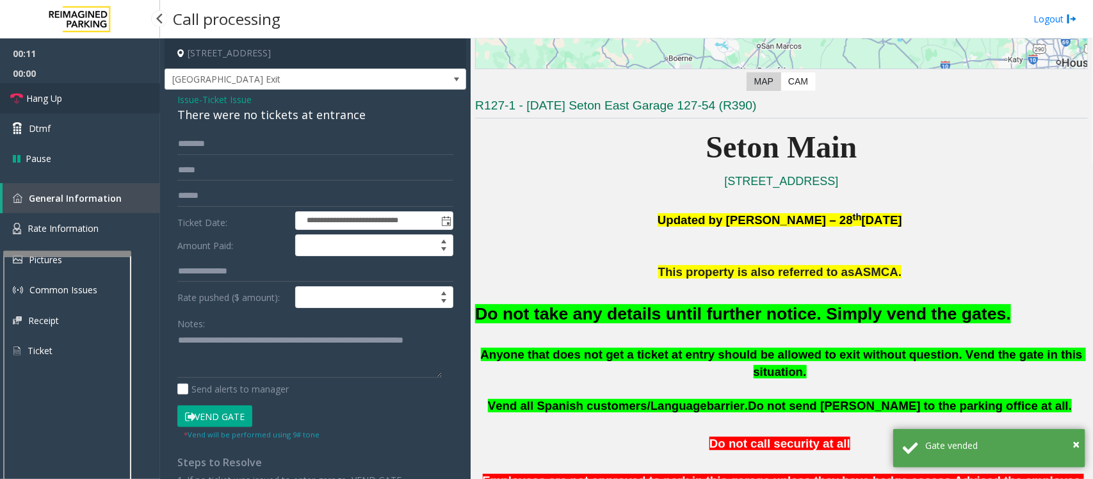
click at [65, 97] on link "Hang Up" at bounding box center [80, 98] width 160 height 30
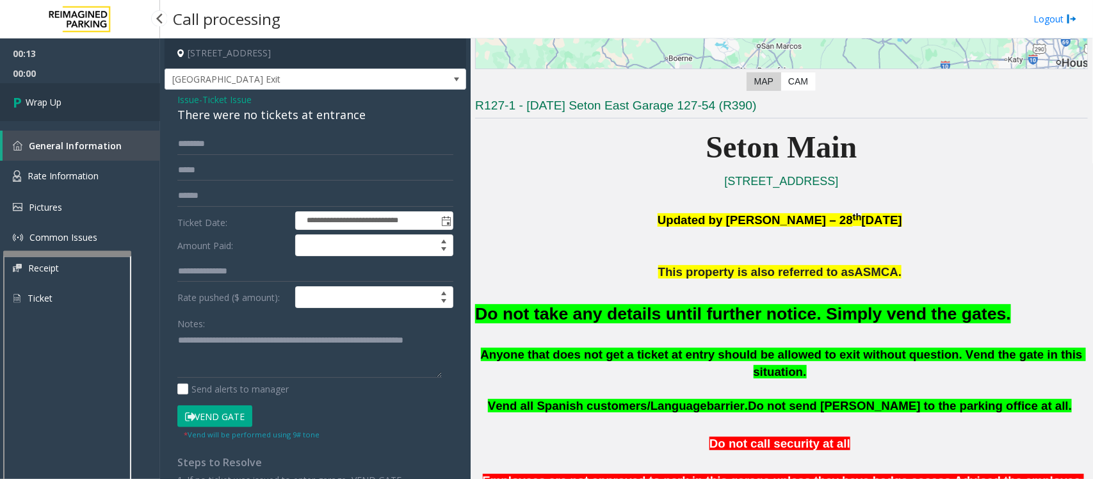
click at [65, 97] on link "Wrap Up" at bounding box center [80, 102] width 160 height 38
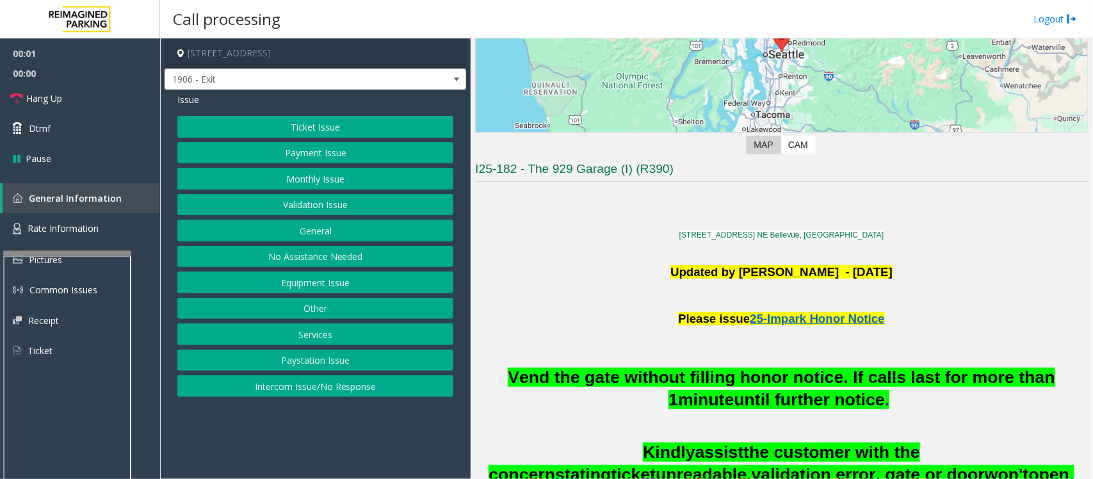
scroll to position [320, 0]
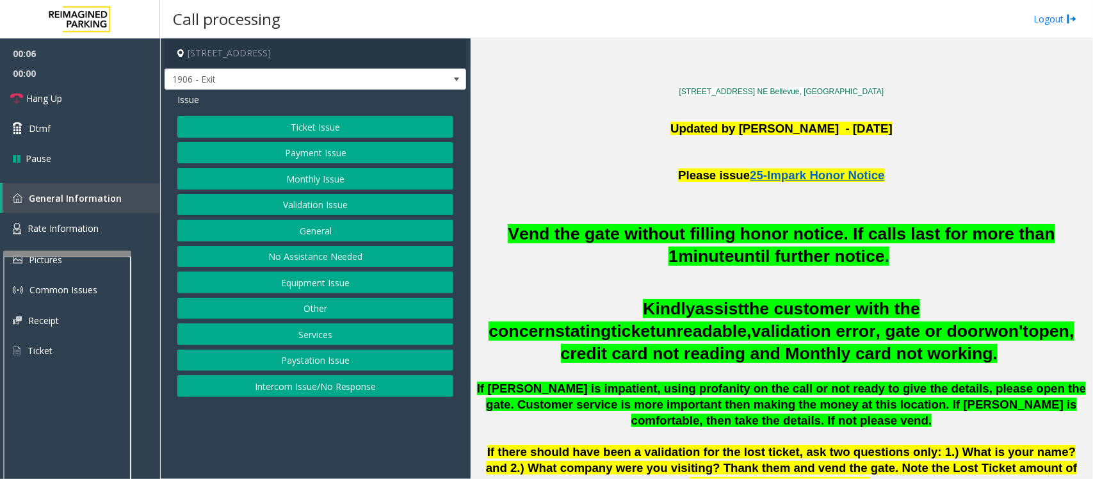
click at [305, 128] on button "Ticket Issue" at bounding box center [315, 127] width 276 height 22
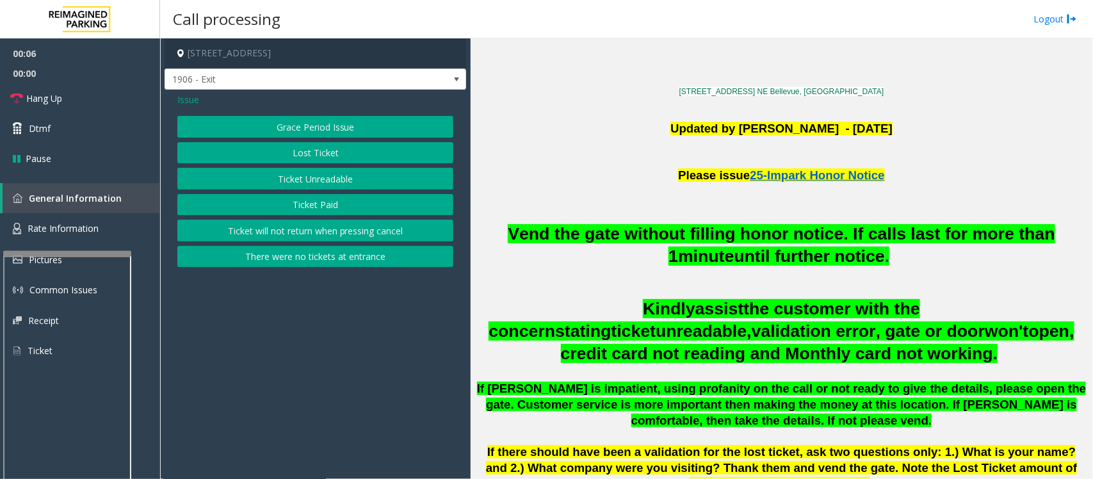
click at [292, 187] on button "Ticket Unreadable" at bounding box center [315, 179] width 276 height 22
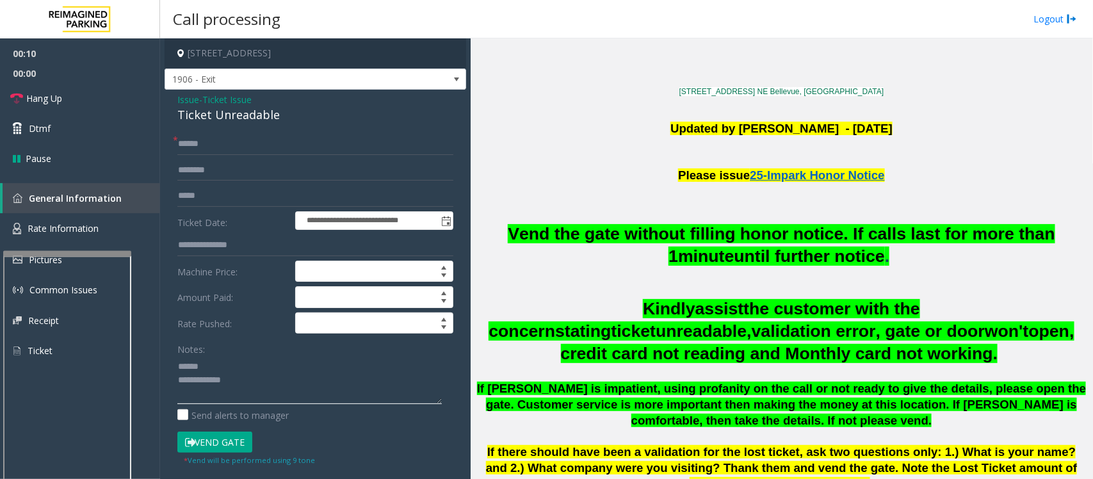
type textarea "**********"
click at [197, 140] on input "text" at bounding box center [315, 144] width 276 height 22
type input "******"
click at [227, 116] on div "Ticket Unreadable" at bounding box center [315, 114] width 276 height 17
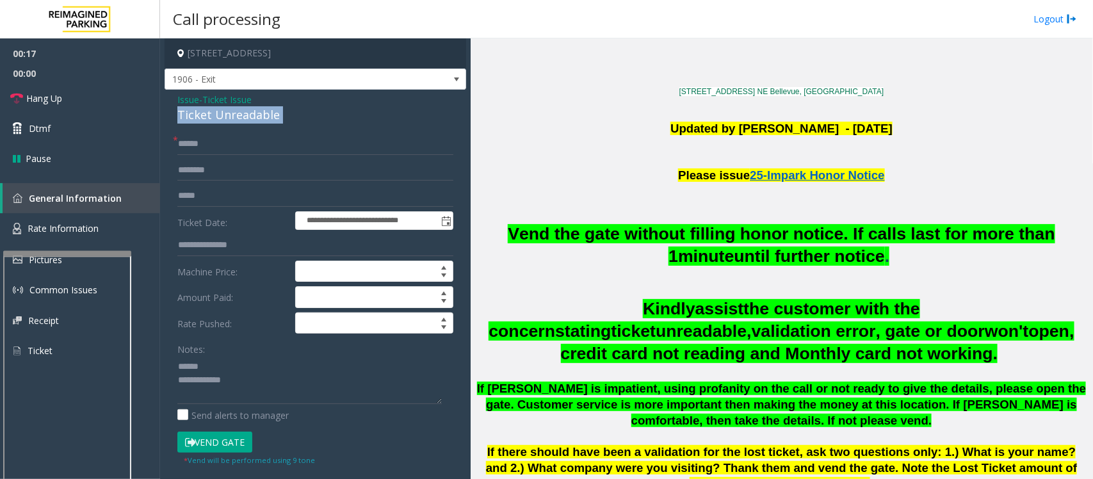
click at [227, 116] on div "Ticket Unreadable" at bounding box center [315, 114] width 276 height 17
click at [244, 387] on textarea at bounding box center [309, 380] width 264 height 48
click at [263, 380] on textarea at bounding box center [309, 380] width 264 height 48
type textarea "**********"
click at [206, 173] on input "text" at bounding box center [315, 170] width 276 height 22
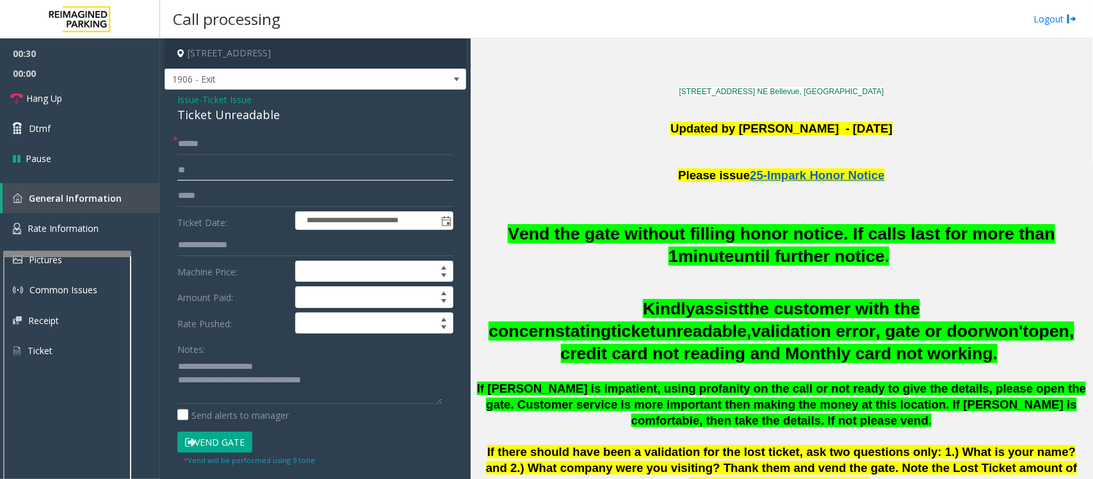
type input "*"
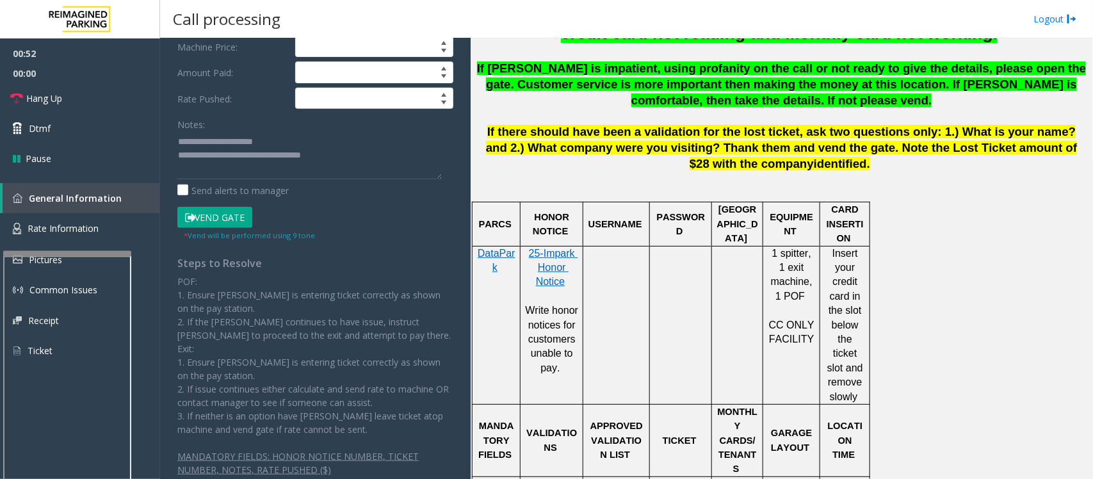
scroll to position [240, 0]
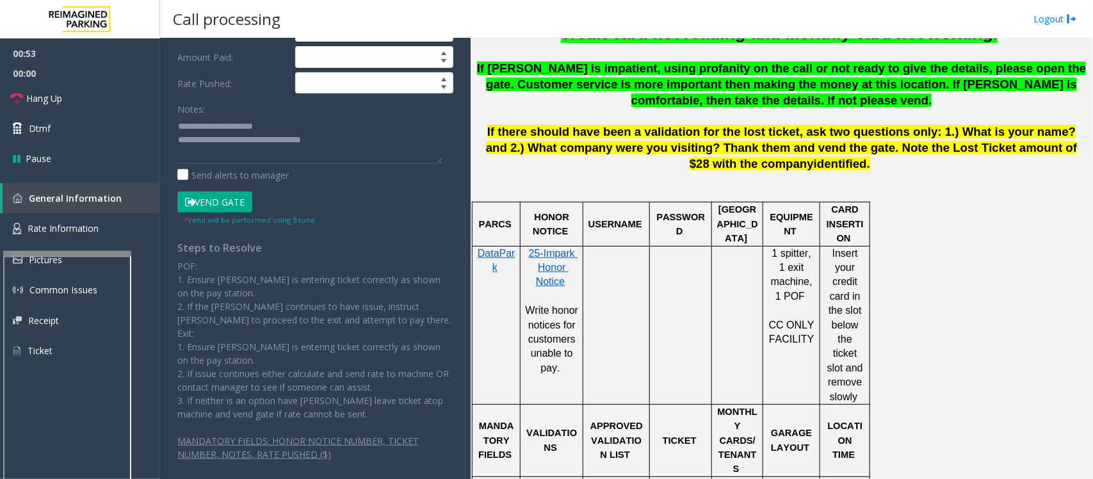
type input "*******"
click at [228, 193] on button "Vend Gate" at bounding box center [214, 202] width 75 height 22
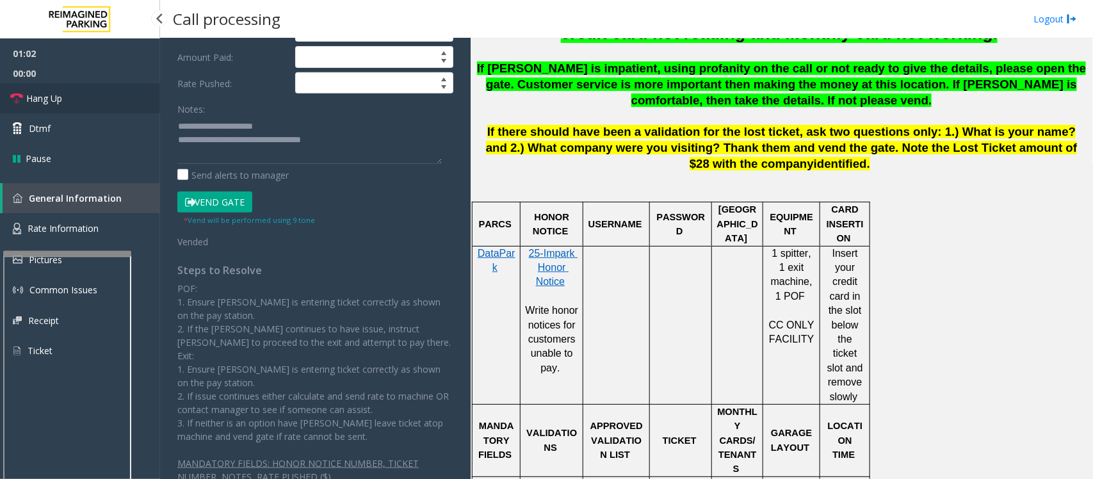
click at [66, 97] on link "Hang Up" at bounding box center [80, 98] width 160 height 30
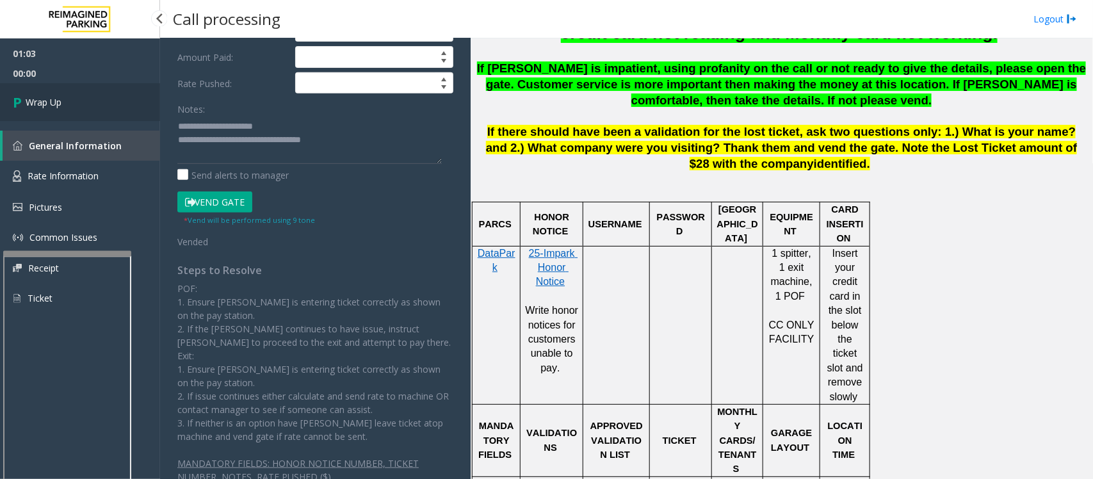
click at [66, 97] on link "Wrap Up" at bounding box center [80, 102] width 160 height 38
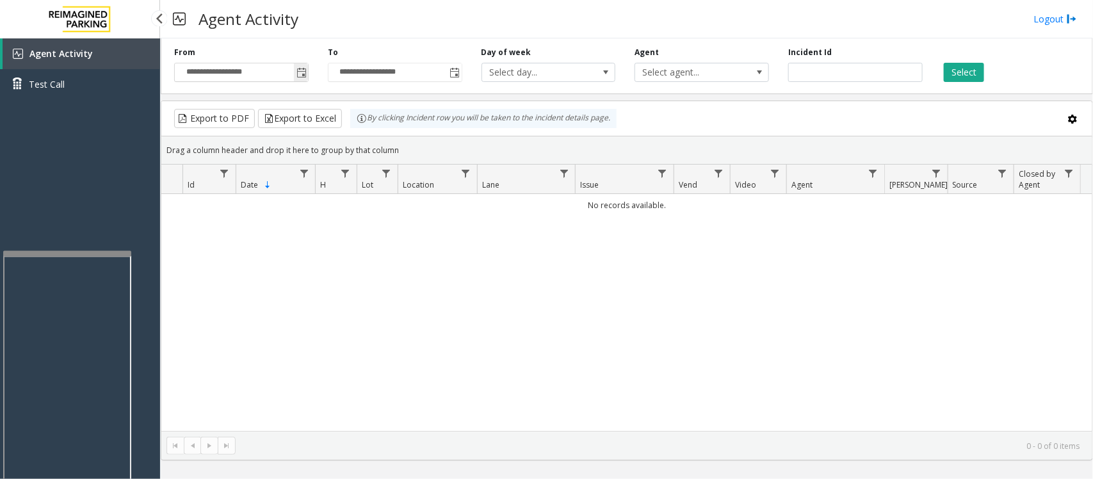
click at [302, 72] on span "Toggle popup" at bounding box center [301, 73] width 10 height 10
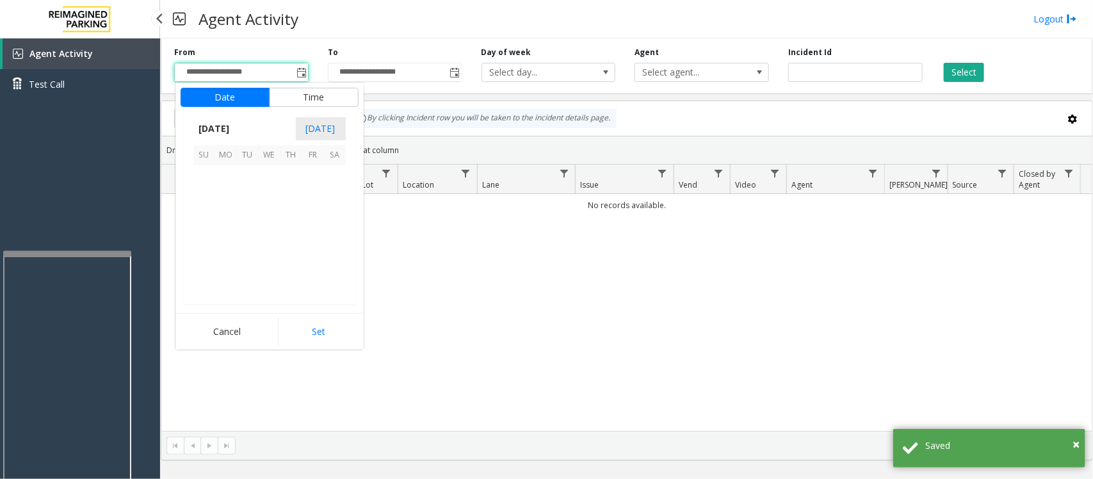
scroll to position [229614, 0]
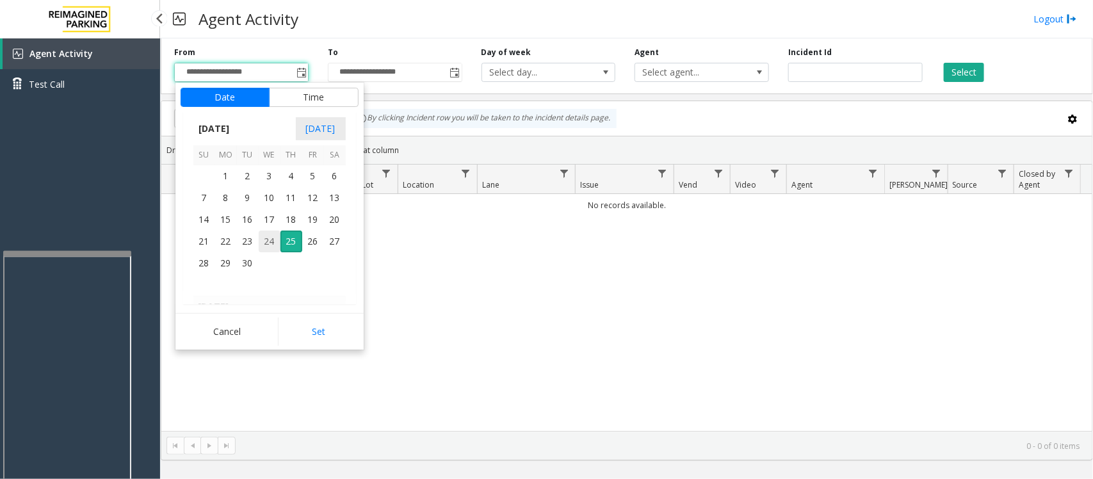
click at [269, 241] on span "24" at bounding box center [270, 241] width 22 height 22
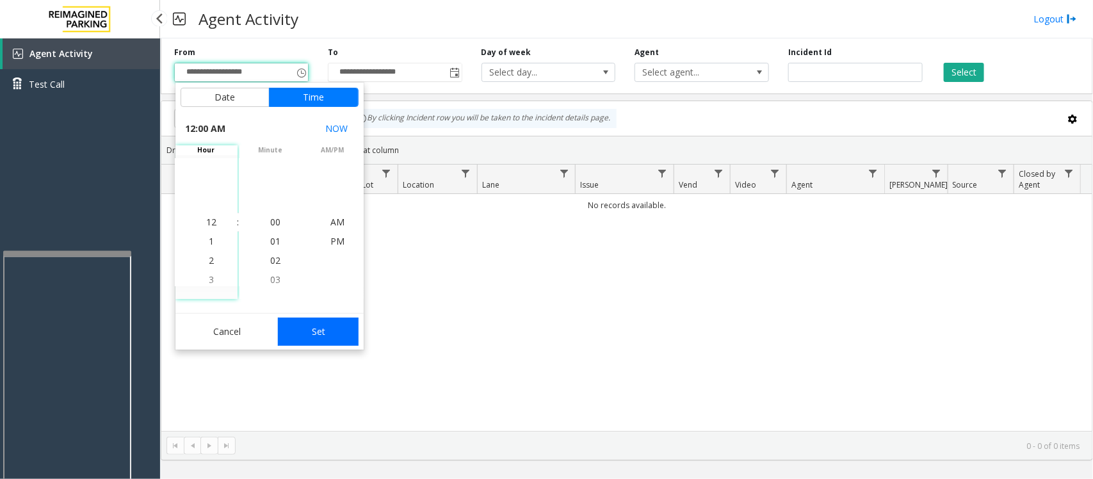
click at [307, 324] on button "Set" at bounding box center [318, 331] width 81 height 28
type input "**********"
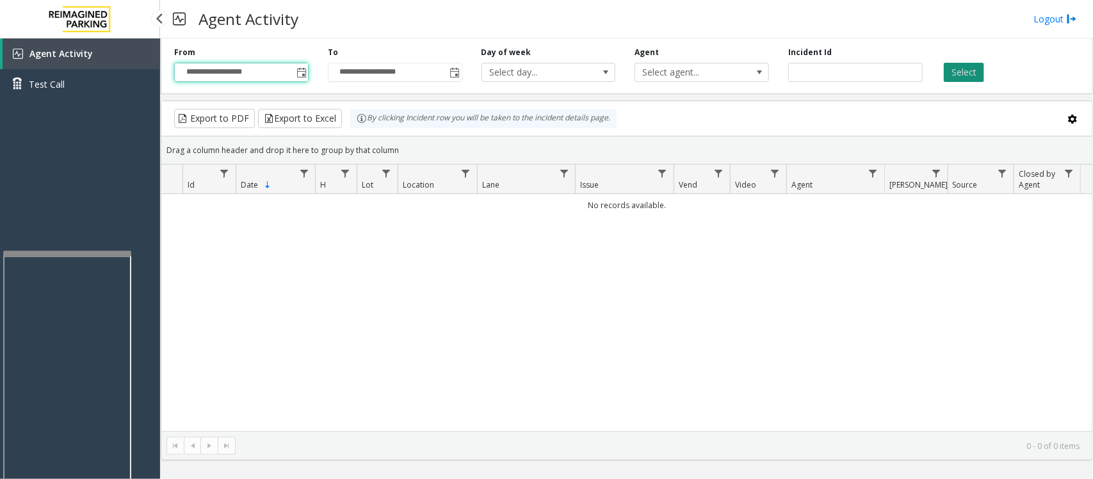
click at [971, 77] on button "Select" at bounding box center [963, 72] width 40 height 19
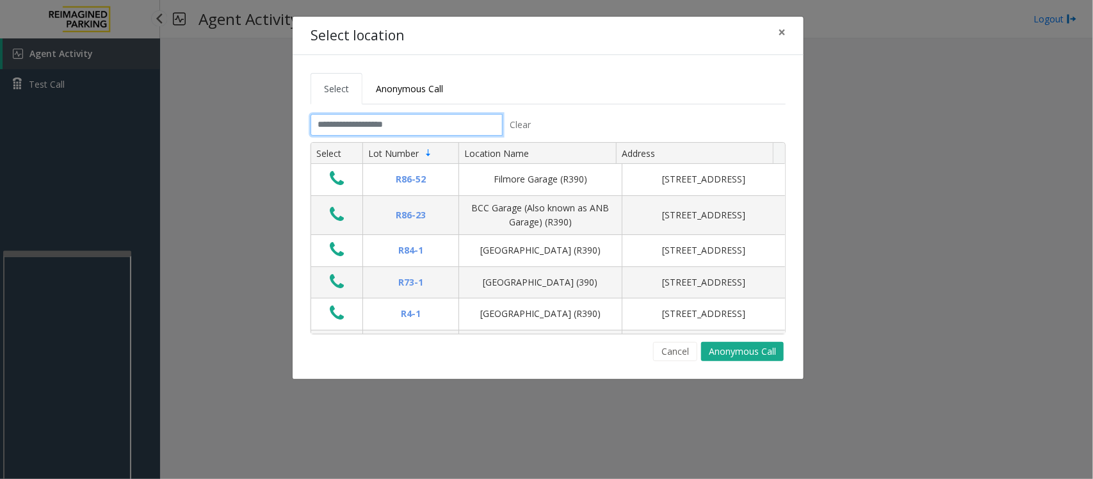
drag, startPoint x: 453, startPoint y: 128, endPoint x: 440, endPoint y: 113, distance: 20.0
click at [446, 122] on input "text" at bounding box center [406, 125] width 192 height 22
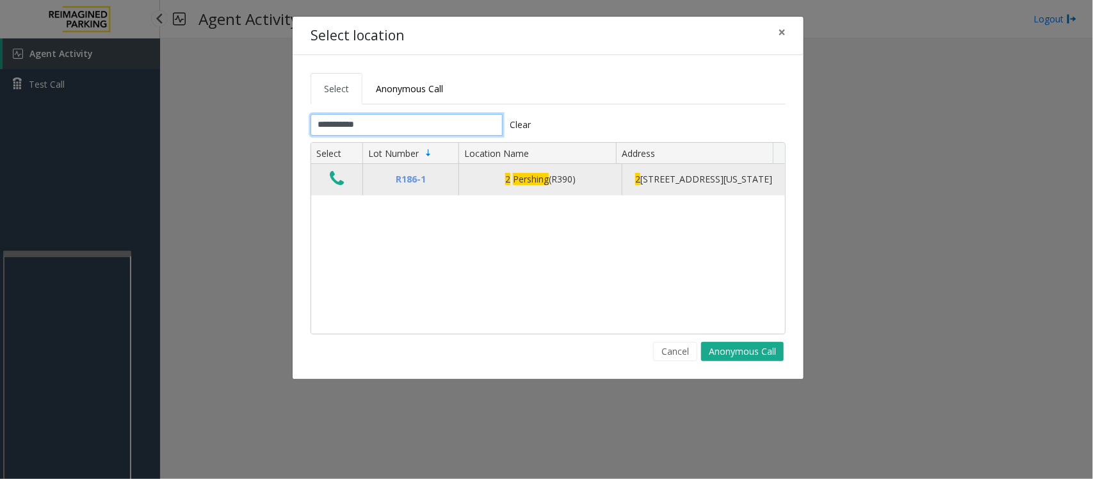
type input "**********"
click at [342, 188] on icon "Data table" at bounding box center [337, 179] width 14 height 18
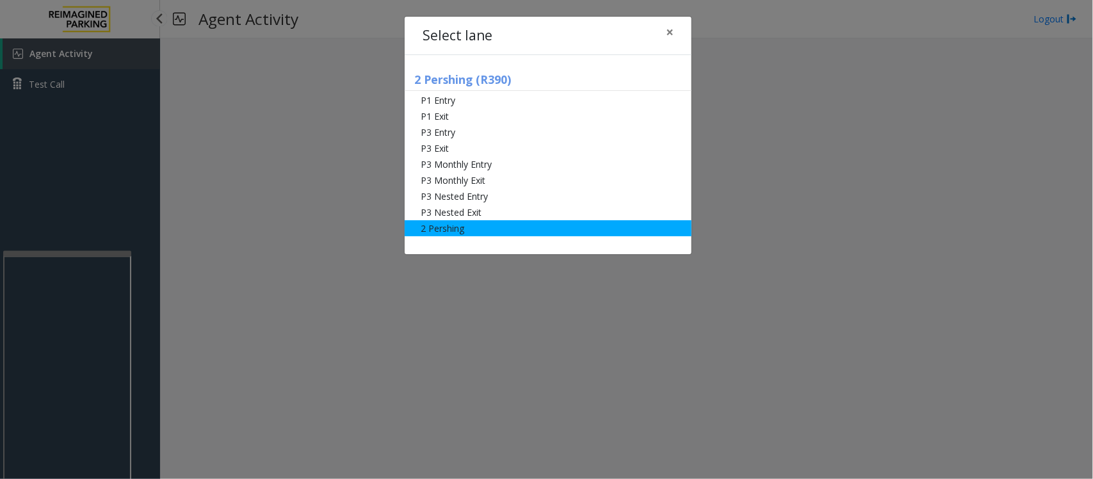
click at [468, 225] on li "2 Pershing" at bounding box center [548, 228] width 287 height 16
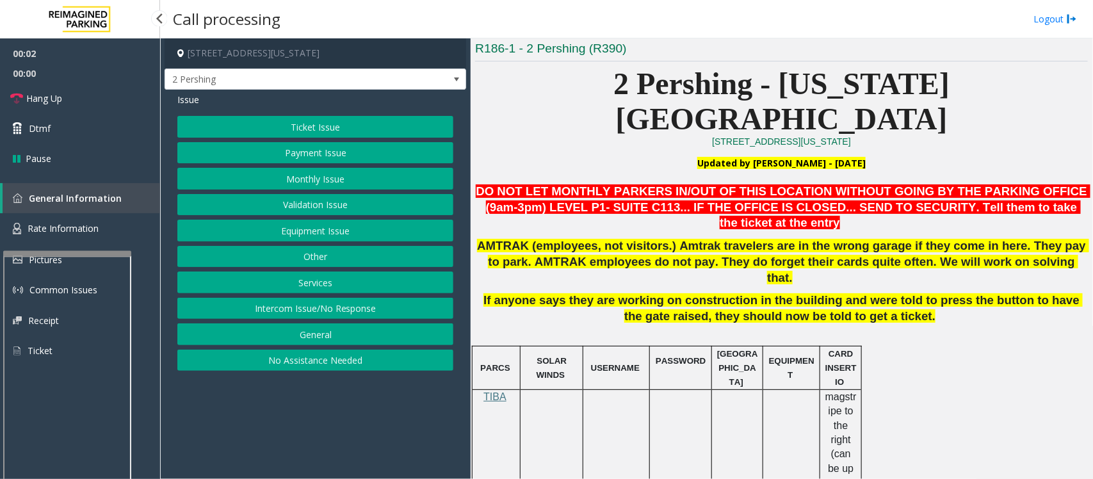
scroll to position [320, 0]
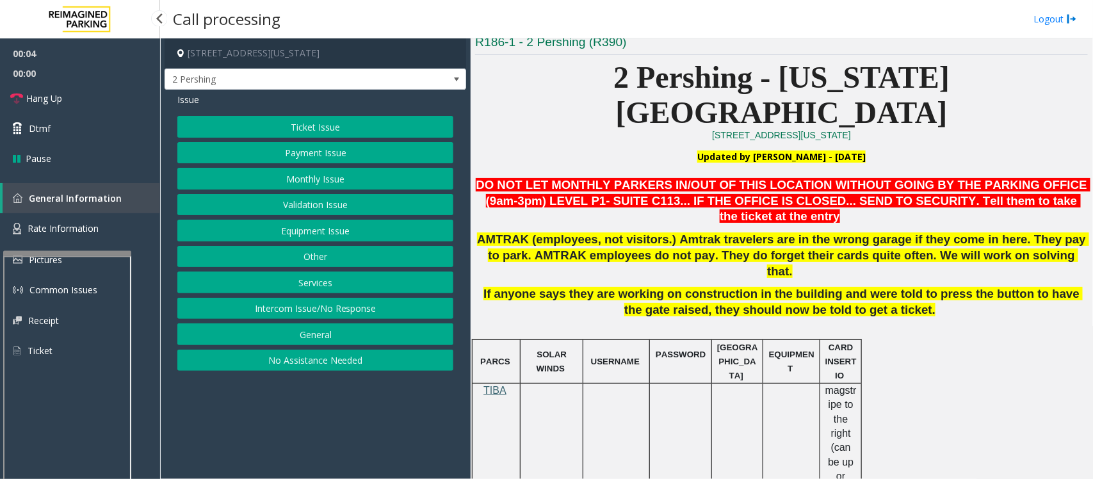
click at [491, 385] on span "TIBA" at bounding box center [494, 390] width 23 height 11
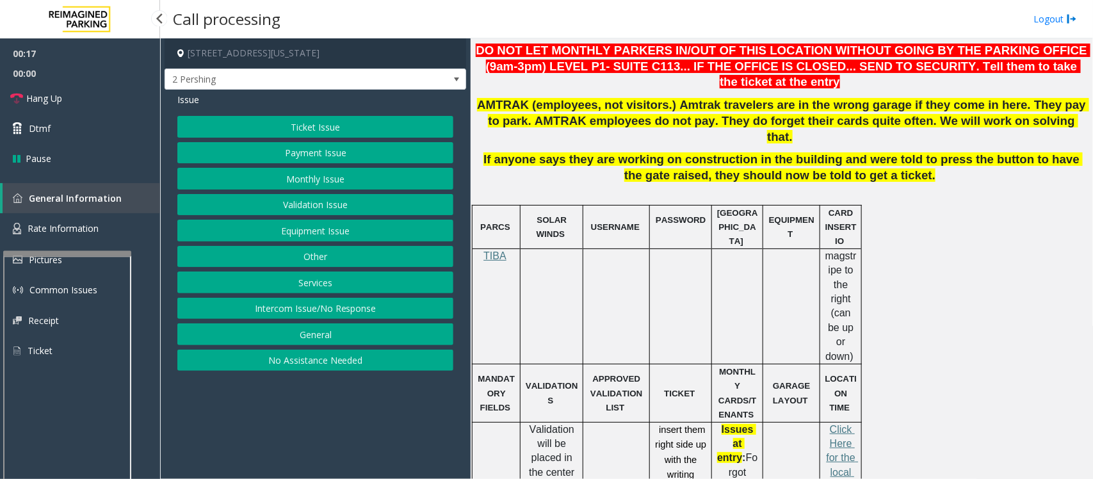
scroll to position [400, 0]
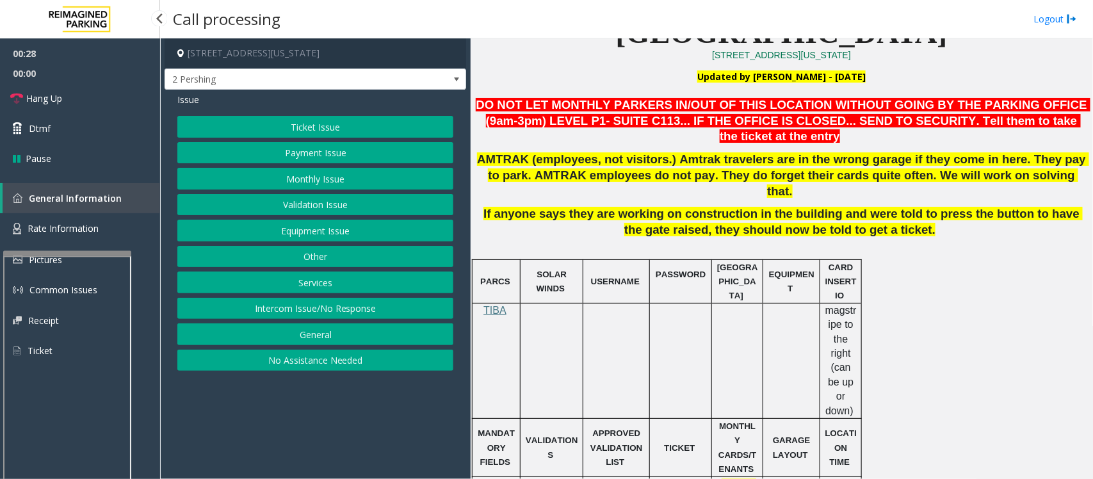
click at [293, 177] on button "Monthly Issue" at bounding box center [315, 179] width 276 height 22
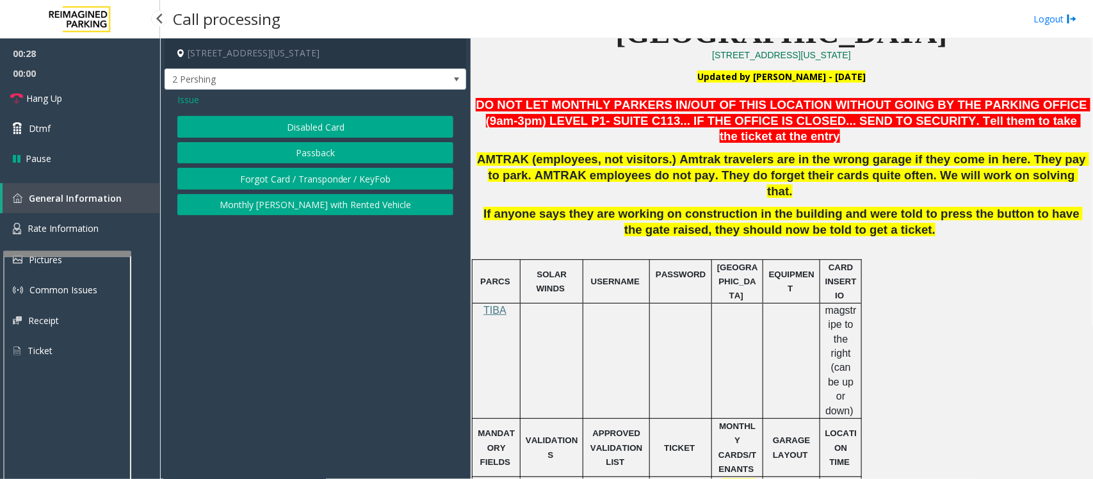
click at [305, 130] on button "Disabled Card" at bounding box center [315, 127] width 276 height 22
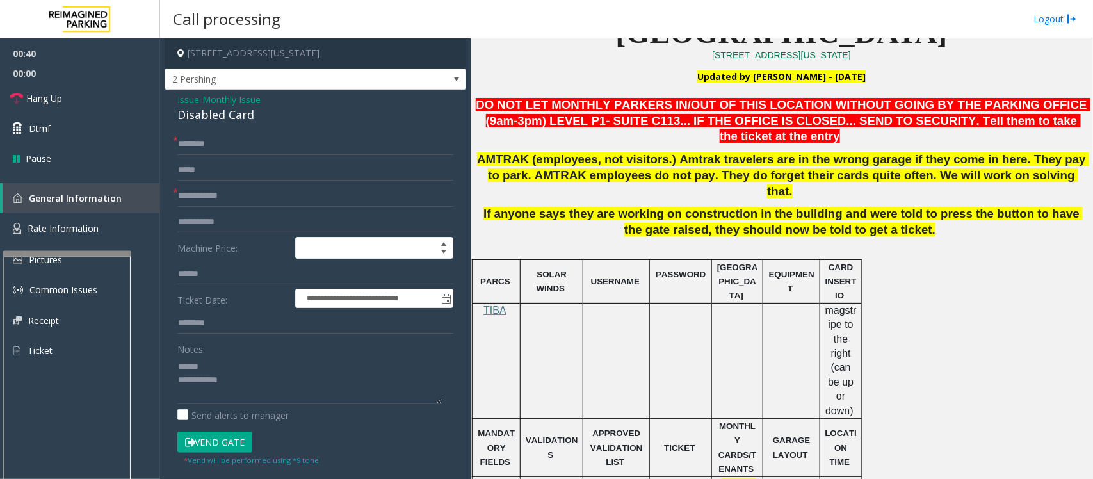
click at [216, 112] on div "Disabled Card" at bounding box center [315, 114] width 276 height 17
click at [202, 367] on textarea at bounding box center [309, 380] width 264 height 48
type textarea "**********"
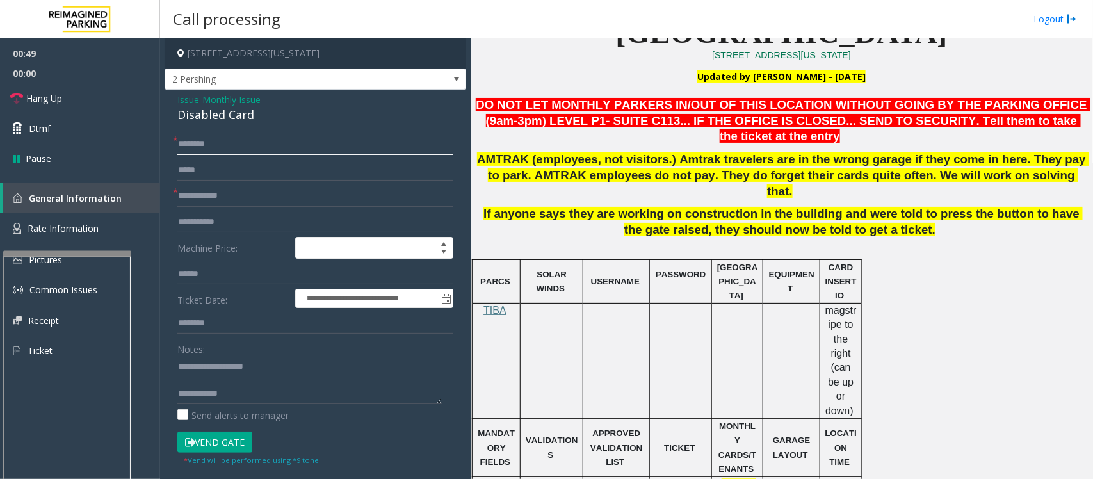
click at [196, 145] on input "text" at bounding box center [315, 144] width 276 height 22
click at [200, 140] on input "text" at bounding box center [315, 144] width 276 height 22
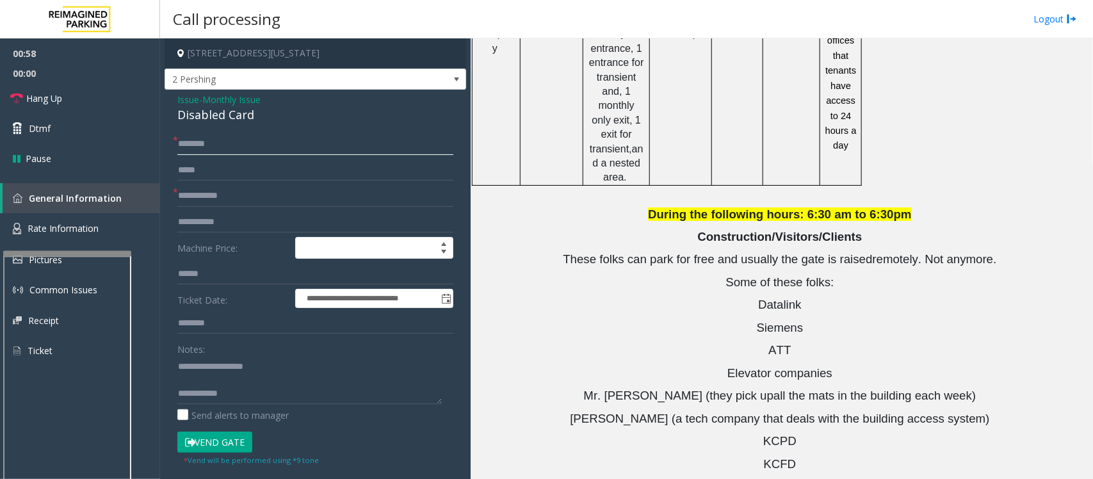
scroll to position [1624, 0]
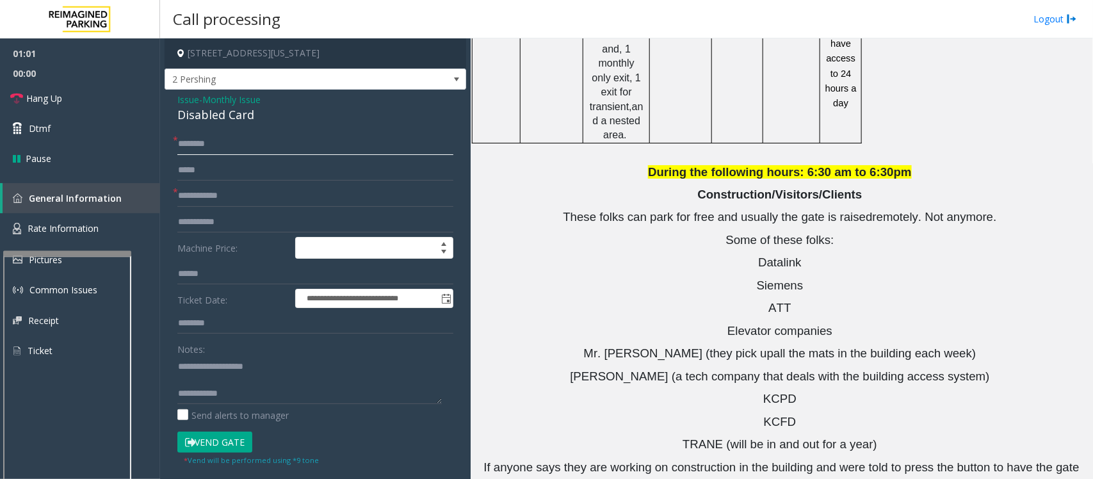
click at [203, 134] on input "text" at bounding box center [315, 144] width 276 height 22
click at [196, 144] on input "*****" at bounding box center [315, 144] width 276 height 22
click at [183, 148] on input "******" at bounding box center [315, 144] width 276 height 22
type input "*****"
drag, startPoint x: 805, startPoint y: 400, endPoint x: 734, endPoint y: 403, distance: 71.8
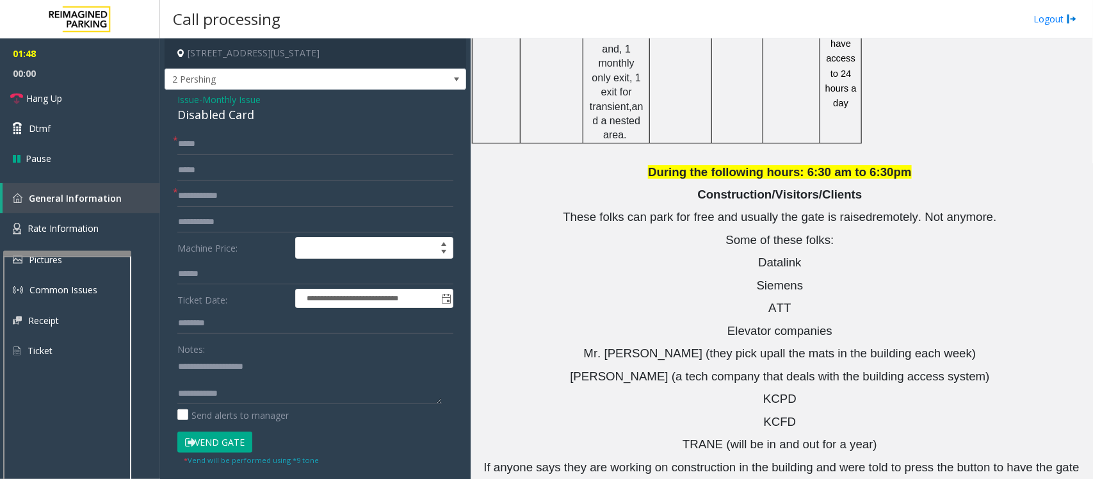
copy button "816.329.2204"
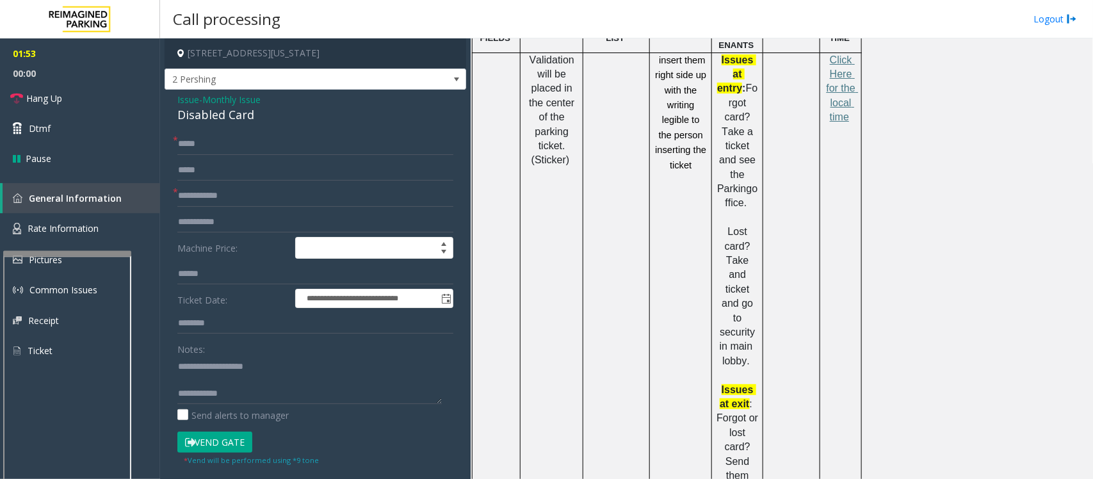
scroll to position [584, 0]
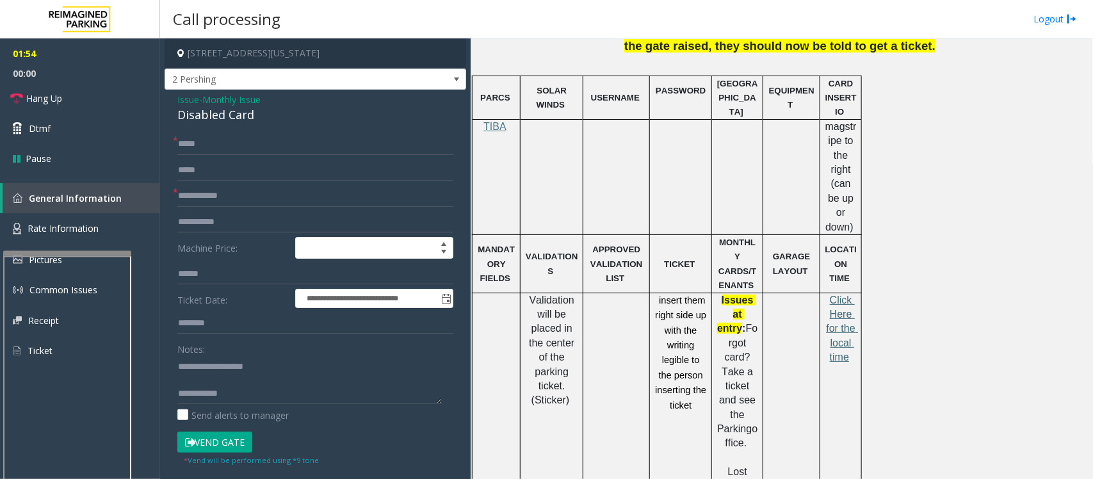
click at [842, 294] on span "Click Here for the local time" at bounding box center [842, 328] width 32 height 68
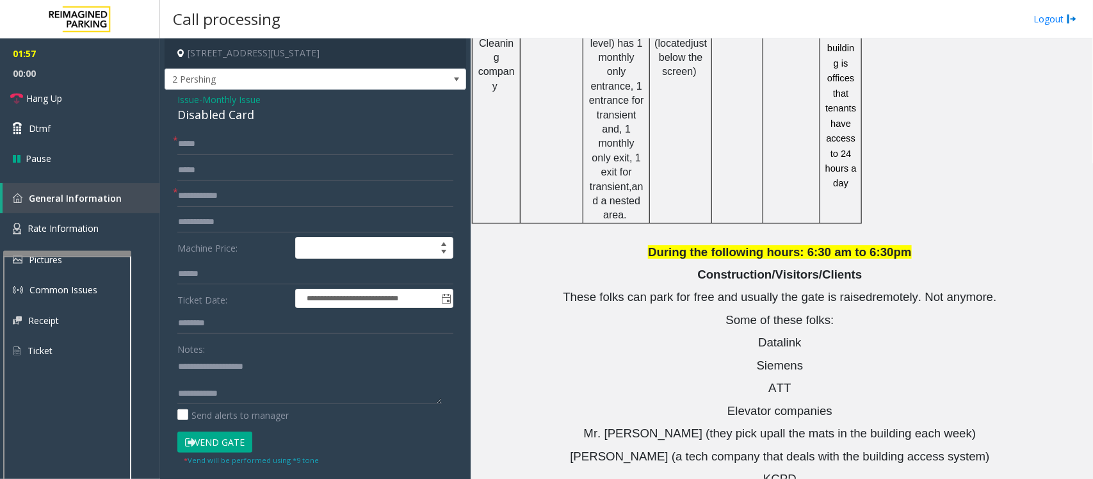
scroll to position [1624, 0]
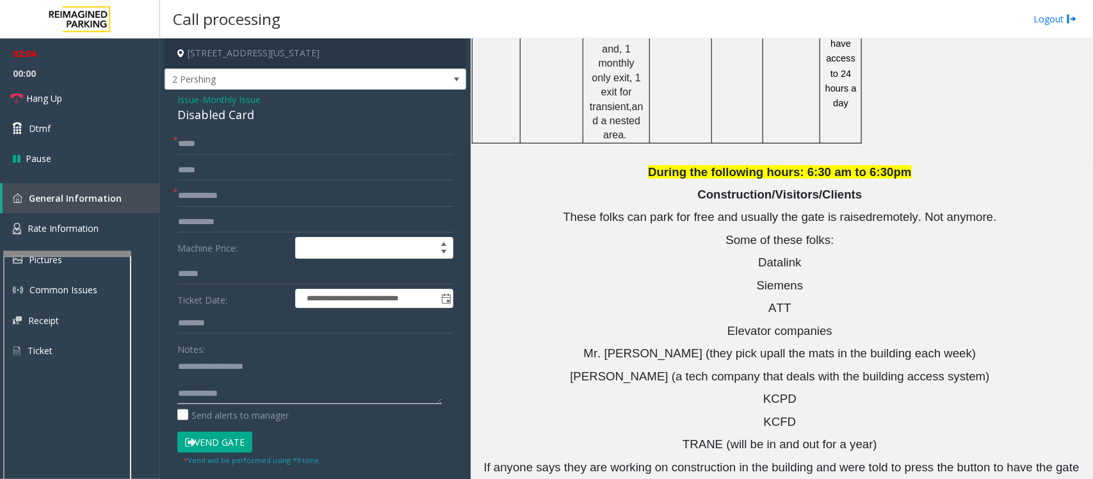
click at [251, 394] on textarea at bounding box center [309, 380] width 264 height 48
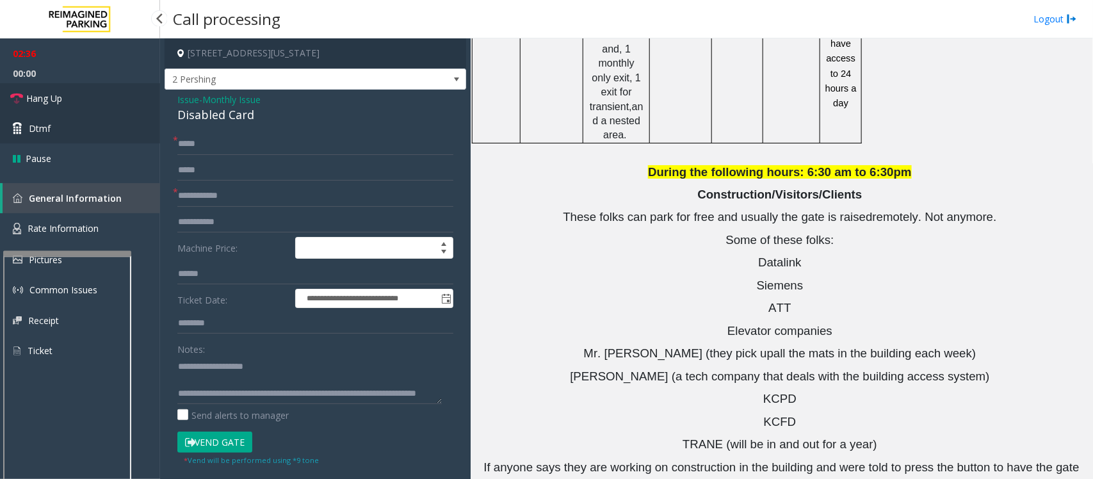
drag, startPoint x: 58, startPoint y: 100, endPoint x: 65, endPoint y: 113, distance: 14.3
click at [58, 100] on span "Hang Up" at bounding box center [44, 98] width 36 height 13
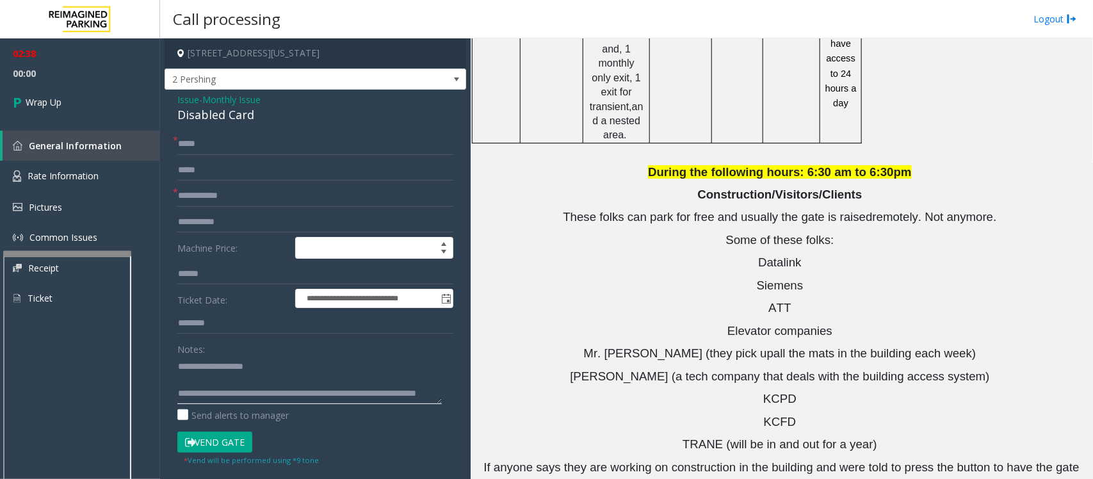
click at [309, 400] on textarea at bounding box center [309, 380] width 264 height 48
drag, startPoint x: 804, startPoint y: 428, endPoint x: 485, endPoint y: 418, distance: 318.9
drag, startPoint x: 814, startPoint y: 397, endPoint x: 481, endPoint y: 397, distance: 332.2
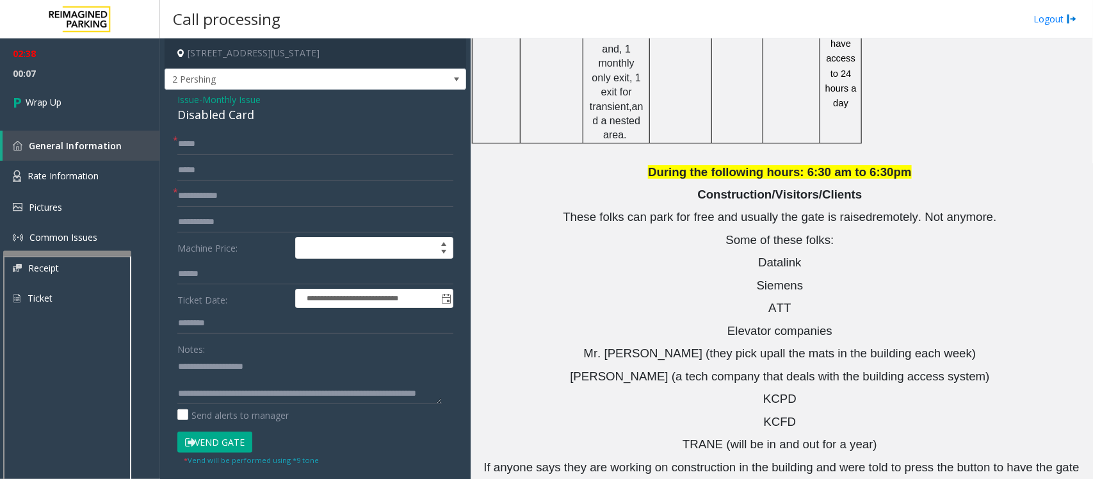
copy tr "2 Pershing Office 816.329.2204"
click at [292, 395] on textarea at bounding box center [309, 380] width 264 height 48
paste textarea "**********"
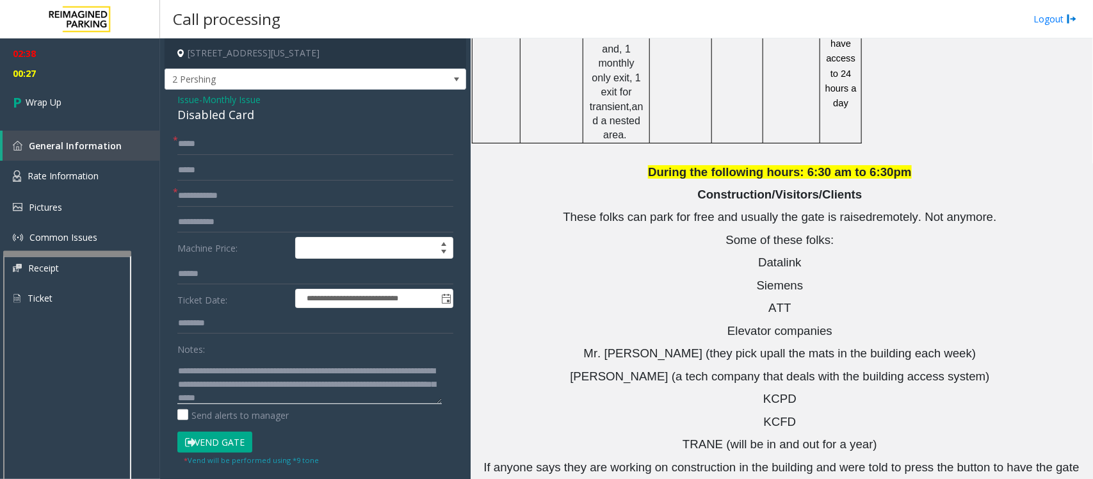
scroll to position [36, 0]
type textarea "**********"
click at [218, 189] on input "text" at bounding box center [315, 196] width 276 height 22
type input "**"
drag, startPoint x: 228, startPoint y: 147, endPoint x: 122, endPoint y: 122, distance: 109.1
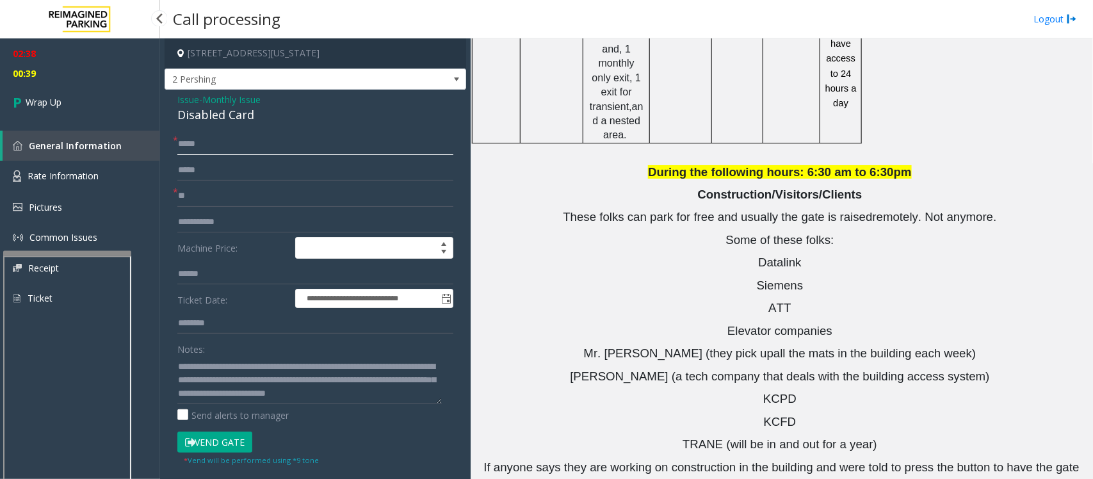
click at [122, 122] on app-root "**********" at bounding box center [546, 239] width 1093 height 479
type input "**"
click at [79, 104] on link "Wrap Up" at bounding box center [80, 102] width 160 height 38
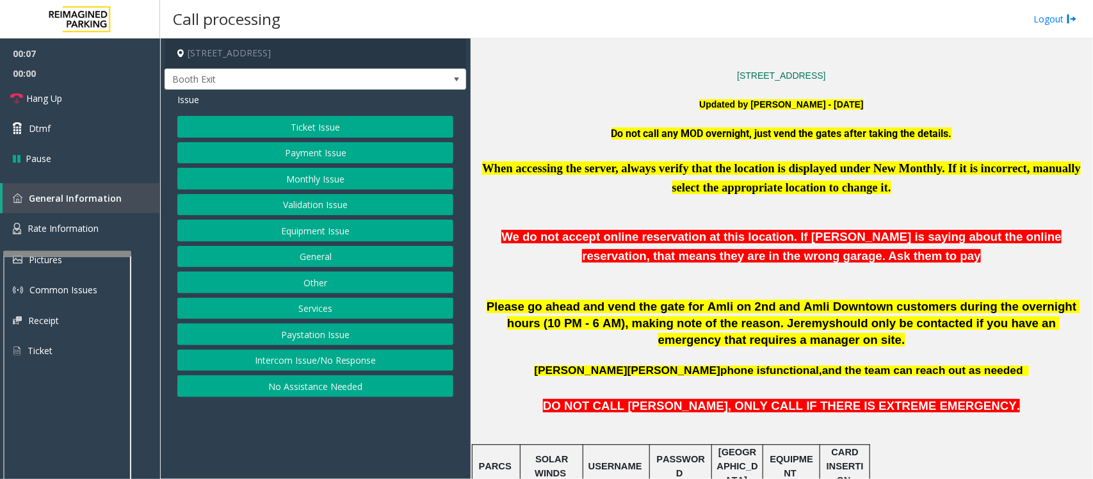
scroll to position [480, 0]
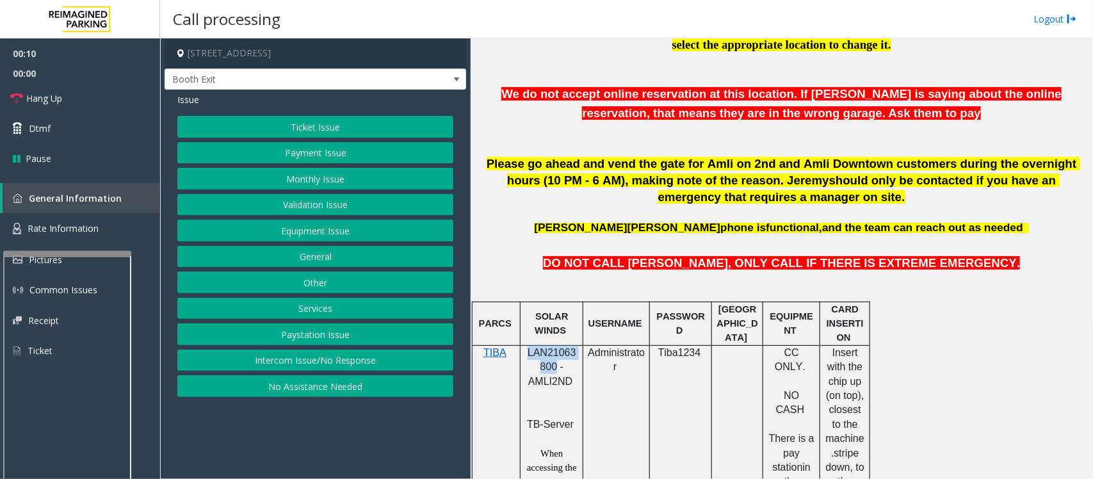
drag, startPoint x: 527, startPoint y: 353, endPoint x: 552, endPoint y: 370, distance: 30.0
click at [552, 370] on span "LAN21063800 - AMLI2ND" at bounding box center [551, 367] width 49 height 40
click at [274, 204] on button "Validation Issue" at bounding box center [315, 205] width 276 height 22
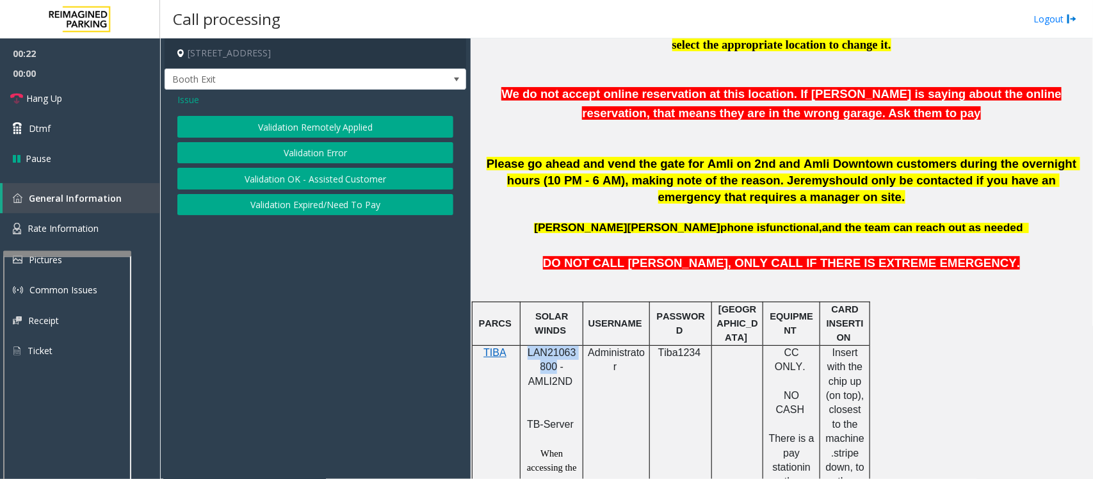
click at [314, 147] on button "Validation Error" at bounding box center [315, 153] width 276 height 22
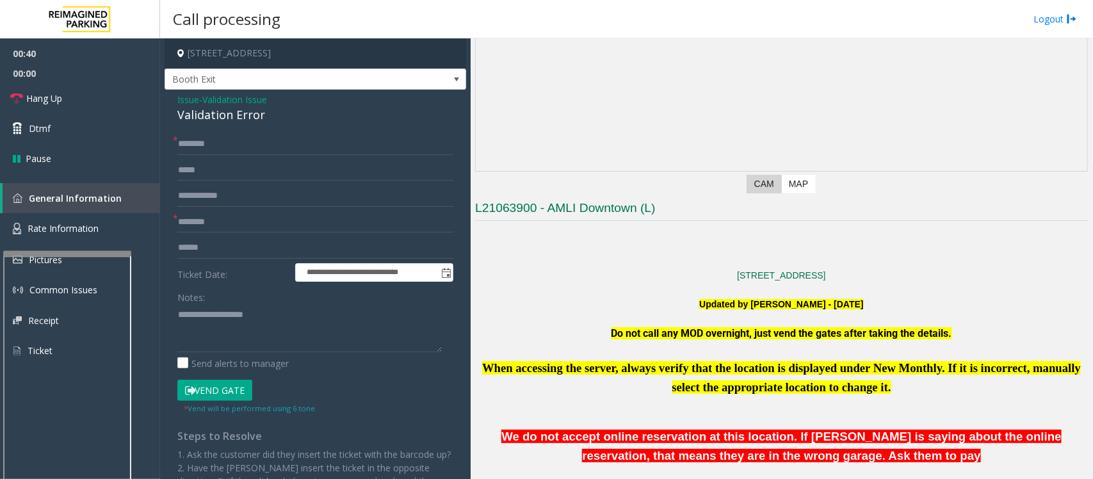
scroll to position [320, 0]
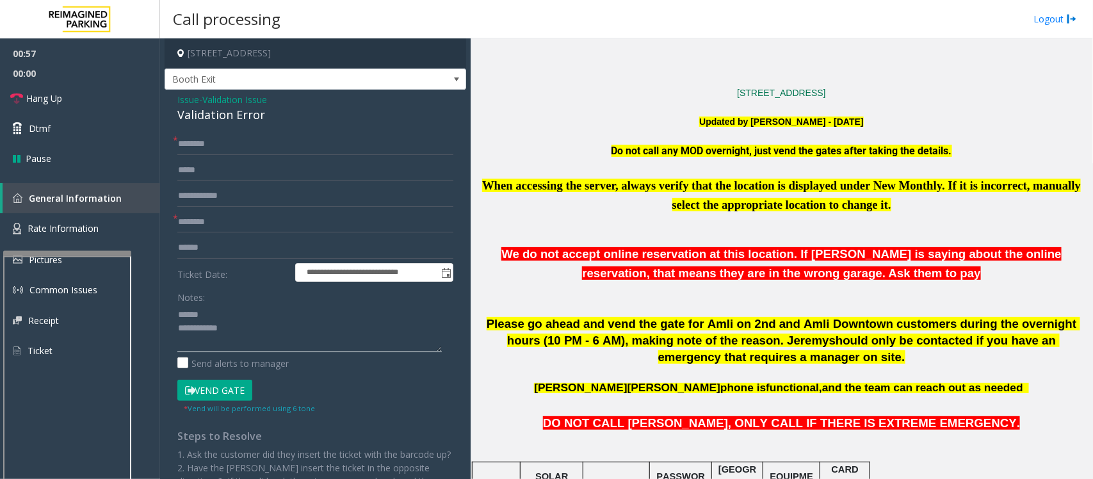
type textarea "**********"
click at [202, 250] on input "text" at bounding box center [315, 248] width 276 height 22
drag, startPoint x: 216, startPoint y: 250, endPoint x: 206, endPoint y: 232, distance: 20.3
click at [209, 237] on input "text" at bounding box center [315, 248] width 276 height 22
type input "*******"
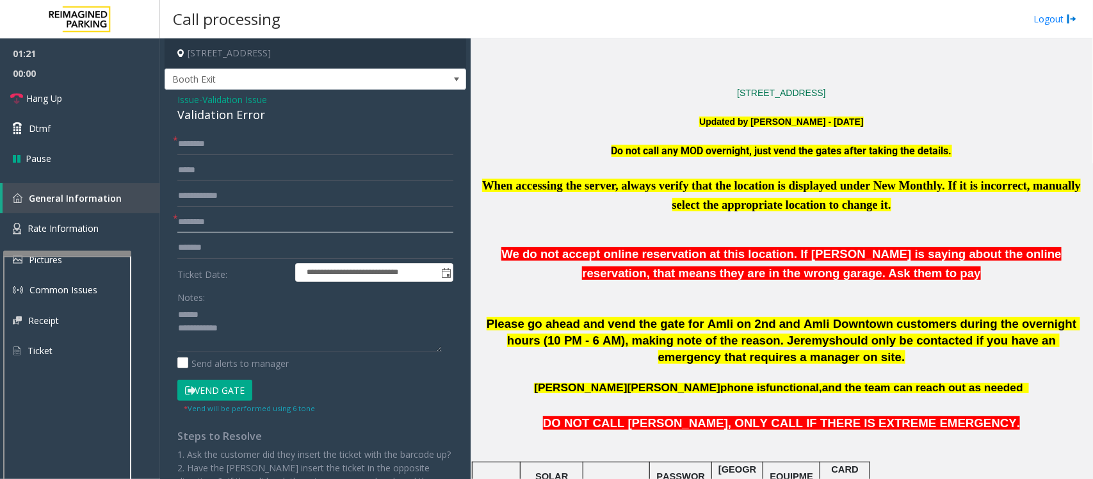
click at [225, 225] on input "text" at bounding box center [315, 222] width 276 height 22
click at [240, 327] on textarea at bounding box center [309, 328] width 264 height 48
click at [204, 114] on div "Validation Error" at bounding box center [315, 114] width 276 height 17
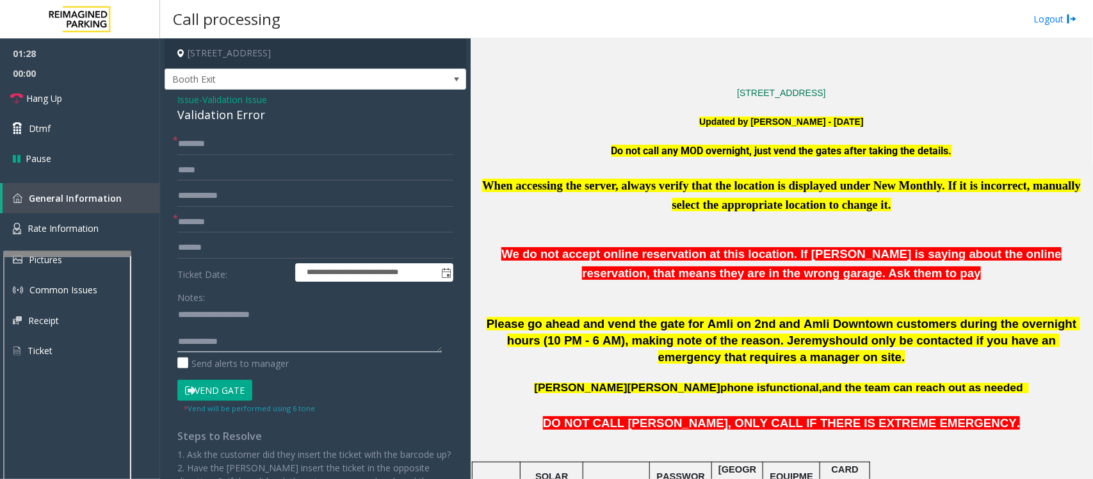
click at [294, 342] on textarea at bounding box center [309, 328] width 264 height 48
click at [236, 328] on textarea at bounding box center [309, 328] width 264 height 48
click at [264, 330] on textarea at bounding box center [309, 328] width 264 height 48
click at [200, 227] on input "text" at bounding box center [315, 222] width 276 height 22
drag, startPoint x: 177, startPoint y: 312, endPoint x: 204, endPoint y: 322, distance: 28.5
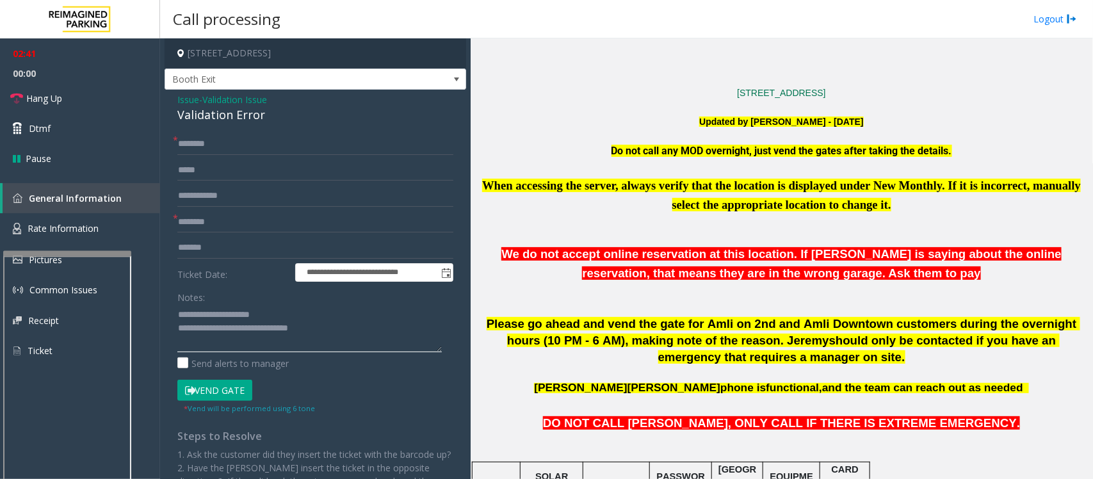
click at [177, 312] on textarea at bounding box center [309, 328] width 264 height 48
click at [259, 311] on textarea at bounding box center [309, 328] width 264 height 48
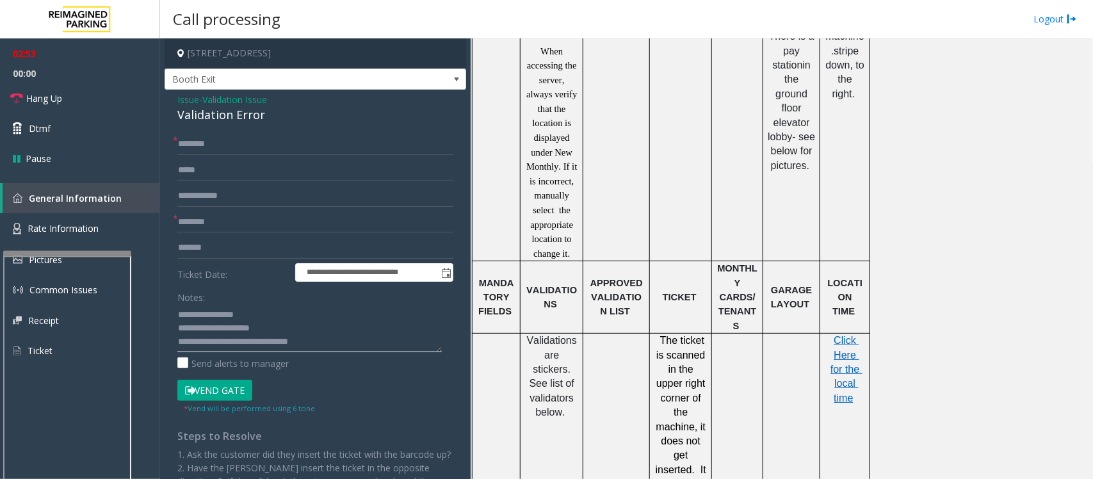
scroll to position [960, 0]
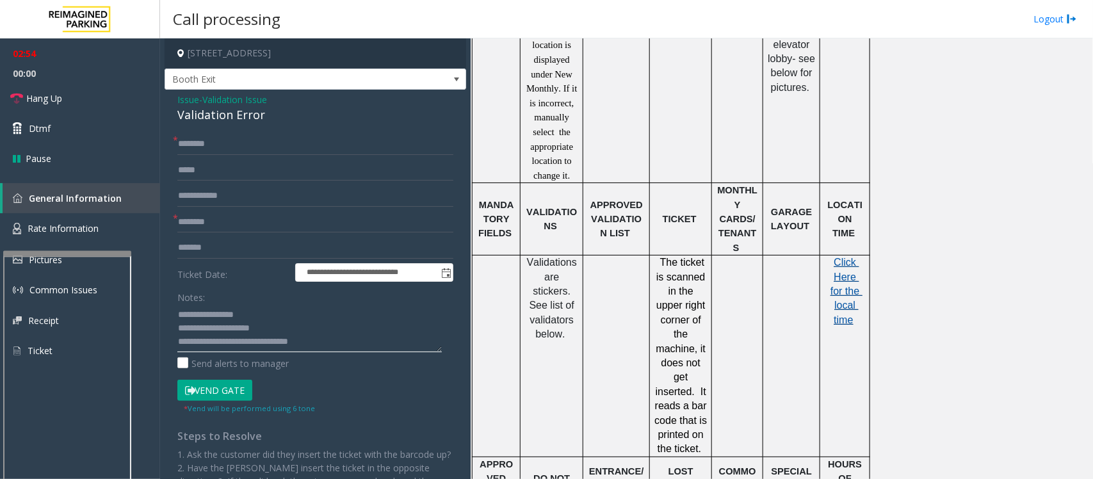
type textarea "**********"
click at [842, 298] on span "Click Here for the local time" at bounding box center [846, 291] width 32 height 68
click at [226, 141] on input "text" at bounding box center [315, 144] width 276 height 22
drag, startPoint x: 189, startPoint y: 146, endPoint x: 177, endPoint y: 188, distance: 43.3
click at [189, 146] on input "text" at bounding box center [315, 144] width 276 height 22
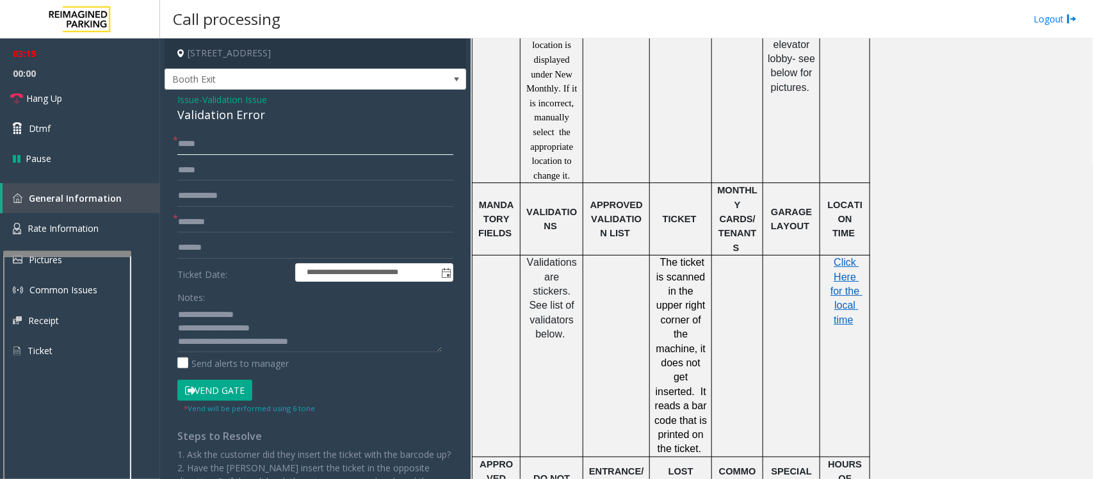
click at [183, 140] on input "*****" at bounding box center [315, 144] width 276 height 22
type input "******"
click at [234, 221] on input "text" at bounding box center [315, 222] width 276 height 22
click at [337, 344] on textarea at bounding box center [309, 328] width 264 height 48
type textarea "**********"
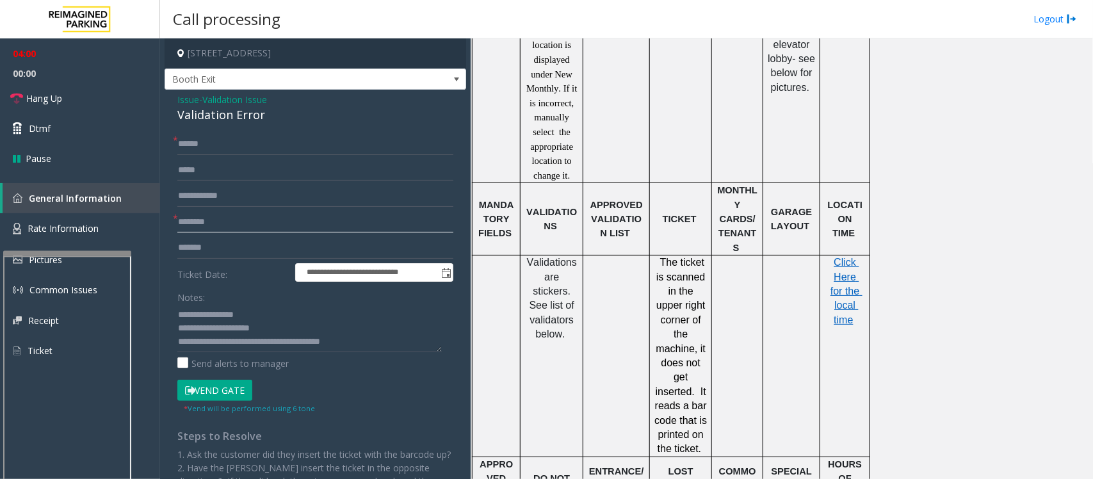
click at [209, 218] on input "text" at bounding box center [315, 222] width 276 height 22
click at [241, 221] on input "***" at bounding box center [315, 222] width 276 height 22
type input "**********"
click at [406, 346] on textarea at bounding box center [309, 328] width 264 height 48
click at [382, 334] on textarea at bounding box center [309, 328] width 264 height 48
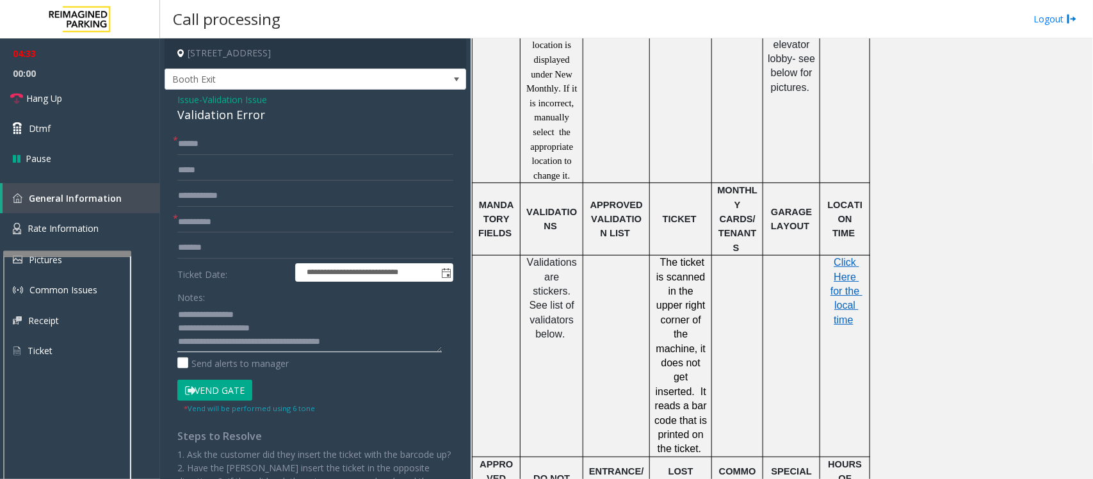
click at [382, 344] on textarea at bounding box center [309, 328] width 264 height 48
click at [374, 341] on textarea at bounding box center [309, 328] width 264 height 48
click at [371, 341] on textarea at bounding box center [309, 328] width 264 height 48
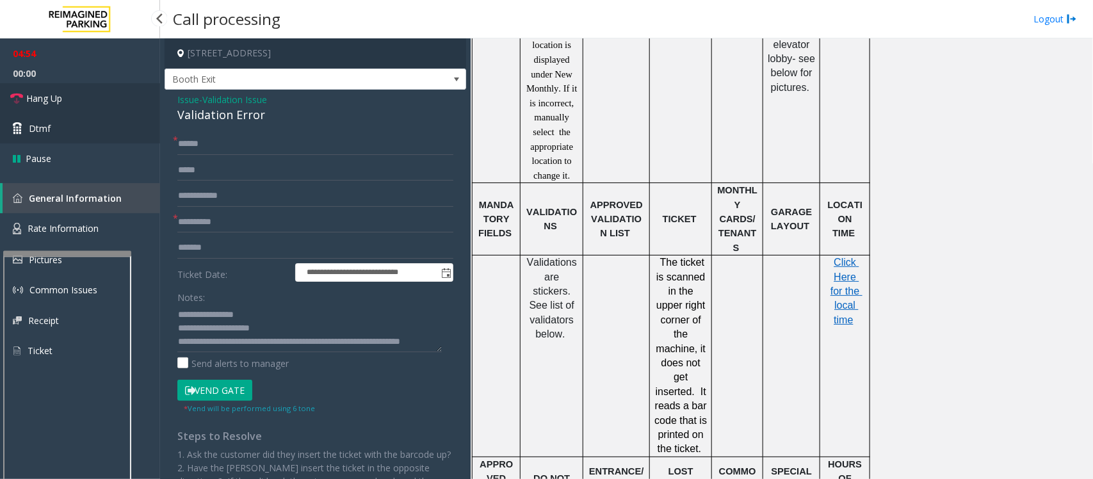
drag, startPoint x: 62, startPoint y: 103, endPoint x: 69, endPoint y: 113, distance: 12.4
click at [62, 103] on span "Hang Up" at bounding box center [44, 98] width 36 height 13
click at [258, 351] on textarea at bounding box center [309, 328] width 264 height 48
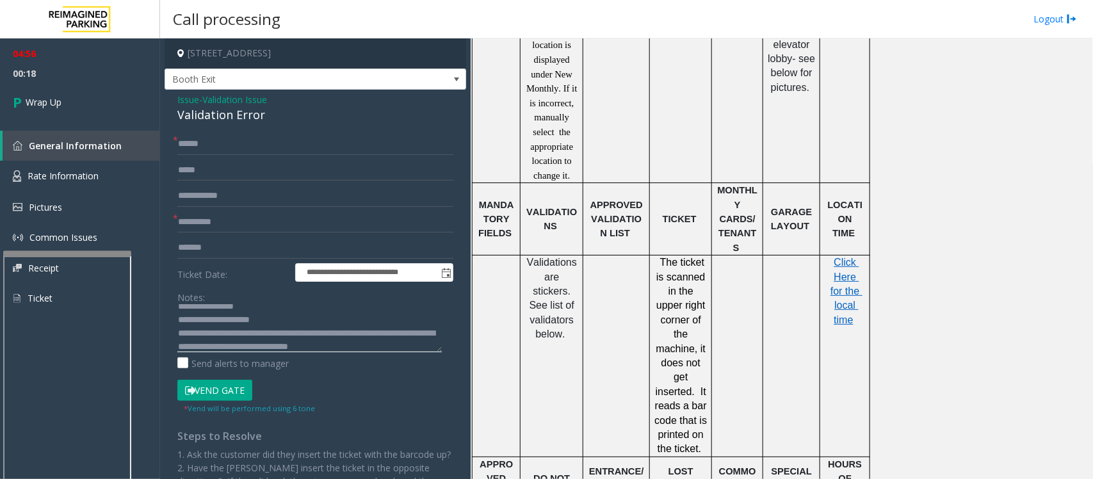
scroll to position [22, 0]
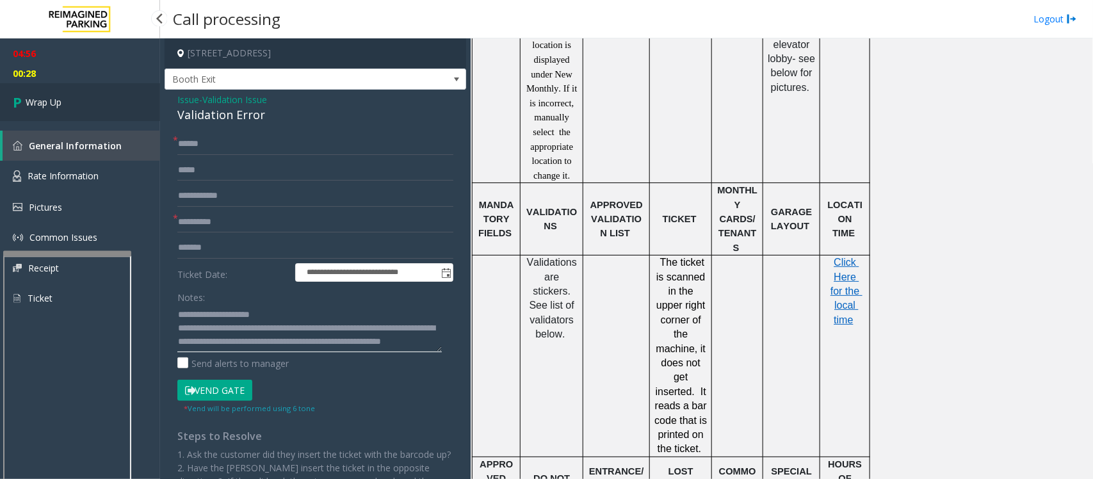
type textarea "**********"
click at [68, 104] on link "Wrap Up" at bounding box center [80, 102] width 160 height 38
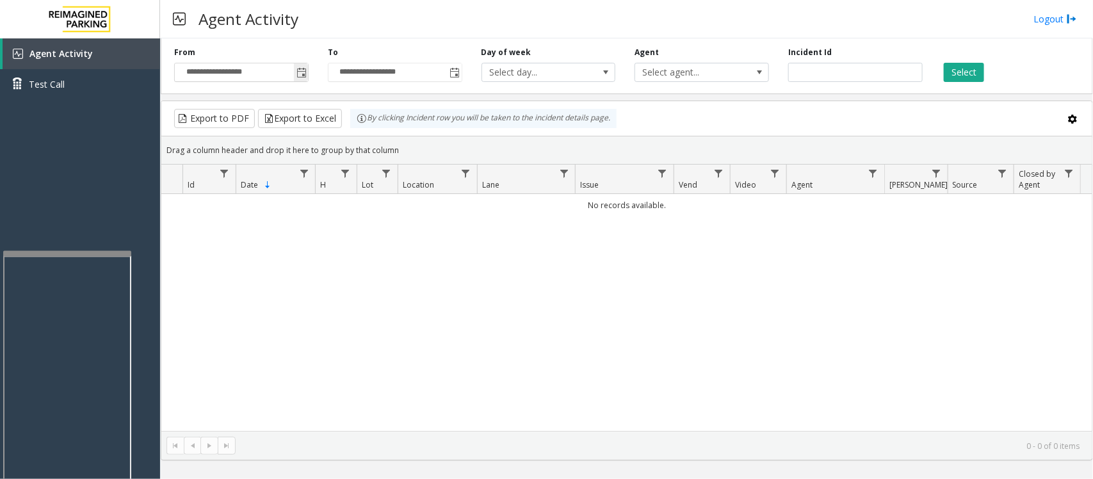
click at [301, 74] on span "Toggle popup" at bounding box center [301, 73] width 10 height 10
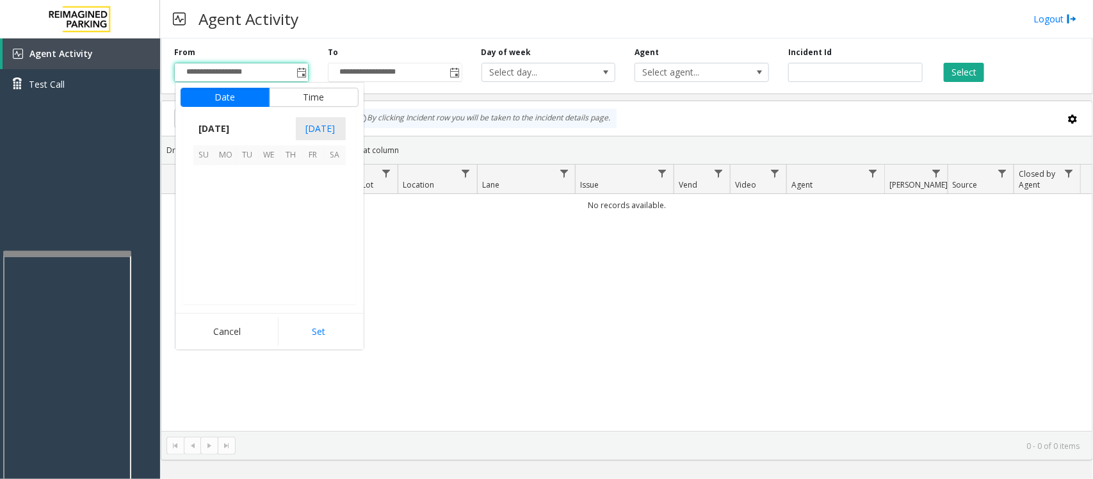
scroll to position [229614, 0]
click at [268, 244] on span "24" at bounding box center [270, 241] width 22 height 22
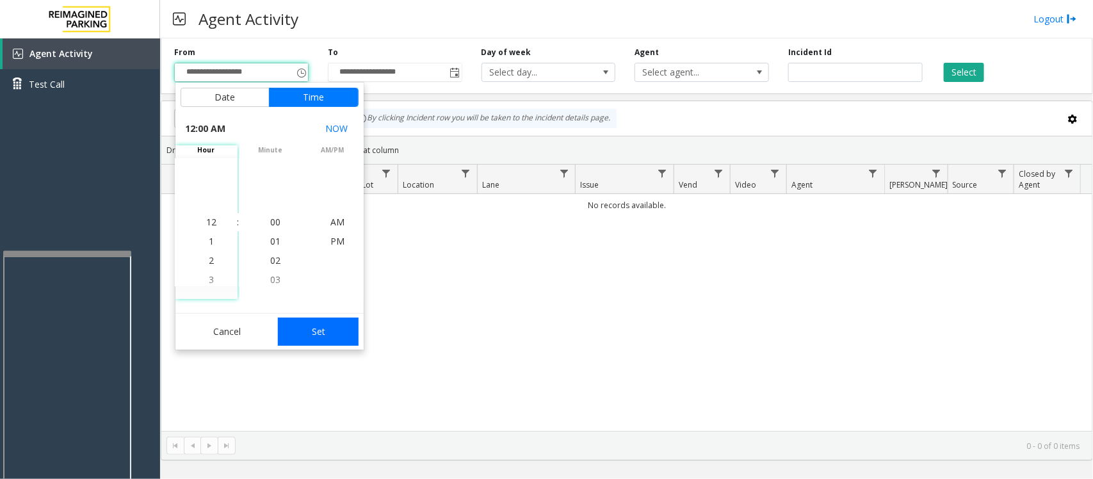
click at [318, 333] on button "Set" at bounding box center [318, 331] width 81 height 28
type input "**********"
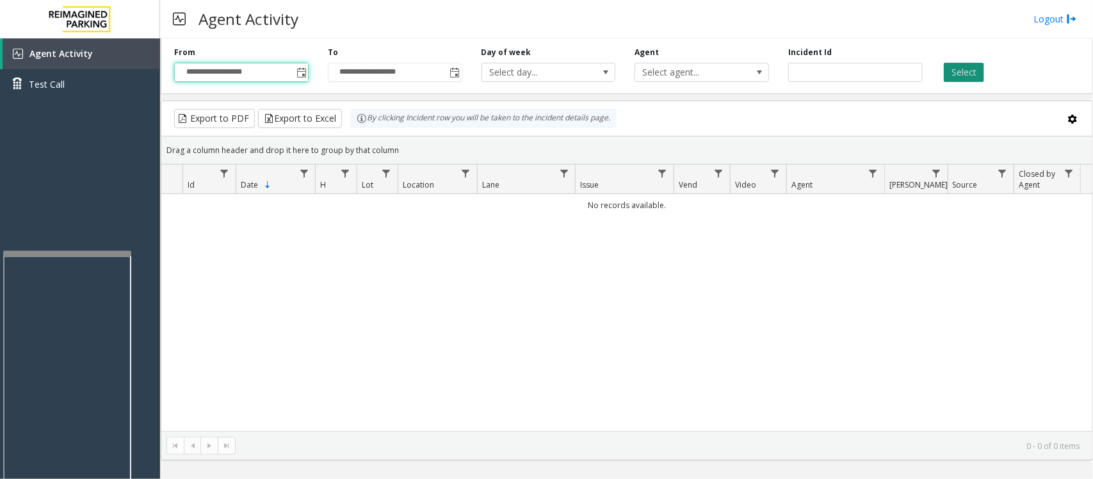
click at [961, 70] on button "Select" at bounding box center [963, 72] width 40 height 19
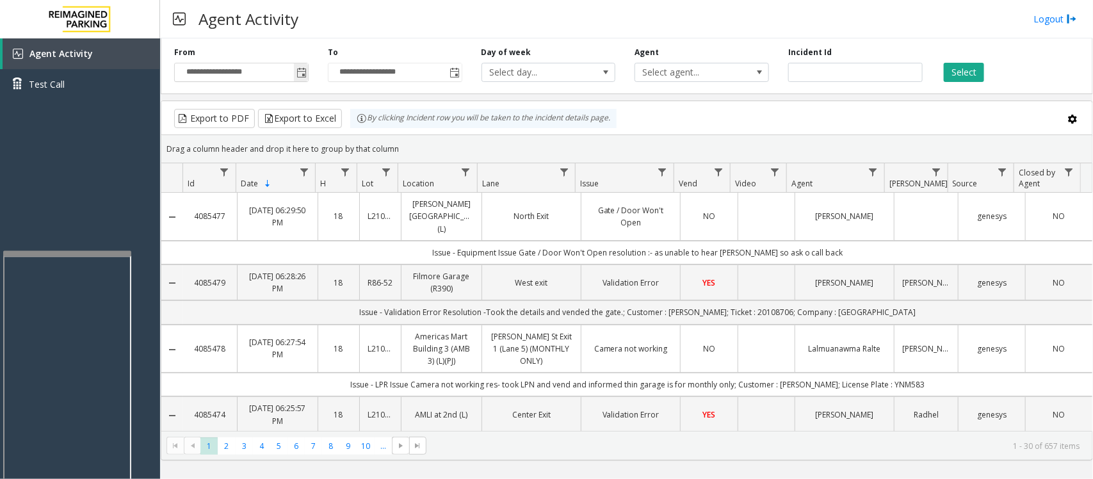
click at [298, 74] on span "Toggle popup" at bounding box center [301, 73] width 10 height 10
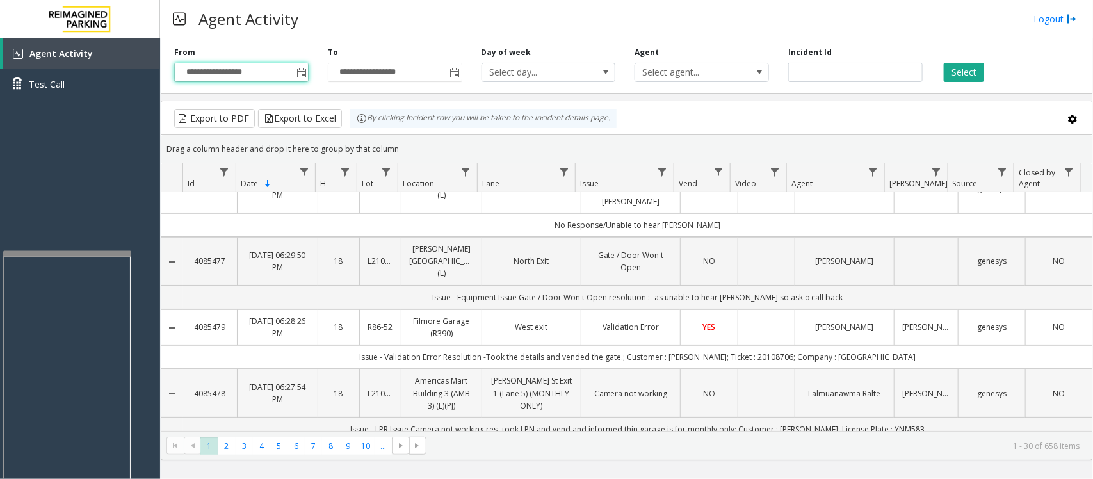
scroll to position [0, 0]
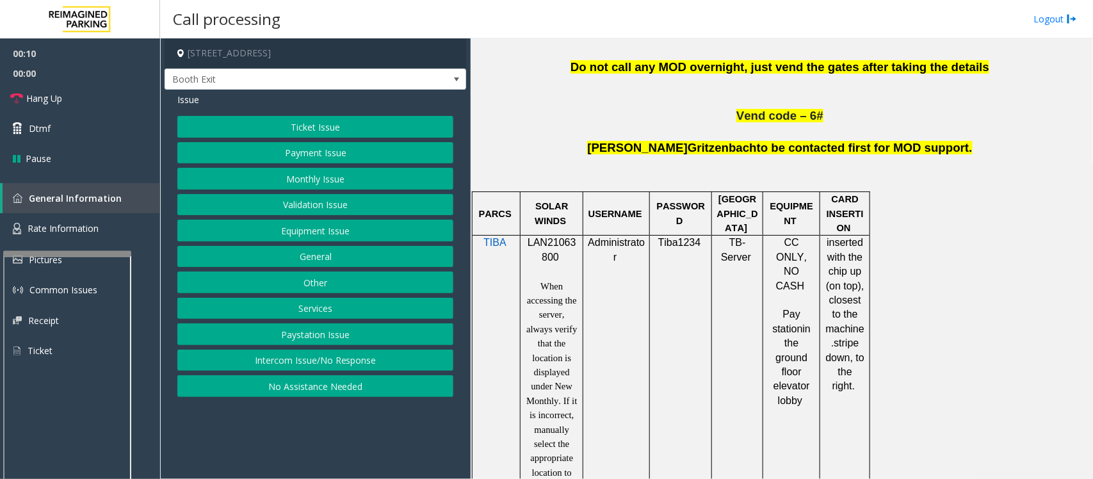
scroll to position [720, 0]
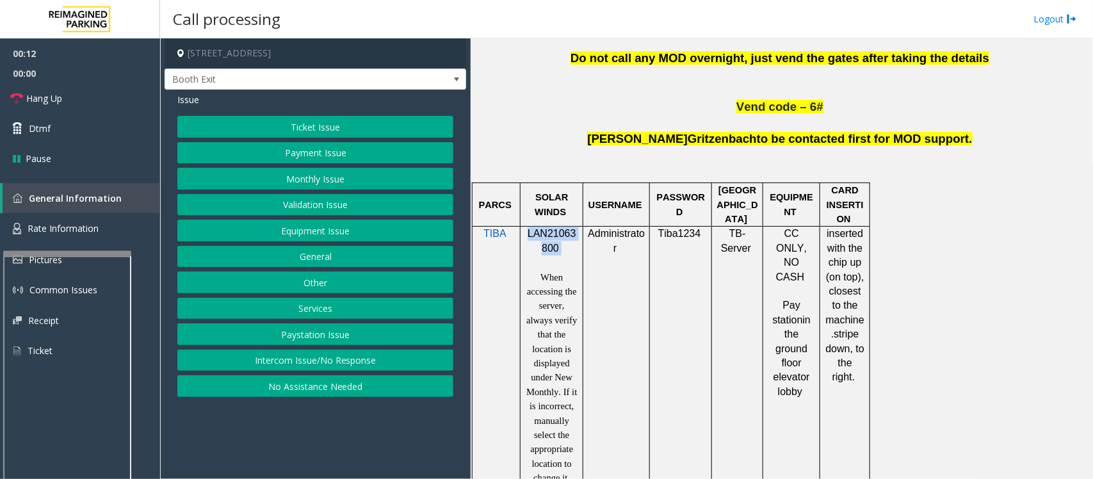
drag, startPoint x: 527, startPoint y: 234, endPoint x: 565, endPoint y: 258, distance: 44.9
click at [565, 258] on div "LAN21063800 When accessing the server, always verify that the location is displ…" at bounding box center [551, 356] width 53 height 258
copy p "LAN21063800"
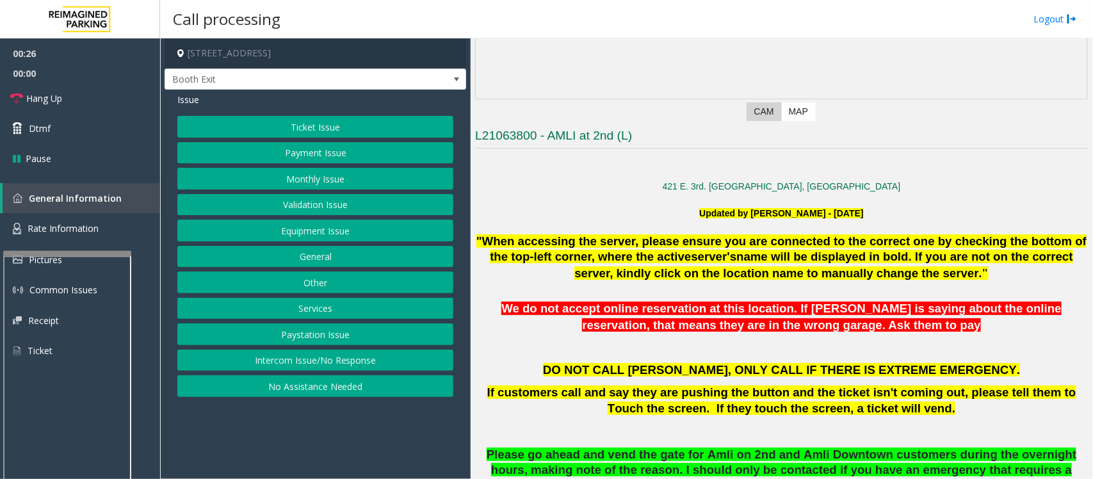
scroll to position [400, 0]
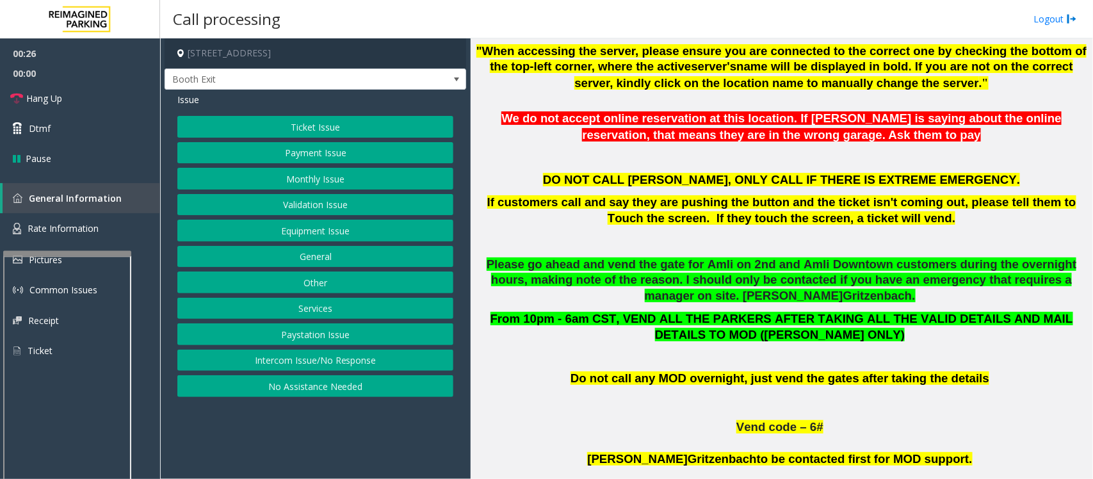
click at [299, 206] on button "Validation Issue" at bounding box center [315, 205] width 276 height 22
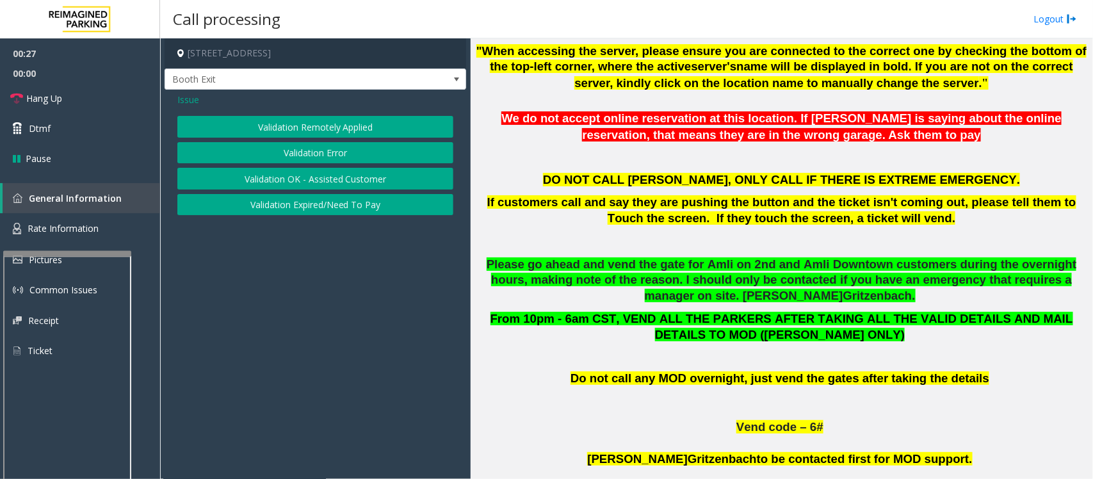
click at [309, 151] on button "Validation Error" at bounding box center [315, 153] width 276 height 22
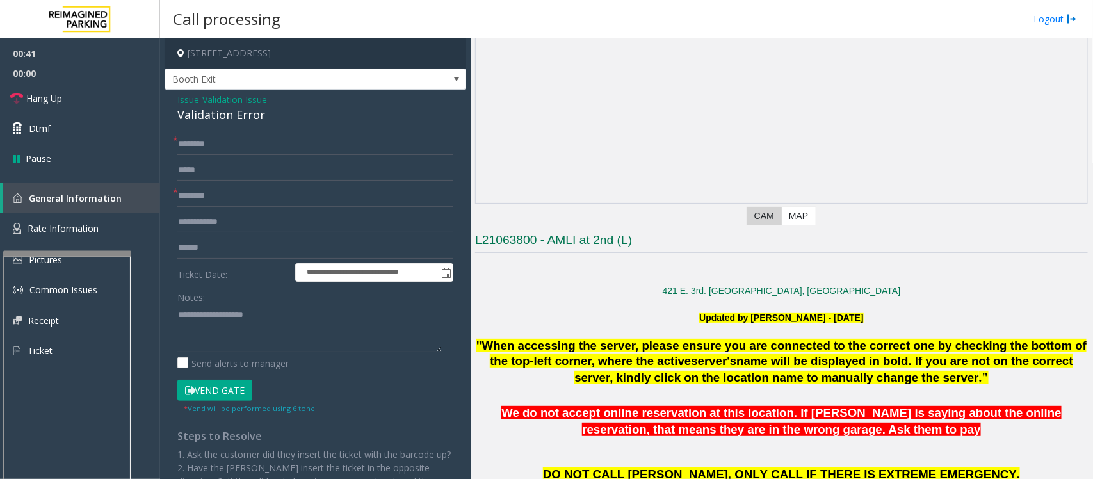
scroll to position [80, 0]
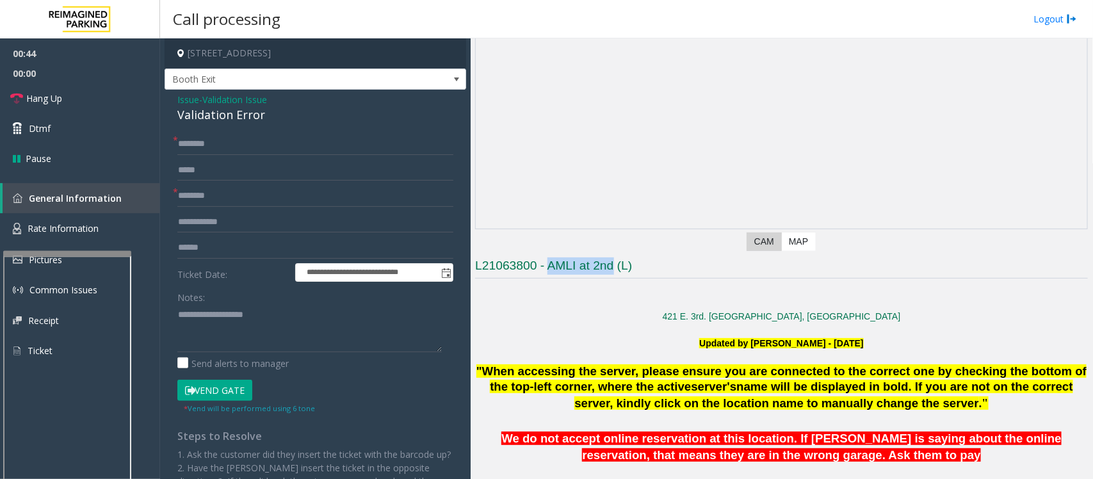
drag, startPoint x: 549, startPoint y: 266, endPoint x: 615, endPoint y: 268, distance: 66.6
click at [615, 268] on h3 "L21063800 - AMLI at 2nd (L)" at bounding box center [781, 267] width 613 height 21
type input "**********"
click at [202, 251] on input "text" at bounding box center [315, 248] width 276 height 22
click at [184, 314] on textarea at bounding box center [309, 328] width 264 height 48
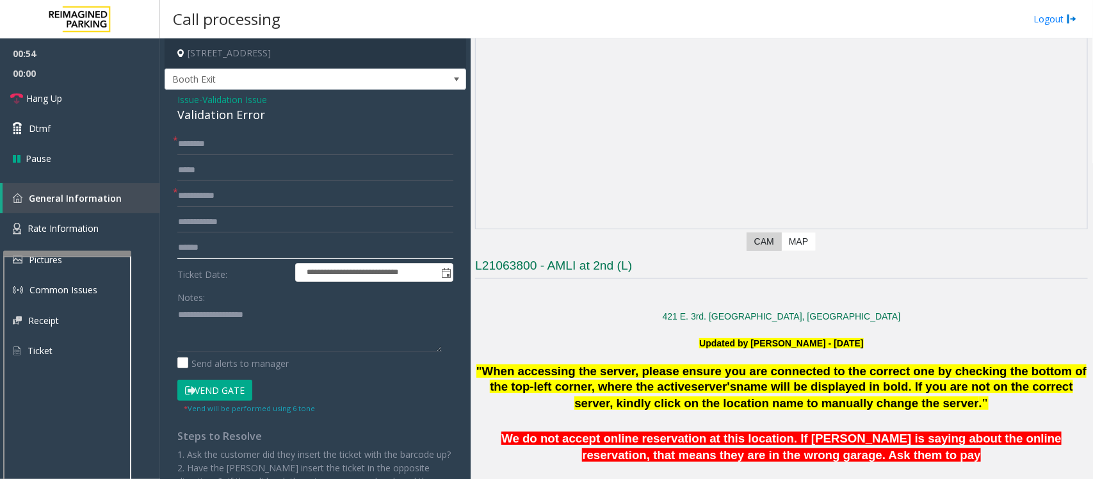
click at [200, 245] on input "text" at bounding box center [315, 248] width 276 height 22
type textarea "**********"
click at [193, 253] on input "text" at bounding box center [315, 248] width 276 height 22
type input "*******"
click at [205, 116] on div "Validation Error" at bounding box center [315, 114] width 276 height 17
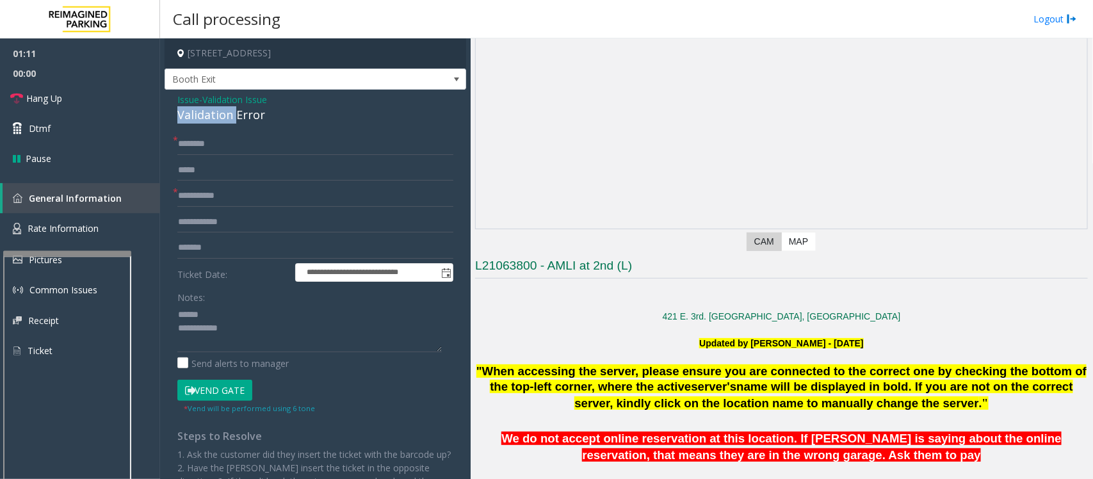
click at [205, 116] on div "Validation Error" at bounding box center [315, 114] width 276 height 17
click at [248, 333] on textarea at bounding box center [309, 328] width 264 height 48
click at [253, 340] on textarea at bounding box center [309, 328] width 264 height 48
click at [280, 339] on textarea at bounding box center [309, 328] width 264 height 48
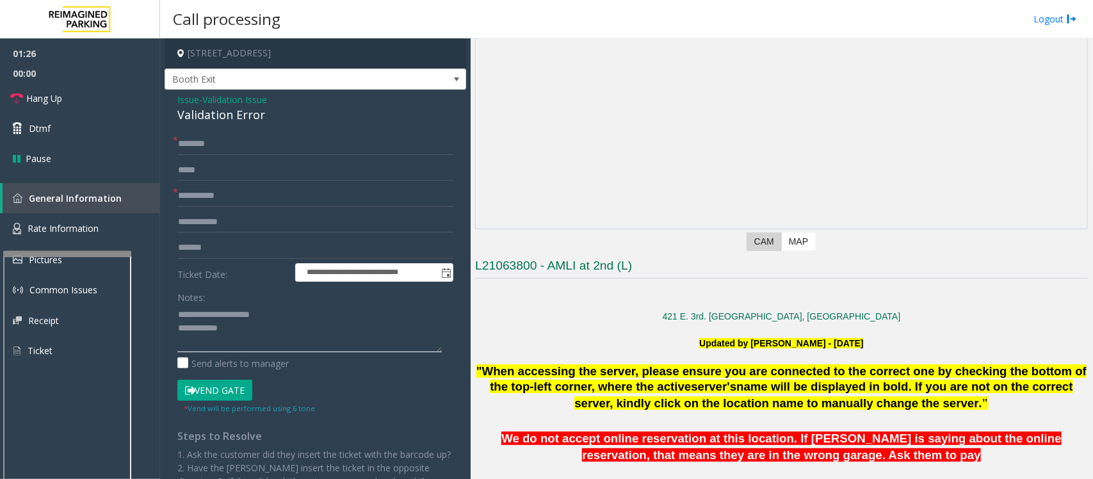
click at [205, 314] on textarea at bounding box center [309, 328] width 264 height 48
click at [203, 312] on textarea at bounding box center [309, 328] width 264 height 48
click at [245, 333] on textarea at bounding box center [309, 328] width 264 height 48
type textarea "**********"
click at [184, 138] on input "text" at bounding box center [315, 144] width 276 height 22
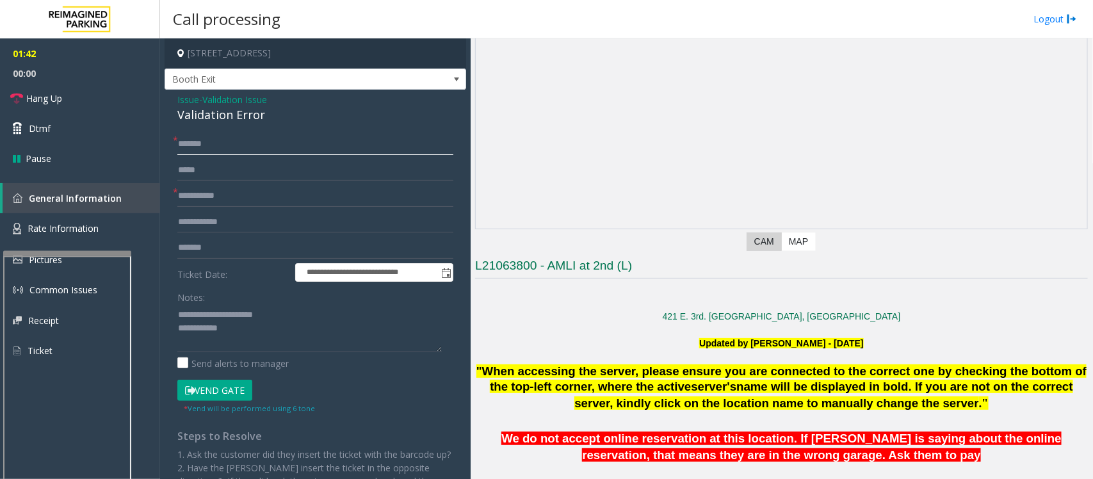
type input "*******"
click at [252, 337] on textarea at bounding box center [309, 328] width 264 height 48
click at [245, 333] on textarea at bounding box center [309, 328] width 264 height 48
click at [248, 335] on textarea at bounding box center [309, 328] width 264 height 48
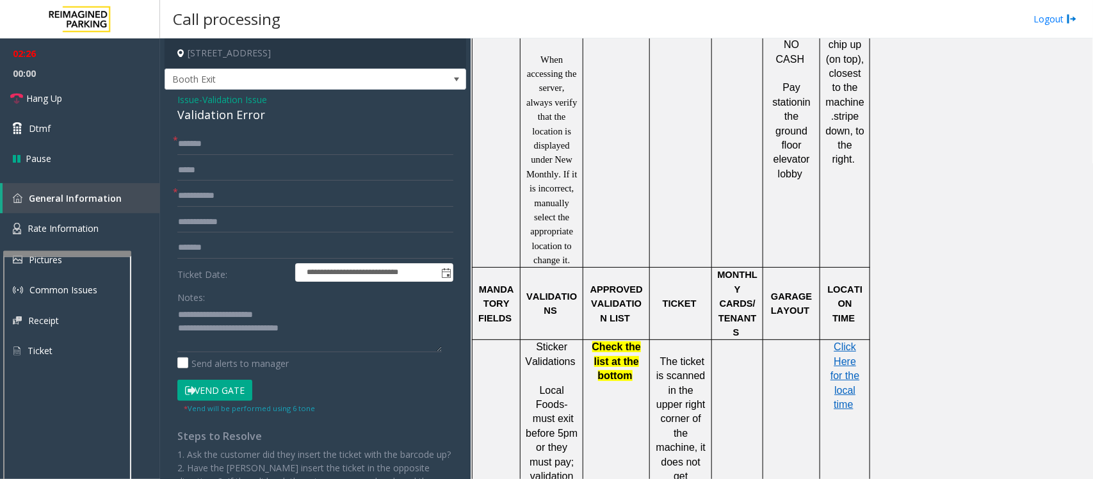
scroll to position [1040, 0]
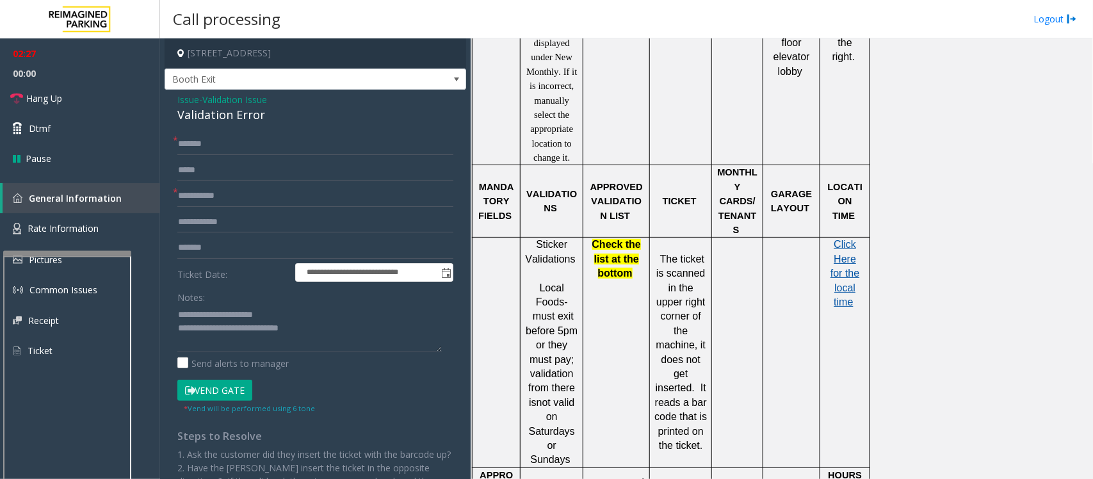
click at [846, 277] on span "Click Here for the local time" at bounding box center [844, 273] width 29 height 68
click at [330, 333] on textarea at bounding box center [309, 328] width 264 height 48
click at [325, 312] on textarea at bounding box center [309, 328] width 264 height 48
click at [321, 330] on textarea at bounding box center [309, 328] width 264 height 48
click at [174, 312] on div "**********" at bounding box center [315, 357] width 295 height 448
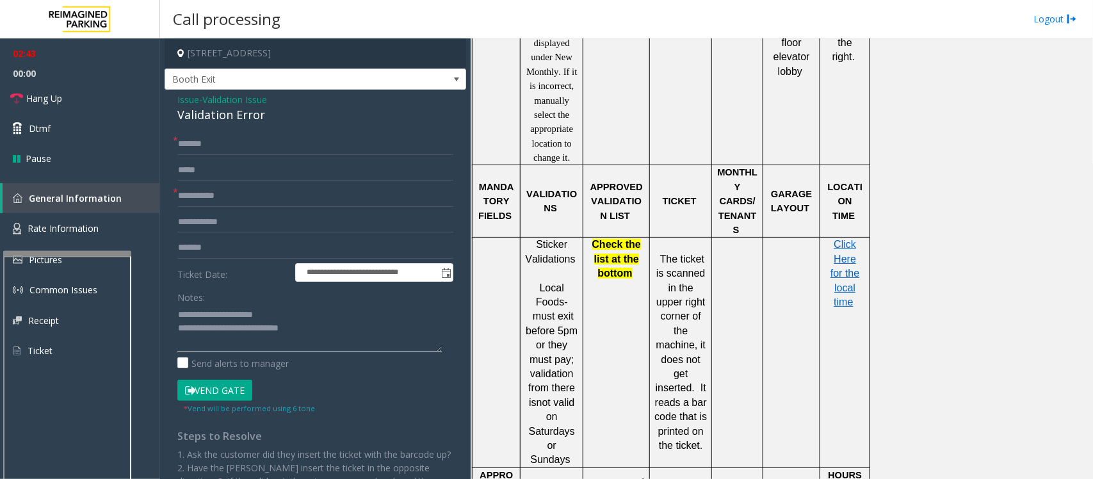
click at [177, 310] on textarea at bounding box center [309, 328] width 264 height 48
click at [257, 312] on textarea at bounding box center [309, 328] width 264 height 48
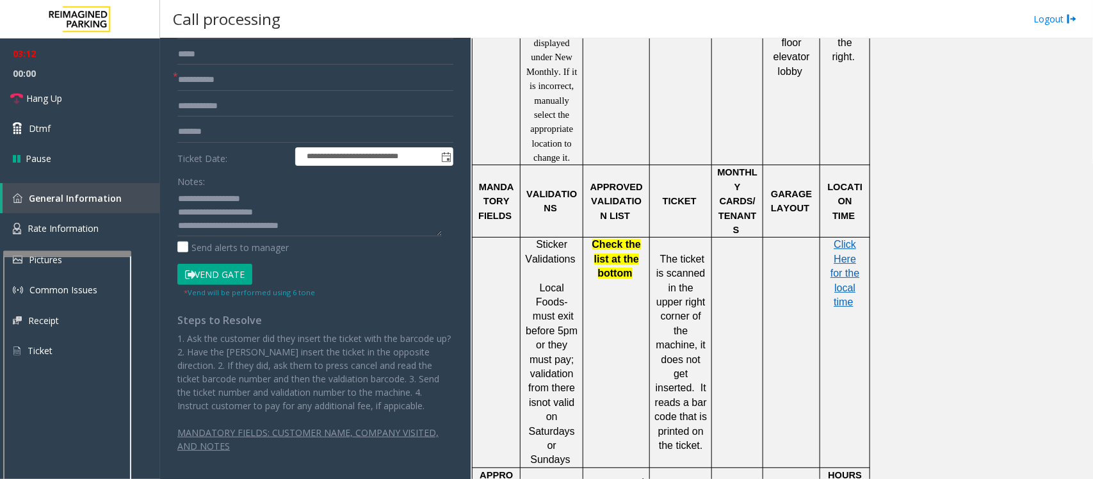
click at [225, 279] on button "Vend Gate" at bounding box center [214, 275] width 75 height 22
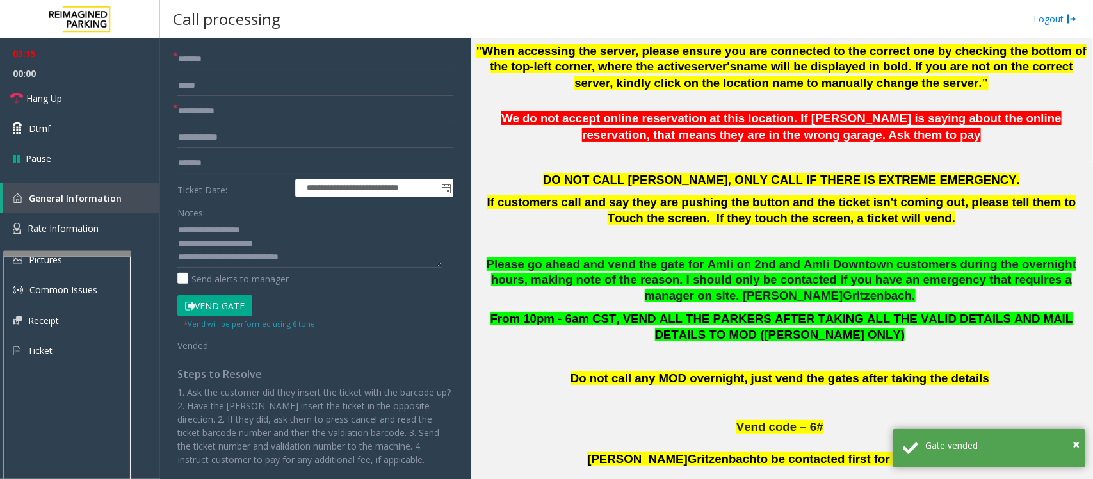
scroll to position [36, 0]
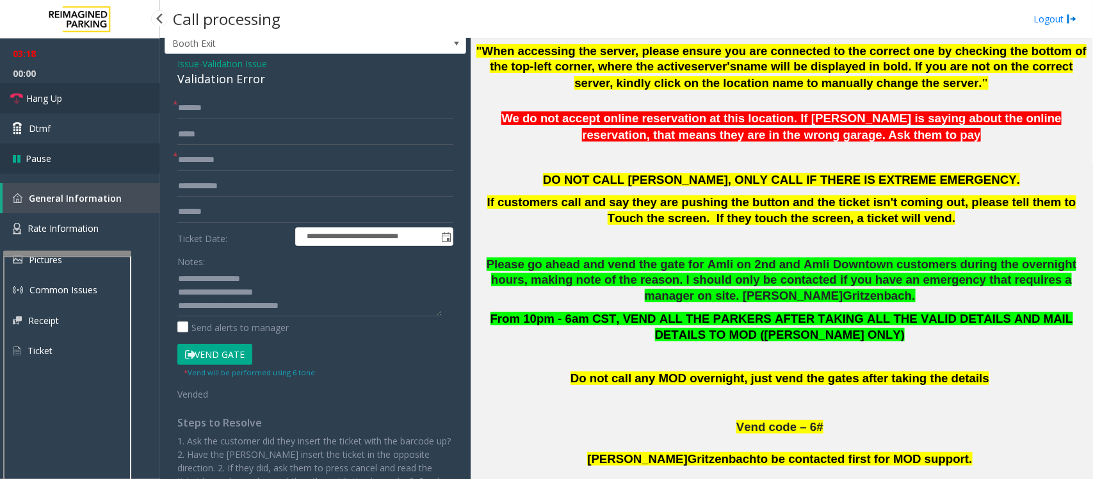
drag, startPoint x: 80, startPoint y: 96, endPoint x: 132, endPoint y: 143, distance: 70.3
click at [80, 96] on link "Hang Up" at bounding box center [80, 98] width 160 height 30
click at [338, 312] on textarea at bounding box center [309, 292] width 264 height 48
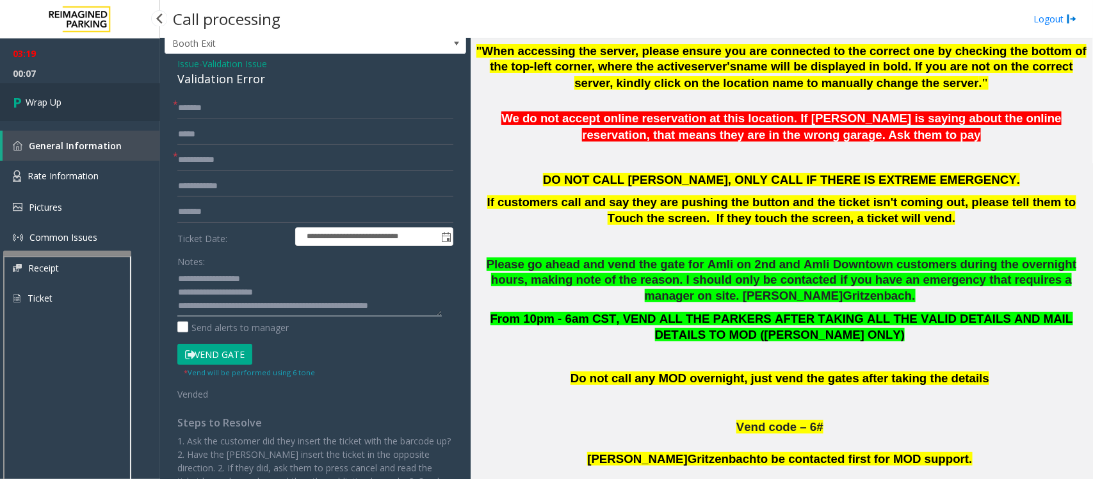
type textarea "**********"
click at [42, 99] on span "Wrap Up" at bounding box center [44, 101] width 36 height 13
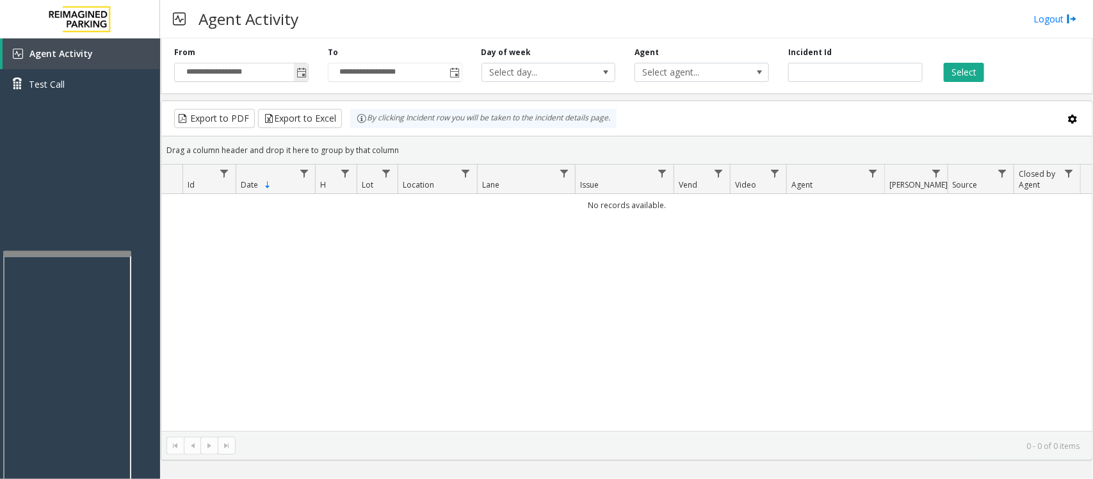
click at [298, 77] on span "Toggle popup" at bounding box center [301, 73] width 10 height 10
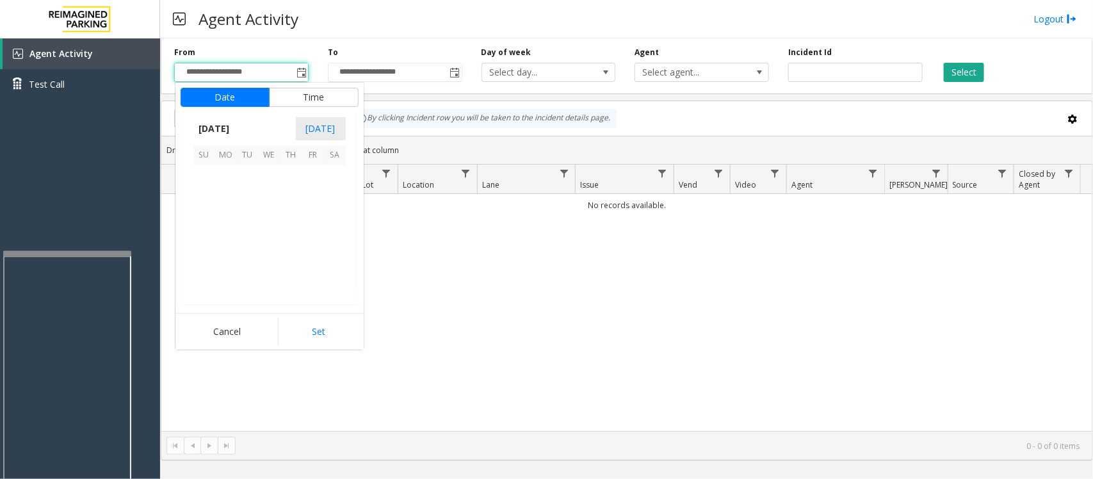
scroll to position [229614, 0]
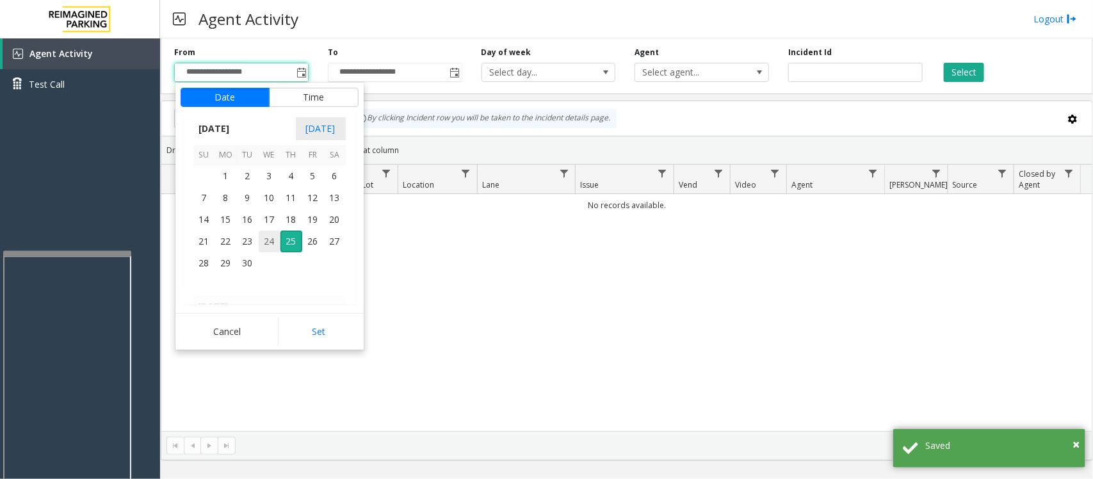
click at [269, 237] on span "24" at bounding box center [270, 241] width 22 height 22
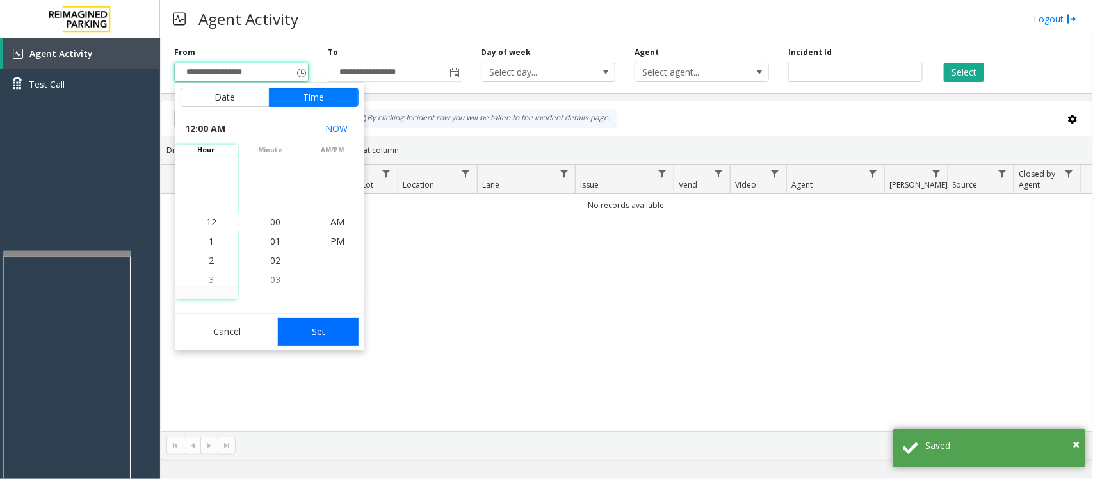
click at [298, 327] on button "Set" at bounding box center [318, 331] width 81 height 28
type input "**********"
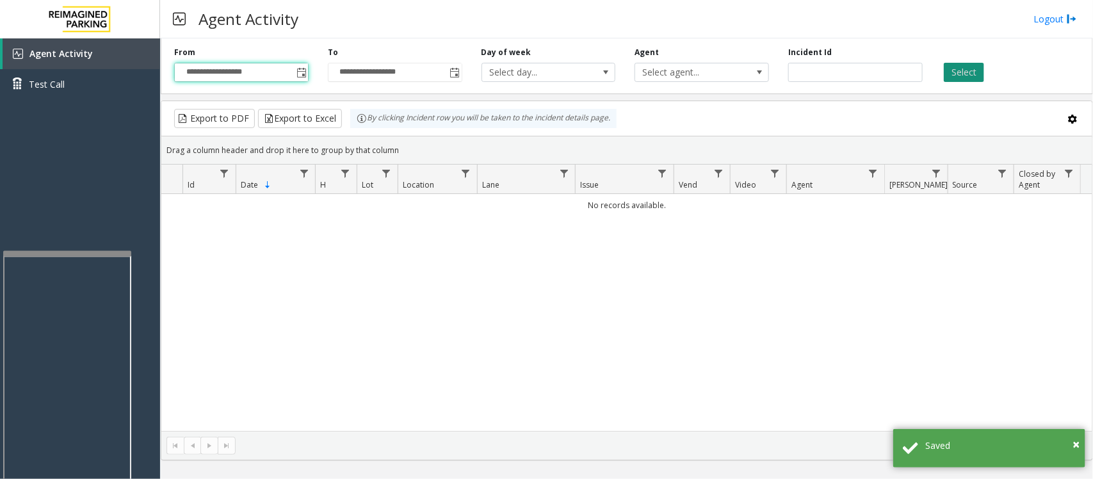
click at [970, 69] on button "Select" at bounding box center [963, 72] width 40 height 19
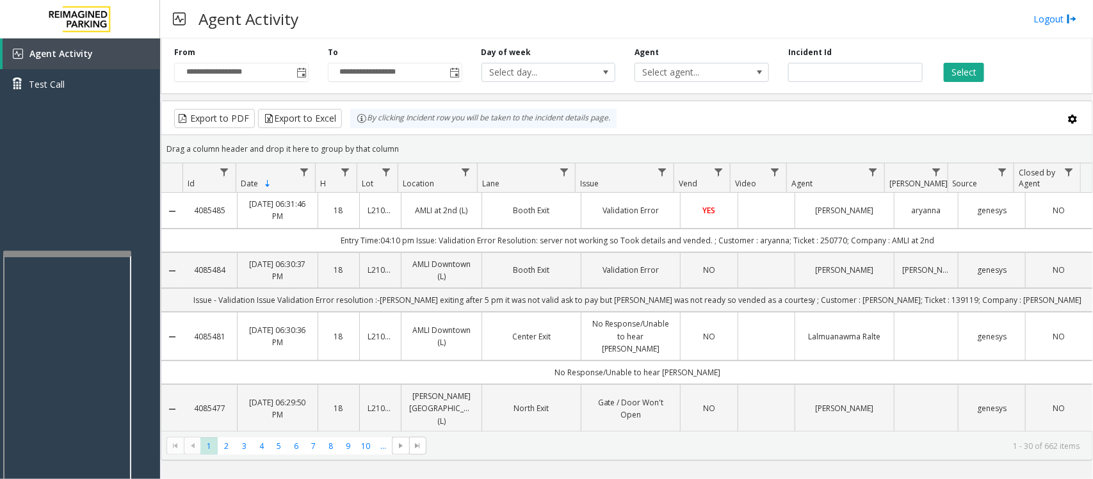
click at [705, 221] on td "YES" at bounding box center [708, 210] width 57 height 35
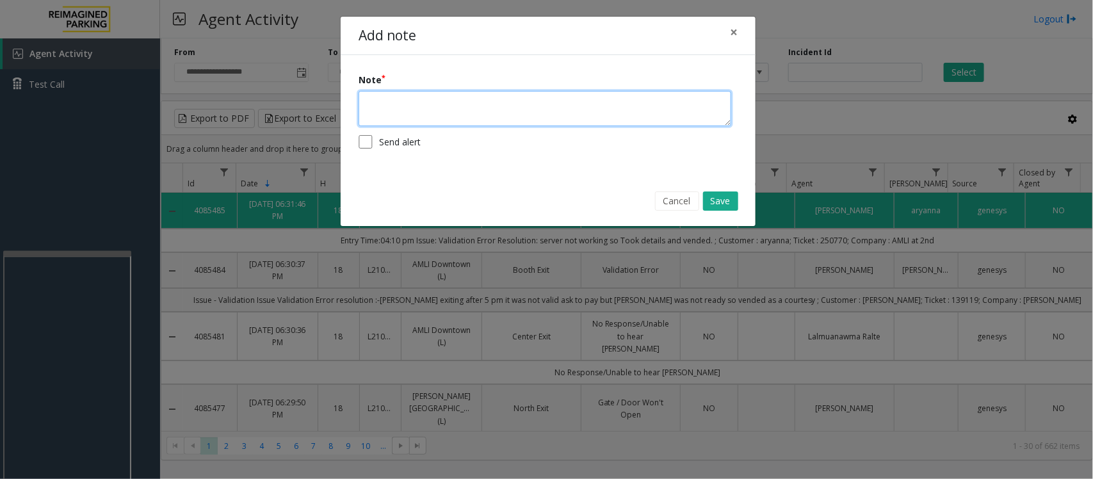
click at [447, 114] on textarea at bounding box center [544, 108] width 373 height 35
type textarea "**********"
click at [712, 202] on button "Save" at bounding box center [720, 200] width 35 height 19
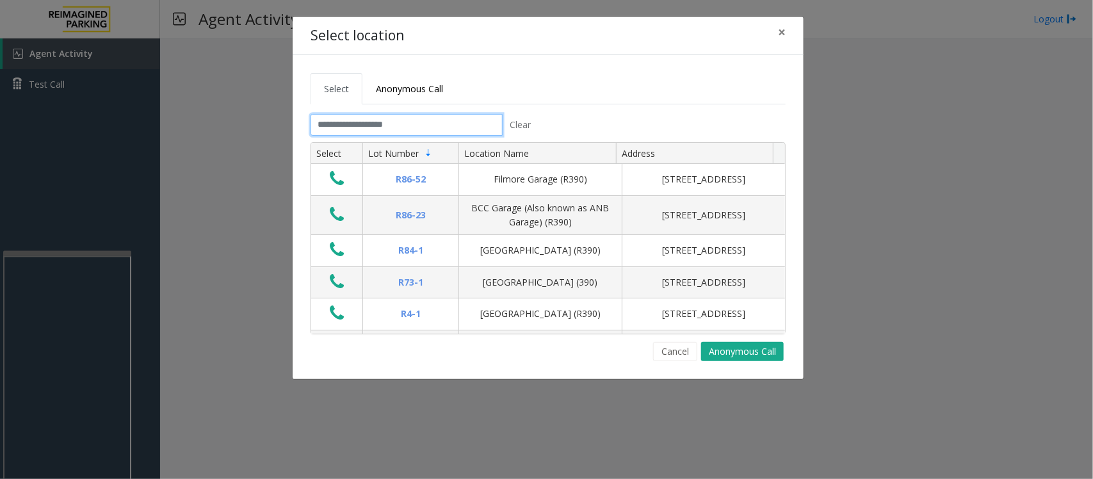
click at [437, 124] on input "text" at bounding box center [406, 125] width 192 height 22
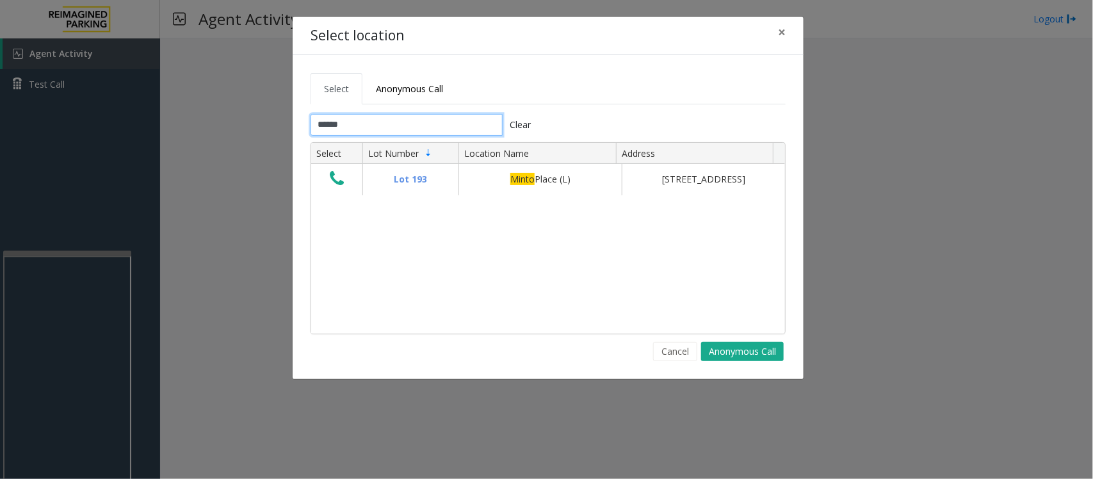
type input "*****"
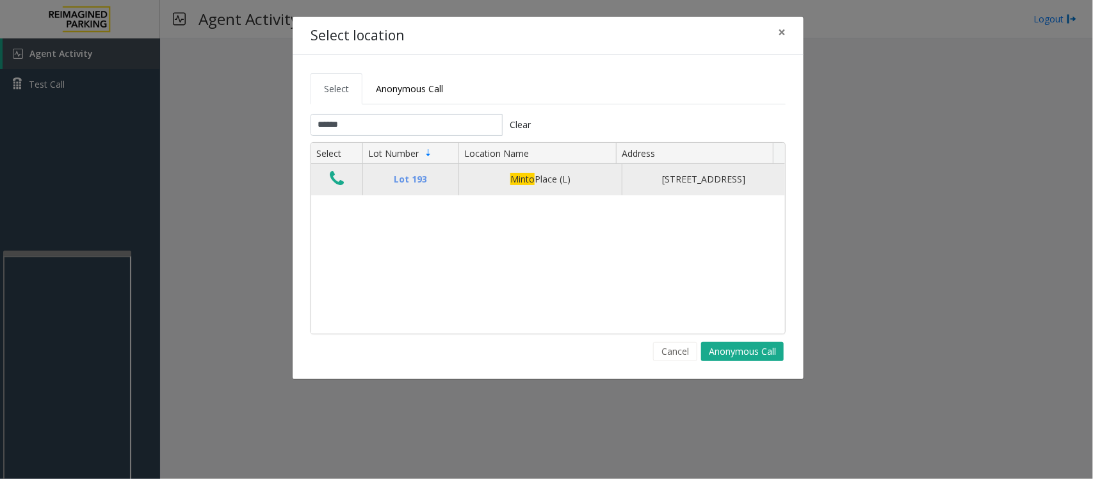
click at [336, 179] on icon "Data table" at bounding box center [337, 179] width 14 height 18
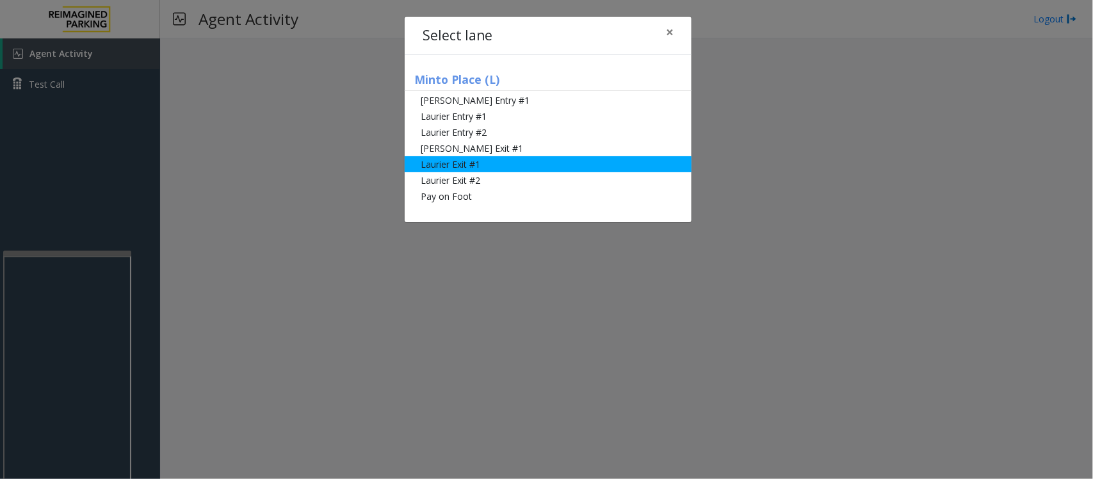
click at [474, 166] on li "Laurier Exit #1" at bounding box center [548, 164] width 287 height 16
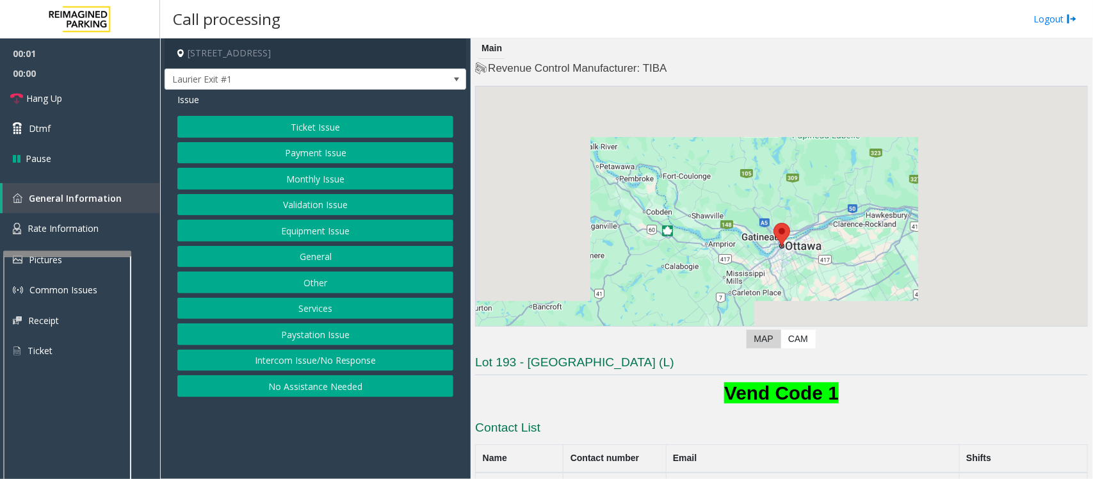
click at [286, 125] on button "Ticket Issue" at bounding box center [315, 127] width 276 height 22
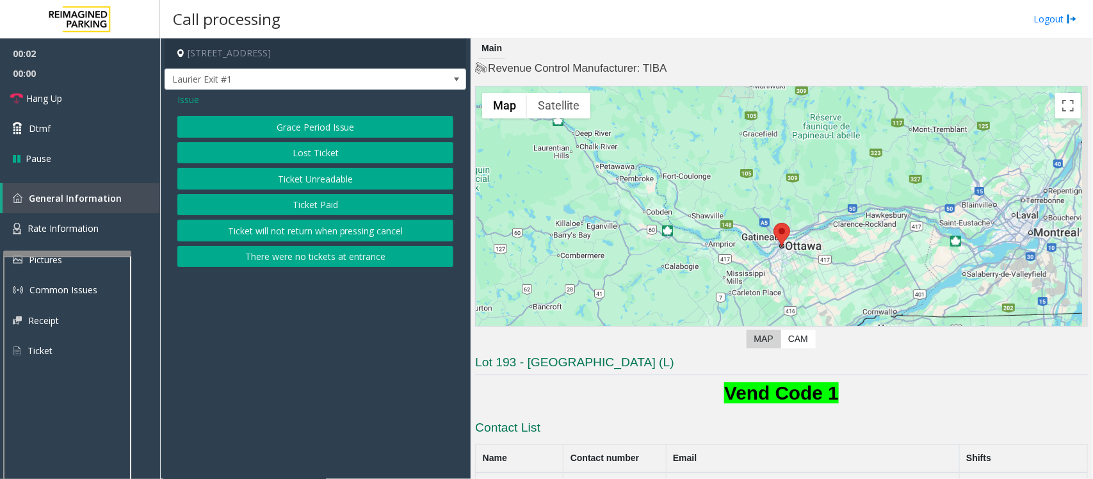
click at [301, 180] on button "Ticket Unreadable" at bounding box center [315, 179] width 276 height 22
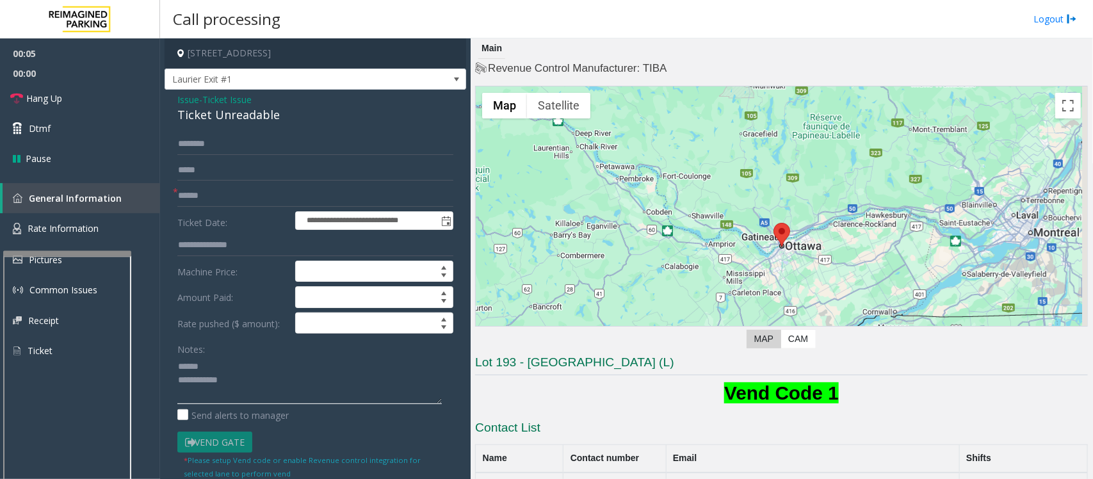
type textarea "**********"
click at [212, 97] on span "Ticket Issue" at bounding box center [226, 99] width 49 height 13
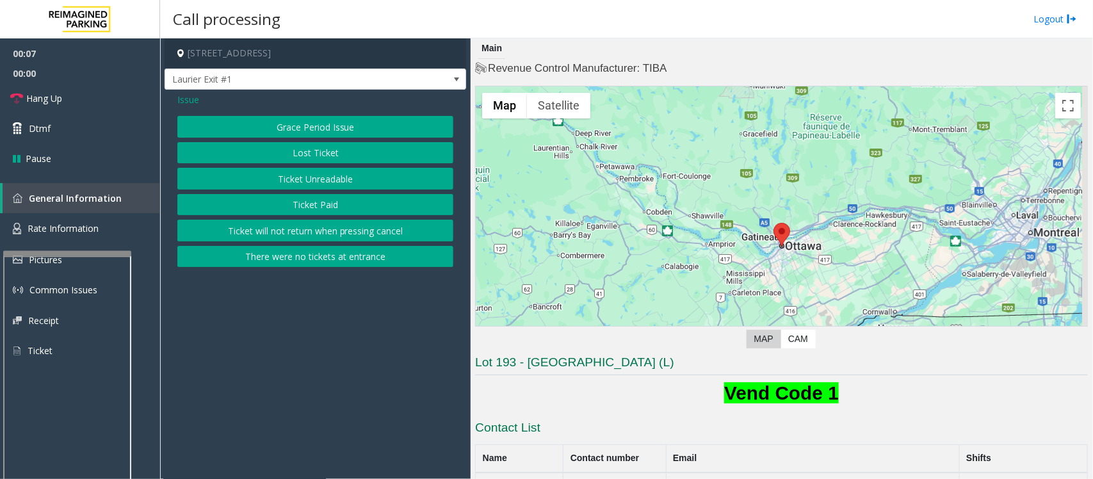
click at [308, 207] on button "Ticket Paid" at bounding box center [315, 205] width 276 height 22
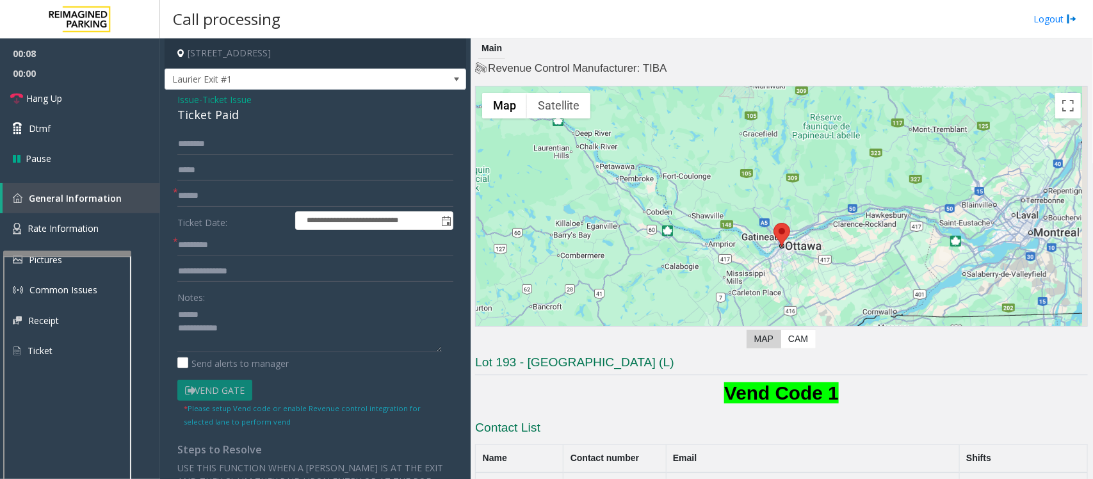
click at [192, 116] on div "Ticket Paid" at bounding box center [315, 114] width 276 height 17
click at [178, 312] on textarea at bounding box center [309, 328] width 264 height 48
click at [225, 310] on textarea at bounding box center [309, 328] width 264 height 48
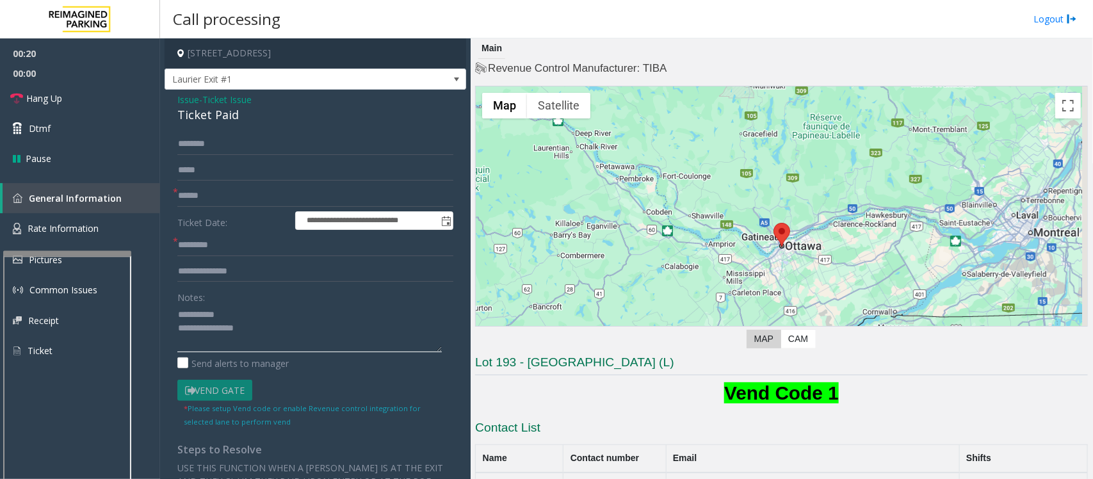
click at [226, 343] on textarea at bounding box center [309, 328] width 264 height 48
type textarea "**********"
click at [218, 100] on span "Ticket Issue" at bounding box center [226, 99] width 49 height 13
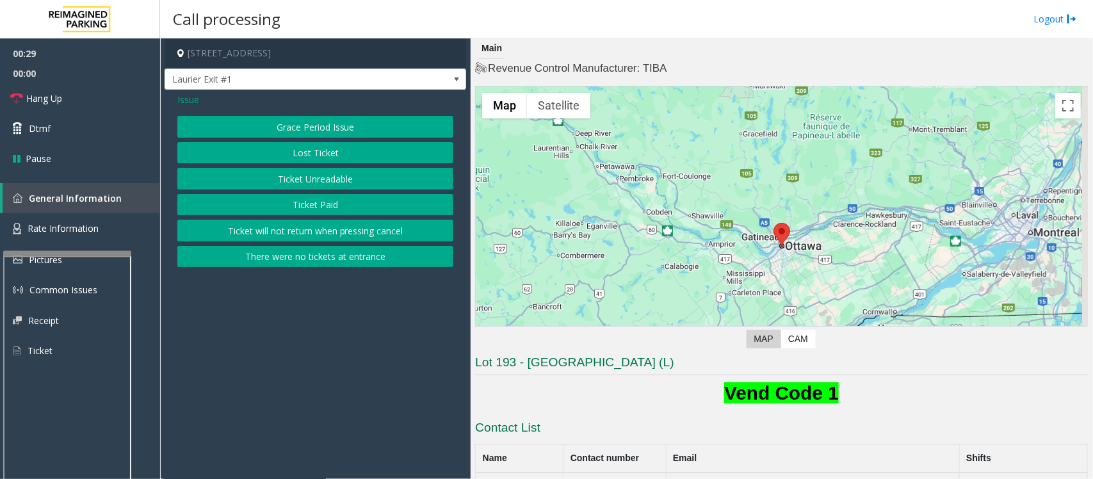
click at [193, 101] on span "Issue" at bounding box center [188, 99] width 22 height 13
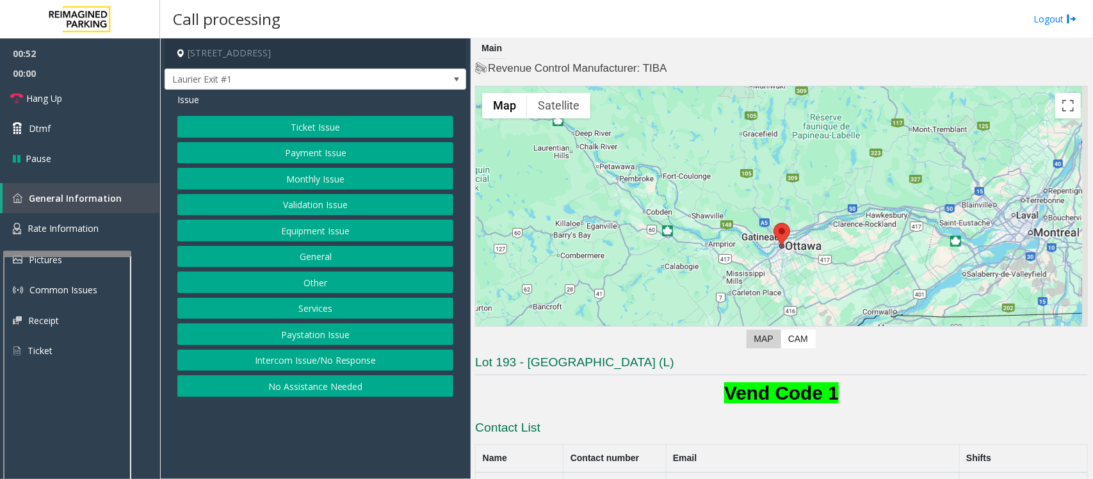
click at [285, 231] on button "Equipment Issue" at bounding box center [315, 231] width 276 height 22
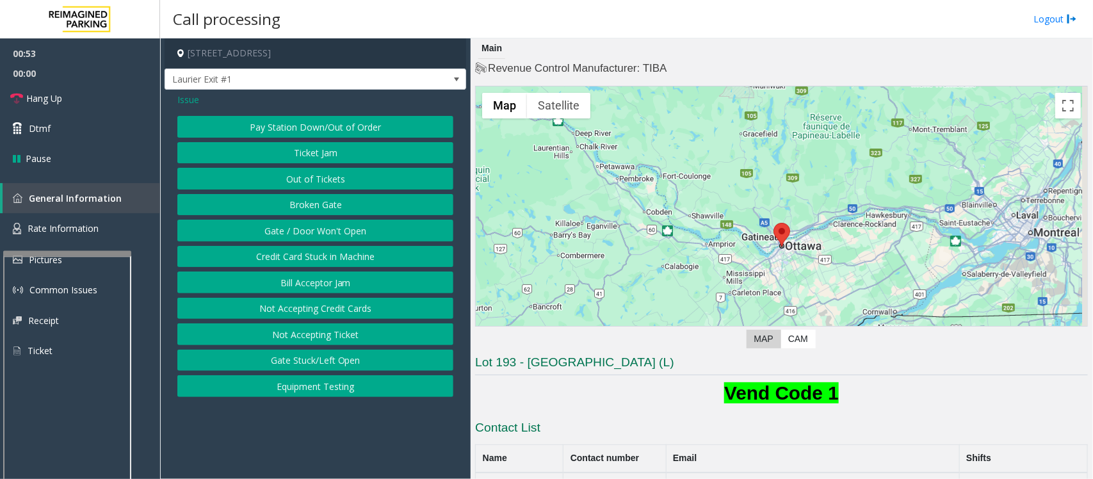
click at [285, 231] on button "Gate / Door Won't Open" at bounding box center [315, 231] width 276 height 22
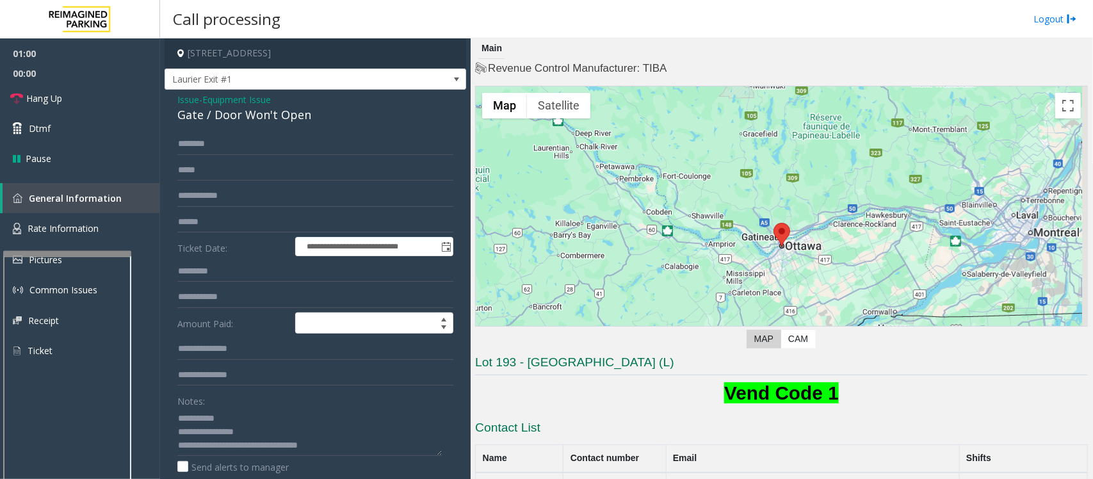
click at [224, 99] on span "Equipment Issue" at bounding box center [236, 99] width 68 height 13
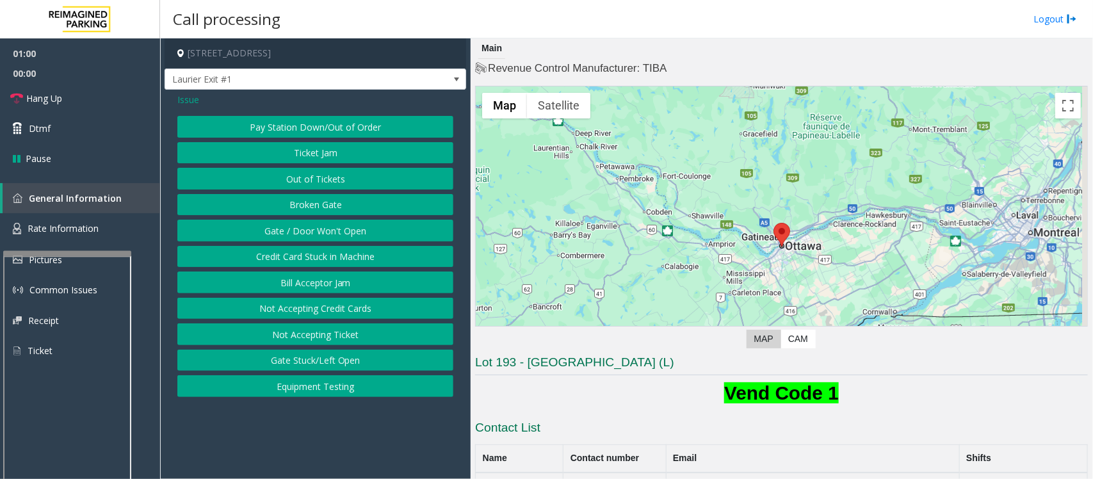
click at [186, 100] on span "Issue" at bounding box center [188, 99] width 22 height 13
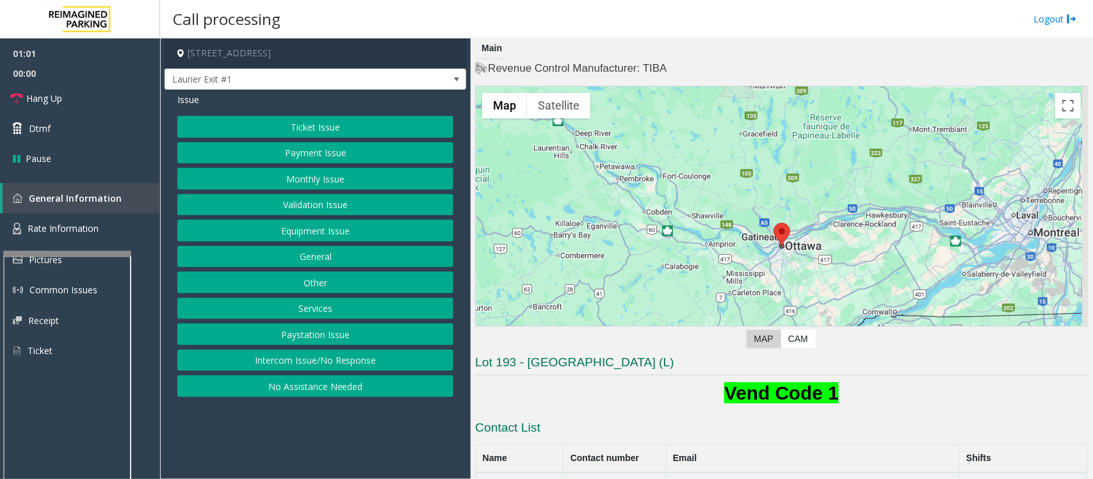
click at [272, 125] on button "Ticket Issue" at bounding box center [315, 127] width 276 height 22
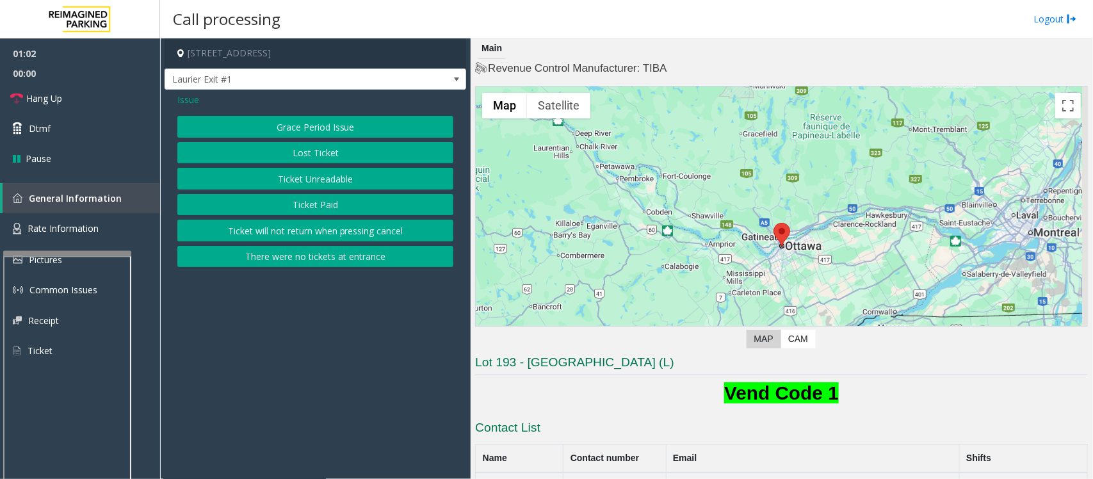
click at [316, 204] on button "Ticket Paid" at bounding box center [315, 205] width 276 height 22
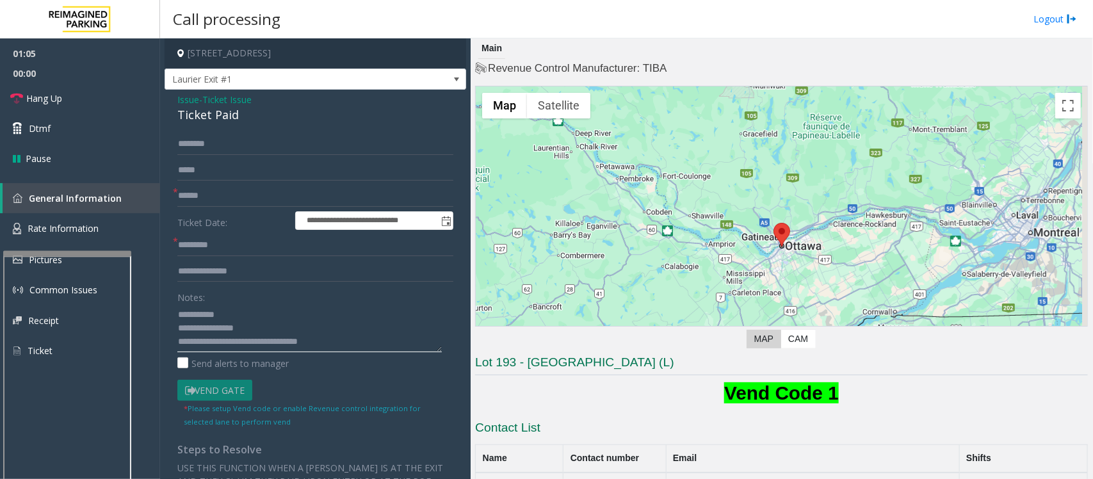
scroll to position [13, 0]
drag, startPoint x: 227, startPoint y: 341, endPoint x: 323, endPoint y: 335, distance: 96.2
click at [323, 335] on textarea at bounding box center [309, 328] width 264 height 48
click at [238, 266] on input "text" at bounding box center [315, 272] width 276 height 22
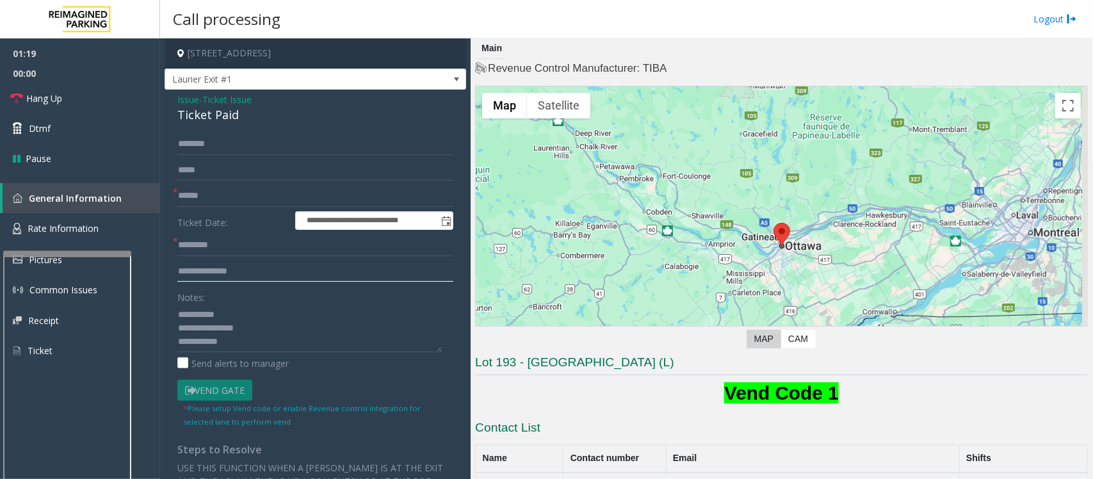
click at [259, 276] on input "text" at bounding box center [315, 272] width 276 height 22
click at [248, 346] on textarea at bounding box center [309, 328] width 264 height 48
type textarea "**********"
click at [91, 100] on link "Hang Up" at bounding box center [80, 98] width 160 height 30
click at [209, 188] on input "text" at bounding box center [315, 196] width 276 height 22
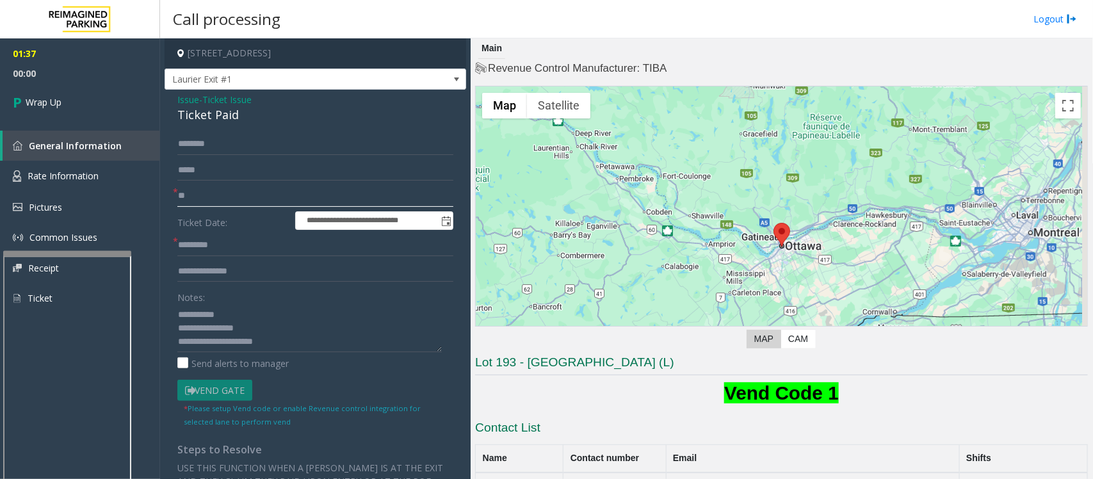
type input "**"
click at [209, 235] on input "text" at bounding box center [315, 245] width 276 height 22
type input "**"
drag, startPoint x: 272, startPoint y: 342, endPoint x: 308, endPoint y: 341, distance: 35.9
click at [308, 341] on textarea at bounding box center [309, 328] width 264 height 48
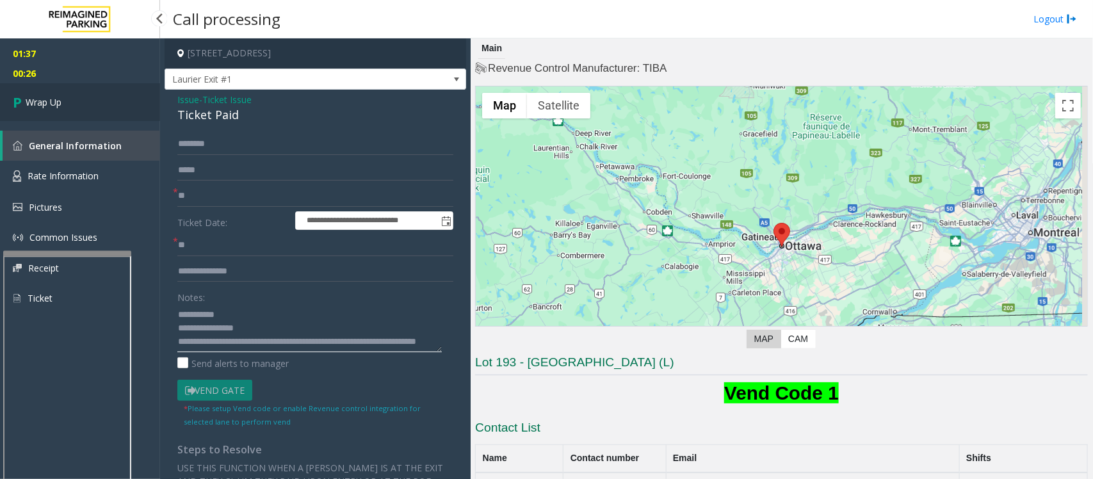
type textarea "**********"
click at [74, 109] on link "Wrap Up" at bounding box center [80, 102] width 160 height 38
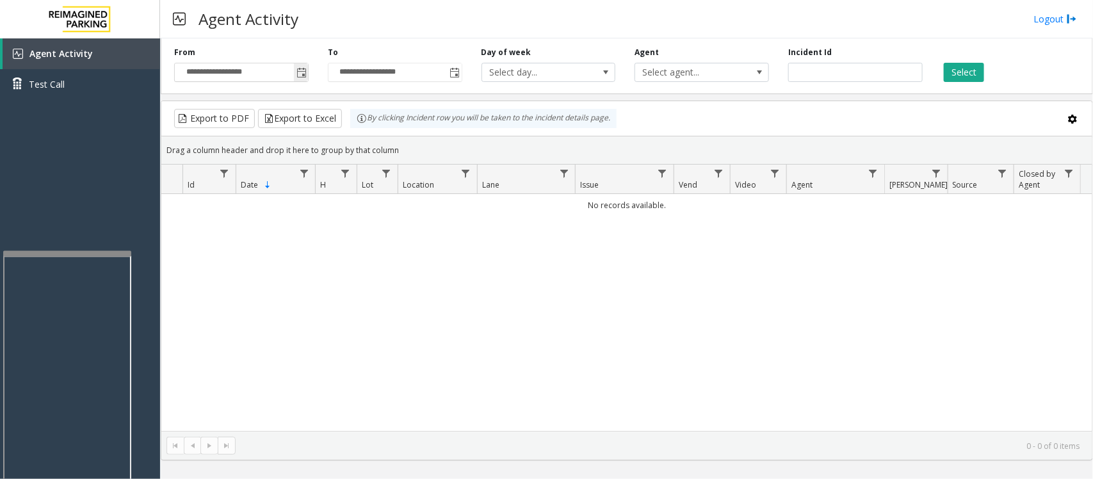
click at [304, 71] on span "Toggle popup" at bounding box center [301, 73] width 10 height 10
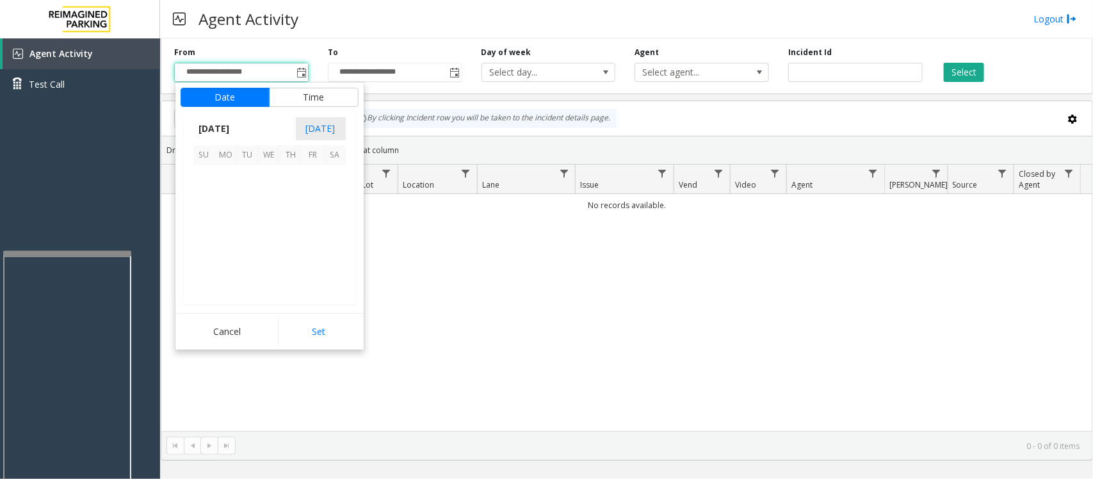
scroll to position [229614, 0]
click at [264, 239] on span "24" at bounding box center [270, 241] width 22 height 22
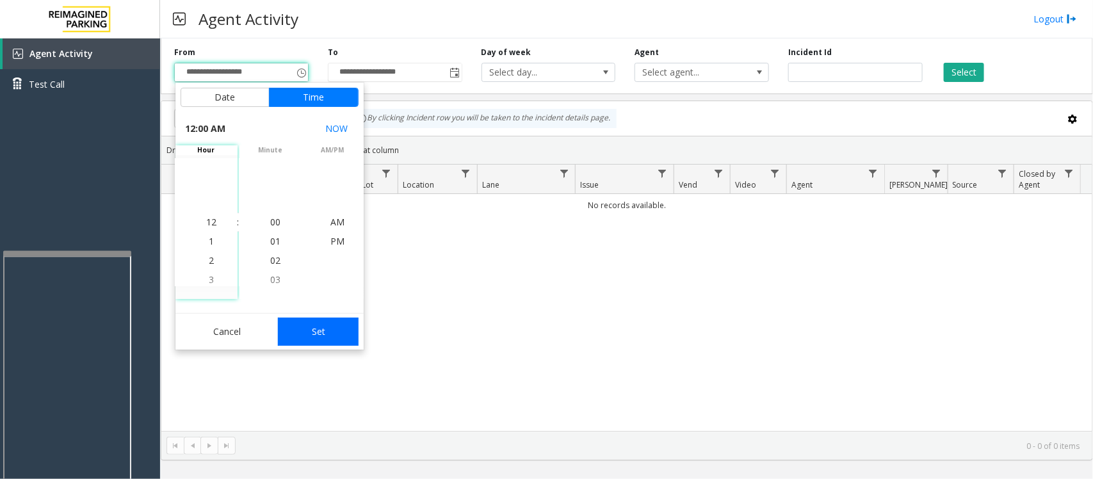
click at [350, 337] on button "Set" at bounding box center [318, 331] width 81 height 28
type input "**********"
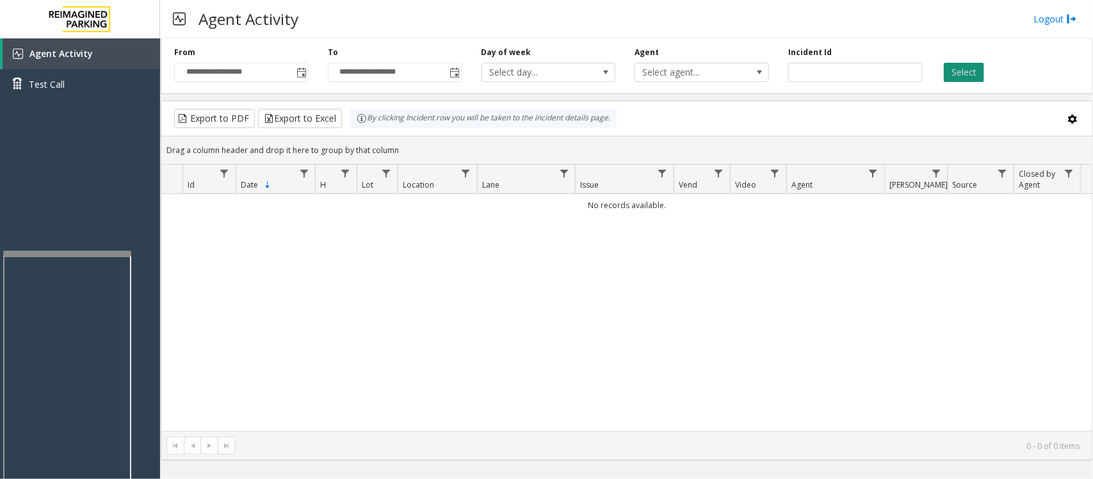
click at [968, 72] on button "Select" at bounding box center [963, 72] width 40 height 19
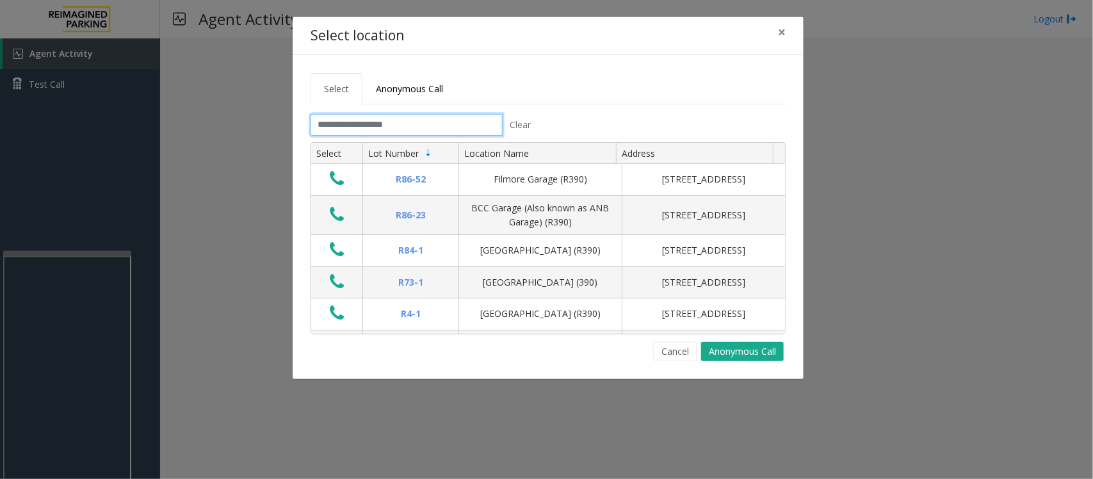
click at [429, 123] on input "text" at bounding box center [406, 125] width 192 height 22
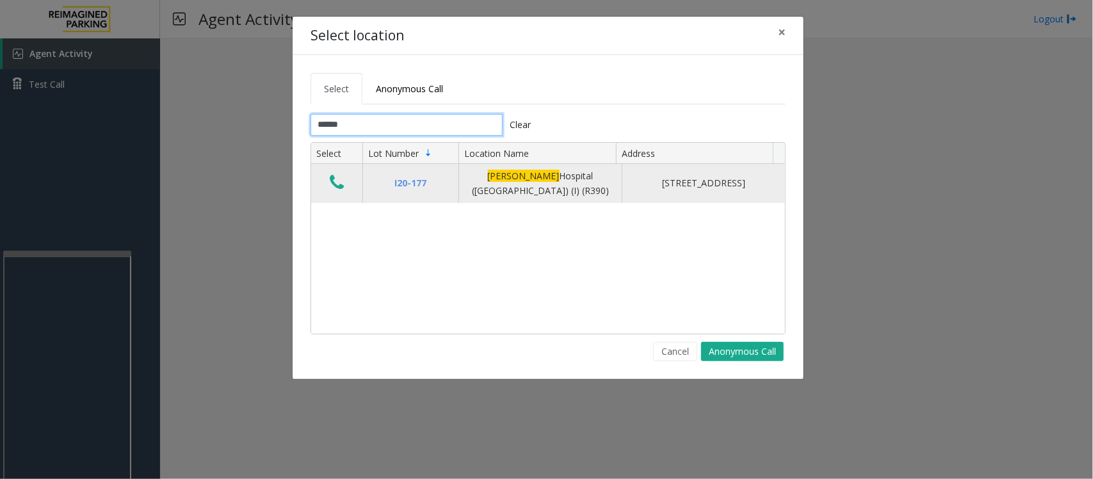
type input "******"
click at [352, 189] on td "Data table" at bounding box center [336, 183] width 51 height 39
click at [343, 188] on icon "Data table" at bounding box center [337, 182] width 14 height 18
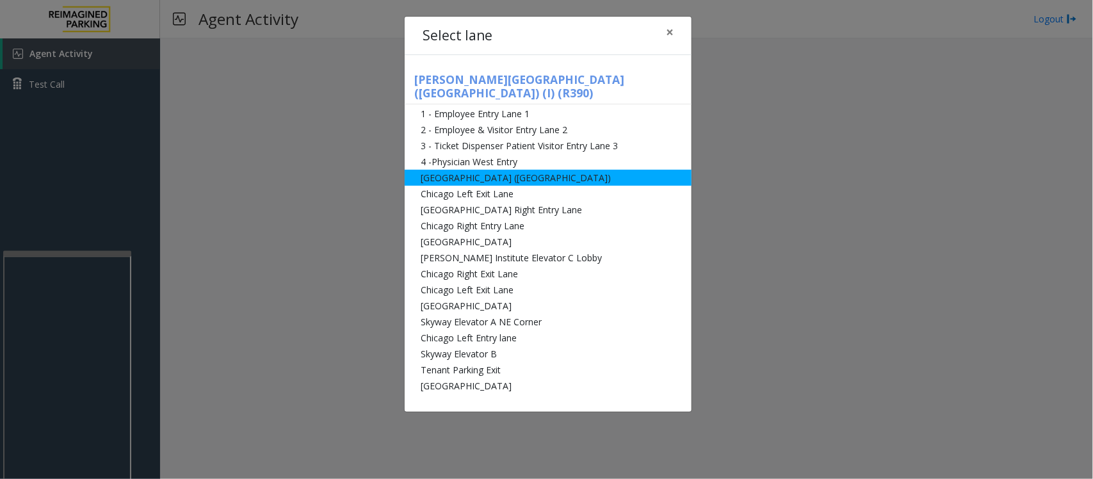
click at [447, 170] on li "[GEOGRAPHIC_DATA] ([GEOGRAPHIC_DATA])" at bounding box center [548, 178] width 287 height 16
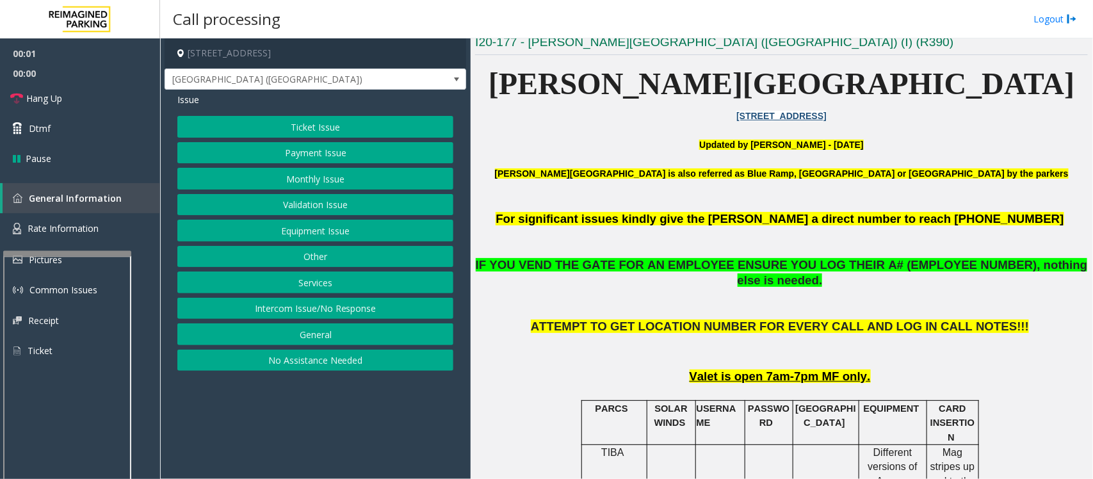
scroll to position [400, 0]
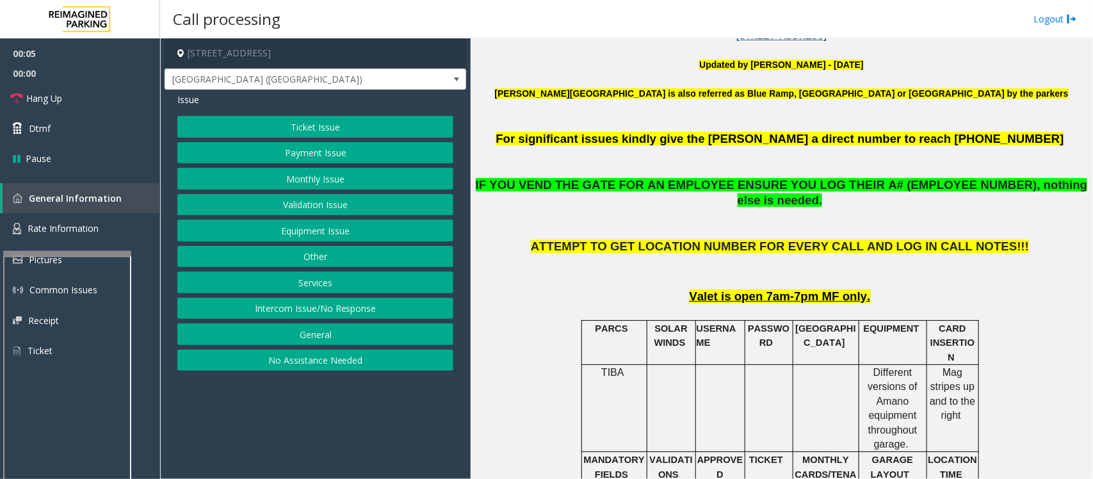
click at [309, 182] on button "Monthly Issue" at bounding box center [315, 179] width 276 height 22
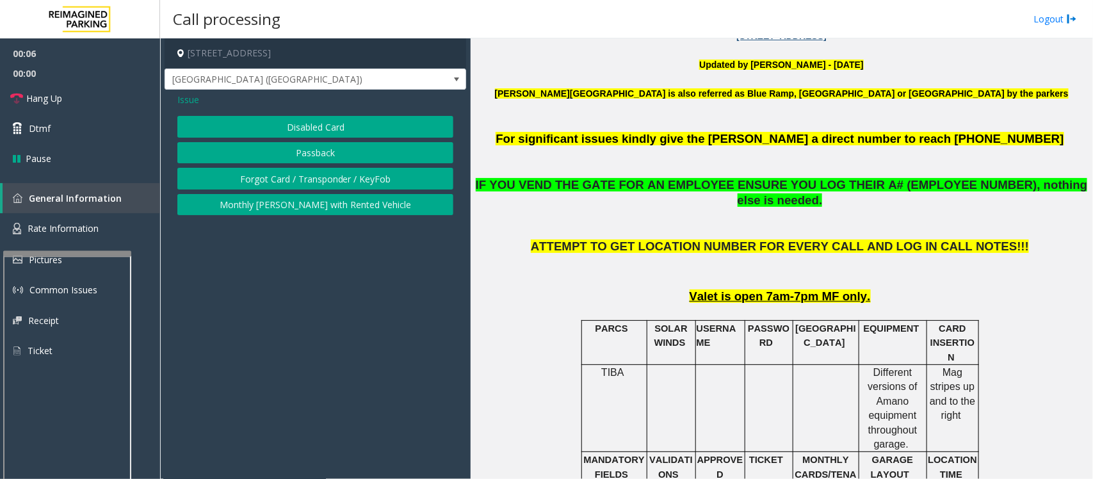
click at [314, 178] on button "Forgot Card / Transponder / KeyFob" at bounding box center [315, 179] width 276 height 22
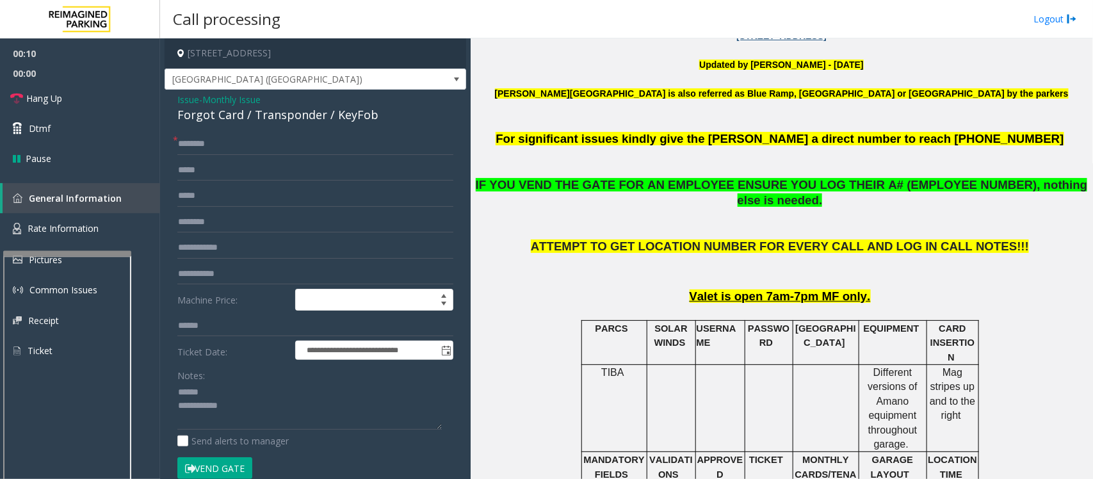
click at [266, 115] on div "Forgot Card / Transponder / KeyFob" at bounding box center [315, 114] width 276 height 17
click at [268, 115] on div "Forgot Card / Transponder / KeyFob" at bounding box center [315, 114] width 276 height 17
click at [228, 391] on textarea at bounding box center [309, 406] width 264 height 48
drag, startPoint x: 229, startPoint y: 391, endPoint x: 206, endPoint y: 394, distance: 23.3
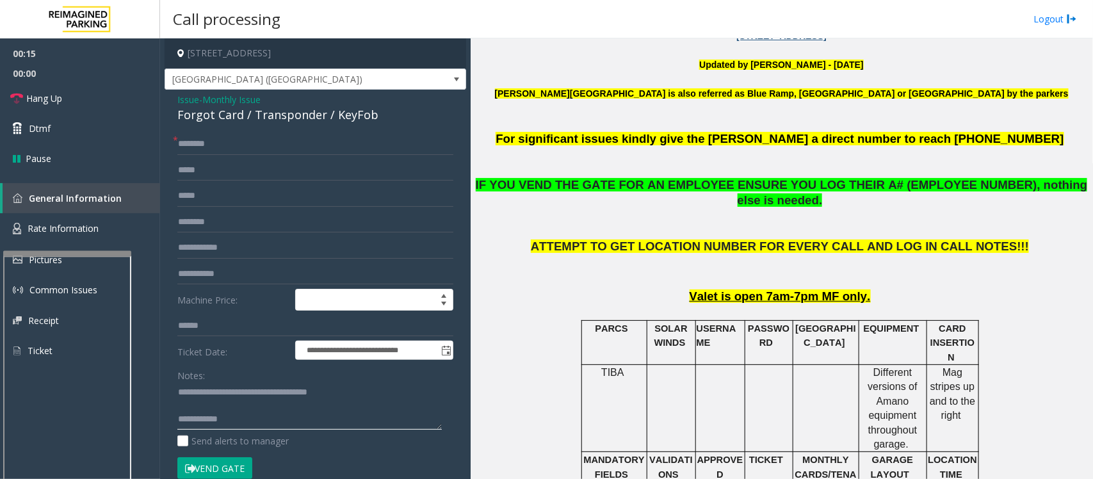
click at [203, 394] on textarea at bounding box center [309, 406] width 264 height 48
drag, startPoint x: 238, startPoint y: 391, endPoint x: 407, endPoint y: 397, distance: 169.1
click at [405, 397] on textarea at bounding box center [309, 406] width 264 height 48
type textarea "**********"
click at [216, 140] on input "text" at bounding box center [315, 144] width 276 height 22
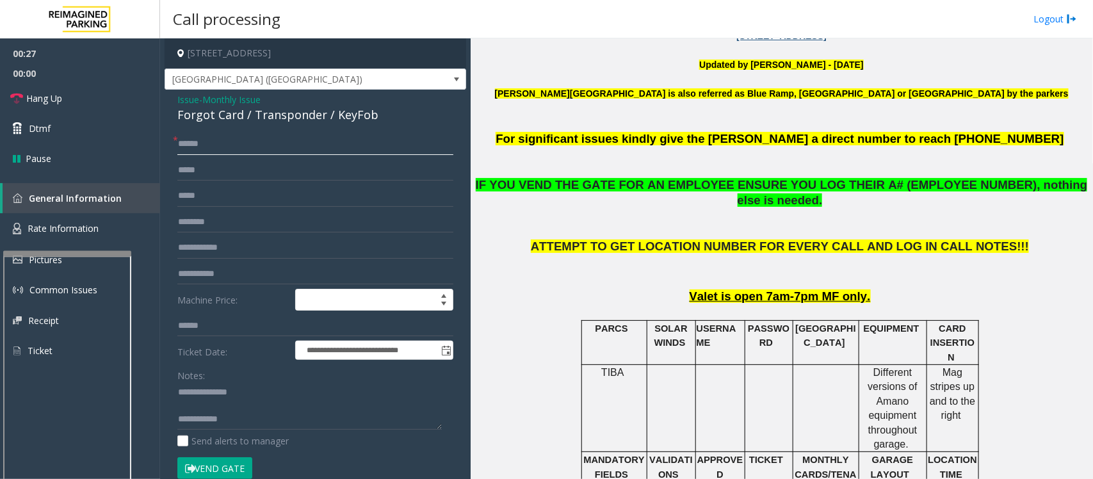
type input "*****"
type textarea "**********"
click at [227, 145] on input "*****" at bounding box center [315, 144] width 276 height 22
click at [215, 145] on input "**********" at bounding box center [315, 144] width 276 height 22
click at [238, 141] on input "**********" at bounding box center [315, 144] width 276 height 22
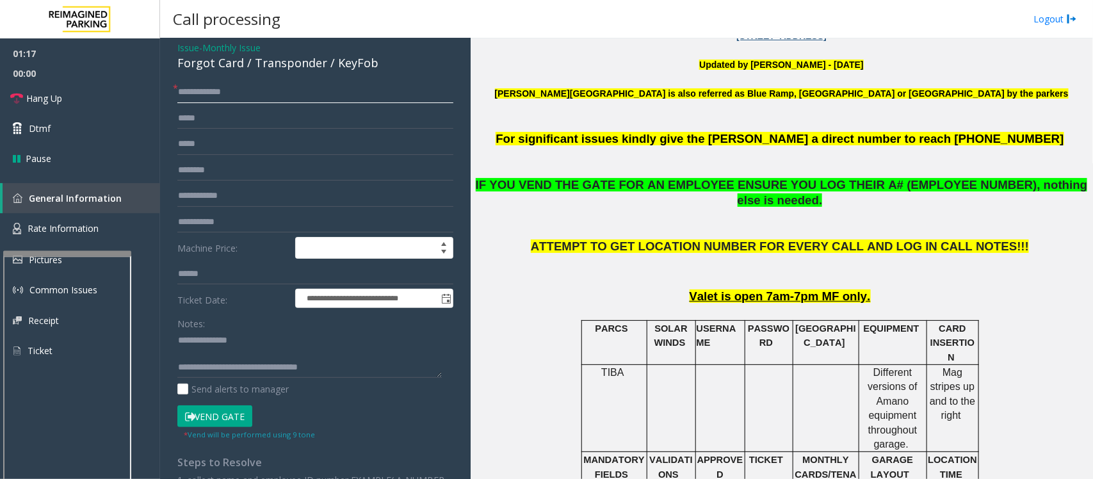
scroll to position [80, 0]
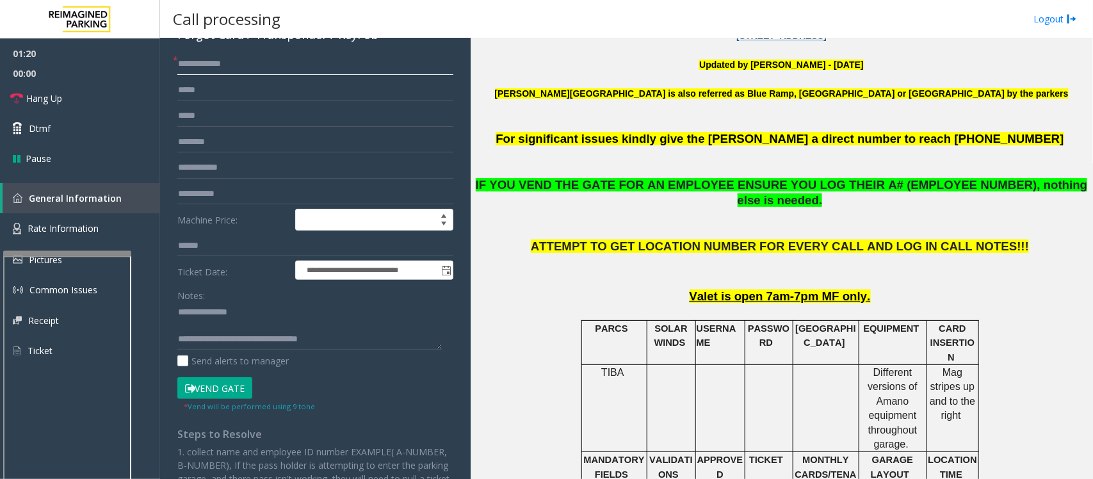
type input "**********"
click at [215, 388] on button "Vend Gate" at bounding box center [214, 388] width 75 height 22
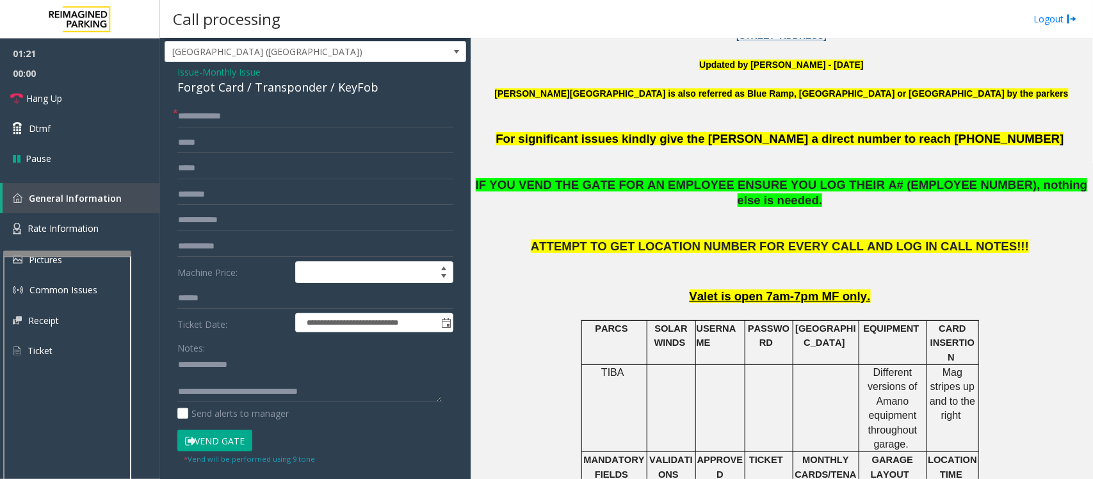
scroll to position [0, 0]
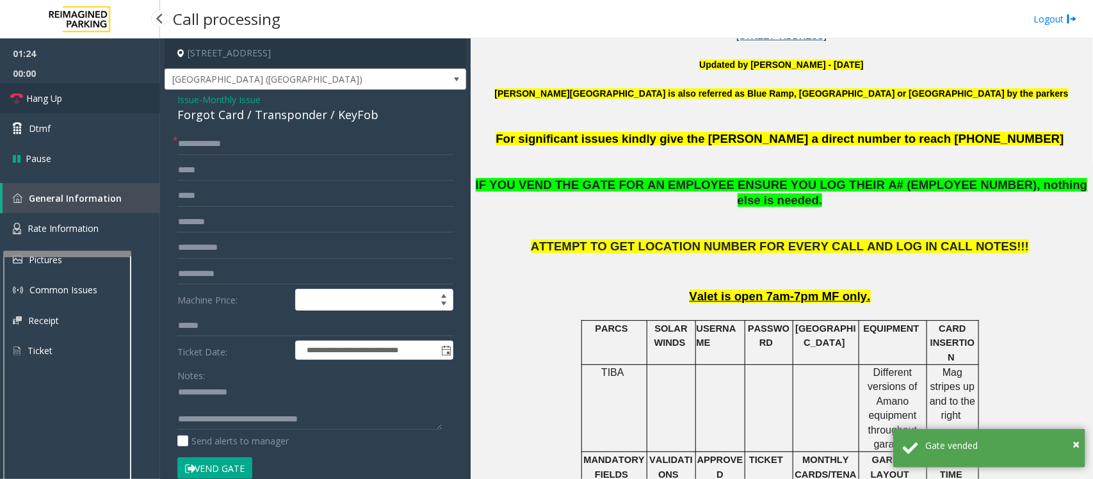
click at [77, 97] on link "Hang Up" at bounding box center [80, 98] width 160 height 30
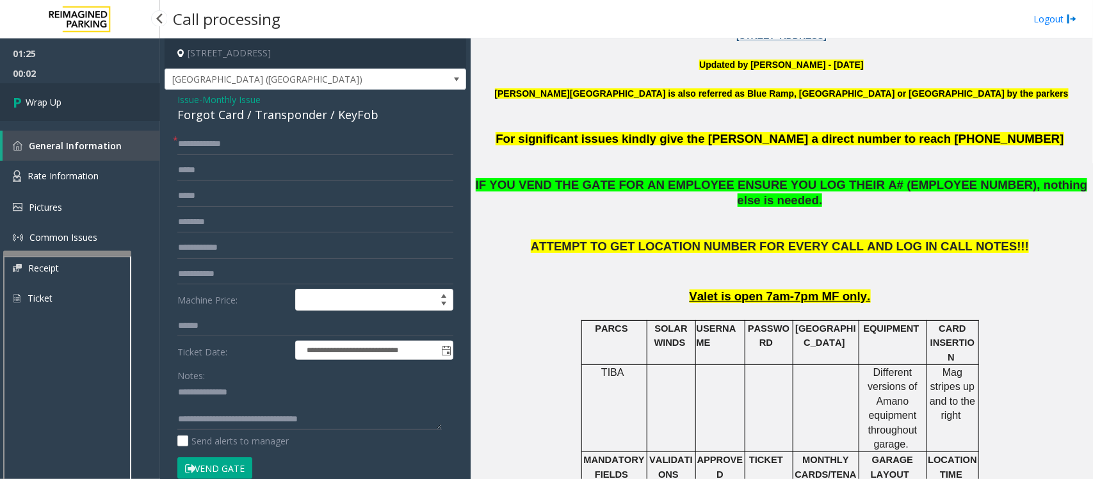
click at [80, 97] on link "Wrap Up" at bounding box center [80, 102] width 160 height 38
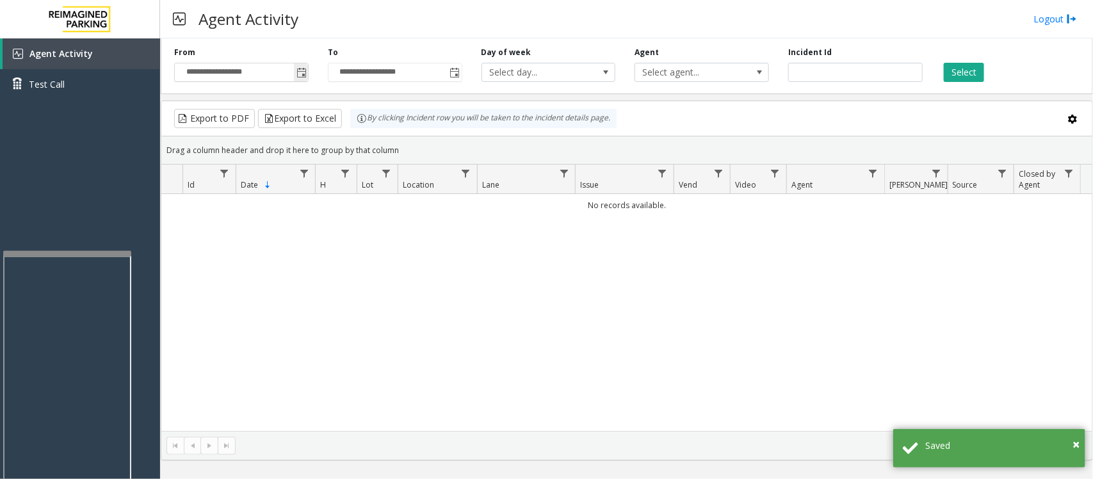
click at [301, 63] on span "Toggle popup" at bounding box center [301, 72] width 14 height 20
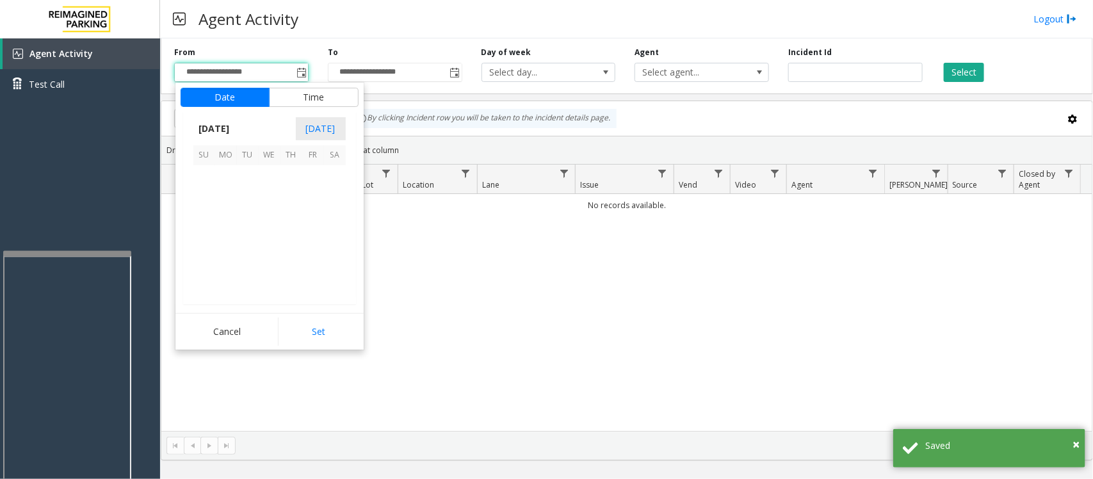
scroll to position [229614, 0]
click at [272, 238] on span "24" at bounding box center [270, 241] width 22 height 22
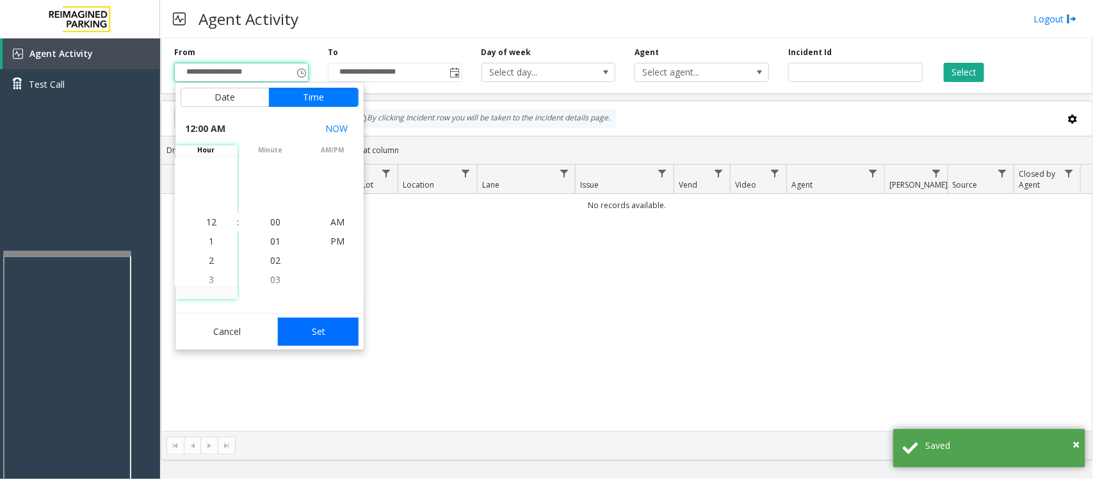
click at [322, 330] on button "Set" at bounding box center [318, 331] width 81 height 28
type input "**********"
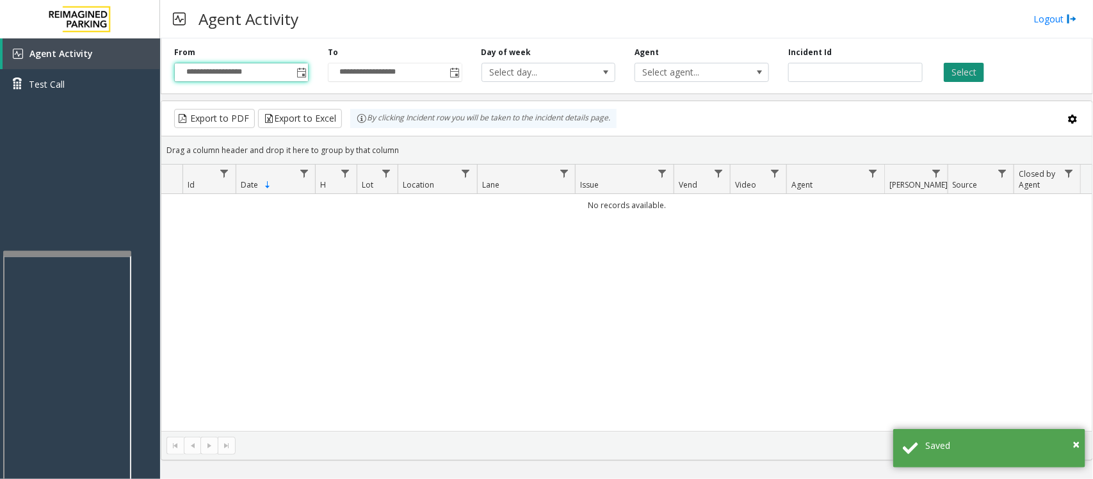
click at [961, 70] on button "Select" at bounding box center [963, 72] width 40 height 19
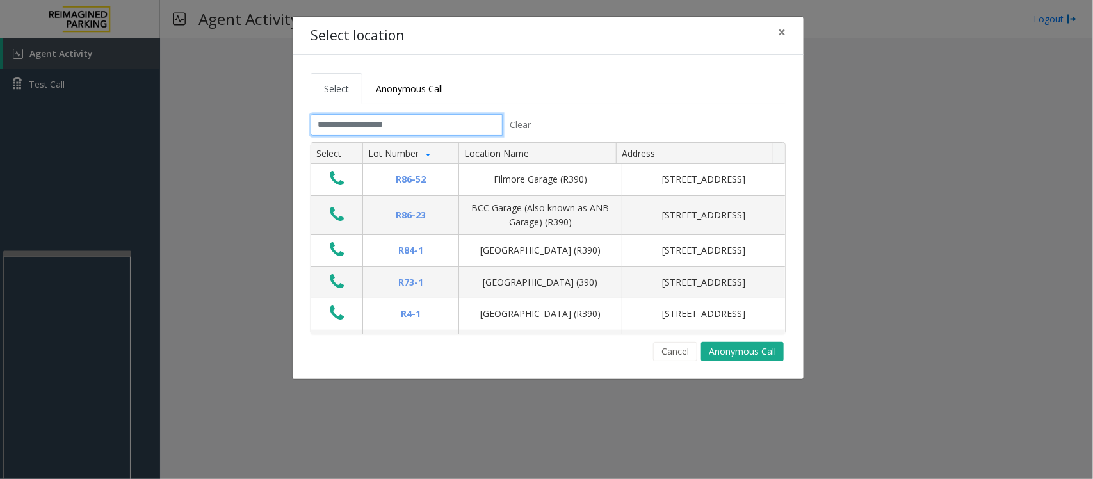
click at [391, 122] on input "text" at bounding box center [406, 125] width 192 height 22
click at [379, 123] on input "text" at bounding box center [406, 125] width 192 height 22
click at [389, 125] on input "text" at bounding box center [406, 125] width 192 height 22
click at [783, 30] on span "×" at bounding box center [782, 32] width 8 height 18
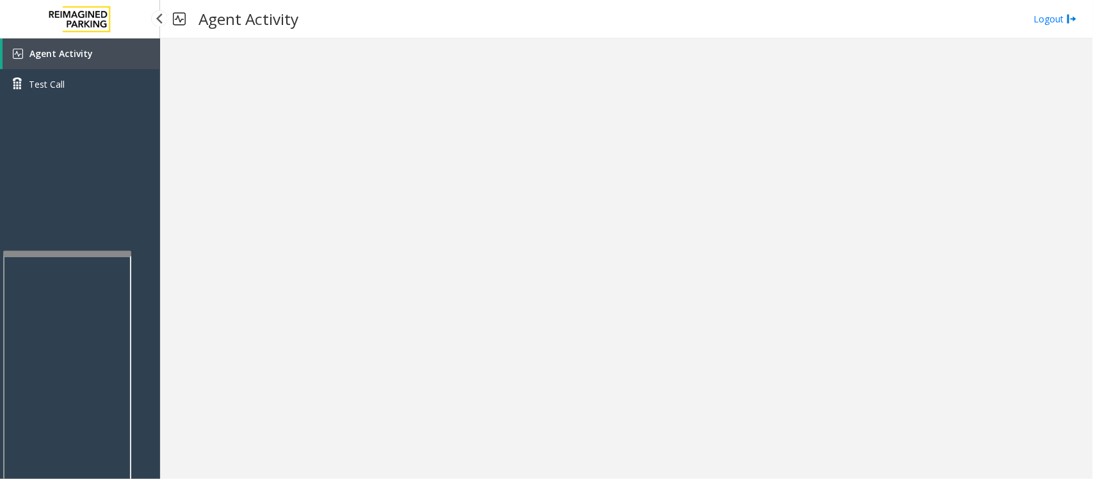
drag, startPoint x: 87, startPoint y: 50, endPoint x: 94, endPoint y: 54, distance: 8.3
click at [88, 50] on span "Agent Activity" at bounding box center [60, 53] width 63 height 12
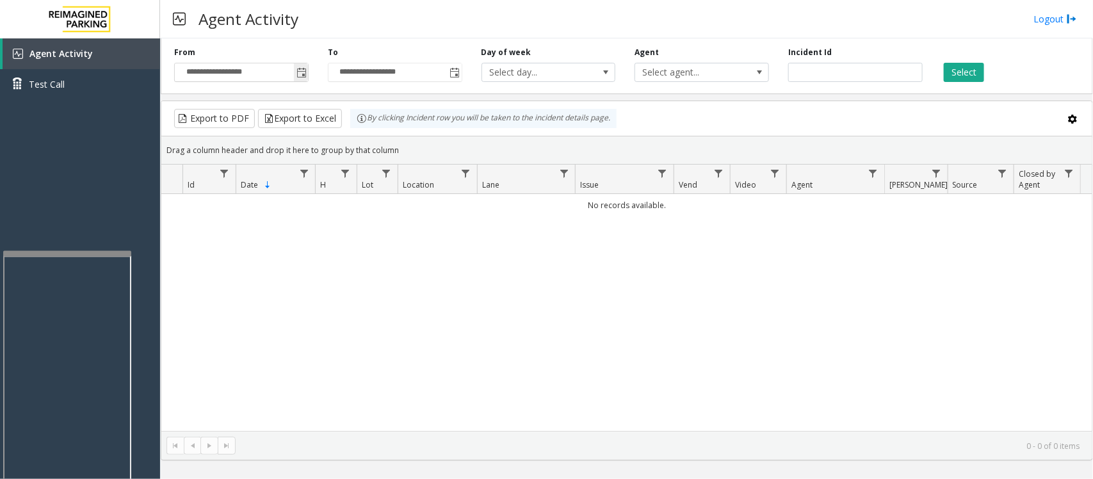
click at [300, 68] on span "Toggle popup" at bounding box center [301, 73] width 10 height 10
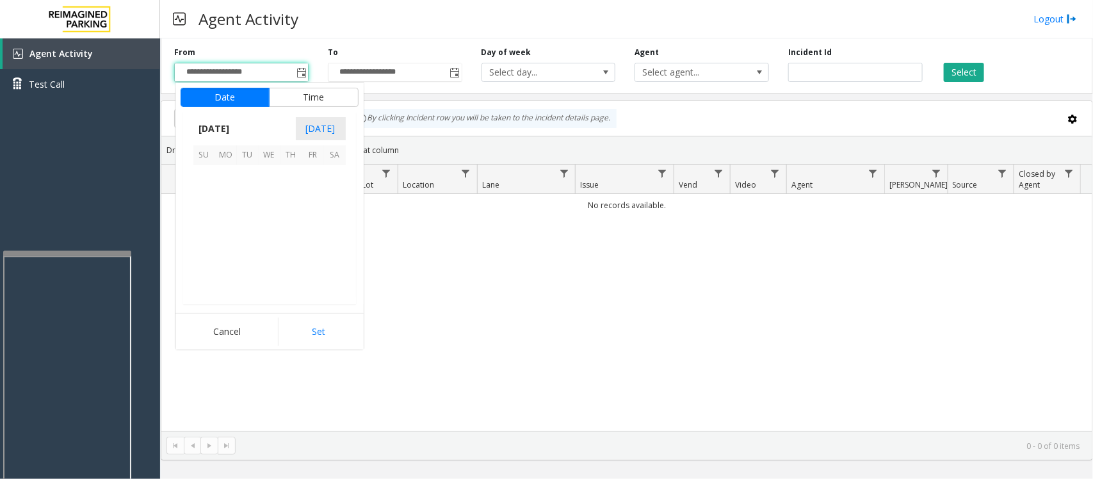
scroll to position [229614, 0]
click at [270, 245] on span "24" at bounding box center [270, 241] width 22 height 22
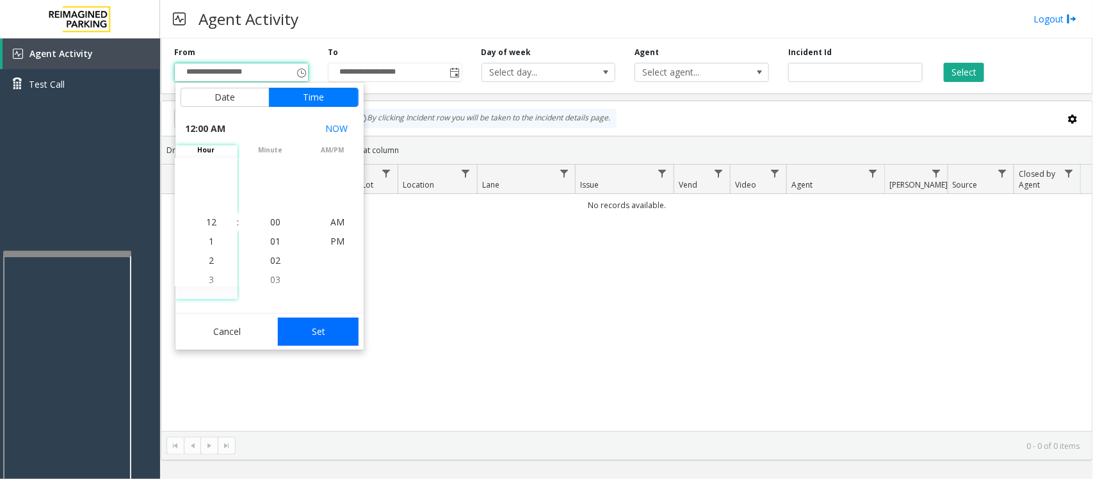
click at [296, 326] on button "Set" at bounding box center [318, 331] width 81 height 28
type input "**********"
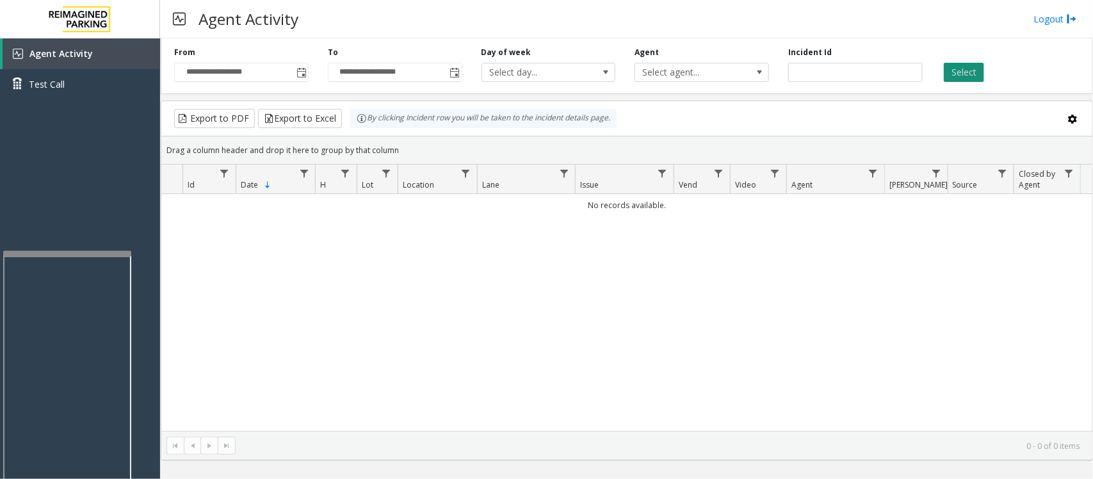
click at [961, 71] on button "Select" at bounding box center [963, 72] width 40 height 19
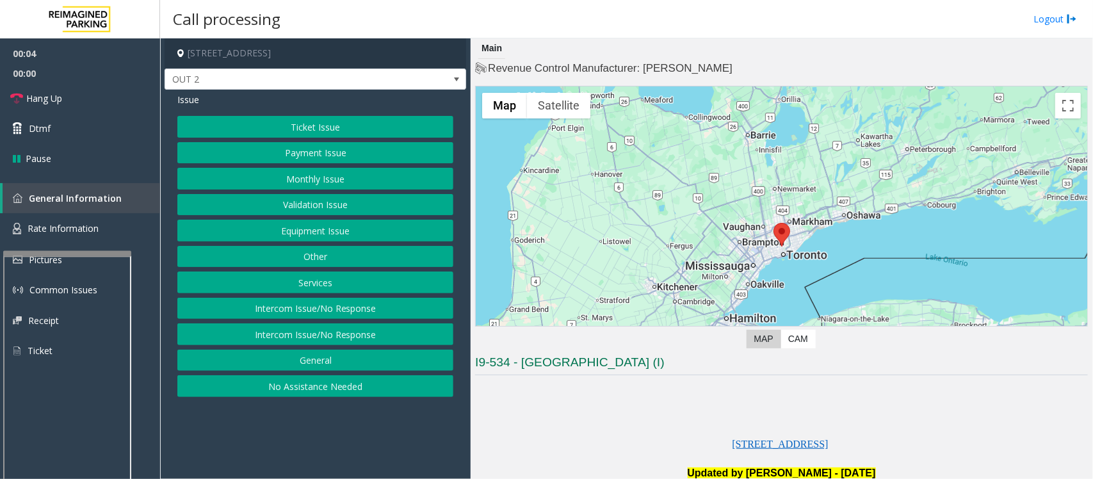
click at [299, 232] on button "Equipment Issue" at bounding box center [315, 231] width 276 height 22
click at [296, 231] on button "Gate / Door Won't Open" at bounding box center [315, 231] width 276 height 22
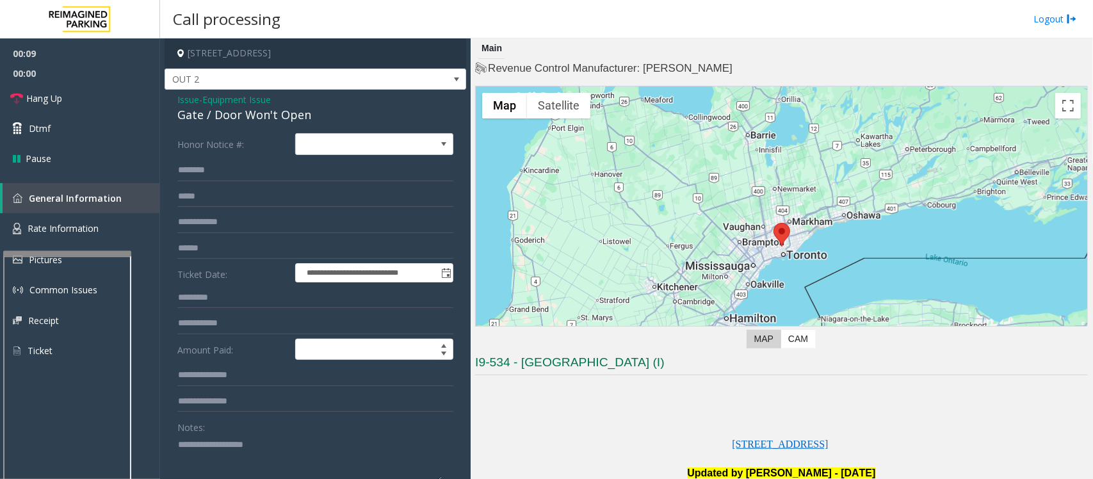
click at [227, 100] on span "Equipment Issue" at bounding box center [236, 99] width 68 height 13
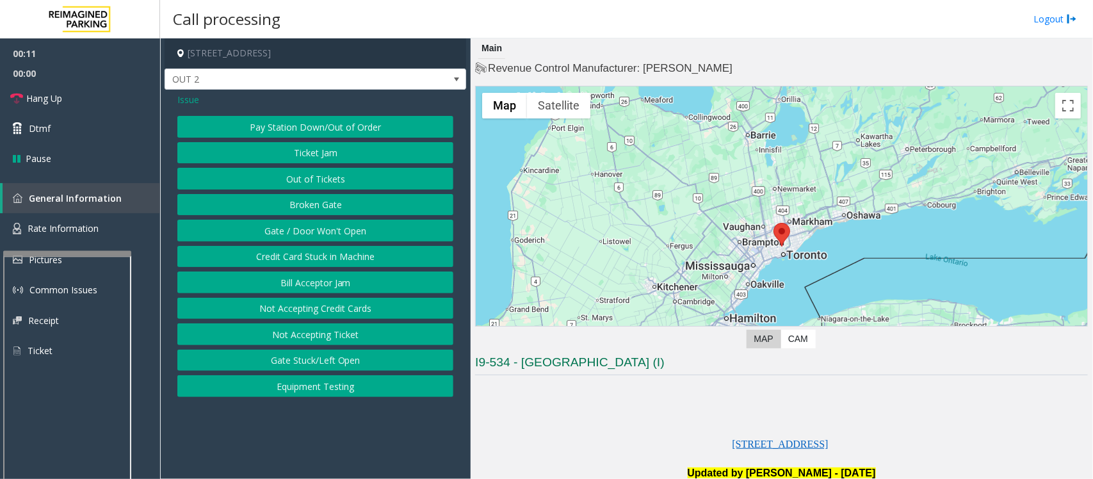
click at [184, 100] on span "Issue" at bounding box center [188, 99] width 22 height 13
click at [304, 211] on button "Validation Issue" at bounding box center [315, 205] width 276 height 22
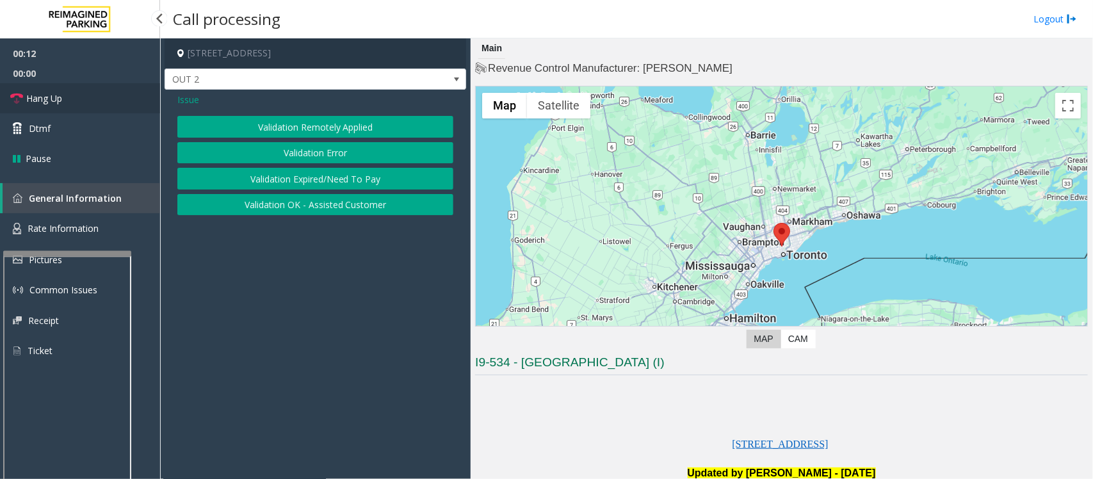
click at [79, 97] on link "Hang Up" at bounding box center [80, 98] width 160 height 30
click at [278, 150] on button "Validation Error" at bounding box center [315, 153] width 276 height 22
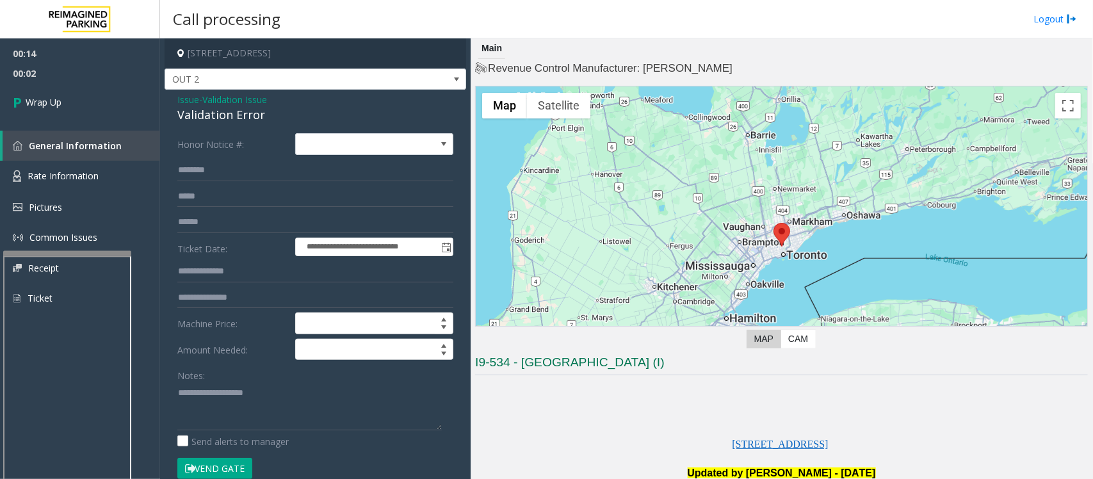
click at [209, 98] on span "Validation Issue" at bounding box center [234, 99] width 65 height 13
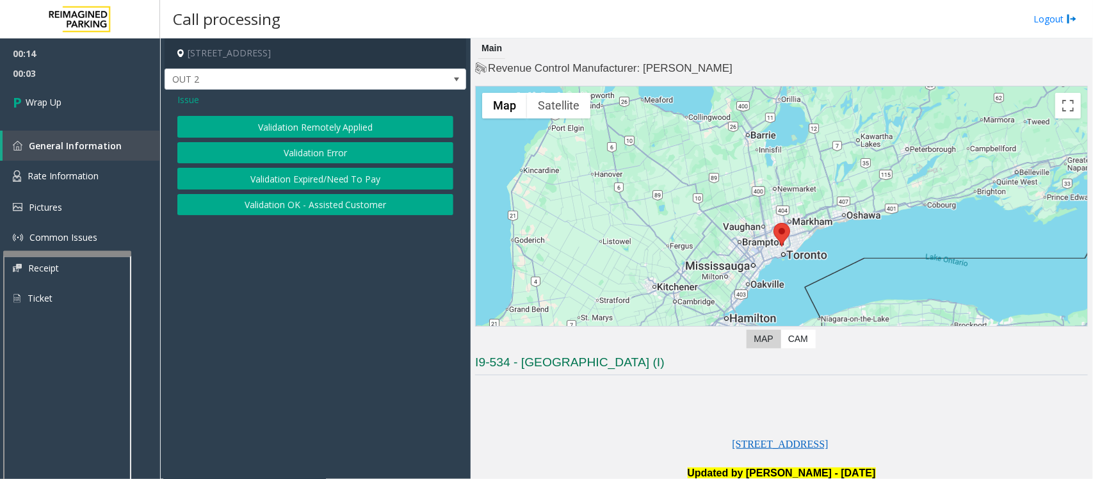
drag, startPoint x: 189, startPoint y: 97, endPoint x: 212, endPoint y: 111, distance: 27.0
click at [189, 97] on span "Issue" at bounding box center [188, 99] width 22 height 13
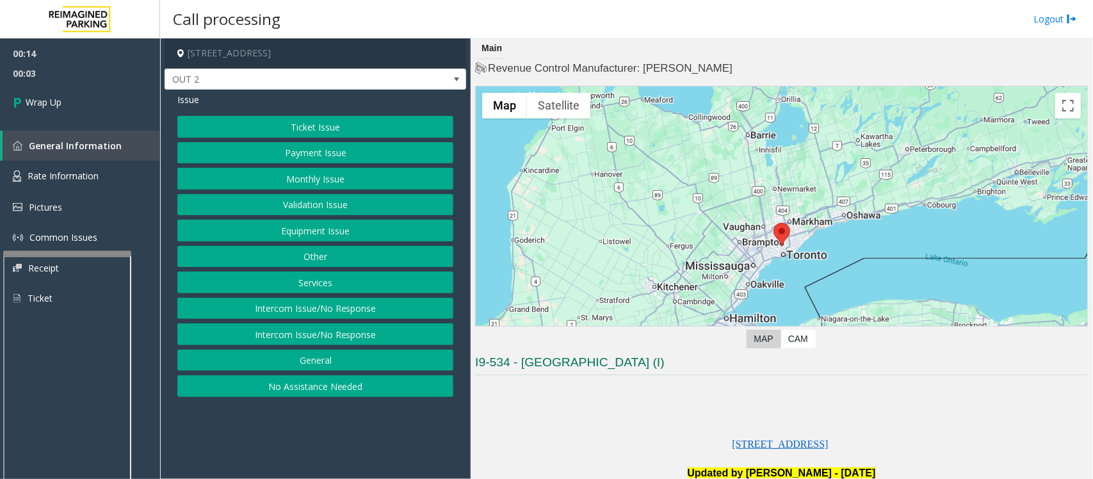
click at [298, 231] on button "Equipment Issue" at bounding box center [315, 231] width 276 height 22
click at [298, 232] on button "Gate / Door Won't Open" at bounding box center [315, 231] width 276 height 22
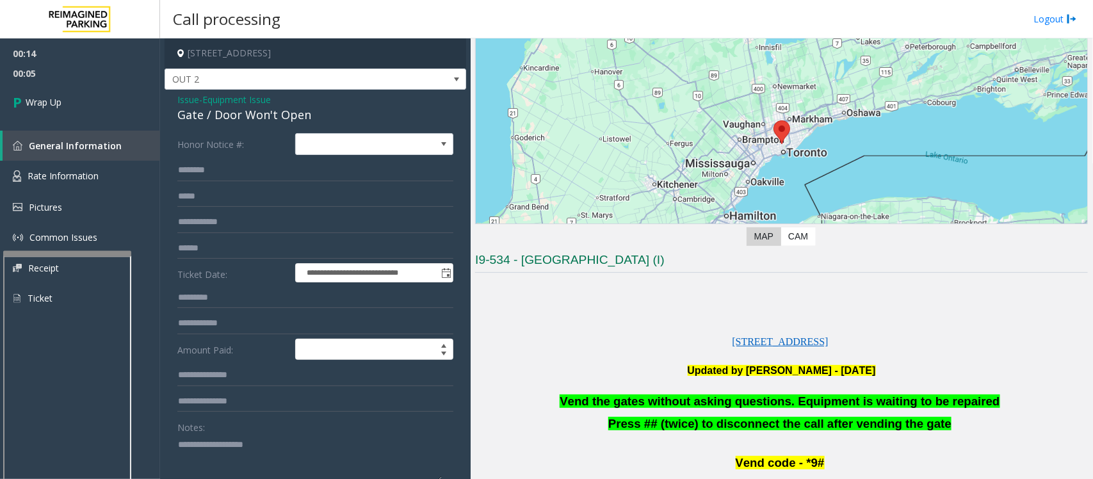
scroll to position [240, 0]
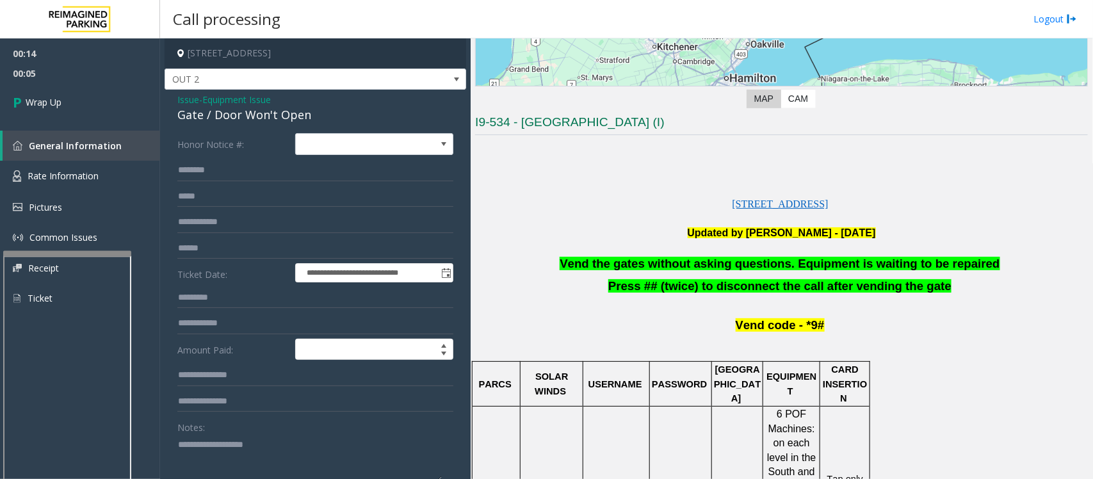
click at [679, 269] on span "Vend the gates without asking questions. Equipment is waiting to be repaired" at bounding box center [779, 263] width 440 height 13
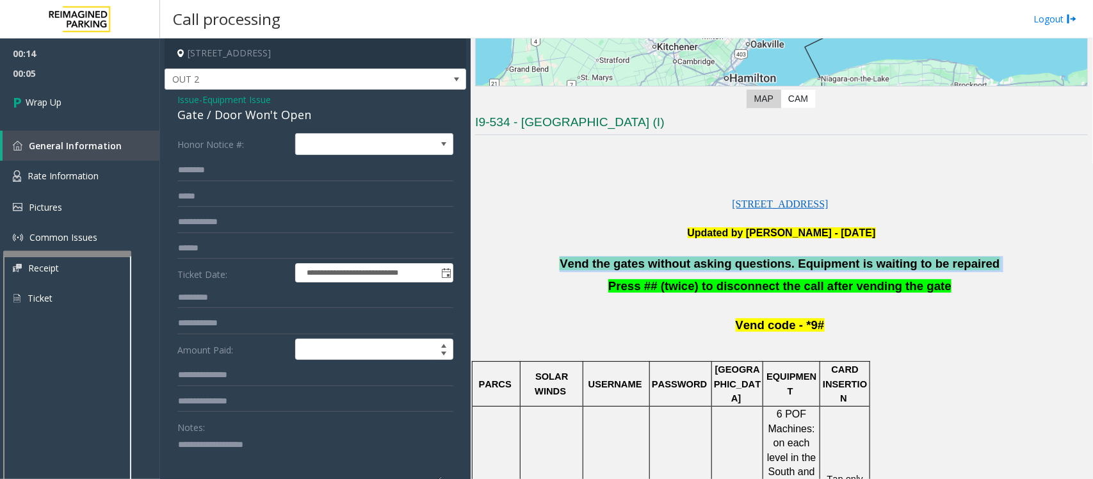
click at [679, 269] on span "Vend the gates without asking questions. Equipment is waiting to be repaired" at bounding box center [779, 263] width 440 height 13
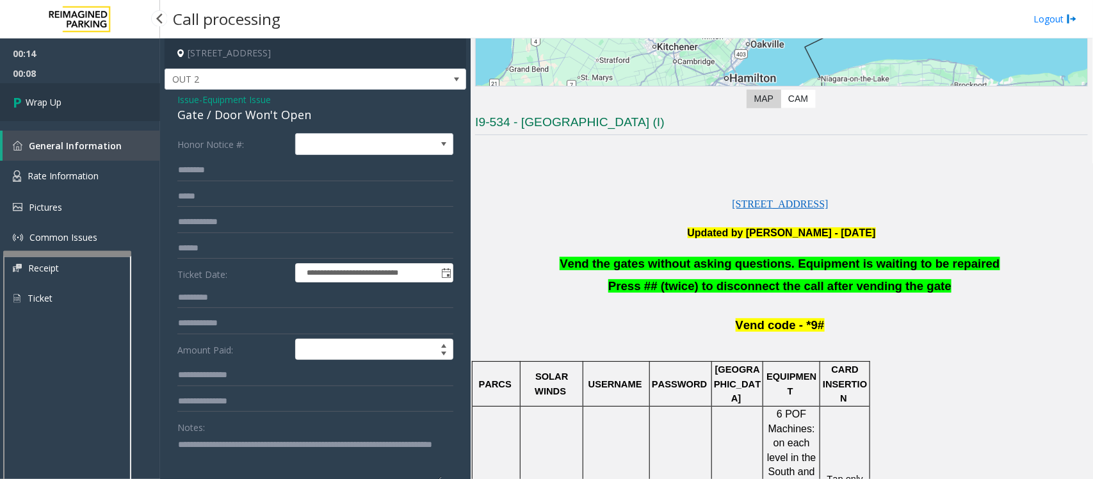
type textarea "**********"
click at [65, 97] on link "Wrap Up" at bounding box center [80, 102] width 160 height 38
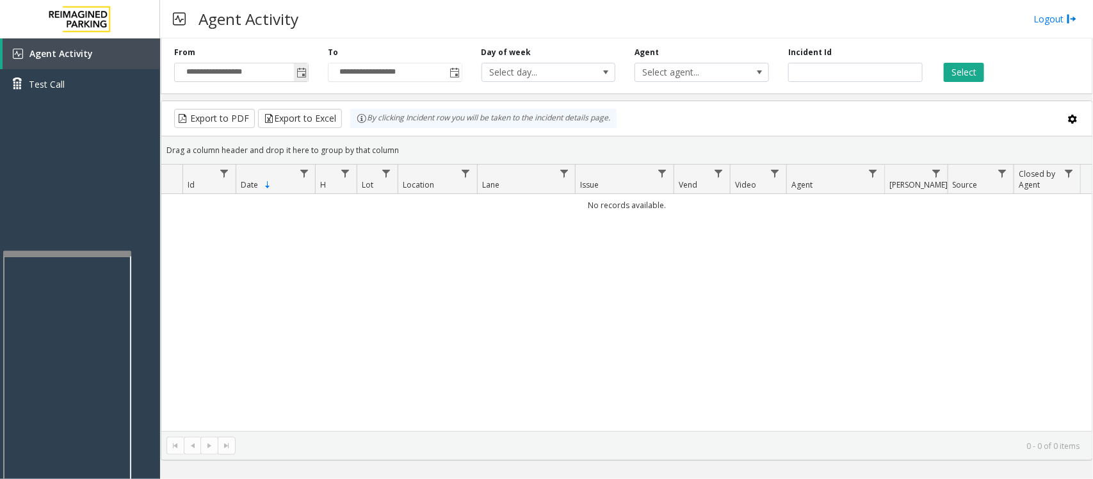
click at [303, 68] on span "Toggle popup" at bounding box center [301, 73] width 10 height 10
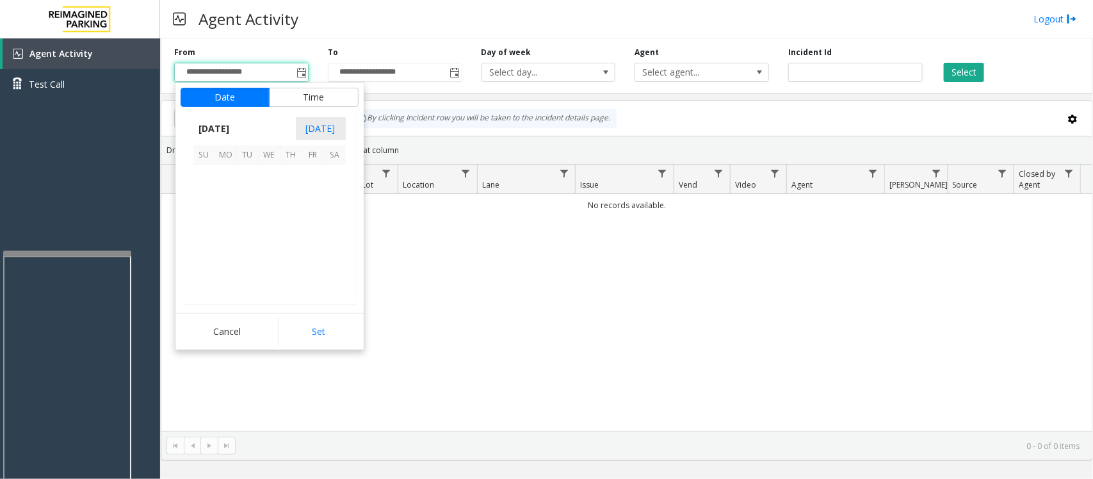
scroll to position [229614, 0]
click at [269, 242] on span "24" at bounding box center [270, 241] width 22 height 22
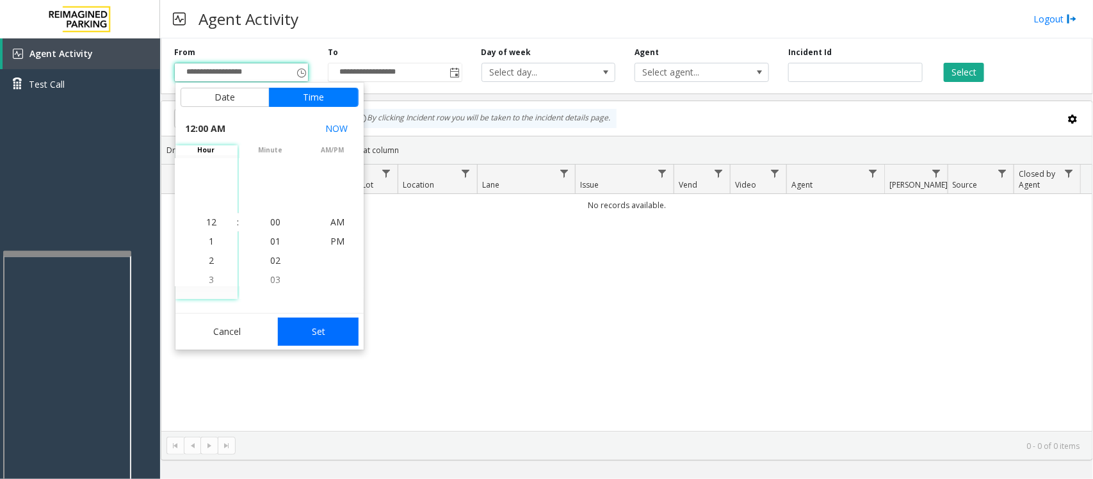
click at [328, 337] on button "Set" at bounding box center [318, 331] width 81 height 28
type input "**********"
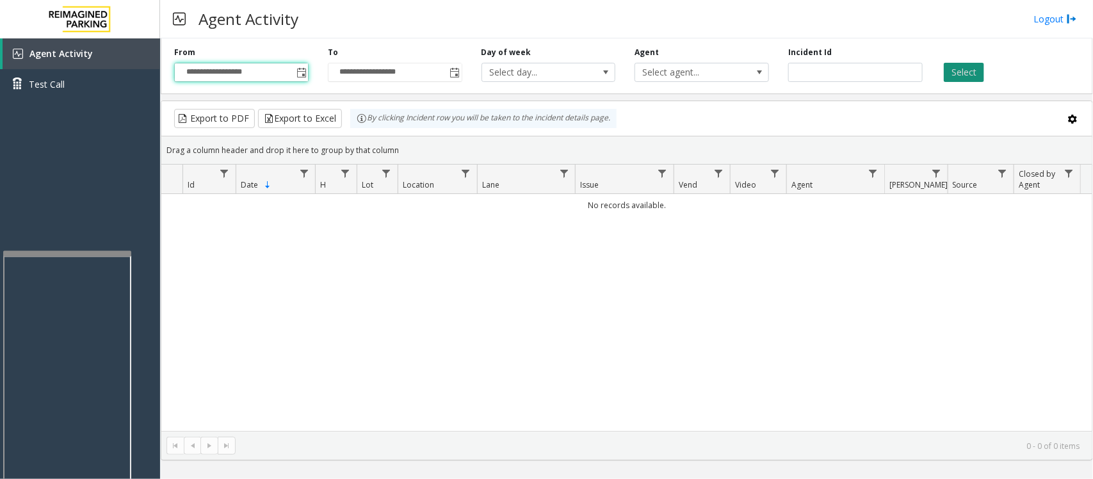
click at [968, 68] on button "Select" at bounding box center [963, 72] width 40 height 19
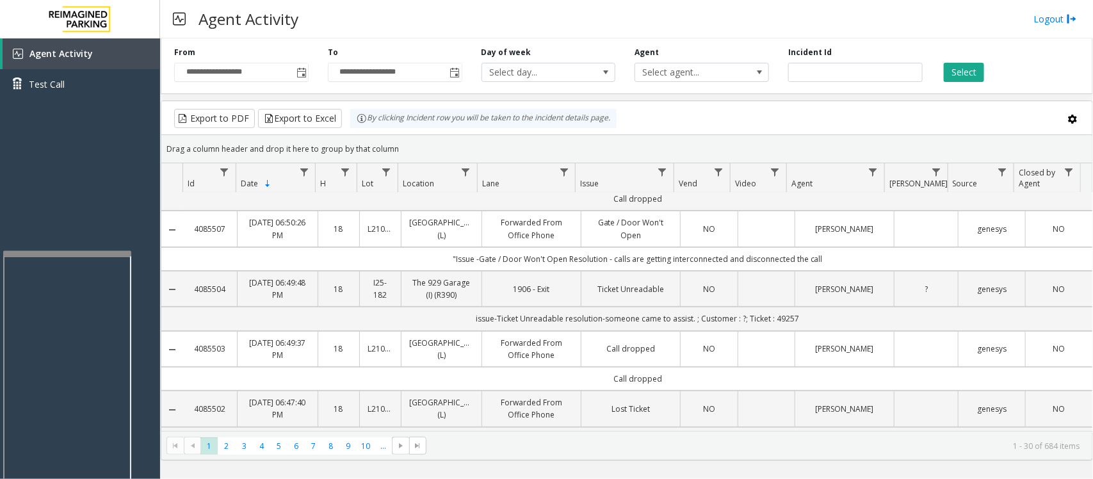
scroll to position [0, 0]
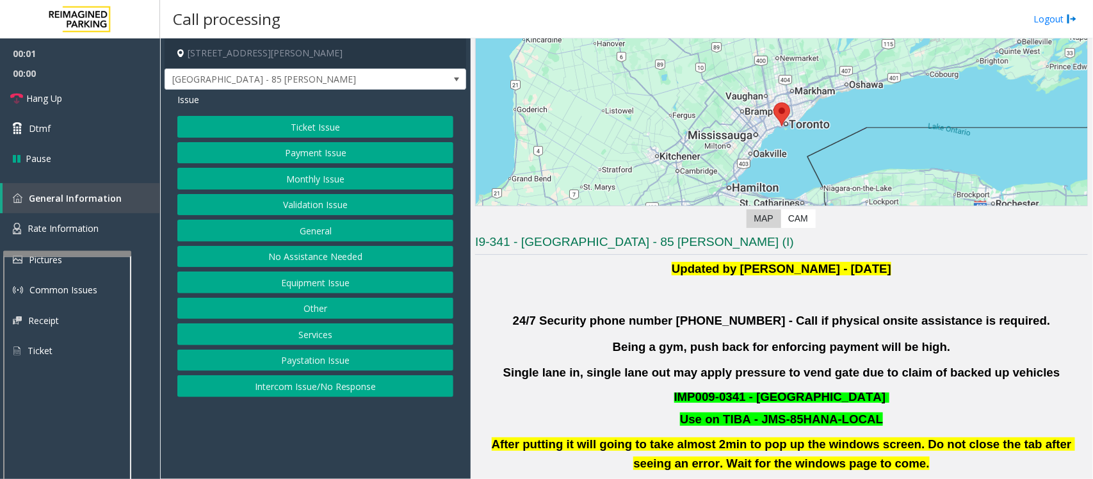
scroll to position [320, 0]
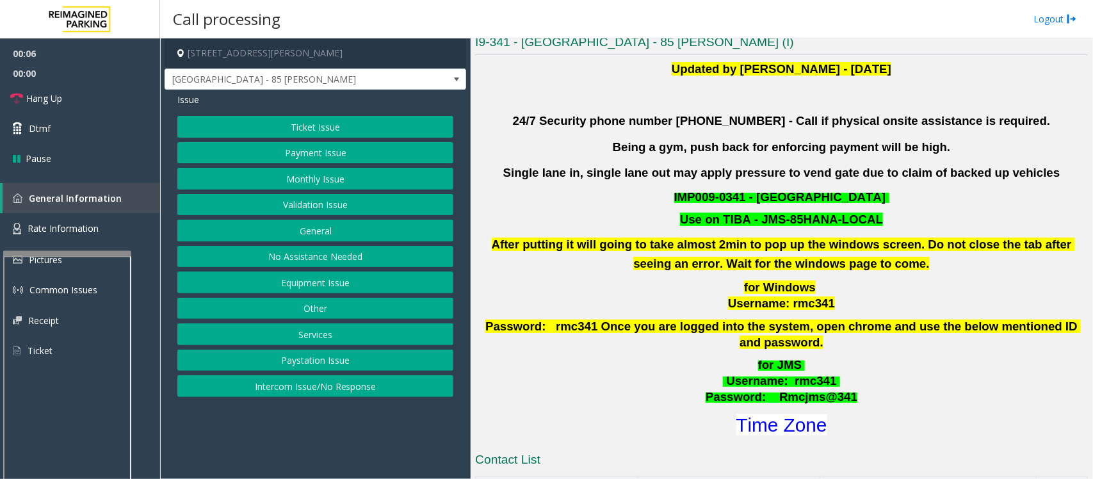
click at [285, 207] on button "Validation Issue" at bounding box center [315, 205] width 276 height 22
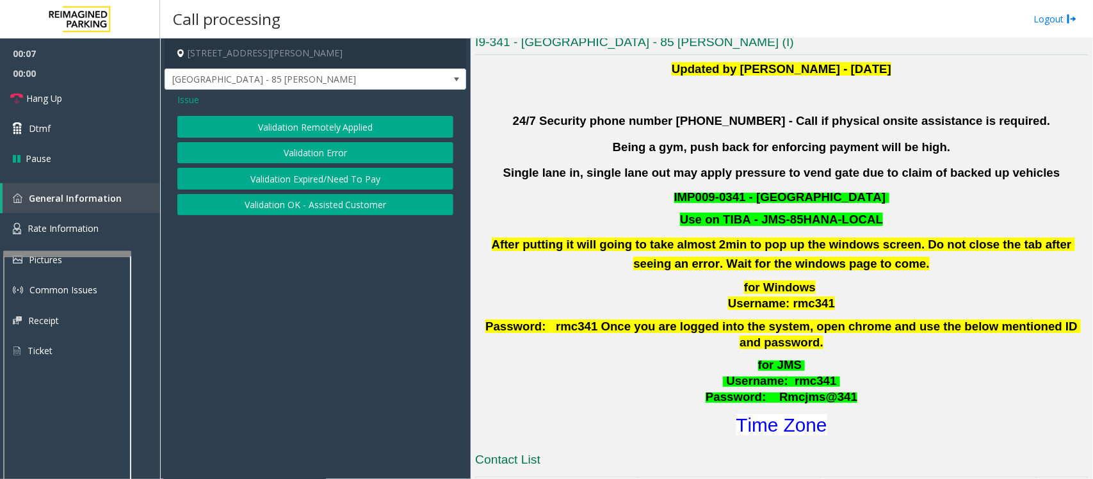
click at [298, 157] on button "Validation Error" at bounding box center [315, 153] width 276 height 22
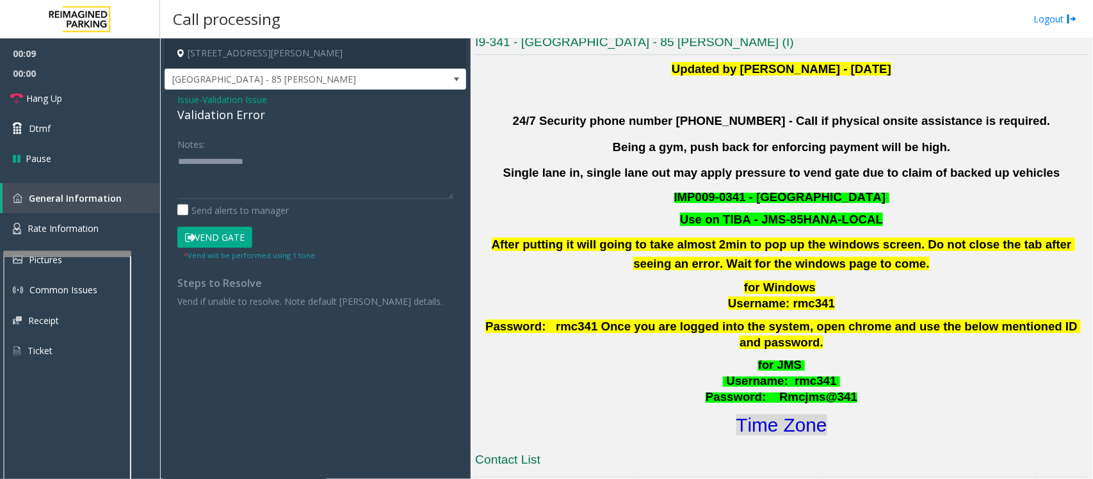
click at [778, 414] on font "Time Zone" at bounding box center [781, 424] width 91 height 21
click at [183, 170] on textarea at bounding box center [315, 175] width 276 height 48
paste textarea "**********"
type textarea "**********"
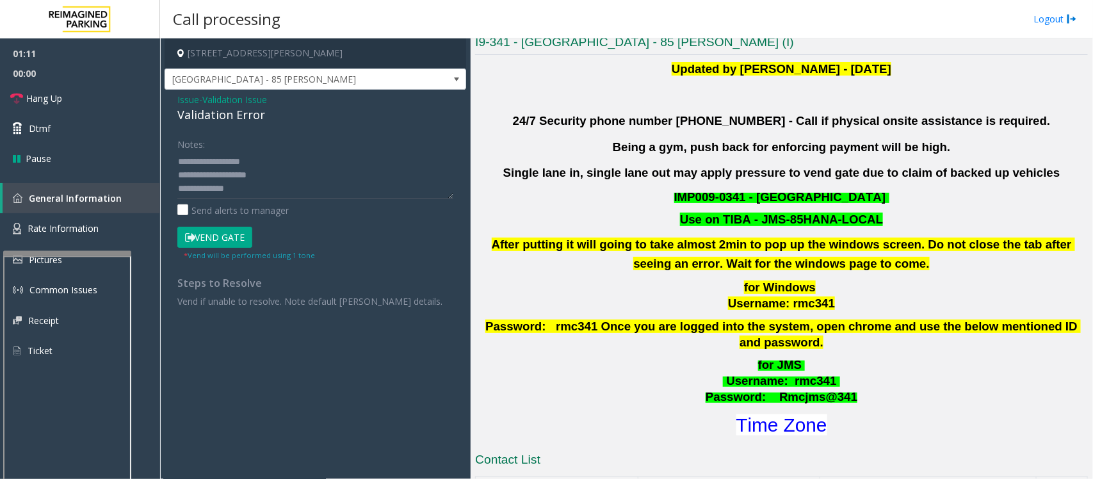
drag, startPoint x: 214, startPoint y: 234, endPoint x: 207, endPoint y: 228, distance: 9.6
click at [212, 232] on button "Vend Gate" at bounding box center [214, 238] width 75 height 22
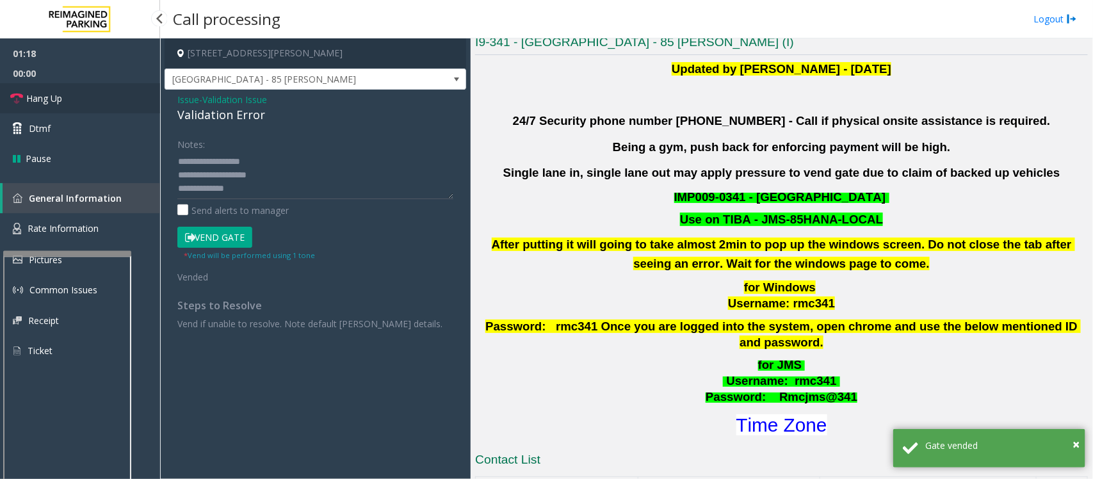
click at [88, 97] on link "Hang Up" at bounding box center [80, 98] width 160 height 30
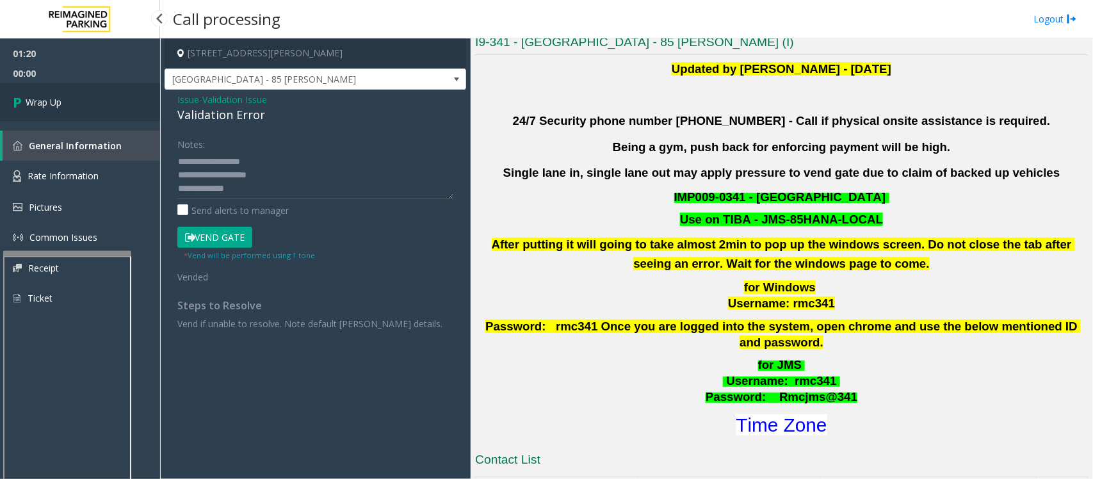
click at [42, 98] on span "Wrap Up" at bounding box center [44, 101] width 36 height 13
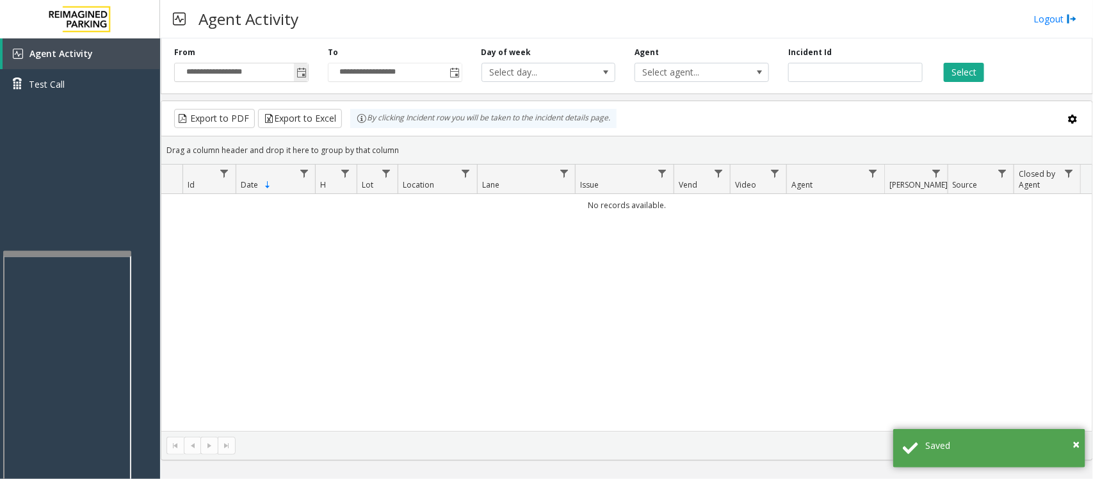
click at [302, 72] on span "Toggle popup" at bounding box center [301, 73] width 10 height 10
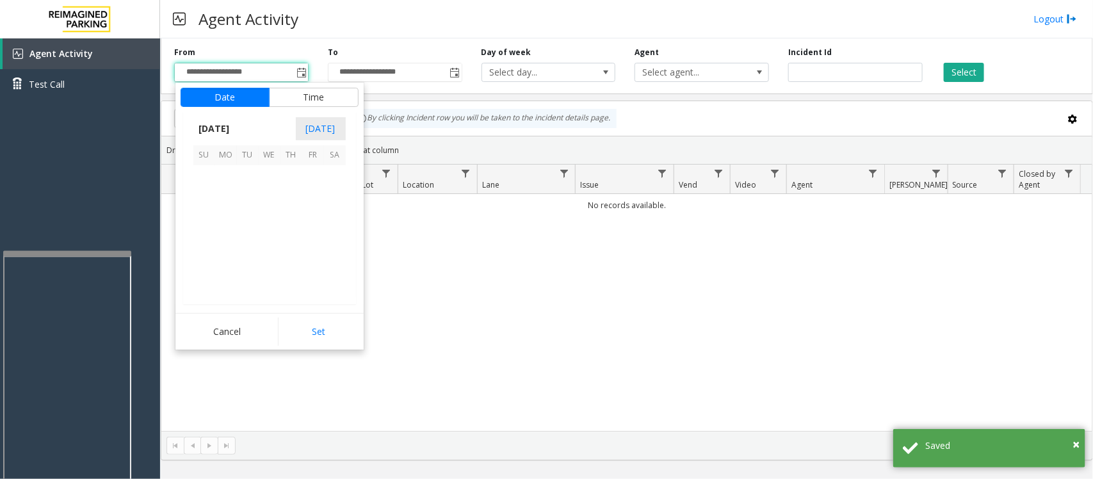
scroll to position [229614, 0]
click at [263, 237] on span "24" at bounding box center [270, 241] width 22 height 22
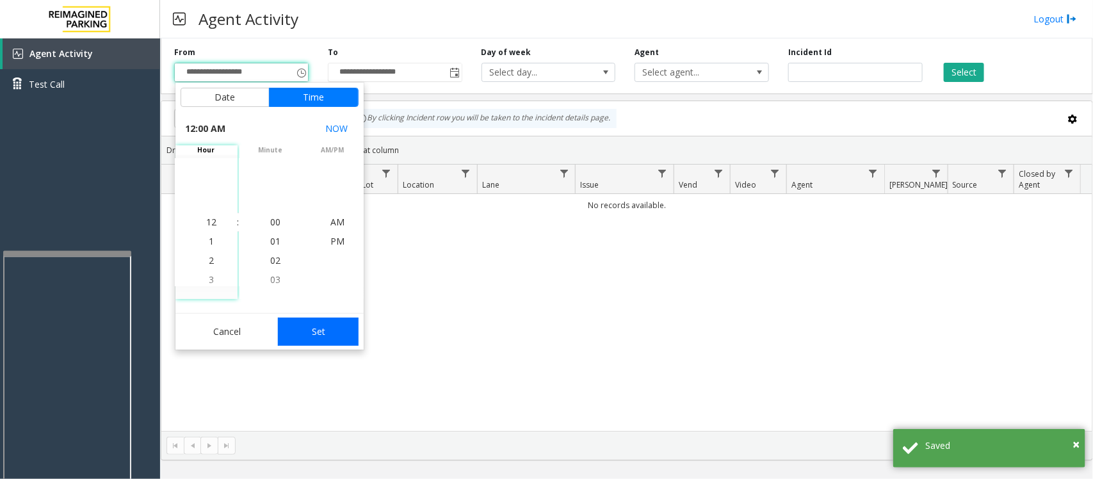
click at [312, 336] on button "Set" at bounding box center [318, 331] width 81 height 28
type input "**********"
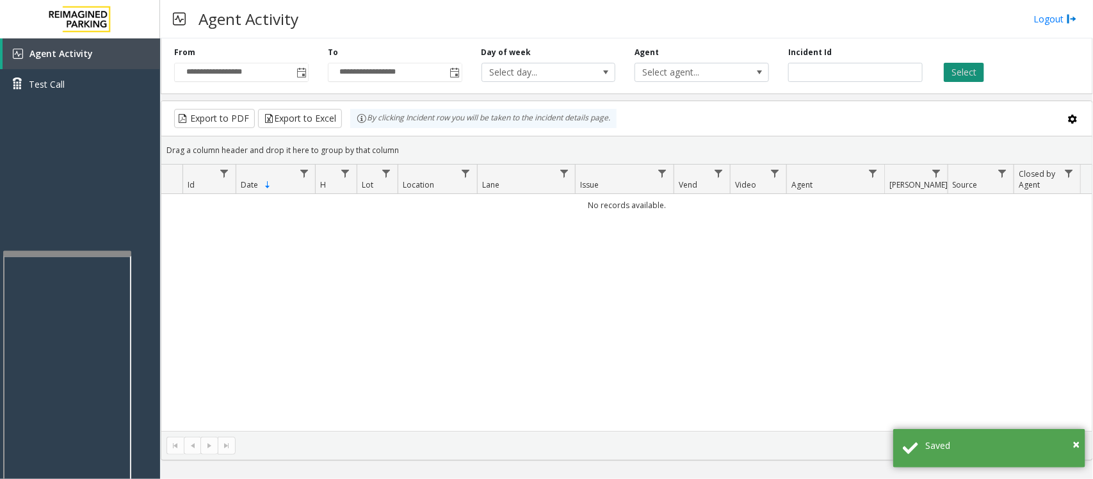
click at [967, 71] on button "Select" at bounding box center [963, 72] width 40 height 19
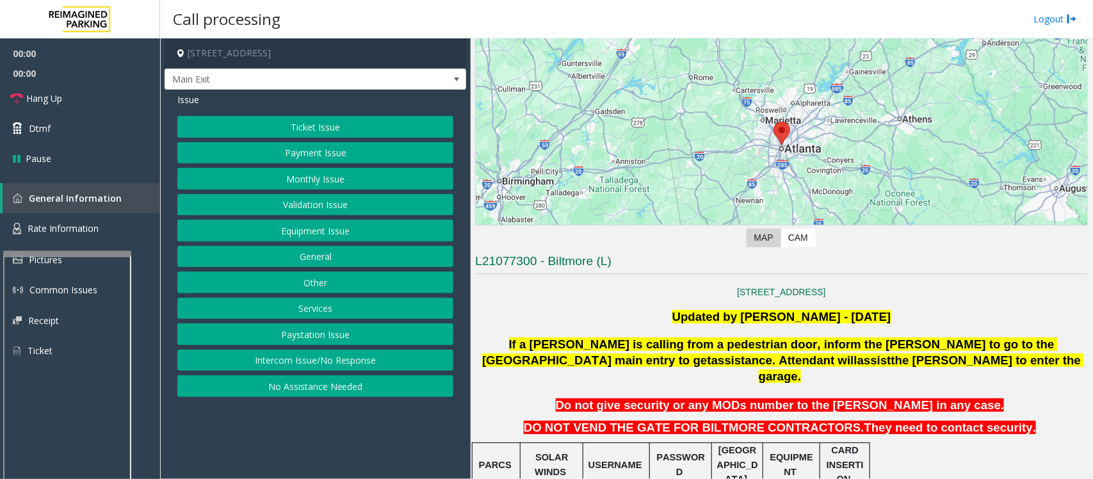
scroll to position [320, 0]
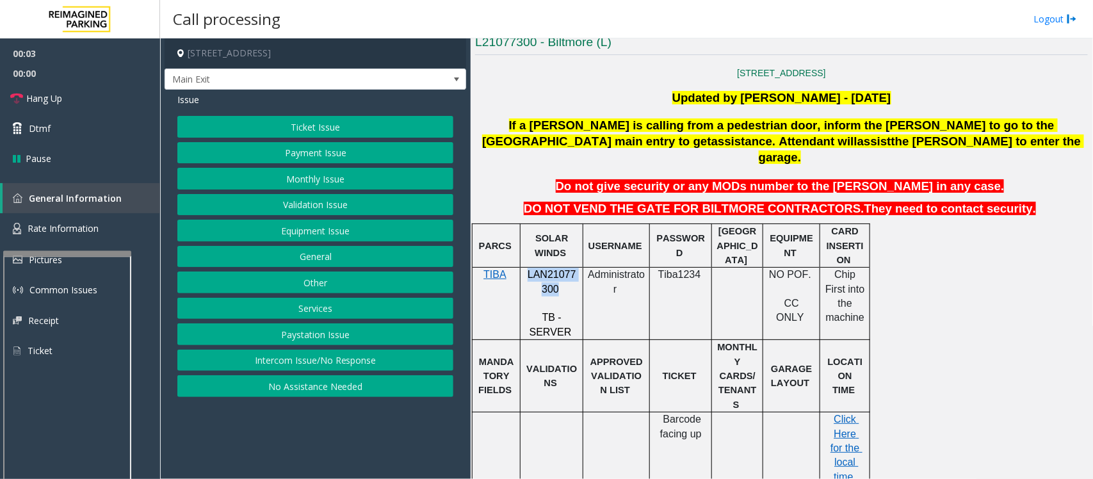
drag, startPoint x: 529, startPoint y: 261, endPoint x: 556, endPoint y: 272, distance: 29.0
click at [556, 272] on p "LAN21077300" at bounding box center [551, 282] width 53 height 29
copy span "LAN21077300"
click at [311, 148] on button "Payment Issue" at bounding box center [315, 153] width 276 height 22
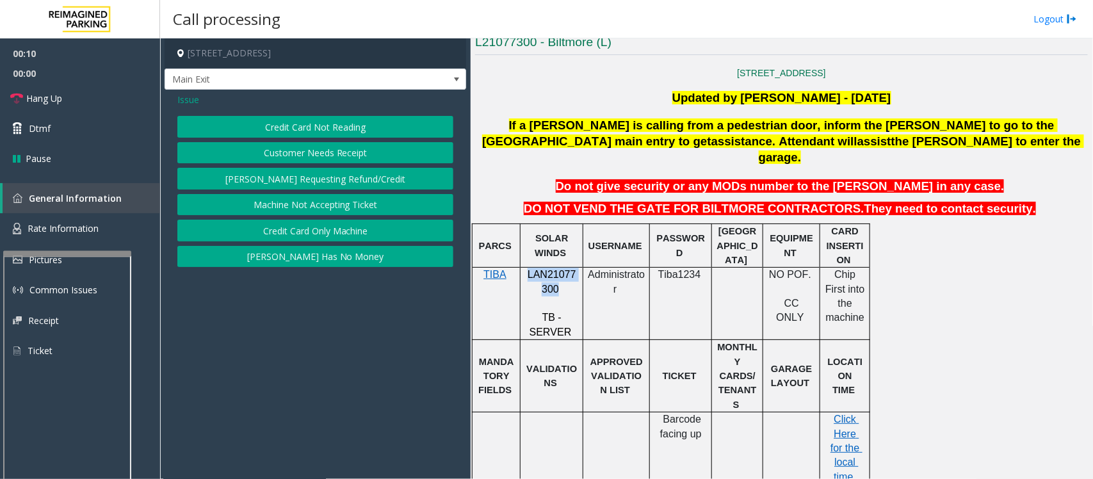
click at [314, 124] on button "Credit Card Not Reading" at bounding box center [315, 127] width 276 height 22
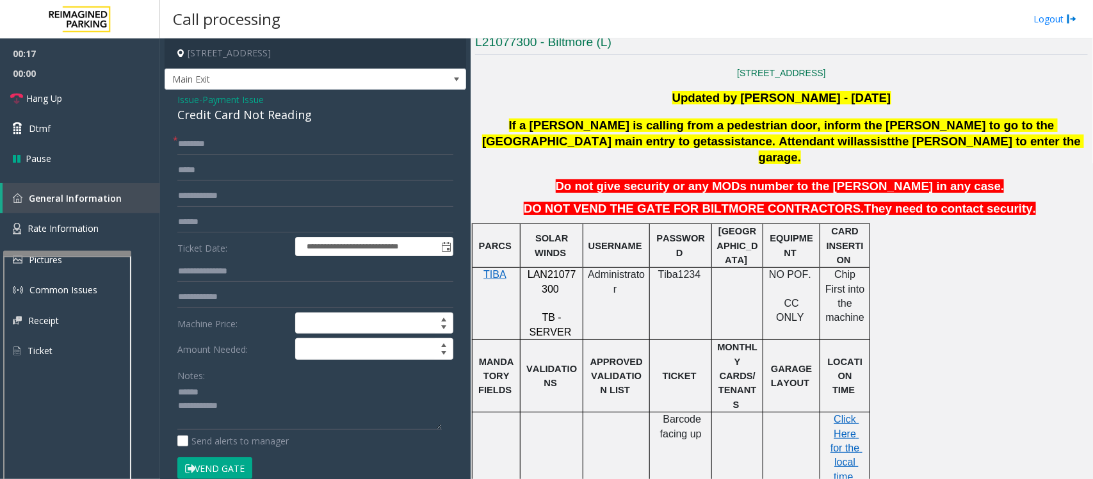
click at [216, 122] on div "Credit Card Not Reading" at bounding box center [315, 114] width 276 height 17
click at [222, 116] on div "Credit Card Not Reading" at bounding box center [315, 114] width 276 height 17
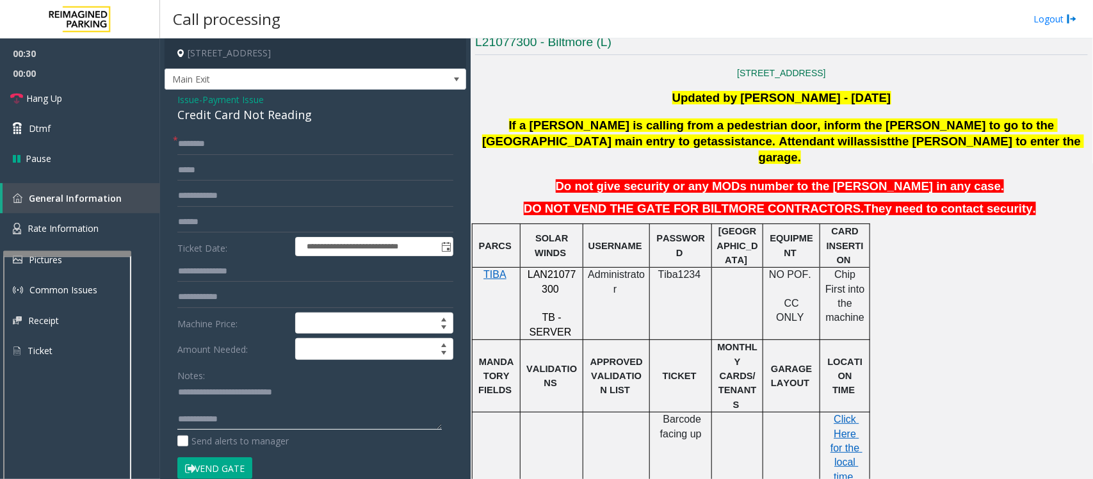
click at [238, 406] on textarea at bounding box center [309, 406] width 264 height 48
click at [216, 406] on textarea at bounding box center [309, 406] width 264 height 48
type textarea "**********"
click at [200, 220] on input "text" at bounding box center [315, 222] width 276 height 22
click at [224, 221] on input "text" at bounding box center [315, 222] width 276 height 22
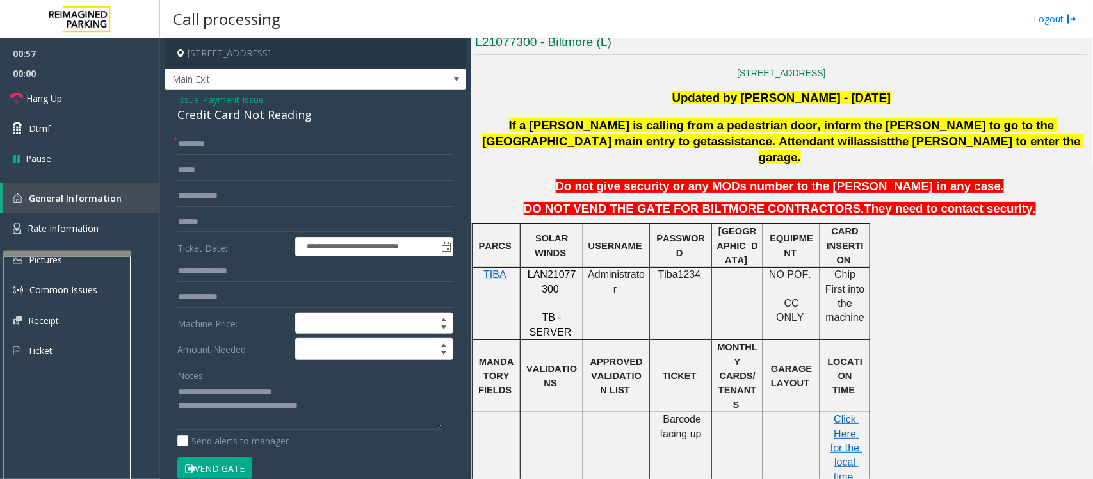
click at [205, 226] on input "text" at bounding box center [315, 222] width 276 height 22
click at [248, 148] on input "text" at bounding box center [315, 144] width 276 height 22
click at [253, 144] on input "text" at bounding box center [315, 144] width 276 height 22
click at [220, 215] on input "text" at bounding box center [315, 222] width 276 height 22
type input "******"
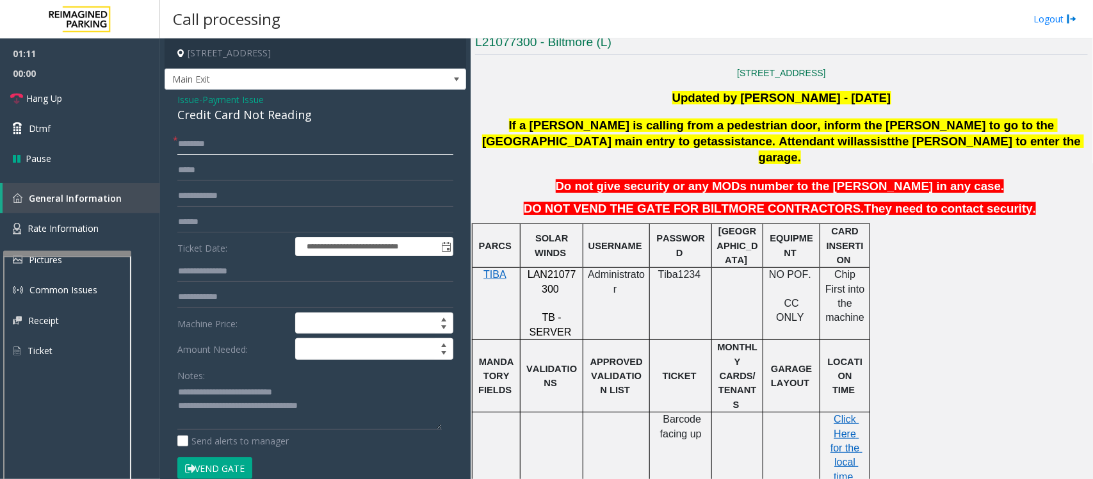
click at [206, 145] on input "text" at bounding box center [315, 144] width 276 height 22
type input "*"
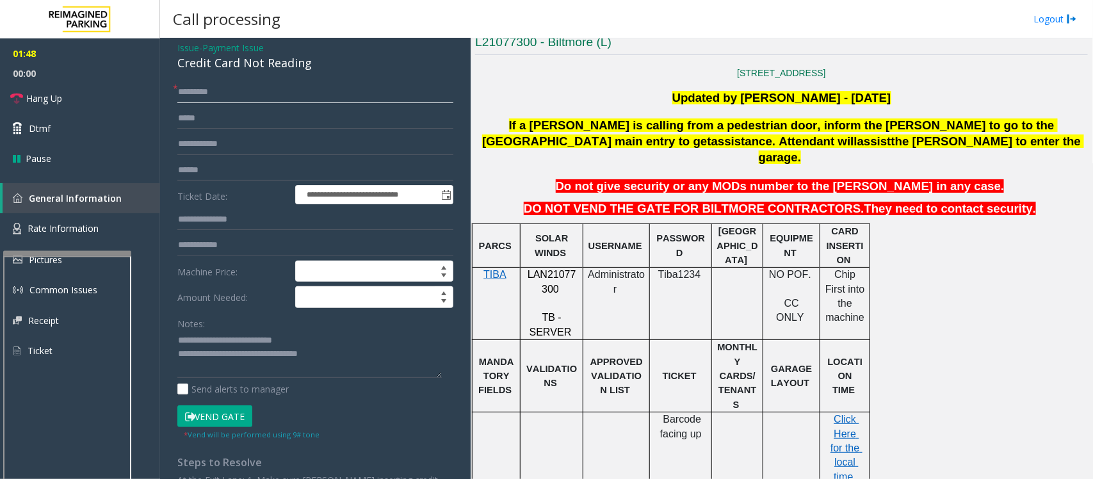
scroll to position [80, 0]
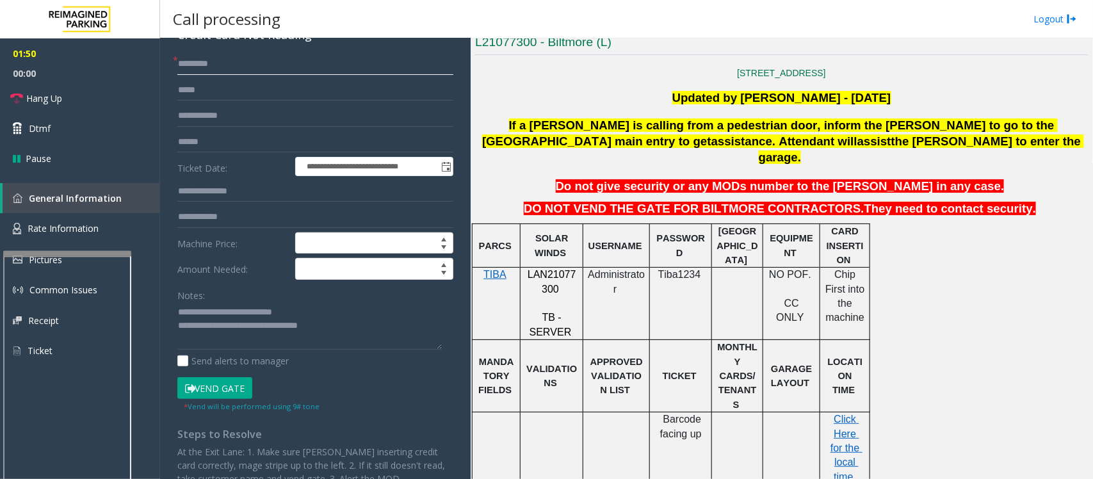
type input "*********"
click at [234, 389] on button "Vend Gate" at bounding box center [214, 388] width 75 height 22
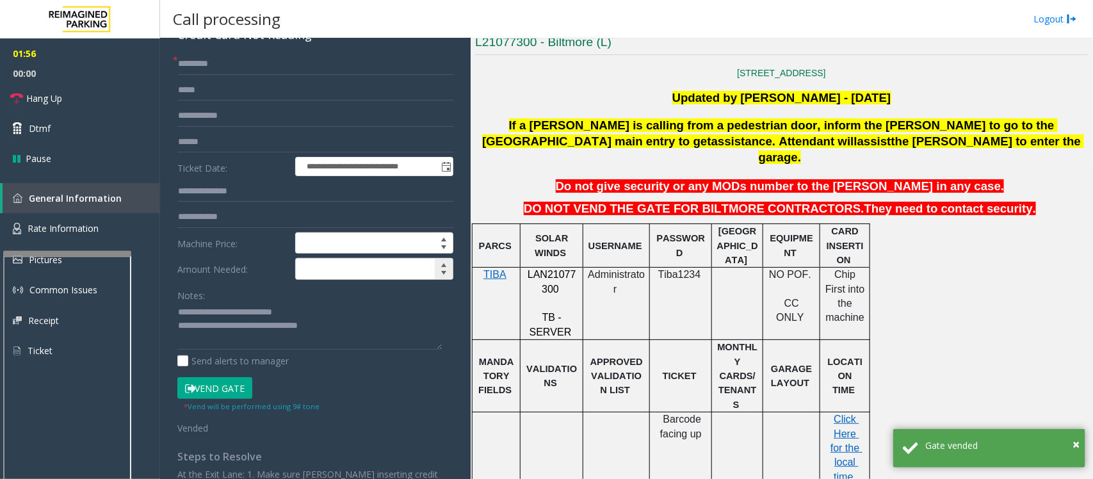
scroll to position [0, 0]
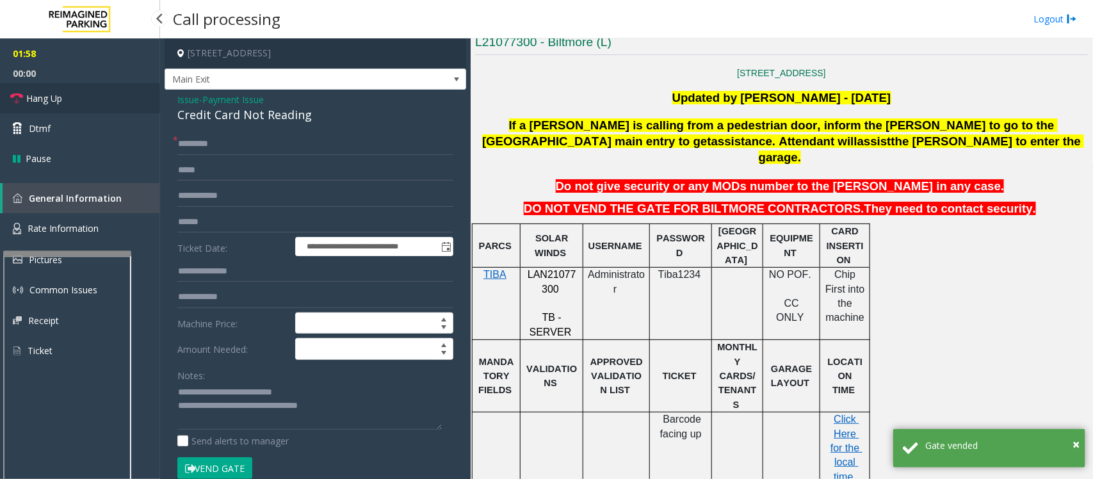
click at [48, 98] on span "Hang Up" at bounding box center [44, 98] width 36 height 13
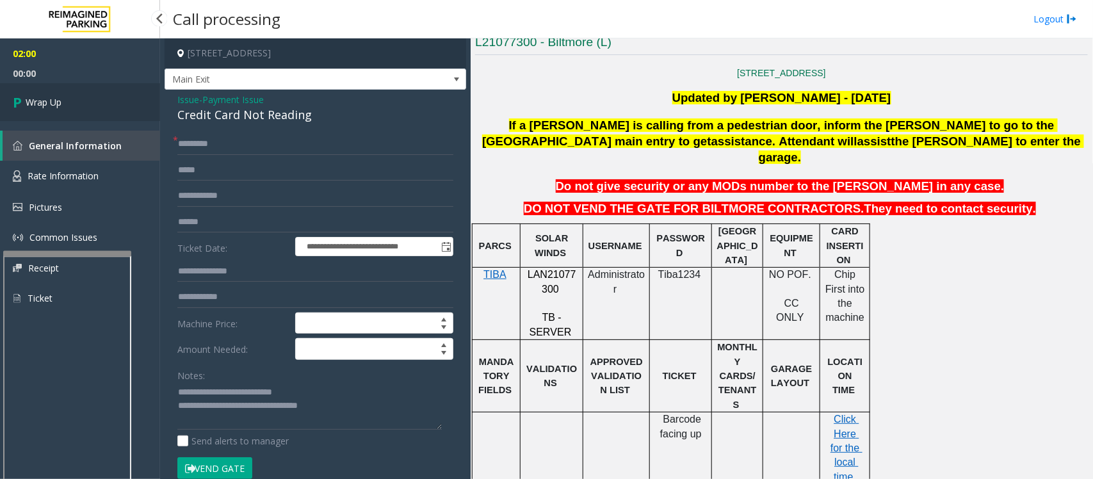
click at [48, 98] on span "Wrap Up" at bounding box center [44, 101] width 36 height 13
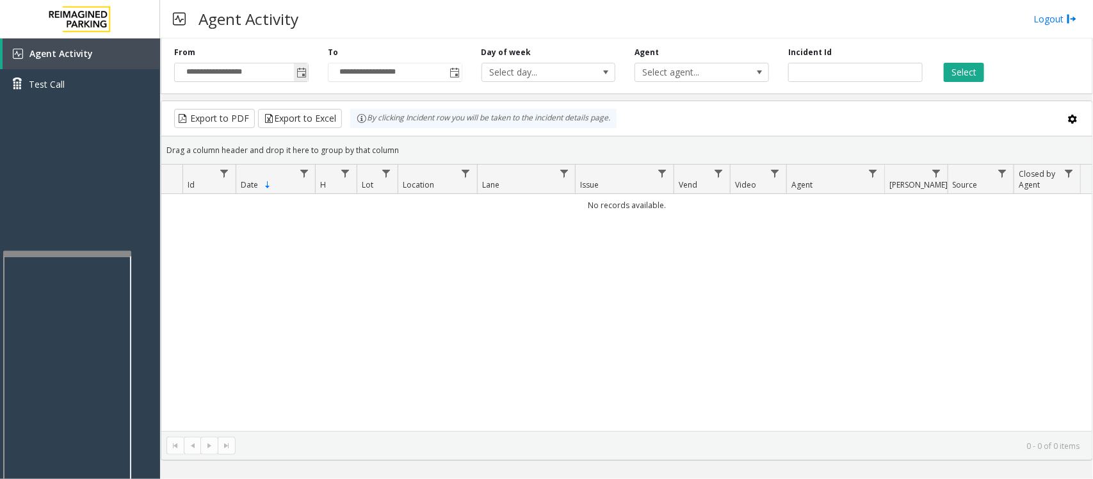
drag, startPoint x: 299, startPoint y: 69, endPoint x: 295, endPoint y: 76, distance: 7.5
click at [299, 68] on span "Toggle popup" at bounding box center [301, 73] width 10 height 10
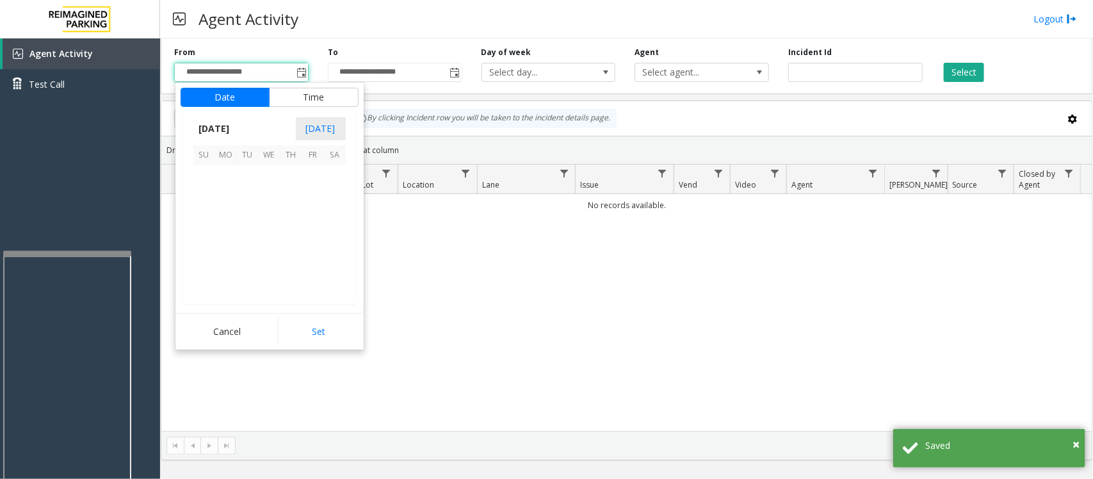
scroll to position [229614, 0]
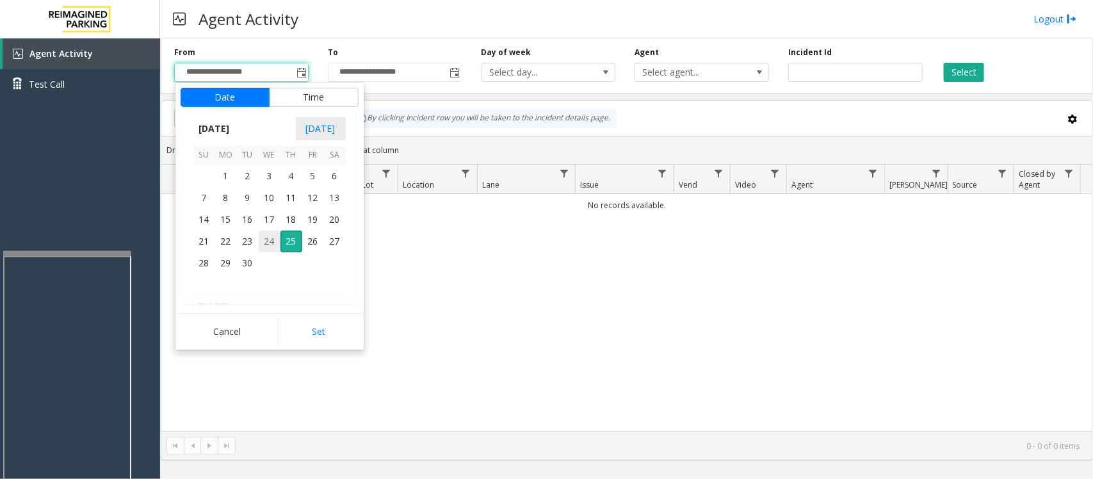
click at [266, 241] on span "24" at bounding box center [270, 241] width 22 height 22
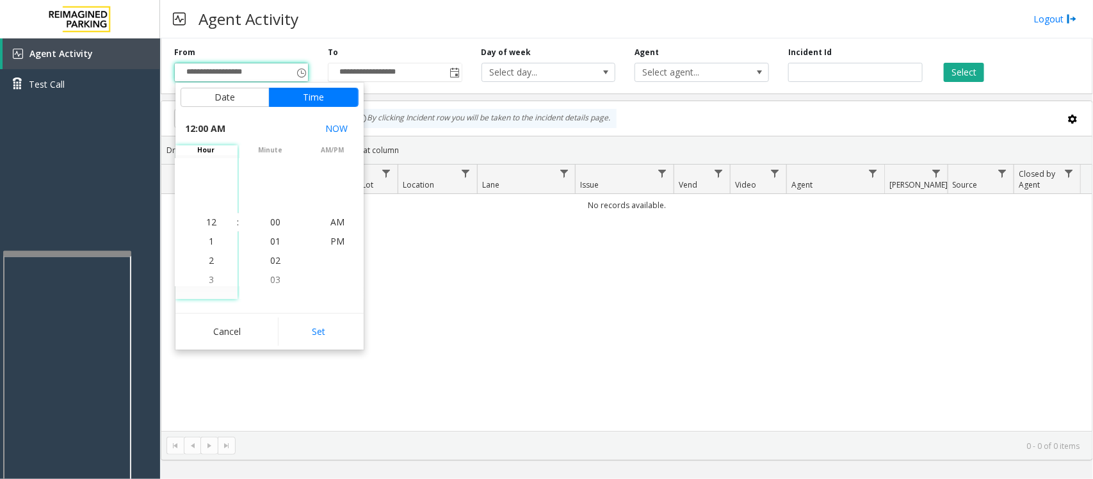
drag, startPoint x: 310, startPoint y: 326, endPoint x: 543, endPoint y: 311, distance: 232.8
click at [314, 326] on button "Set" at bounding box center [318, 331] width 81 height 28
type input "**********"
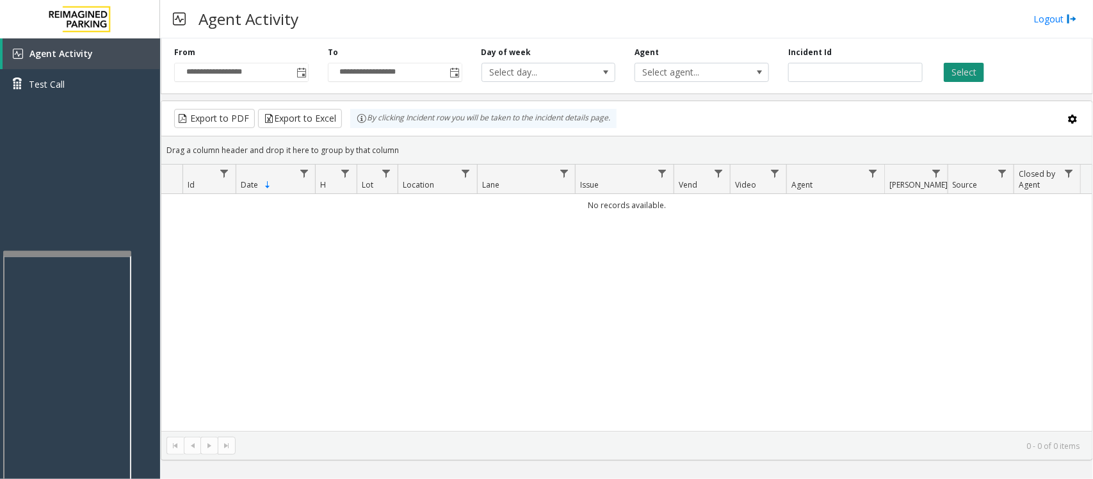
click at [963, 70] on button "Select" at bounding box center [963, 72] width 40 height 19
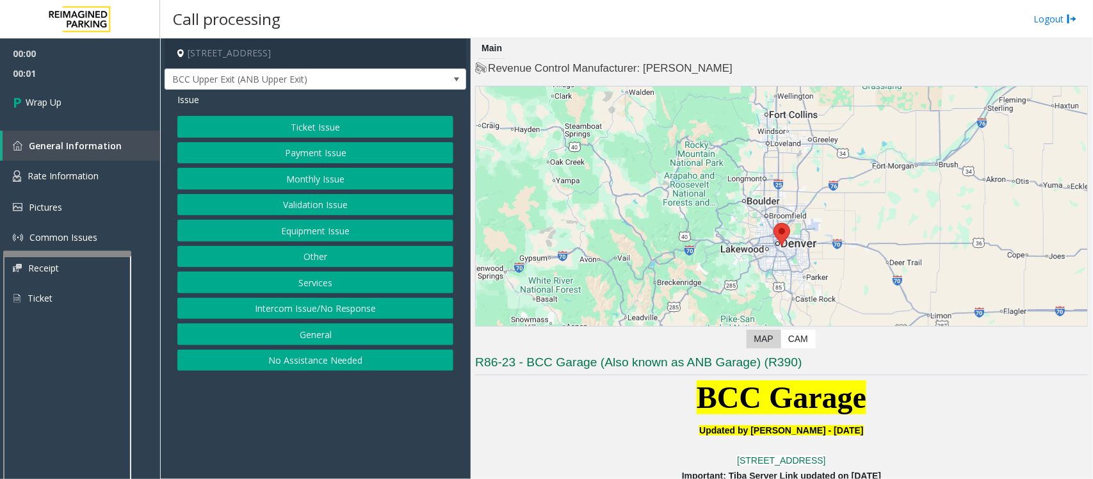
click at [287, 309] on button "Intercom Issue/No Response" at bounding box center [315, 309] width 276 height 22
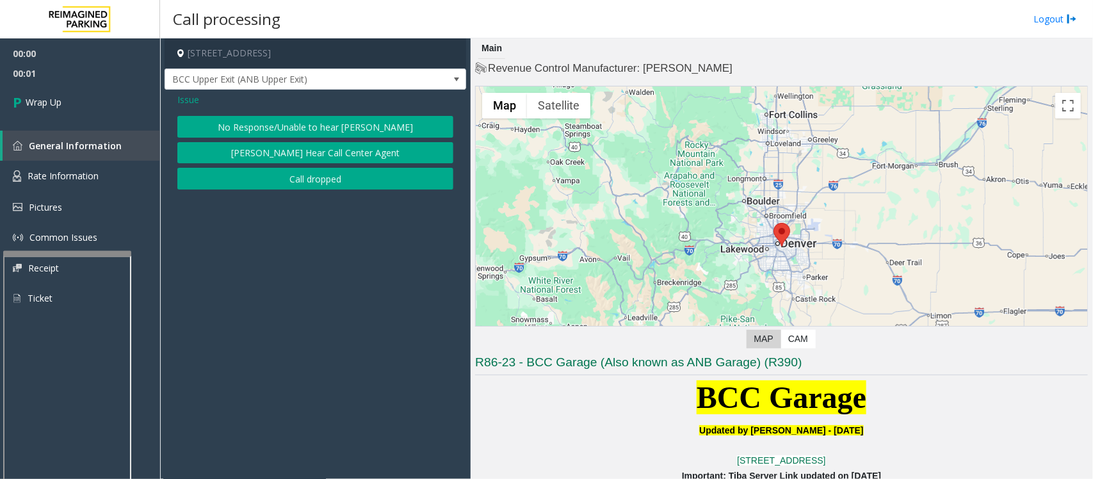
click at [315, 180] on button "Call dropped" at bounding box center [315, 179] width 276 height 22
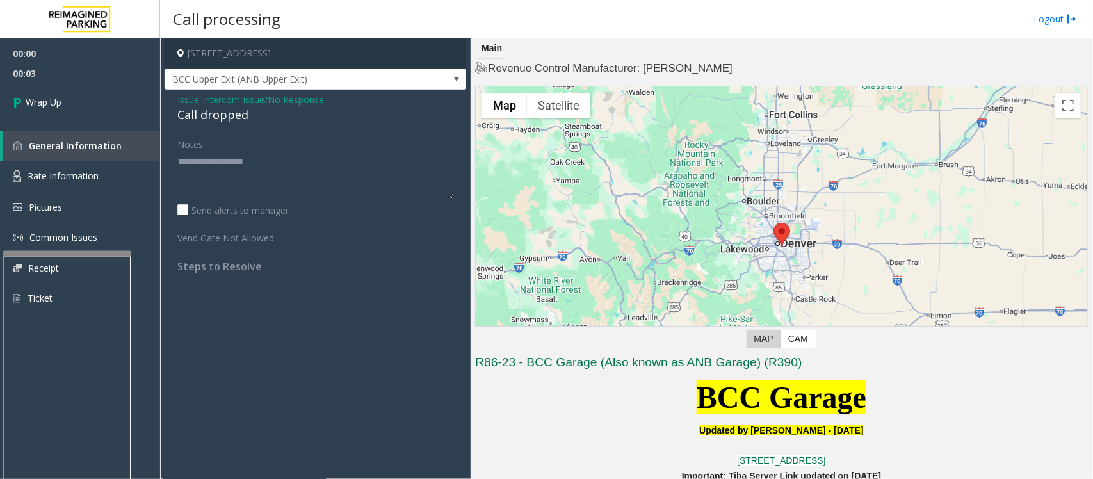
click at [225, 116] on div "Call dropped" at bounding box center [315, 114] width 276 height 17
click at [227, 116] on div "Call dropped" at bounding box center [315, 114] width 276 height 17
click at [225, 115] on div "Call dropped" at bounding box center [315, 114] width 276 height 17
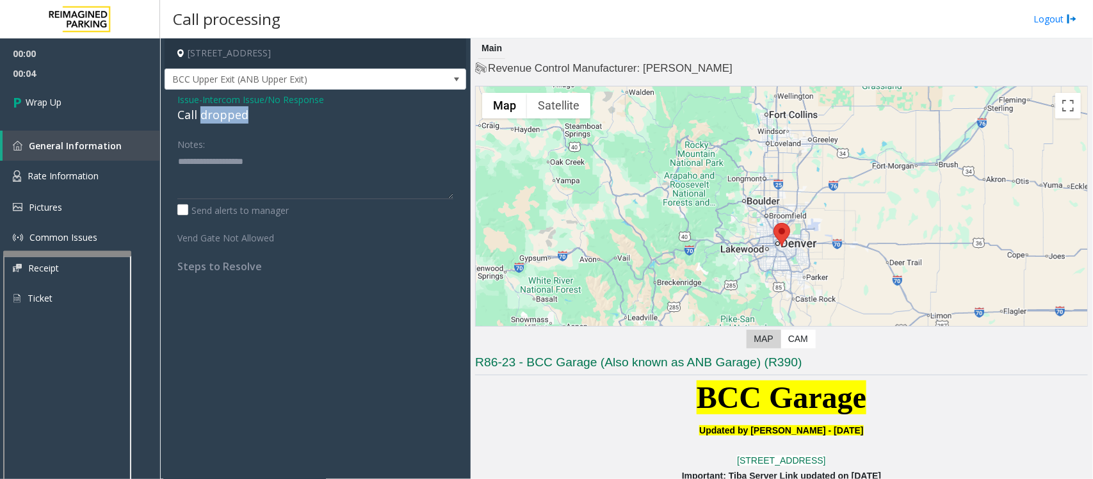
click at [232, 116] on div "Call dropped" at bounding box center [315, 114] width 276 height 17
click at [231, 116] on div "Call dropped" at bounding box center [315, 114] width 276 height 17
type textarea "**********"
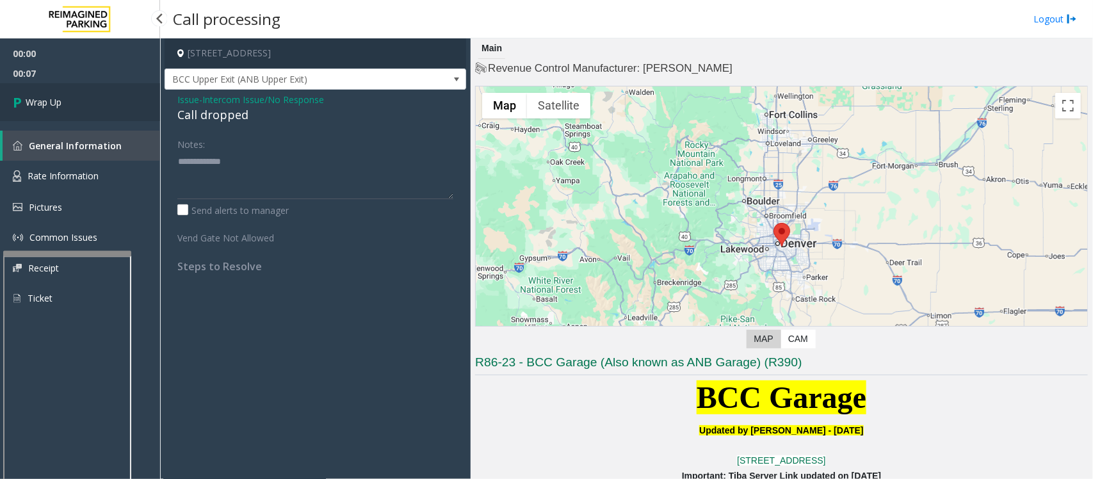
click at [78, 111] on link "Wrap Up" at bounding box center [80, 102] width 160 height 38
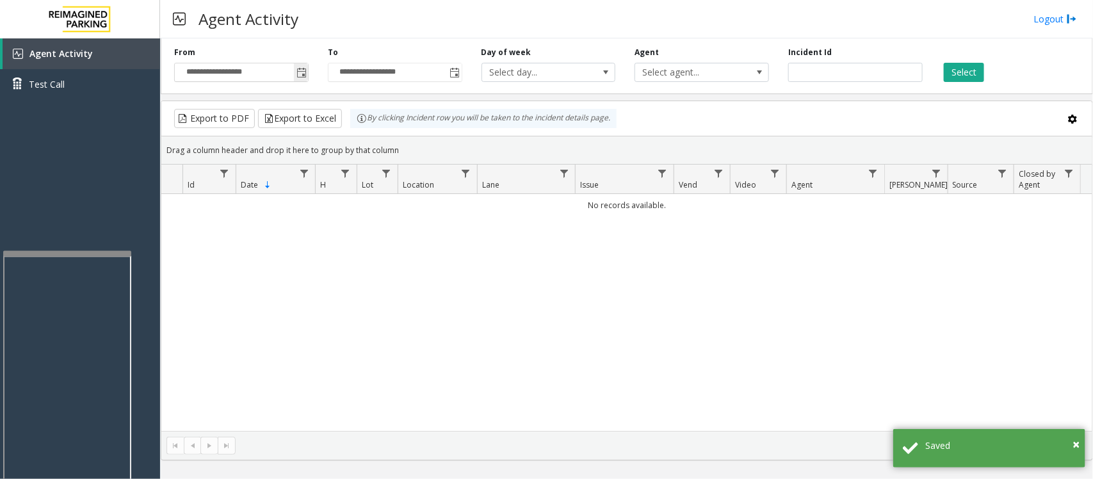
click at [302, 69] on span "Toggle popup" at bounding box center [301, 73] width 10 height 10
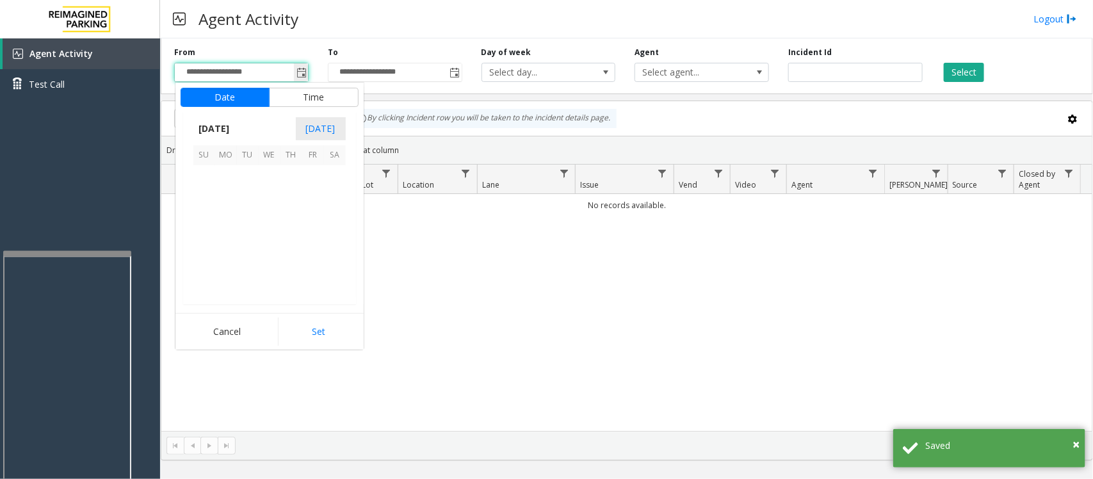
scroll to position [229614, 0]
click at [266, 241] on span "24" at bounding box center [270, 241] width 22 height 22
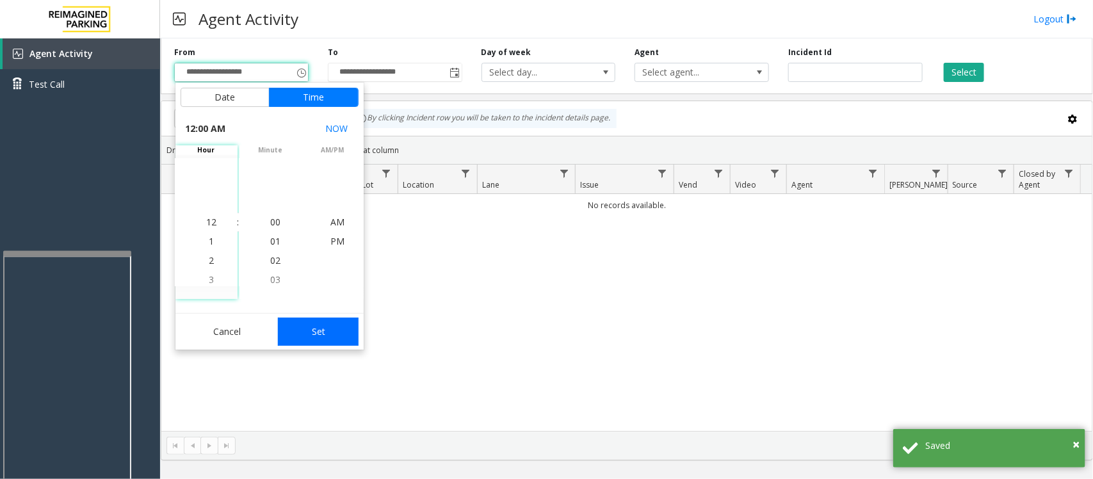
click at [294, 337] on button "Set" at bounding box center [318, 331] width 81 height 28
type input "**********"
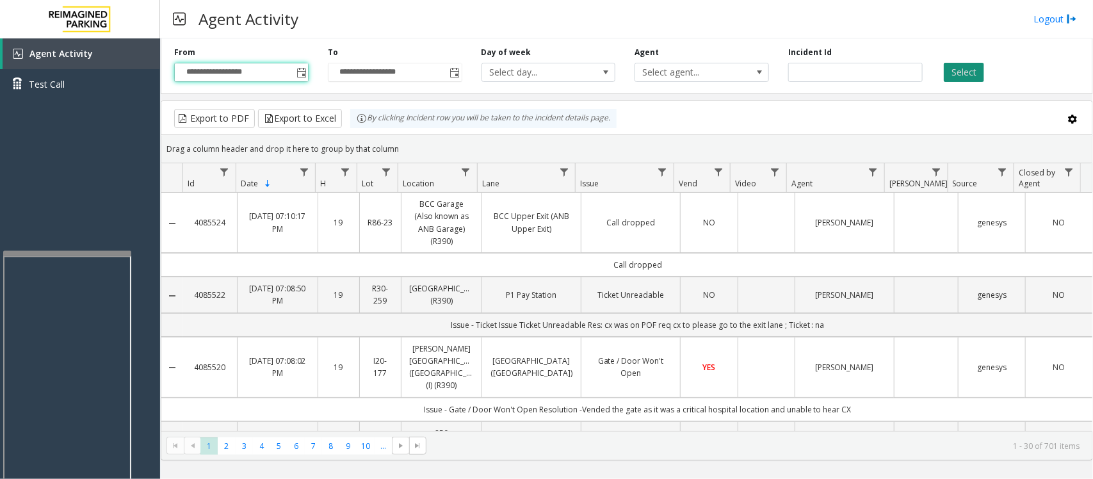
click at [962, 76] on button "Select" at bounding box center [963, 72] width 40 height 19
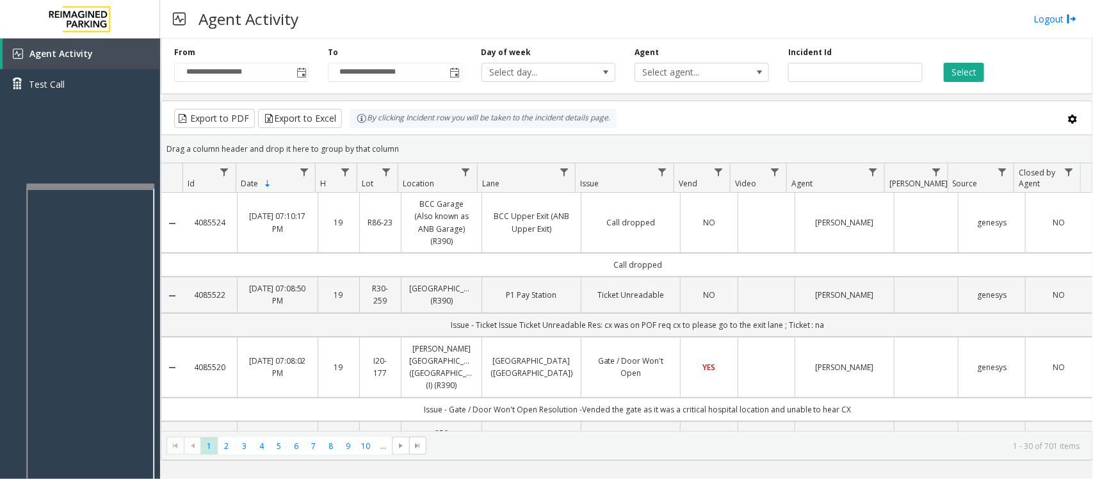
click at [85, 184] on div at bounding box center [90, 186] width 128 height 5
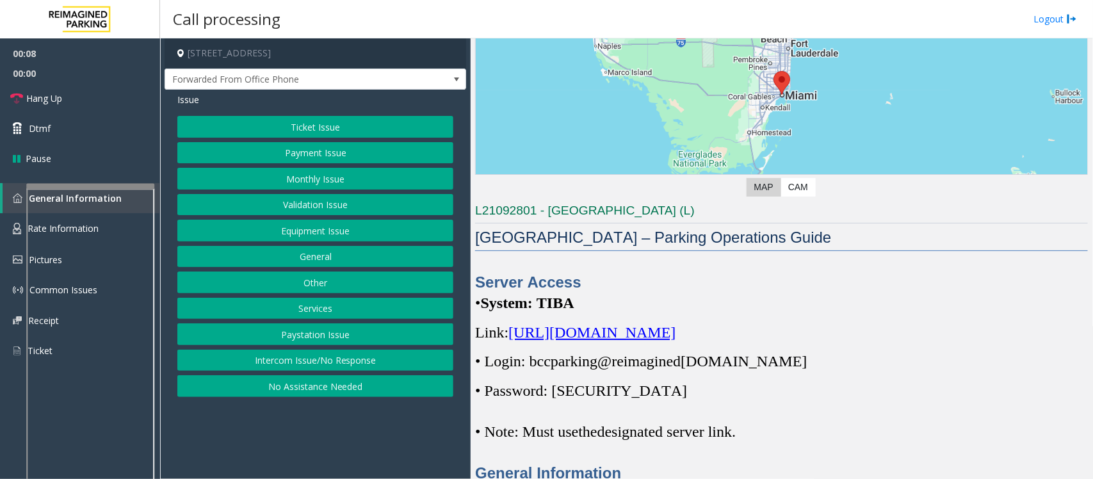
scroll to position [240, 0]
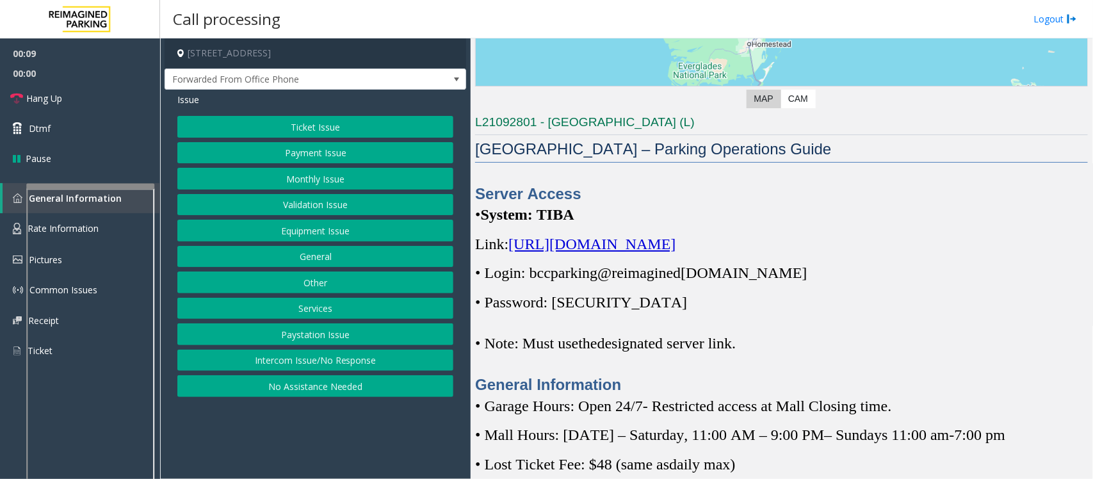
click at [675, 241] on span "[URL][DOMAIN_NAME]" at bounding box center [591, 244] width 167 height 17
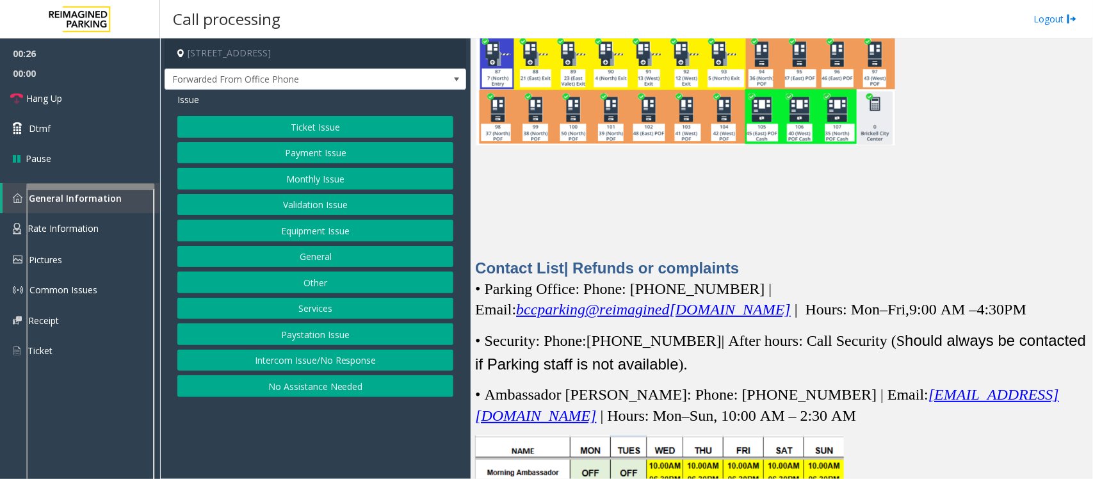
scroll to position [3600, 0]
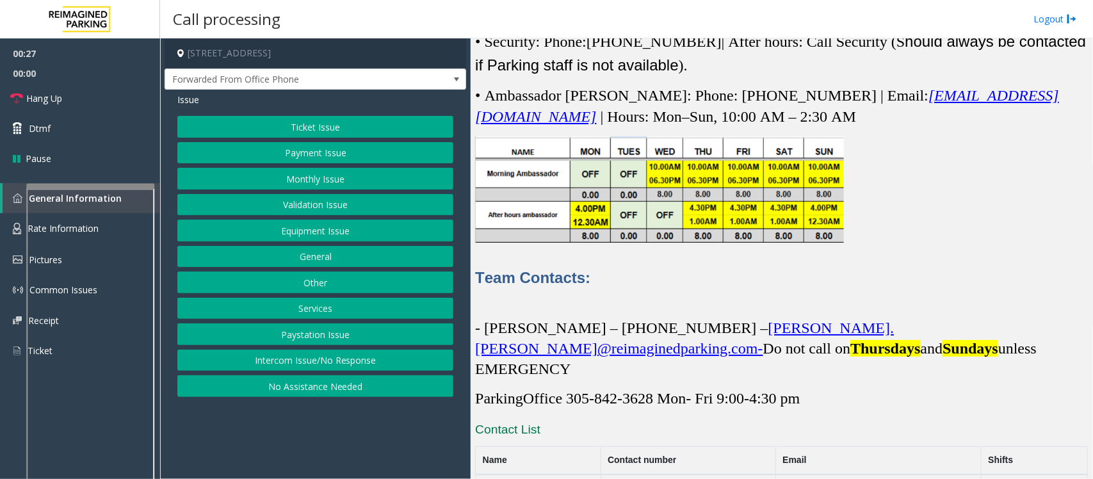
click at [894, 216] on p at bounding box center [781, 190] width 613 height 111
click at [275, 148] on button "Payment Issue" at bounding box center [315, 153] width 276 height 22
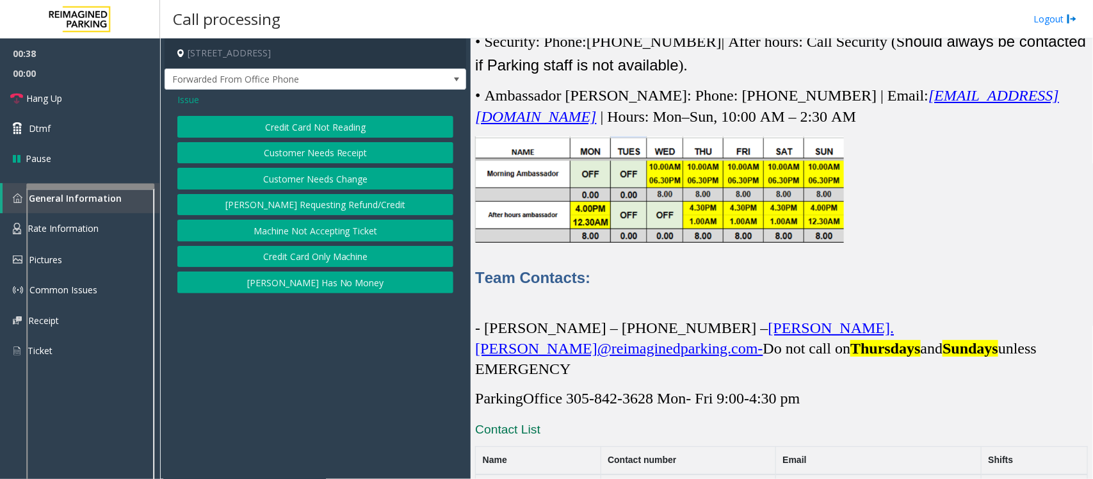
click at [310, 125] on button "Credit Card Not Reading" at bounding box center [315, 127] width 276 height 22
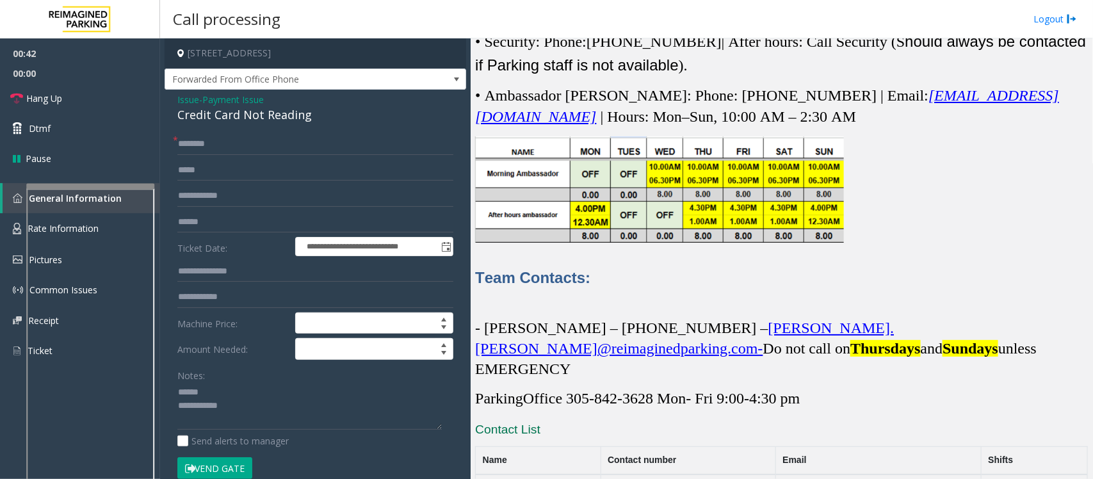
click at [227, 112] on div "Credit Card Not Reading" at bounding box center [315, 114] width 276 height 17
click at [203, 392] on textarea at bounding box center [309, 406] width 264 height 48
click at [261, 416] on textarea at bounding box center [309, 406] width 264 height 48
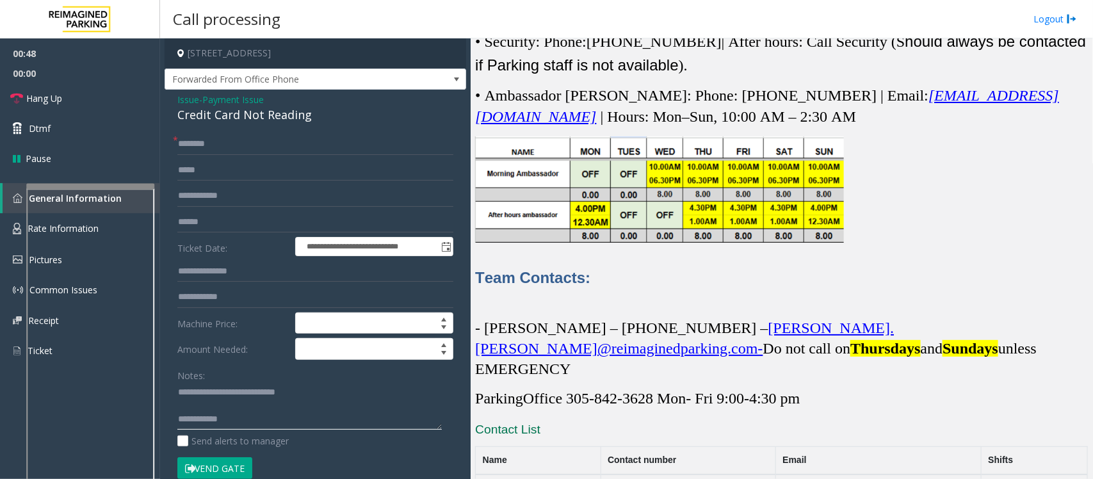
click at [192, 407] on textarea at bounding box center [309, 406] width 264 height 48
click at [247, 416] on textarea at bounding box center [309, 406] width 264 height 48
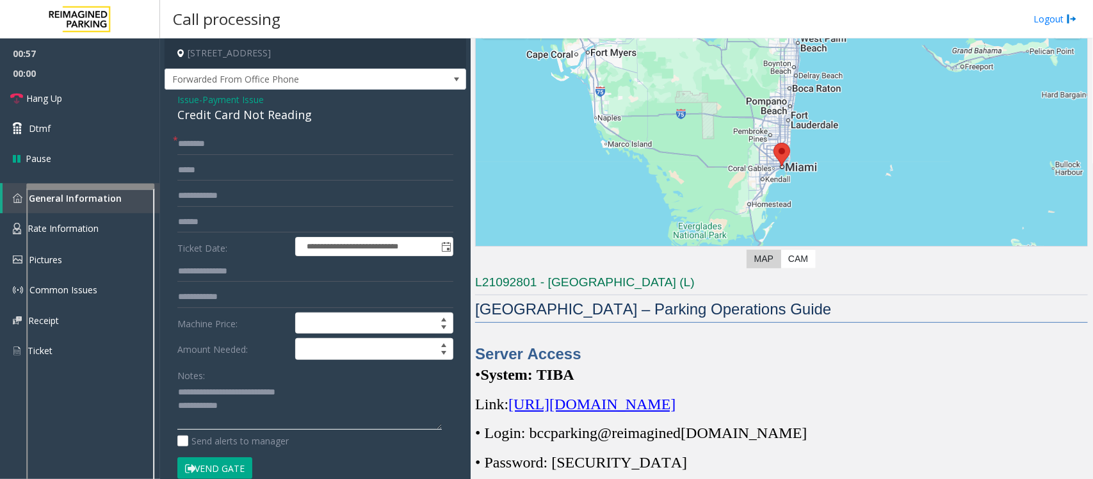
scroll to position [240, 0]
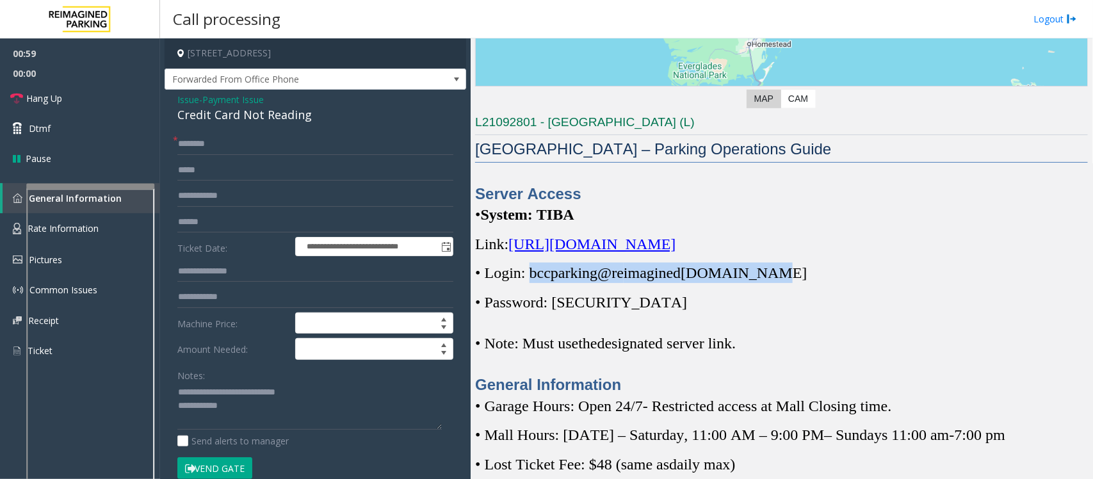
drag, startPoint x: 527, startPoint y: 273, endPoint x: 764, endPoint y: 275, distance: 236.8
click at [764, 275] on span "• Login: bccparking@re imagined parking.com" at bounding box center [641, 272] width 332 height 17
copy span "bccparking@re imagined parking.com"
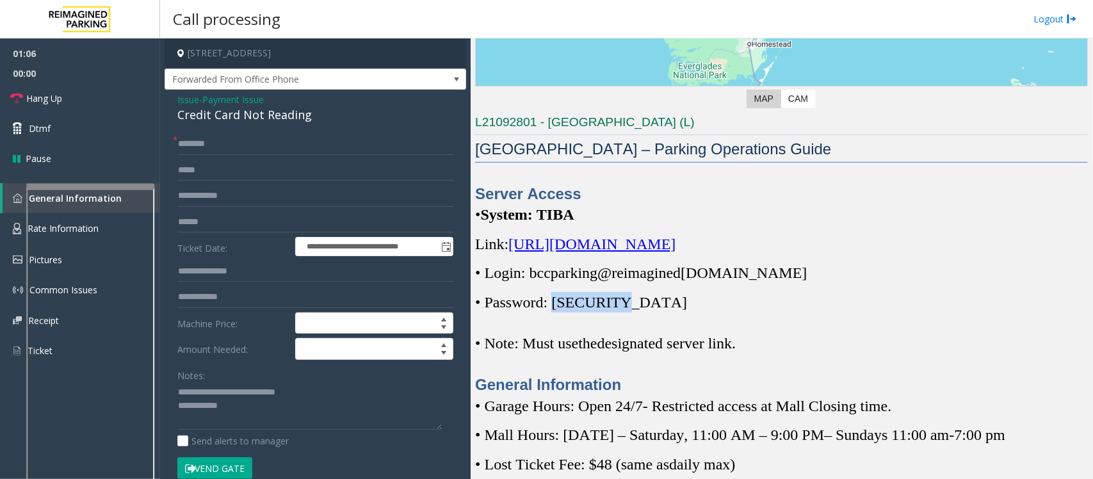
drag, startPoint x: 563, startPoint y: 303, endPoint x: 620, endPoint y: 300, distance: 56.4
click at [620, 300] on p "• Password: [SECURITY_DATA]" at bounding box center [781, 302] width 613 height 20
copy span "Parking1!"
click at [241, 399] on textarea at bounding box center [309, 406] width 264 height 48
click at [240, 417] on textarea at bounding box center [309, 406] width 264 height 48
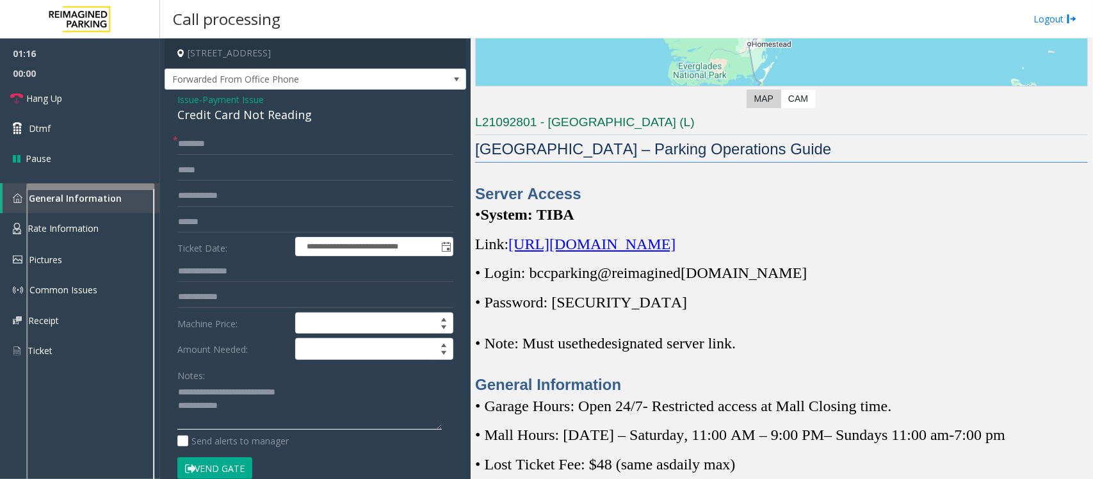
click at [244, 419] on textarea at bounding box center [309, 406] width 264 height 48
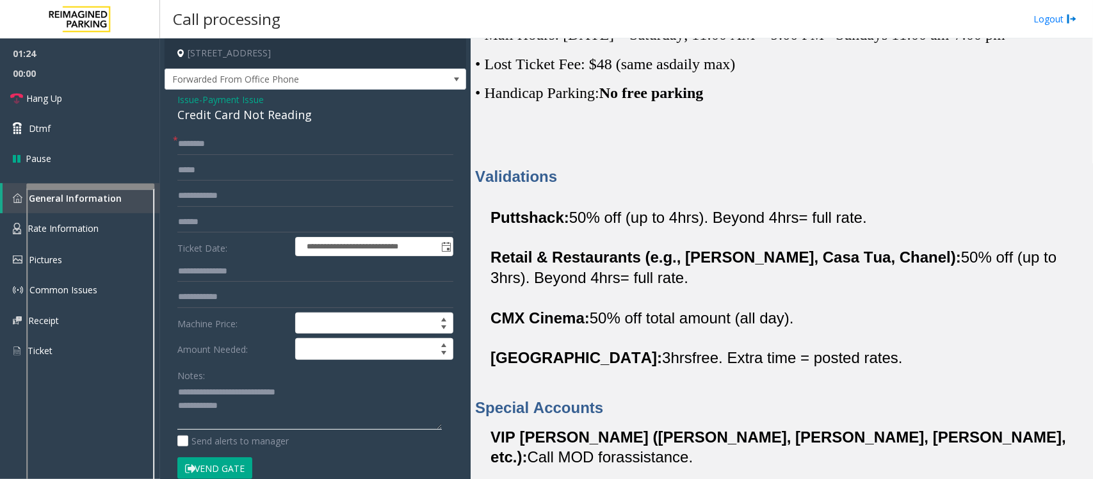
scroll to position [720, 0]
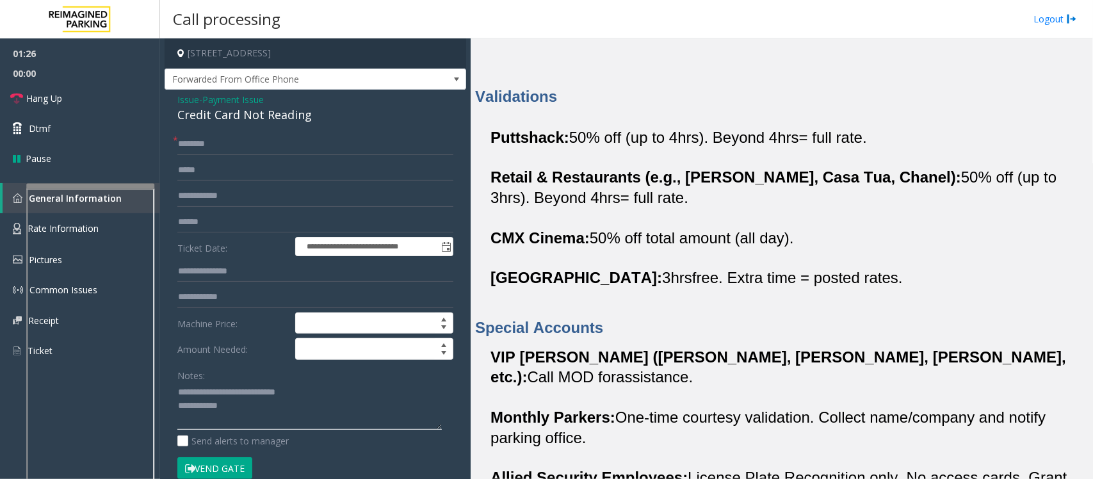
click at [289, 420] on textarea at bounding box center [309, 406] width 264 height 48
click at [414, 77] on span "Forwarded From Office Phone" at bounding box center [314, 79] width 301 height 22
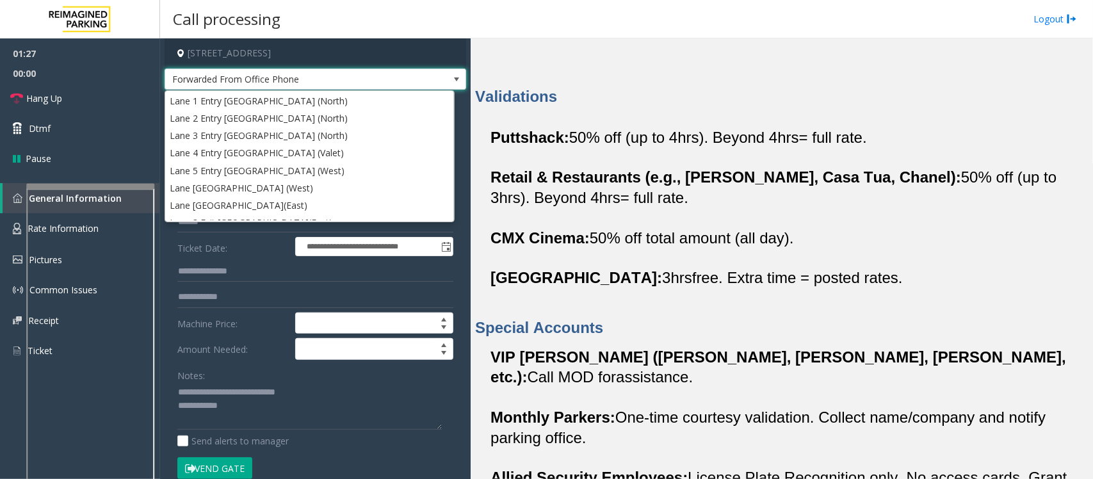
scroll to position [510, 0]
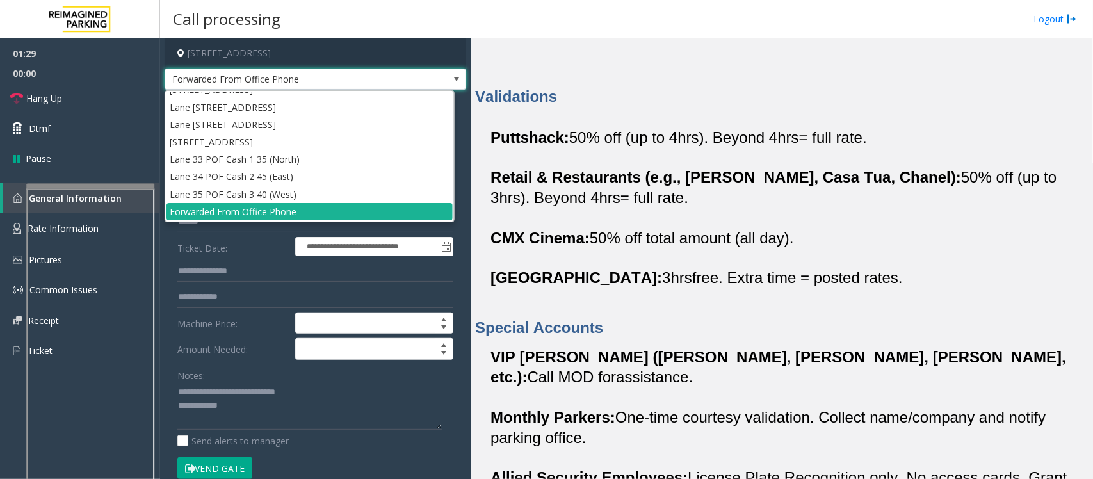
click at [413, 76] on span "Forwarded From Office Phone" at bounding box center [314, 79] width 301 height 22
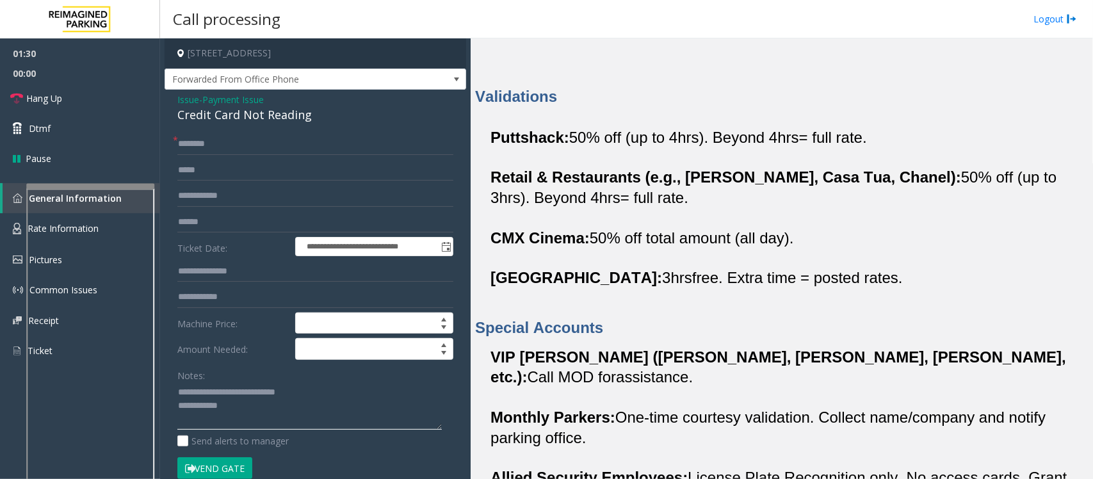
click at [273, 422] on textarea at bounding box center [309, 406] width 264 height 48
click at [227, 220] on input "text" at bounding box center [315, 222] width 276 height 22
type textarea "**********"
click at [197, 215] on input "text" at bounding box center [315, 222] width 276 height 22
click at [205, 216] on input "text" at bounding box center [315, 222] width 276 height 22
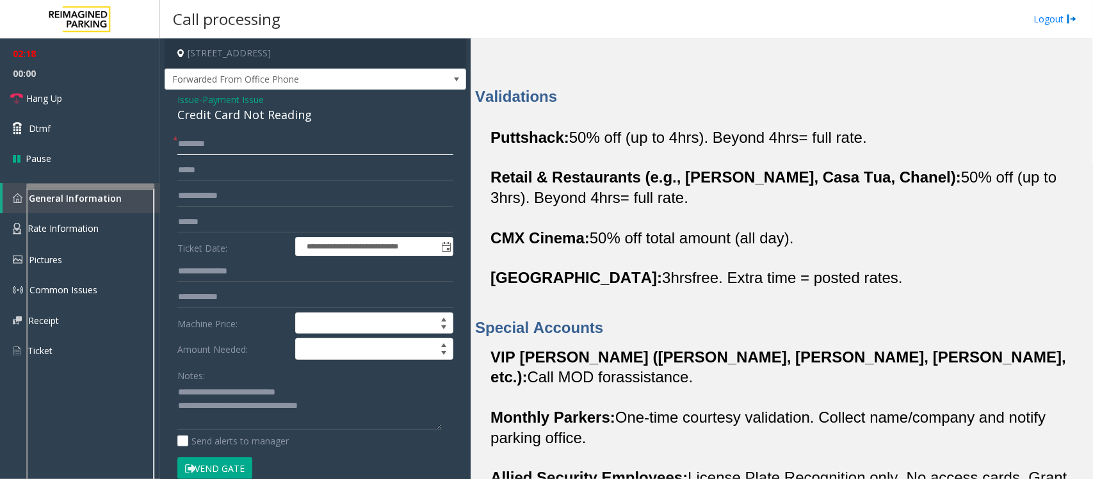
click at [212, 145] on input "text" at bounding box center [315, 144] width 276 height 22
click at [220, 216] on input "text" at bounding box center [315, 222] width 276 height 22
click at [241, 154] on input "*****" at bounding box center [315, 144] width 276 height 22
type input "**********"
click at [344, 408] on textarea at bounding box center [309, 406] width 264 height 48
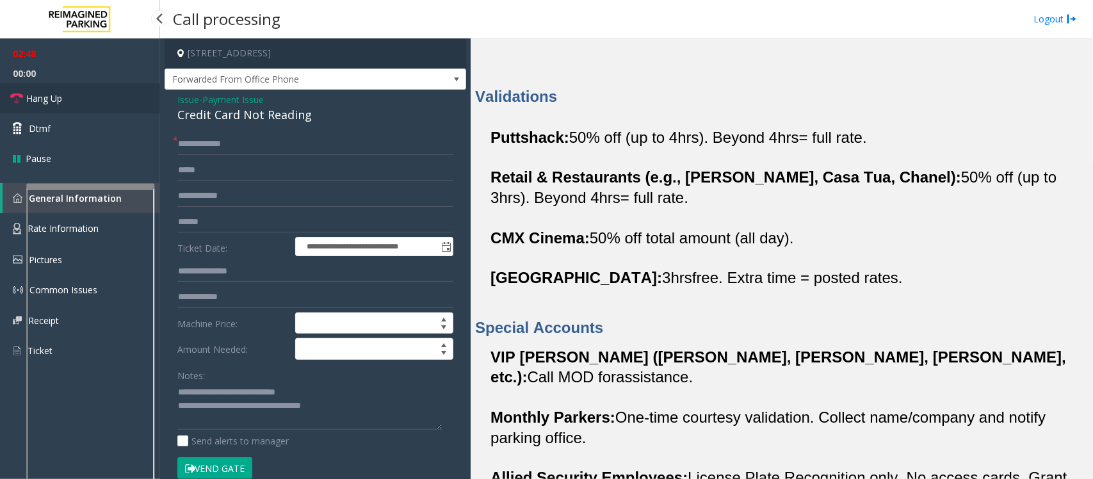
click at [75, 93] on link "Hang Up" at bounding box center [80, 98] width 160 height 30
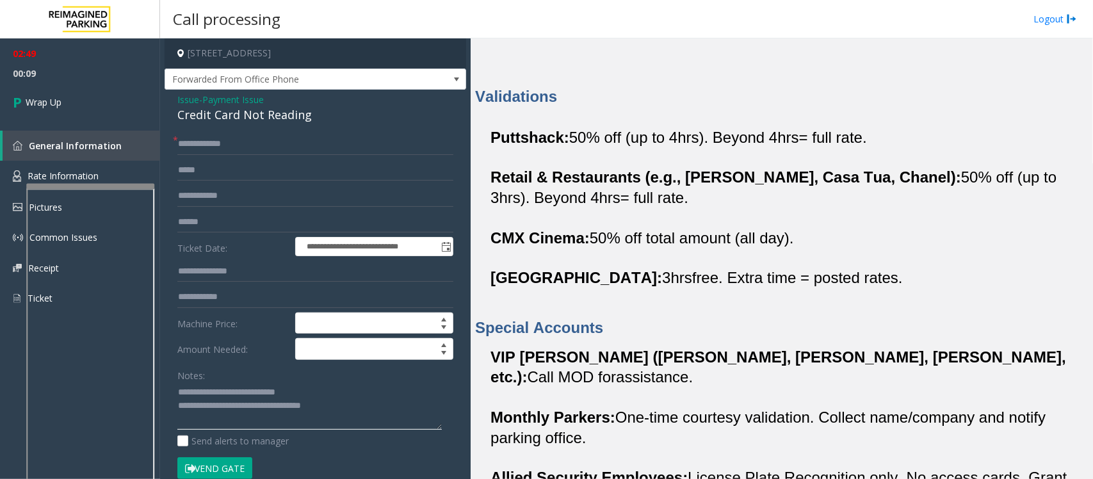
drag, startPoint x: 342, startPoint y: 413, endPoint x: 392, endPoint y: 415, distance: 49.9
click at [392, 415] on textarea at bounding box center [309, 406] width 264 height 48
paste textarea "**********"
type textarea "**********"
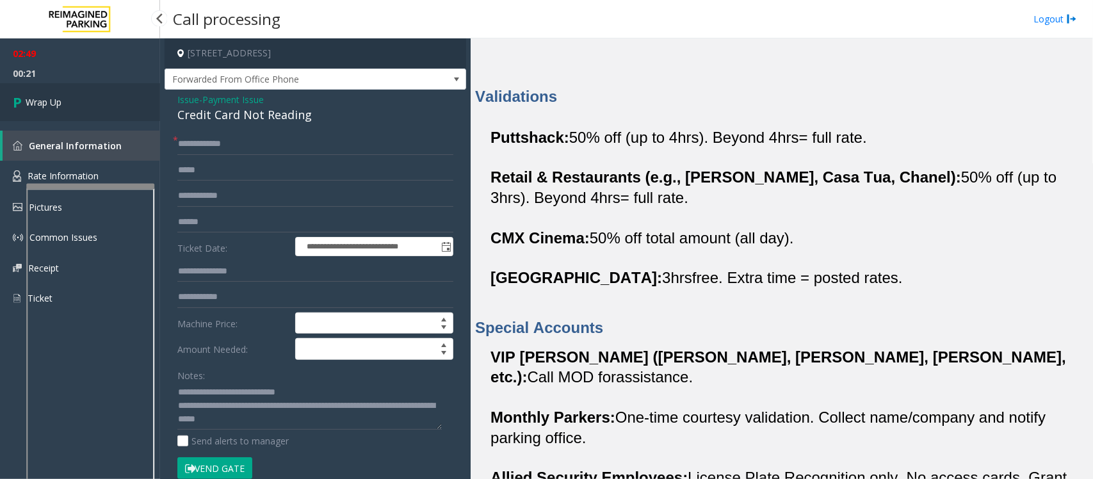
click at [61, 100] on span "Wrap Up" at bounding box center [44, 101] width 36 height 13
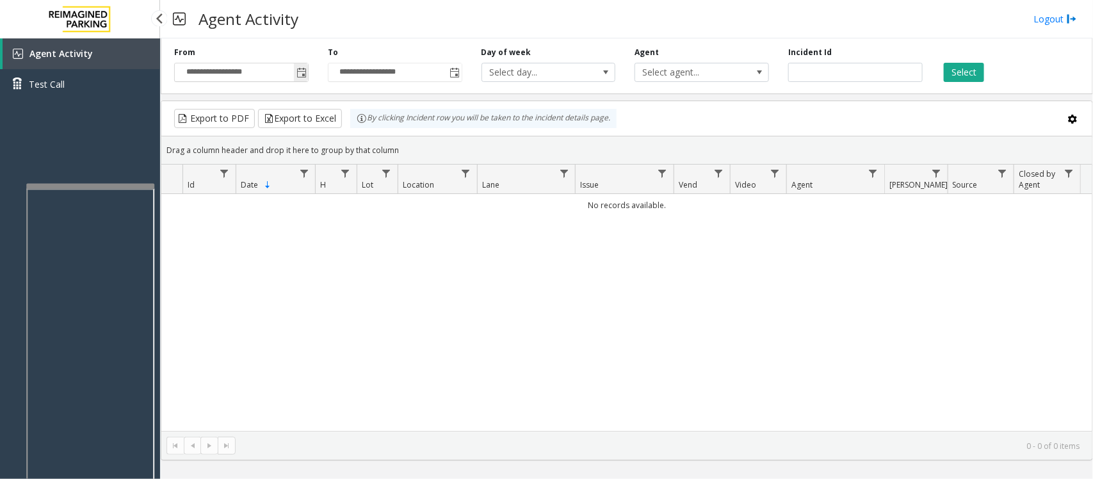
click at [301, 70] on span "Toggle popup" at bounding box center [301, 73] width 10 height 10
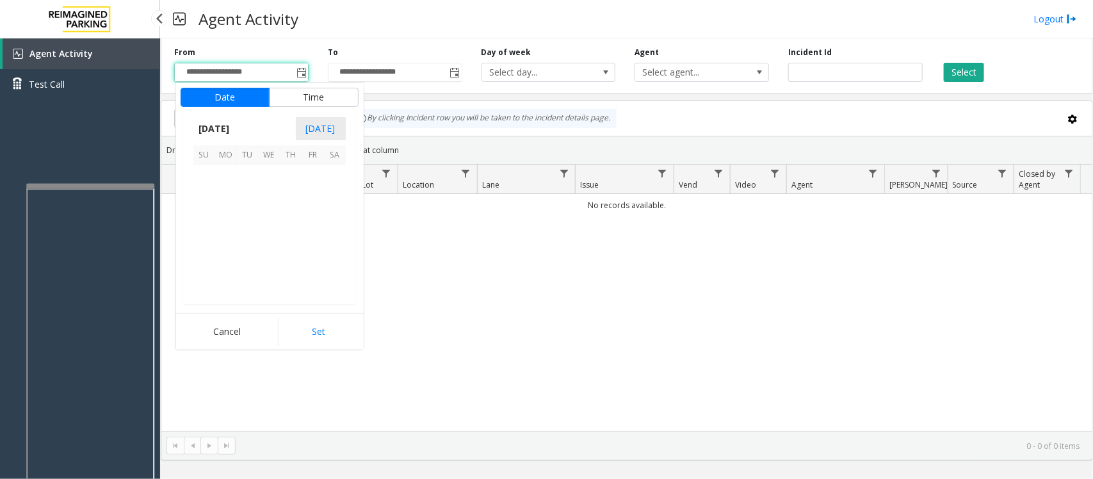
scroll to position [229614, 0]
click at [267, 241] on span "24" at bounding box center [270, 241] width 22 height 22
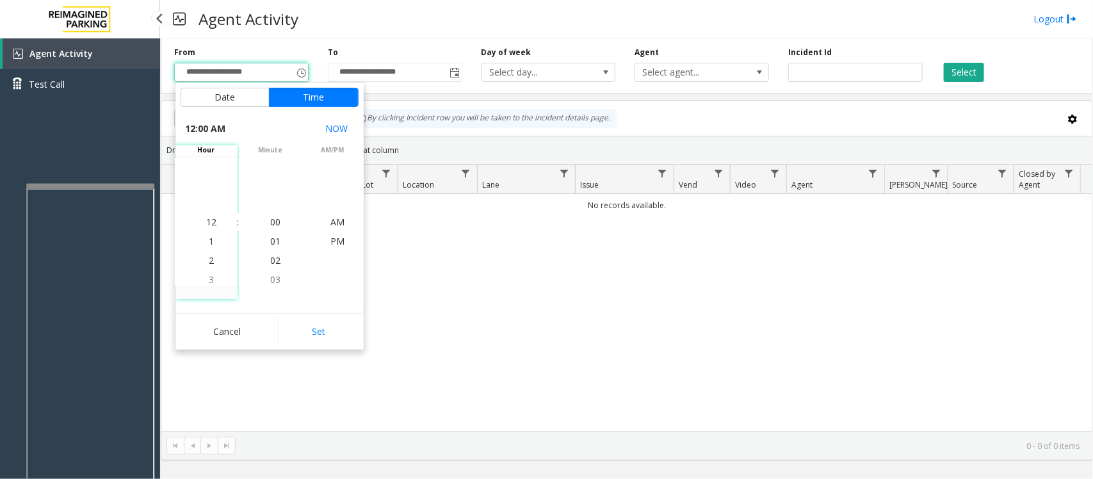
drag, startPoint x: 328, startPoint y: 325, endPoint x: 339, endPoint y: 325, distance: 10.9
click at [328, 326] on button "Set" at bounding box center [318, 331] width 81 height 28
type input "**********"
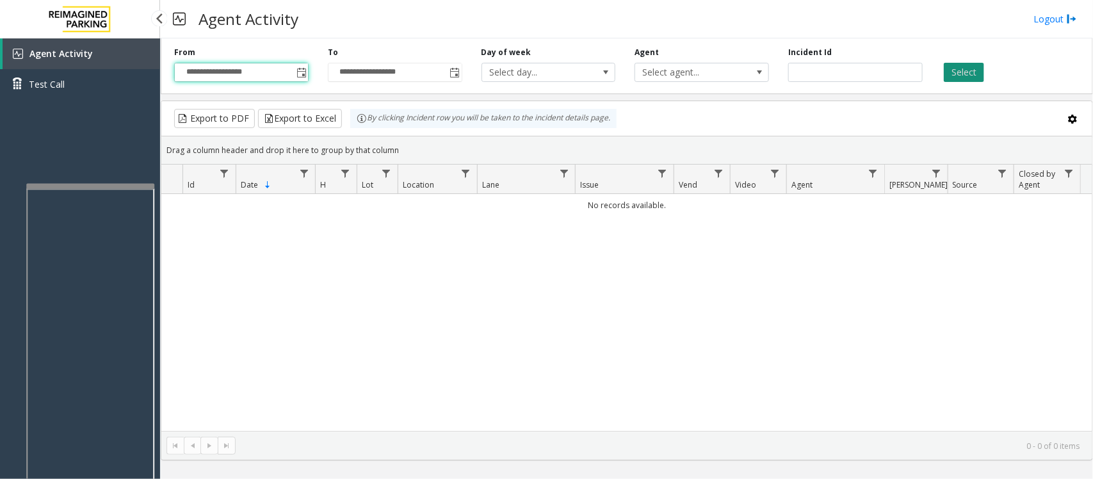
click at [977, 63] on button "Select" at bounding box center [963, 72] width 40 height 19
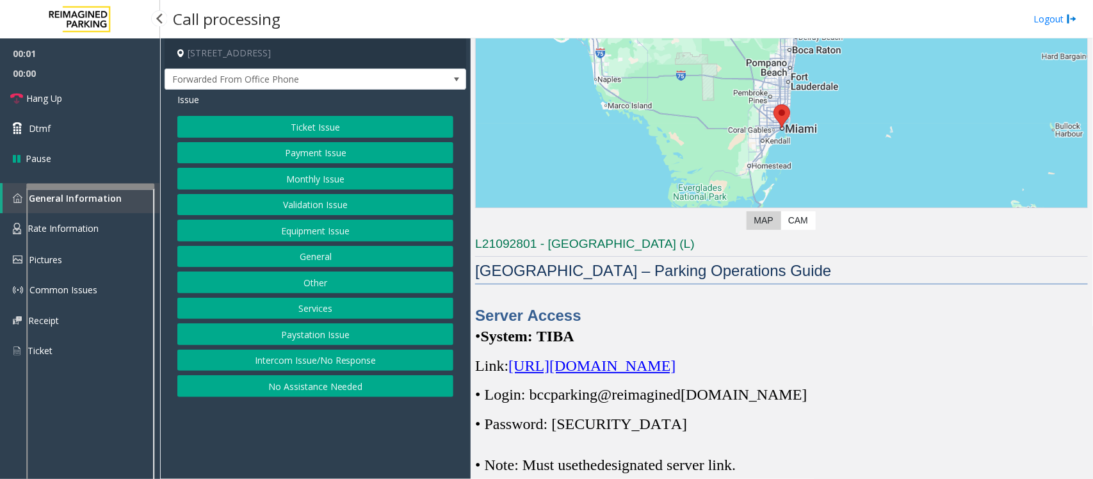
scroll to position [240, 0]
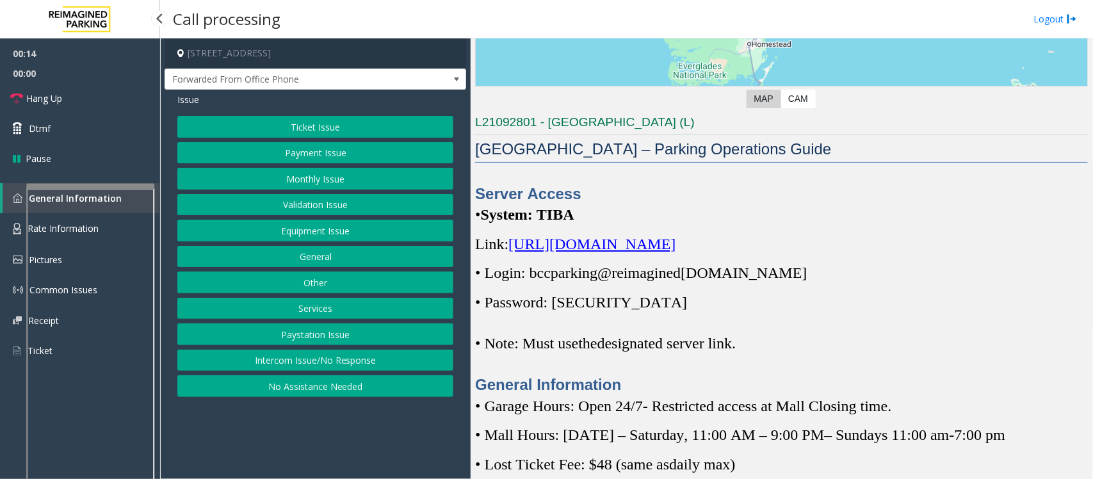
click at [290, 152] on button "Payment Issue" at bounding box center [315, 153] width 276 height 22
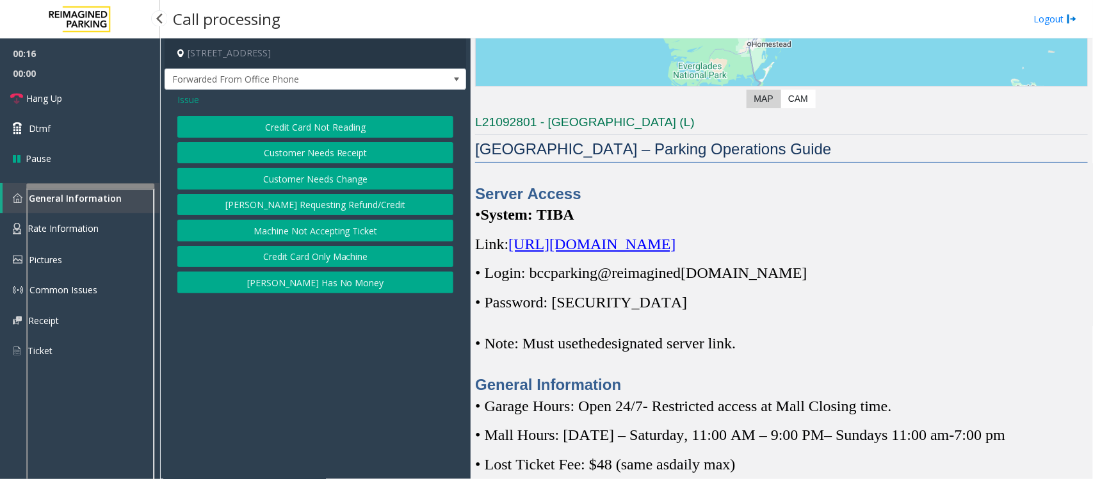
click at [365, 125] on button "Credit Card Not Reading" at bounding box center [315, 127] width 276 height 22
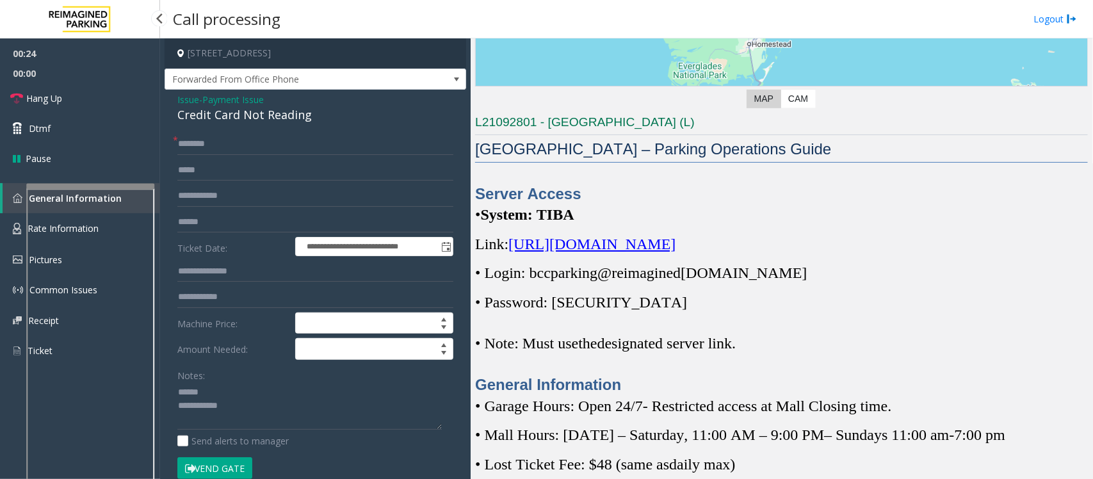
click at [223, 113] on div "Credit Card Not Reading" at bounding box center [315, 114] width 276 height 17
click at [189, 413] on textarea at bounding box center [309, 406] width 264 height 48
click at [193, 402] on textarea at bounding box center [309, 406] width 264 height 48
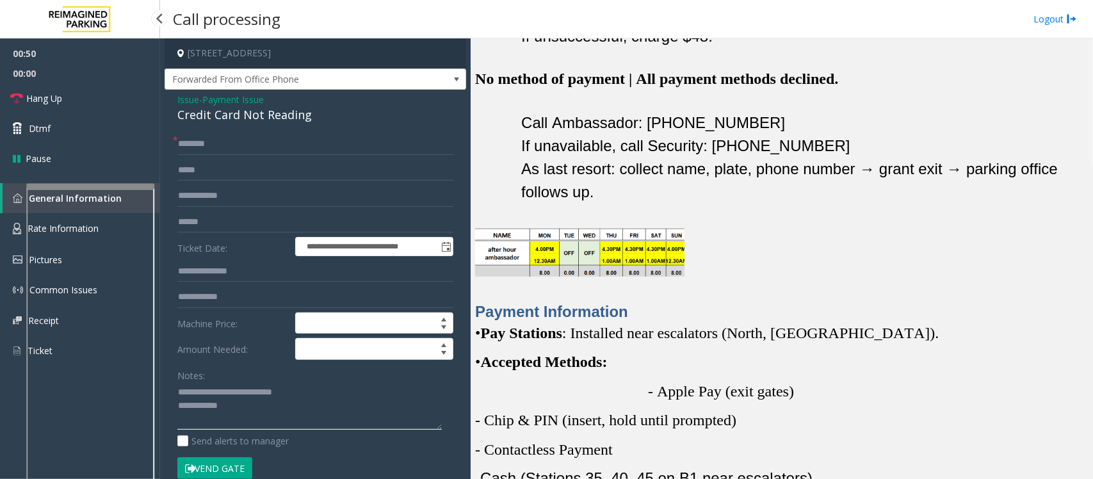
scroll to position [1600, 0]
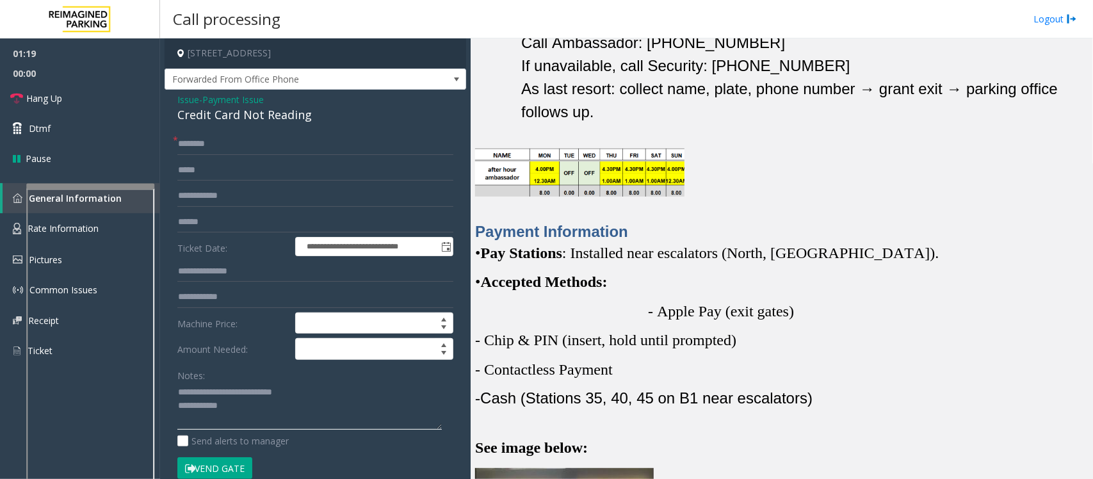
click at [258, 416] on textarea at bounding box center [309, 406] width 264 height 48
click at [238, 413] on textarea at bounding box center [309, 406] width 264 height 48
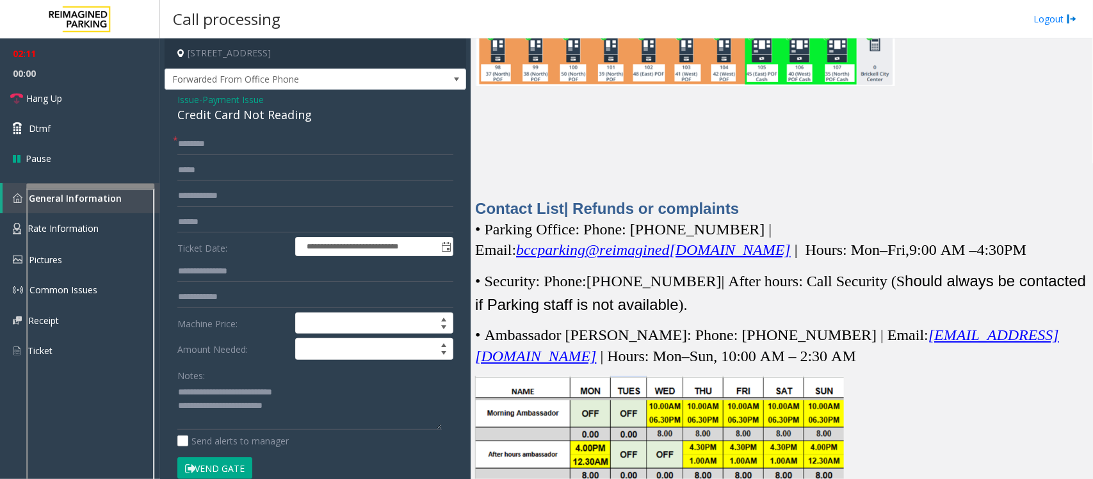
scroll to position [3360, 0]
drag, startPoint x: 634, startPoint y: 209, endPoint x: 775, endPoint y: 241, distance: 144.4
click at [725, 221] on span "• Parking Office: Phone: [PHONE_NUMBER] | Email:" at bounding box center [623, 239] width 296 height 37
copy span "[PHONE_NUMBER]"
click at [328, 417] on textarea at bounding box center [309, 406] width 264 height 48
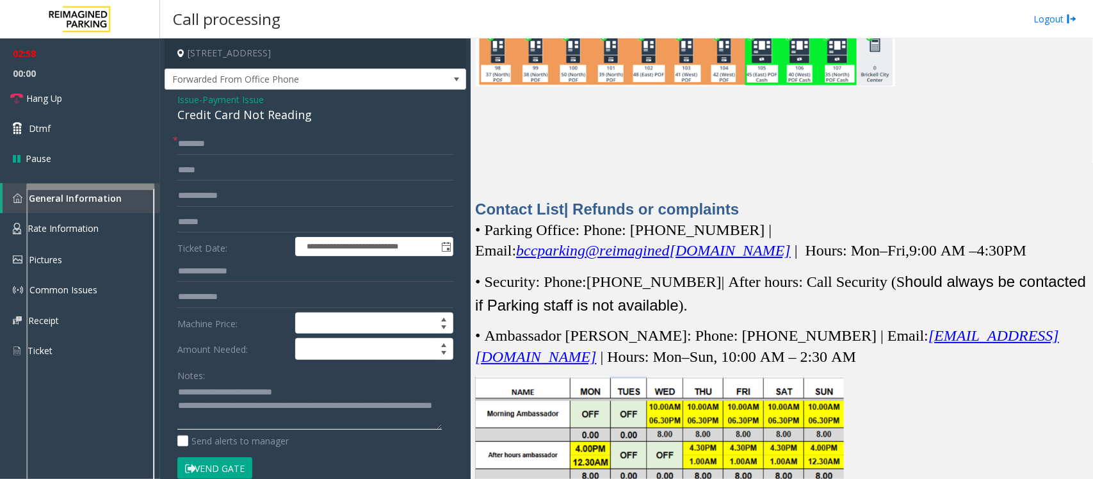
click at [254, 426] on textarea at bounding box center [309, 406] width 264 height 48
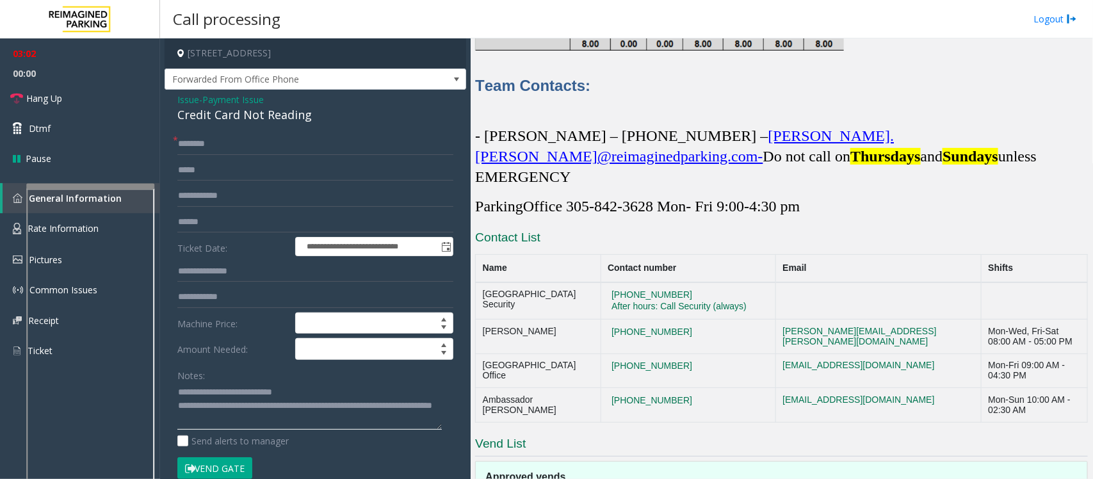
scroll to position [3807, 0]
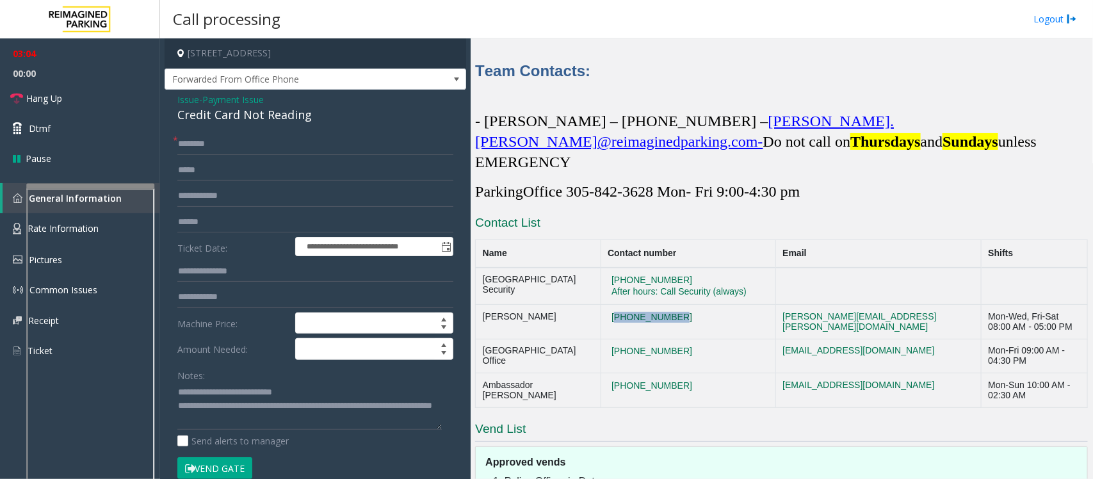
drag, startPoint x: 680, startPoint y: 282, endPoint x: 592, endPoint y: 279, distance: 87.7
click at [600, 305] on td "[PHONE_NUMBER]" at bounding box center [687, 322] width 175 height 35
copy button "[PHONE_NUMBER]"
click at [267, 424] on textarea at bounding box center [309, 406] width 264 height 48
click at [276, 421] on textarea at bounding box center [309, 406] width 264 height 48
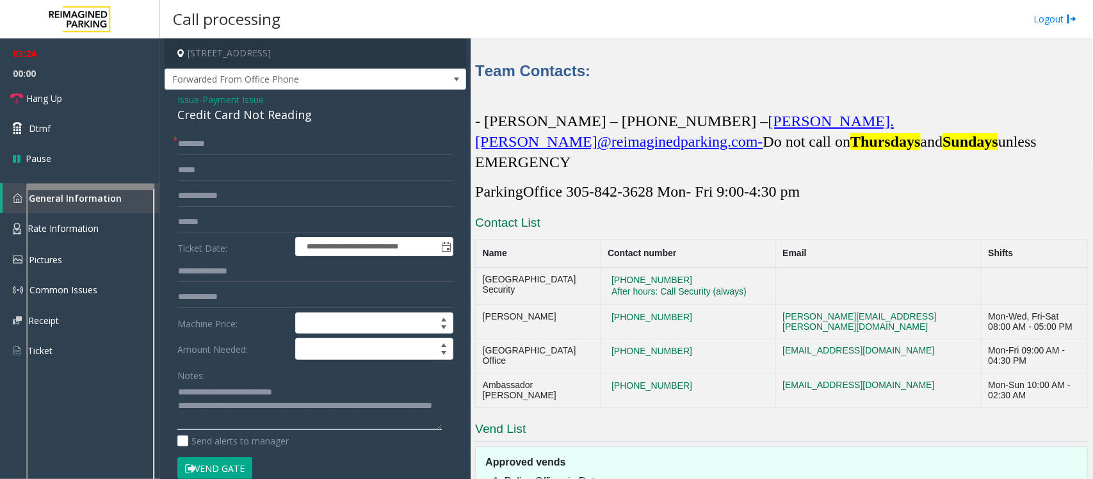
paste textarea "**********"
click at [70, 93] on link "Hang Up" at bounding box center [80, 98] width 160 height 30
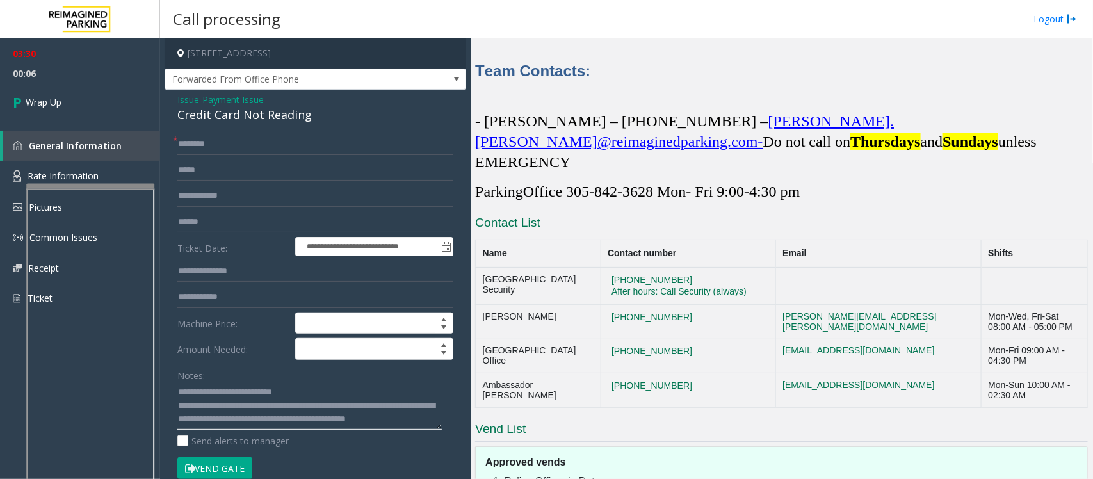
click at [275, 427] on textarea at bounding box center [309, 406] width 264 height 48
type textarea "**********"
click at [202, 140] on input "text" at bounding box center [315, 144] width 276 height 22
type input "**"
click at [52, 93] on link "Wrap Up" at bounding box center [80, 102] width 160 height 38
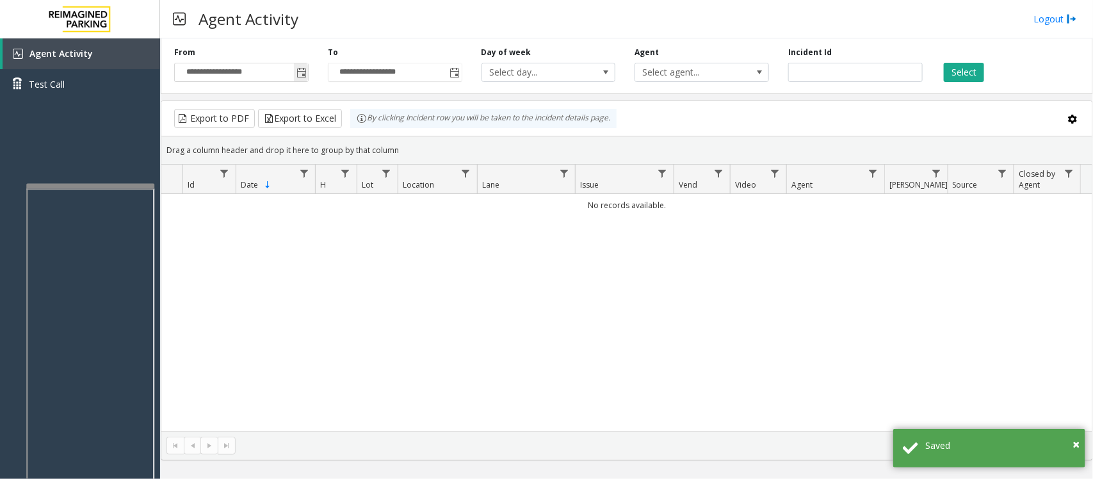
click at [303, 70] on span "Toggle popup" at bounding box center [301, 73] width 10 height 10
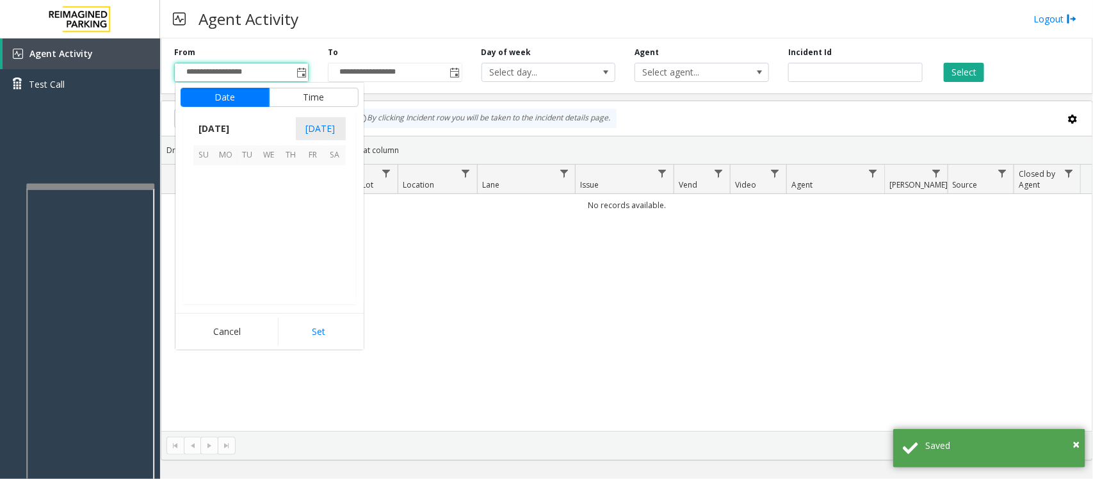
scroll to position [229614, 0]
click at [273, 243] on span "24" at bounding box center [270, 241] width 22 height 22
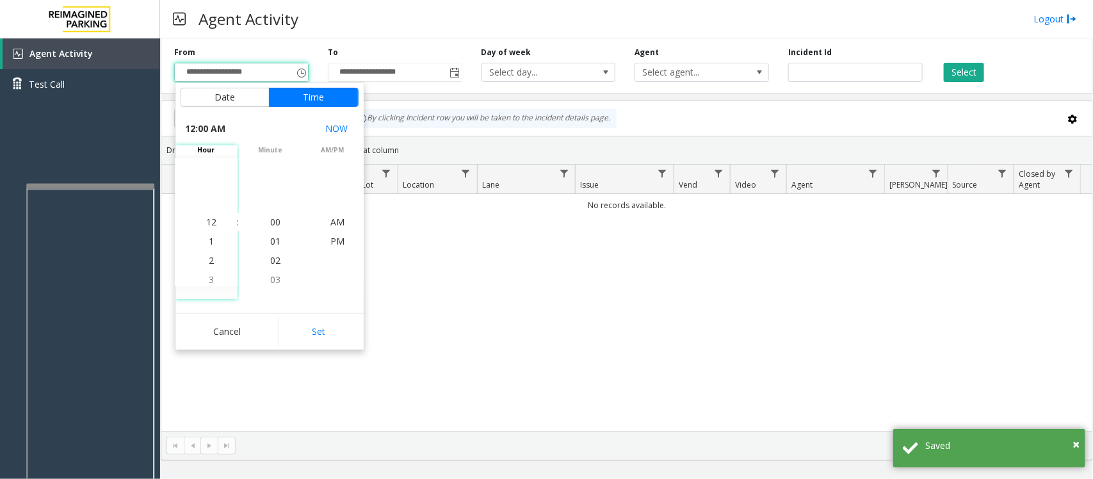
drag, startPoint x: 317, startPoint y: 326, endPoint x: 530, endPoint y: 314, distance: 212.9
click at [317, 326] on button "Set" at bounding box center [318, 331] width 81 height 28
type input "**********"
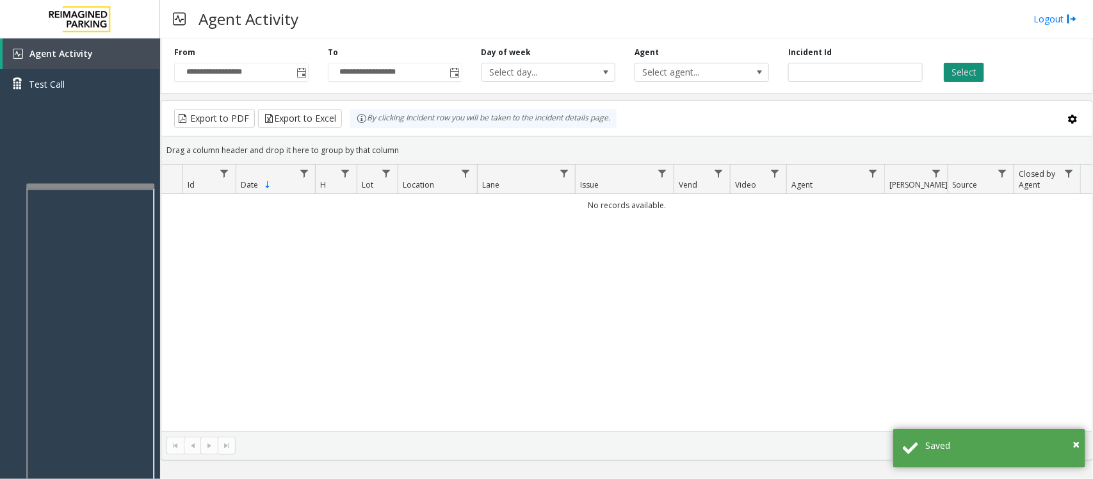
click at [972, 77] on button "Select" at bounding box center [963, 72] width 40 height 19
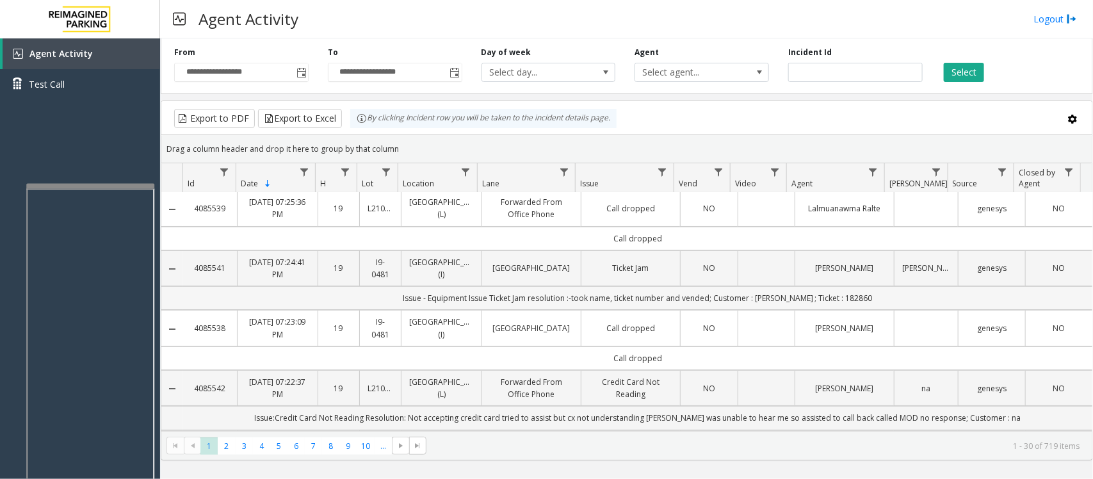
scroll to position [0, 0]
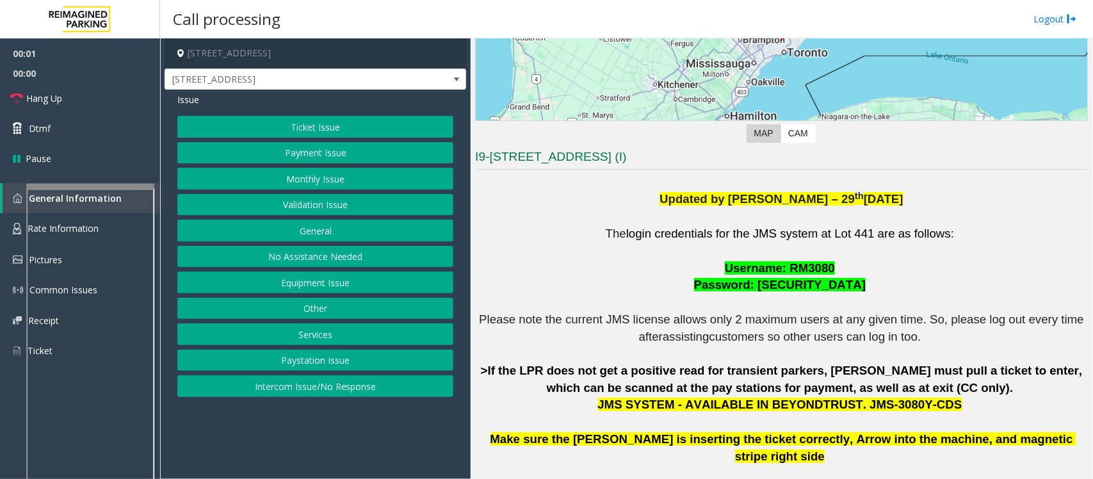
scroll to position [320, 0]
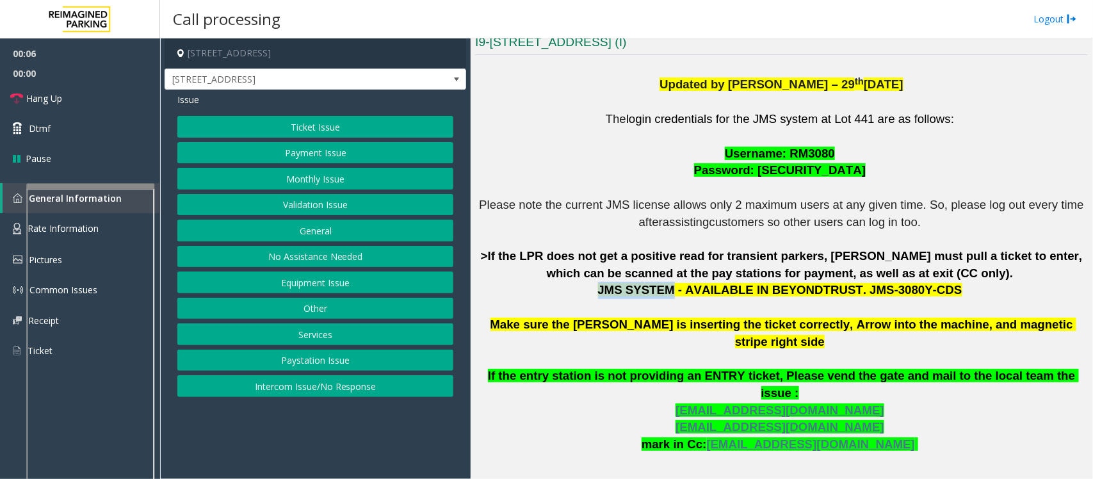
drag, startPoint x: 623, startPoint y: 293, endPoint x: 684, endPoint y: 289, distance: 60.9
click at [684, 289] on span "JMS SYSTEM - AVAILABLE IN BEYONDTRUST. JMS-3080Y-CDS" at bounding box center [780, 289] width 364 height 13
copy span "JMS SYSTEM"
drag, startPoint x: 846, startPoint y: 292, endPoint x: 927, endPoint y: 292, distance: 80.6
click at [927, 292] on p "The login credentials for the JMS system at Lot 441 are as follows: Username: R…" at bounding box center [781, 316] width 613 height 411
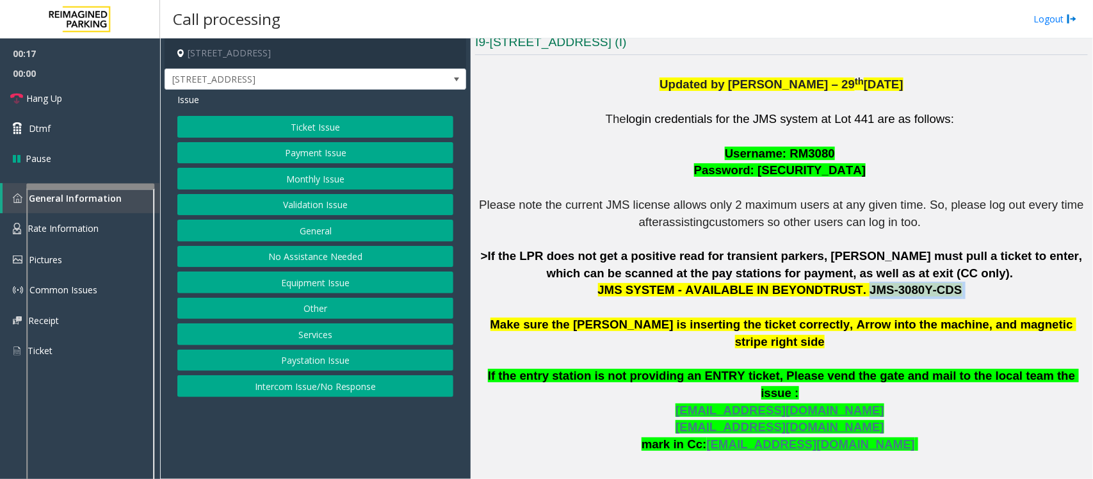
copy p "JMS-3080Y-CDS"
click at [268, 178] on button "Monthly Issue" at bounding box center [315, 179] width 276 height 22
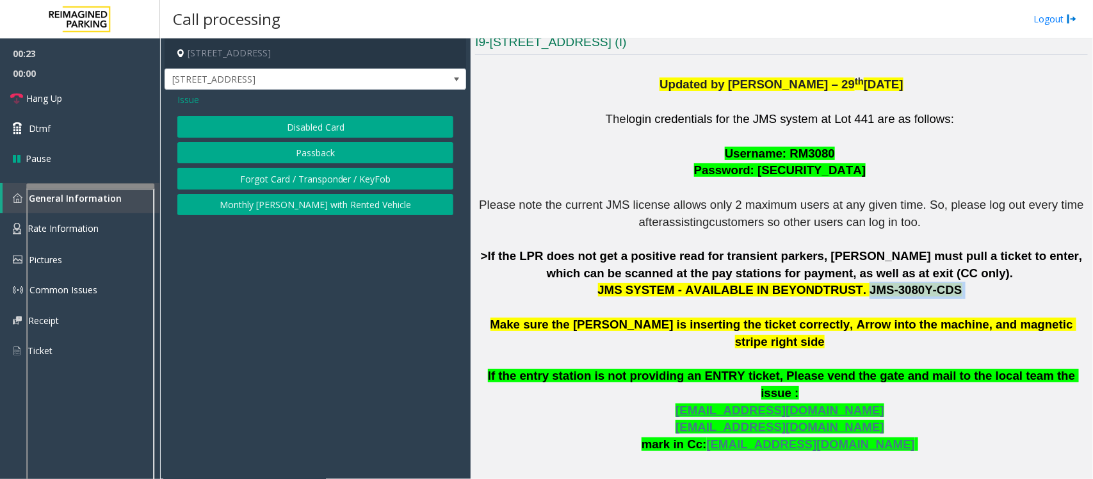
click at [333, 122] on button "Disabled Card" at bounding box center [315, 127] width 276 height 22
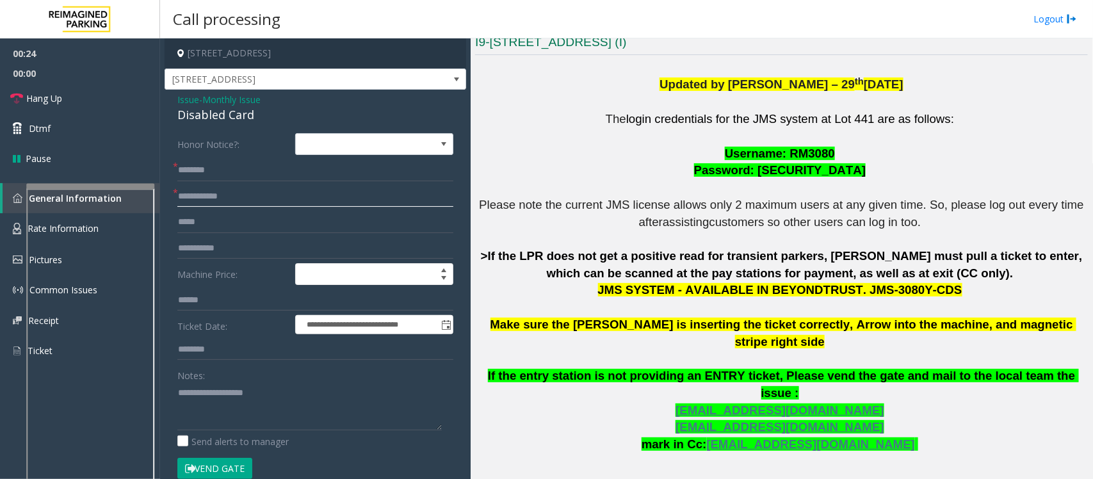
click at [218, 194] on input "text" at bounding box center [315, 197] width 276 height 22
click at [264, 193] on input "text" at bounding box center [315, 197] width 276 height 22
click at [209, 198] on input "*******" at bounding box center [315, 197] width 276 height 22
type input "******"
click at [197, 405] on textarea at bounding box center [309, 406] width 264 height 48
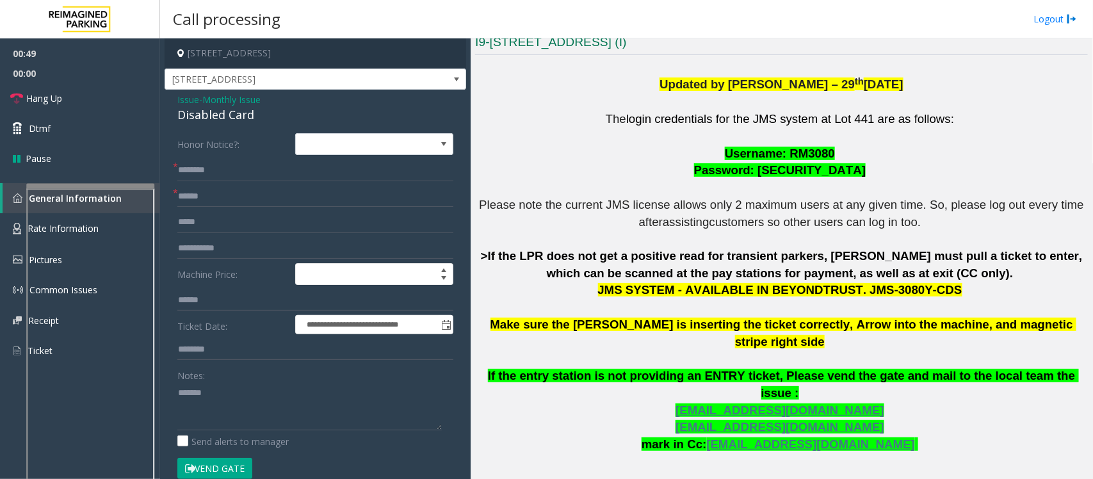
click at [202, 115] on div "Disabled Card" at bounding box center [315, 114] width 276 height 17
click at [279, 394] on textarea at bounding box center [309, 406] width 264 height 48
type textarea "**********"
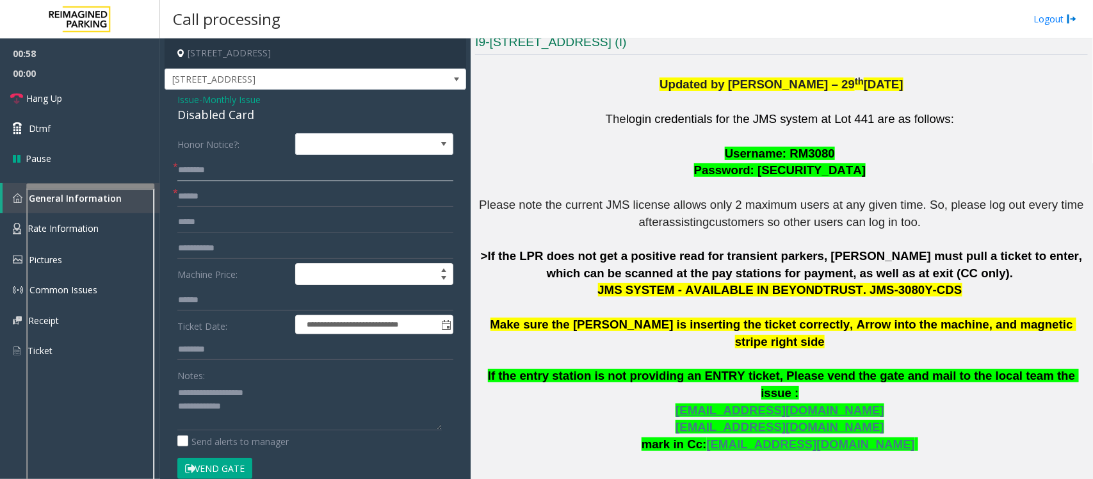
click at [196, 170] on input "text" at bounding box center [315, 170] width 276 height 22
type input "*********"
click at [256, 415] on textarea at bounding box center [309, 406] width 264 height 48
click at [293, 422] on textarea at bounding box center [309, 406] width 264 height 48
click at [254, 415] on textarea at bounding box center [309, 406] width 264 height 48
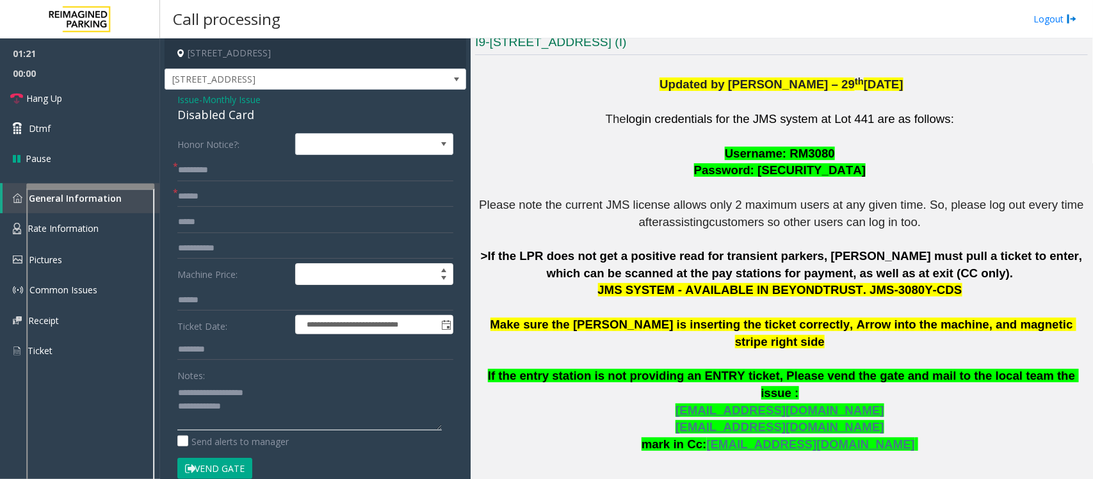
click at [240, 407] on textarea at bounding box center [309, 406] width 264 height 48
click at [222, 469] on button "Vend Gate" at bounding box center [214, 469] width 75 height 22
click at [272, 402] on textarea at bounding box center [309, 406] width 264 height 48
type textarea "**********"
click at [84, 88] on link "Hang Up" at bounding box center [80, 98] width 160 height 30
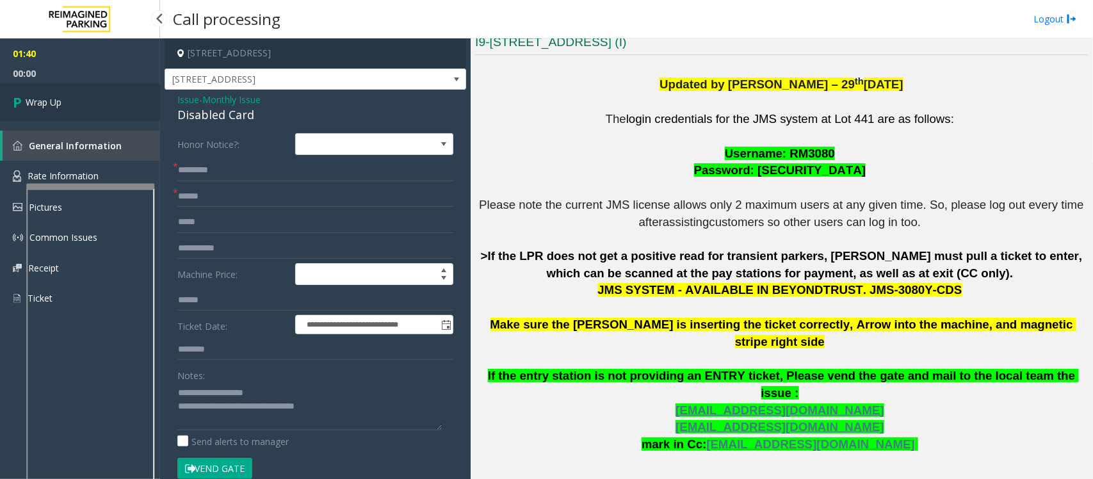
click at [90, 94] on link "Wrap Up" at bounding box center [80, 102] width 160 height 38
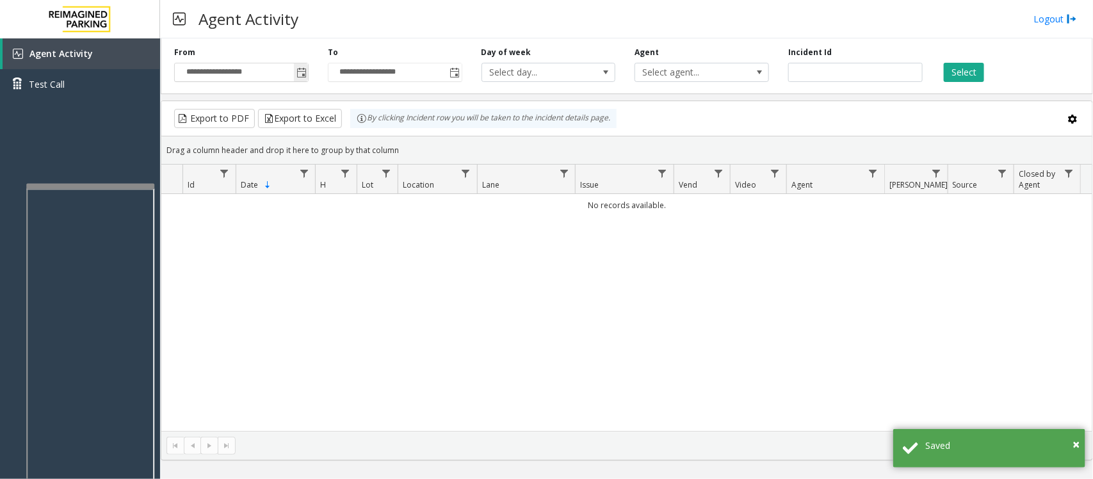
click at [303, 76] on span "Toggle popup" at bounding box center [301, 73] width 10 height 10
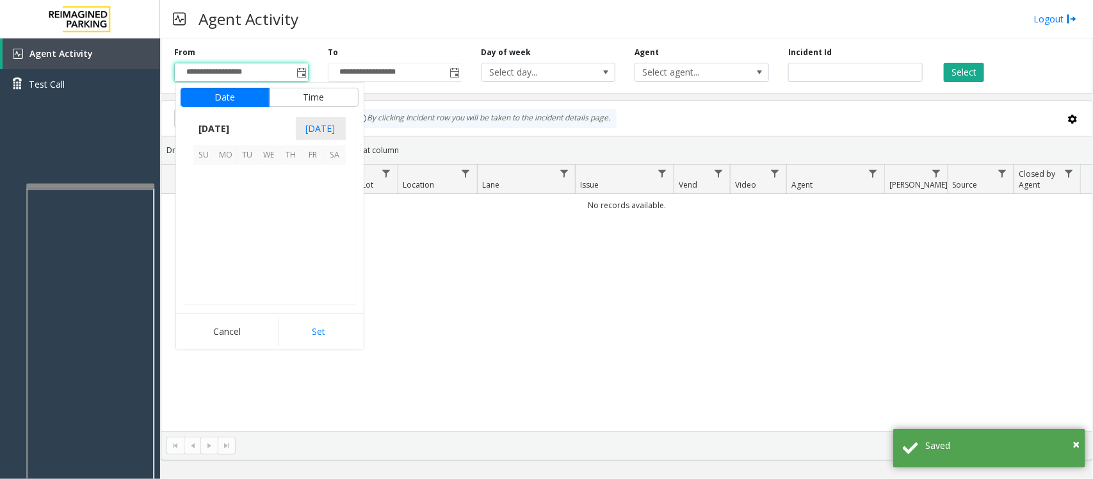
scroll to position [229614, 0]
click at [264, 241] on span "24" at bounding box center [270, 241] width 22 height 22
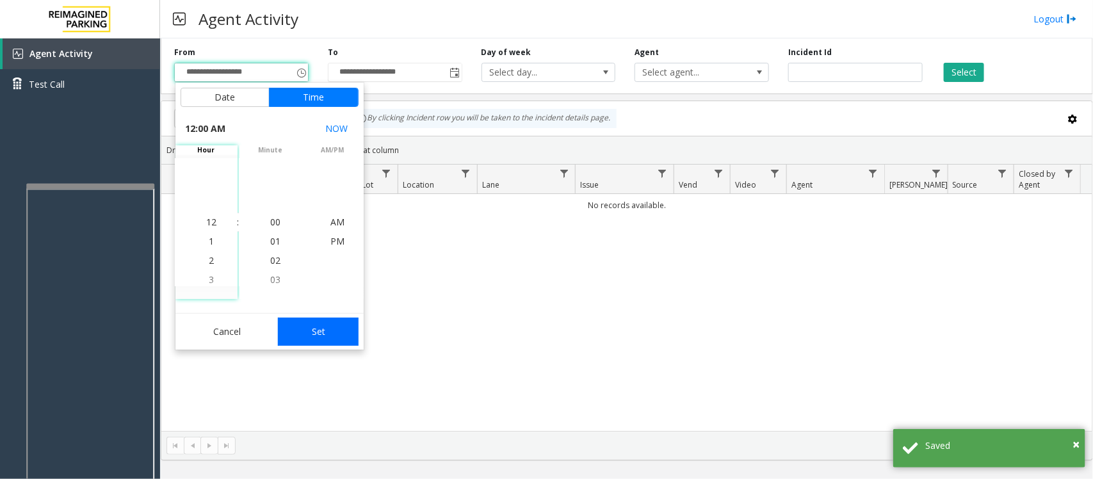
click at [321, 328] on button "Set" at bounding box center [318, 331] width 81 height 28
type input "**********"
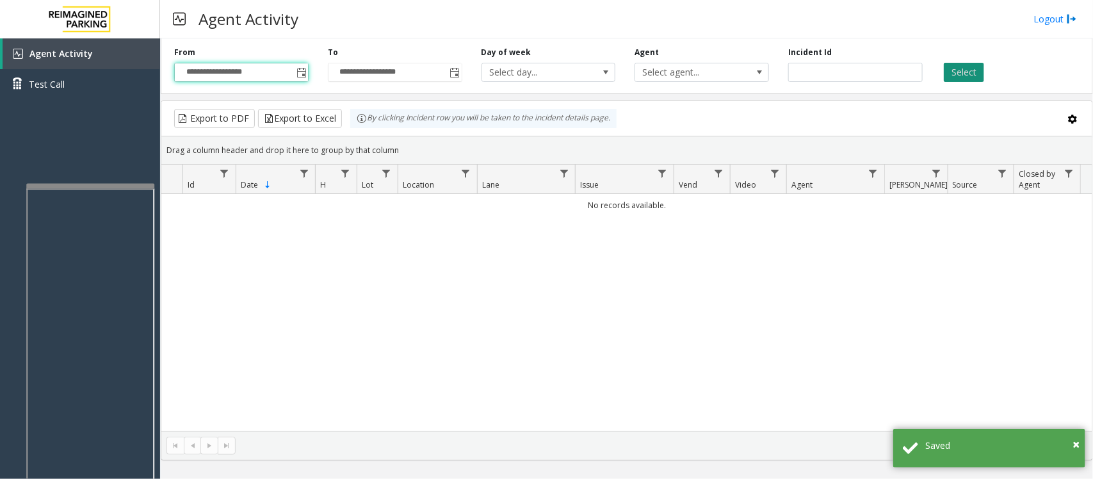
click at [964, 71] on button "Select" at bounding box center [963, 72] width 40 height 19
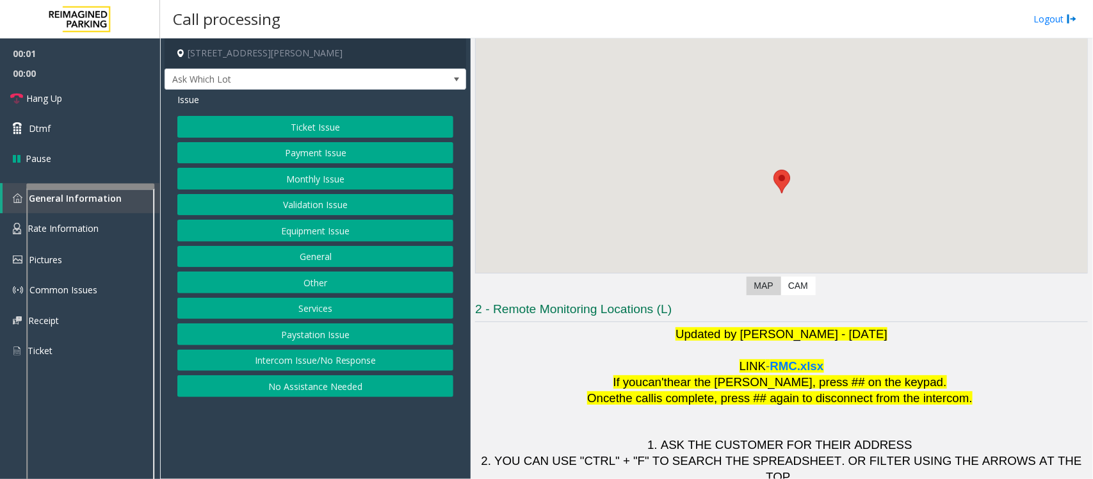
scroll to position [120, 0]
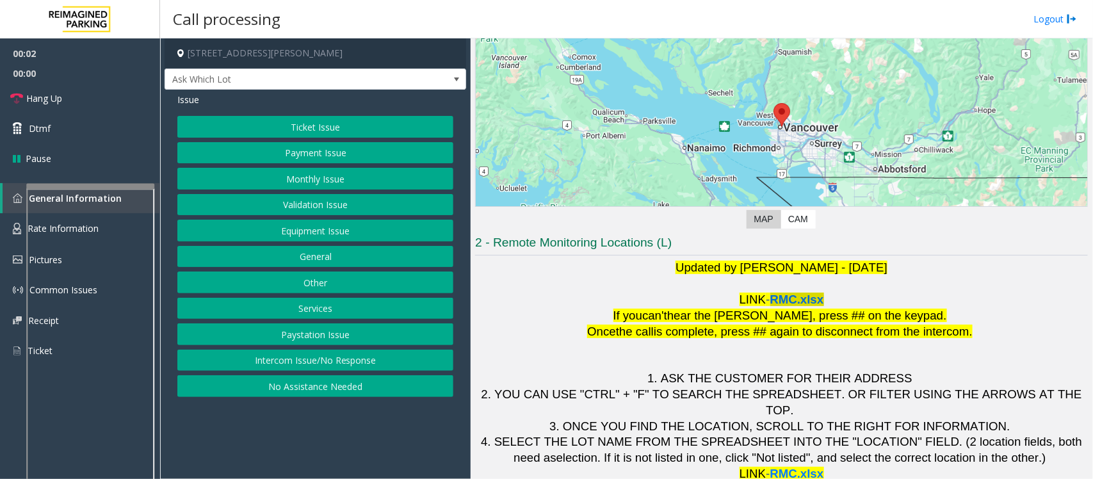
click at [791, 302] on span "RMC.xlsx" at bounding box center [797, 299] width 54 height 13
click at [389, 359] on button "Intercom Issue/No Response" at bounding box center [315, 360] width 276 height 22
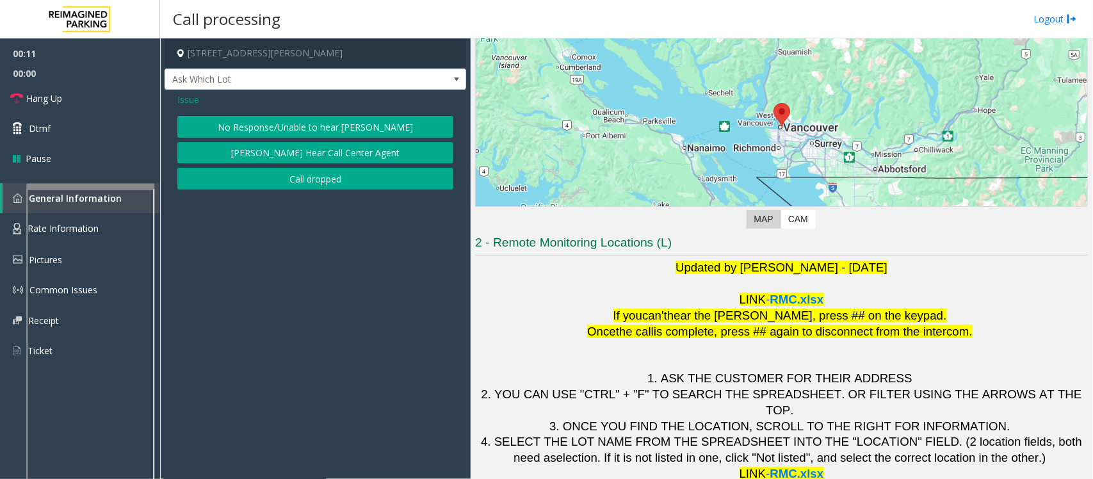
click at [247, 114] on div "Issue No Response/Unable to hear parker Parker Cannot Hear Call Center Agent Ca…" at bounding box center [314, 143] width 301 height 106
click at [245, 122] on button "No Response/Unable to hear [PERSON_NAME]" at bounding box center [315, 127] width 276 height 22
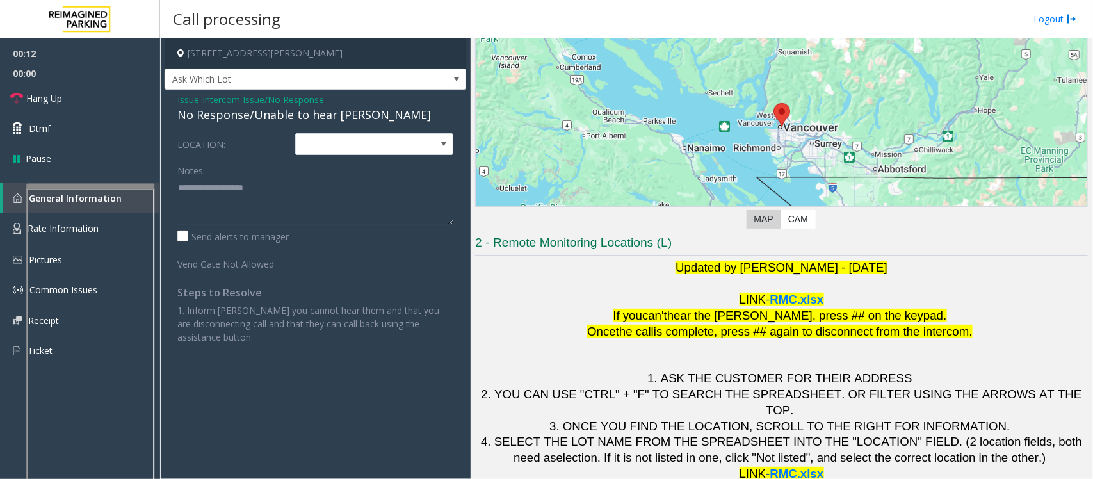
click at [260, 113] on div "No Response/Unable to hear [PERSON_NAME]" at bounding box center [315, 114] width 276 height 17
type textarea "**********"
click at [112, 97] on link "Hang Up" at bounding box center [80, 98] width 160 height 30
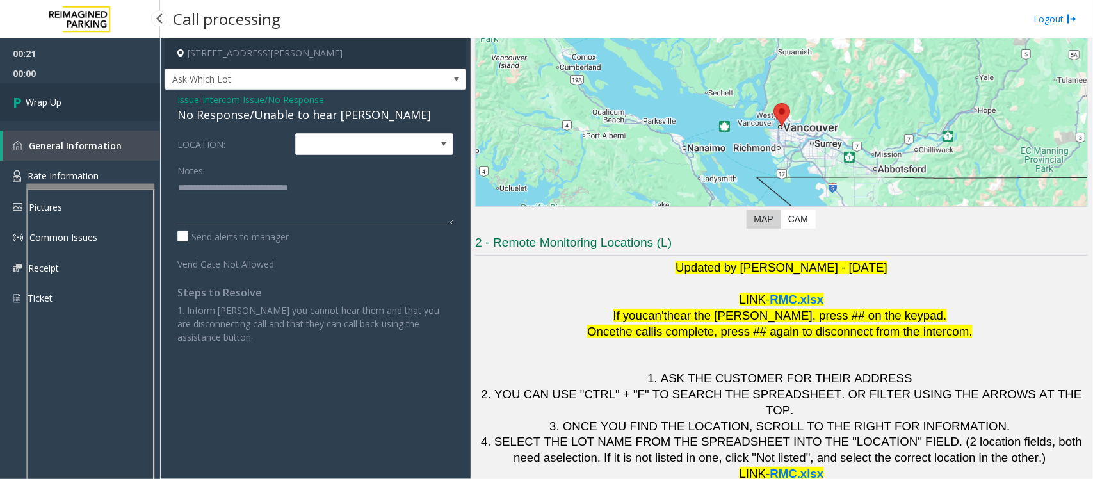
click at [112, 97] on link "Wrap Up" at bounding box center [80, 102] width 160 height 38
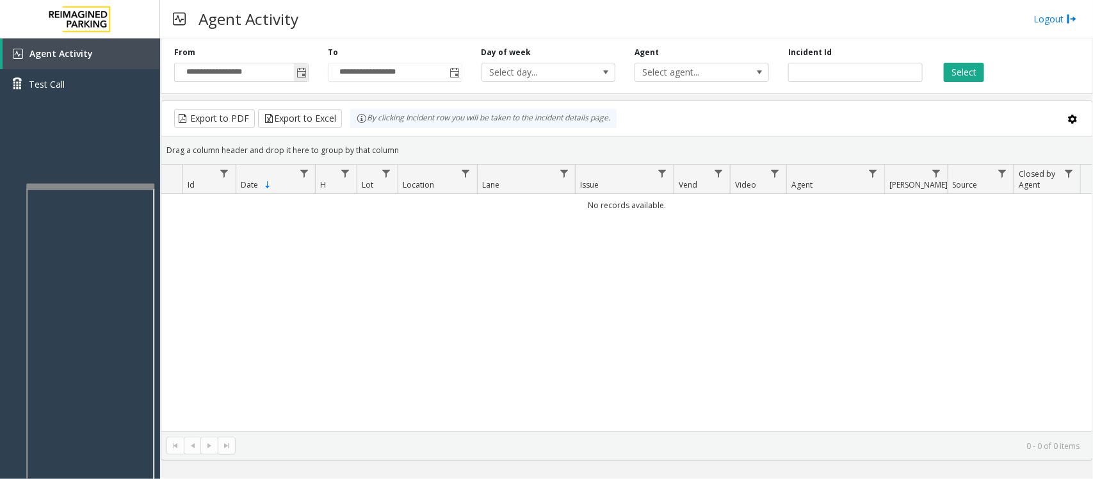
drag, startPoint x: 296, startPoint y: 72, endPoint x: 304, endPoint y: 72, distance: 7.7
click at [298, 72] on span "Toggle popup" at bounding box center [301, 73] width 10 height 10
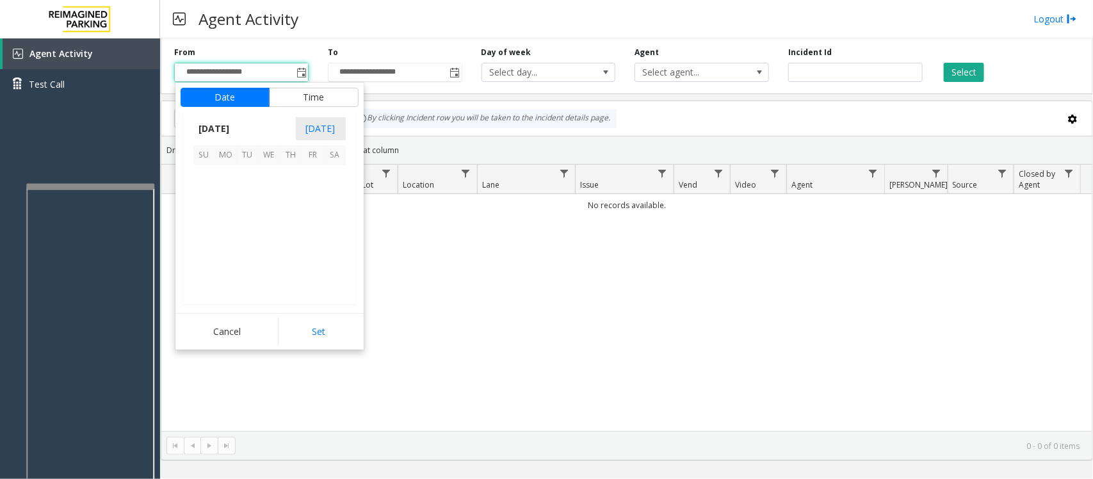
scroll to position [229614, 0]
click at [272, 237] on span "24" at bounding box center [270, 241] width 22 height 22
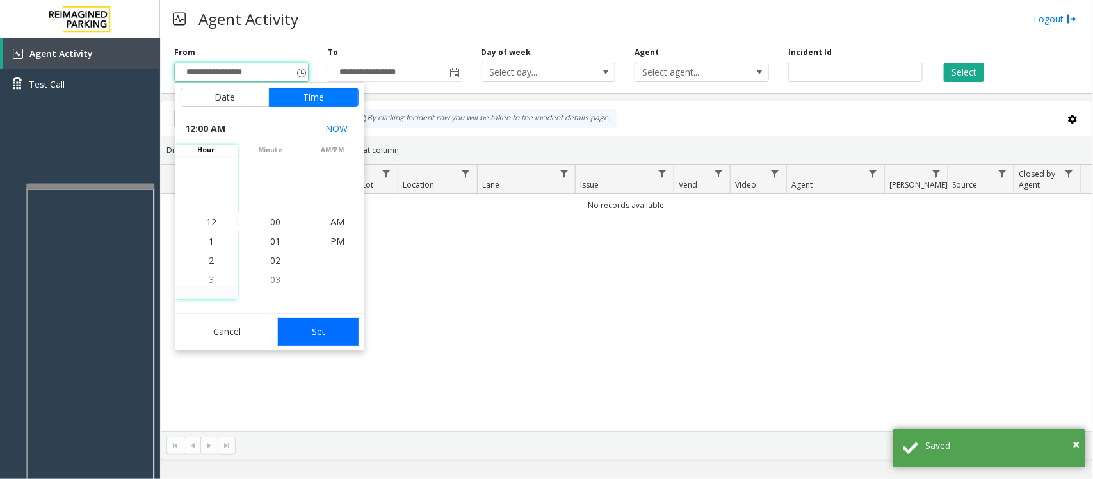
click at [339, 333] on button "Set" at bounding box center [318, 331] width 81 height 28
type input "**********"
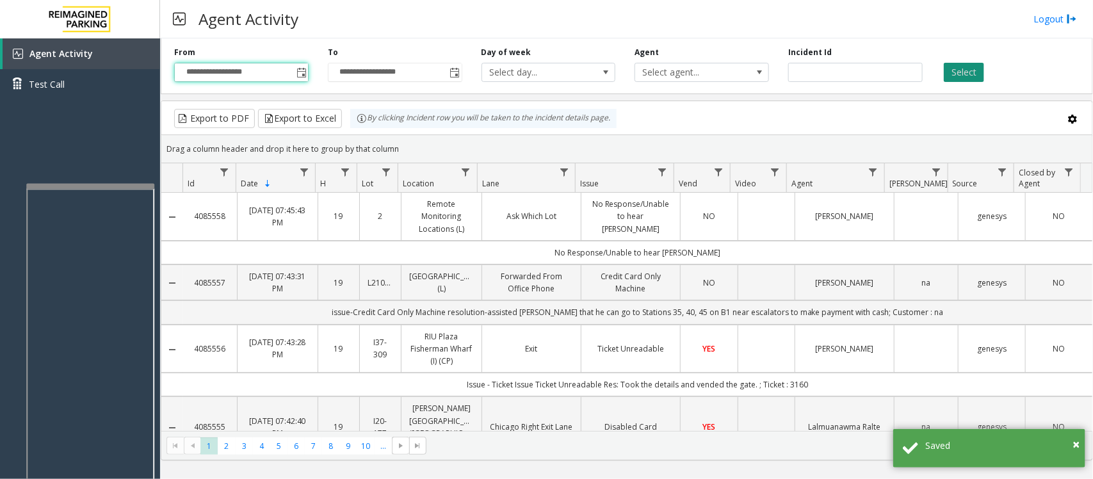
click at [961, 71] on button "Select" at bounding box center [963, 72] width 40 height 19
